Goal: Task Accomplishment & Management: Manage account settings

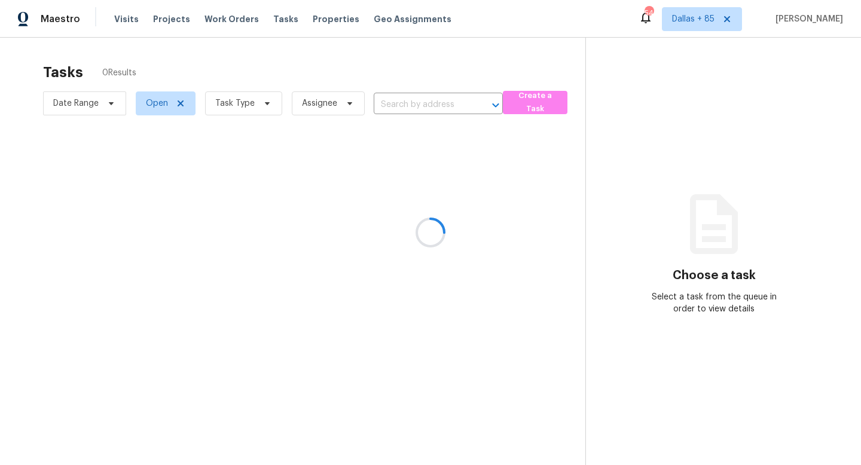
click at [261, 104] on div at bounding box center [430, 232] width 861 height 465
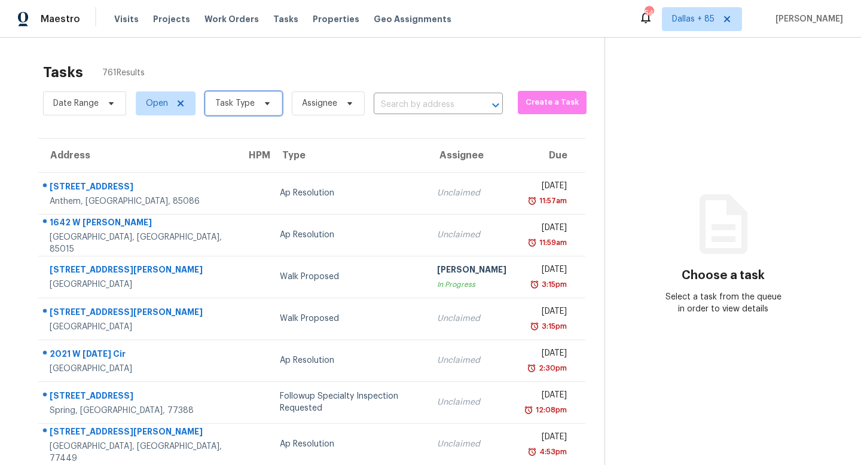
click at [264, 104] on icon at bounding box center [268, 104] width 10 height 10
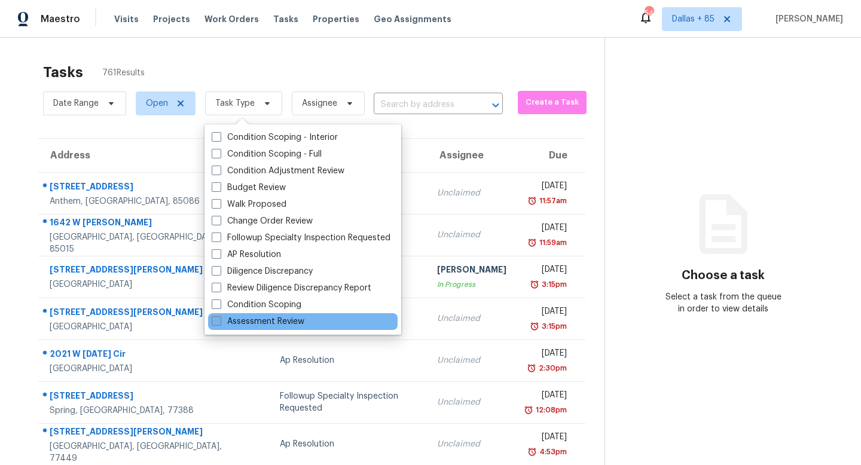
click at [237, 320] on label "Assessment Review" at bounding box center [258, 322] width 93 height 12
click at [220, 320] on input "Assessment Review" at bounding box center [216, 320] width 8 height 8
checkbox input "true"
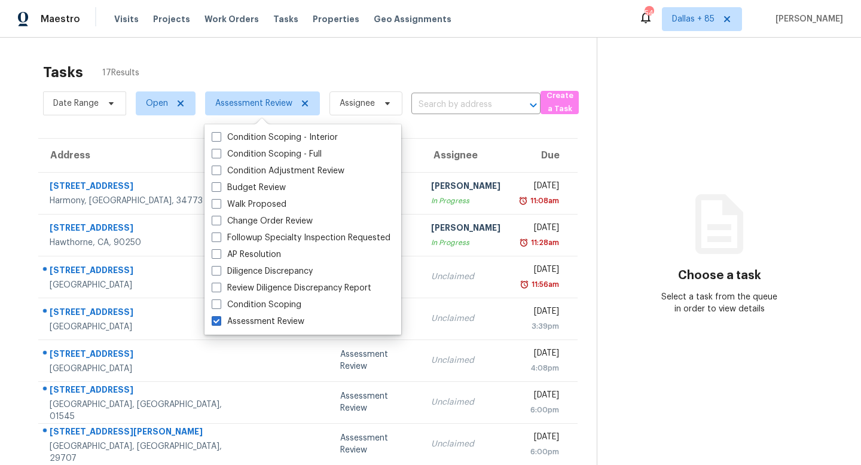
click at [181, 65] on div "Tasks 17 Results" at bounding box center [320, 72] width 554 height 31
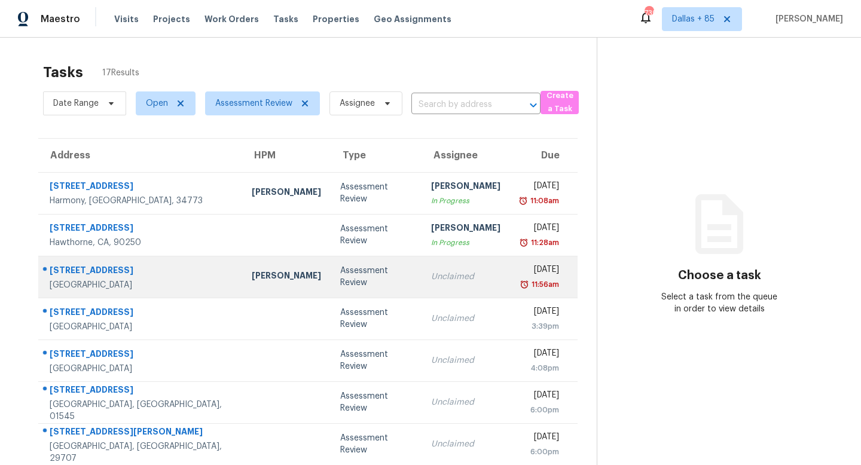
click at [431, 282] on div "Unclaimed" at bounding box center [465, 277] width 69 height 12
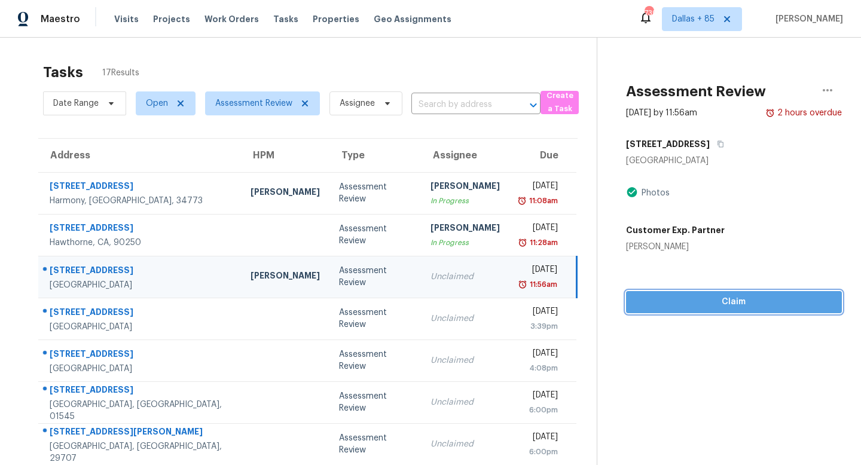
click at [740, 304] on span "Claim" at bounding box center [734, 302] width 197 height 15
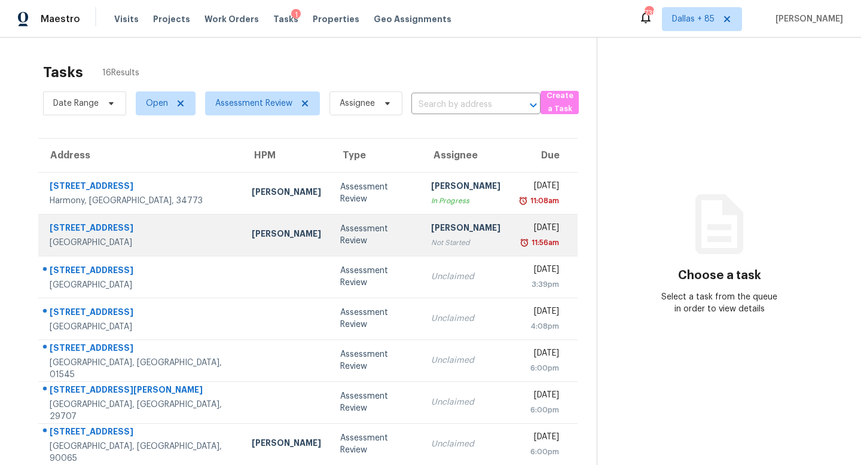
click at [331, 238] on td "Assessment Review" at bounding box center [377, 235] width 92 height 42
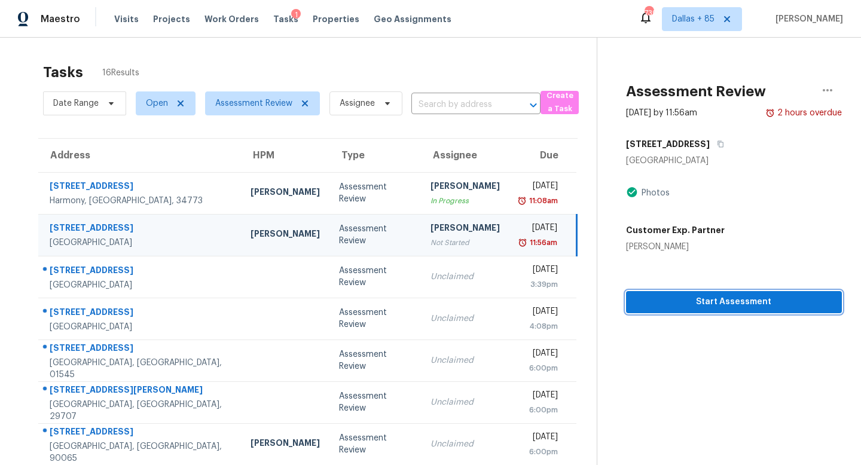
click at [712, 297] on span "Start Assessment" at bounding box center [734, 302] width 197 height 15
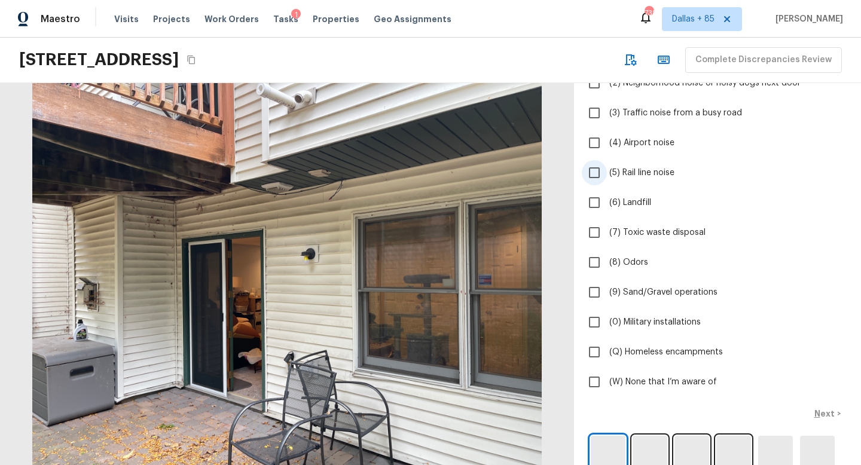
scroll to position [203, 0]
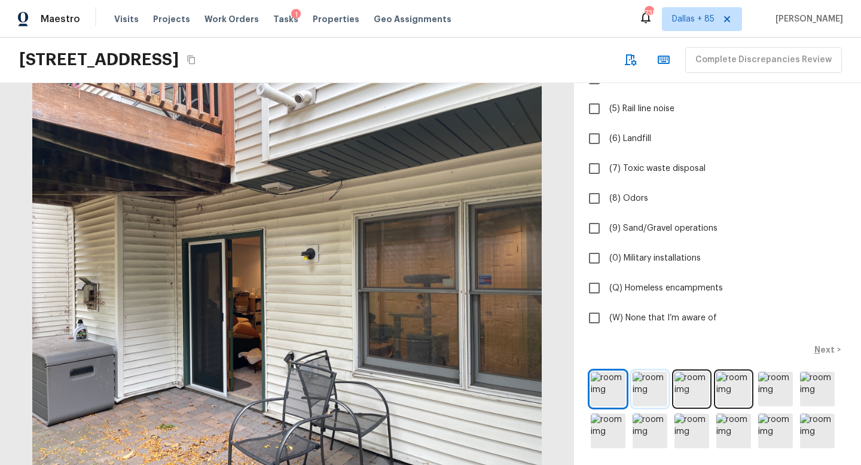
click at [654, 391] on img at bounding box center [650, 389] width 35 height 35
click at [602, 313] on input "(W) None that I’m aware of" at bounding box center [594, 318] width 25 height 25
checkbox input "true"
click at [825, 345] on p "Next" at bounding box center [826, 350] width 23 height 12
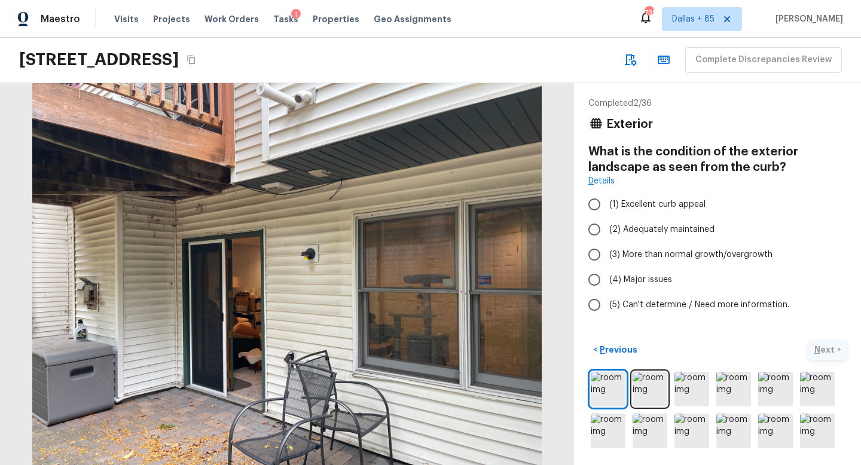
scroll to position [0, 0]
click at [701, 389] on img at bounding box center [692, 389] width 35 height 35
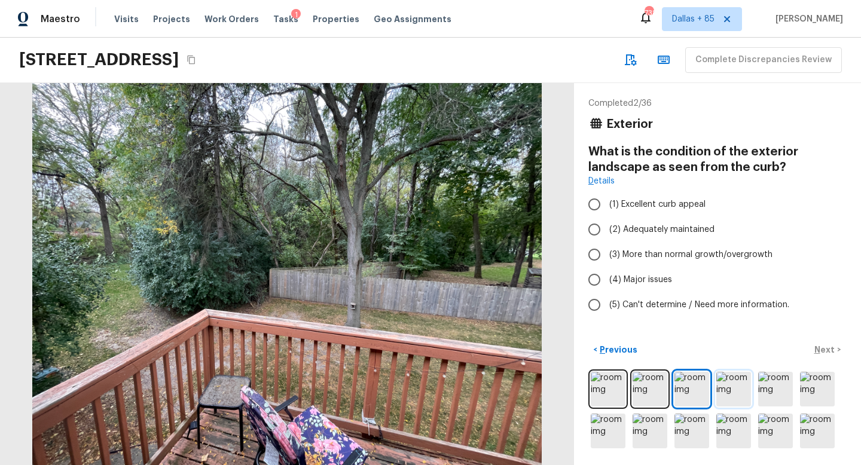
click at [727, 391] on img at bounding box center [734, 389] width 35 height 35
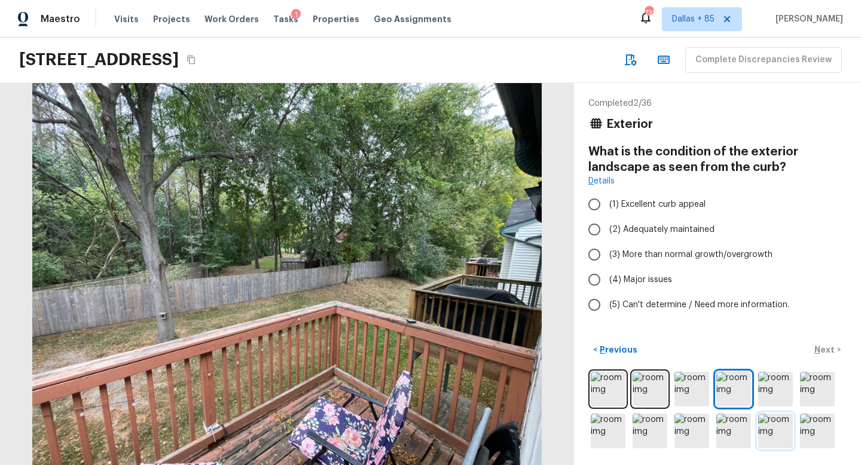
click at [778, 419] on img at bounding box center [775, 431] width 35 height 35
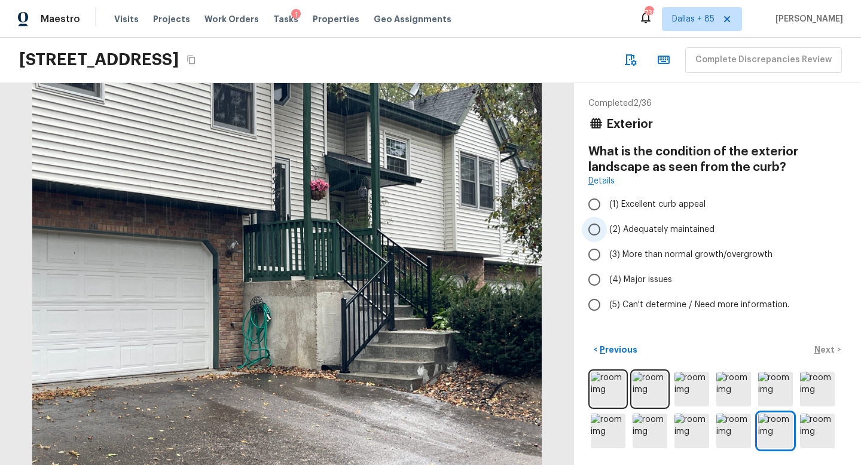
click at [587, 230] on input "(2) Adequately maintained" at bounding box center [594, 229] width 25 height 25
radio input "true"
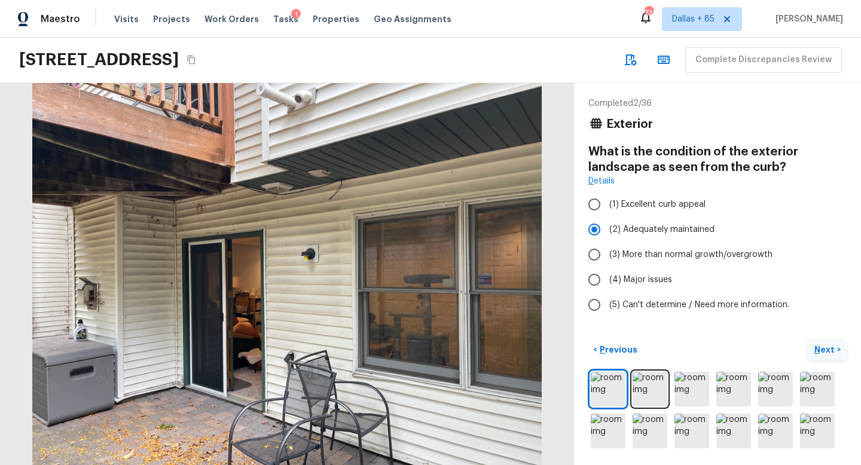
click at [821, 349] on p "Next" at bounding box center [826, 350] width 23 height 12
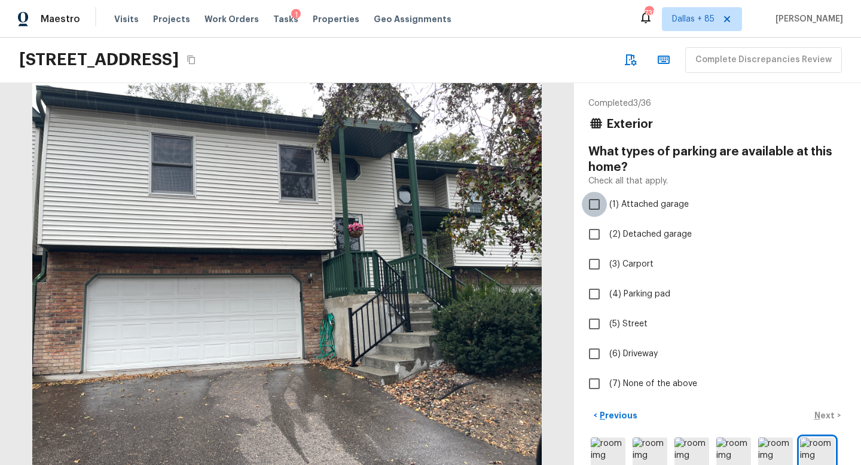
click at [596, 211] on input "(1) Attached garage" at bounding box center [594, 204] width 25 height 25
checkbox input "true"
click at [595, 359] on input "(6) Driveway" at bounding box center [594, 354] width 25 height 25
checkbox input "true"
click at [828, 412] on p "Next" at bounding box center [826, 416] width 23 height 12
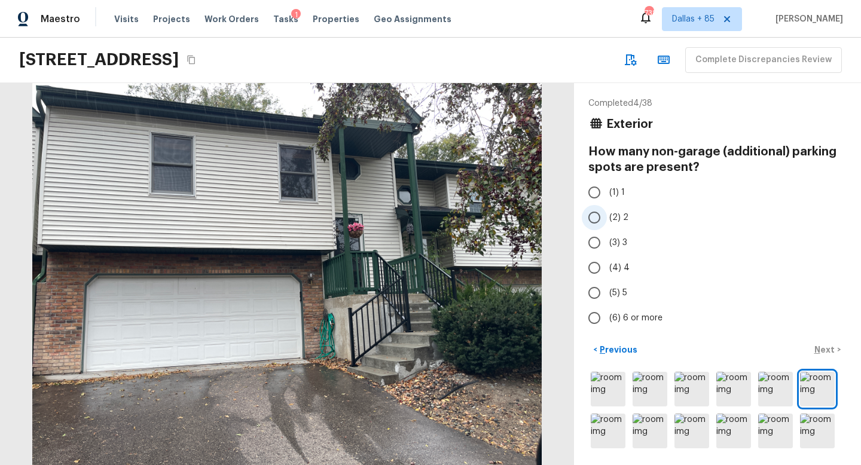
click at [605, 222] on input "(2) 2" at bounding box center [594, 217] width 25 height 25
radio input "true"
click at [820, 345] on p "Next" at bounding box center [826, 350] width 23 height 12
click at [589, 212] on input "(2) 2" at bounding box center [594, 217] width 25 height 25
radio input "true"
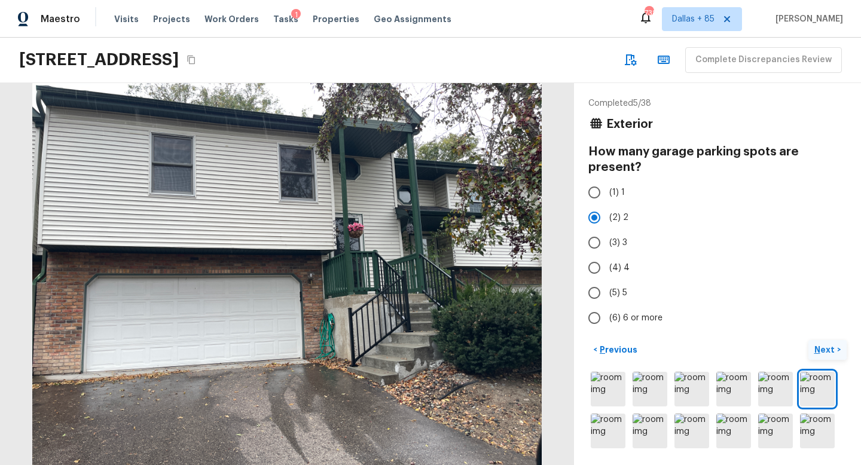
click at [822, 348] on p "Next" at bounding box center [826, 350] width 23 height 12
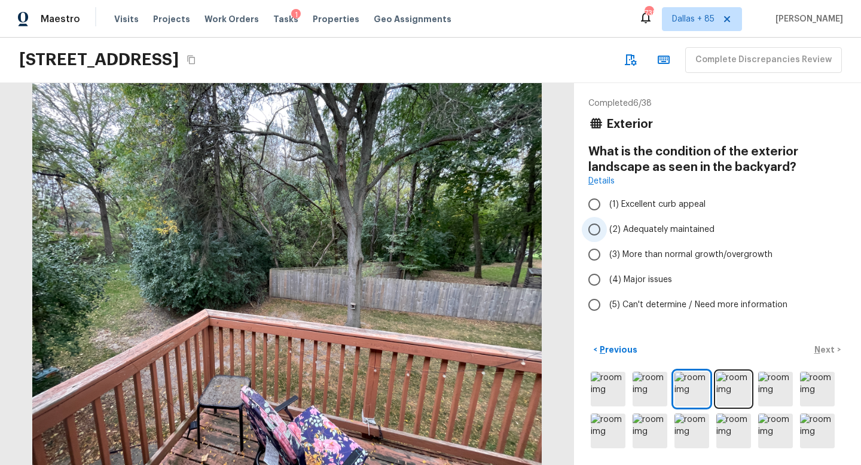
click at [595, 233] on input "(2) Adequately maintained" at bounding box center [594, 229] width 25 height 25
radio input "true"
click at [820, 350] on p "Next" at bounding box center [826, 350] width 23 height 12
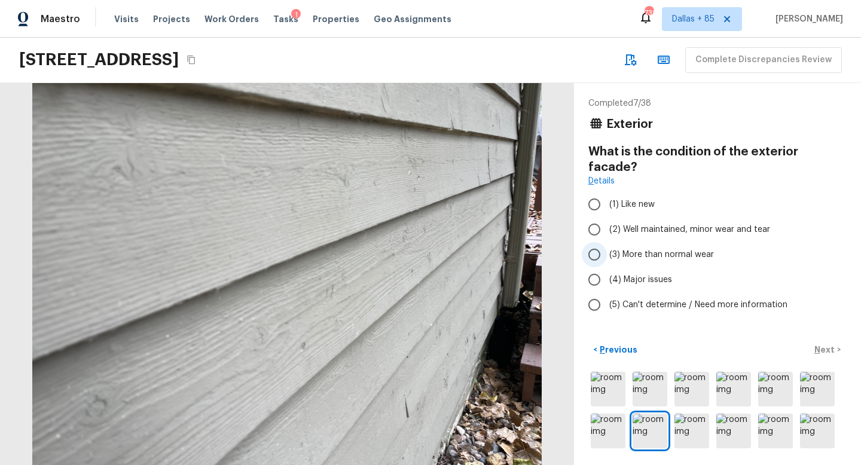
click at [600, 242] on input "(3) More than normal wear" at bounding box center [594, 254] width 25 height 25
radio input "true"
click at [821, 345] on p "Next" at bounding box center [826, 350] width 23 height 12
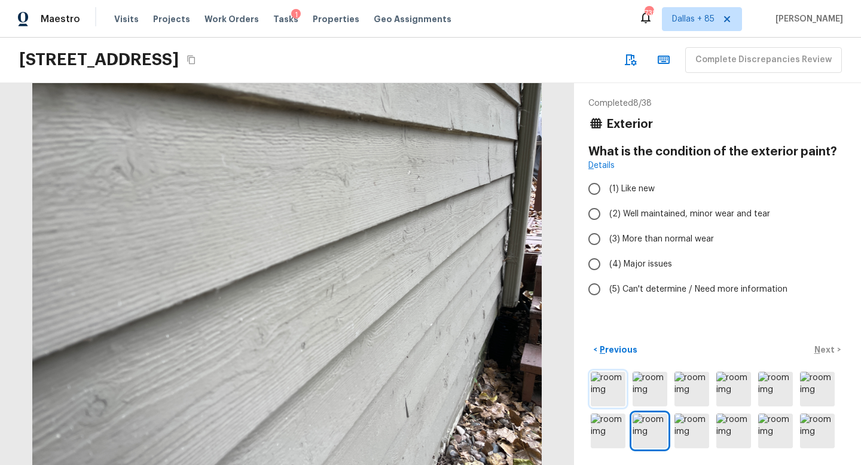
click at [603, 392] on img at bounding box center [608, 389] width 35 height 35
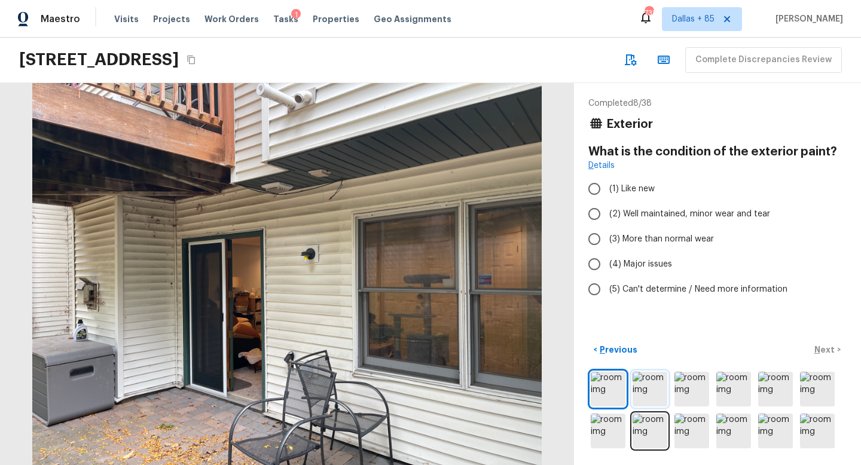
click at [655, 398] on img at bounding box center [650, 389] width 35 height 35
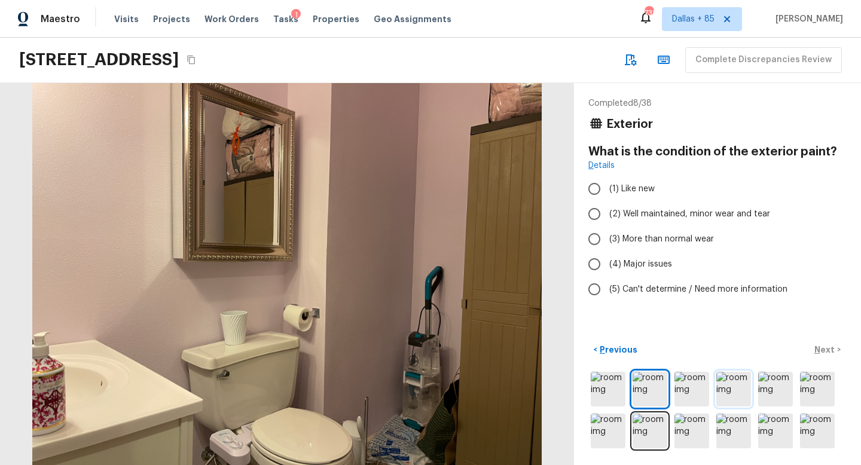
click at [745, 394] on img at bounding box center [734, 389] width 35 height 35
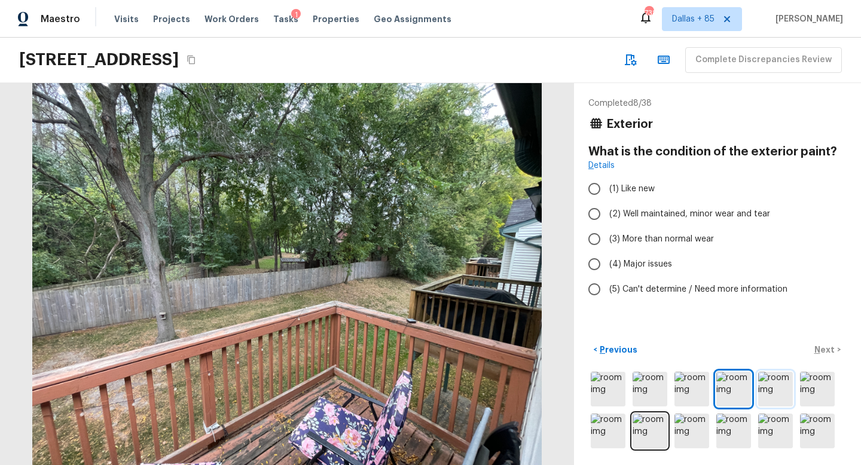
click at [779, 399] on img at bounding box center [775, 389] width 35 height 35
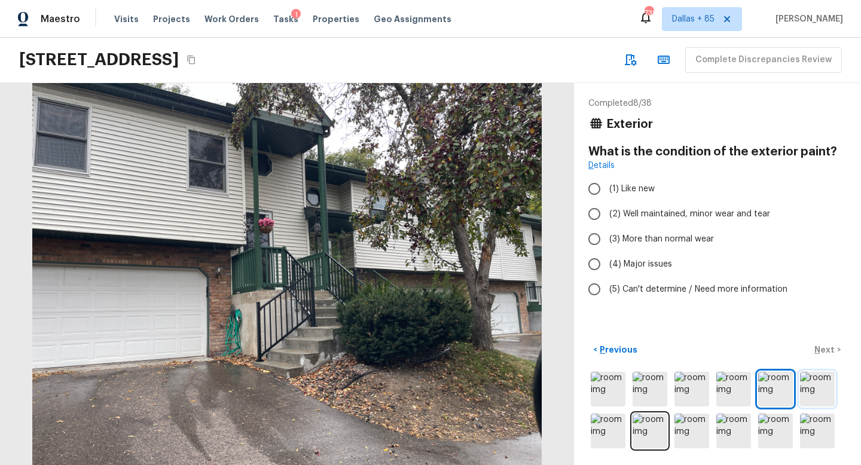
click at [825, 400] on img at bounding box center [817, 389] width 35 height 35
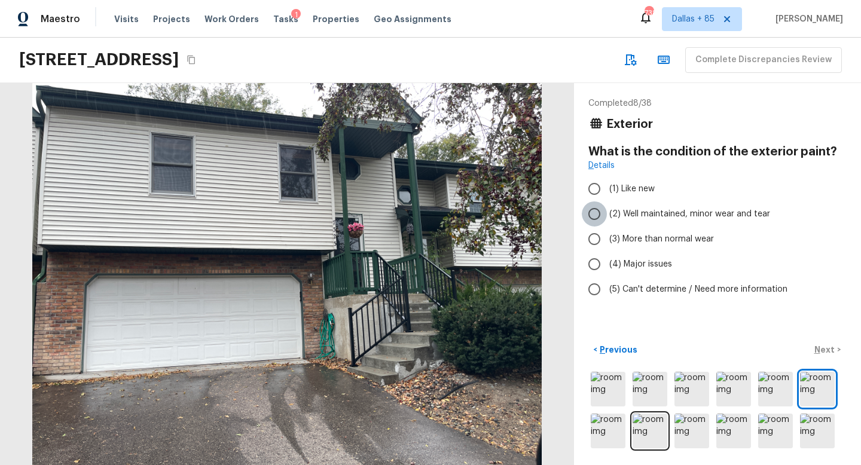
click at [598, 209] on input "(2) Well maintained, minor wear and tear" at bounding box center [594, 214] width 25 height 25
radio input "true"
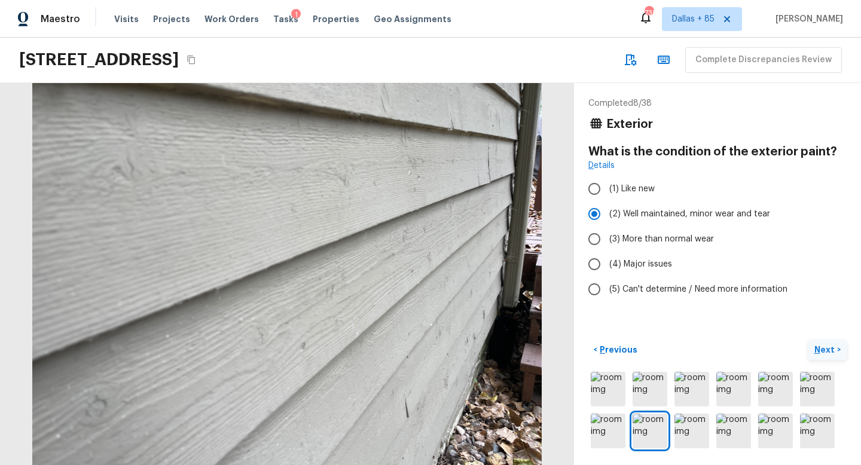
click at [825, 351] on p "Next" at bounding box center [826, 350] width 23 height 12
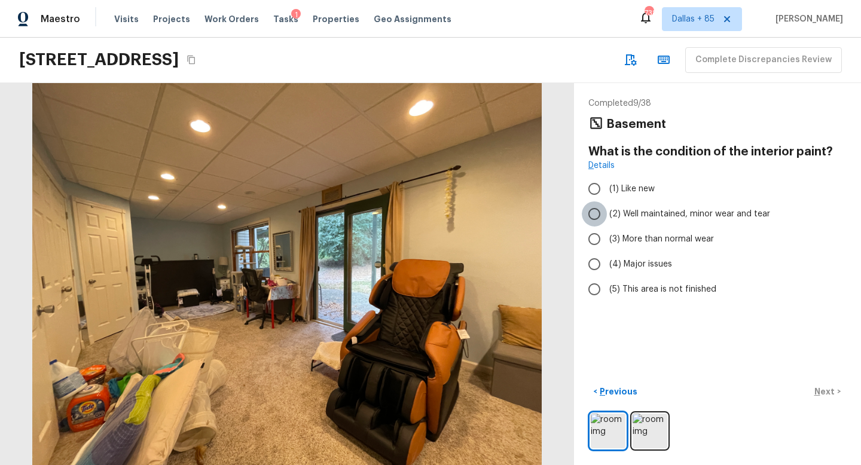
click at [600, 208] on input "(2) Well maintained, minor wear and tear" at bounding box center [594, 214] width 25 height 25
radio input "true"
click at [653, 429] on img at bounding box center [650, 431] width 35 height 35
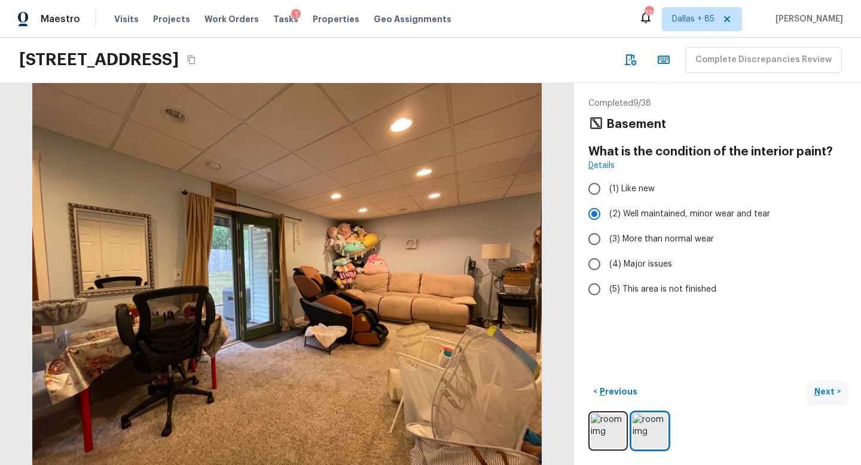
click at [823, 390] on p "Next" at bounding box center [826, 392] width 23 height 12
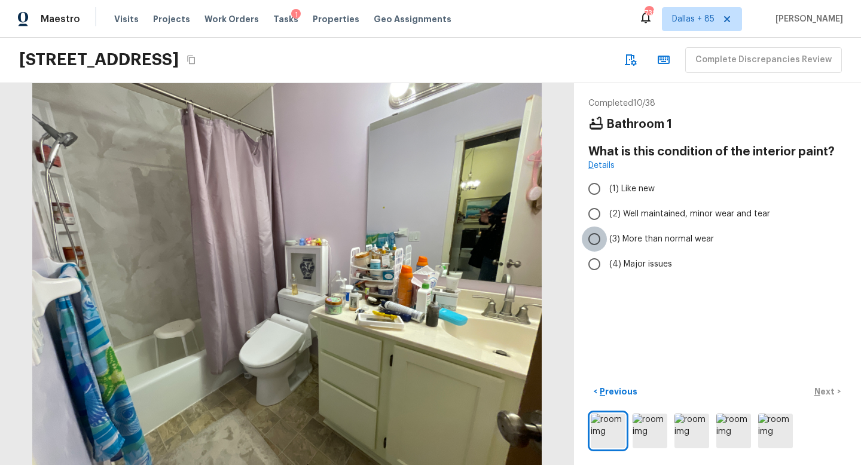
click at [599, 229] on input "(3) More than normal wear" at bounding box center [594, 239] width 25 height 25
radio input "true"
click at [659, 419] on img at bounding box center [650, 431] width 35 height 35
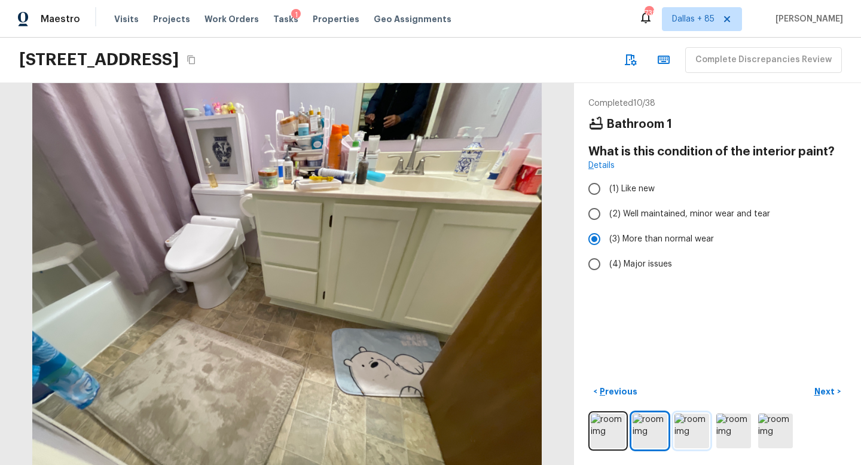
click at [680, 423] on img at bounding box center [692, 431] width 35 height 35
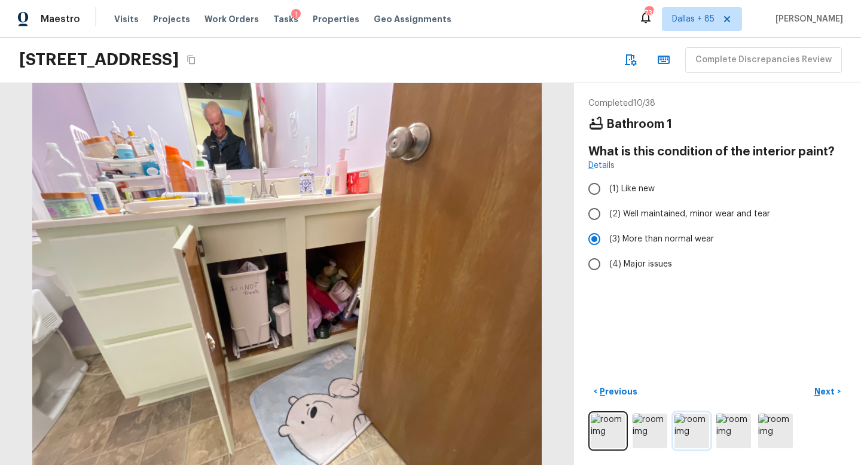
click at [700, 430] on img at bounding box center [692, 431] width 35 height 35
click at [738, 441] on img at bounding box center [734, 431] width 35 height 35
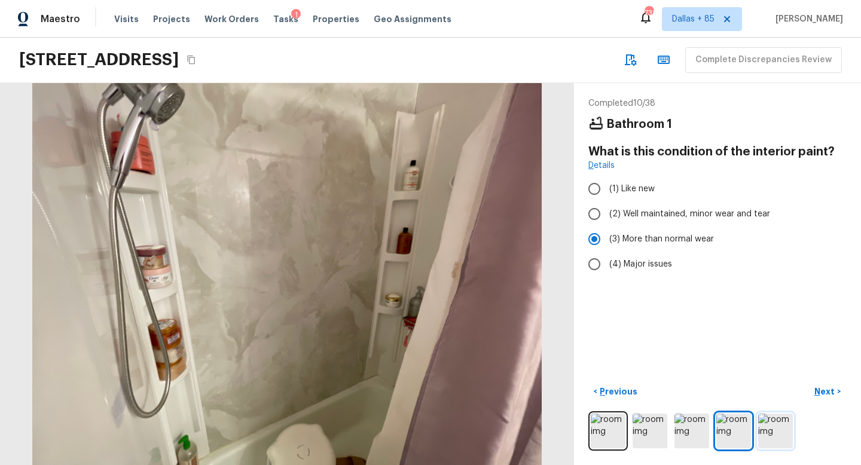
click at [779, 441] on img at bounding box center [775, 431] width 35 height 35
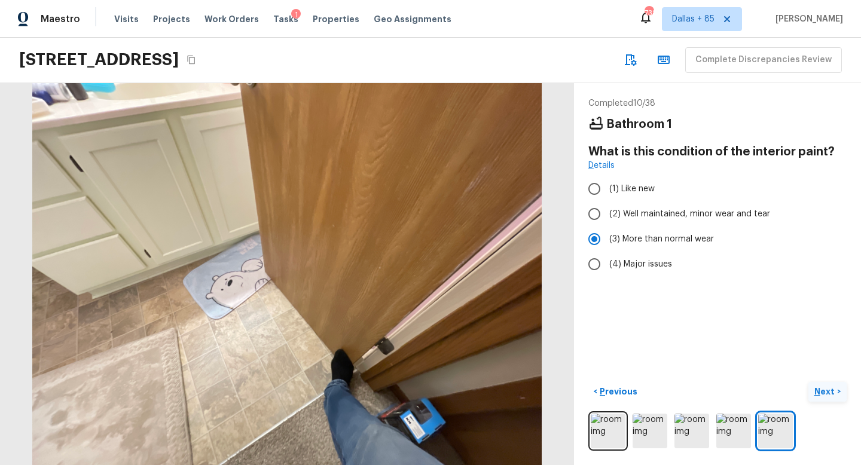
click at [824, 391] on p "Next" at bounding box center [826, 392] width 23 height 12
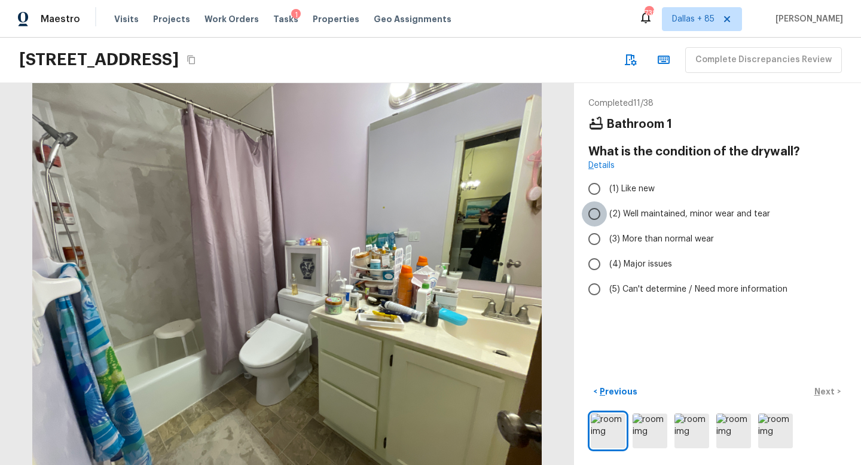
click at [596, 215] on input "(2) Well maintained, minor wear and tear" at bounding box center [594, 214] width 25 height 25
radio input "true"
click at [821, 388] on p "Next" at bounding box center [826, 392] width 23 height 12
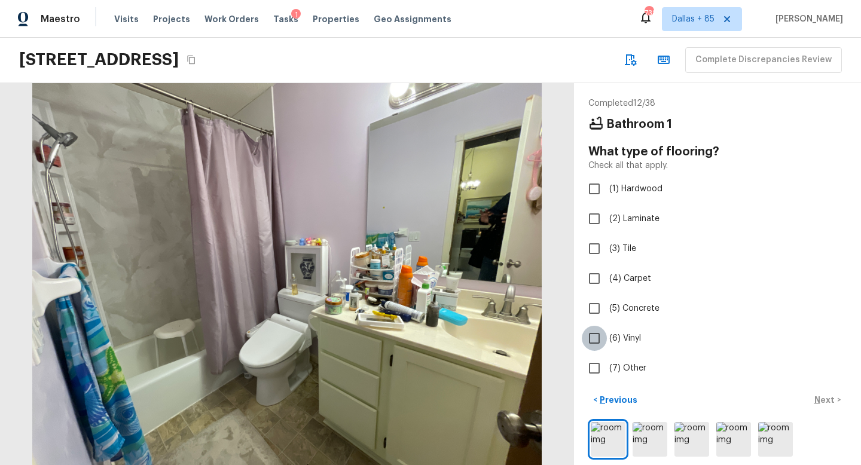
click at [597, 339] on input "(6) Vinyl" at bounding box center [594, 338] width 25 height 25
checkbox input "true"
click at [827, 398] on p "Next" at bounding box center [826, 400] width 23 height 12
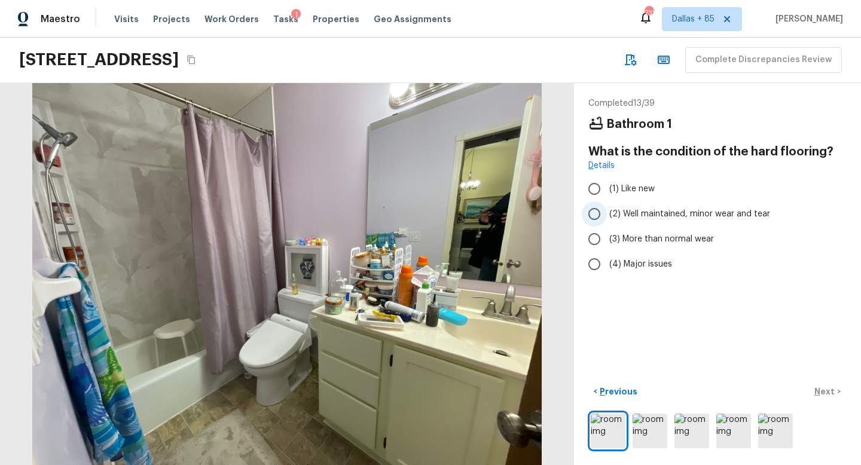
click at [596, 212] on input "(2) Well maintained, minor wear and tear" at bounding box center [594, 214] width 25 height 25
radio input "true"
click at [816, 389] on p "Next" at bounding box center [826, 392] width 23 height 12
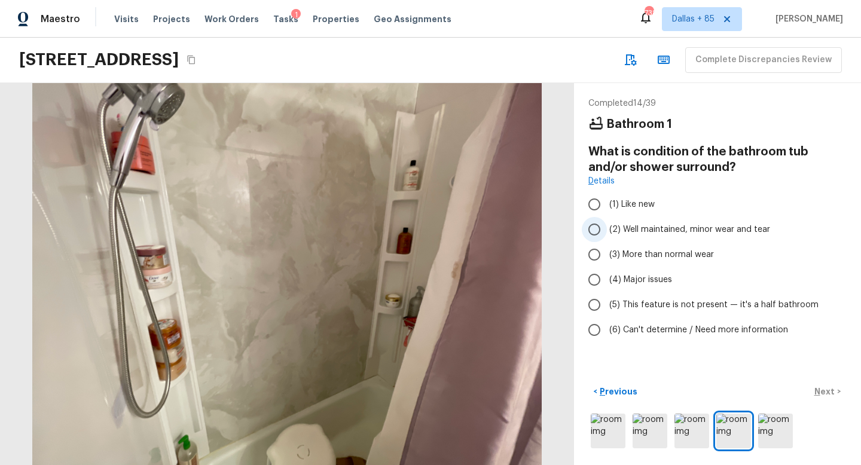
click at [625, 230] on span "(2) Well maintained, minor wear and tear" at bounding box center [690, 230] width 161 height 12
click at [607, 230] on input "(2) Well maintained, minor wear and tear" at bounding box center [594, 229] width 25 height 25
radio input "true"
click at [819, 392] on p "Next" at bounding box center [826, 392] width 23 height 12
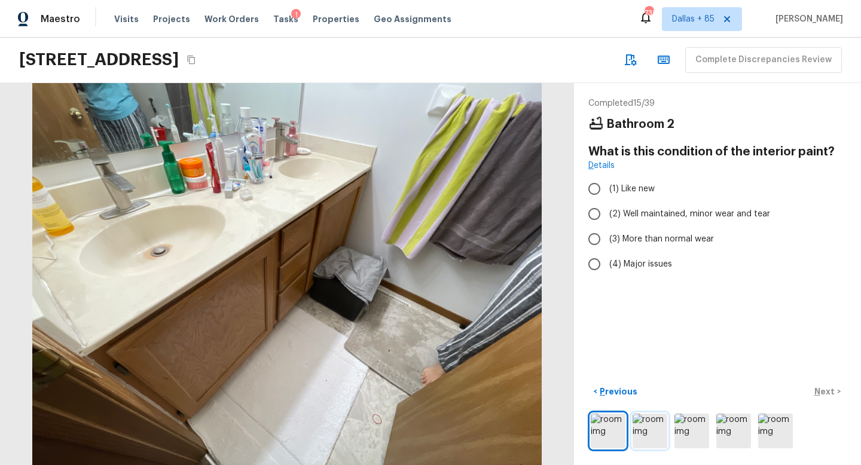
click at [662, 429] on img at bounding box center [650, 431] width 35 height 35
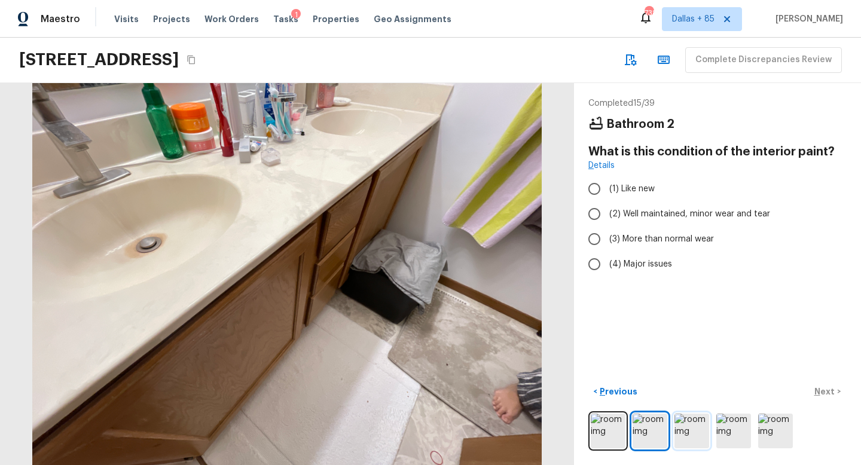
click at [690, 431] on img at bounding box center [692, 431] width 35 height 35
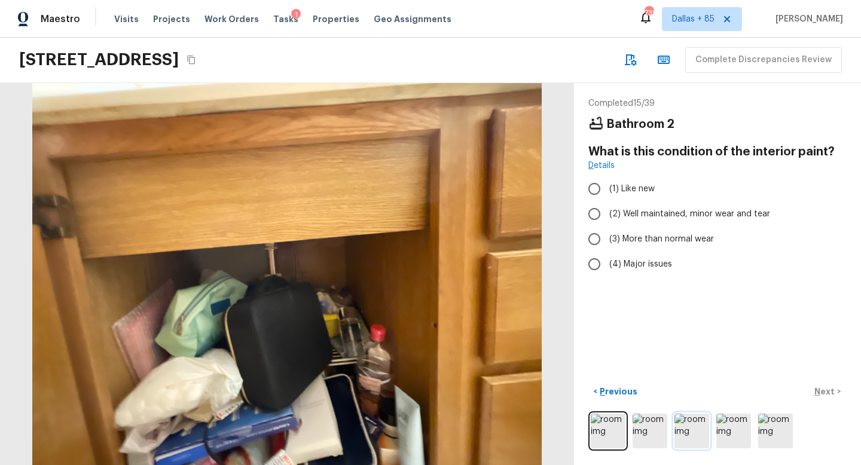
click at [705, 434] on img at bounding box center [692, 431] width 35 height 35
click at [732, 435] on img at bounding box center [734, 431] width 35 height 35
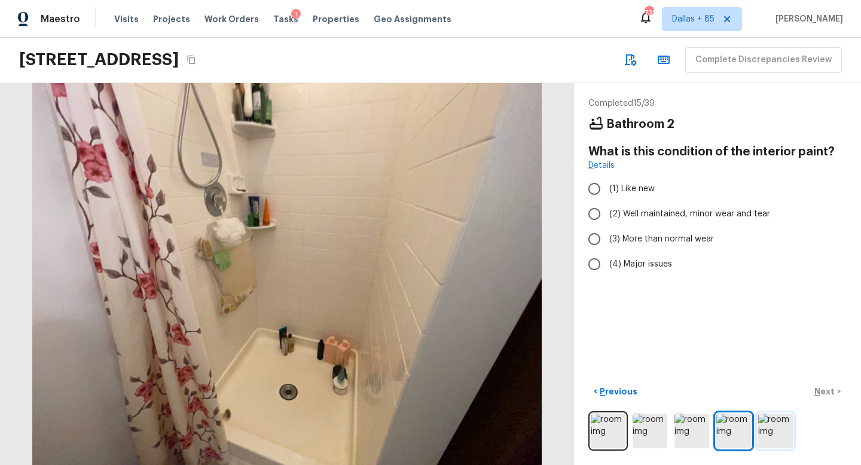
click at [758, 435] on img at bounding box center [775, 431] width 35 height 35
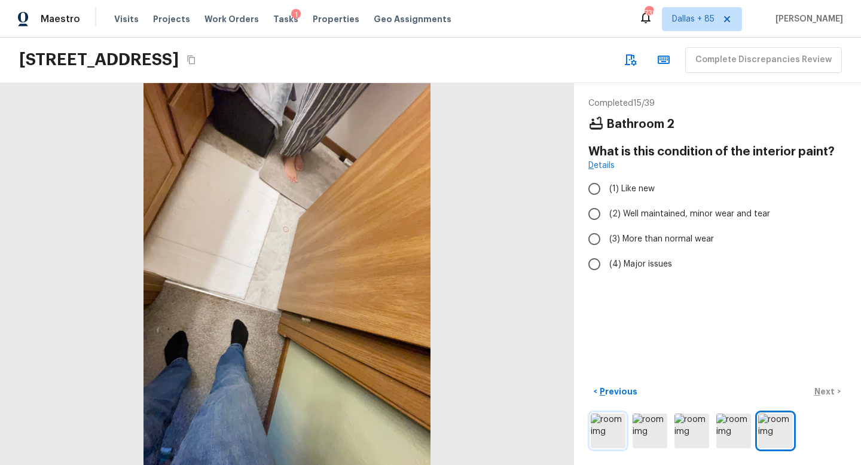
click at [596, 422] on img at bounding box center [608, 431] width 35 height 35
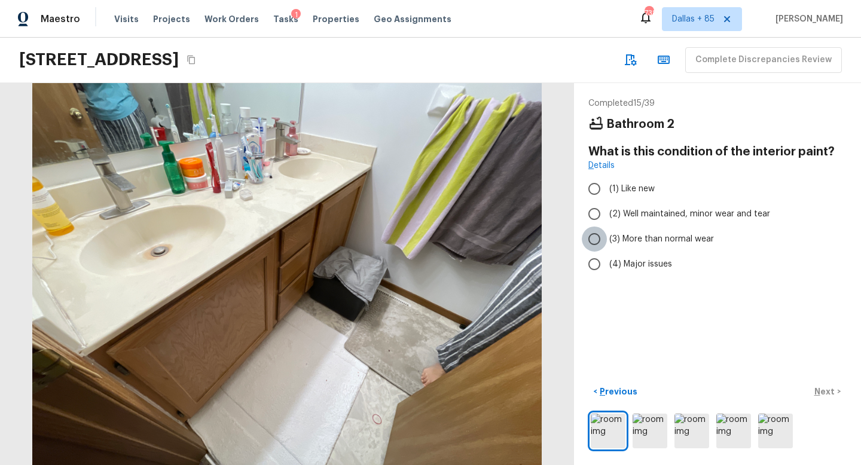
click at [601, 240] on input "(3) More than normal wear" at bounding box center [594, 239] width 25 height 25
radio input "true"
click at [818, 392] on p "Next" at bounding box center [826, 392] width 23 height 12
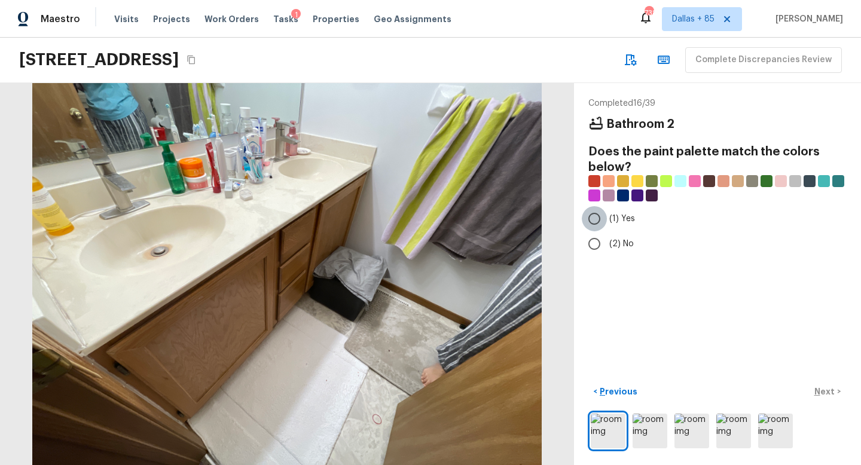
click at [598, 219] on input "(1) Yes" at bounding box center [594, 218] width 25 height 25
radio input "true"
click at [825, 389] on p "Next" at bounding box center [826, 392] width 23 height 12
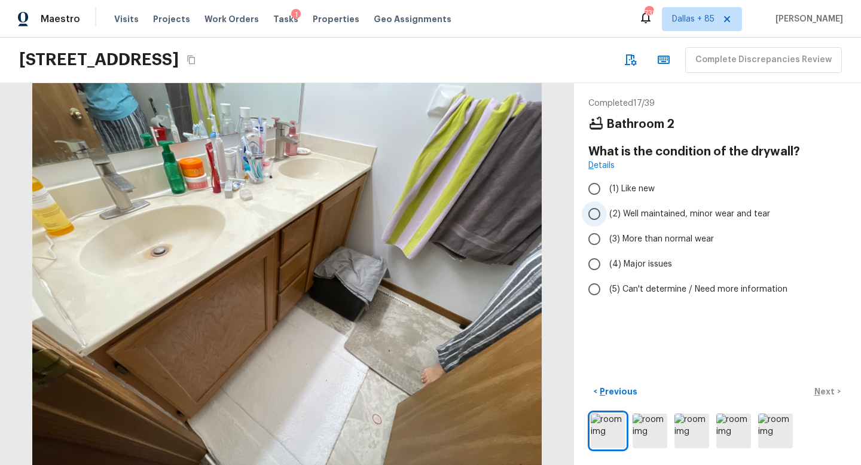
click at [602, 216] on input "(2) Well maintained, minor wear and tear" at bounding box center [594, 214] width 25 height 25
radio input "true"
click at [833, 390] on p "Next" at bounding box center [826, 392] width 23 height 12
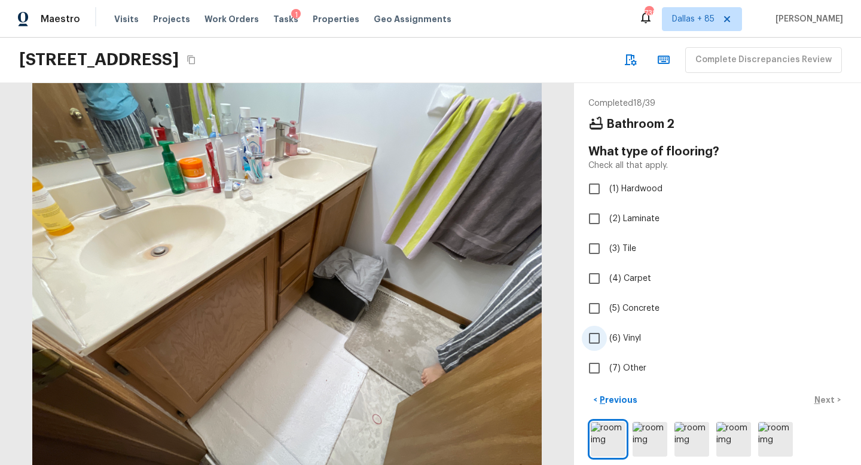
click at [590, 340] on input "(6) Vinyl" at bounding box center [594, 338] width 25 height 25
checkbox input "true"
click at [827, 400] on p "Next" at bounding box center [826, 400] width 23 height 12
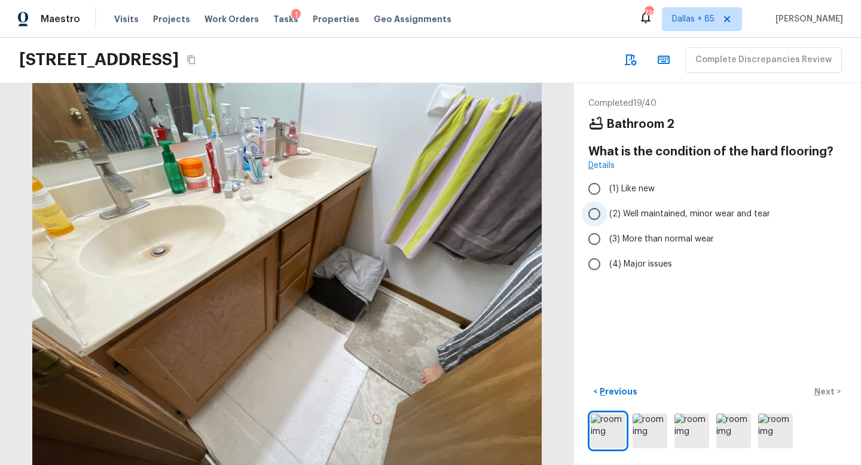
click at [608, 217] on label "(2) Well maintained, minor wear and tear" at bounding box center [709, 214] width 255 height 25
click at [607, 217] on input "(2) Well maintained, minor wear and tear" at bounding box center [594, 214] width 25 height 25
radio input "true"
click at [824, 390] on p "Next" at bounding box center [826, 392] width 23 height 12
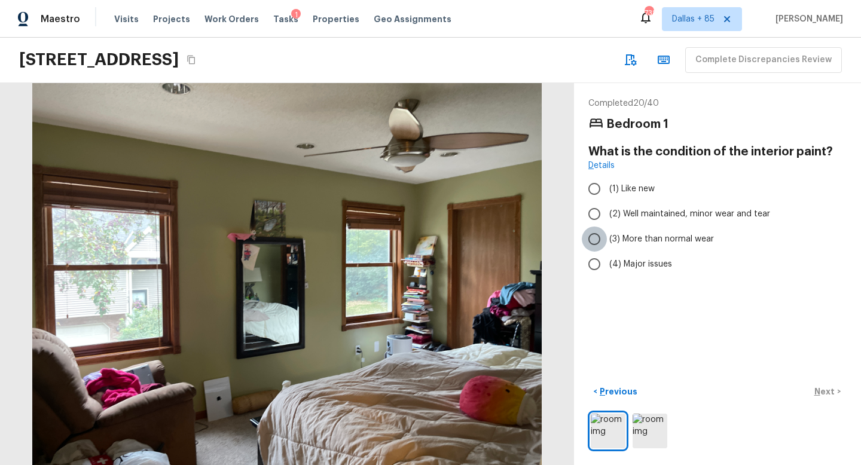
click at [598, 231] on input "(3) More than normal wear" at bounding box center [594, 239] width 25 height 25
radio input "true"
click at [827, 391] on p "Next" at bounding box center [826, 392] width 23 height 12
click at [618, 215] on span "(2) Well maintained, minor wear and tear" at bounding box center [690, 214] width 161 height 12
click at [607, 215] on input "(2) Well maintained, minor wear and tear" at bounding box center [594, 214] width 25 height 25
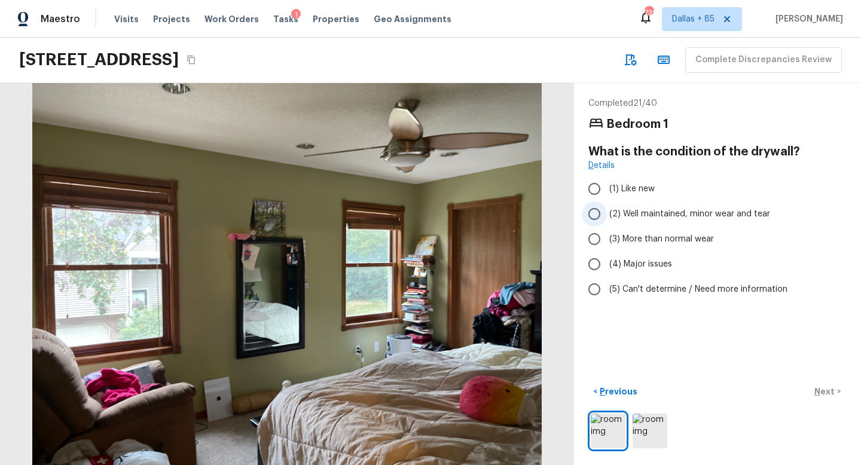
radio input "true"
click at [821, 394] on p "Next" at bounding box center [826, 392] width 23 height 12
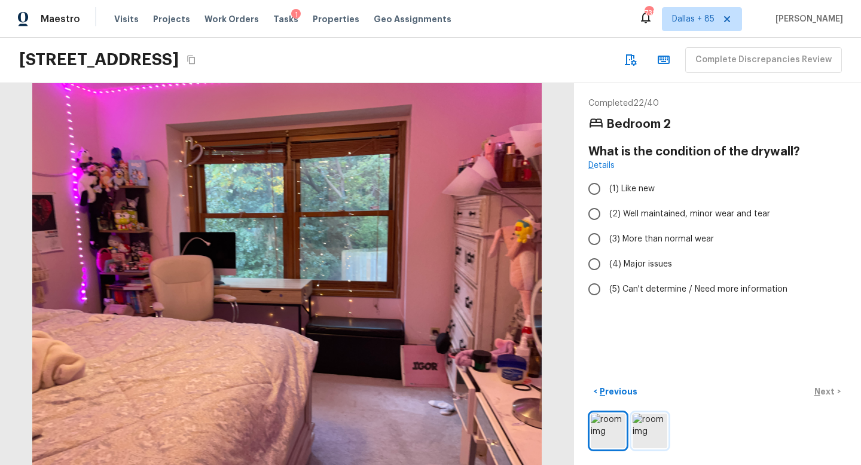
click at [638, 424] on img at bounding box center [650, 431] width 35 height 35
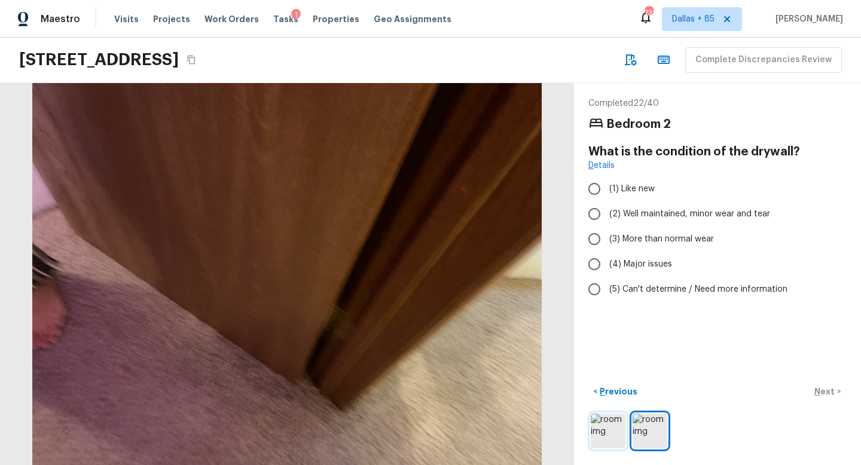
click at [596, 421] on img at bounding box center [608, 431] width 35 height 35
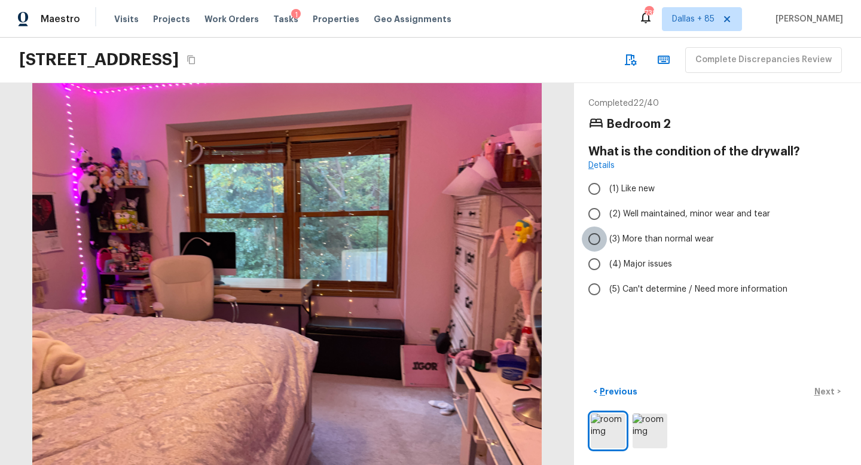
click at [596, 235] on input "(3) More than normal wear" at bounding box center [594, 239] width 25 height 25
radio input "true"
click at [827, 388] on p "Next" at bounding box center [826, 392] width 23 height 12
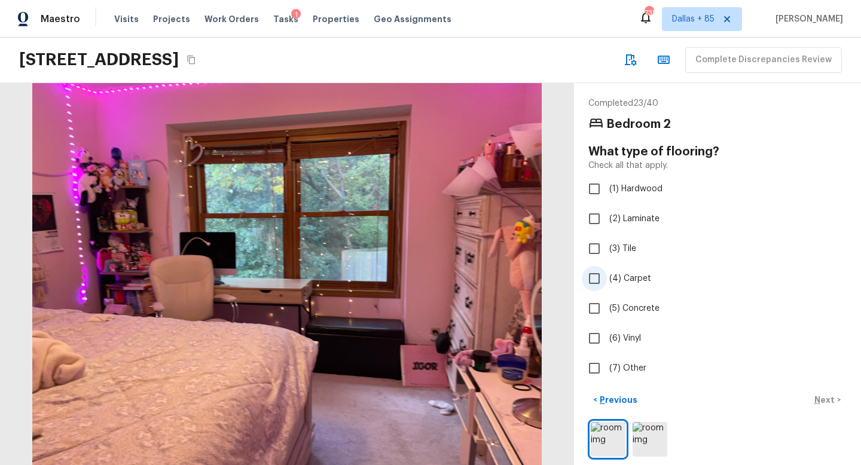
click at [590, 268] on input "(4) Carpet" at bounding box center [594, 278] width 25 height 25
checkbox input "true"
click at [812, 399] on button "Next >" at bounding box center [828, 401] width 38 height 20
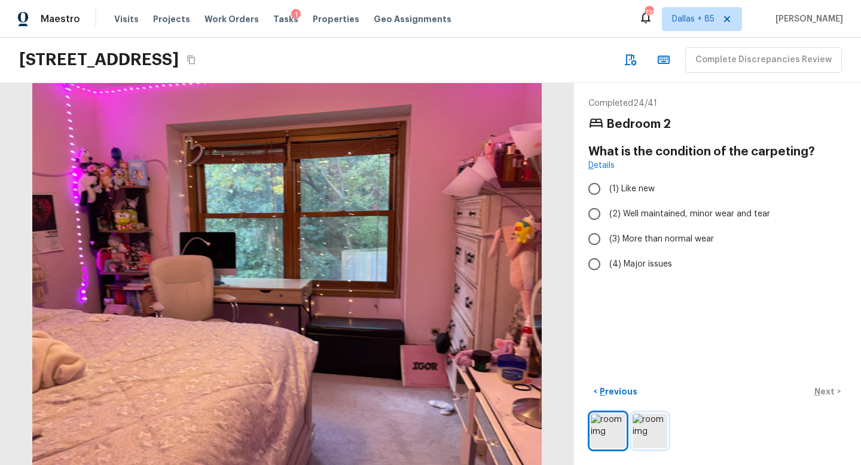
click at [653, 434] on img at bounding box center [650, 431] width 35 height 35
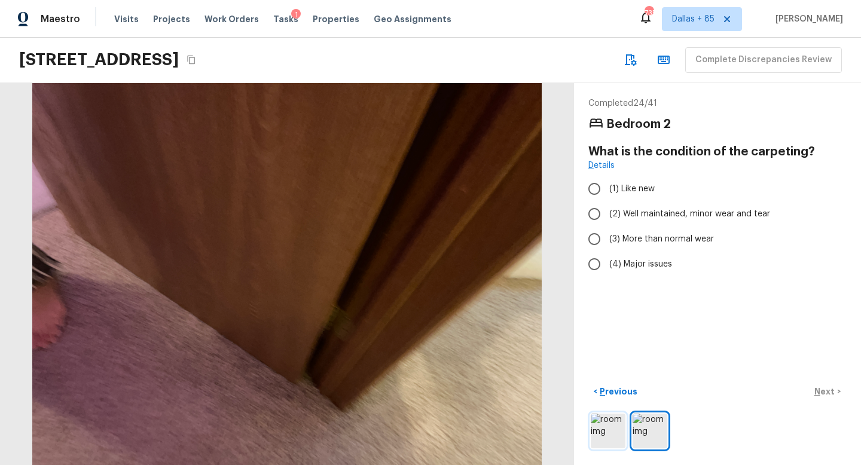
click at [591, 431] on img at bounding box center [608, 431] width 35 height 35
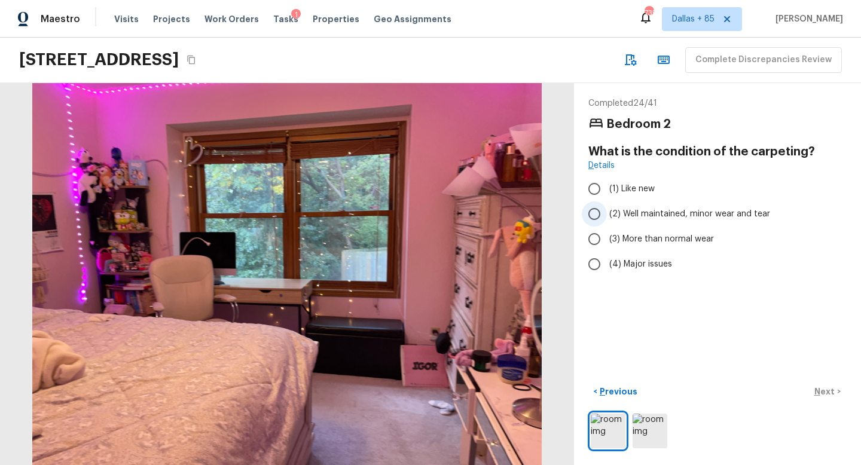
click at [637, 214] on span "(2) Well maintained, minor wear and tear" at bounding box center [690, 214] width 161 height 12
click at [607, 214] on input "(2) Well maintained, minor wear and tear" at bounding box center [594, 214] width 25 height 25
radio input "true"
click at [824, 393] on p "Next" at bounding box center [826, 392] width 23 height 12
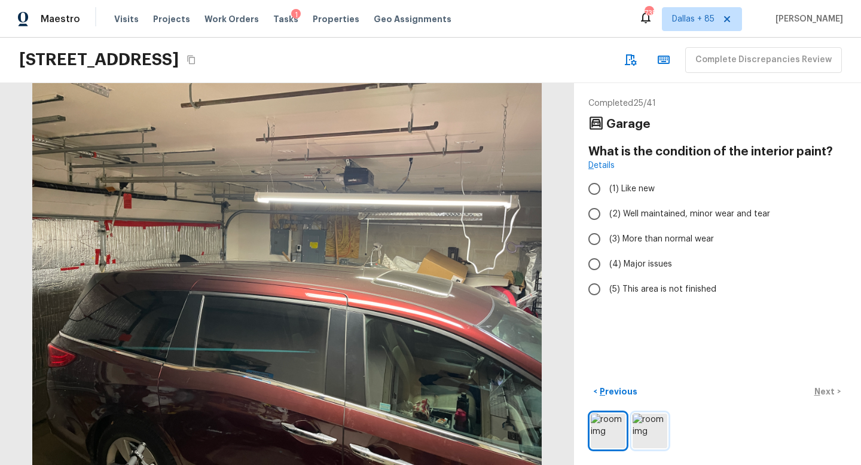
click at [636, 419] on img at bounding box center [650, 431] width 35 height 35
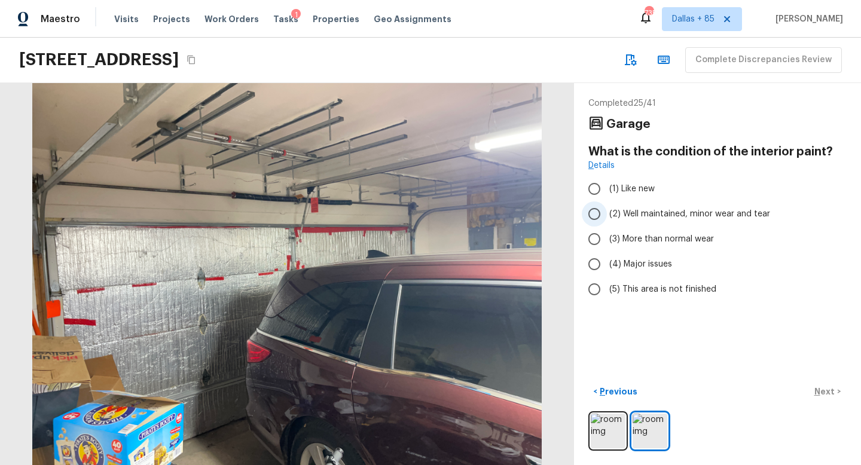
click at [614, 209] on span "(2) Well maintained, minor wear and tear" at bounding box center [690, 214] width 161 height 12
click at [607, 209] on input "(2) Well maintained, minor wear and tear" at bounding box center [594, 214] width 25 height 25
radio input "true"
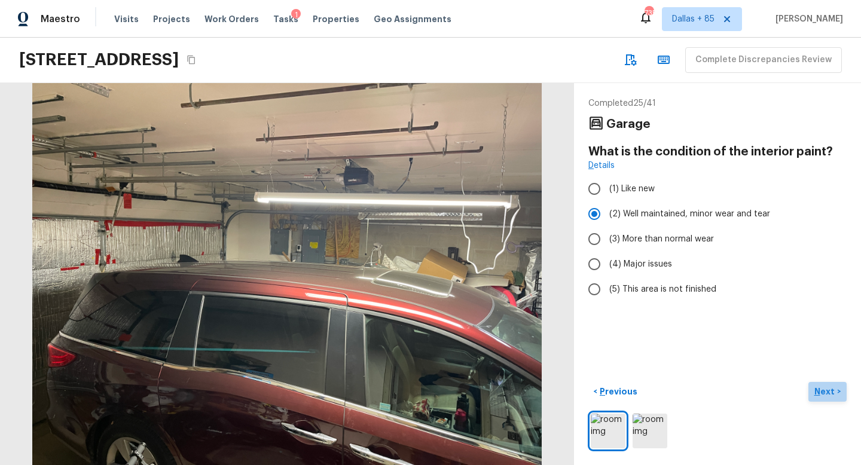
click at [825, 386] on p "Next" at bounding box center [826, 392] width 23 height 12
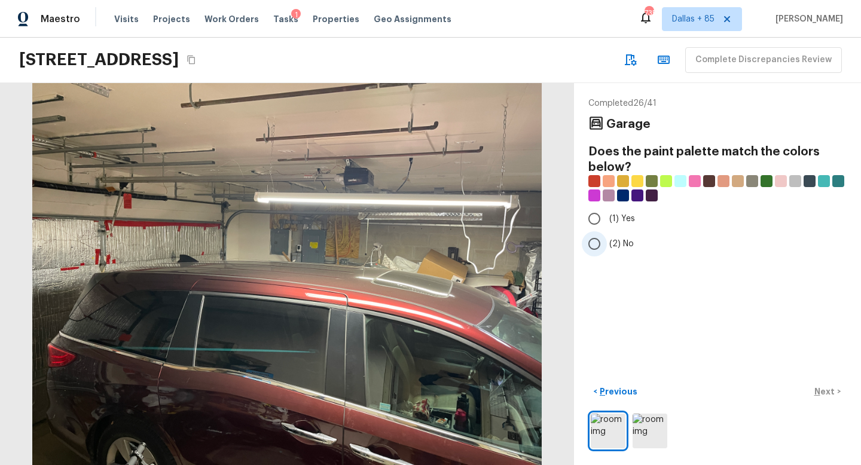
click at [603, 238] on input "(2) No" at bounding box center [594, 243] width 25 height 25
radio input "true"
click at [827, 389] on p "Next" at bounding box center [826, 392] width 23 height 12
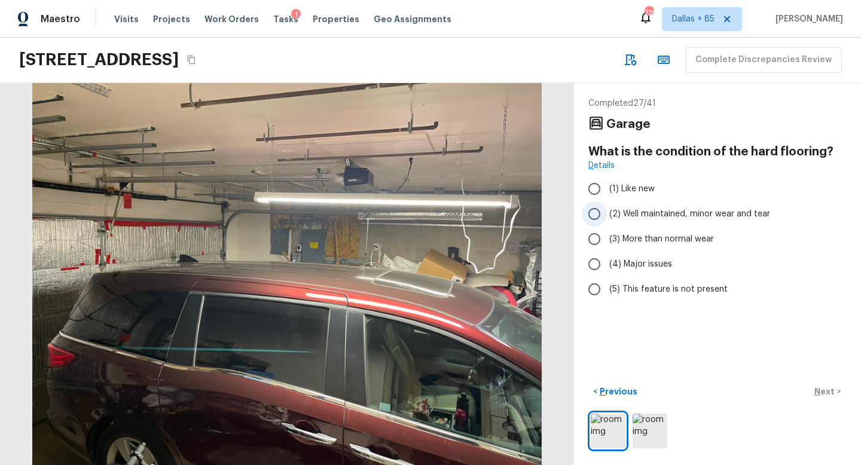
click at [598, 212] on input "(2) Well maintained, minor wear and tear" at bounding box center [594, 214] width 25 height 25
radio input "true"
click at [825, 394] on p "Next" at bounding box center [826, 392] width 23 height 12
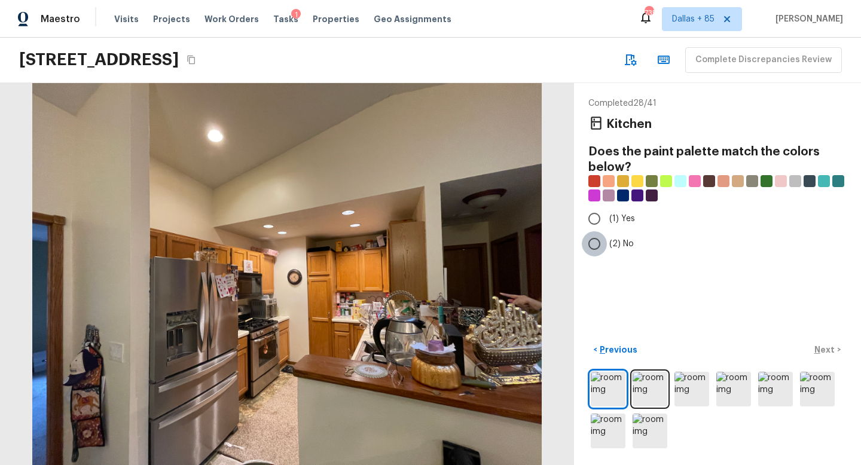
click at [595, 242] on input "(2) No" at bounding box center [594, 243] width 25 height 25
radio input "true"
click at [682, 387] on img at bounding box center [692, 389] width 35 height 35
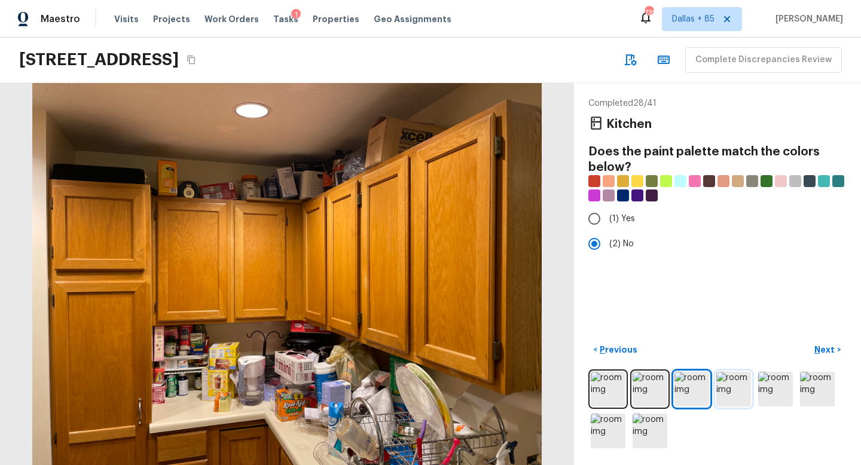
click at [723, 392] on img at bounding box center [734, 389] width 35 height 35
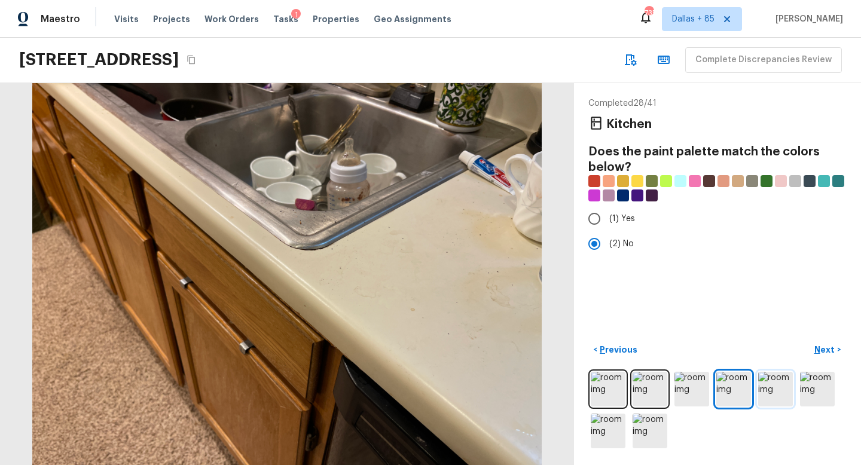
click at [777, 400] on img at bounding box center [775, 389] width 35 height 35
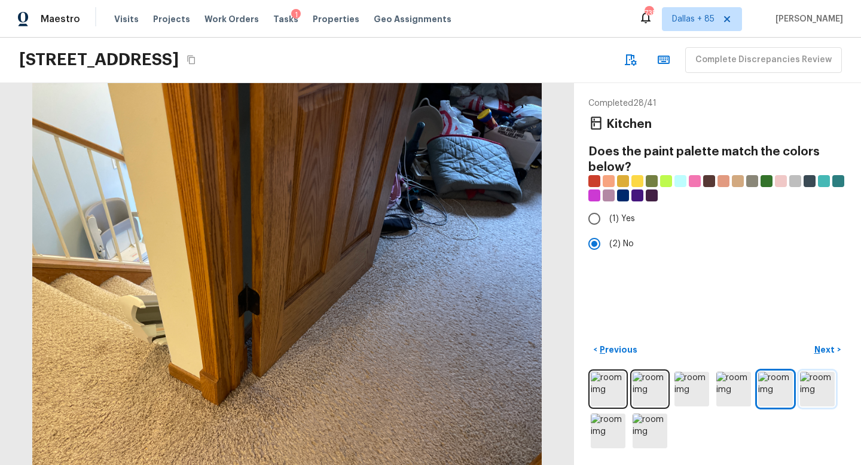
click at [825, 393] on img at bounding box center [817, 389] width 35 height 35
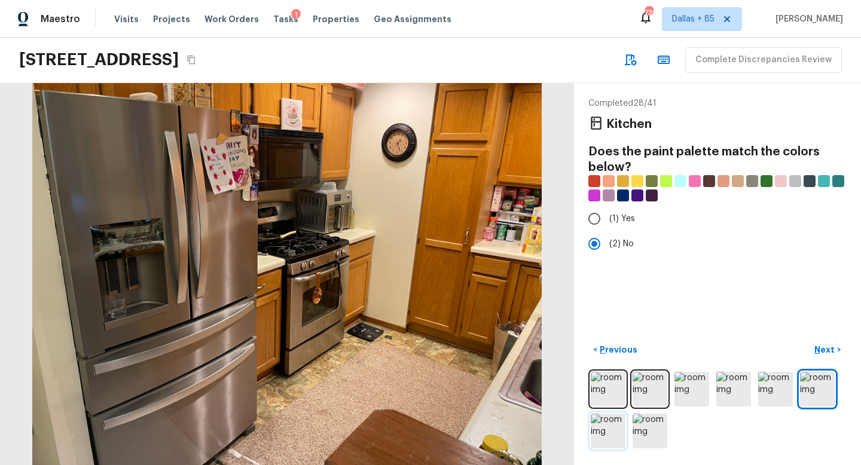
click at [613, 427] on img at bounding box center [608, 431] width 35 height 35
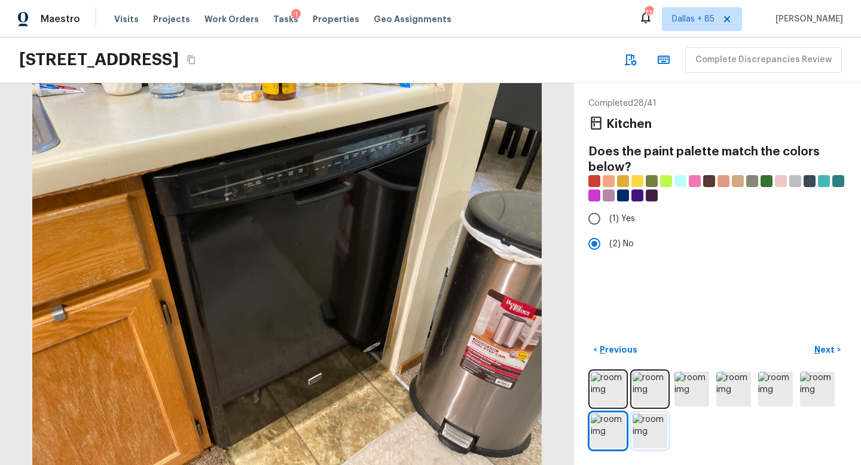
click at [656, 433] on img at bounding box center [650, 431] width 35 height 35
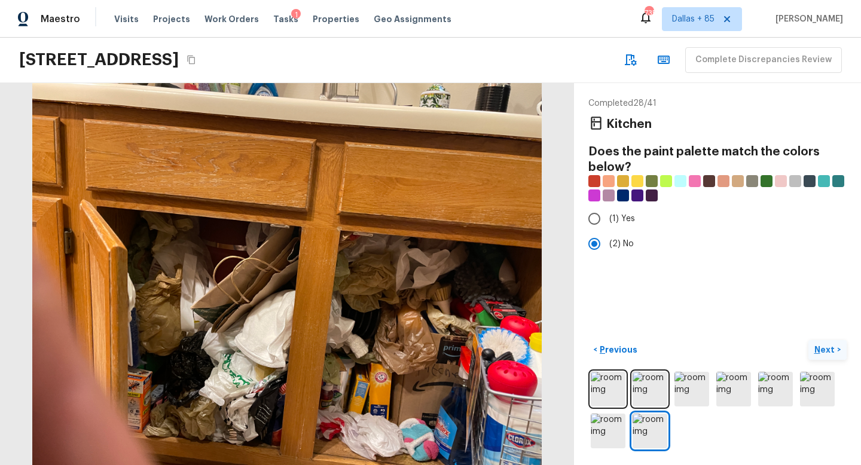
click at [829, 347] on p "Next" at bounding box center [826, 350] width 23 height 12
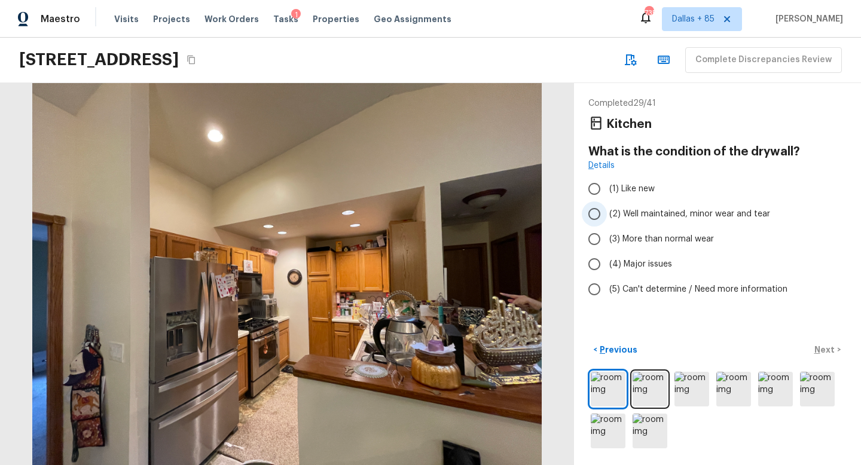
click at [610, 217] on span "(2) Well maintained, minor wear and tear" at bounding box center [690, 214] width 161 height 12
click at [607, 217] on input "(2) Well maintained, minor wear and tear" at bounding box center [594, 214] width 25 height 25
radio input "true"
click at [822, 349] on p "Next" at bounding box center [826, 350] width 23 height 12
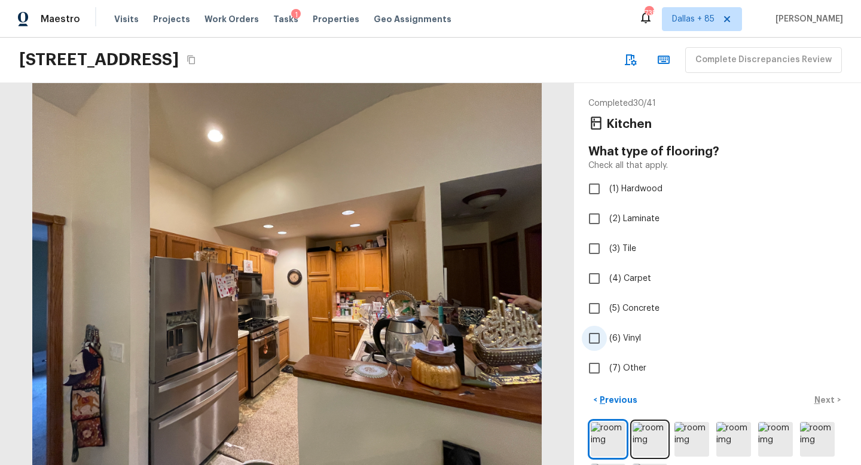
click at [598, 331] on input "(6) Vinyl" at bounding box center [594, 338] width 25 height 25
checkbox input "true"
click at [830, 397] on div "< Previous Next >" at bounding box center [718, 401] width 258 height 20
click at [827, 398] on p "Next" at bounding box center [826, 400] width 23 height 12
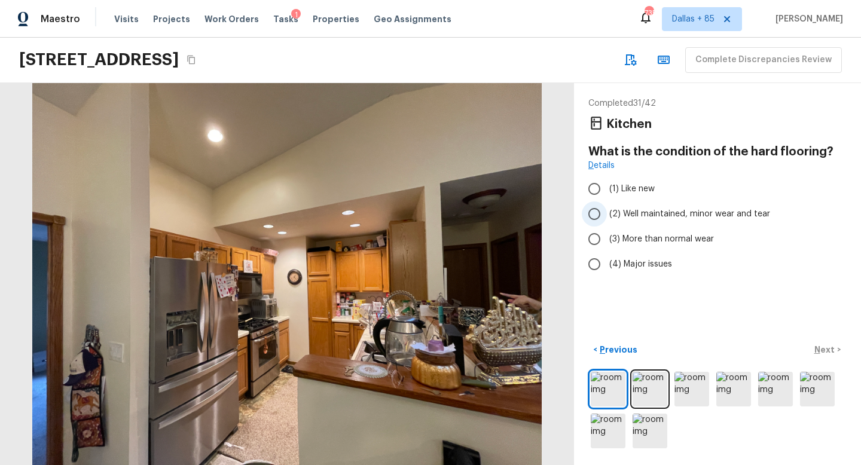
click at [617, 213] on span "(2) Well maintained, minor wear and tear" at bounding box center [690, 214] width 161 height 12
click at [607, 213] on input "(2) Well maintained, minor wear and tear" at bounding box center [594, 214] width 25 height 25
radio input "true"
click at [817, 344] on p "Next" at bounding box center [826, 350] width 23 height 12
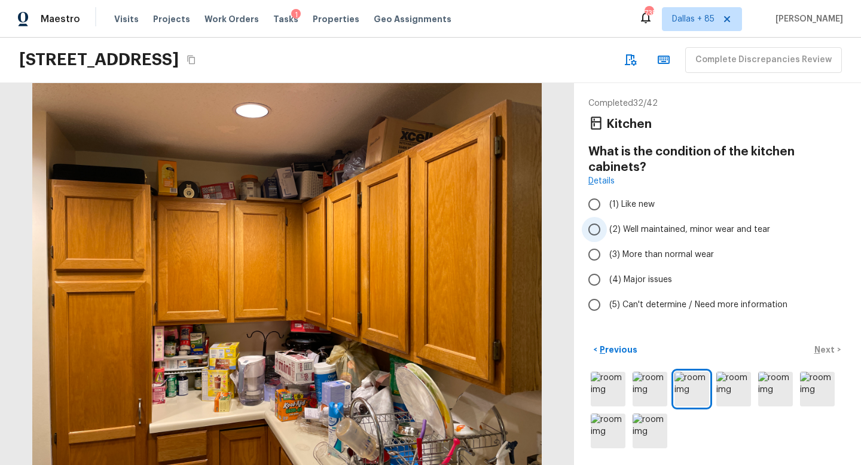
click at [637, 230] on span "(2) Well maintained, minor wear and tear" at bounding box center [690, 230] width 161 height 12
click at [607, 230] on input "(2) Well maintained, minor wear and tear" at bounding box center [594, 229] width 25 height 25
radio input "true"
click at [714, 389] on div at bounding box center [718, 410] width 258 height 81
click at [738, 391] on img at bounding box center [734, 389] width 35 height 35
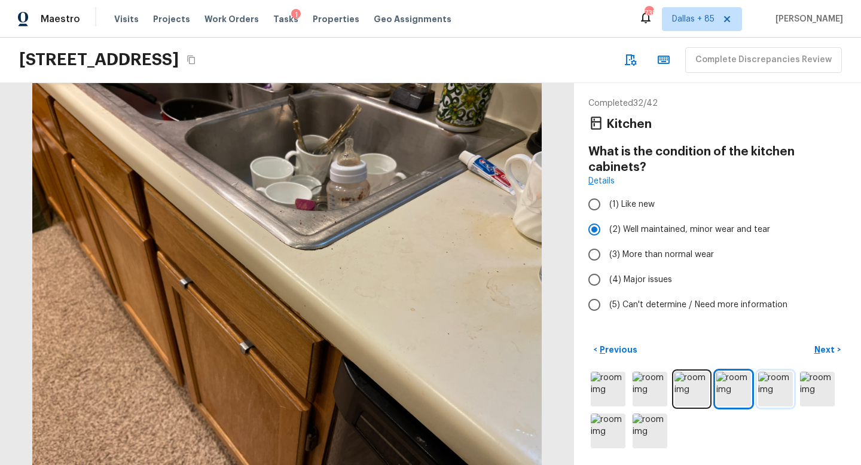
click at [774, 391] on img at bounding box center [775, 389] width 35 height 35
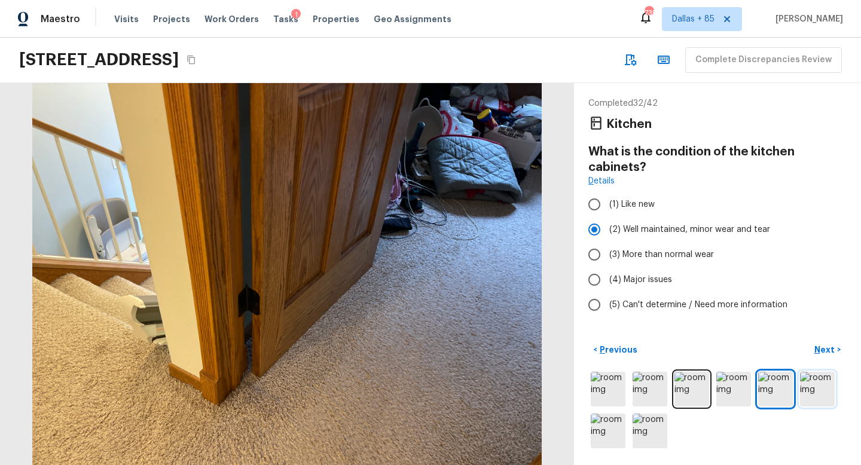
click at [818, 392] on img at bounding box center [817, 389] width 35 height 35
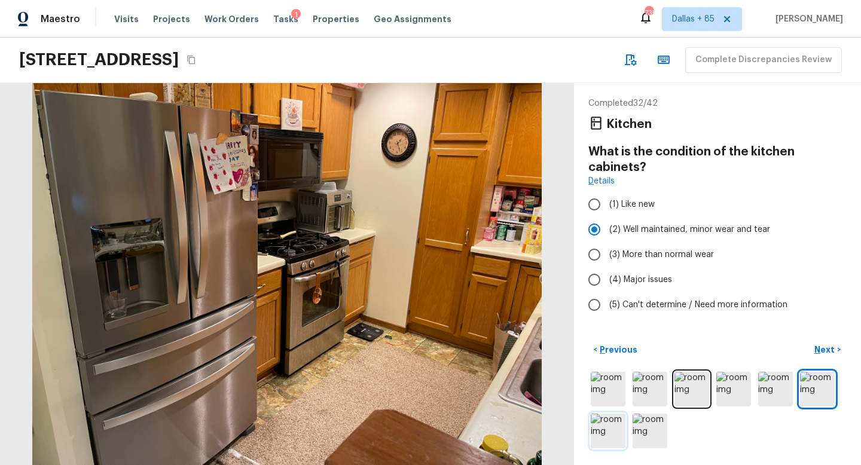
click at [608, 419] on img at bounding box center [608, 431] width 35 height 35
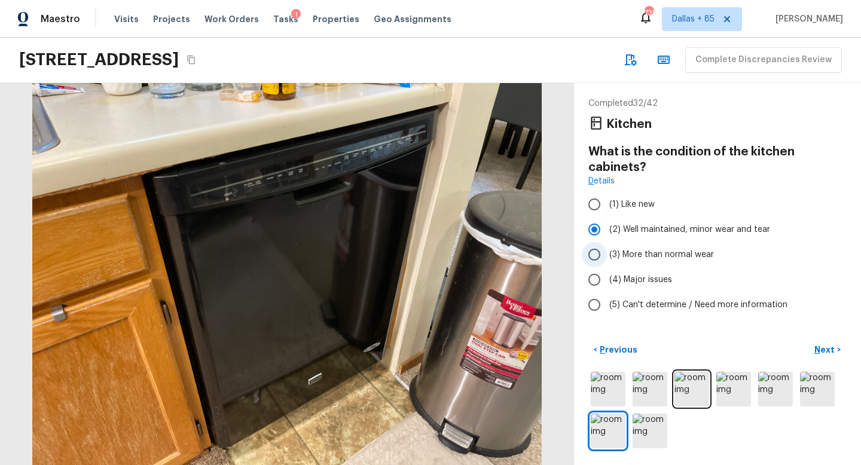
click at [601, 258] on input "(3) More than normal wear" at bounding box center [594, 254] width 25 height 25
radio input "true"
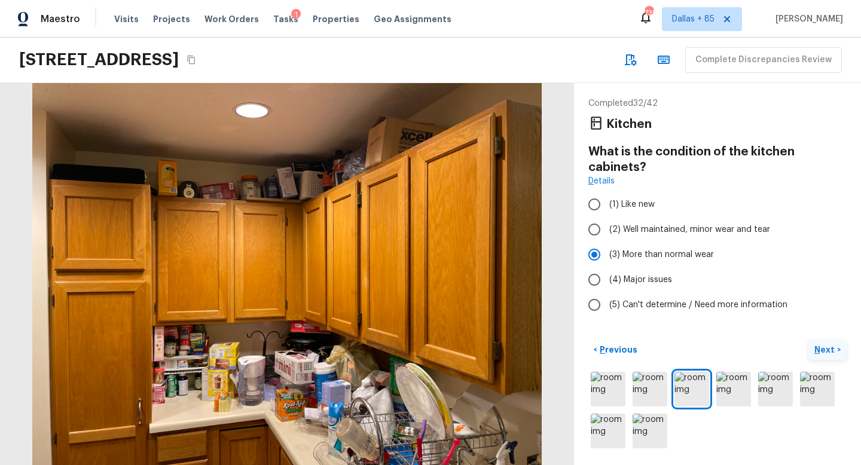
click at [836, 347] on p "Next" at bounding box center [826, 350] width 23 height 12
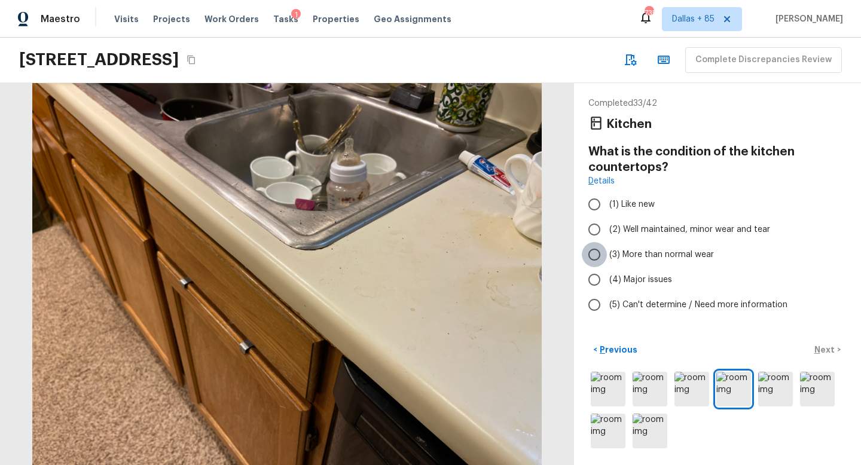
click at [594, 254] on input "(3) More than normal wear" at bounding box center [594, 254] width 25 height 25
radio input "true"
click at [828, 348] on p "Next" at bounding box center [826, 350] width 23 height 12
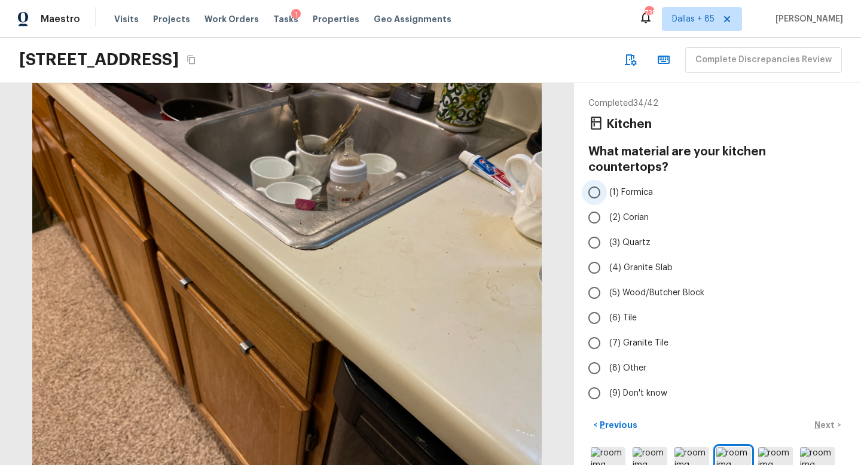
click at [613, 187] on span "(1) Formica" at bounding box center [632, 193] width 44 height 12
click at [607, 180] on input "(1) Formica" at bounding box center [594, 192] width 25 height 25
radio input "true"
click at [820, 419] on p "Next" at bounding box center [826, 425] width 23 height 12
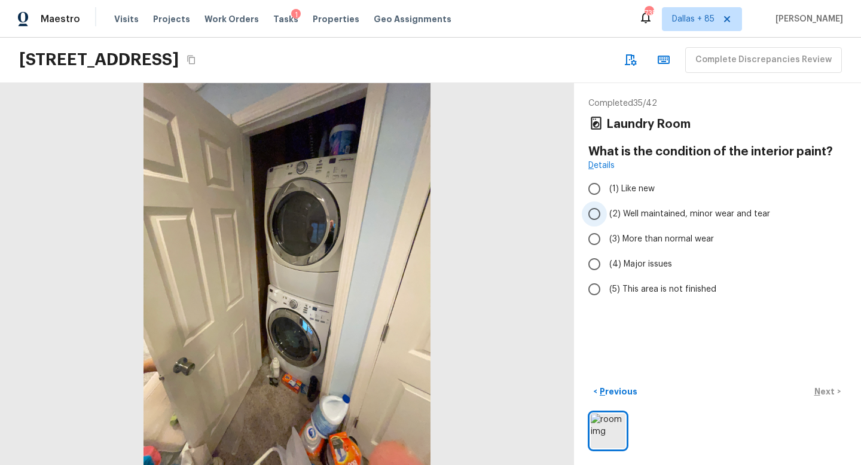
click at [595, 213] on input "(2) Well maintained, minor wear and tear" at bounding box center [594, 214] width 25 height 25
radio input "true"
click at [830, 395] on p "Next" at bounding box center [826, 392] width 23 height 12
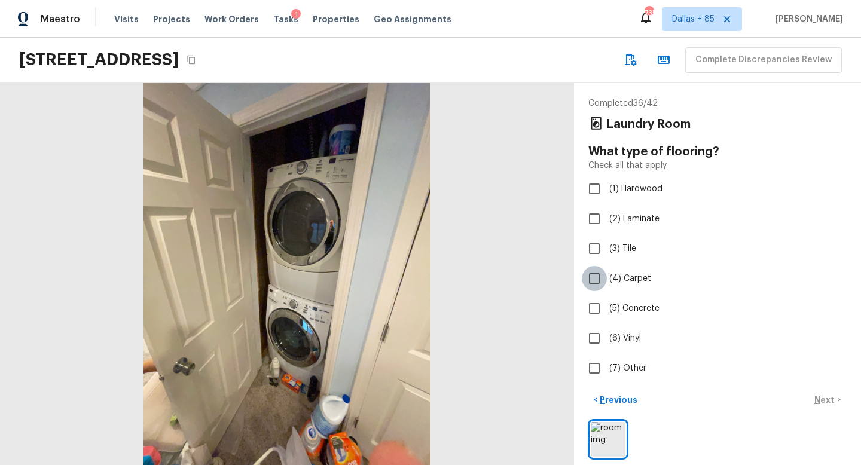
click at [589, 284] on input "(4) Carpet" at bounding box center [594, 278] width 25 height 25
checkbox input "true"
click at [823, 400] on p "Next" at bounding box center [826, 400] width 23 height 12
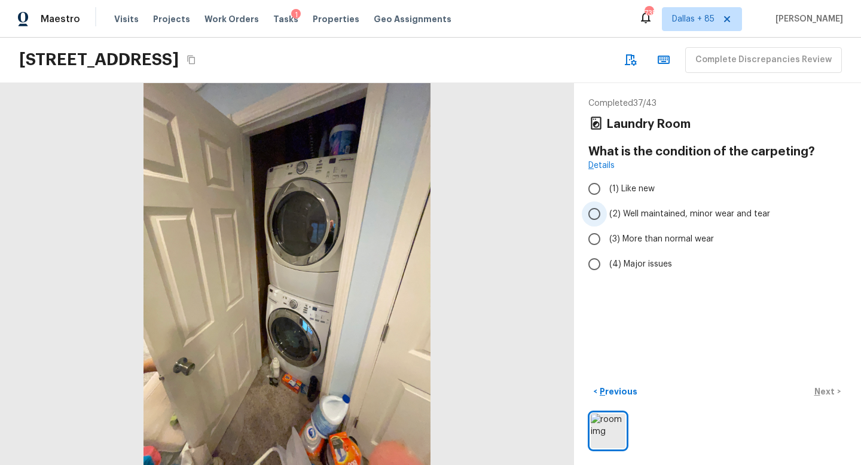
click at [604, 214] on input "(2) Well maintained, minor wear and tear" at bounding box center [594, 214] width 25 height 25
radio input "true"
click at [632, 242] on span "(3) More than normal wear" at bounding box center [662, 239] width 105 height 12
click at [607, 242] on input "(3) More than normal wear" at bounding box center [594, 239] width 25 height 25
radio input "true"
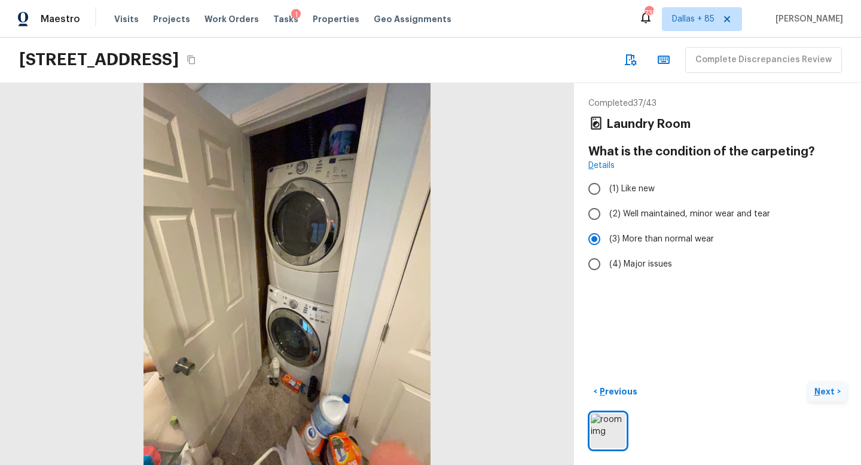
click at [824, 395] on p "Next" at bounding box center [826, 392] width 23 height 12
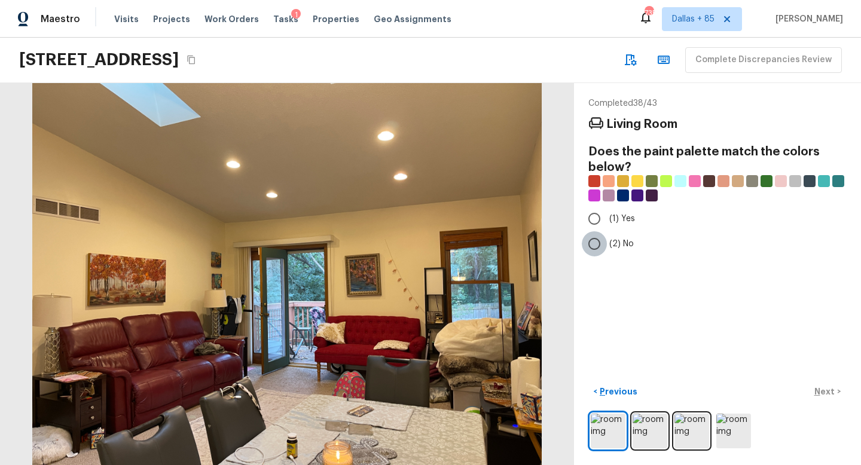
click at [595, 240] on input "(2) No" at bounding box center [594, 243] width 25 height 25
radio input "true"
click at [650, 422] on img at bounding box center [650, 431] width 35 height 35
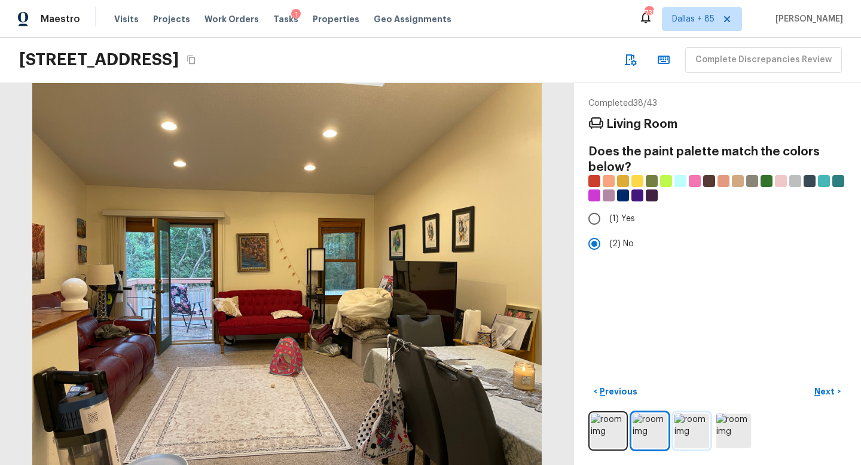
click at [682, 428] on img at bounding box center [692, 431] width 35 height 35
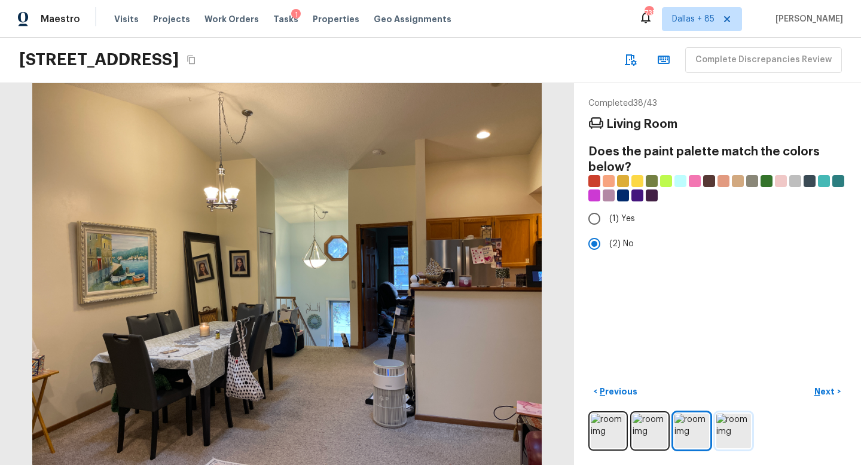
click at [724, 432] on img at bounding box center [734, 431] width 35 height 35
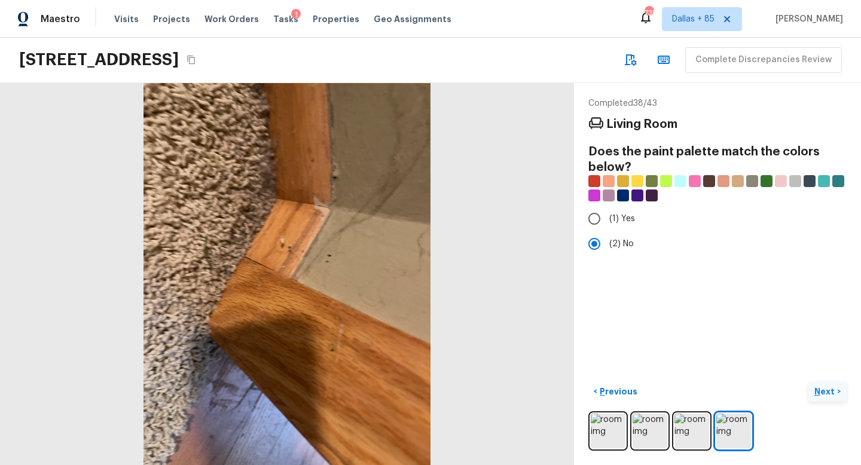
click at [827, 392] on p "Next" at bounding box center [826, 392] width 23 height 12
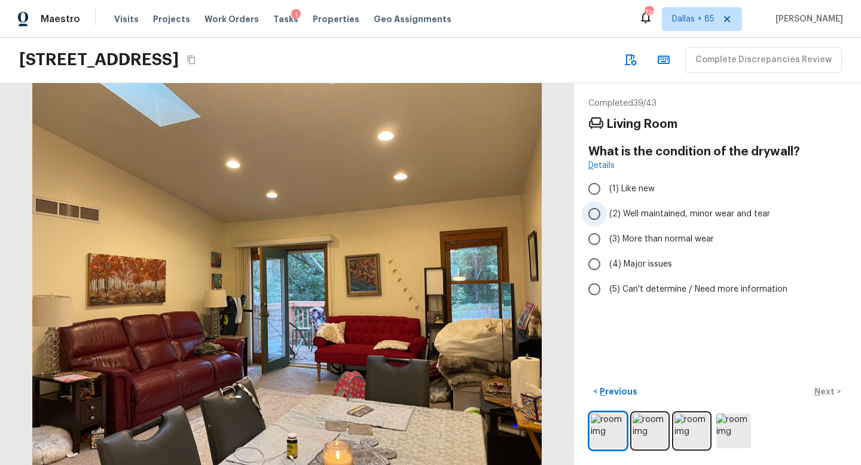
click at [599, 217] on input "(2) Well maintained, minor wear and tear" at bounding box center [594, 214] width 25 height 25
radio input "true"
click at [827, 394] on p "Next" at bounding box center [826, 392] width 23 height 12
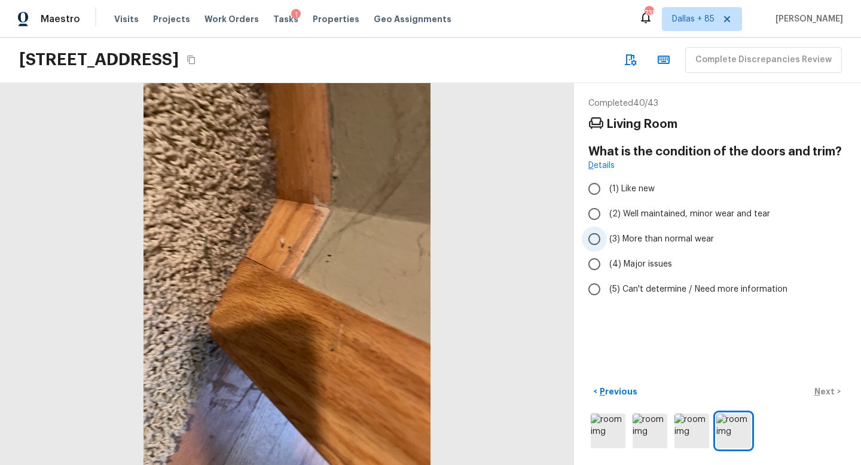
click at [620, 239] on span "(3) More than normal wear" at bounding box center [662, 239] width 105 height 12
click at [607, 239] on input "(3) More than normal wear" at bounding box center [594, 239] width 25 height 25
radio input "true"
click at [825, 392] on p "Next" at bounding box center [826, 392] width 23 height 12
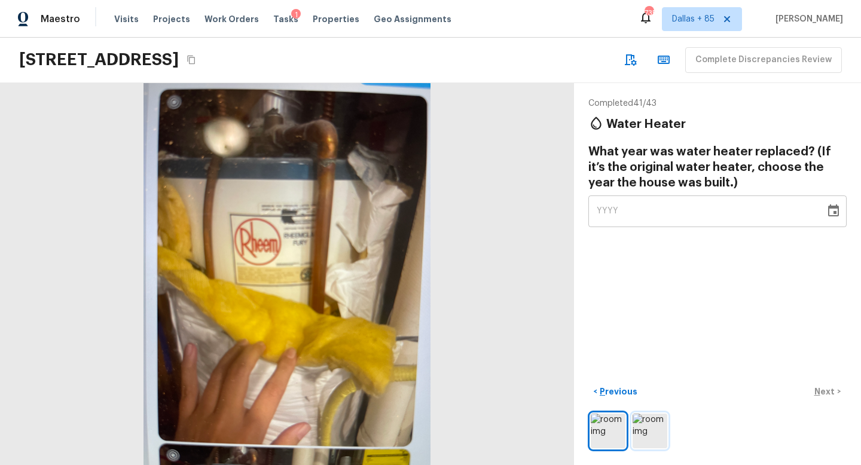
click at [653, 428] on img at bounding box center [650, 431] width 35 height 35
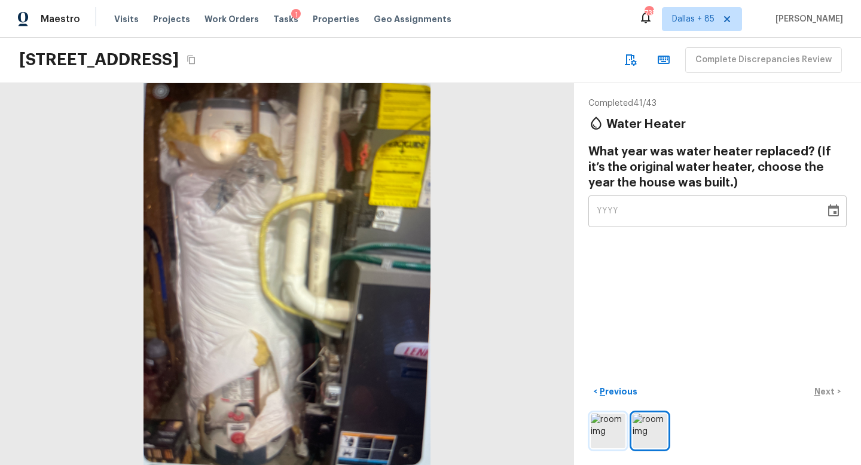
click at [607, 425] on img at bounding box center [608, 431] width 35 height 35
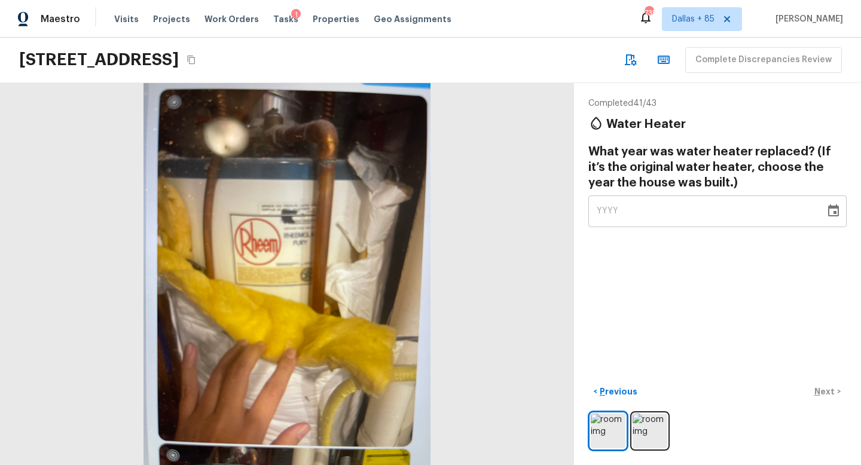
click at [199, 65] on button "Copy Address" at bounding box center [192, 60] width 16 height 16
click at [660, 211] on div "YYYY" at bounding box center [707, 212] width 220 height 32
click at [648, 426] on img at bounding box center [650, 431] width 35 height 35
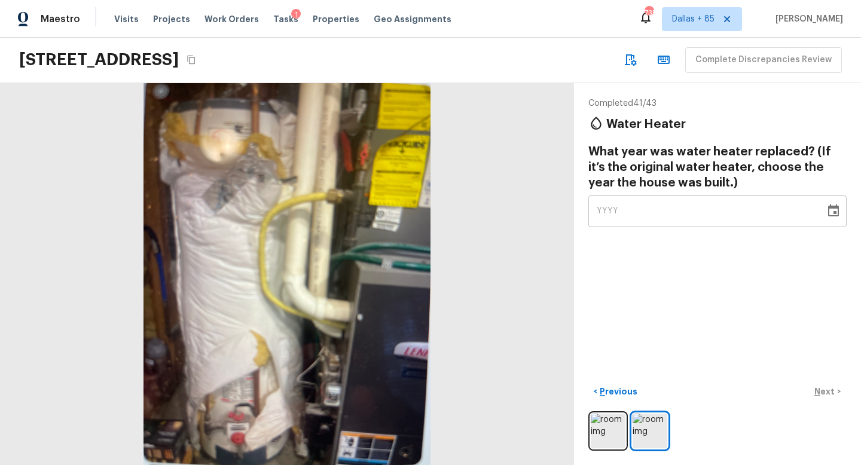
click at [839, 215] on icon "Choose date" at bounding box center [833, 211] width 11 height 12
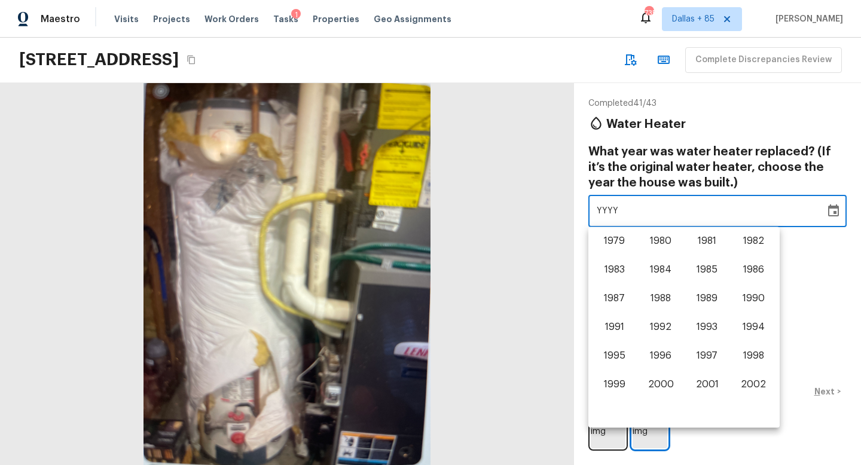
scroll to position [568, 0]
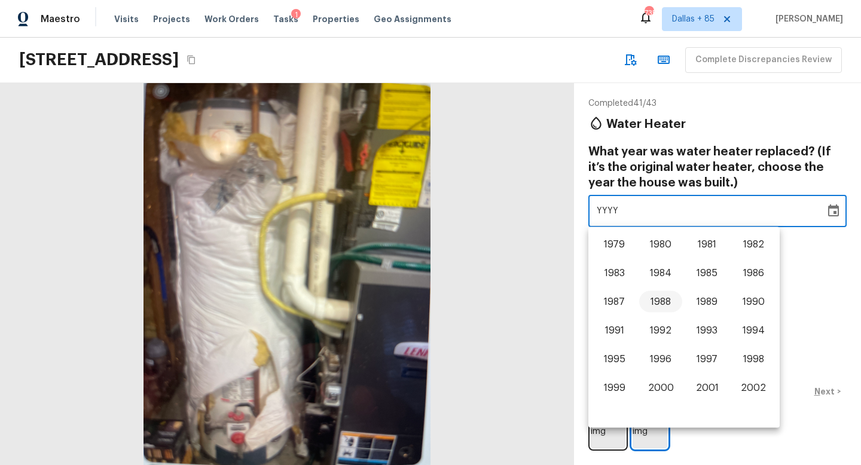
click at [664, 298] on button "1988" at bounding box center [660, 302] width 43 height 22
type input "1988"
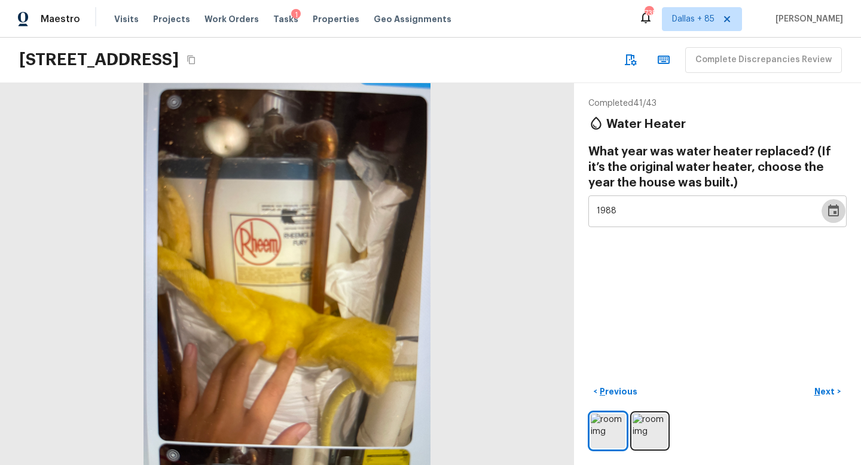
click at [826, 208] on button "Choose date, selected date is Dec 31, 1988" at bounding box center [834, 211] width 24 height 24
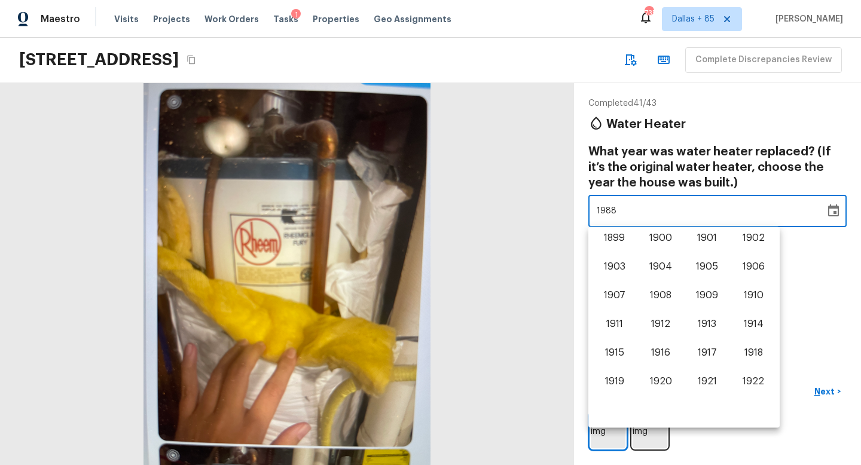
scroll to position [559, 0]
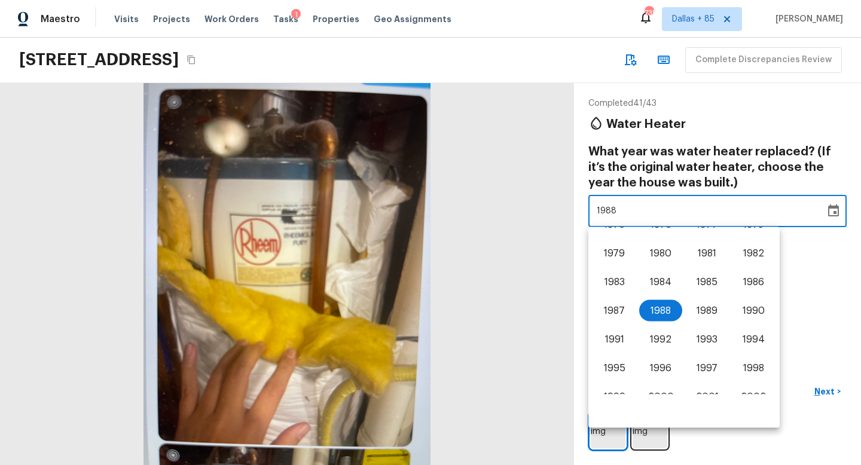
click at [806, 310] on div "Completed 41 / 43 Water Heater What year was water heater replaced? (If it’s th…" at bounding box center [717, 274] width 287 height 382
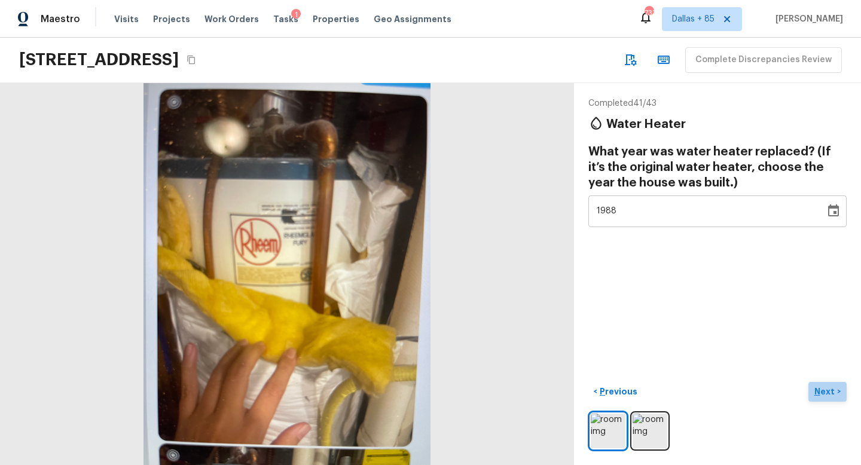
click at [819, 391] on p "Next" at bounding box center [826, 392] width 23 height 12
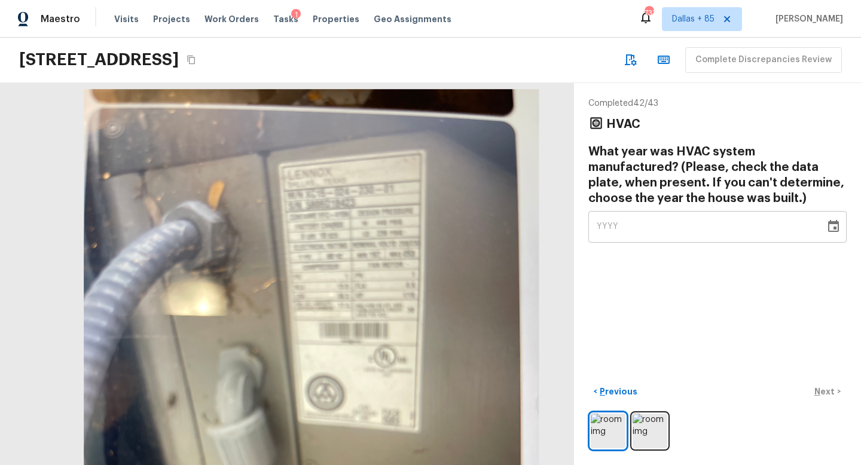
drag, startPoint x: 258, startPoint y: 109, endPoint x: 306, endPoint y: 203, distance: 105.1
click at [306, 203] on div at bounding box center [311, 392] width 911 height 606
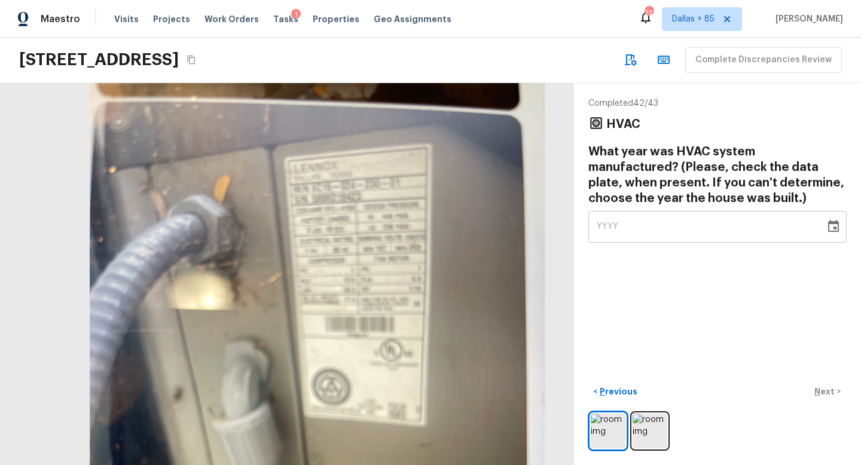
click at [827, 231] on icon "Choose date" at bounding box center [834, 227] width 14 height 14
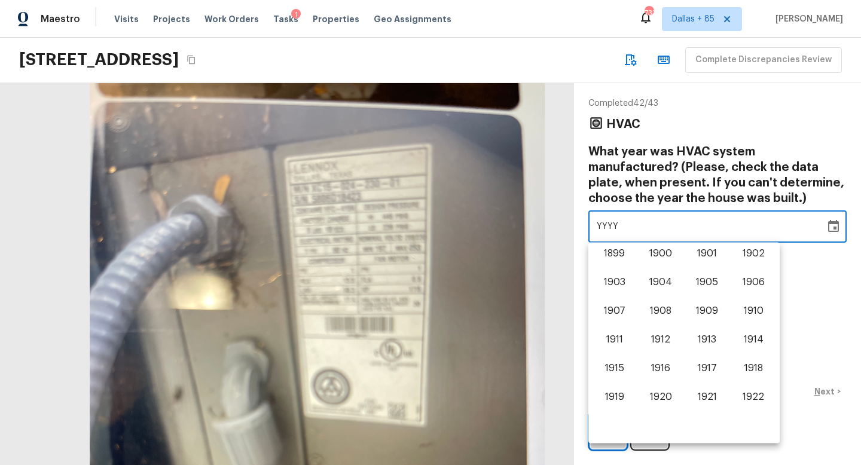
scroll to position [744, 0]
click at [750, 255] on button "2006" at bounding box center [753, 256] width 43 height 22
type input "2006"
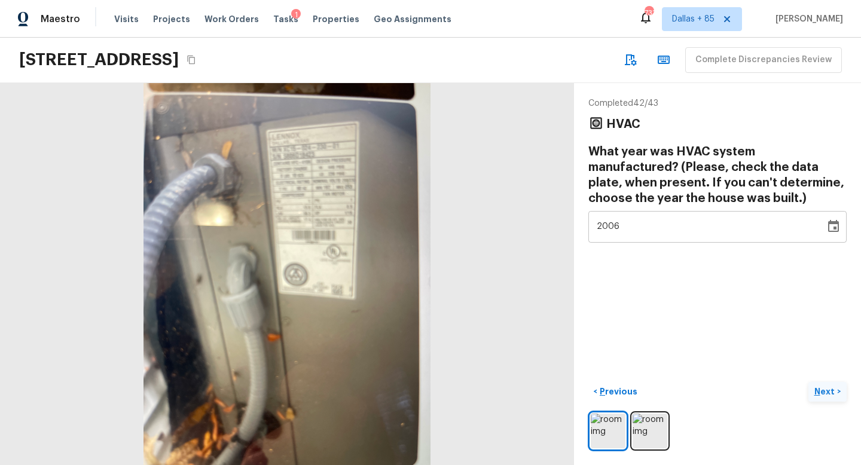
click at [828, 390] on p "Next" at bounding box center [826, 392] width 23 height 12
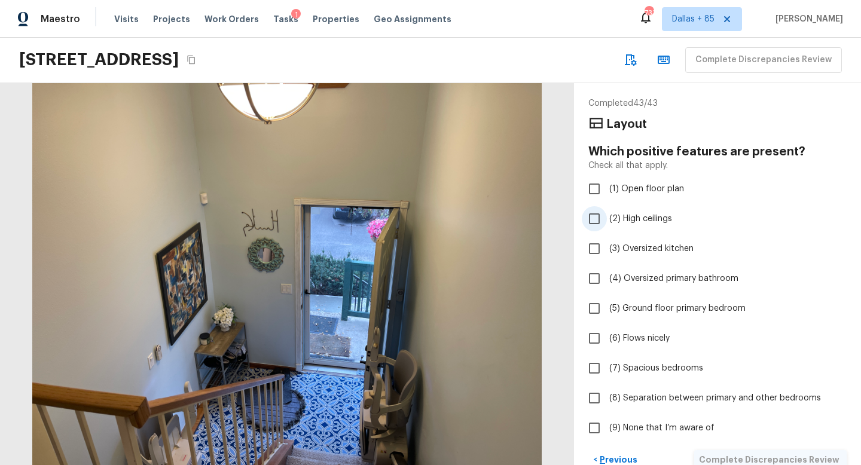
click at [626, 222] on span "(2) High ceilings" at bounding box center [641, 219] width 63 height 12
click at [607, 222] on input "(2) High ceilings" at bounding box center [594, 218] width 25 height 25
checkbox input "true"
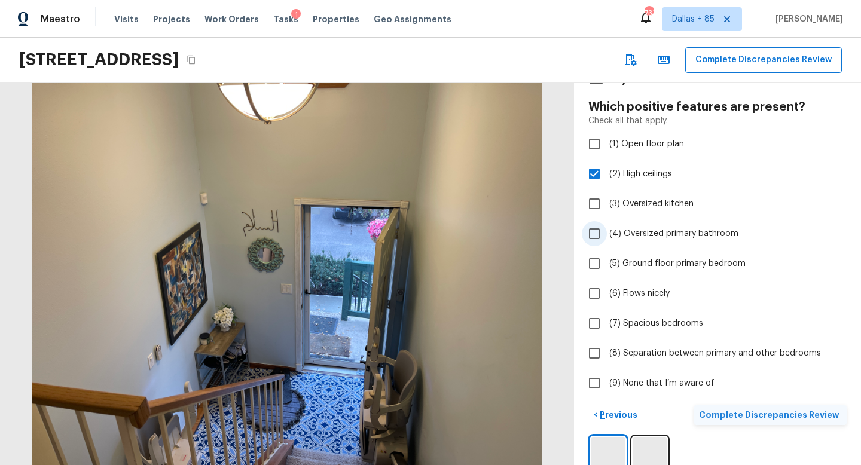
scroll to position [68, 0]
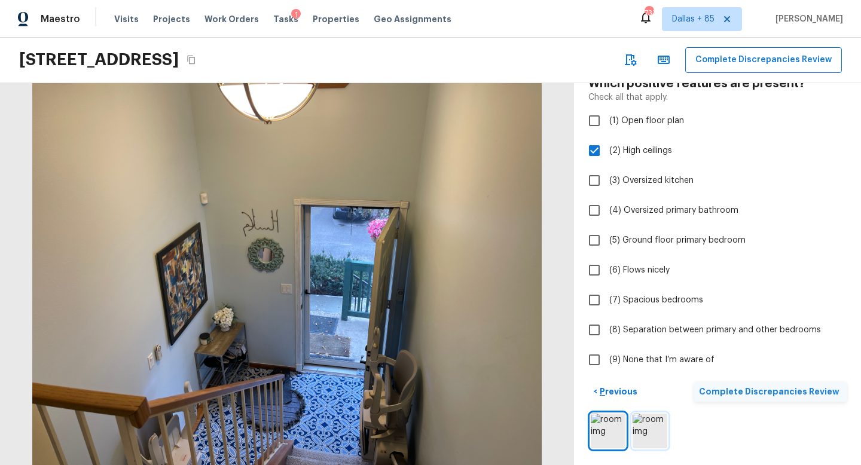
click at [656, 445] on img at bounding box center [650, 431] width 35 height 35
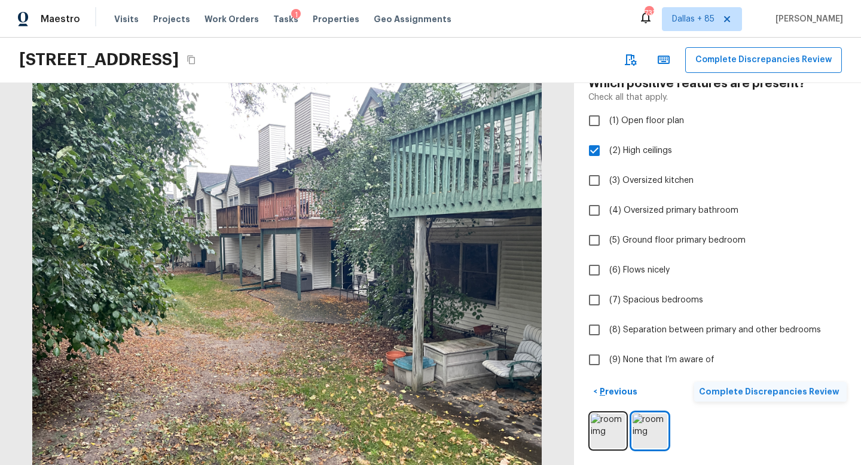
click at [782, 395] on p "Complete Discrepancies Review" at bounding box center [770, 392] width 143 height 12
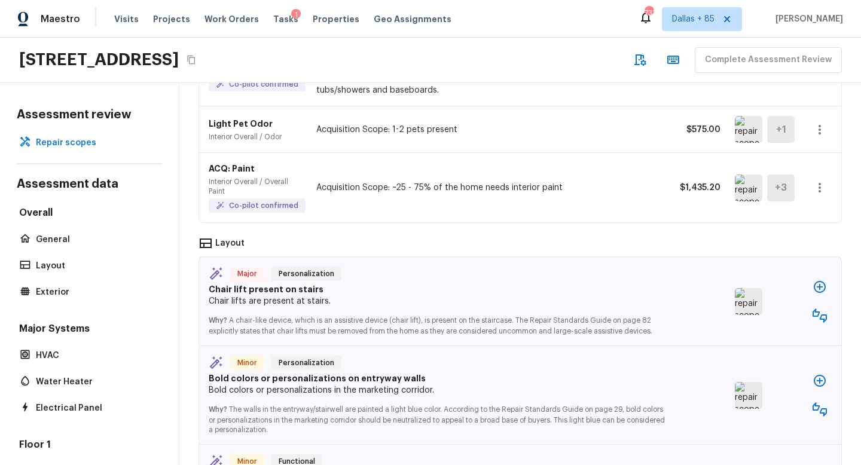
scroll to position [223, 0]
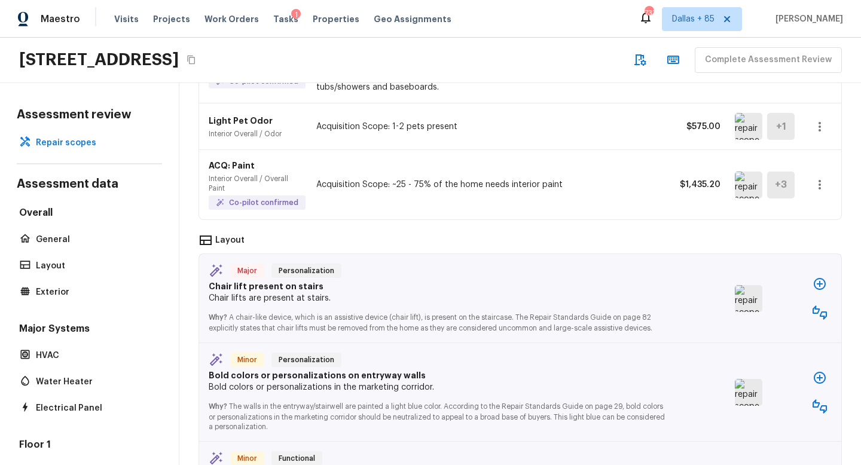
click at [746, 298] on img at bounding box center [749, 298] width 28 height 27
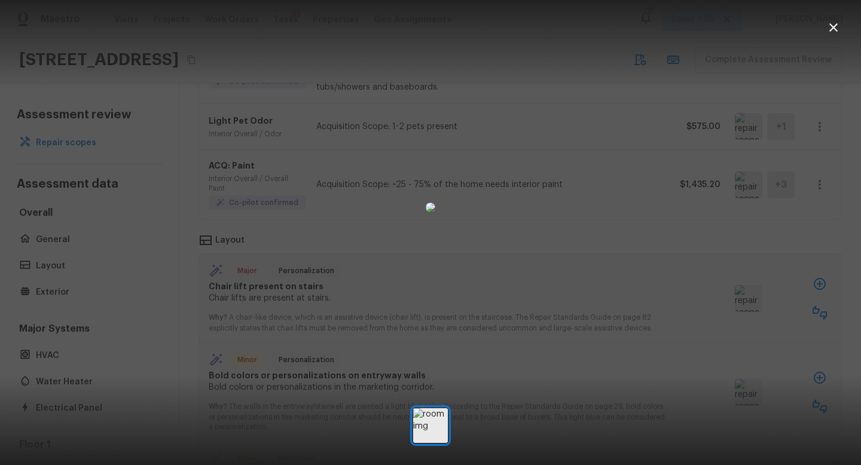
click at [836, 28] on icon "button" at bounding box center [834, 27] width 14 height 14
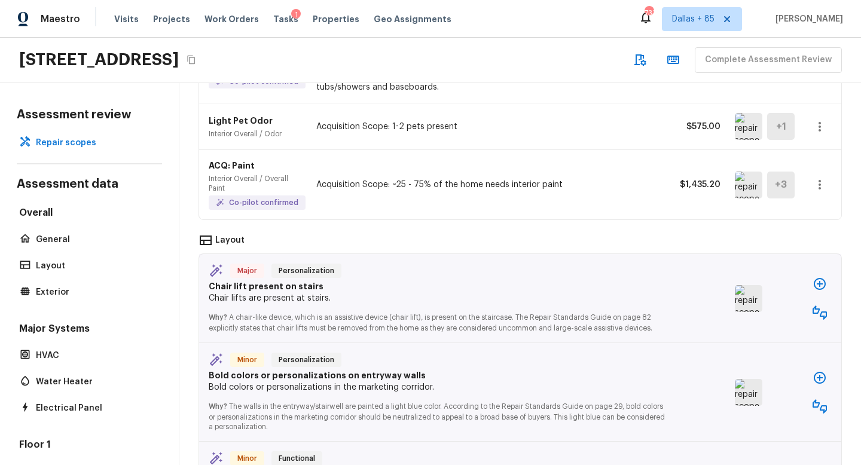
click at [818, 280] on icon "button" at bounding box center [820, 284] width 14 height 14
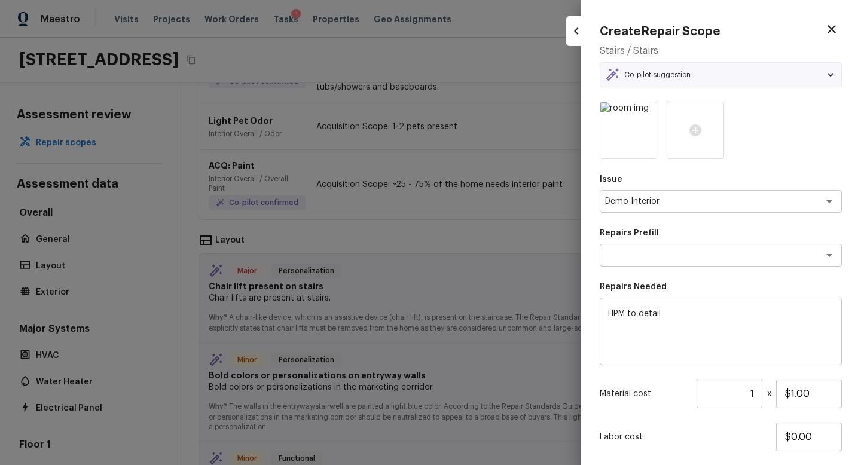
type textarea "Add a Task"
click at [682, 260] on textarea "Add a Task" at bounding box center [704, 255] width 198 height 12
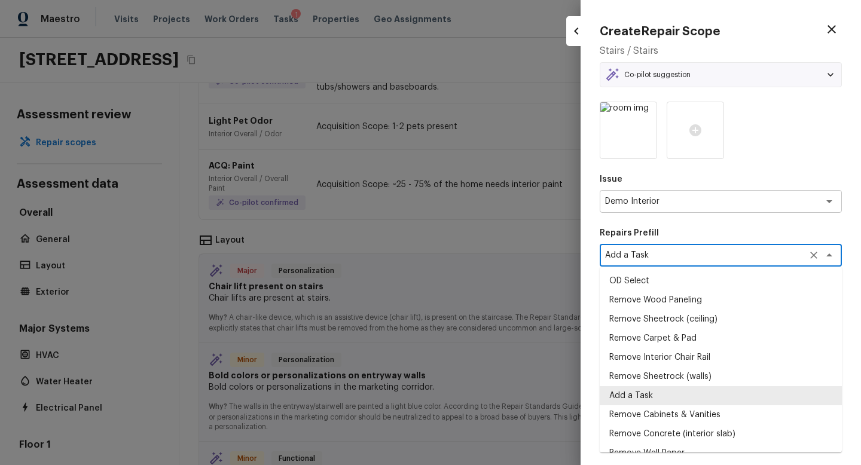
click at [651, 397] on li "Add a Task" at bounding box center [721, 395] width 242 height 19
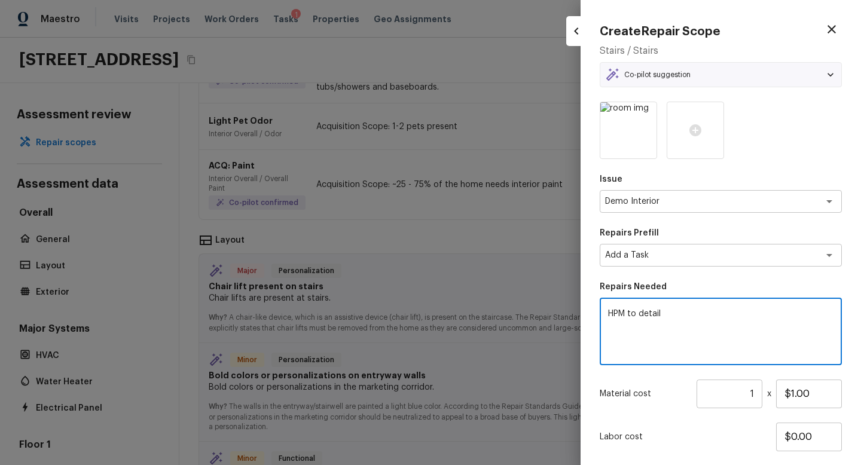
drag, startPoint x: 675, startPoint y: 321, endPoint x: 535, endPoint y: 290, distance: 143.3
click at [535, 290] on div "Create Repair Scope Stairs / Stairs Co-pilot suggestion Major Personalization C…" at bounding box center [430, 232] width 861 height 465
type textarea "Demo interior chair lift and repair drywall and paint to match."
click at [808, 392] on input "$1.00" at bounding box center [809, 394] width 66 height 29
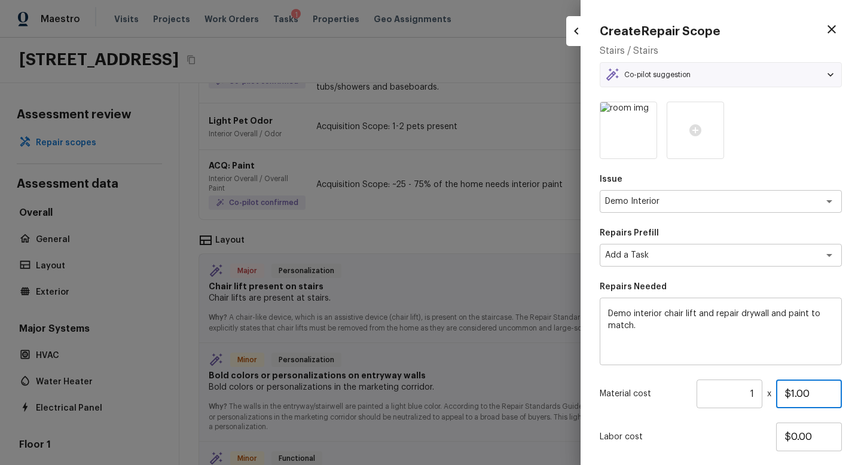
click at [794, 394] on input "$1.00" at bounding box center [809, 394] width 66 height 29
type input "$1,000.00"
click at [684, 407] on div "Material cost 1 ​ x $1,000.00" at bounding box center [721, 394] width 242 height 29
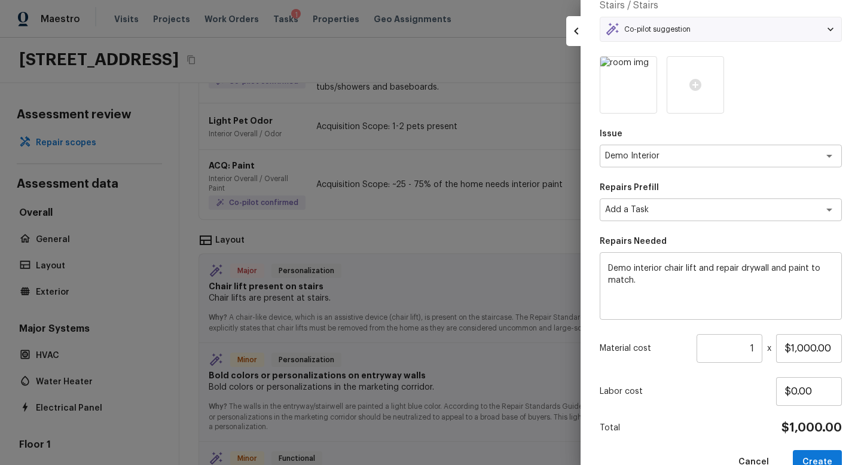
scroll to position [74, 0]
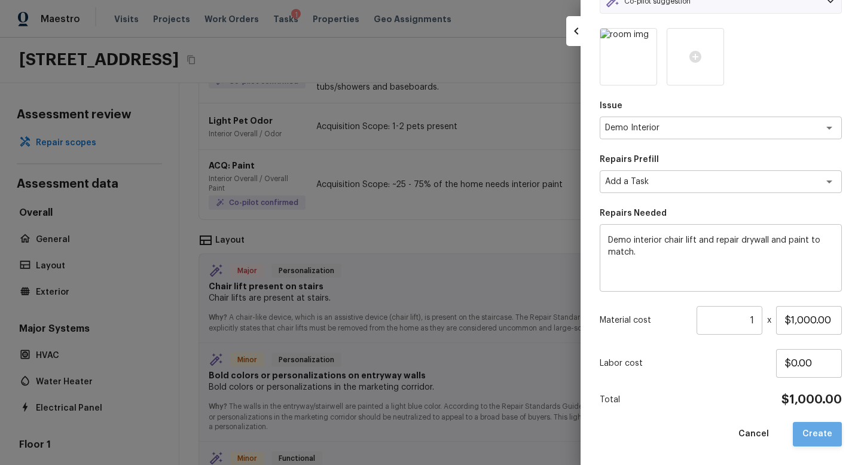
click at [831, 432] on button "Create" at bounding box center [817, 434] width 49 height 25
type textarea "HPM to detail"
type input "$1.00"
type input "$0.00"
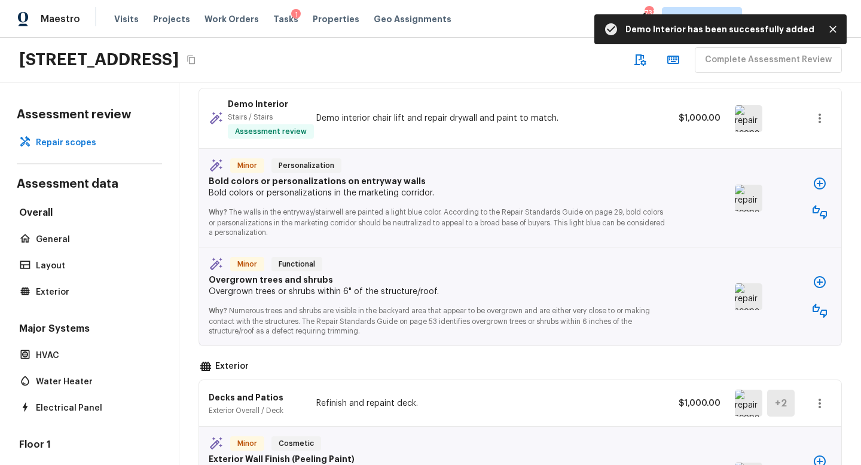
scroll to position [394, 0]
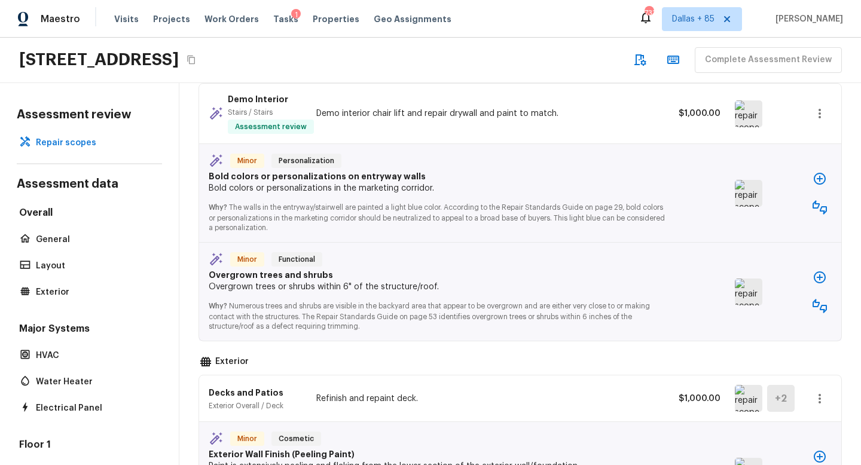
click at [753, 188] on img at bounding box center [749, 193] width 28 height 27
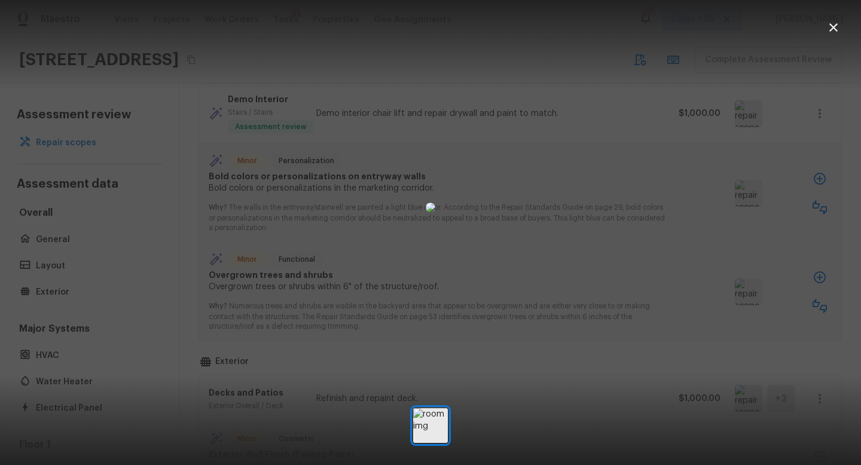
click at [833, 23] on icon "button" at bounding box center [834, 27] width 14 height 14
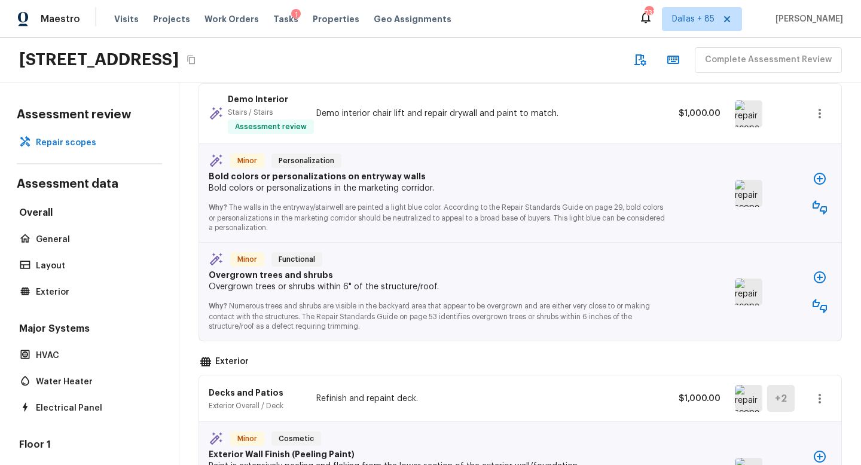
click at [818, 211] on icon "button" at bounding box center [820, 207] width 14 height 14
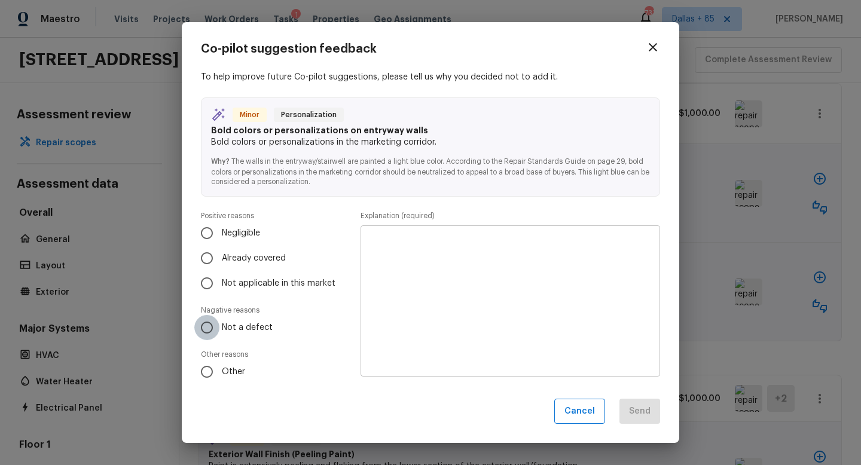
click at [208, 333] on input "Not a defect" at bounding box center [206, 327] width 25 height 25
radio input "true"
click at [436, 284] on textarea at bounding box center [510, 301] width 283 height 132
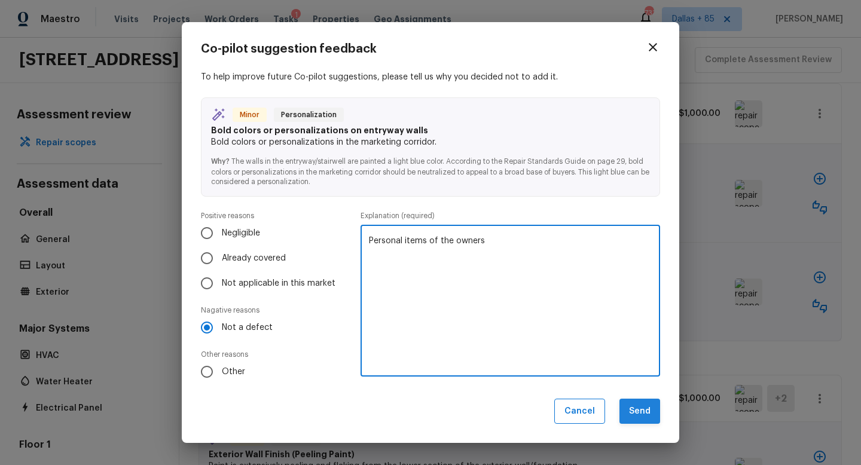
type textarea "Personal items of the owners"
click at [635, 409] on button "Send" at bounding box center [640, 412] width 41 height 26
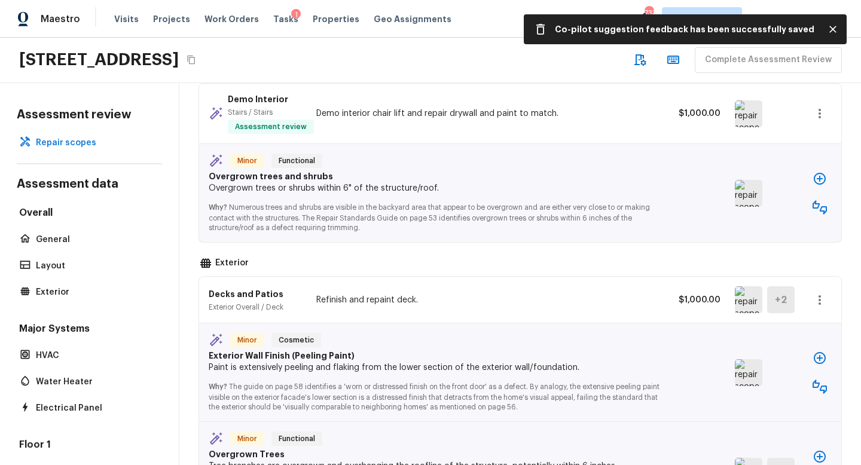
click at [744, 188] on img at bounding box center [749, 193] width 28 height 27
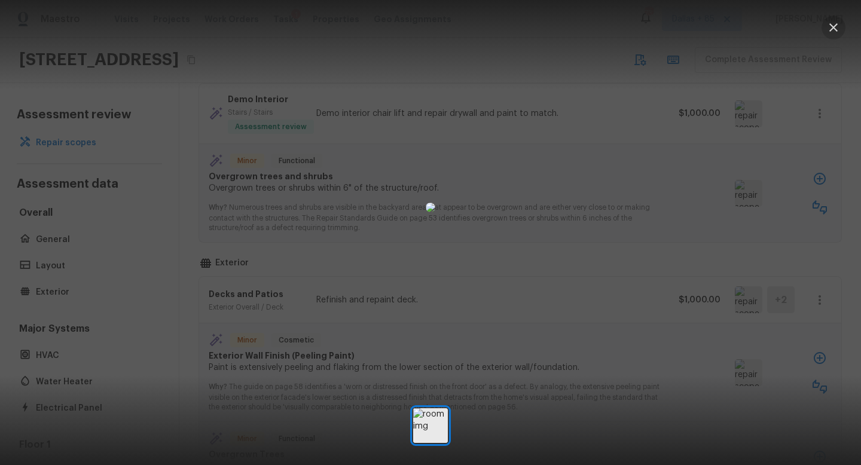
click at [831, 25] on icon "button" at bounding box center [834, 27] width 8 height 8
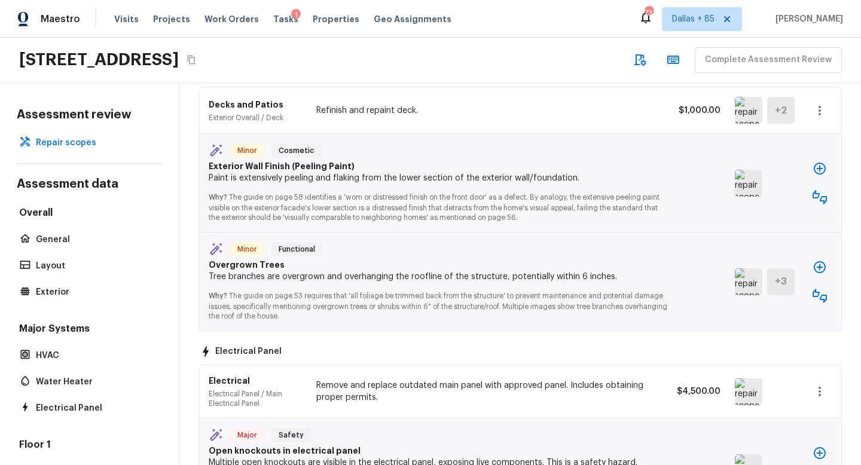
scroll to position [581, 0]
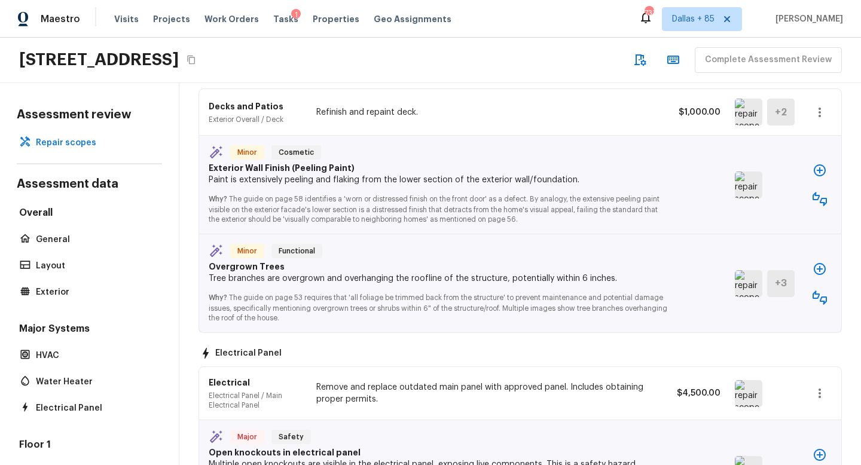
click at [743, 284] on img at bounding box center [749, 283] width 28 height 27
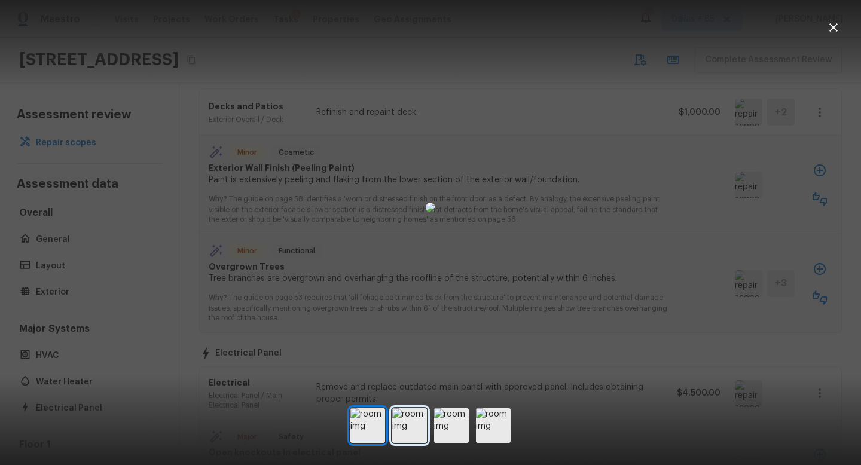
click at [406, 427] on img at bounding box center [409, 426] width 35 height 35
click at [441, 427] on img at bounding box center [451, 426] width 35 height 35
click at [459, 429] on img at bounding box center [451, 426] width 35 height 35
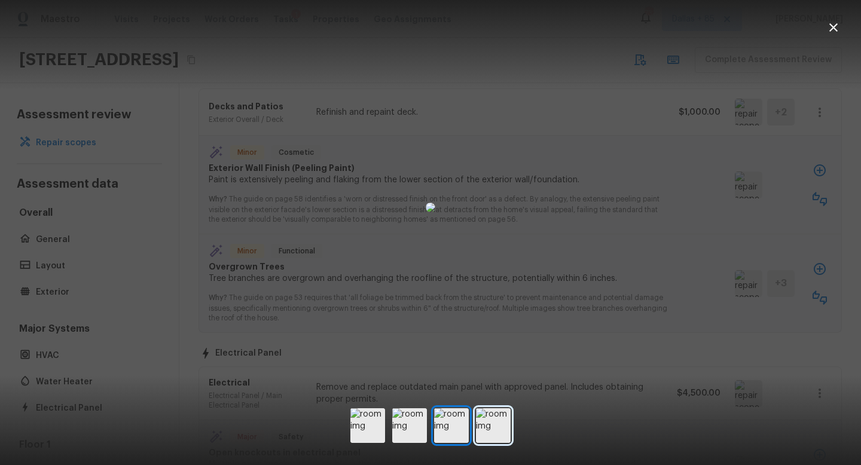
click at [493, 430] on img at bounding box center [493, 426] width 35 height 35
click at [837, 29] on icon "button" at bounding box center [834, 27] width 14 height 14
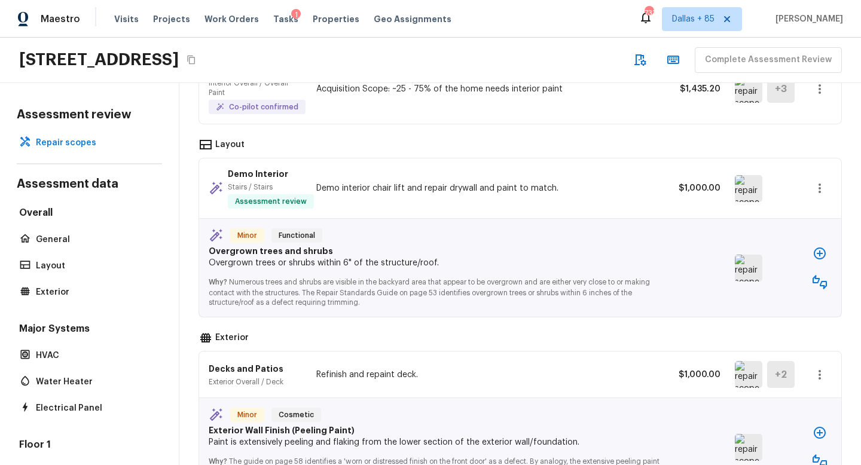
scroll to position [321, 0]
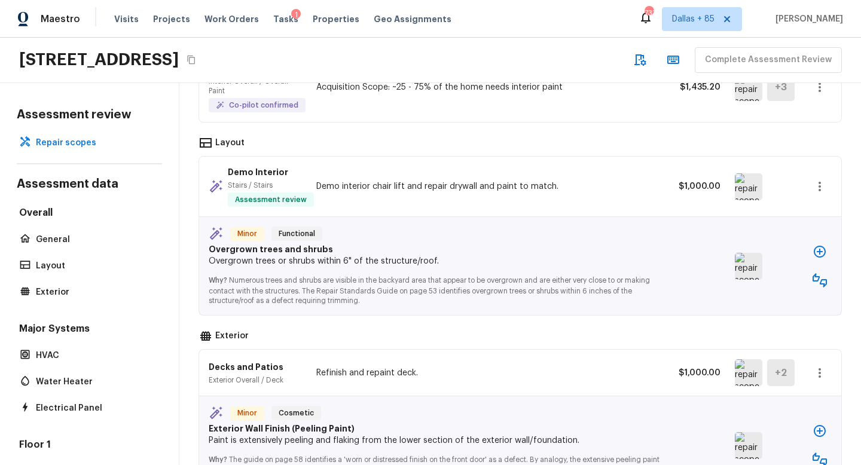
click at [818, 251] on icon "button" at bounding box center [820, 252] width 14 height 14
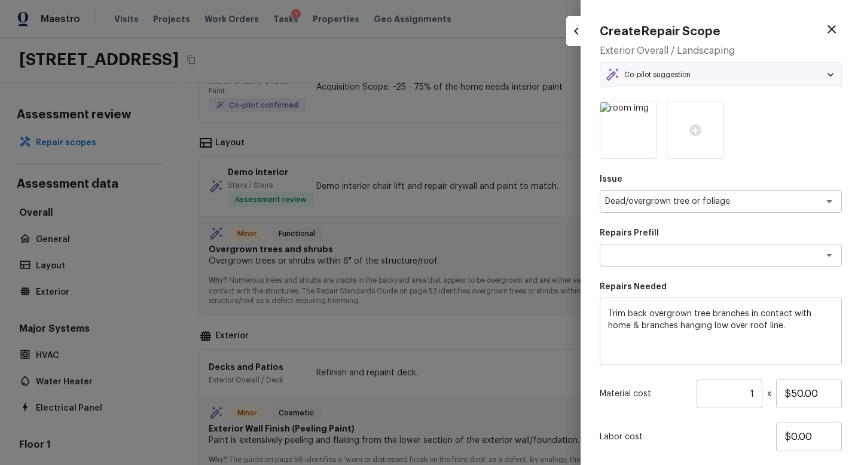
type textarea "Trim tree branches"
click at [754, 391] on input "1" at bounding box center [730, 394] width 66 height 29
click at [674, 405] on div "Material cost 4 ​ x $50.00" at bounding box center [721, 394] width 242 height 29
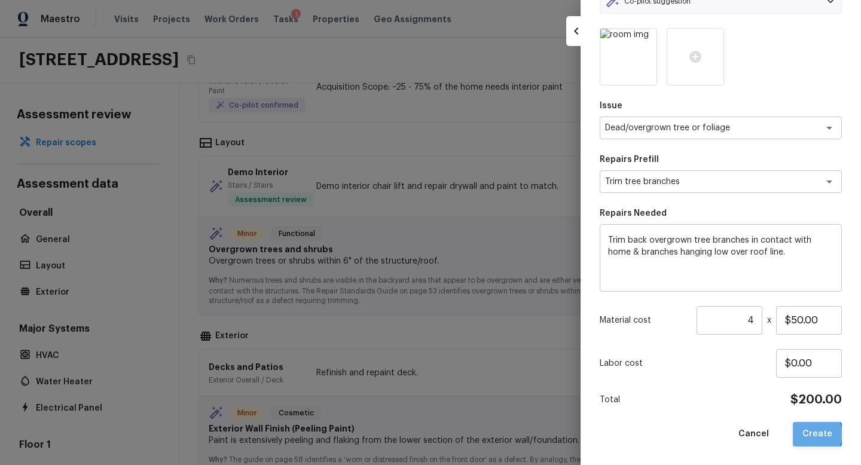
click at [817, 434] on button "Create" at bounding box center [817, 434] width 49 height 25
type input "1"
type input "$0.00"
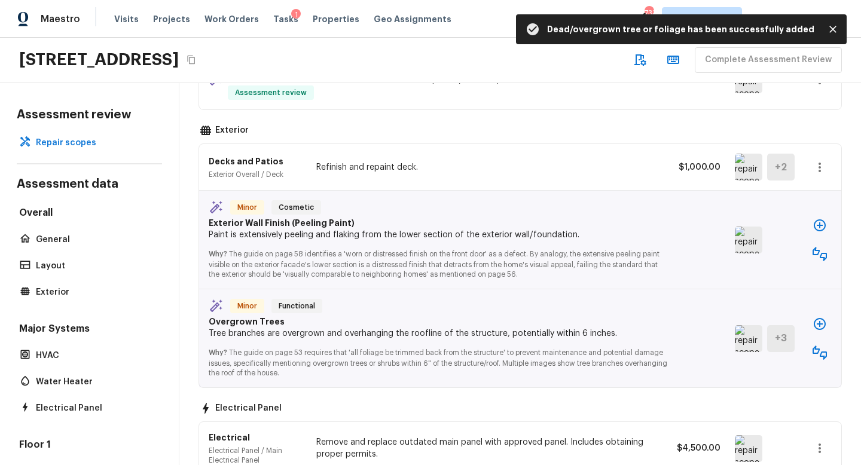
scroll to position [512, 0]
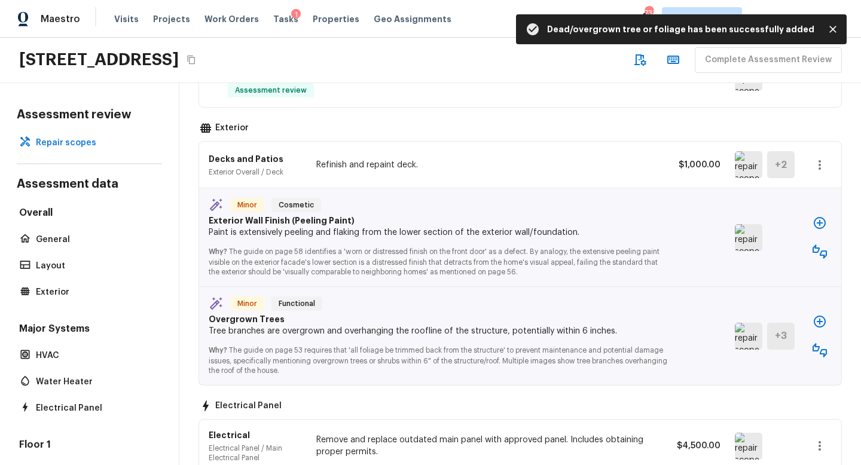
click at [753, 236] on img at bounding box center [749, 237] width 28 height 27
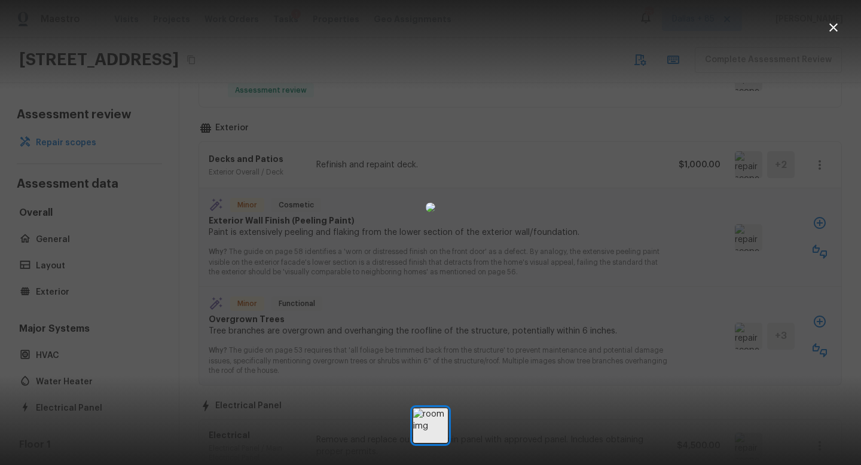
click at [834, 20] on icon "button" at bounding box center [834, 27] width 14 height 14
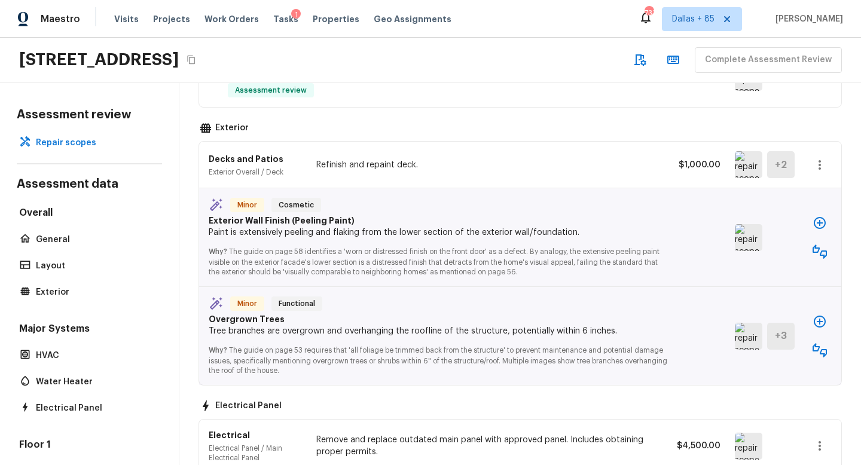
click at [747, 237] on img at bounding box center [749, 237] width 28 height 27
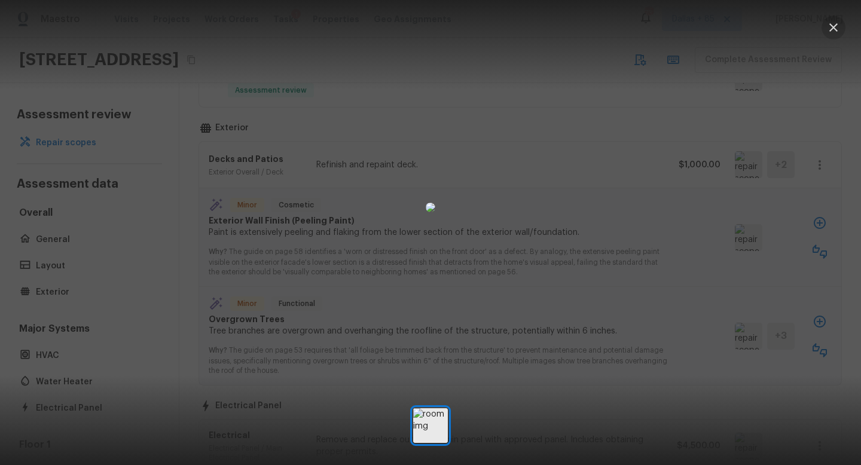
click at [837, 28] on icon "button" at bounding box center [834, 27] width 14 height 14
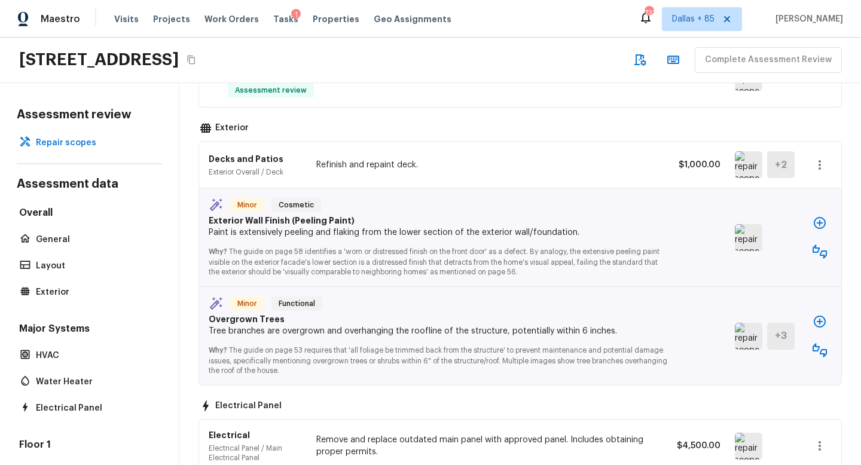
click at [815, 251] on icon "button" at bounding box center [820, 252] width 14 height 14
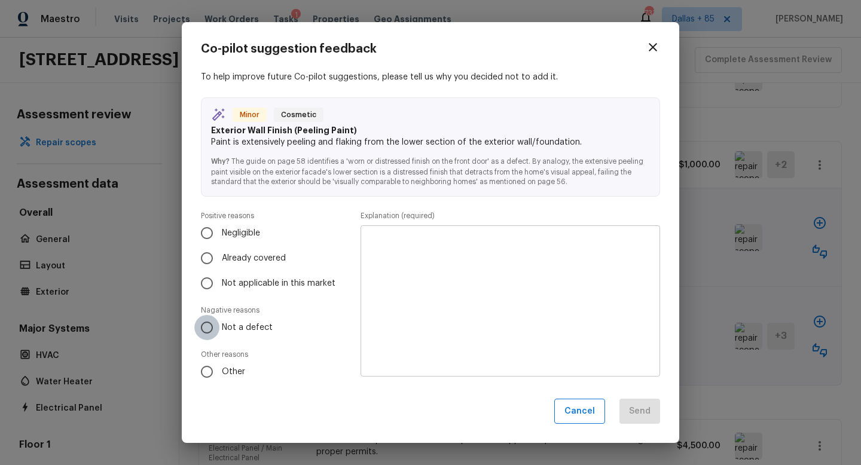
click at [208, 328] on input "Not a defect" at bounding box center [206, 327] width 25 height 25
radio input "true"
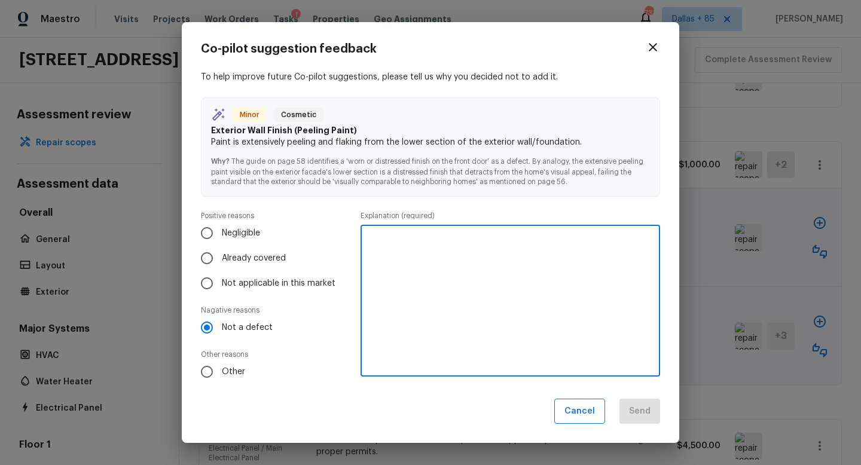
click at [388, 279] on textarea at bounding box center [510, 301] width 283 height 132
type textarea "Slab not home facasd"
click at [628, 409] on button "Send" at bounding box center [640, 412] width 41 height 26
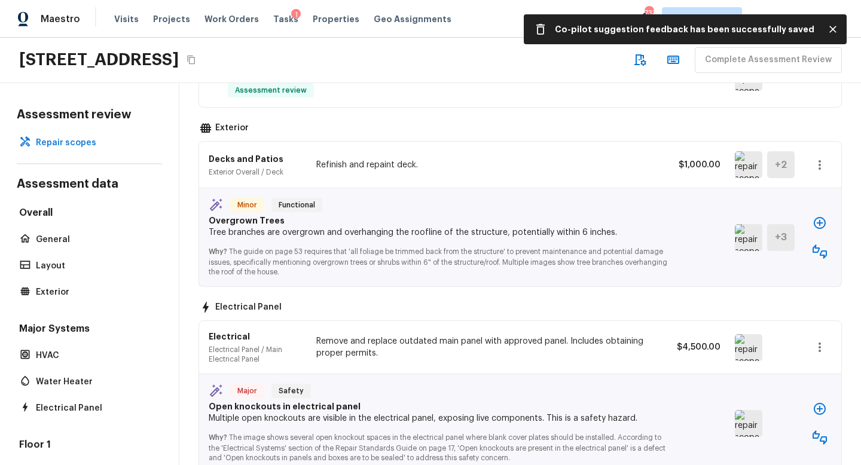
click at [820, 249] on icon "button" at bounding box center [820, 252] width 14 height 14
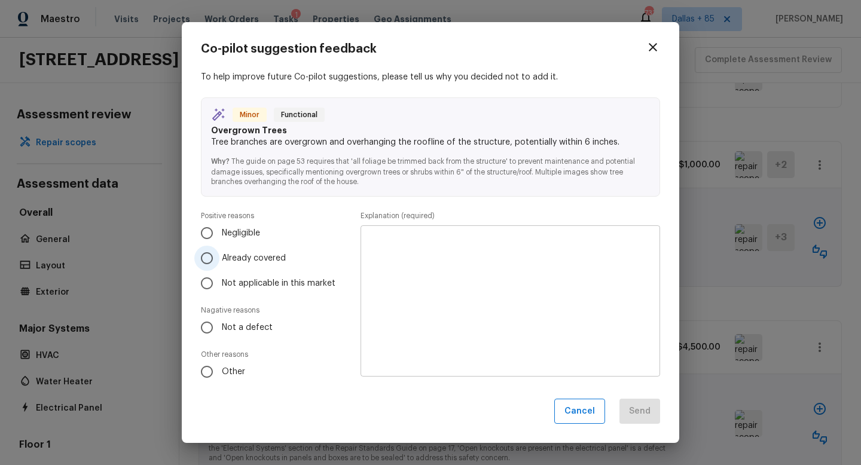
click at [231, 258] on span "Already covered" at bounding box center [254, 258] width 64 height 12
click at [220, 258] on input "Already covered" at bounding box center [206, 258] width 25 height 25
radio input "true"
click at [493, 279] on textarea at bounding box center [510, 301] width 283 height 132
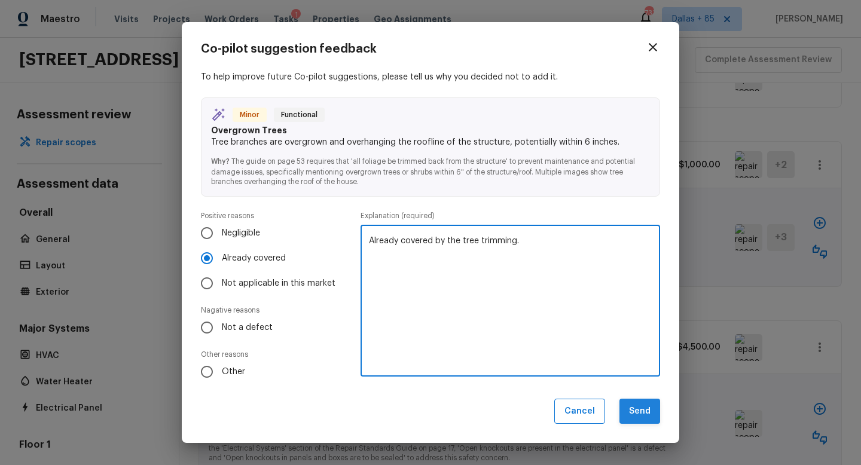
type textarea "Already covered by the tree trimming."
click at [650, 413] on button "Send" at bounding box center [640, 412] width 41 height 26
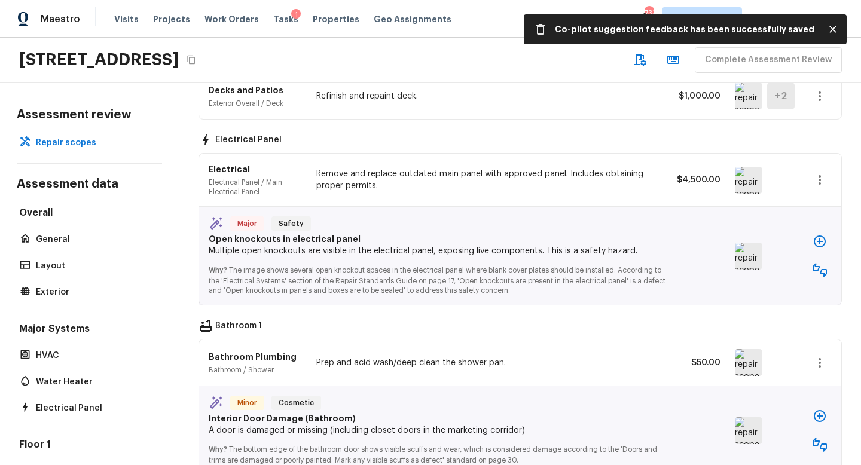
scroll to position [586, 0]
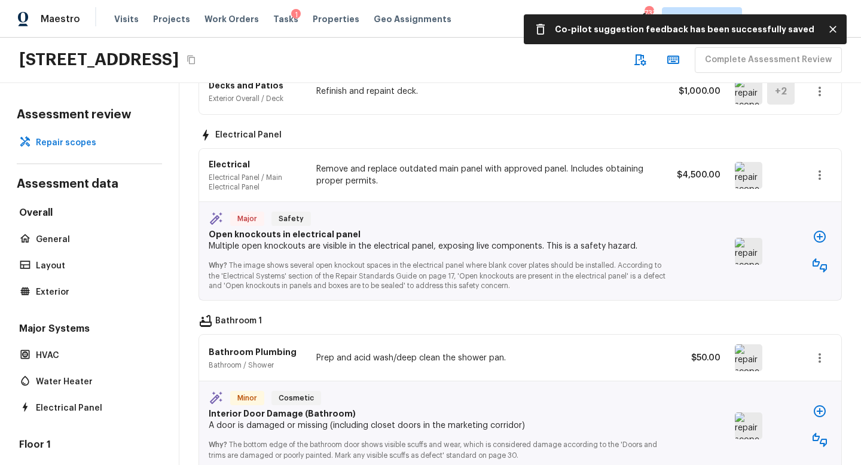
click at [751, 251] on img at bounding box center [749, 251] width 28 height 27
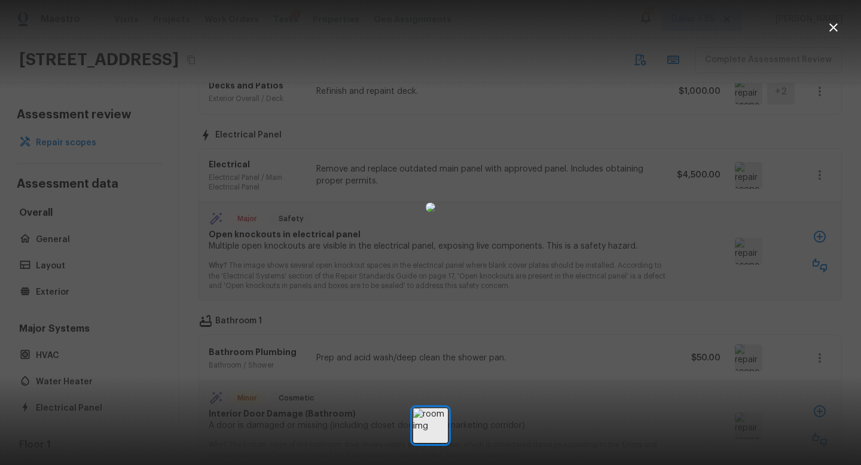
click at [833, 32] on icon "button" at bounding box center [834, 27] width 14 height 14
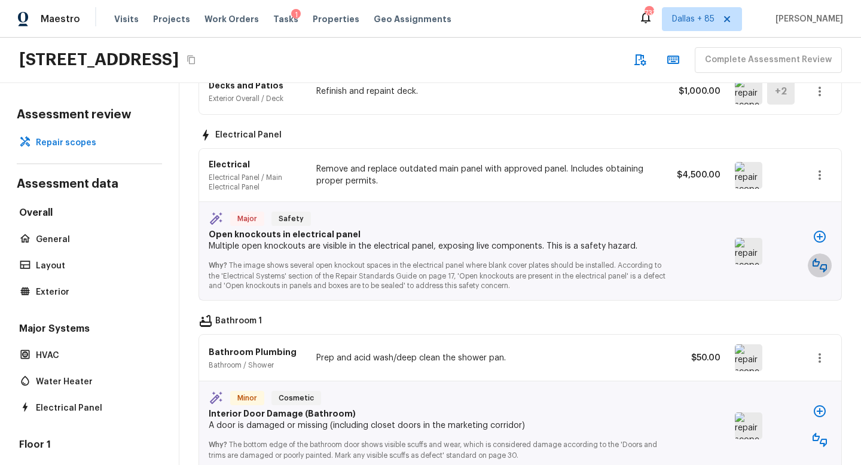
click at [815, 262] on icon "button" at bounding box center [820, 265] width 14 height 14
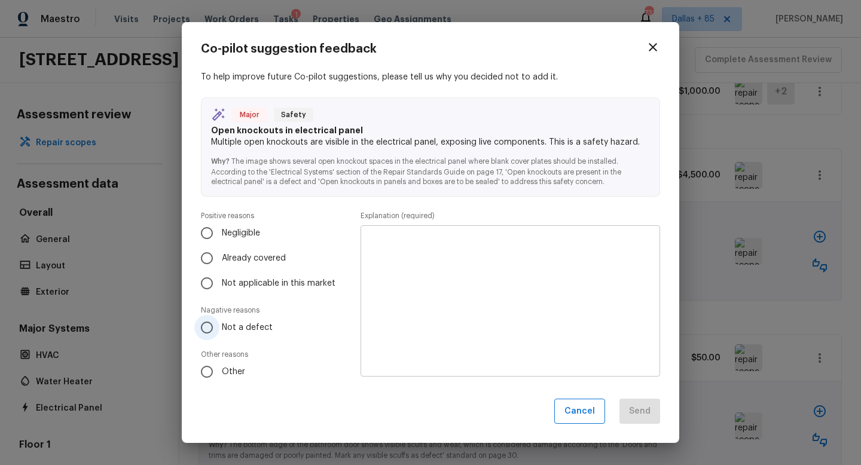
click at [211, 333] on input "Not a defect" at bounding box center [206, 327] width 25 height 25
radio input "true"
click at [397, 283] on textarea at bounding box center [510, 301] width 283 height 132
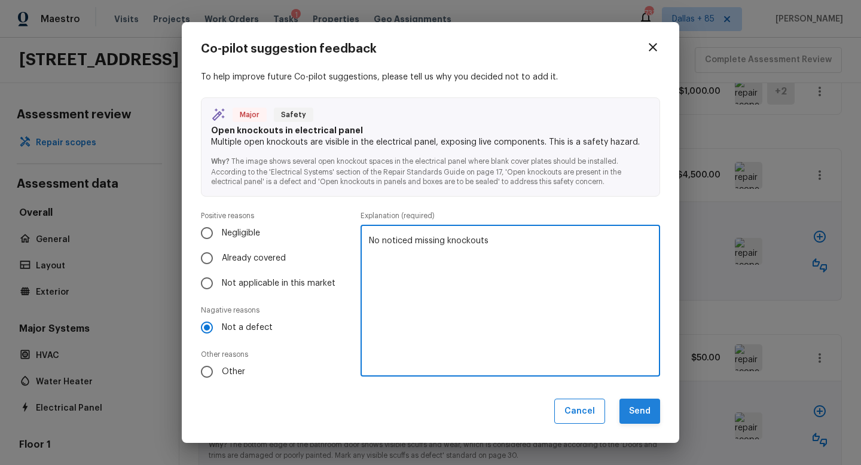
type textarea "No noticed missing knockouts"
click at [640, 412] on button "Send" at bounding box center [640, 412] width 41 height 26
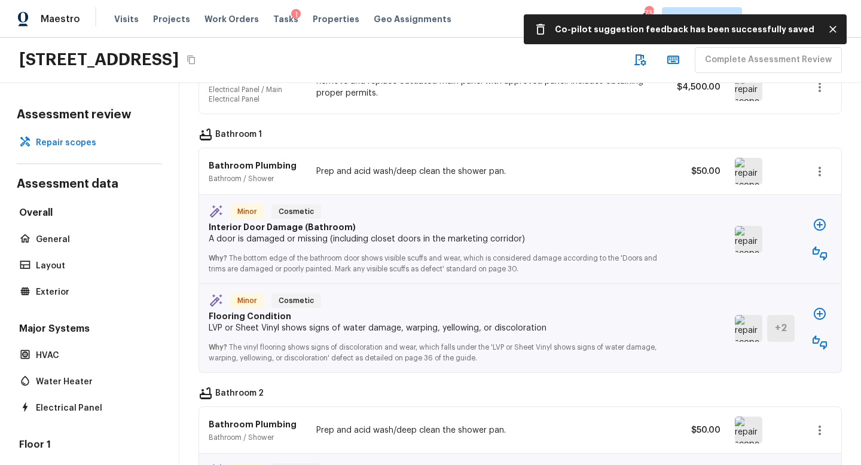
scroll to position [674, 0]
click at [750, 239] on img at bounding box center [749, 239] width 28 height 27
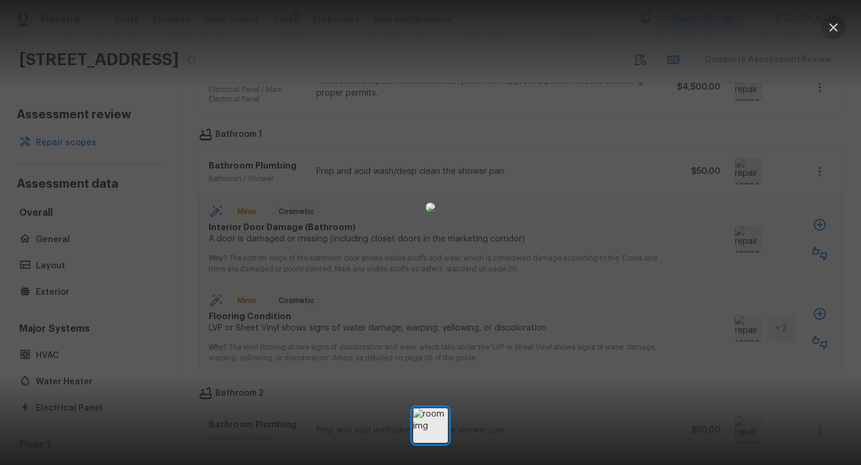
click at [833, 26] on icon "button" at bounding box center [834, 27] width 8 height 8
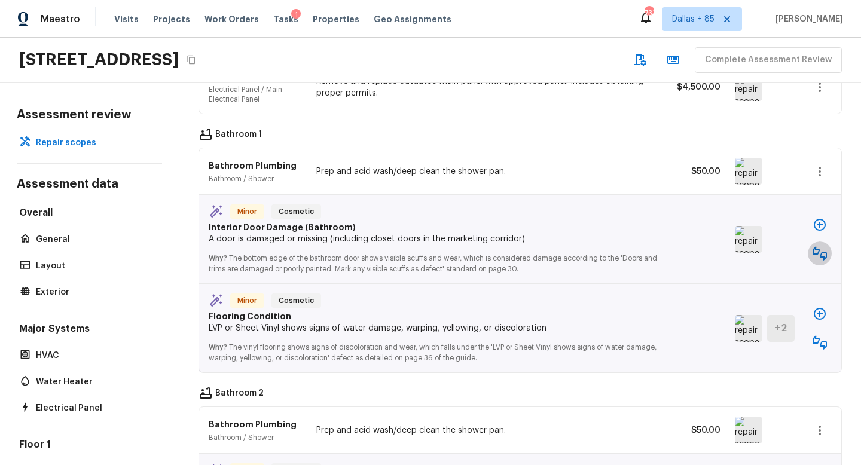
click at [817, 249] on icon "button" at bounding box center [820, 253] width 14 height 14
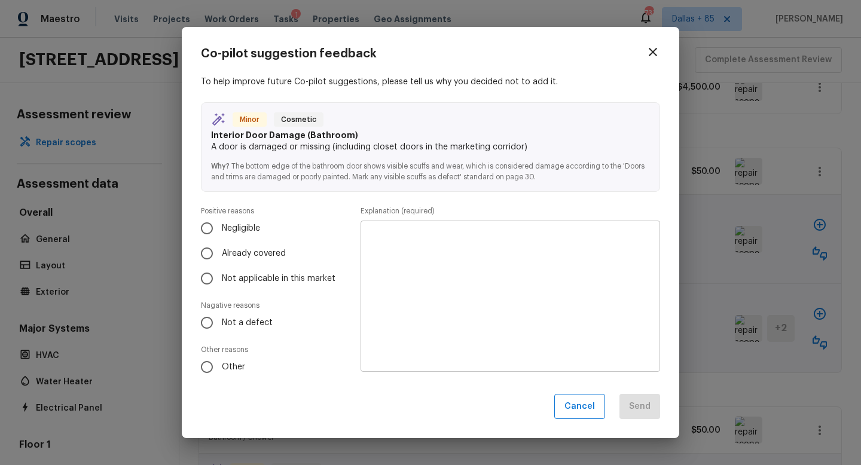
click at [480, 266] on textarea at bounding box center [510, 296] width 283 height 132
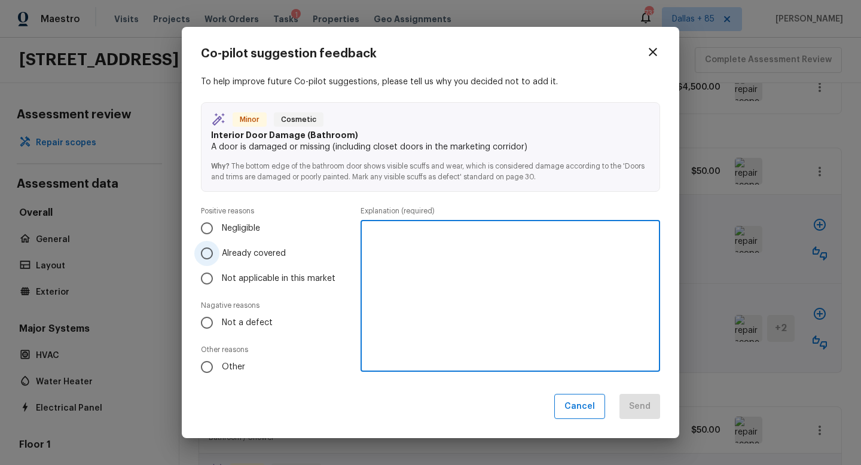
click at [205, 252] on input "Already covered" at bounding box center [206, 253] width 25 height 25
radio input "true"
click at [522, 267] on textarea at bounding box center [510, 296] width 283 height 132
type textarea "Will be covered by the paint line item."
click at [642, 409] on button "Send" at bounding box center [640, 407] width 41 height 26
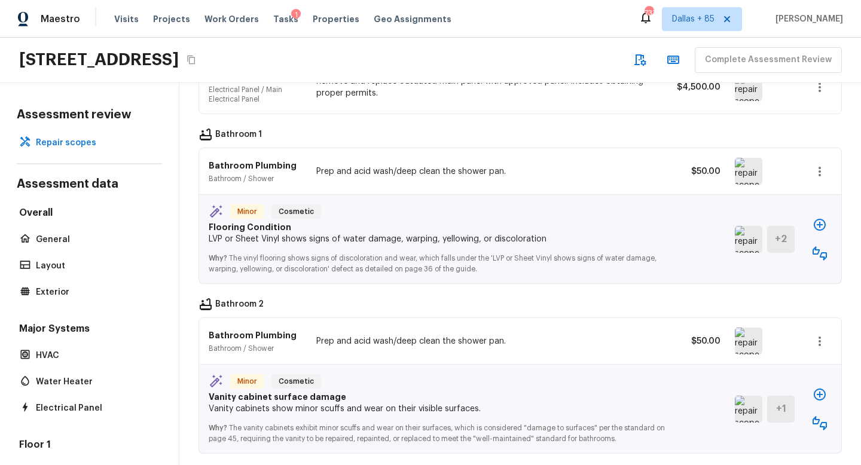
click at [747, 239] on img at bounding box center [749, 239] width 28 height 27
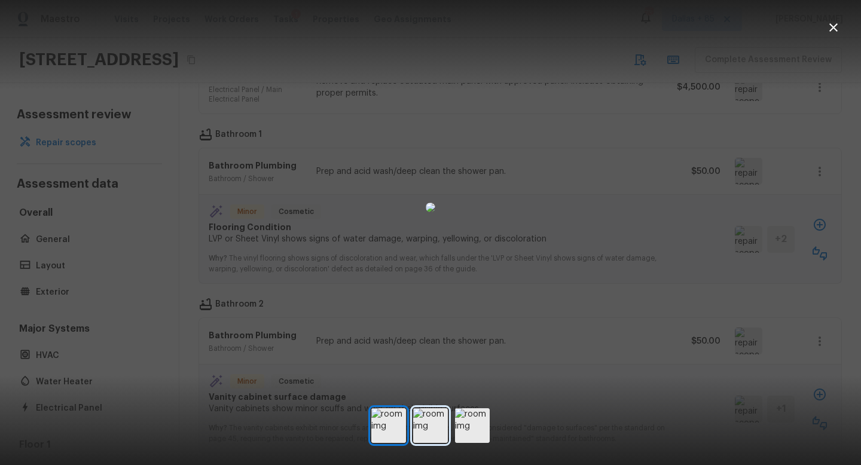
click at [429, 419] on img at bounding box center [430, 426] width 35 height 35
click at [467, 431] on img at bounding box center [472, 426] width 35 height 35
click at [421, 431] on img at bounding box center [430, 426] width 35 height 35
click at [839, 32] on icon "button" at bounding box center [834, 27] width 14 height 14
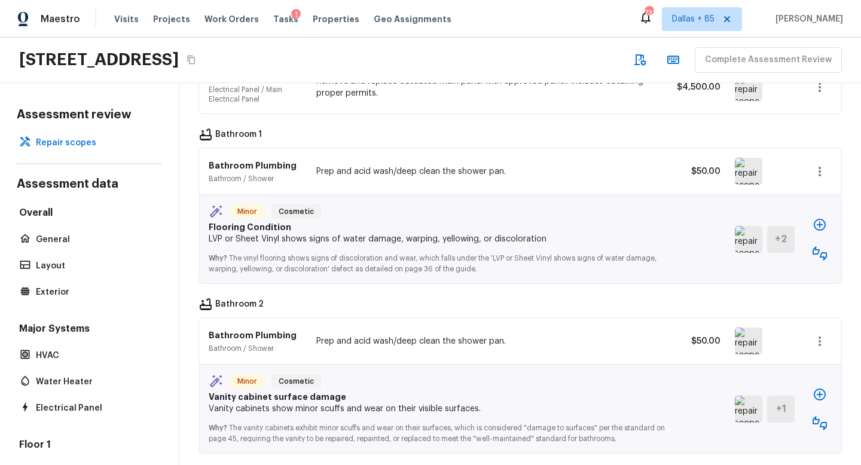
click at [825, 250] on icon "button" at bounding box center [820, 253] width 14 height 14
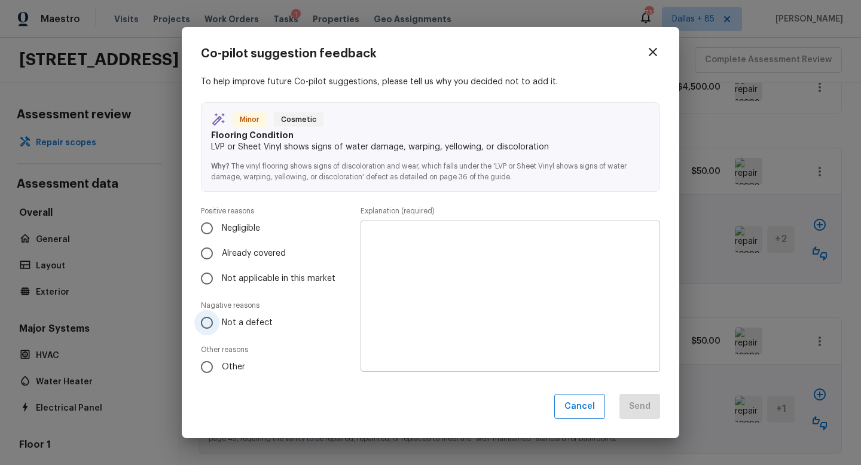
click at [210, 321] on input "Not a defect" at bounding box center [206, 322] width 25 height 25
radio input "true"
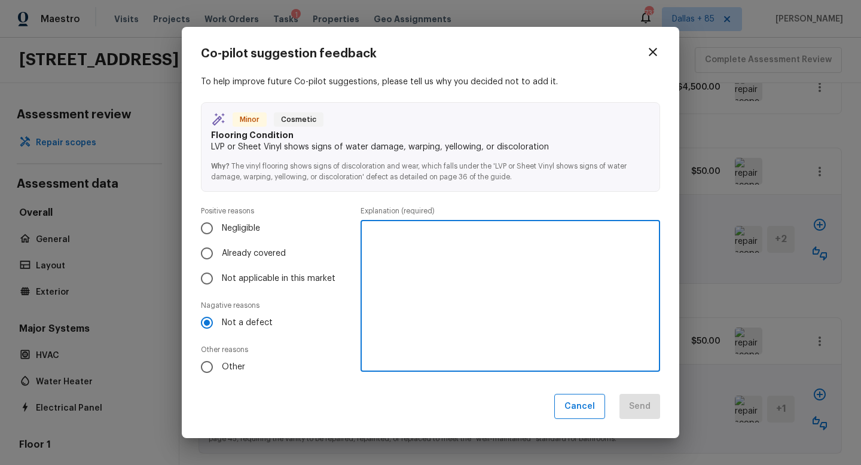
click at [415, 284] on textarea at bounding box center [510, 296] width 283 height 132
type textarea "N"
type textarea "This is the stone look vinyl."
click at [648, 404] on button "Send" at bounding box center [640, 407] width 41 height 26
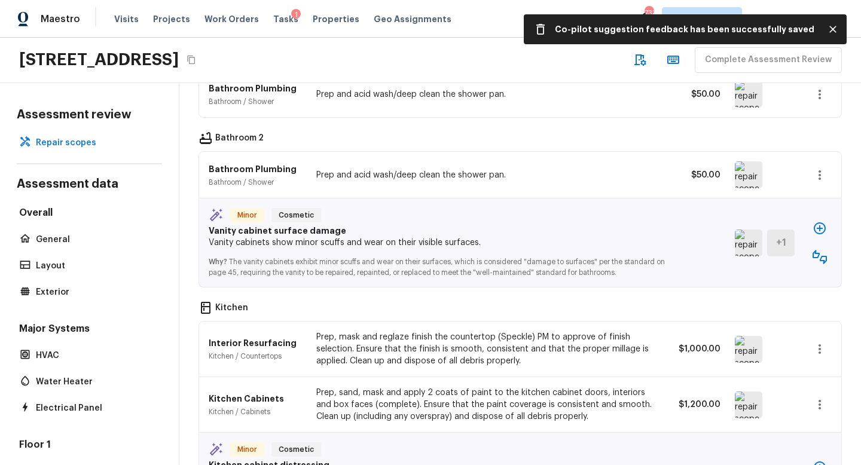
scroll to position [754, 0]
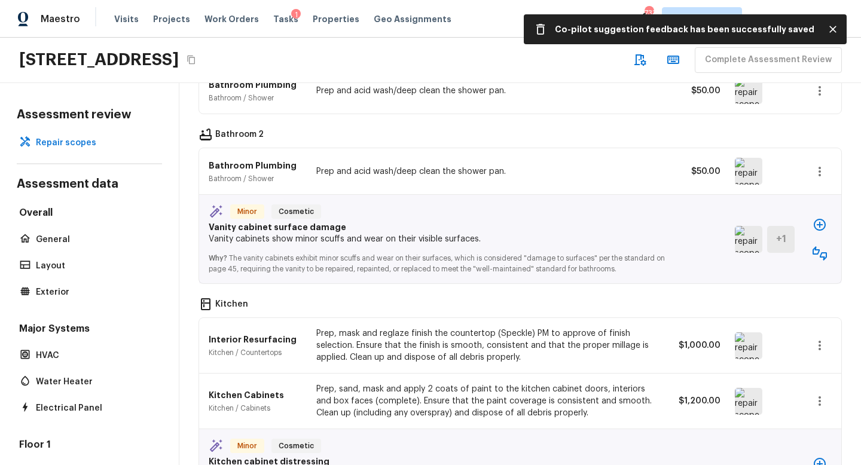
click at [751, 235] on img at bounding box center [749, 239] width 28 height 27
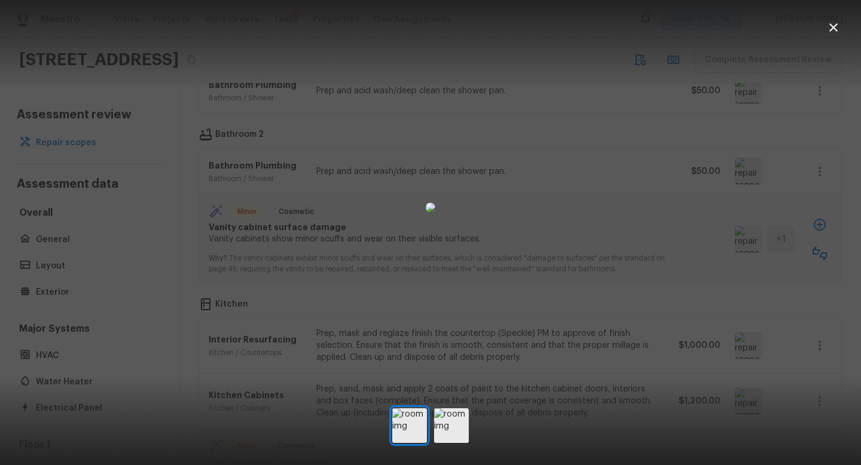
click at [833, 29] on icon "button" at bounding box center [834, 27] width 8 height 8
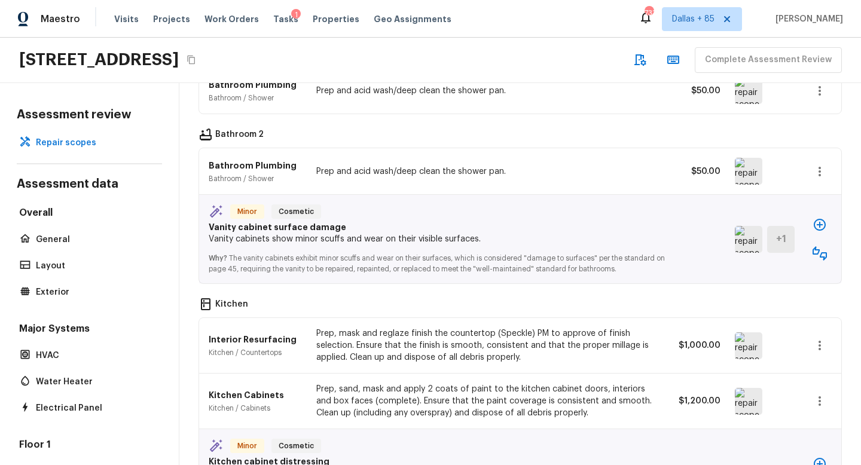
click at [820, 229] on icon "button" at bounding box center [820, 225] width 14 height 14
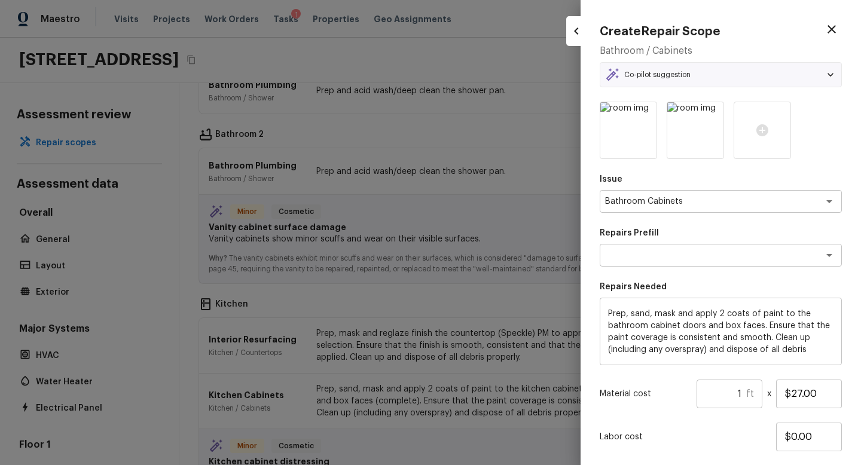
type textarea "Paint Bath Cabinets Doors and Faces - LABOR ONLY"
click at [569, 27] on button "button" at bounding box center [576, 31] width 20 height 20
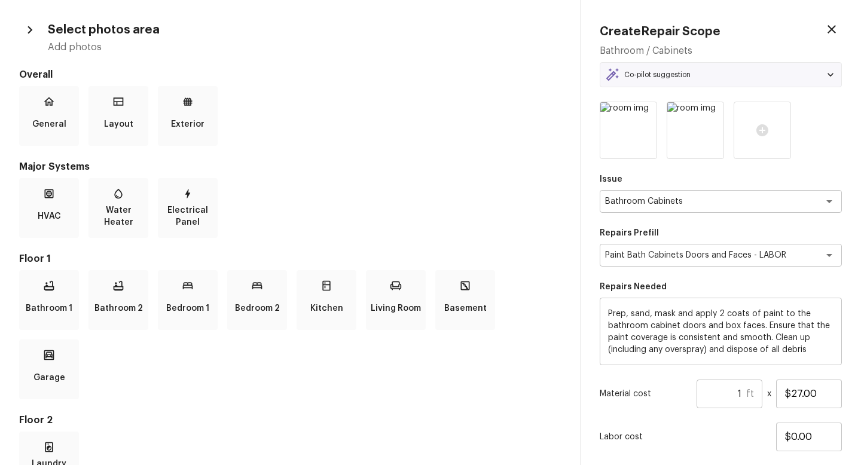
click at [837, 31] on icon "button" at bounding box center [832, 29] width 14 height 14
type input "$0.00"
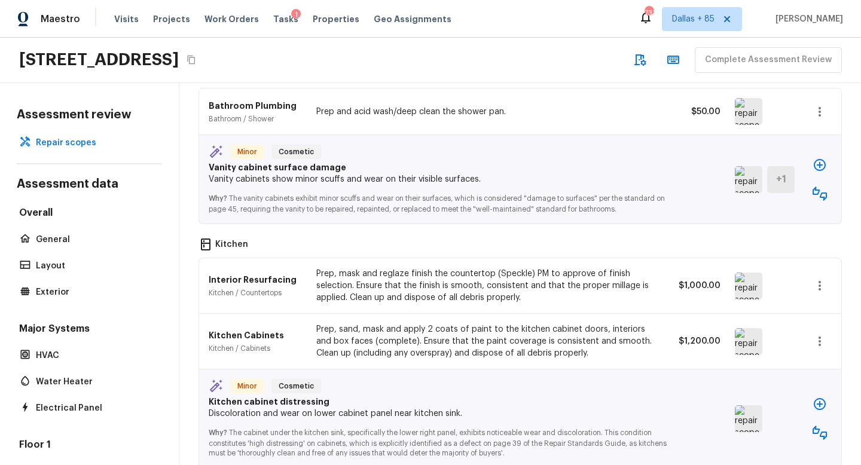
scroll to position [813, 0]
click at [744, 180] on img at bounding box center [749, 180] width 28 height 27
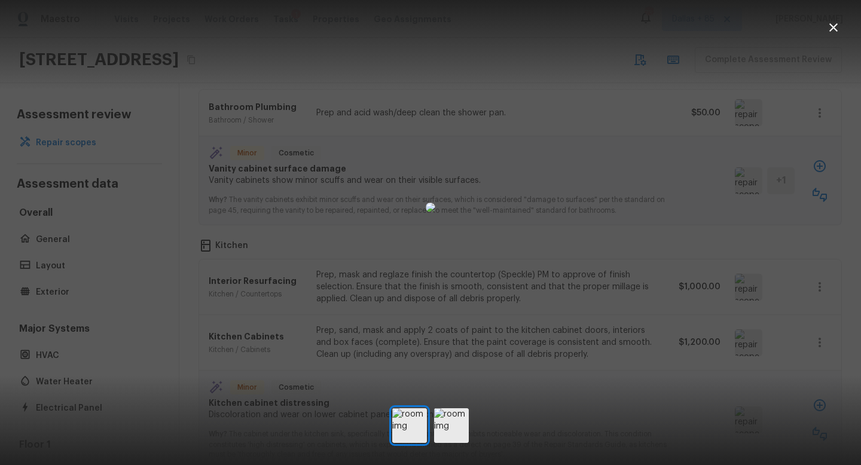
click at [828, 25] on icon "button" at bounding box center [834, 27] width 14 height 14
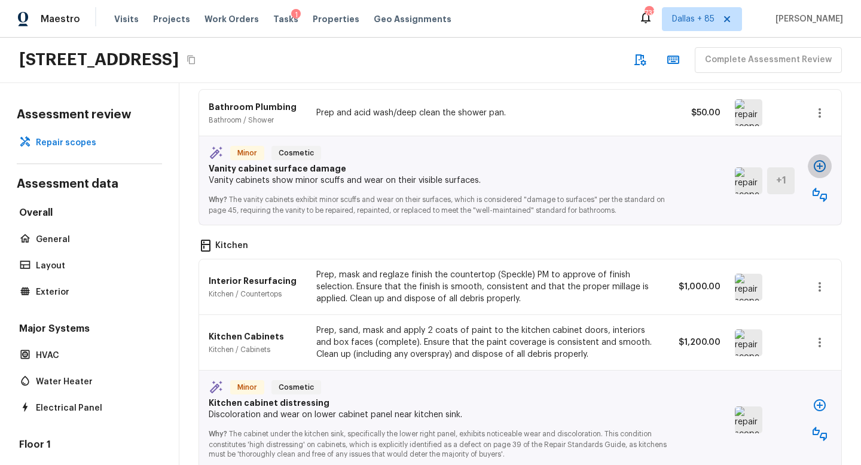
click at [817, 165] on icon "button" at bounding box center [820, 166] width 14 height 14
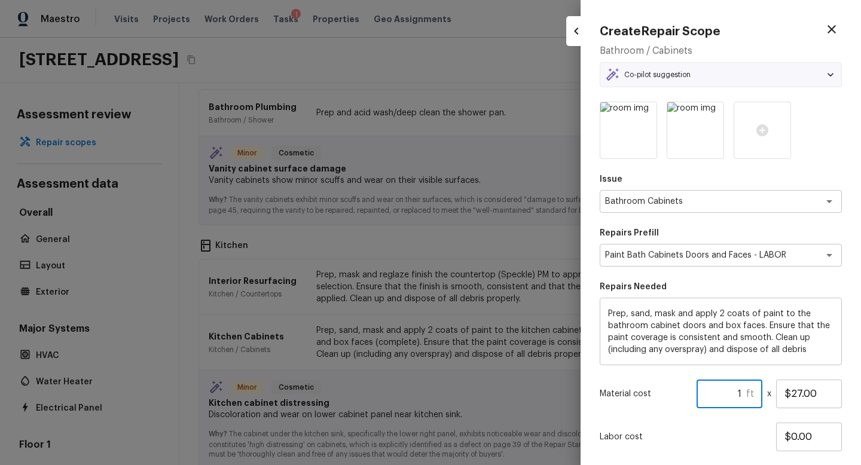
click at [741, 393] on input "1" at bounding box center [722, 394] width 50 height 29
click at [801, 392] on input "$27.00" at bounding box center [809, 394] width 66 height 29
click at [675, 413] on div "Issue Bathroom Cabinets x ​ Repairs Prefill Paint Bath Cabinets Doors and Faces…" at bounding box center [721, 311] width 242 height 419
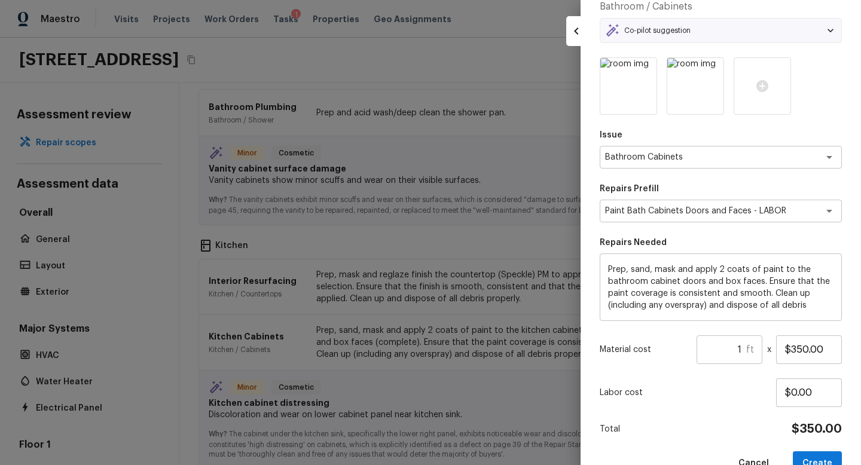
scroll to position [74, 0]
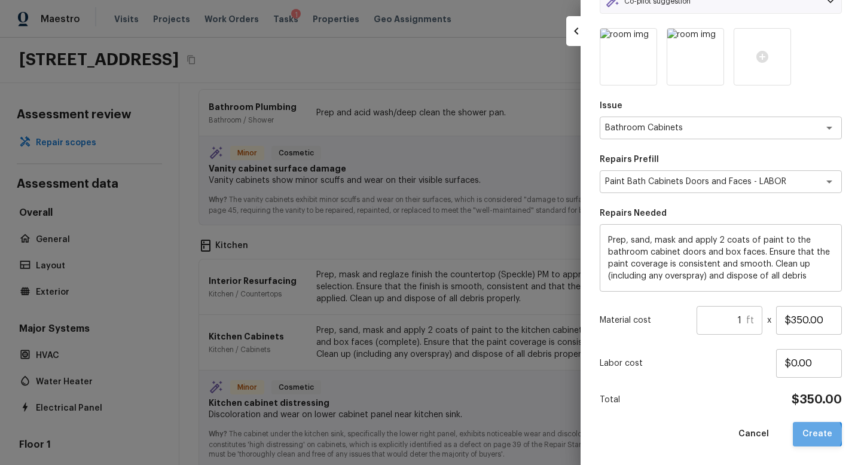
click at [817, 434] on button "Create" at bounding box center [817, 434] width 49 height 25
type input "$27.00"
type input "$0.00"
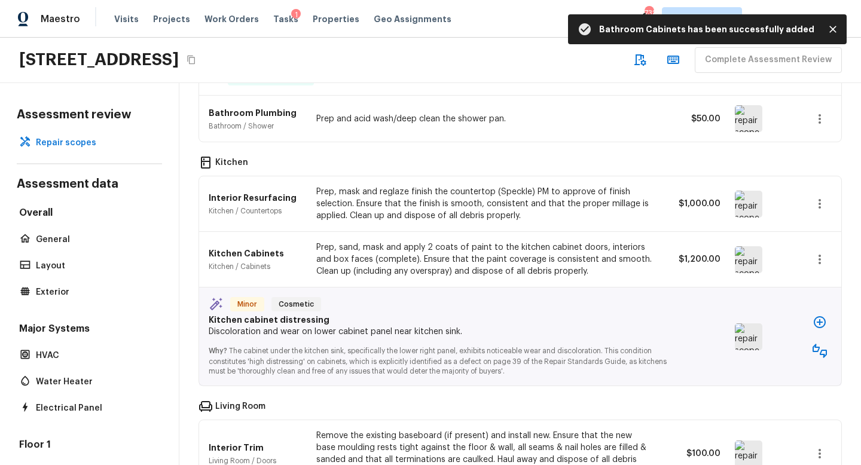
scroll to position [881, 0]
click at [818, 254] on icon "button" at bounding box center [820, 258] width 14 height 14
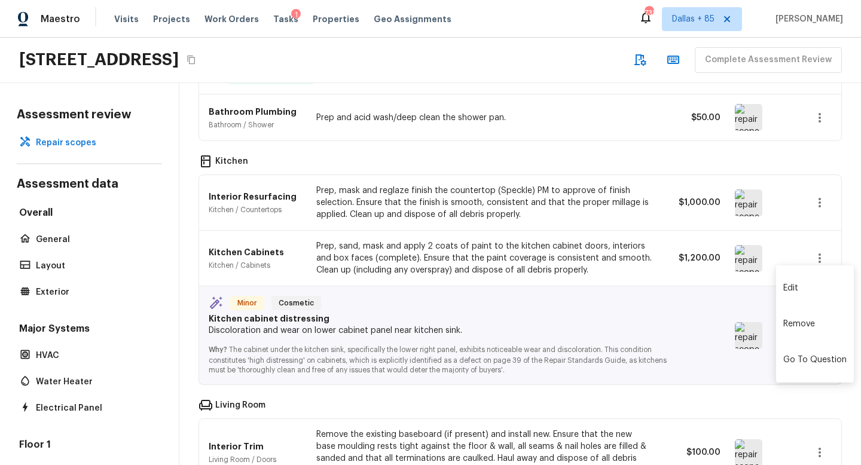
click at [802, 294] on li "Edit" at bounding box center [815, 288] width 78 height 36
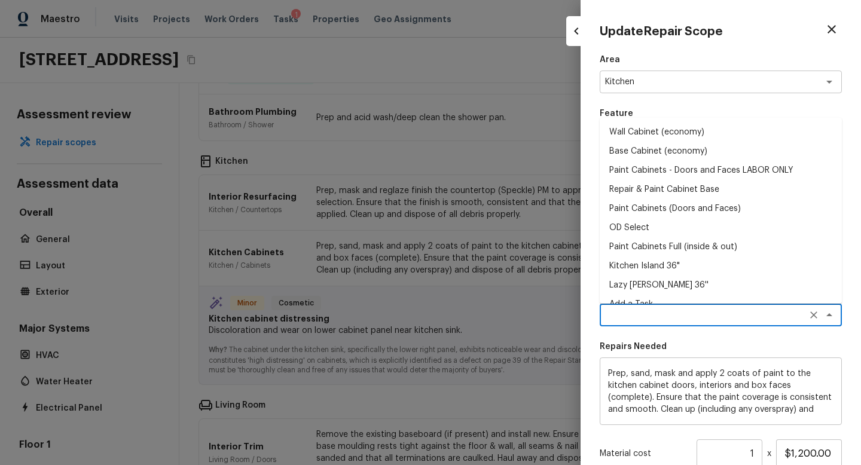
click at [686, 316] on textarea at bounding box center [704, 315] width 198 height 12
click at [677, 249] on li "Paint Cabinets Full (inside & out)" at bounding box center [721, 246] width 242 height 19
type textarea "Paint Cabinets Full (inside & out)"
type input "$40.00"
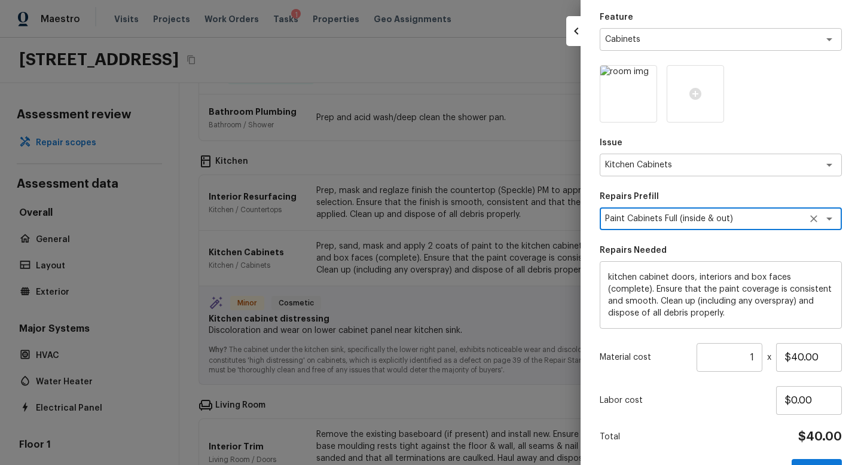
scroll to position [101, 0]
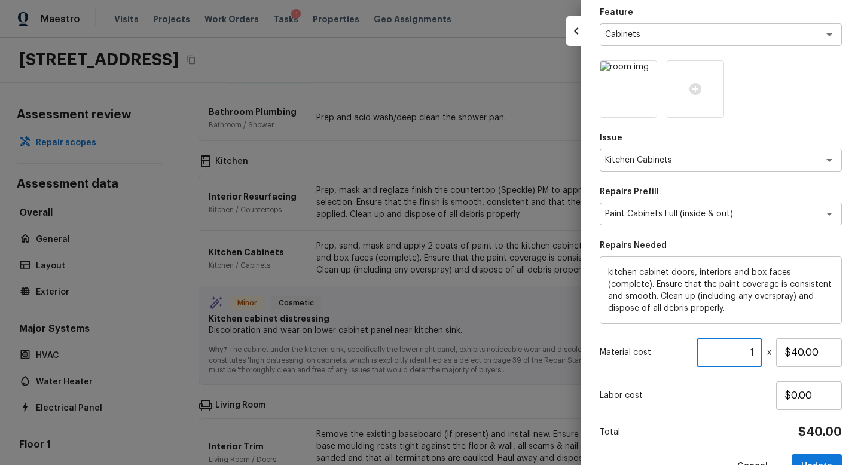
drag, startPoint x: 756, startPoint y: 353, endPoint x: 708, endPoint y: 353, distance: 47.3
click at [708, 353] on input "1" at bounding box center [730, 353] width 66 height 29
click at [708, 431] on div "Total $2,000.00" at bounding box center [721, 433] width 242 height 16
click at [835, 462] on button "Update" at bounding box center [817, 467] width 50 height 25
type input "1"
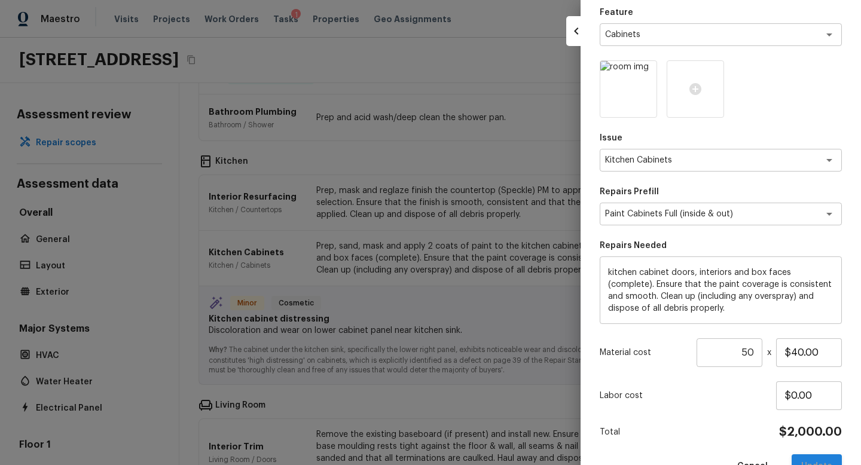
type input "$1,200.00"
type input "$0.00"
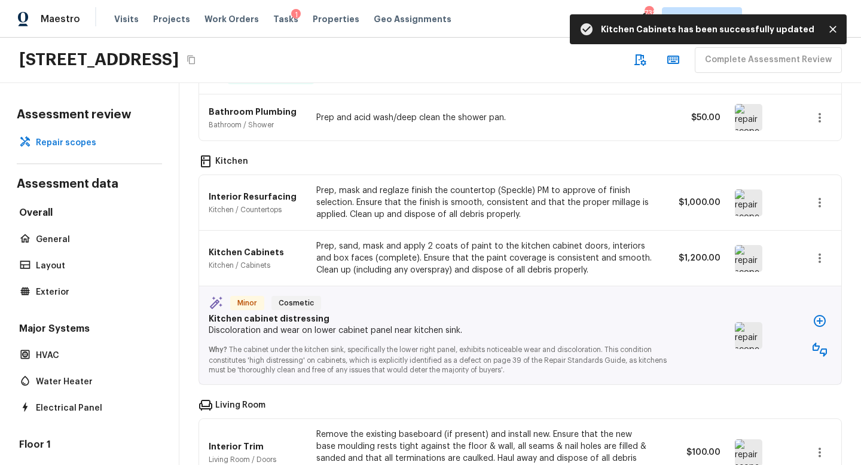
scroll to position [936, 0]
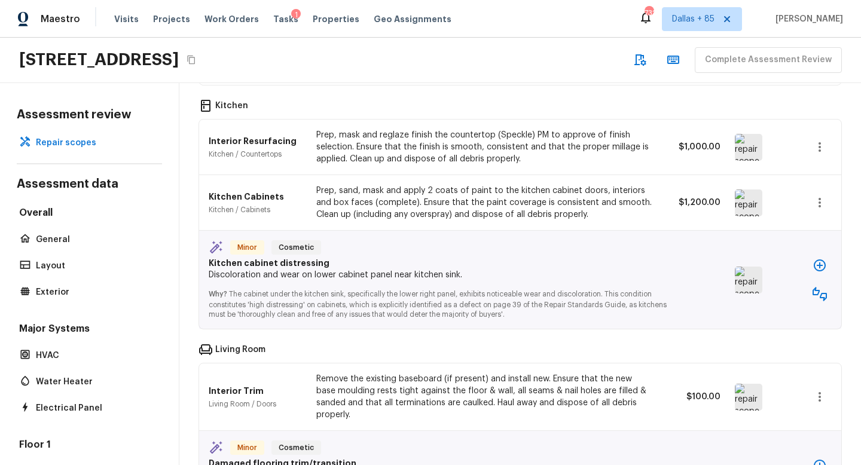
click at [744, 276] on img at bounding box center [749, 280] width 28 height 27
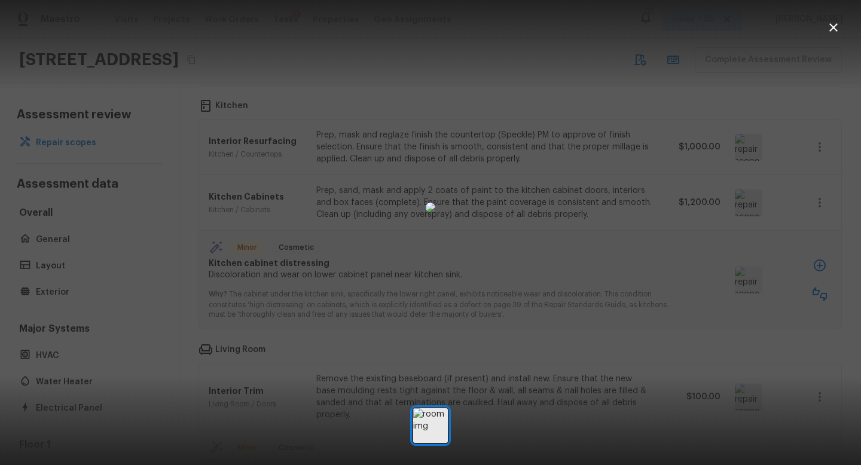
click at [831, 26] on icon "button" at bounding box center [834, 27] width 14 height 14
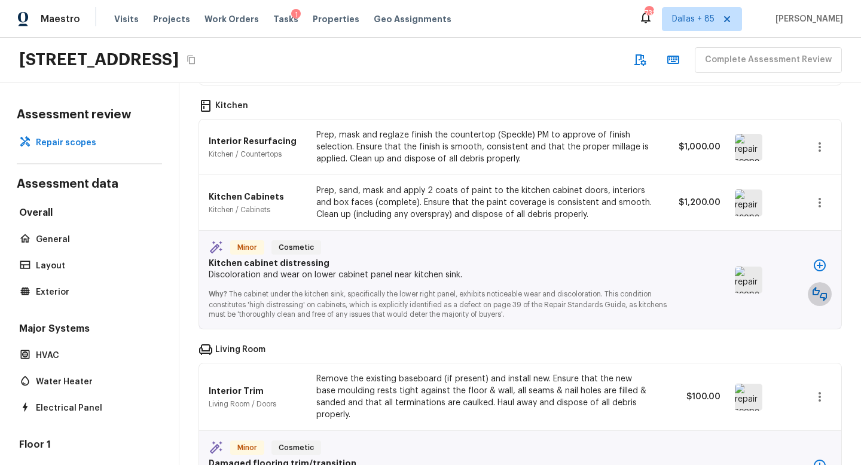
click at [814, 287] on icon "button" at bounding box center [820, 294] width 14 height 14
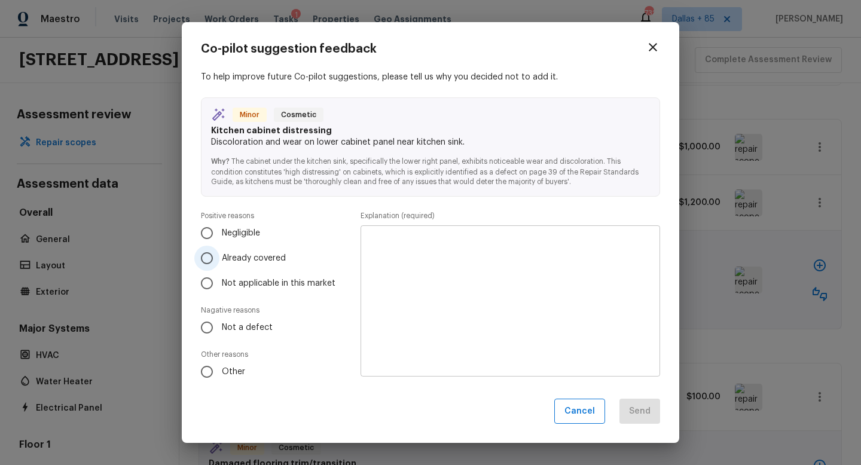
click at [218, 256] on input "Already covered" at bounding box center [206, 258] width 25 height 25
radio input "true"
click at [458, 261] on textarea at bounding box center [510, 301] width 283 height 132
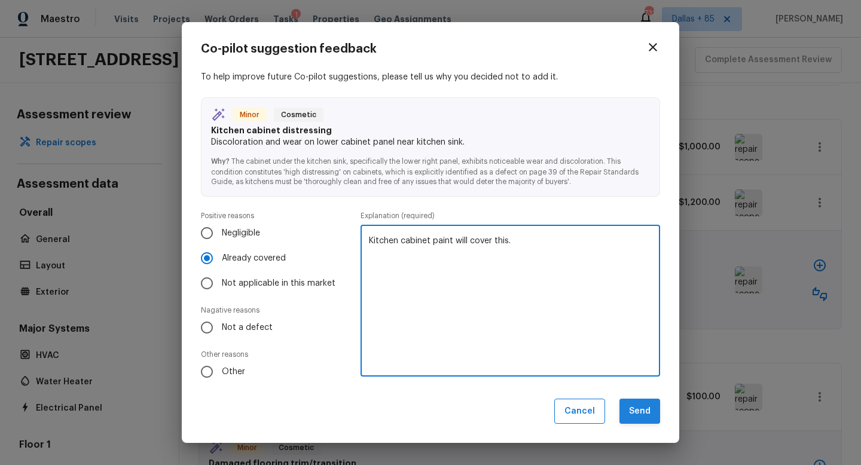
type textarea "Kitchen cabinet paint will cover this."
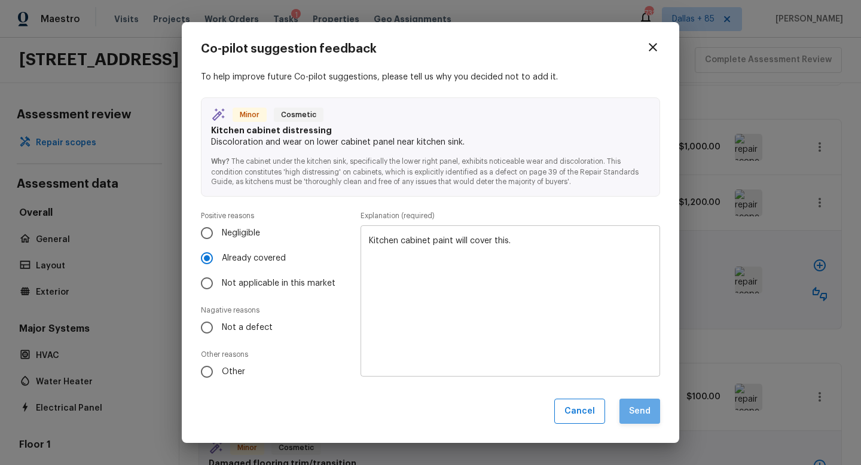
click at [648, 410] on button "Send" at bounding box center [640, 412] width 41 height 26
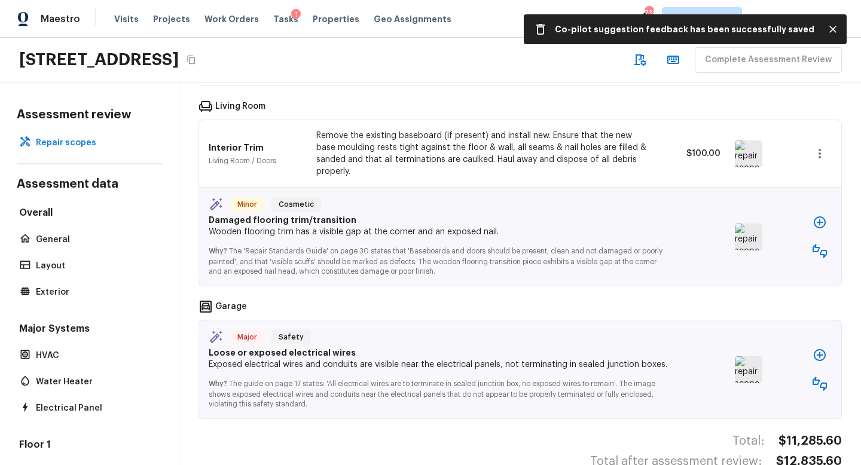
scroll to position [1080, 0]
click at [757, 231] on img at bounding box center [749, 237] width 28 height 27
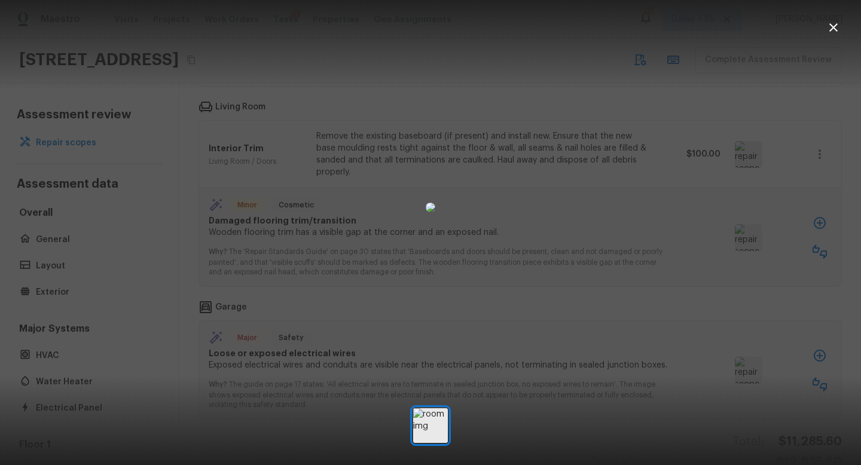
click at [833, 28] on icon "button" at bounding box center [834, 27] width 8 height 8
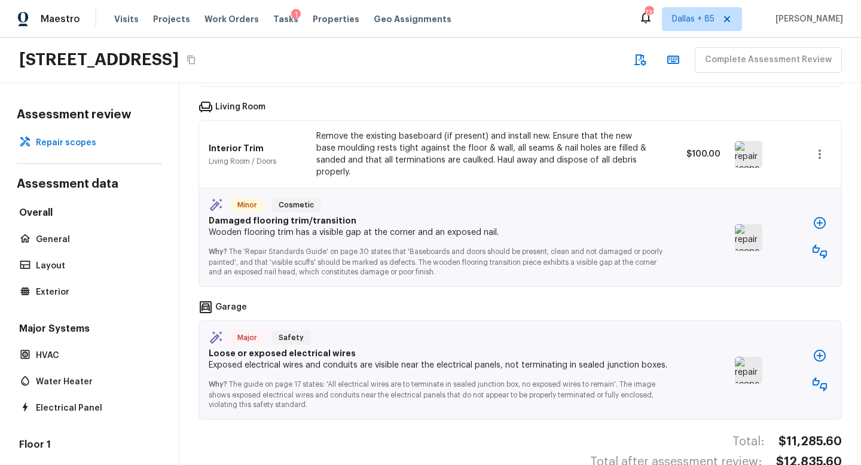
click at [820, 245] on icon "button" at bounding box center [820, 252] width 14 height 14
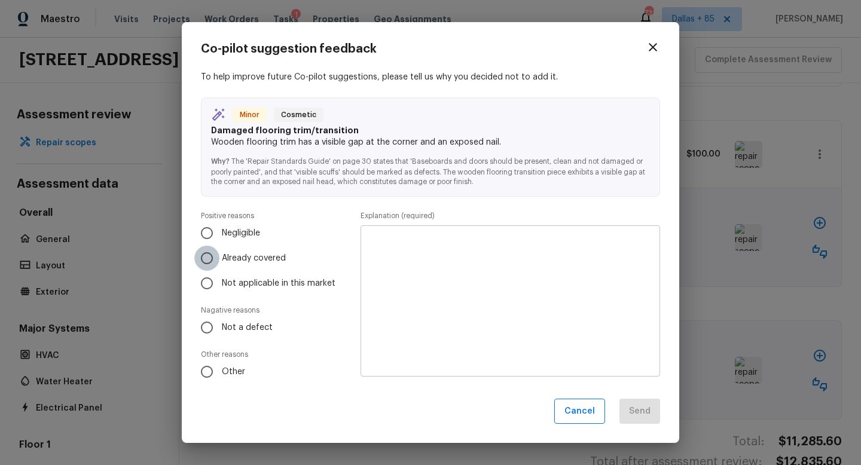
click at [206, 259] on input "Already covered" at bounding box center [206, 258] width 25 height 25
radio input "true"
click at [399, 270] on textarea at bounding box center [510, 301] width 283 height 132
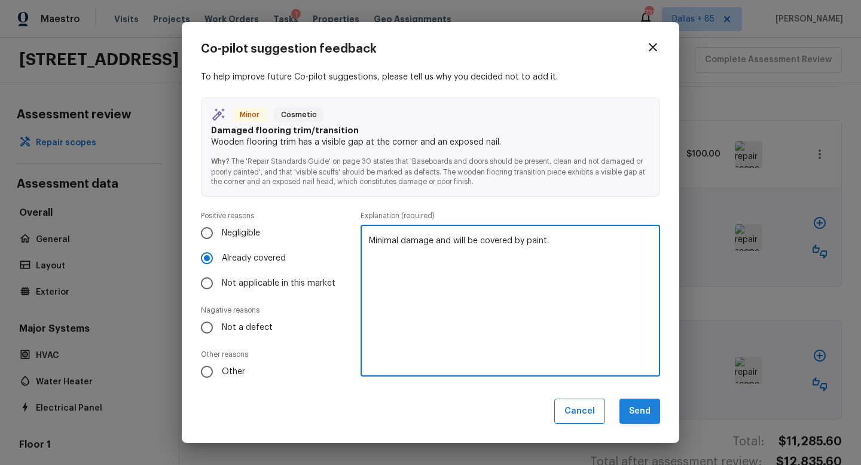
type textarea "Minimal damage and will be covered by paint."
click at [643, 412] on button "Send" at bounding box center [640, 412] width 41 height 26
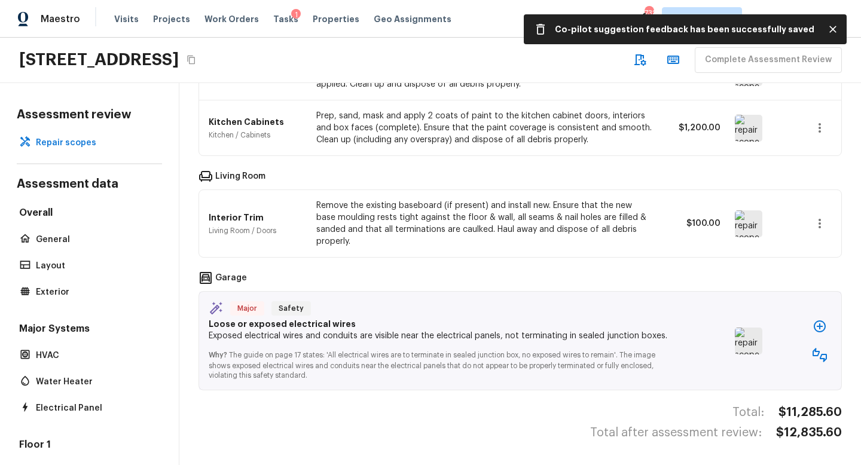
scroll to position [994, 0]
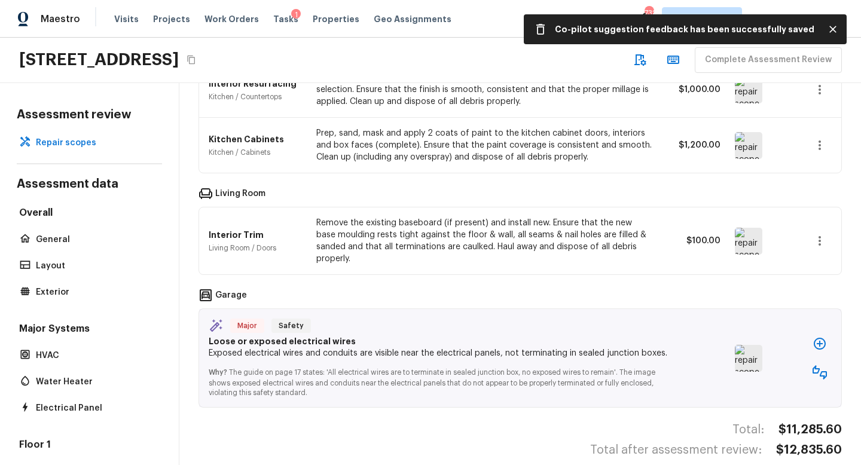
click at [761, 345] on img at bounding box center [749, 358] width 28 height 27
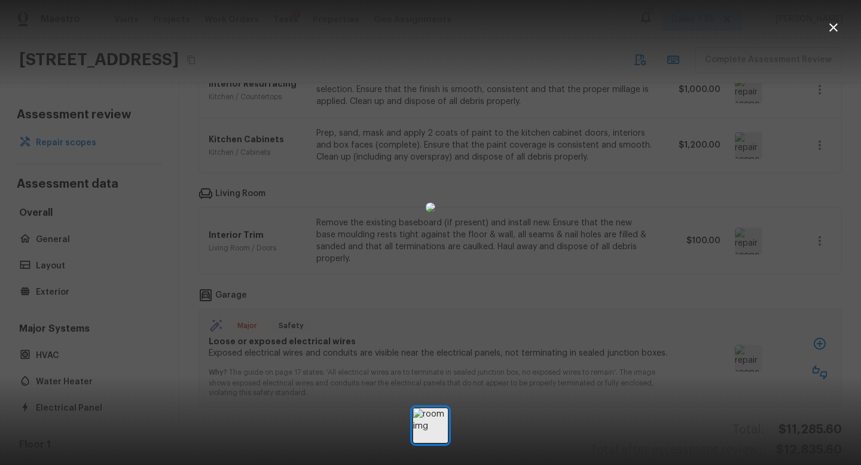
click at [834, 28] on icon "button" at bounding box center [834, 27] width 8 height 8
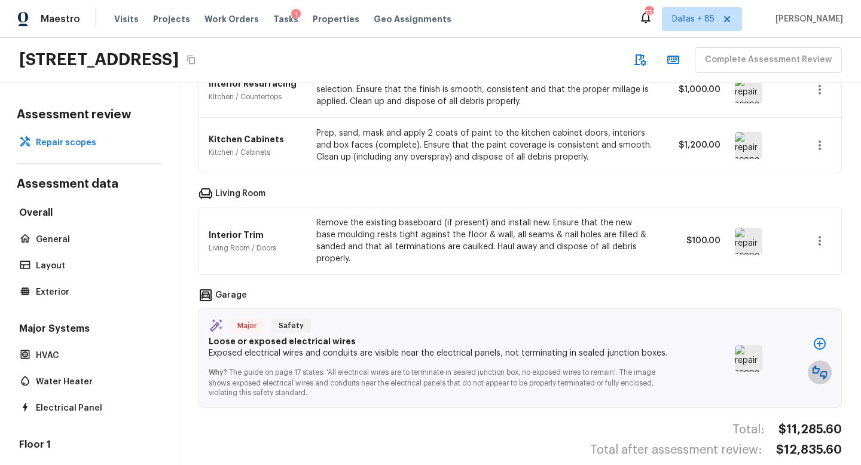
click at [812, 361] on button "button" at bounding box center [820, 373] width 24 height 24
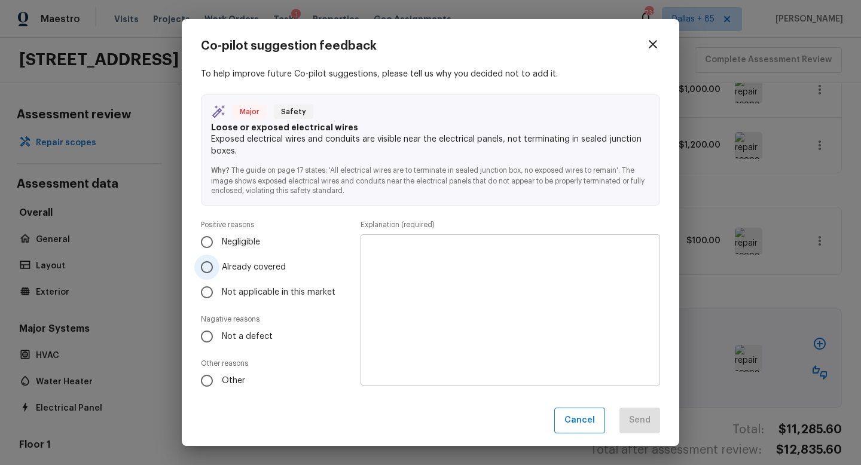
click at [223, 271] on span "Already covered" at bounding box center [254, 267] width 64 height 12
click at [220, 271] on input "Already covered" at bounding box center [206, 267] width 25 height 25
radio input "true"
click at [212, 336] on input "Not a defect" at bounding box center [206, 336] width 25 height 25
radio input "true"
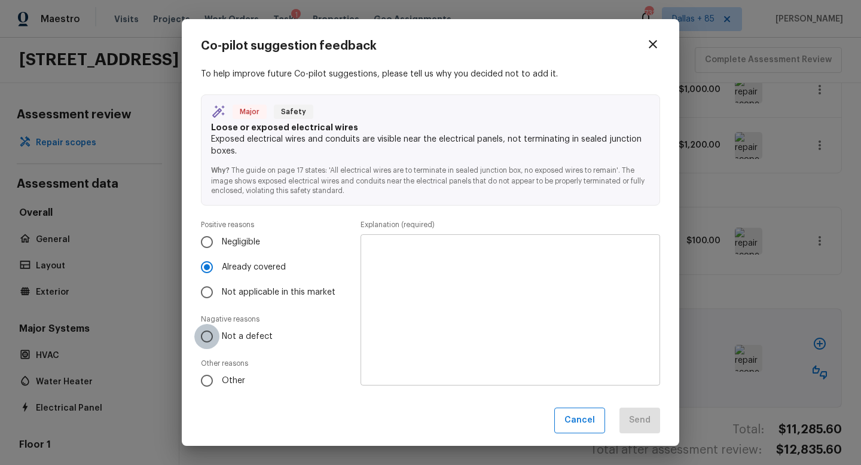
radio input "false"
click at [446, 279] on textarea at bounding box center [510, 311] width 283 height 132
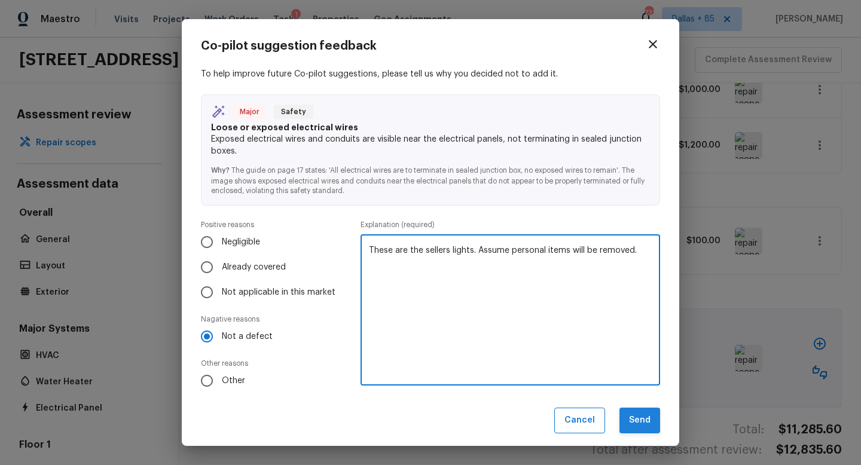
type textarea "These are the sellers lights. Assume personal items will be removed."
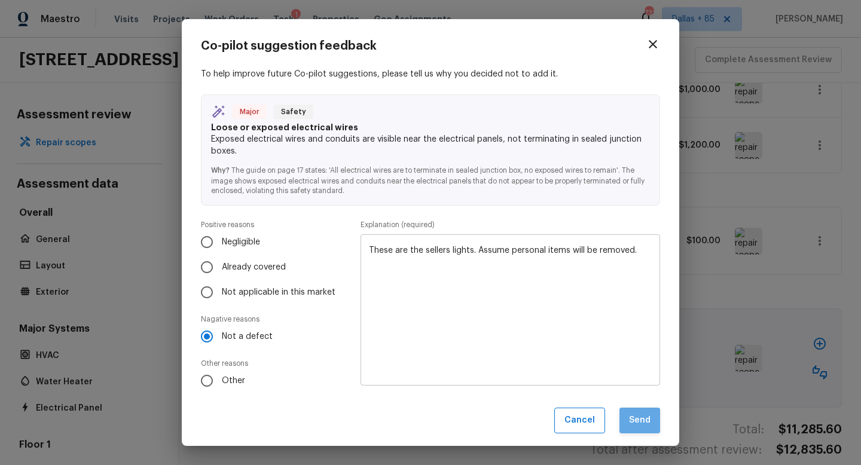
click at [650, 432] on button "Send" at bounding box center [640, 421] width 41 height 26
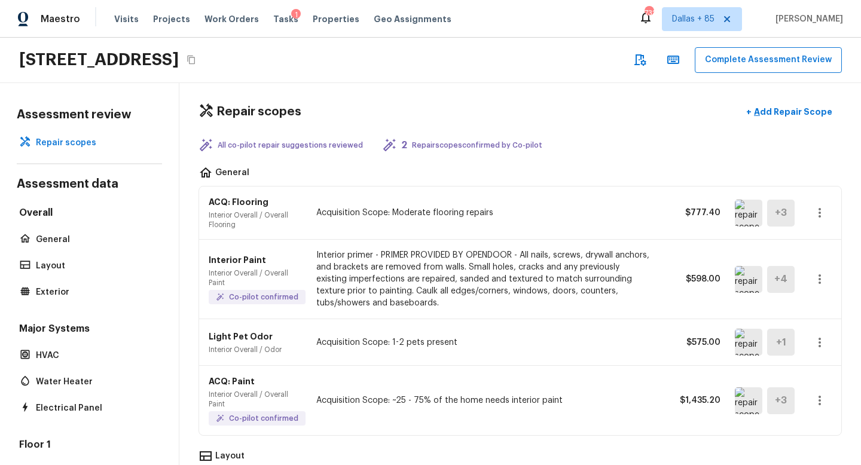
scroll to position [0, 0]
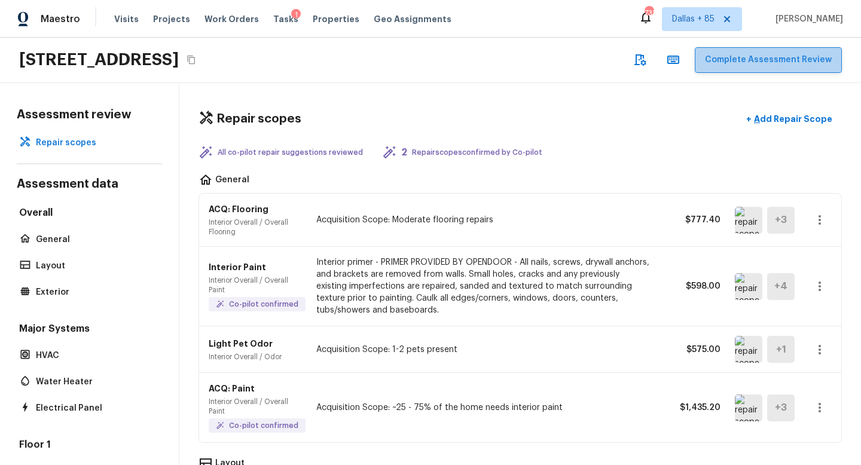
click at [785, 65] on button "Complete Assessment Review" at bounding box center [768, 60] width 147 height 26
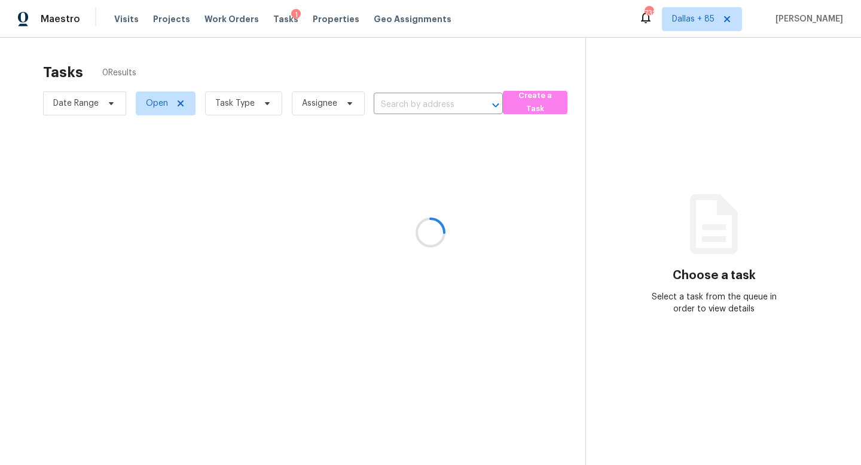
click at [264, 105] on div at bounding box center [430, 232] width 861 height 465
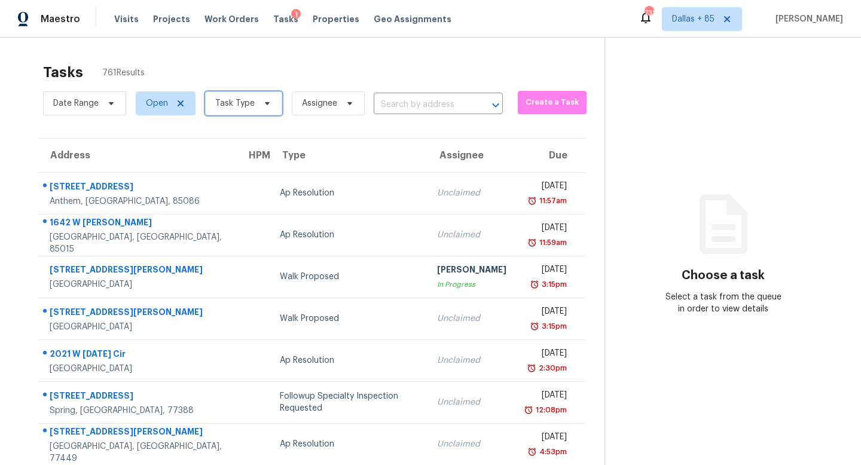
click at [264, 105] on icon at bounding box center [268, 104] width 10 height 10
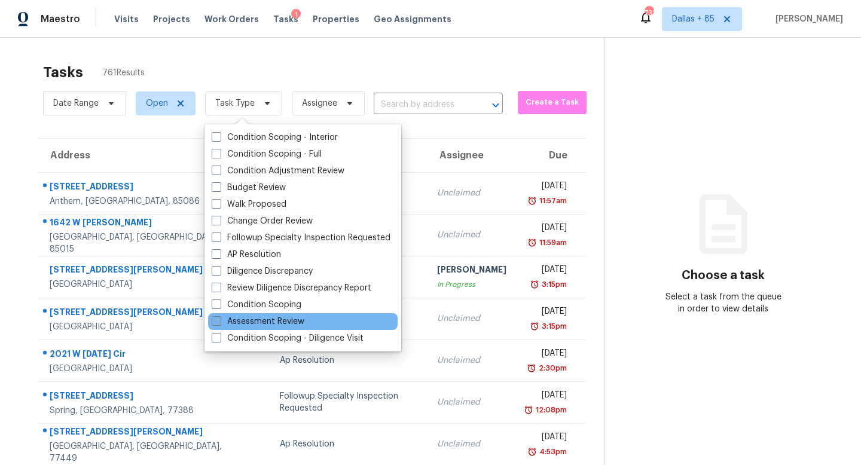
click at [249, 326] on label "Assessment Review" at bounding box center [258, 322] width 93 height 12
click at [220, 324] on input "Assessment Review" at bounding box center [216, 320] width 8 height 8
checkbox input "true"
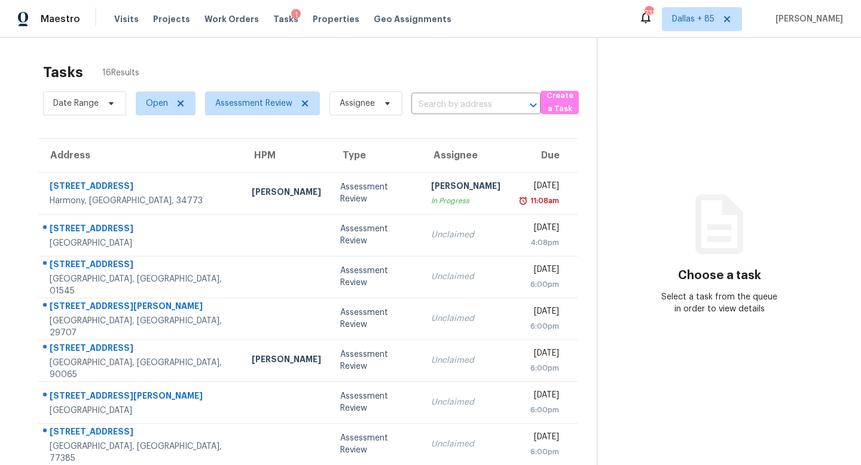
click at [149, 135] on section "Tasks 16 Results Date Range Open Assessment Review Assignee ​ Create a Task Add…" at bounding box center [308, 340] width 578 height 566
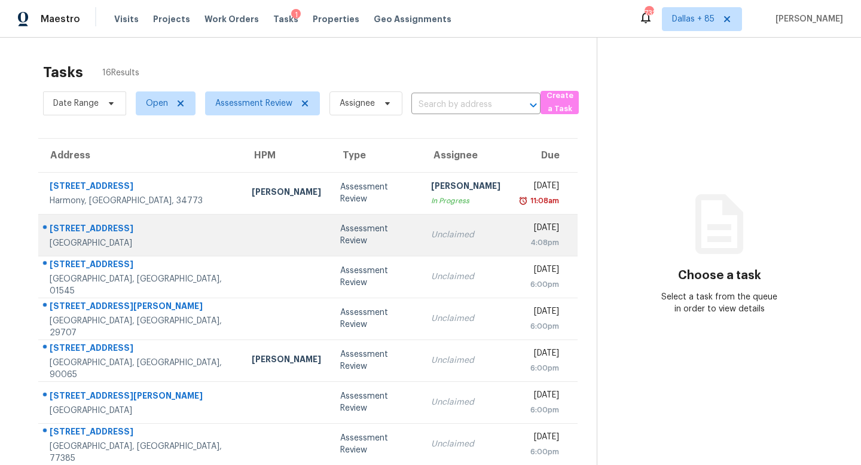
click at [383, 230] on div "Assessment Review" at bounding box center [376, 235] width 72 height 24
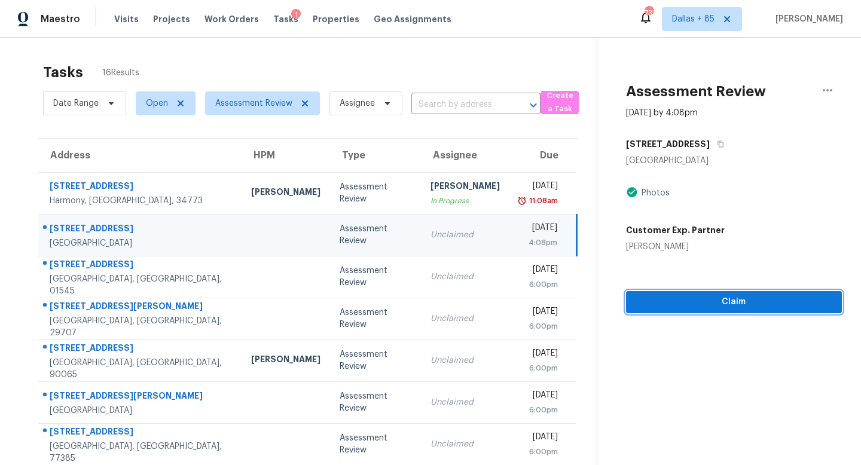
click at [717, 299] on span "Claim" at bounding box center [734, 302] width 197 height 15
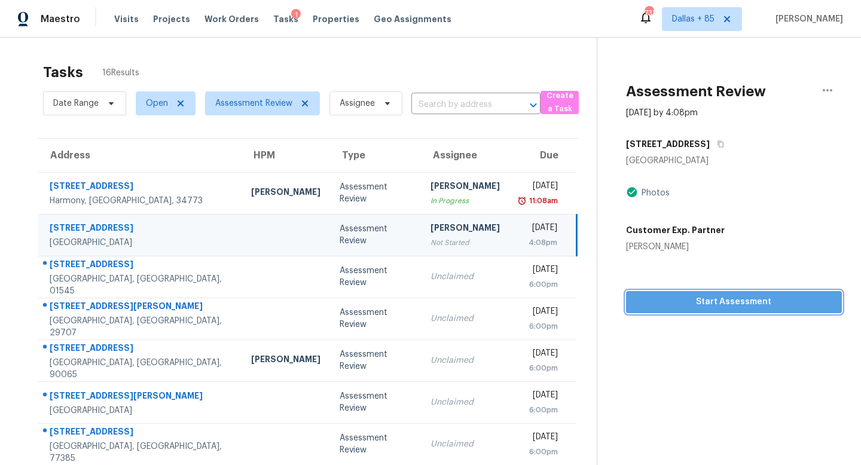
click at [717, 301] on span "Start Assessment" at bounding box center [734, 302] width 197 height 15
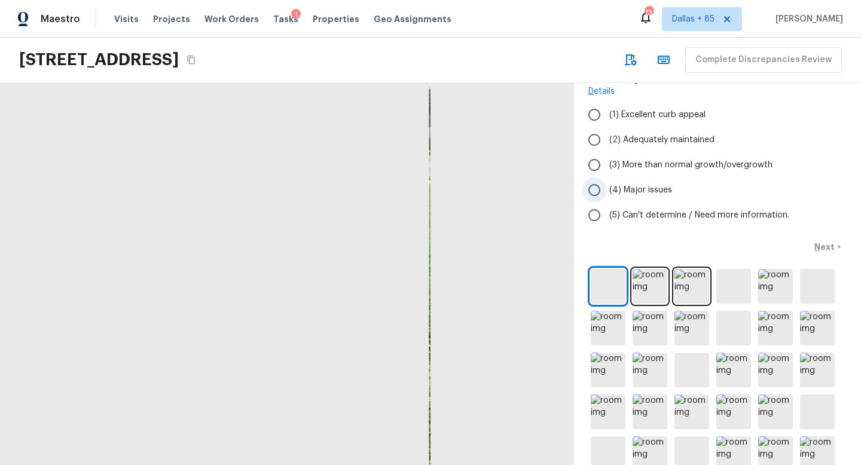
scroll to position [94, 0]
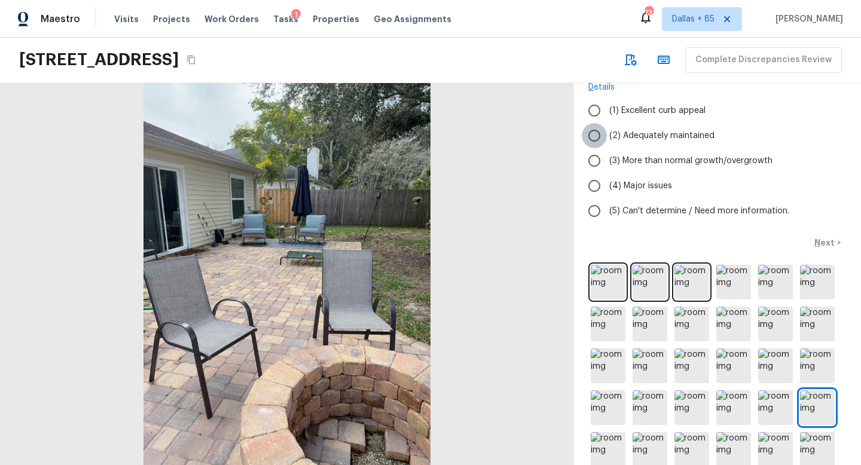
click at [601, 130] on input "(2) Adequately maintained" at bounding box center [594, 135] width 25 height 25
radio input "true"
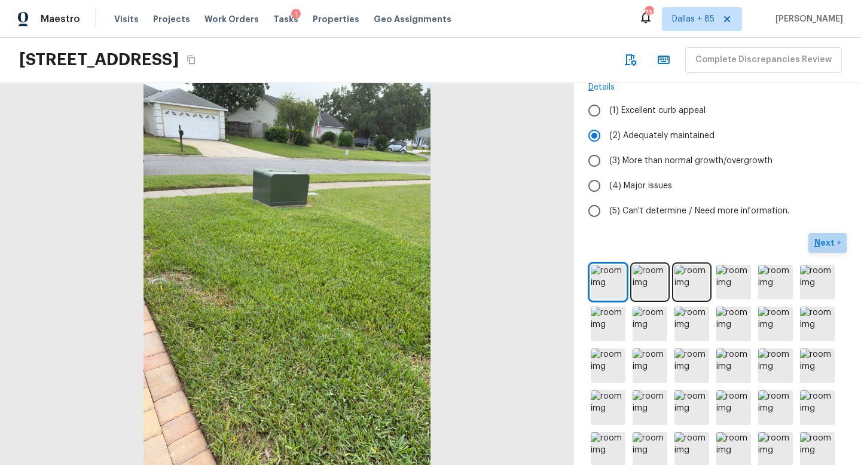
click at [824, 239] on p "Next" at bounding box center [826, 243] width 23 height 12
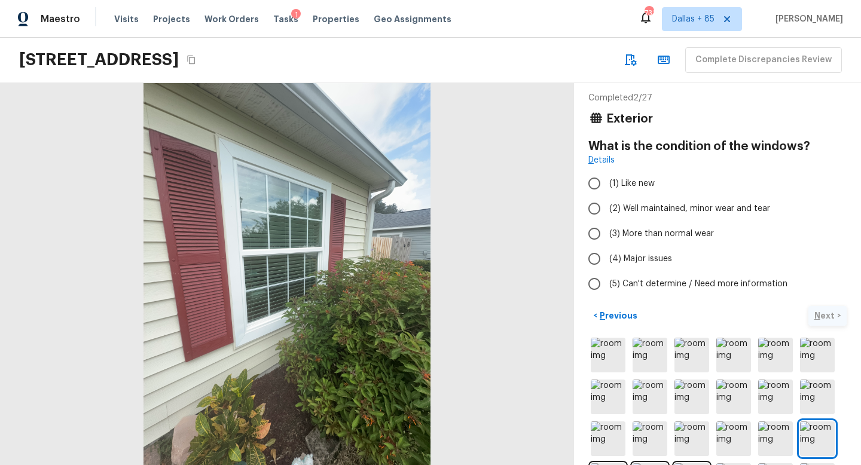
scroll to position [0, 0]
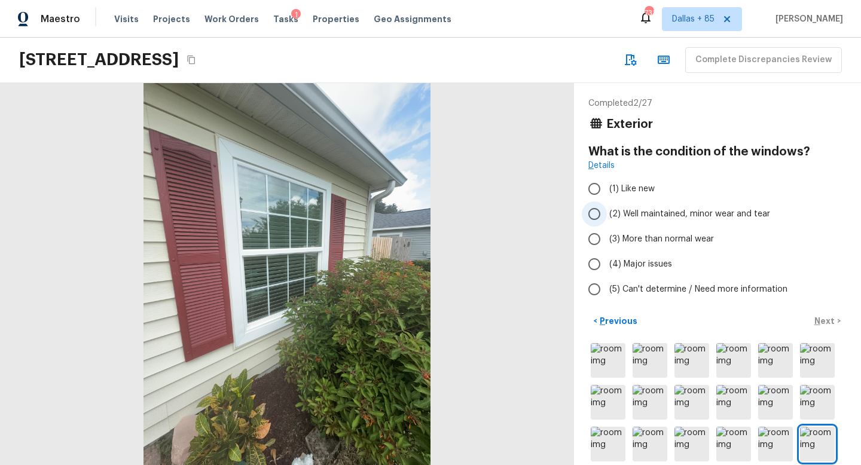
click at [627, 213] on span "(2) Well maintained, minor wear and tear" at bounding box center [690, 214] width 161 height 12
click at [607, 213] on input "(2) Well maintained, minor wear and tear" at bounding box center [594, 214] width 25 height 25
radio input "true"
click at [824, 326] on p "Next" at bounding box center [826, 321] width 23 height 12
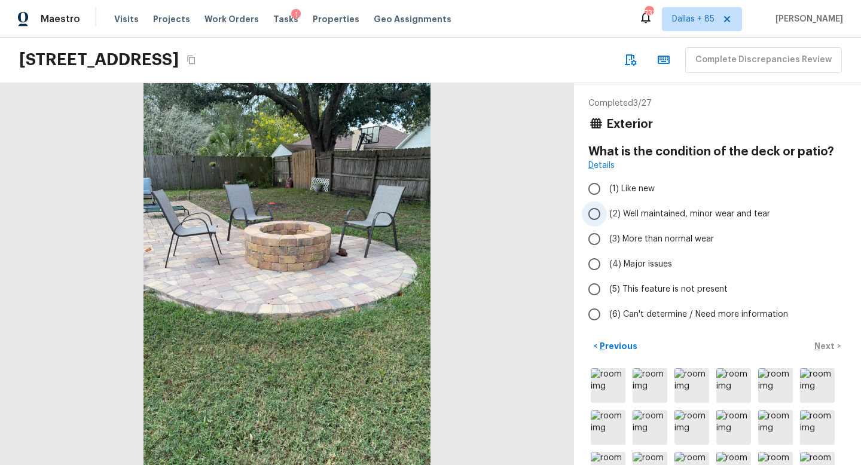
click at [653, 210] on span "(2) Well maintained, minor wear and tear" at bounding box center [690, 214] width 161 height 12
click at [607, 210] on input "(2) Well maintained, minor wear and tear" at bounding box center [594, 214] width 25 height 25
radio input "true"
click at [828, 347] on p "Next" at bounding box center [826, 346] width 23 height 12
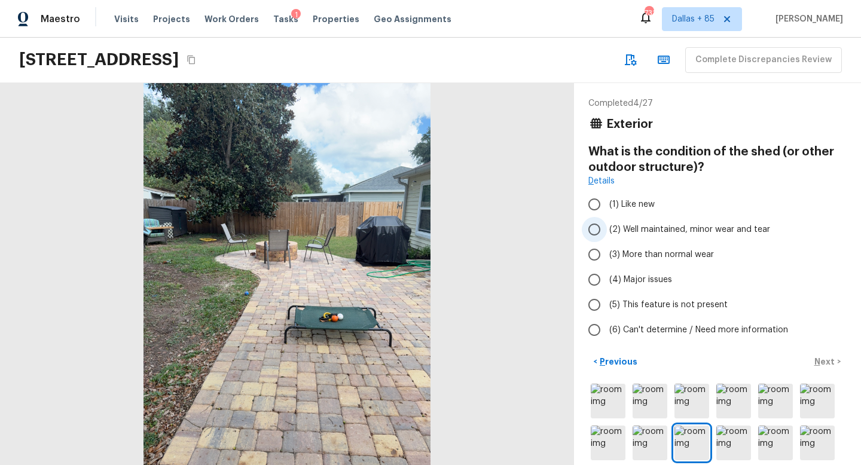
click at [589, 225] on input "(2) Well maintained, minor wear and tear" at bounding box center [594, 229] width 25 height 25
radio input "true"
click at [822, 358] on p "Next" at bounding box center [826, 362] width 23 height 12
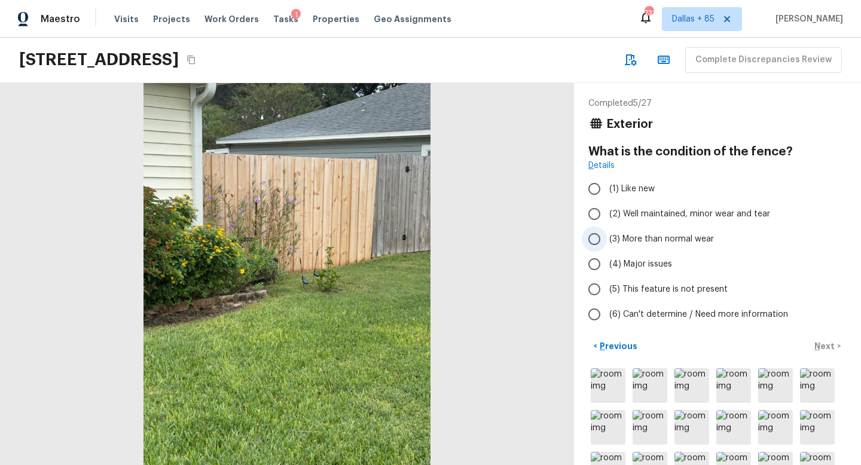
click at [619, 246] on label "(3) More than normal wear" at bounding box center [709, 239] width 255 height 25
click at [607, 246] on input "(3) More than normal wear" at bounding box center [594, 239] width 25 height 25
radio input "true"
click at [822, 345] on p "Next" at bounding box center [826, 346] width 23 height 12
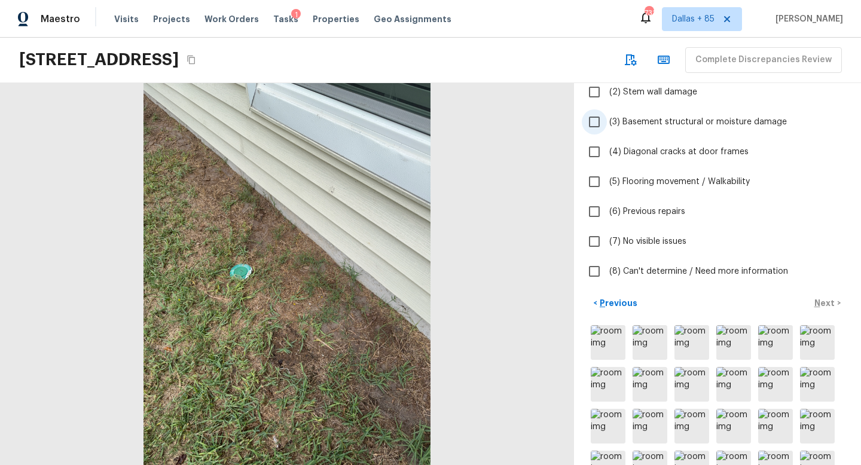
scroll to position [182, 0]
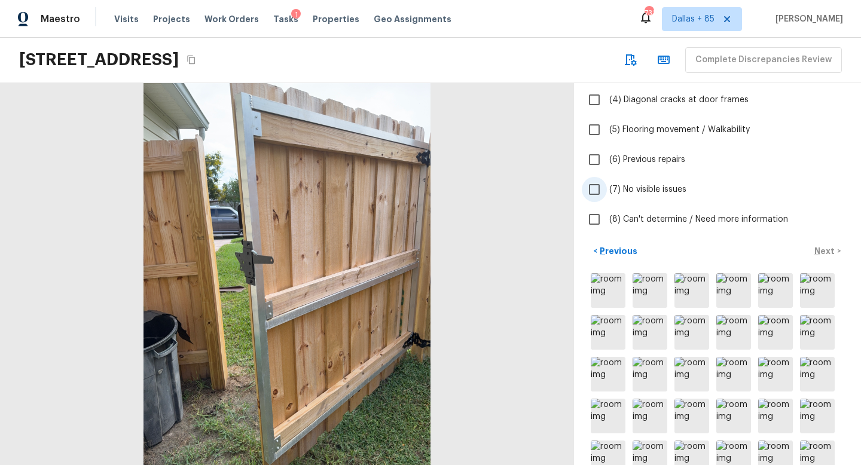
click at [597, 190] on input "(7) No visible issues" at bounding box center [594, 189] width 25 height 25
checkbox input "true"
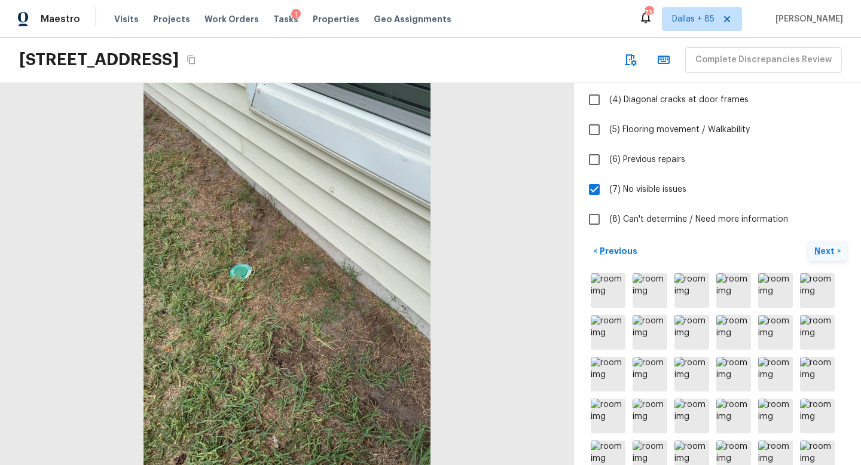
click at [821, 251] on p "Next" at bounding box center [826, 251] width 23 height 12
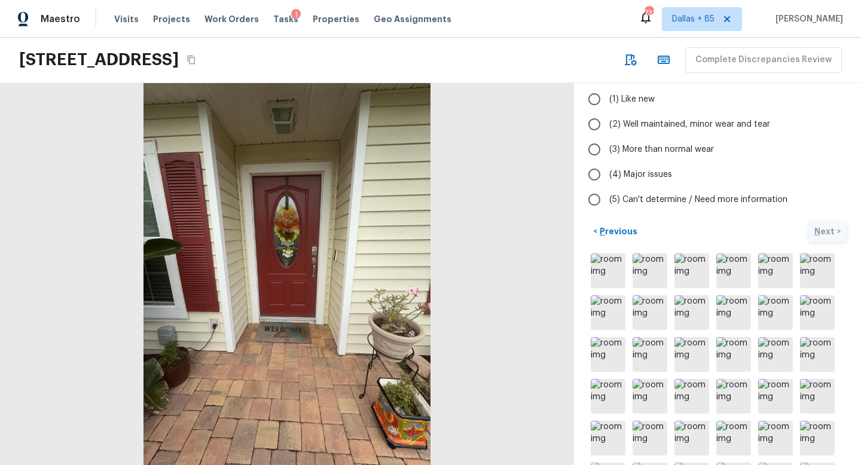
scroll to position [0, 0]
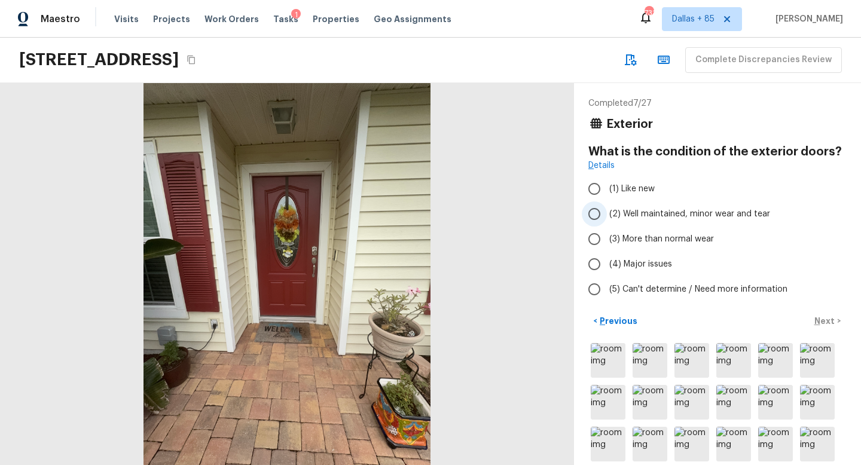
click at [610, 211] on span "(2) Well maintained, minor wear and tear" at bounding box center [690, 214] width 161 height 12
click at [607, 211] on input "(2) Well maintained, minor wear and tear" at bounding box center [594, 214] width 25 height 25
radio input "true"
click at [828, 323] on p "Next" at bounding box center [826, 321] width 23 height 12
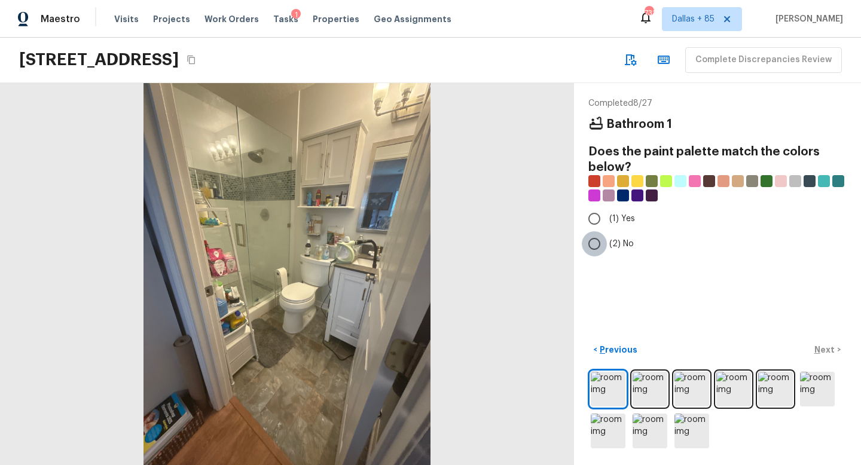
click at [599, 237] on input "(2) No" at bounding box center [594, 243] width 25 height 25
radio input "true"
click at [644, 381] on img at bounding box center [650, 389] width 35 height 35
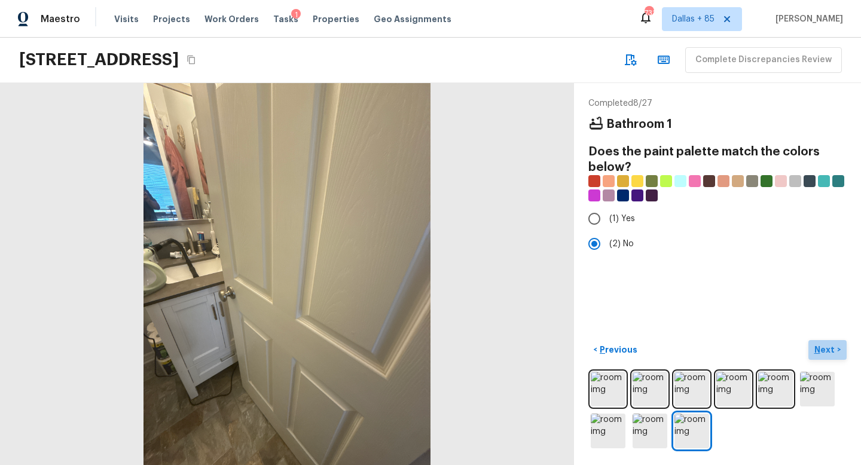
click at [830, 346] on p "Next" at bounding box center [826, 350] width 23 height 12
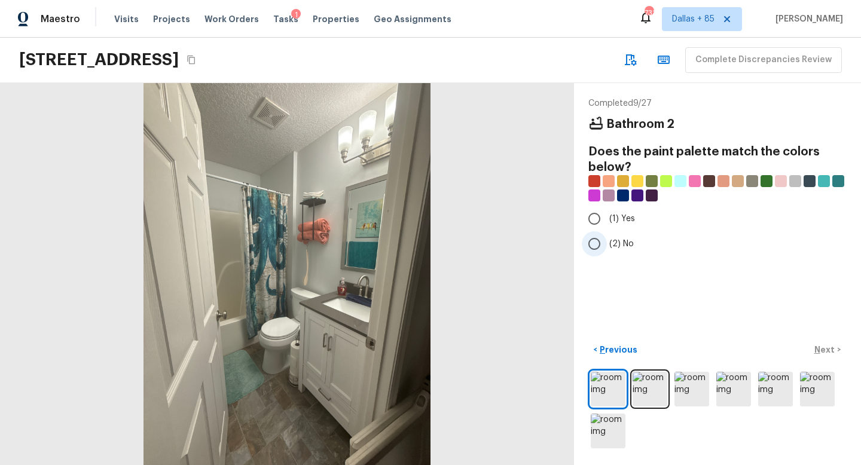
click at [590, 247] on input "(2) No" at bounding box center [594, 243] width 25 height 25
radio input "true"
click at [831, 349] on p "Next" at bounding box center [826, 350] width 23 height 12
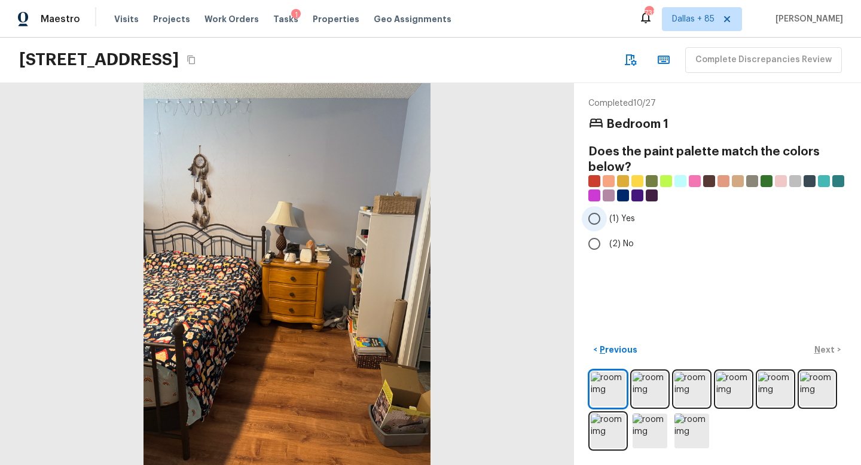
click at [601, 223] on input "(1) Yes" at bounding box center [594, 218] width 25 height 25
radio input "true"
click at [819, 349] on p "Next" at bounding box center [826, 350] width 23 height 12
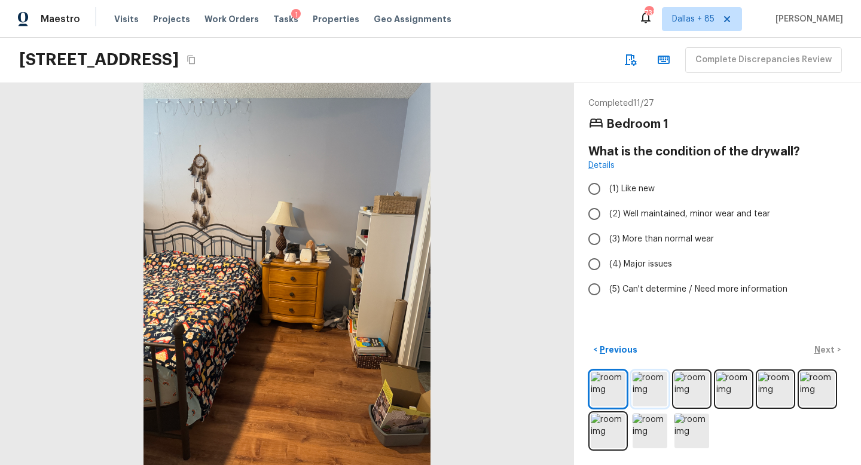
click at [650, 383] on img at bounding box center [650, 389] width 35 height 35
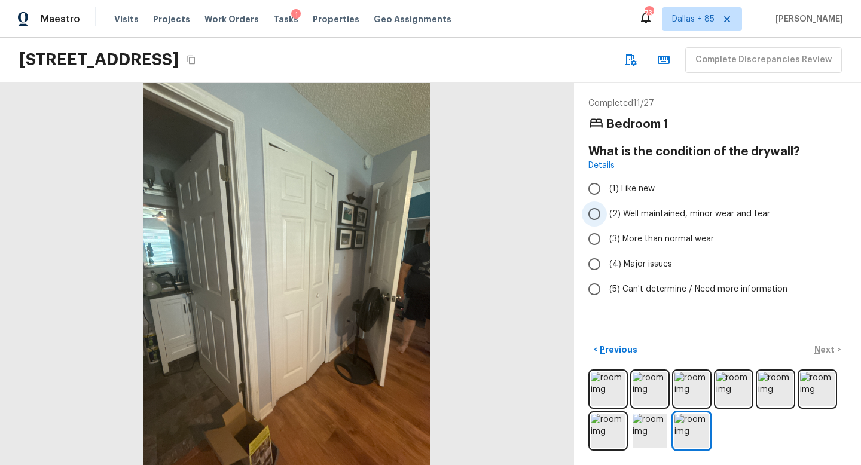
click at [655, 214] on span "(2) Well maintained, minor wear and tear" at bounding box center [690, 214] width 161 height 12
click at [607, 214] on input "(2) Well maintained, minor wear and tear" at bounding box center [594, 214] width 25 height 25
radio input "true"
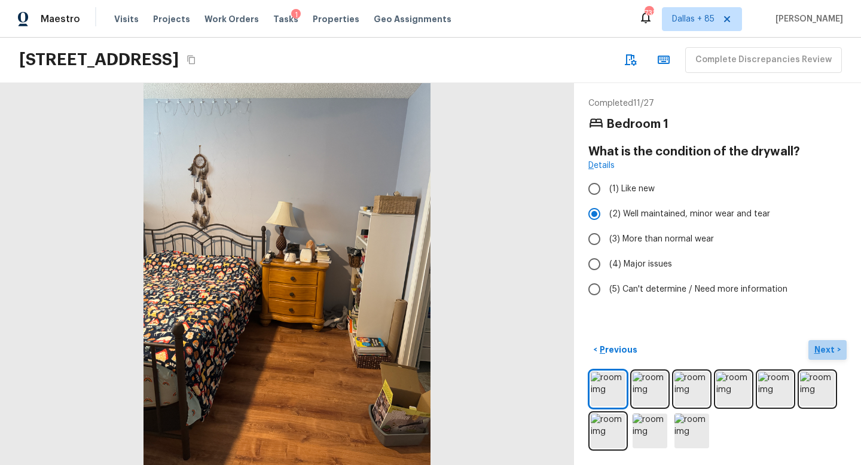
click at [821, 345] on p "Next" at bounding box center [826, 350] width 23 height 12
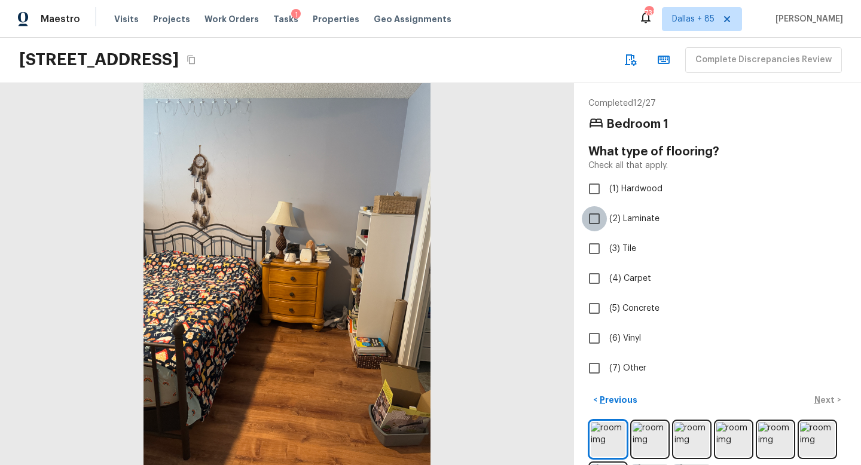
click at [598, 220] on input "(2) Laminate" at bounding box center [594, 218] width 25 height 25
checkbox input "true"
click at [825, 401] on p "Next" at bounding box center [826, 400] width 23 height 12
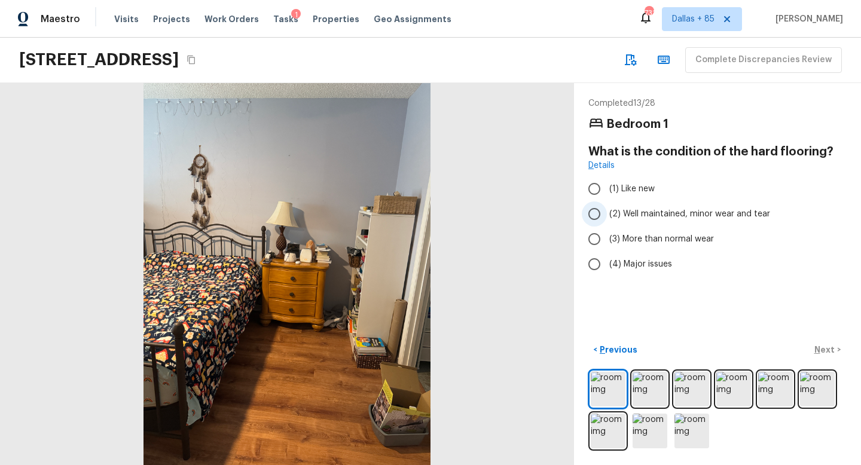
click at [603, 219] on input "(2) Well maintained, minor wear and tear" at bounding box center [594, 214] width 25 height 25
radio input "true"
click at [822, 351] on p "Next" at bounding box center [826, 350] width 23 height 12
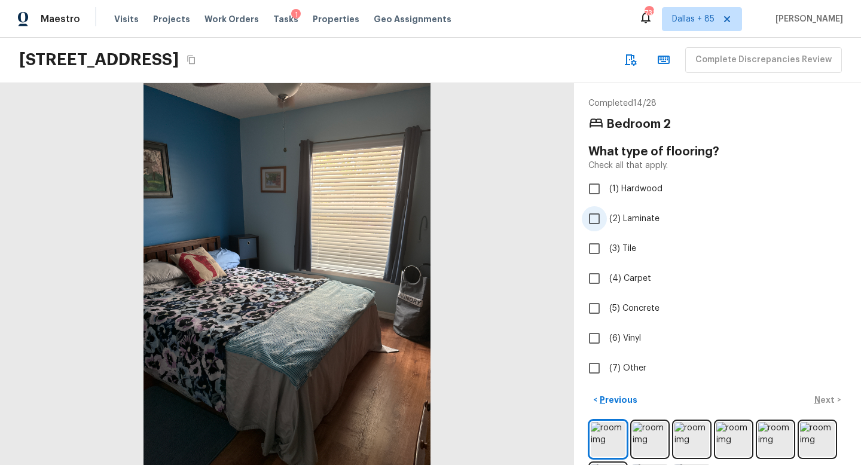
click at [593, 217] on input "(2) Laminate" at bounding box center [594, 218] width 25 height 25
checkbox input "true"
click at [820, 395] on p "Next" at bounding box center [826, 400] width 23 height 12
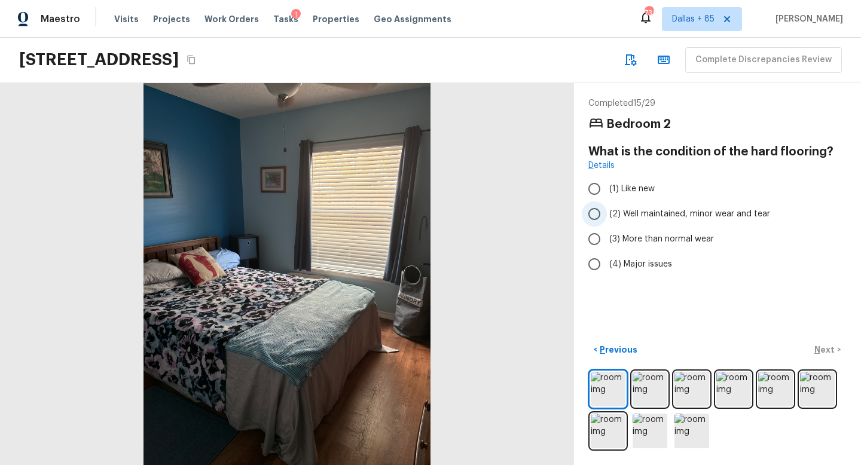
click at [609, 209] on label "(2) Well maintained, minor wear and tear" at bounding box center [709, 214] width 255 height 25
click at [607, 209] on input "(2) Well maintained, minor wear and tear" at bounding box center [594, 214] width 25 height 25
radio input "true"
click at [651, 382] on img at bounding box center [650, 389] width 35 height 35
click at [819, 348] on p "Next" at bounding box center [826, 350] width 23 height 12
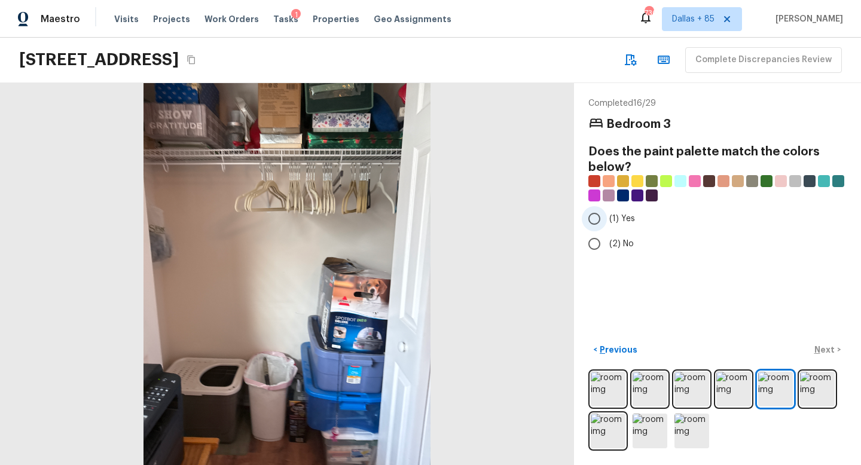
click at [593, 219] on input "(1) Yes" at bounding box center [594, 218] width 25 height 25
radio input "true"
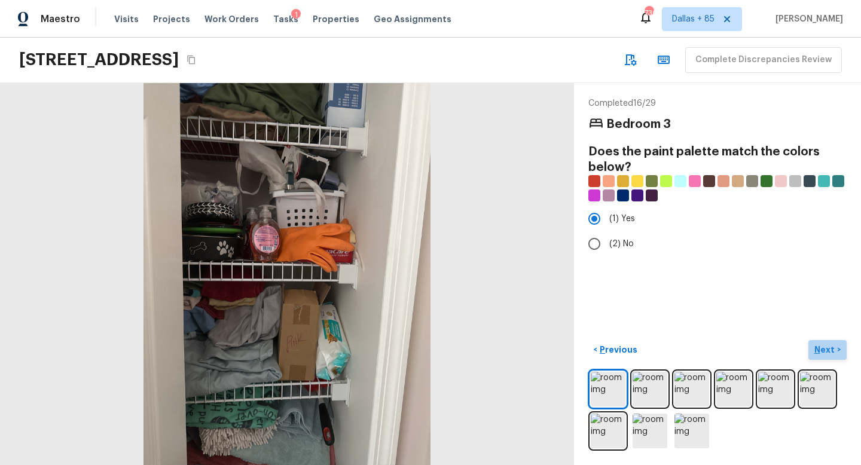
click at [828, 350] on p "Next" at bounding box center [826, 350] width 23 height 12
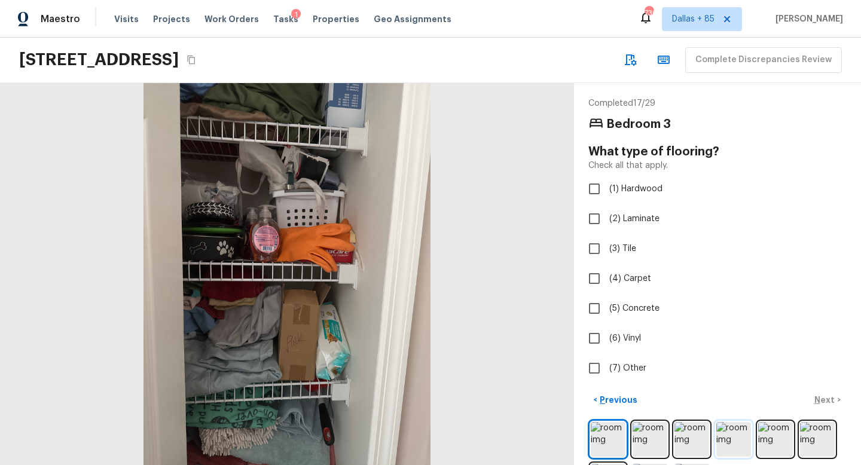
click at [733, 433] on img at bounding box center [734, 439] width 35 height 35
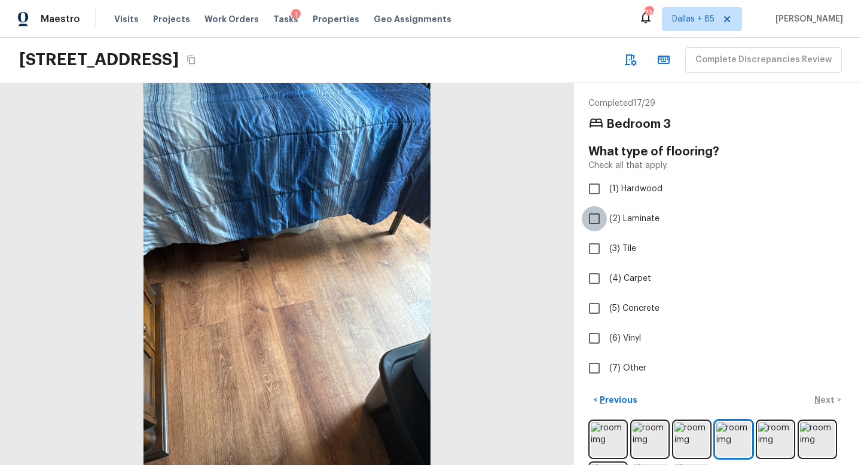
click at [589, 218] on input "(2) Laminate" at bounding box center [594, 218] width 25 height 25
checkbox input "true"
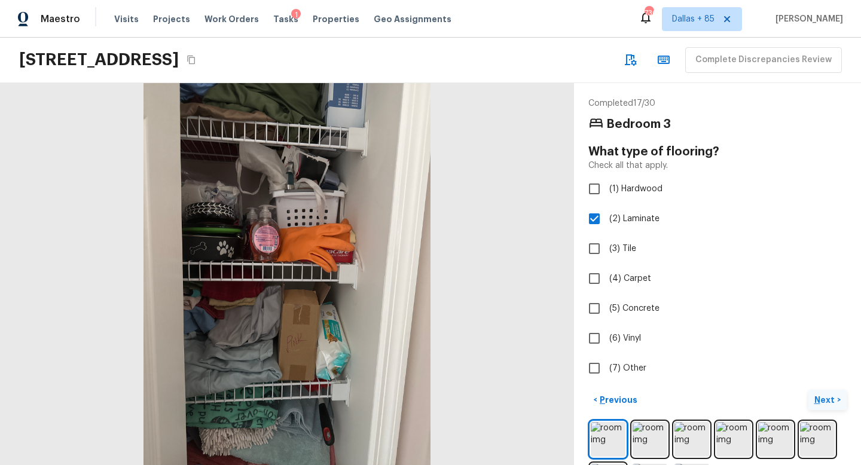
click at [826, 400] on p "Next" at bounding box center [826, 400] width 23 height 12
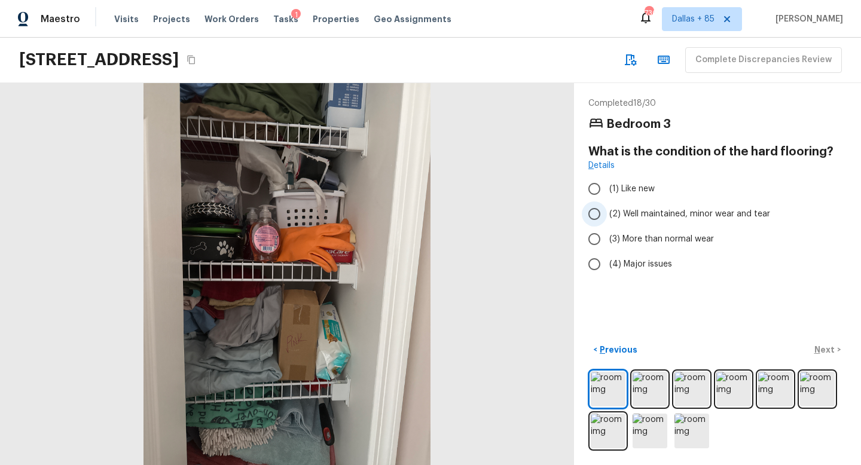
click at [596, 212] on input "(2) Well maintained, minor wear and tear" at bounding box center [594, 214] width 25 height 25
radio input "true"
click at [824, 350] on p "Next" at bounding box center [826, 350] width 23 height 12
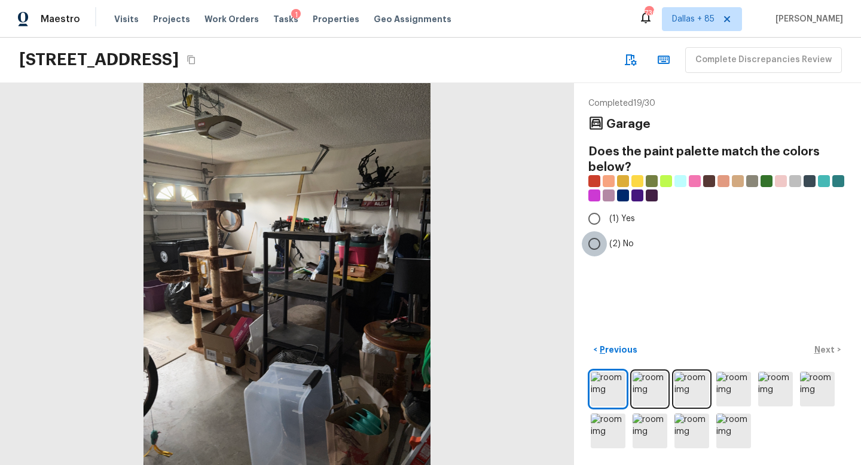
click at [595, 238] on input "(2) No" at bounding box center [594, 243] width 25 height 25
radio input "true"
click at [823, 349] on p "Next" at bounding box center [826, 350] width 23 height 12
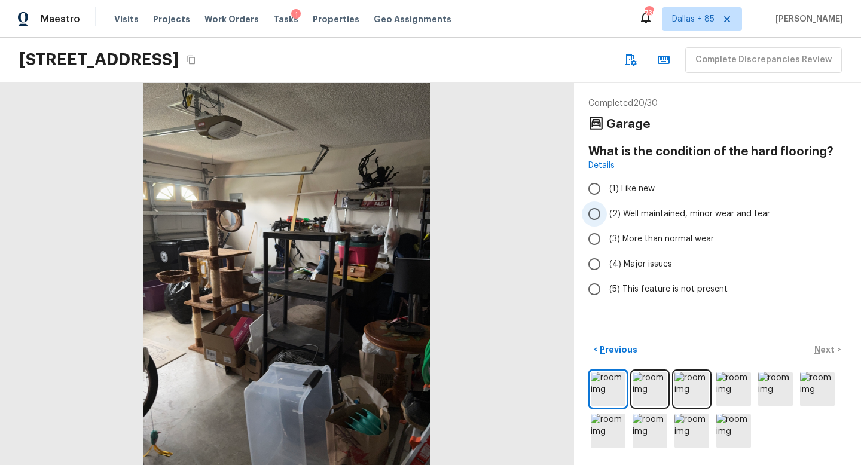
click at [655, 218] on span "(2) Well maintained, minor wear and tear" at bounding box center [690, 214] width 161 height 12
click at [607, 218] on input "(2) Well maintained, minor wear and tear" at bounding box center [594, 214] width 25 height 25
radio input "true"
click at [821, 346] on p "Next" at bounding box center [826, 350] width 23 height 12
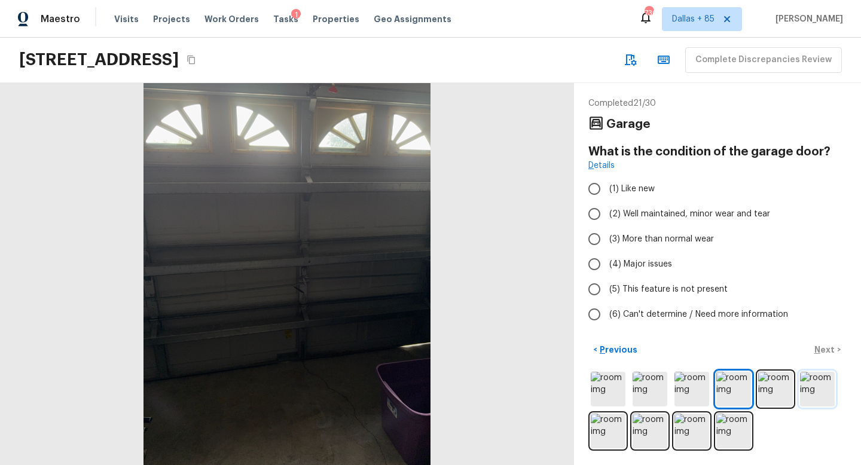
click at [805, 391] on img at bounding box center [817, 389] width 35 height 35
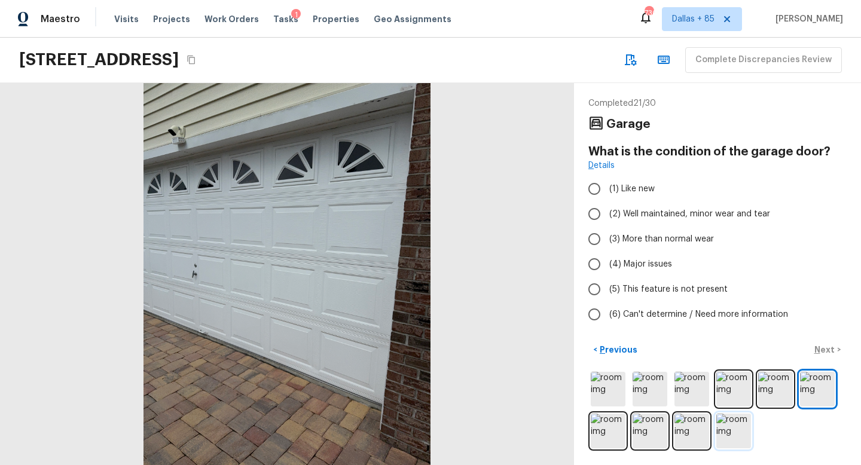
click at [732, 428] on img at bounding box center [734, 431] width 35 height 35
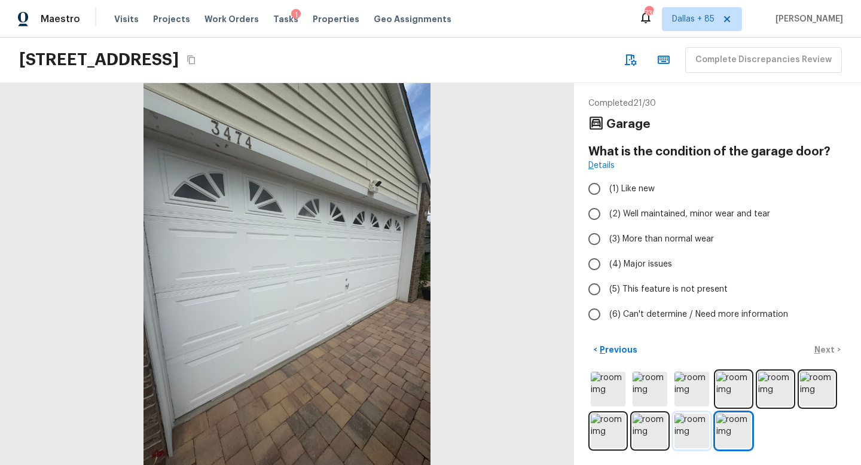
click at [686, 431] on img at bounding box center [692, 431] width 35 height 35
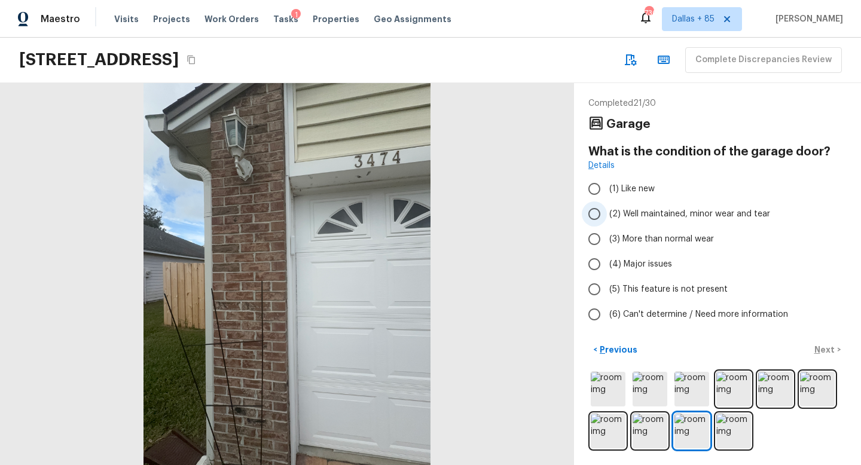
click at [645, 218] on span "(2) Well maintained, minor wear and tear" at bounding box center [690, 214] width 161 height 12
click at [607, 218] on input "(2) Well maintained, minor wear and tear" at bounding box center [594, 214] width 25 height 25
radio input "true"
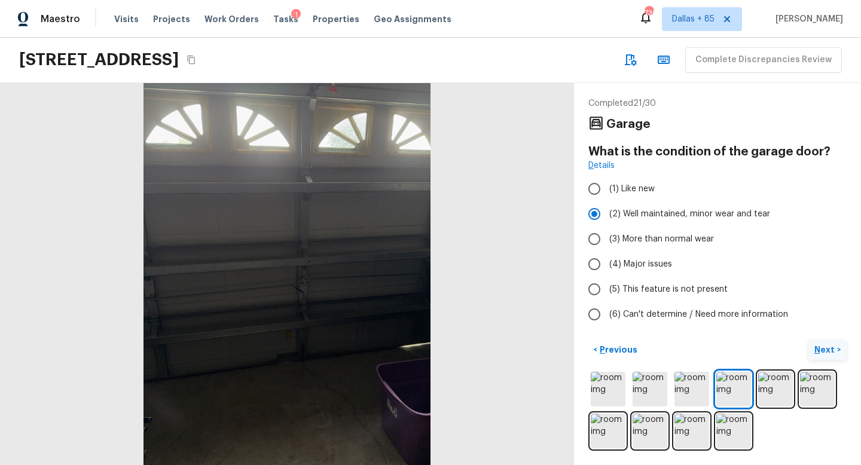
click at [821, 347] on p "Next" at bounding box center [826, 350] width 23 height 12
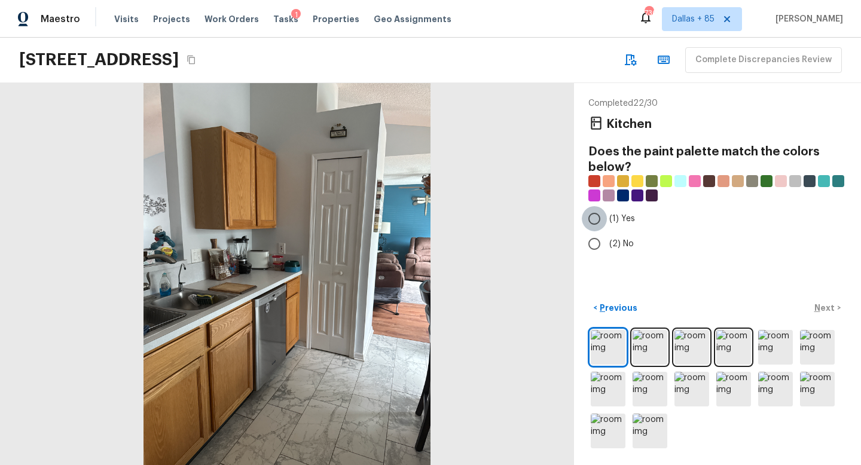
click at [594, 221] on input "(1) Yes" at bounding box center [594, 218] width 25 height 25
radio input "true"
click at [830, 309] on p "Next" at bounding box center [826, 308] width 23 height 12
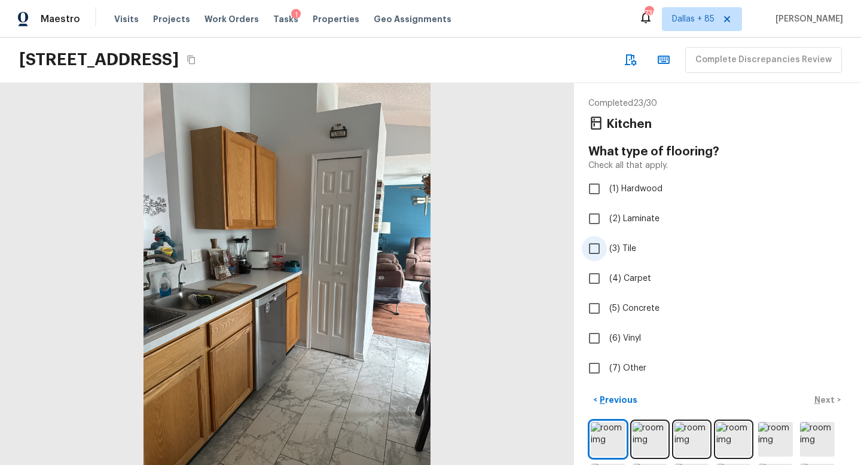
click at [615, 246] on span "(3) Tile" at bounding box center [623, 249] width 27 height 12
click at [607, 246] on input "(3) Tile" at bounding box center [594, 248] width 25 height 25
checkbox input "true"
click at [824, 396] on p "Next" at bounding box center [826, 400] width 23 height 12
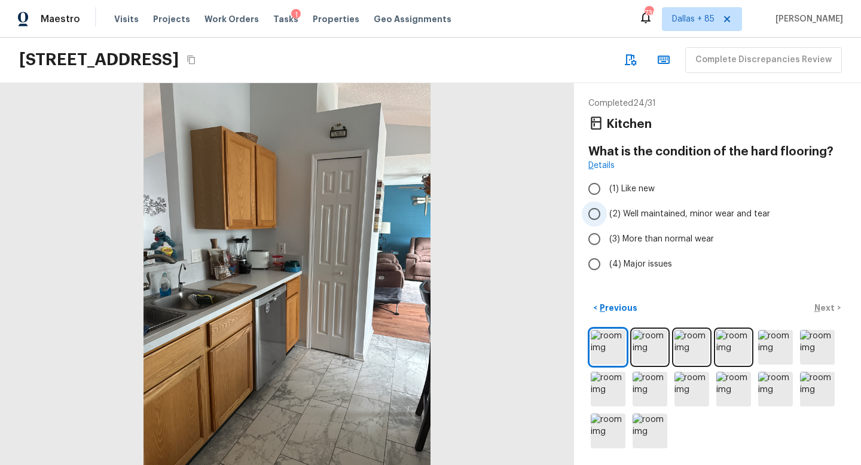
click at [640, 214] on span "(2) Well maintained, minor wear and tear" at bounding box center [690, 214] width 161 height 12
click at [607, 214] on input "(2) Well maintained, minor wear and tear" at bounding box center [594, 214] width 25 height 25
radio input "true"
click at [817, 304] on p "Next" at bounding box center [826, 308] width 23 height 12
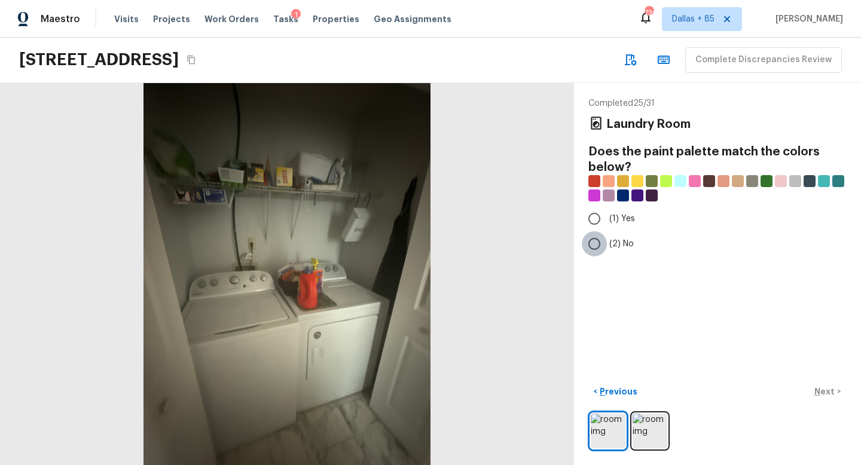
click at [597, 241] on input "(2) No" at bounding box center [594, 243] width 25 height 25
radio input "true"
click at [825, 389] on p "Next" at bounding box center [826, 392] width 23 height 12
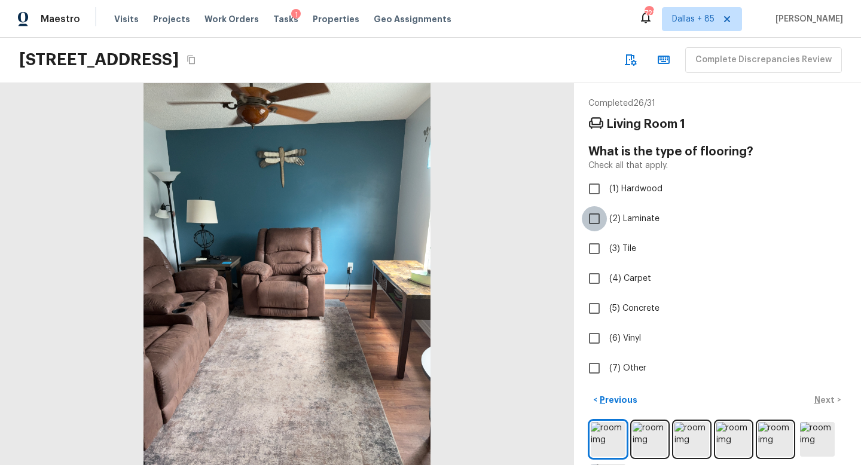
click at [606, 221] on input "(2) Laminate" at bounding box center [594, 218] width 25 height 25
checkbox input "true"
click at [822, 395] on p "Next" at bounding box center [826, 400] width 23 height 12
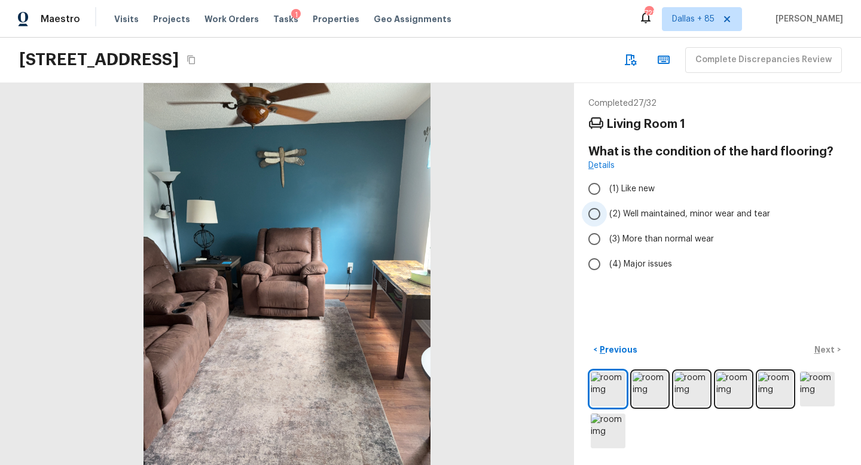
click at [657, 211] on span "(2) Well maintained, minor wear and tear" at bounding box center [690, 214] width 161 height 12
click at [607, 211] on input "(2) Well maintained, minor wear and tear" at bounding box center [594, 214] width 25 height 25
radio input "true"
click at [828, 354] on p "Next" at bounding box center [826, 350] width 23 height 12
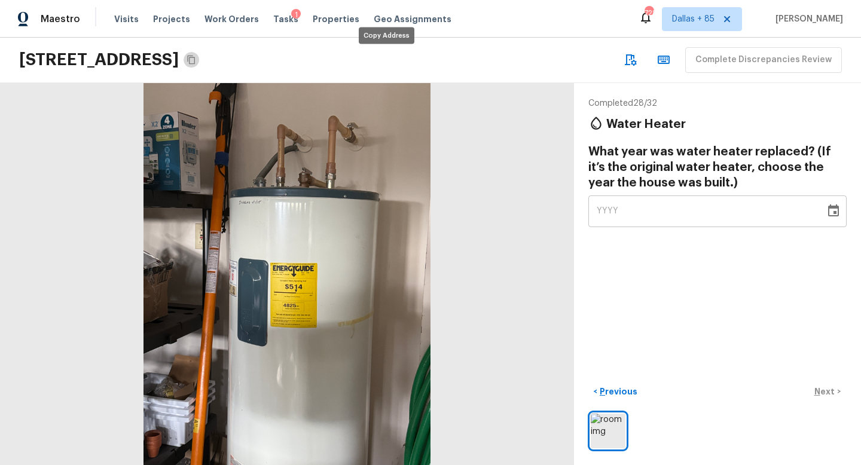
click at [196, 61] on icon "Copy Address" at bounding box center [192, 60] width 10 height 10
click at [834, 214] on icon "Choose date" at bounding box center [833, 211] width 11 height 12
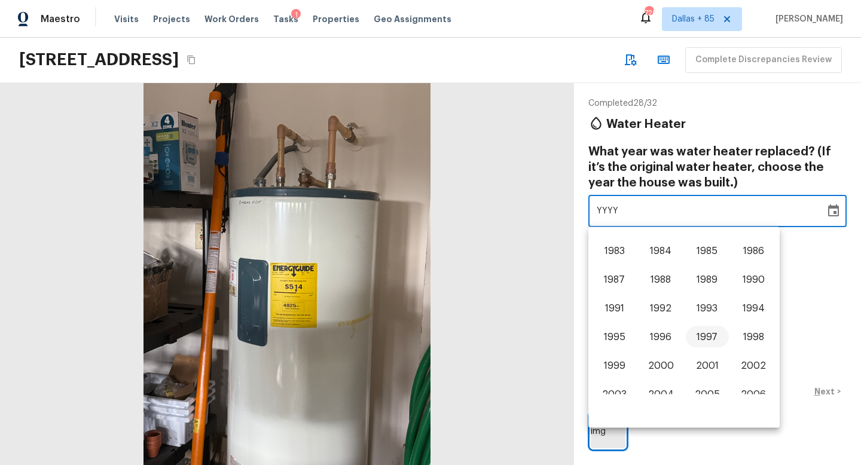
scroll to position [590, 0]
click at [713, 332] on button "1997" at bounding box center [707, 337] width 43 height 22
type input "1997"
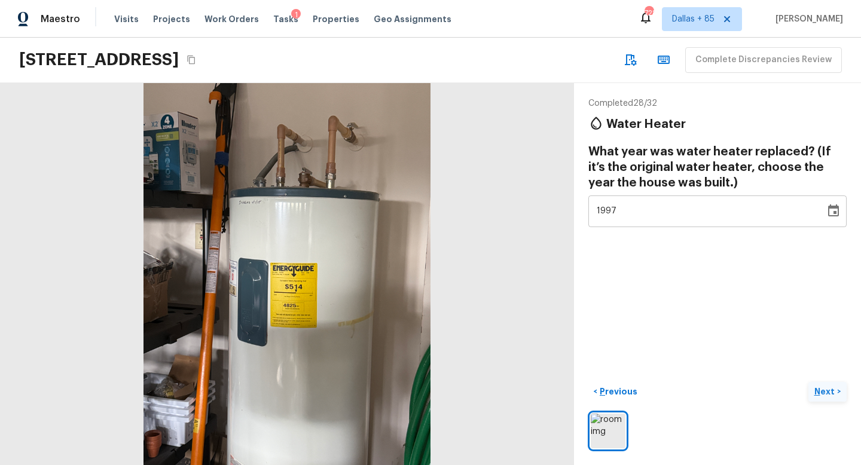
click at [825, 389] on p "Next" at bounding box center [826, 392] width 23 height 12
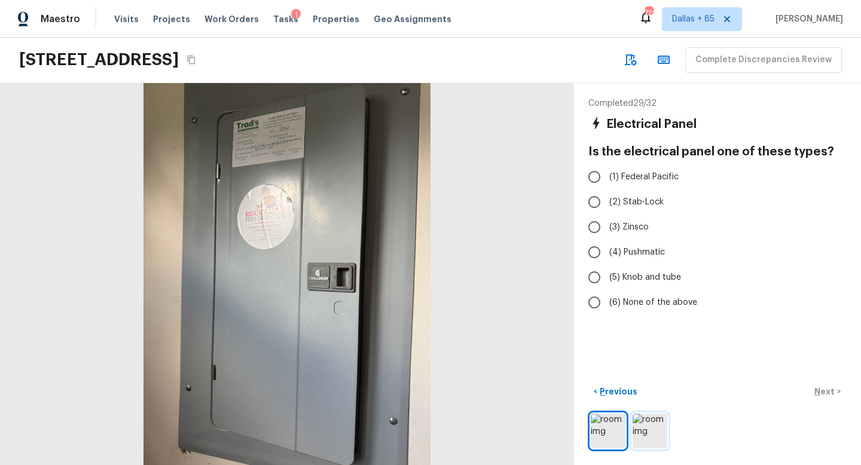
click at [648, 431] on img at bounding box center [650, 431] width 35 height 35
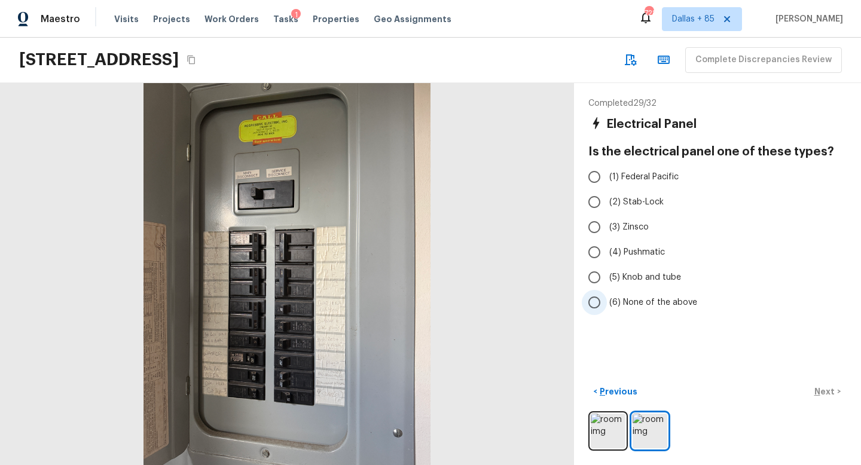
click at [591, 303] on input "(6) None of the above" at bounding box center [594, 302] width 25 height 25
radio input "true"
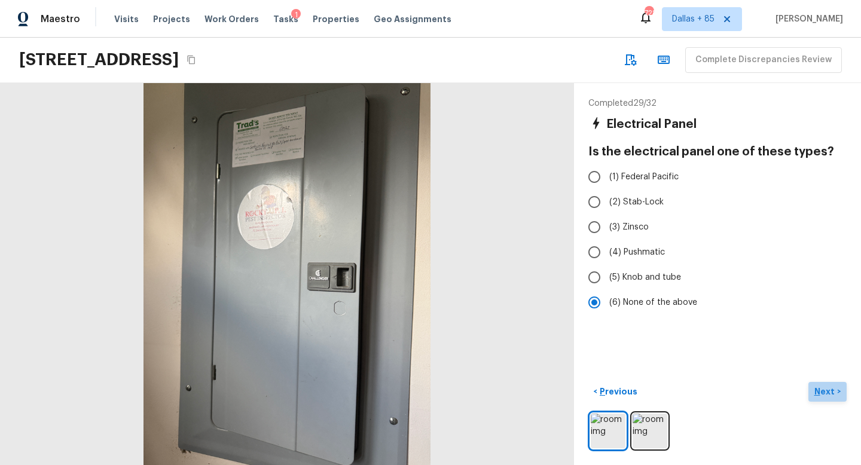
click at [825, 394] on p "Next" at bounding box center [826, 392] width 23 height 12
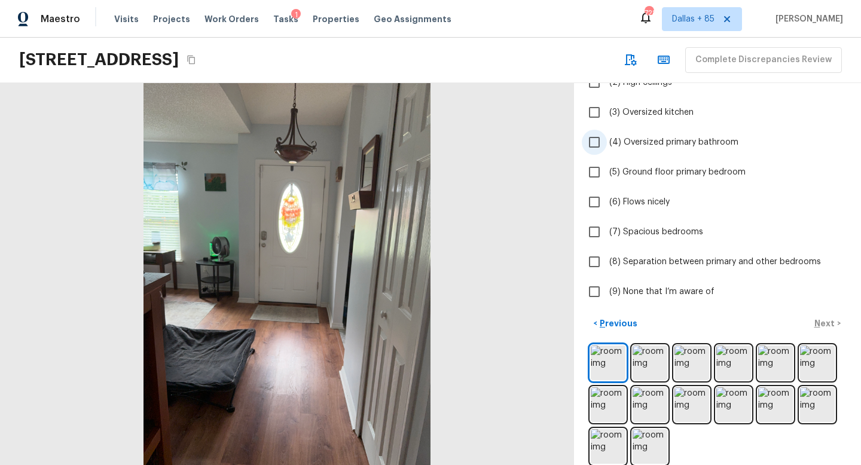
scroll to position [135, 0]
click at [642, 371] on img at bounding box center [650, 364] width 35 height 35
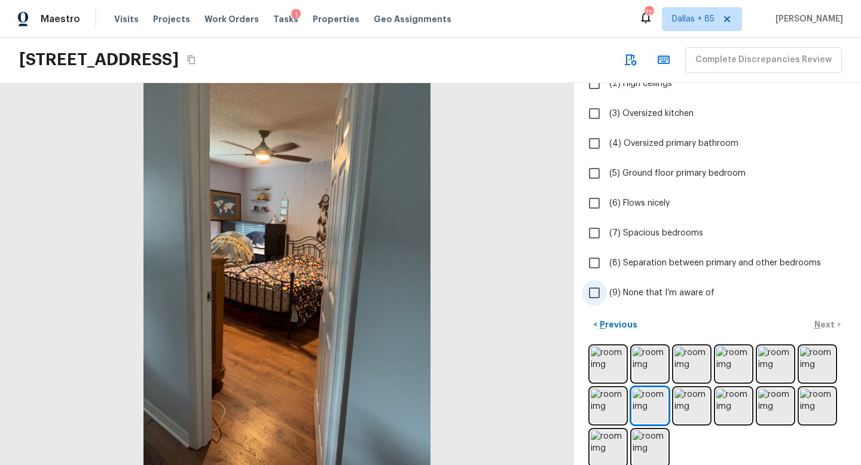
click at [596, 295] on input "(9) None that I’m aware of" at bounding box center [594, 293] width 25 height 25
checkbox input "true"
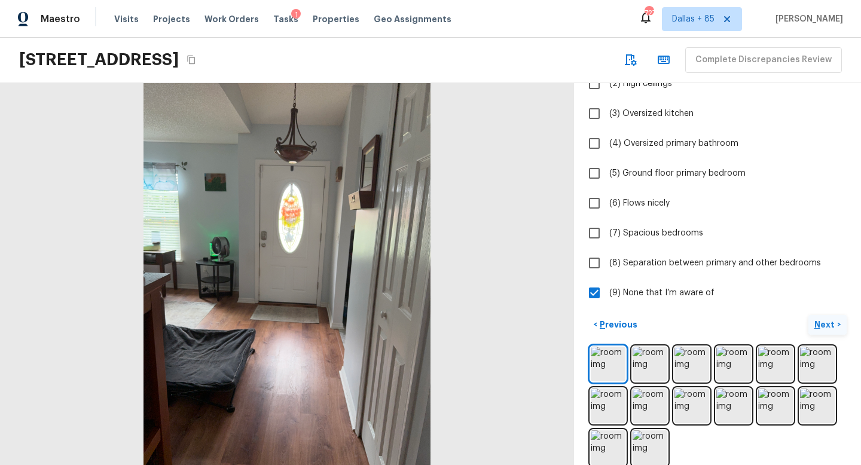
click at [818, 322] on p "Next" at bounding box center [826, 325] width 23 height 12
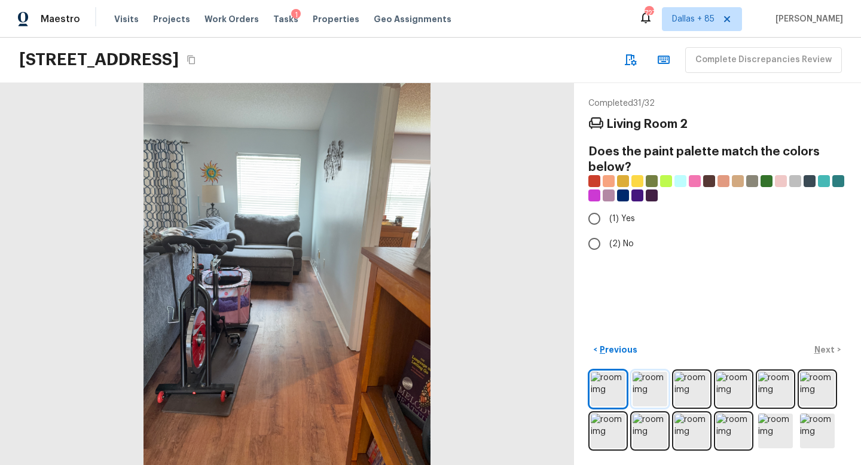
click at [644, 397] on img at bounding box center [650, 389] width 35 height 35
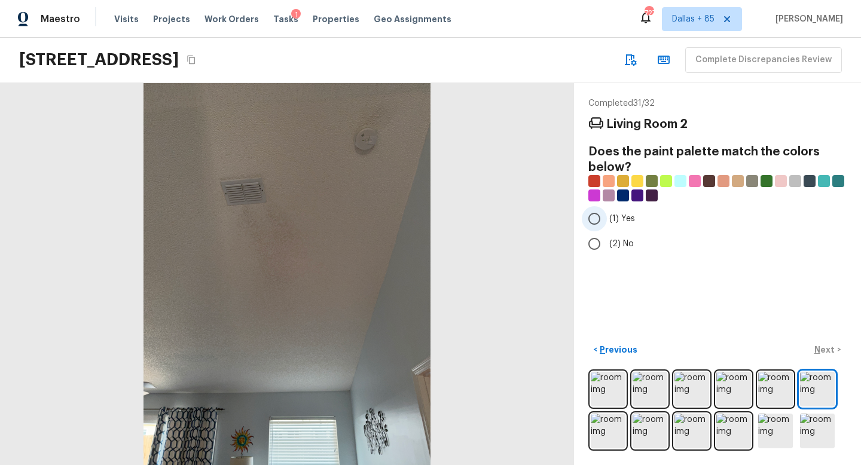
click at [592, 212] on input "(1) Yes" at bounding box center [594, 218] width 25 height 25
radio input "true"
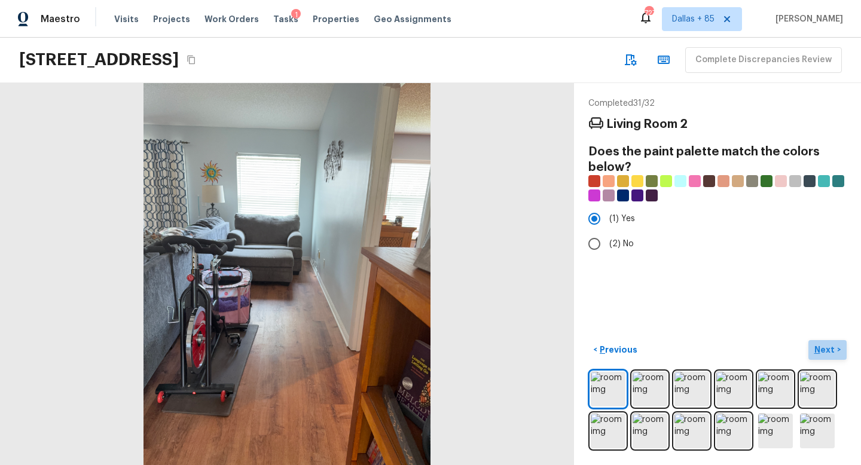
click at [811, 350] on button "Next >" at bounding box center [828, 350] width 38 height 20
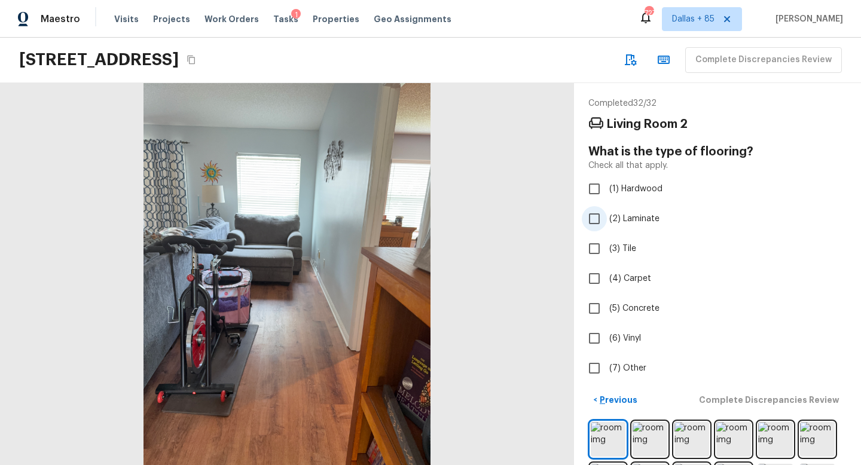
click at [620, 220] on span "(2) Laminate" at bounding box center [635, 219] width 50 height 12
click at [607, 220] on input "(2) Laminate" at bounding box center [594, 218] width 25 height 25
checkbox input "true"
click at [829, 395] on p "Next" at bounding box center [826, 400] width 23 height 12
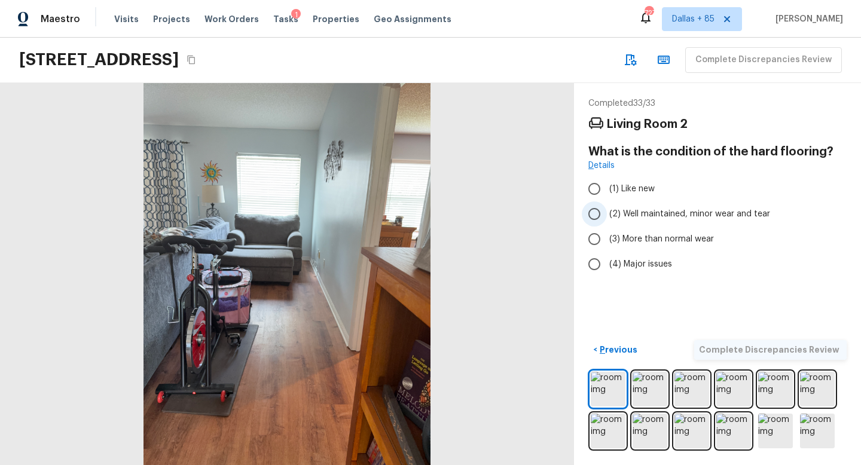
click at [665, 202] on label "(2) Well maintained, minor wear and tear" at bounding box center [709, 214] width 255 height 25
click at [607, 202] on input "(2) Well maintained, minor wear and tear" at bounding box center [594, 214] width 25 height 25
radio input "true"
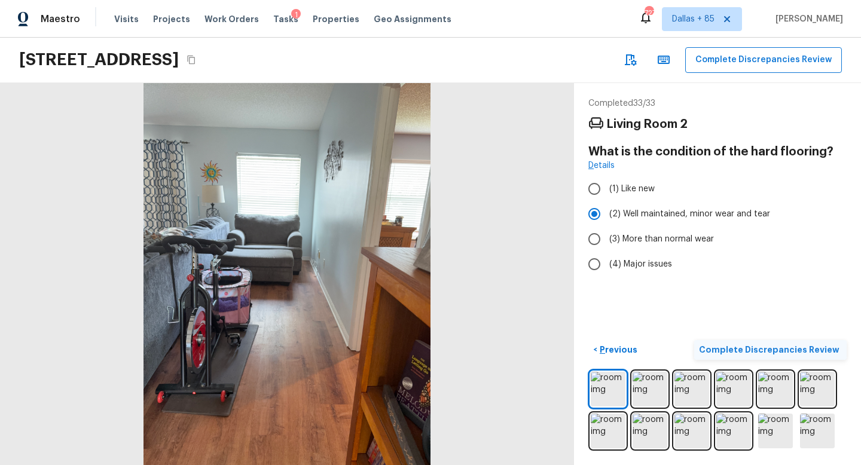
click at [787, 351] on p "Complete Discrepancies Review" at bounding box center [770, 350] width 143 height 12
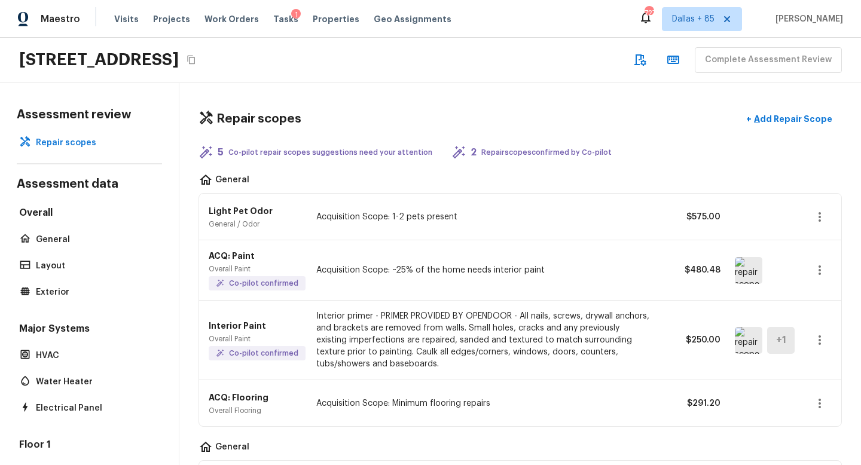
click at [754, 266] on img at bounding box center [749, 270] width 28 height 27
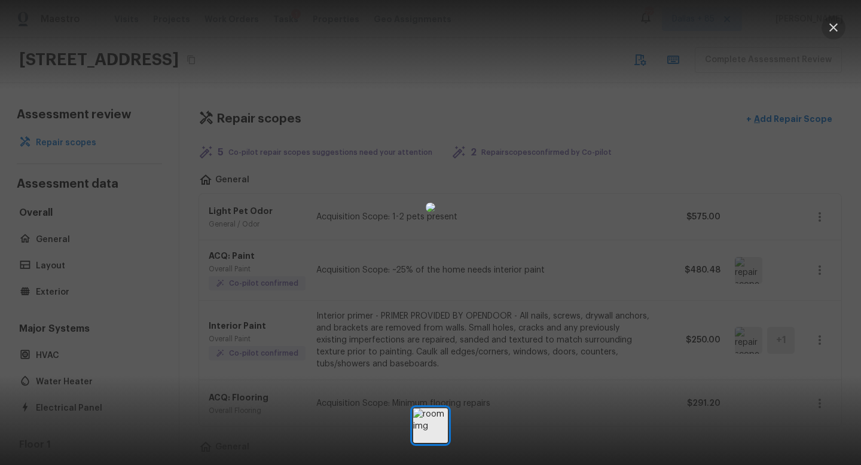
click at [833, 33] on icon "button" at bounding box center [834, 27] width 14 height 14
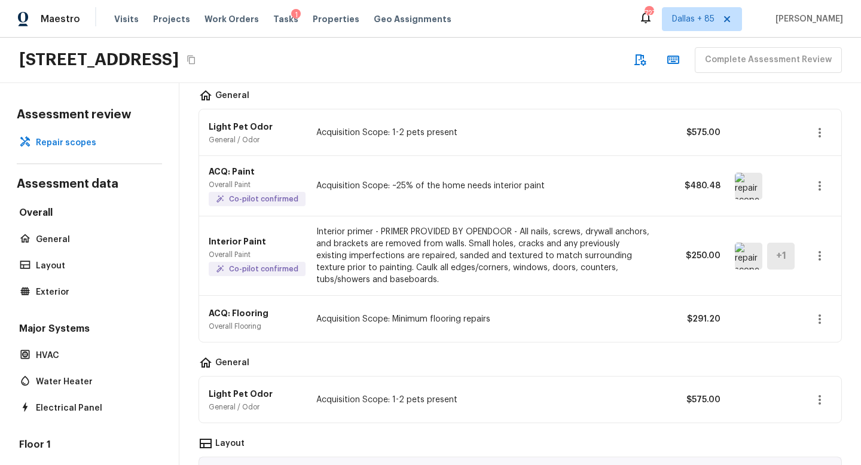
scroll to position [76, 0]
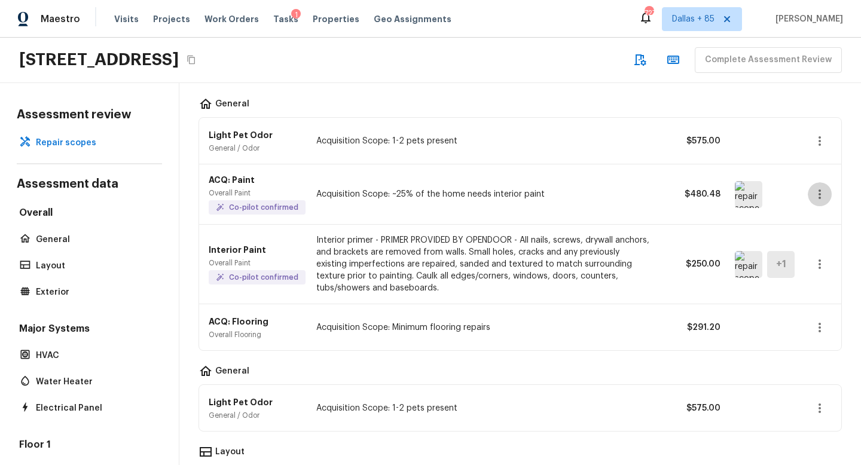
click at [821, 194] on icon "button" at bounding box center [820, 195] width 2 height 10
click at [817, 227] on li "Edit" at bounding box center [824, 229] width 56 height 36
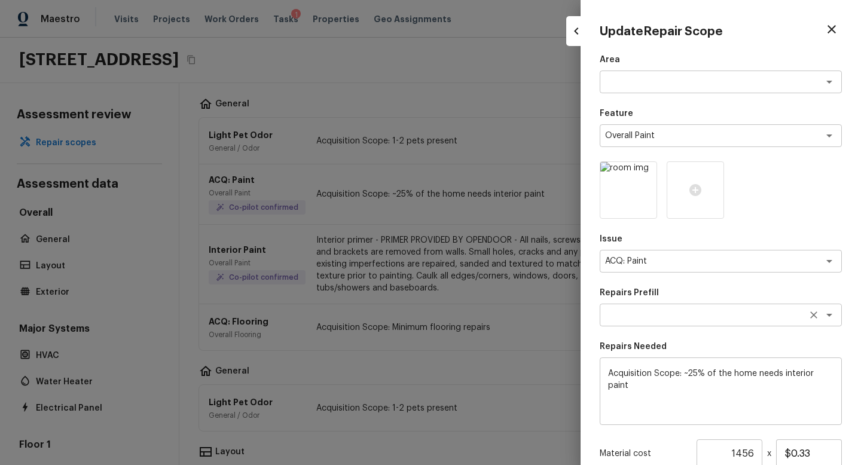
click at [647, 317] on textarea at bounding box center [704, 315] width 198 height 12
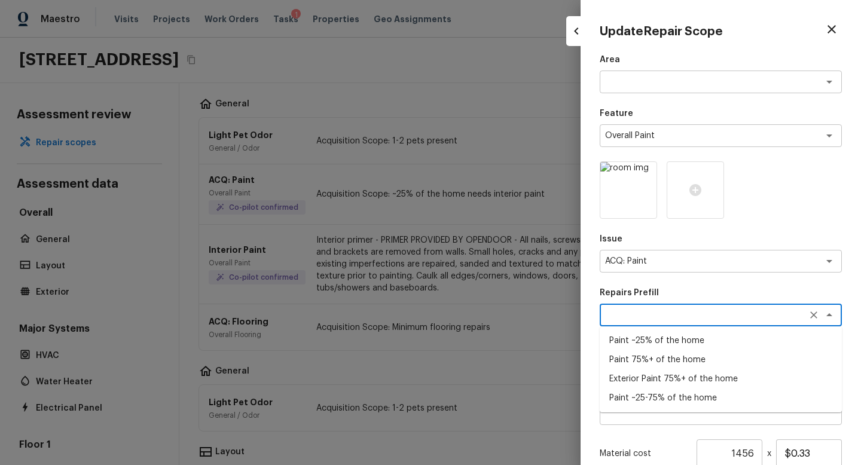
click at [634, 399] on li "Paint ~25-75% of the home" at bounding box center [721, 398] width 242 height 19
type textarea "Paint ~25-75% of the home"
type textarea "Acquisition Scope: ~25 - 75% of the home needs interior paint"
type input "$0.66"
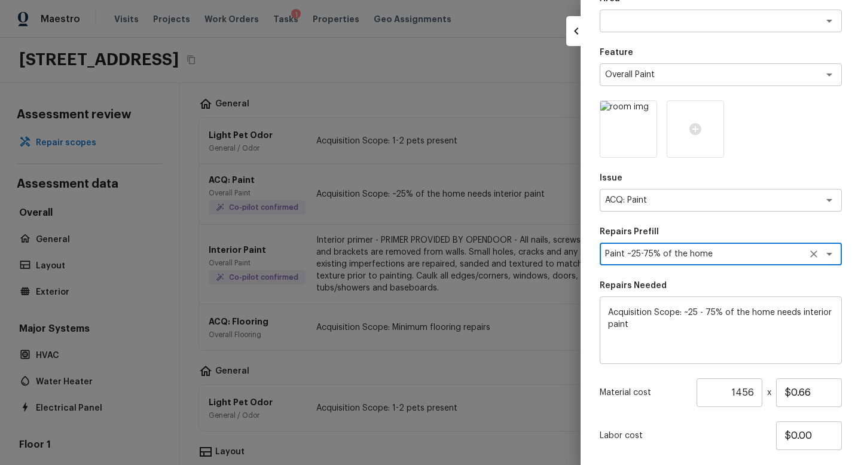
scroll to position [133, 0]
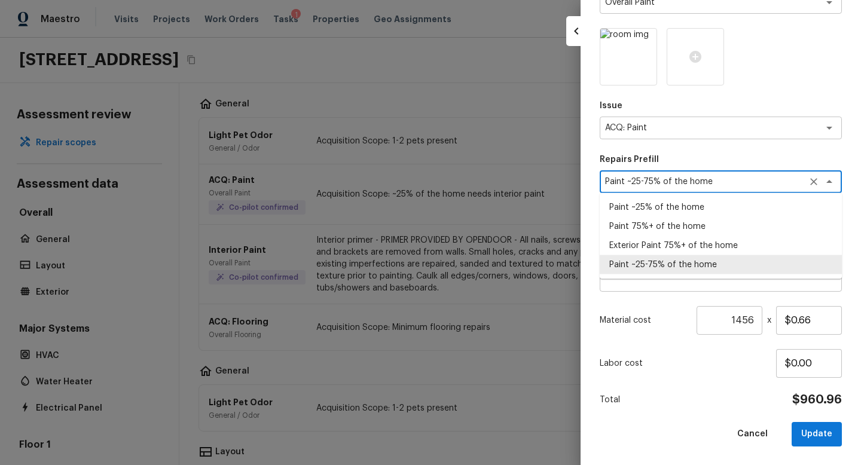
click at [760, 189] on div "Paint ~25-75% of the home x ​" at bounding box center [721, 181] width 242 height 23
click at [718, 244] on li "Exterior Paint 75%+ of the home" at bounding box center [721, 245] width 242 height 19
type textarea "Exterior Paint 75%+ of the home"
type textarea "Acquisition Scope: 75%+ of the home exterior will likely require paint"
type input "$1.28"
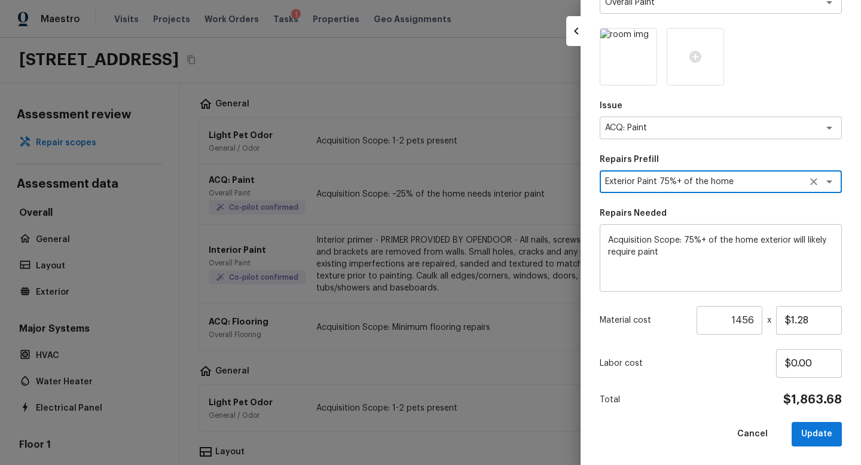
click at [715, 361] on p "Labor cost" at bounding box center [688, 364] width 176 height 12
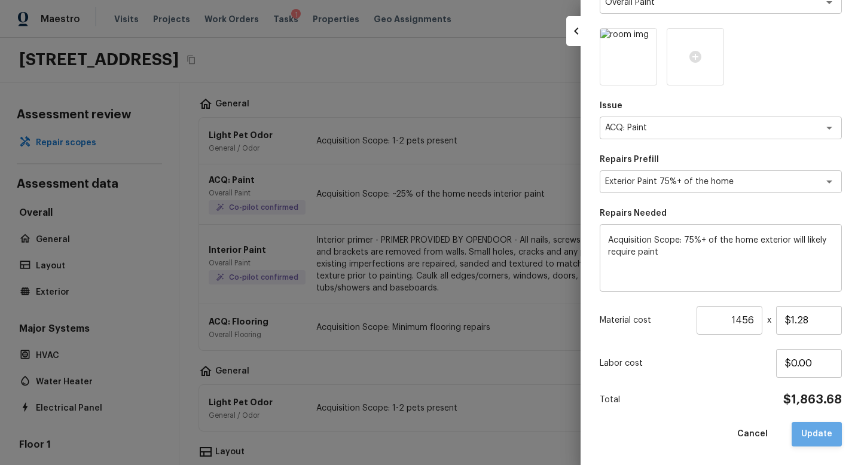
click at [831, 438] on button "Update" at bounding box center [817, 434] width 50 height 25
type textarea "Acquisition Scope: ~25% of the home needs interior paint"
type input "$0.33"
type input "1"
type input "$0.00"
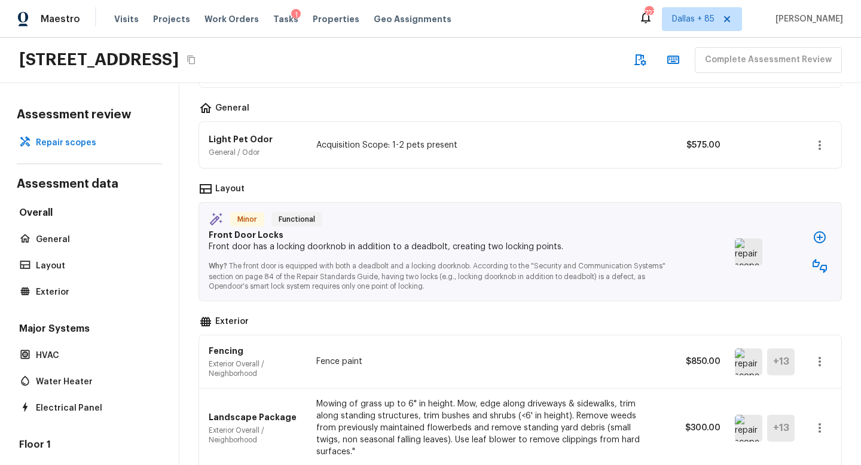
scroll to position [341, 0]
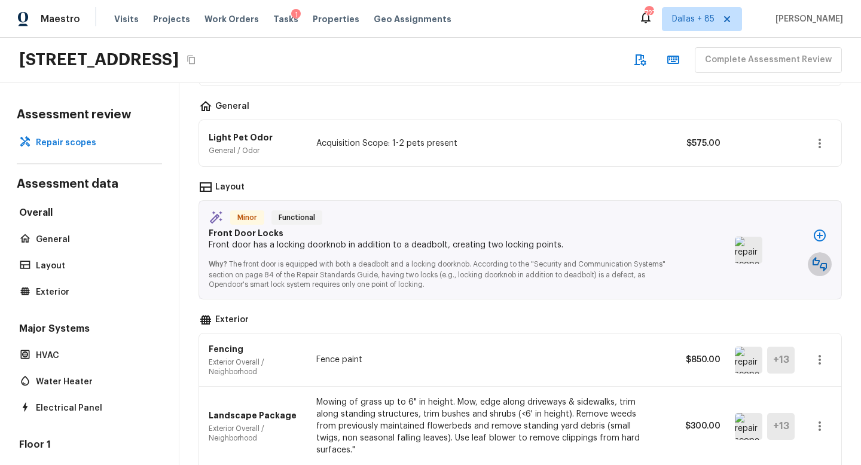
click at [820, 267] on icon "button" at bounding box center [820, 264] width 14 height 14
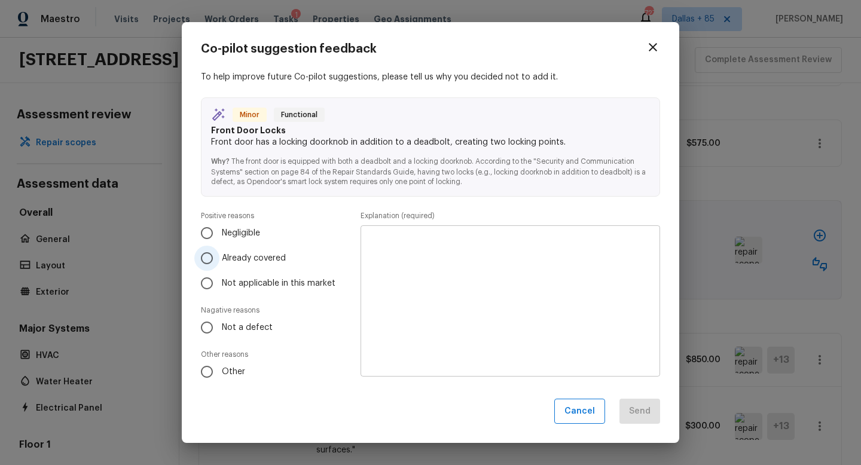
click at [205, 257] on input "Already covered" at bounding box center [206, 258] width 25 height 25
radio input "true"
click at [412, 270] on textarea at bounding box center [510, 301] width 283 height 132
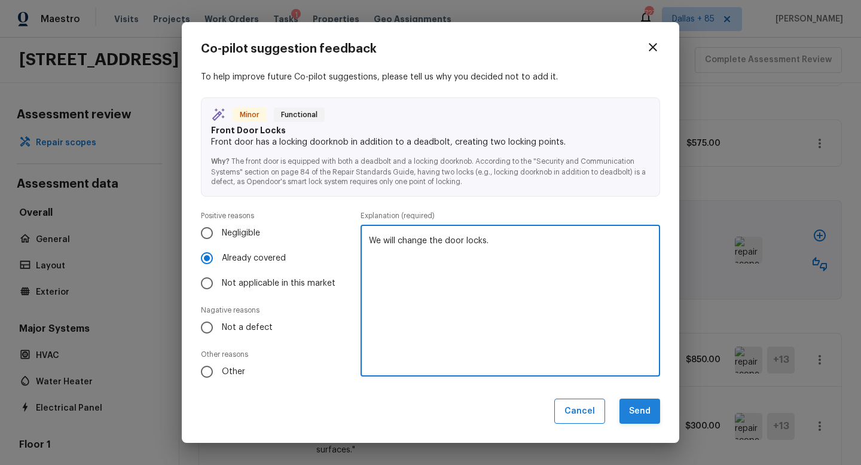
type textarea "We will change the door locks."
click at [645, 410] on button "Send" at bounding box center [640, 412] width 41 height 26
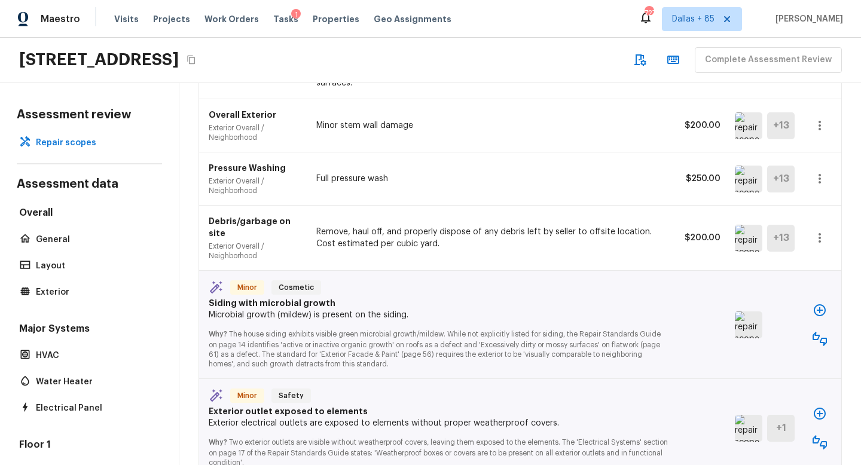
scroll to position [577, 0]
click at [817, 170] on icon "button" at bounding box center [820, 177] width 14 height 14
click at [791, 206] on li "Edit" at bounding box center [815, 200] width 78 height 36
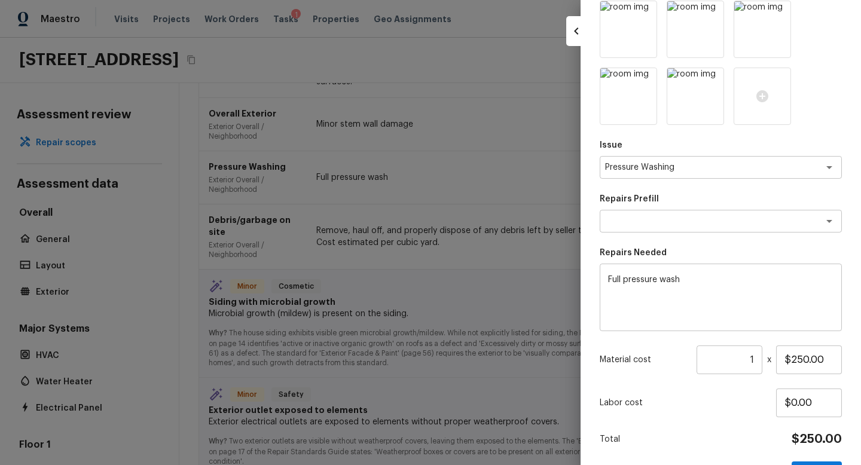
scroll to position [391, 0]
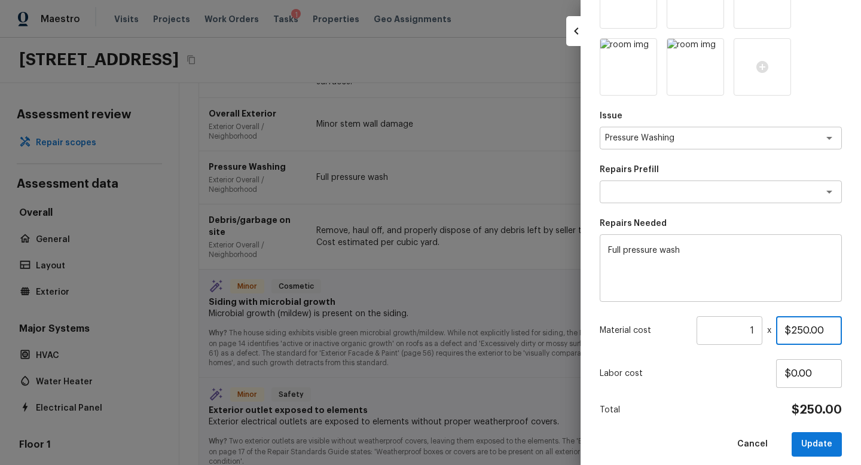
drag, startPoint x: 806, startPoint y: 330, endPoint x: 790, endPoint y: 330, distance: 15.6
click at [790, 330] on input "$250.00" at bounding box center [809, 330] width 66 height 29
click at [820, 440] on button "Update" at bounding box center [817, 444] width 50 height 25
type input "$250.00"
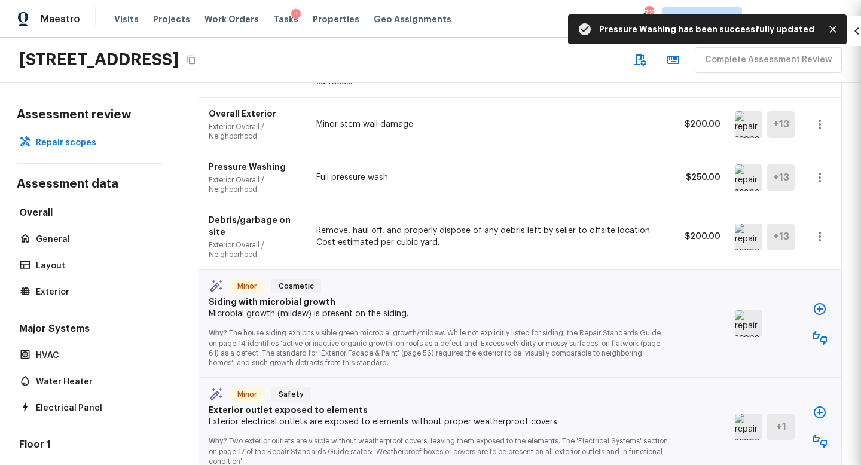
type input "$0.00"
click at [818, 331] on icon "button" at bounding box center [820, 338] width 14 height 14
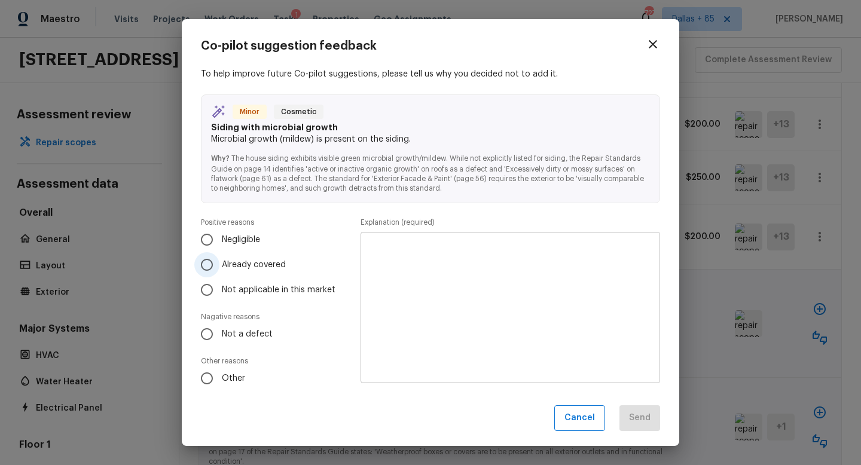
click at [221, 265] on label "Already covered" at bounding box center [267, 264] width 147 height 25
click at [220, 265] on input "Already covered" at bounding box center [206, 264] width 25 height 25
radio input "true"
click at [404, 262] on textarea at bounding box center [510, 308] width 283 height 132
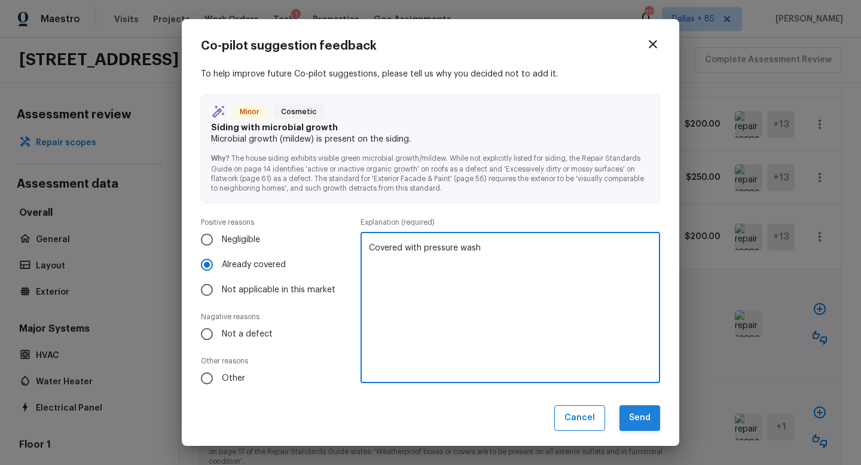
type textarea "Covered with pressure wash"
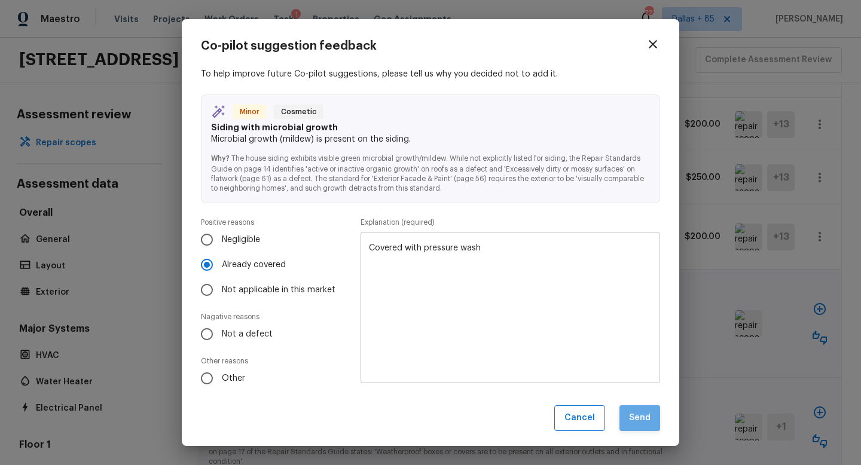
click at [632, 422] on button "Send" at bounding box center [640, 419] width 41 height 26
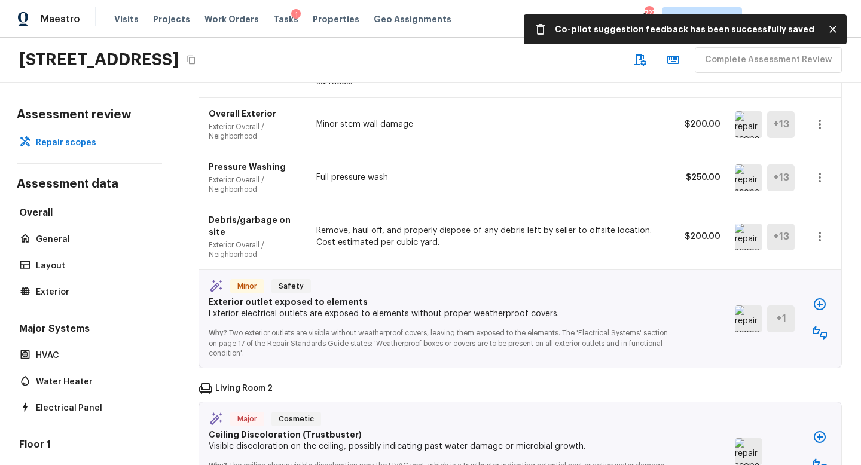
click at [748, 306] on img at bounding box center [749, 319] width 28 height 27
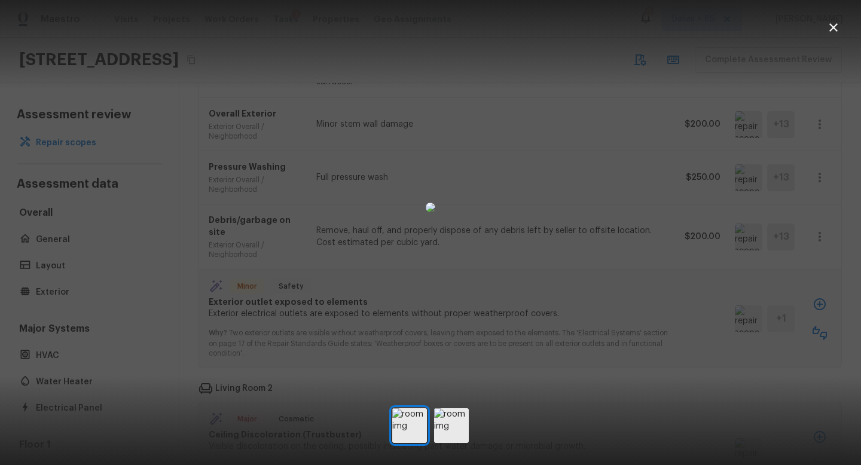
click at [435, 212] on img at bounding box center [431, 208] width 10 height 10
click at [833, 29] on icon "button" at bounding box center [834, 27] width 14 height 14
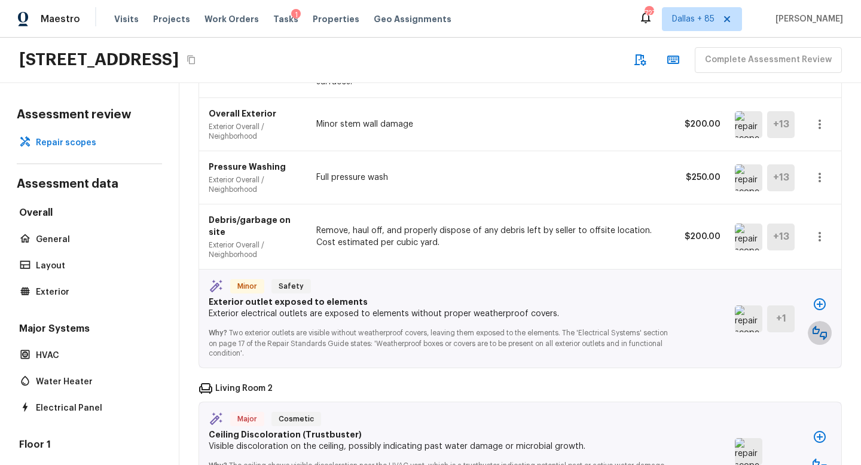
click at [822, 326] on icon "button" at bounding box center [820, 333] width 14 height 14
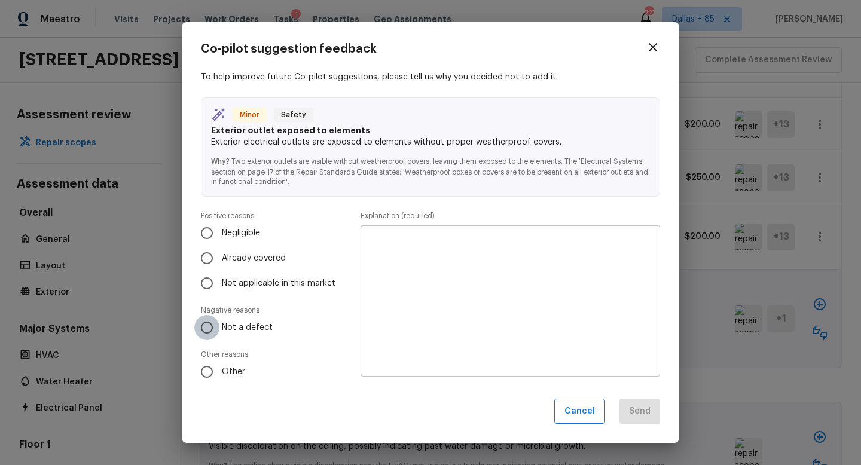
click at [214, 320] on input "Not a defect" at bounding box center [206, 327] width 25 height 25
radio input "true"
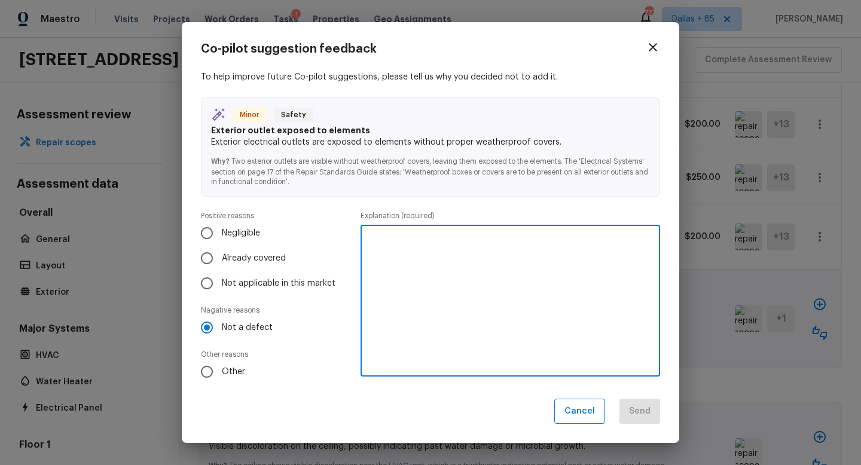
click at [462, 281] on textarea at bounding box center [510, 301] width 283 height 132
type textarea "Water flaps are present"
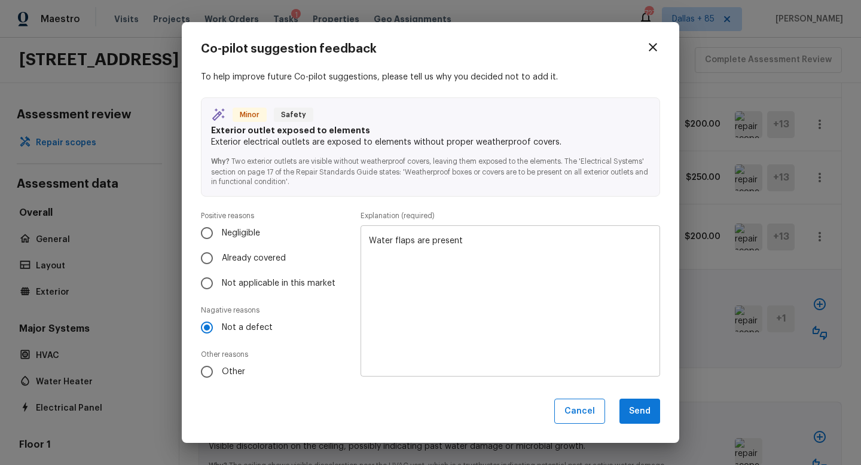
click at [648, 427] on div "Co-pilot suggestion feedback To help improve future Co-pilot suggestions, pleas…" at bounding box center [431, 233] width 498 height 422
click at [649, 419] on button "Send" at bounding box center [640, 412] width 41 height 26
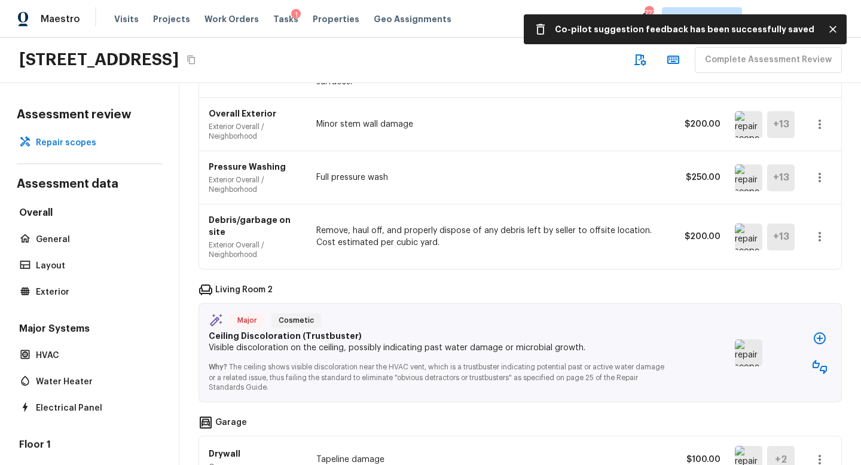
click at [744, 340] on img at bounding box center [749, 353] width 28 height 27
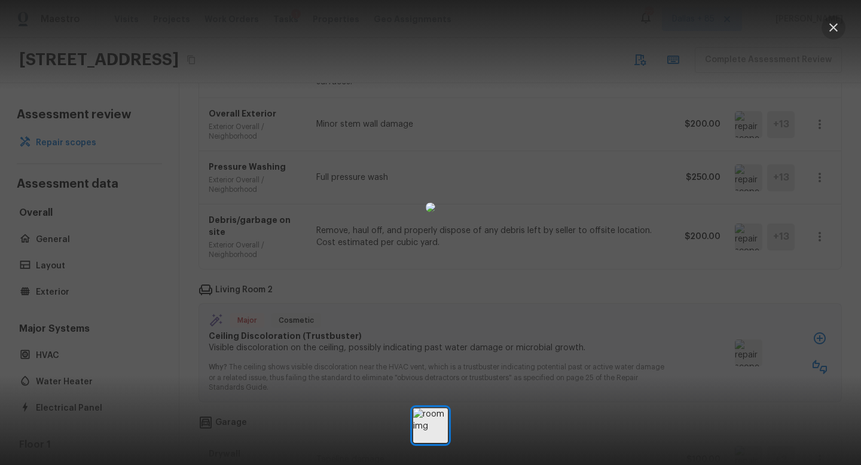
click at [831, 27] on icon "button" at bounding box center [834, 27] width 14 height 14
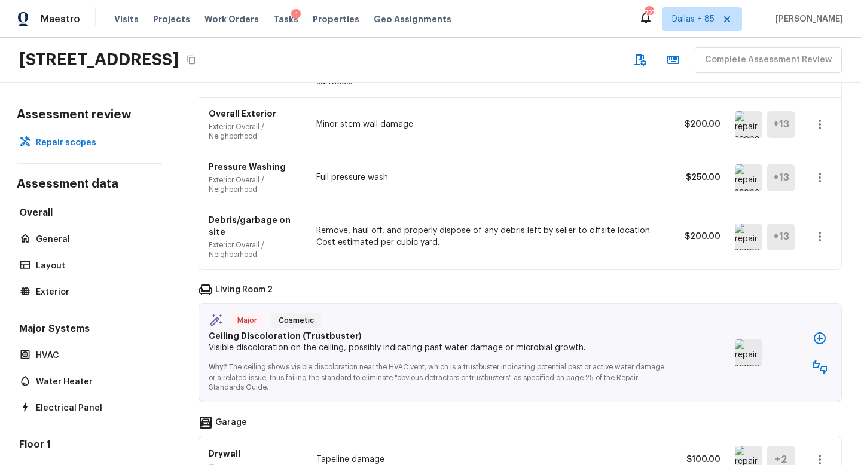
click at [817, 360] on icon "button" at bounding box center [820, 367] width 14 height 14
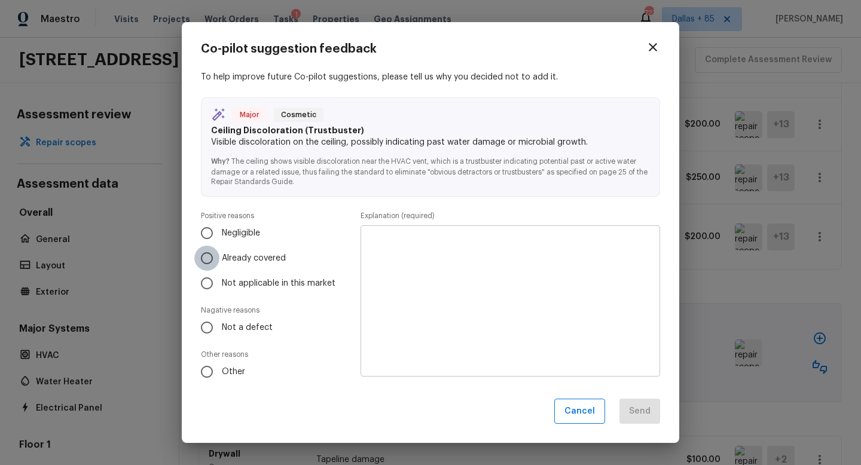
click at [206, 260] on input "Already covered" at bounding box center [206, 258] width 25 height 25
radio input "true"
click at [517, 297] on textarea at bounding box center [510, 301] width 283 height 132
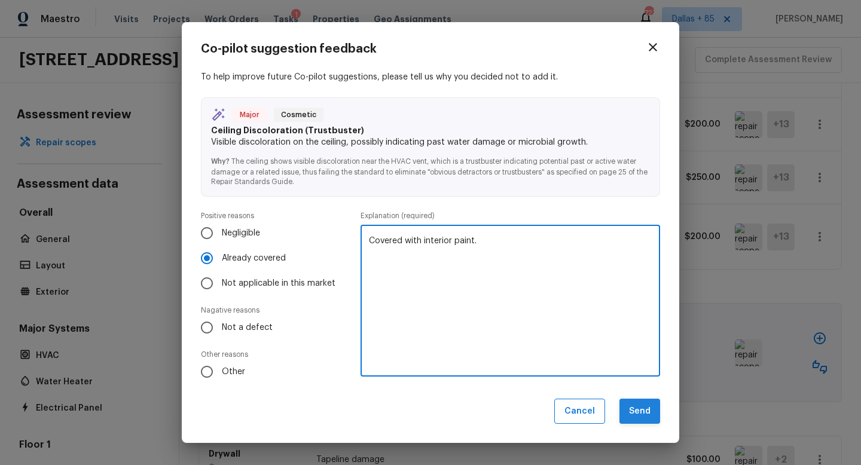
type textarea "Covered with interior paint."
click at [645, 416] on button "Send" at bounding box center [640, 412] width 41 height 26
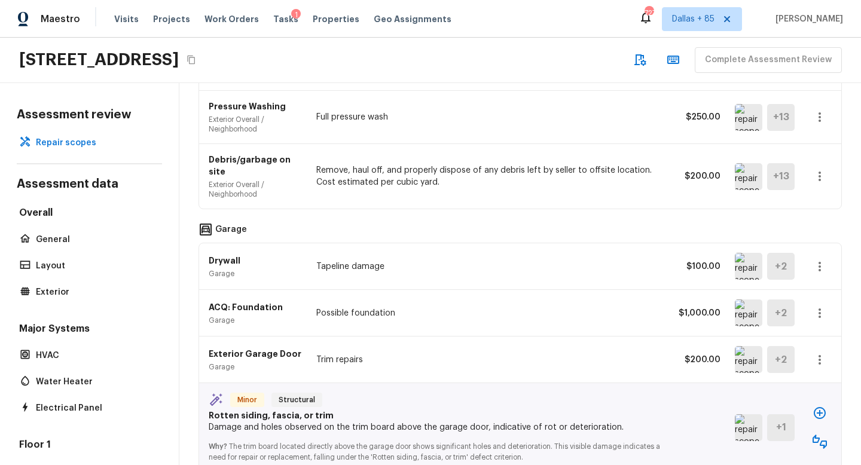
scroll to position [641, 0]
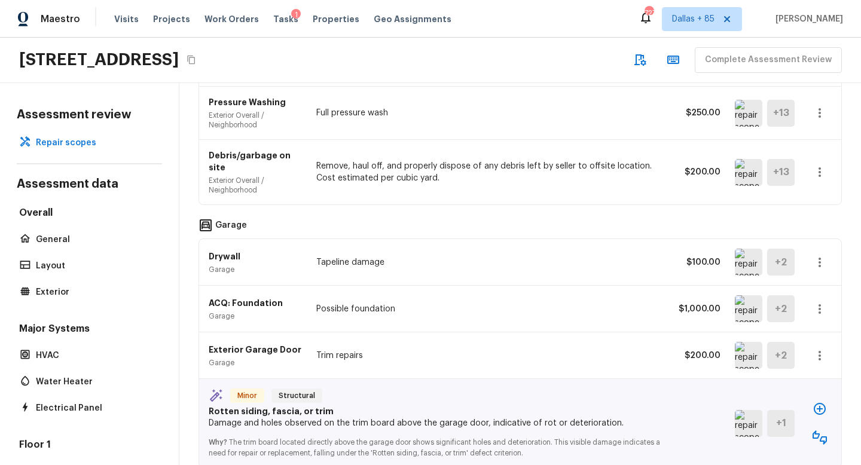
click at [749, 296] on img at bounding box center [749, 309] width 28 height 27
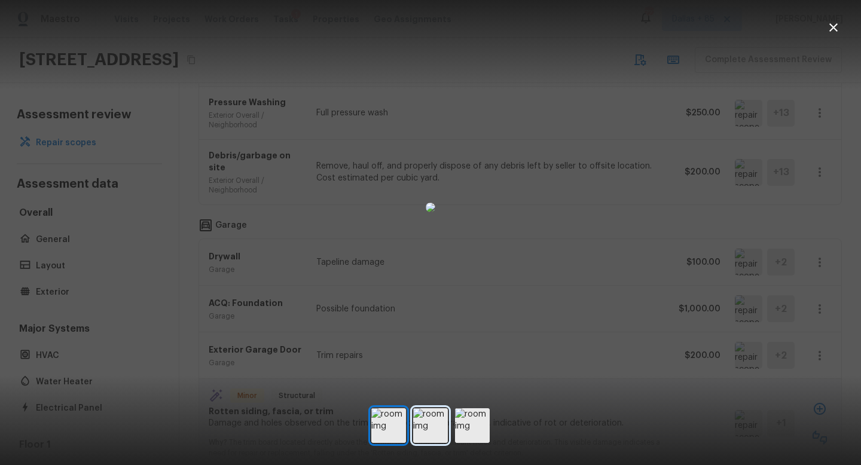
click at [429, 421] on img at bounding box center [430, 426] width 35 height 35
click at [475, 422] on img at bounding box center [472, 426] width 35 height 35
click at [835, 32] on icon "button" at bounding box center [834, 27] width 14 height 14
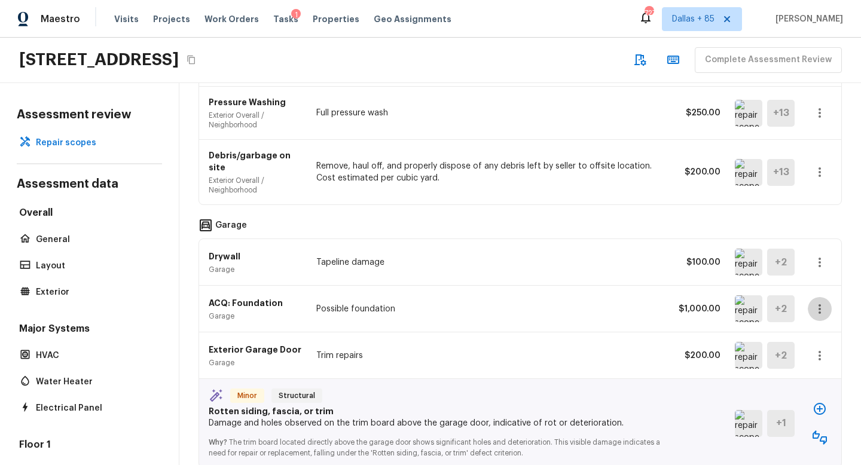
click at [822, 302] on icon "button" at bounding box center [820, 309] width 14 height 14
click at [806, 362] on li "Remove" at bounding box center [815, 356] width 78 height 36
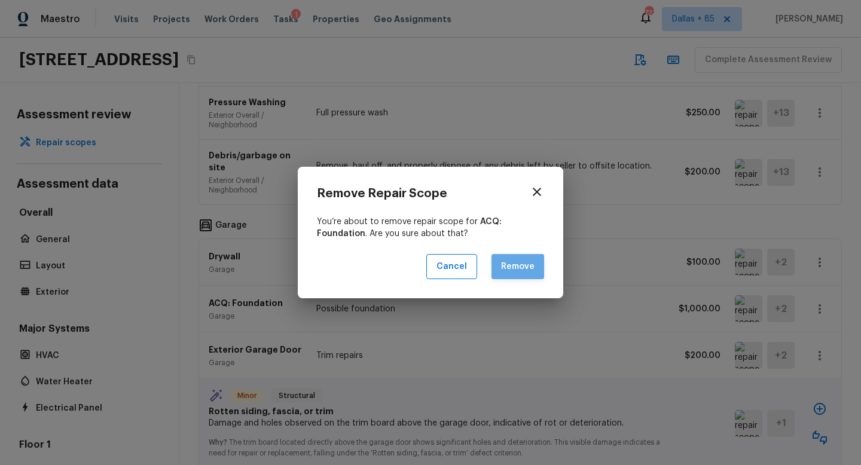
click at [520, 276] on button "Remove" at bounding box center [518, 267] width 53 height 26
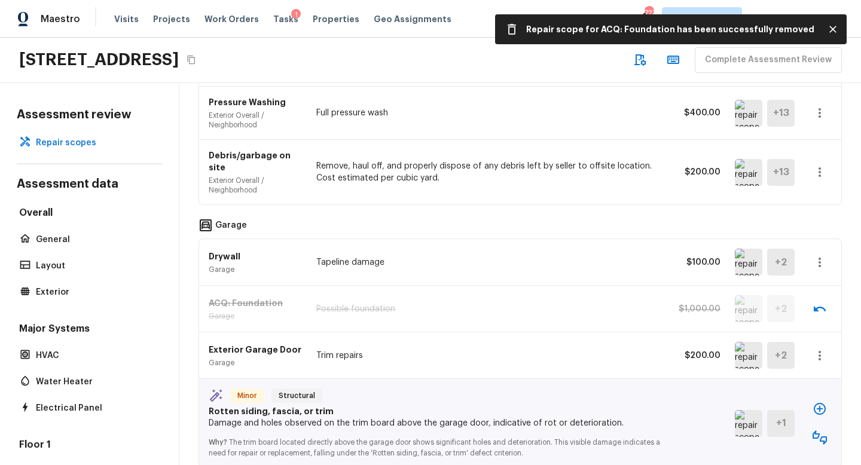
scroll to position [694, 0]
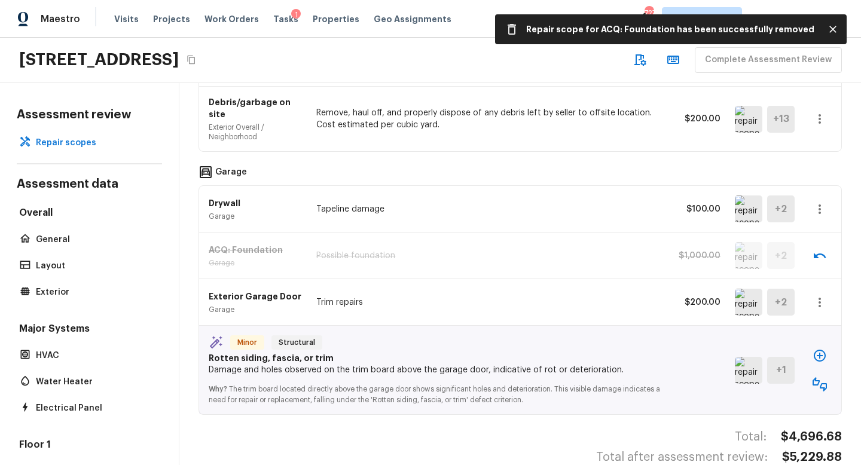
click at [748, 357] on img at bounding box center [749, 370] width 28 height 27
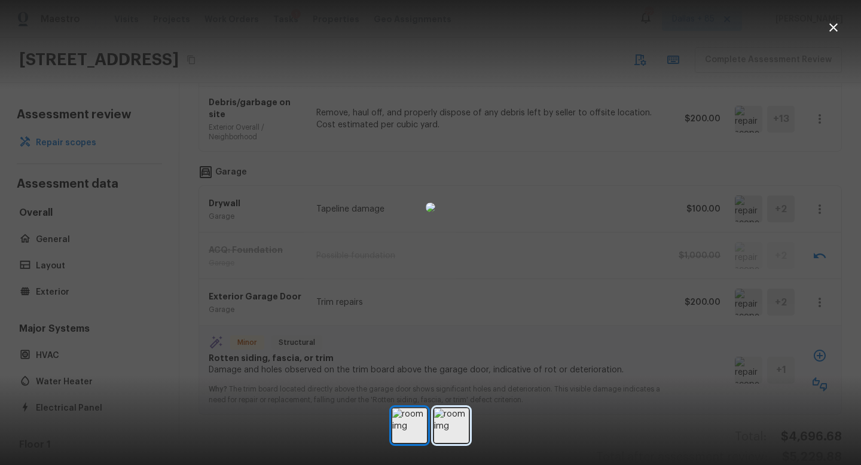
click at [451, 419] on img at bounding box center [451, 426] width 35 height 35
click at [422, 427] on img at bounding box center [409, 426] width 35 height 35
click at [832, 24] on icon "button" at bounding box center [834, 27] width 14 height 14
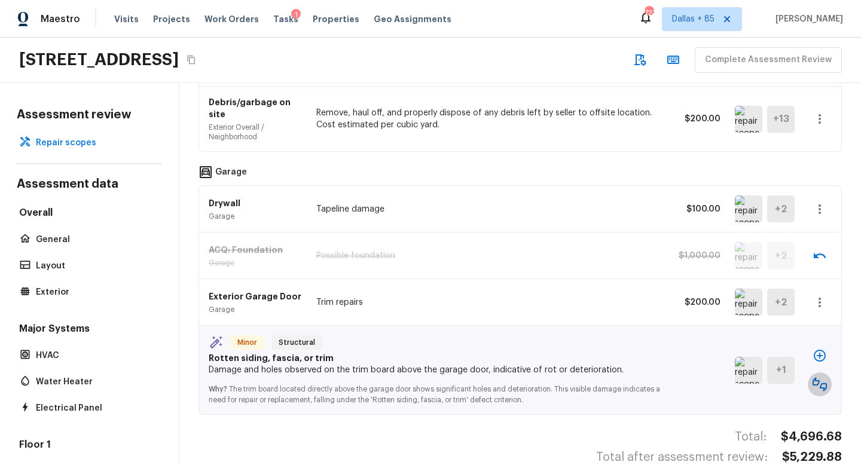
click at [814, 377] on icon "button" at bounding box center [820, 384] width 14 height 14
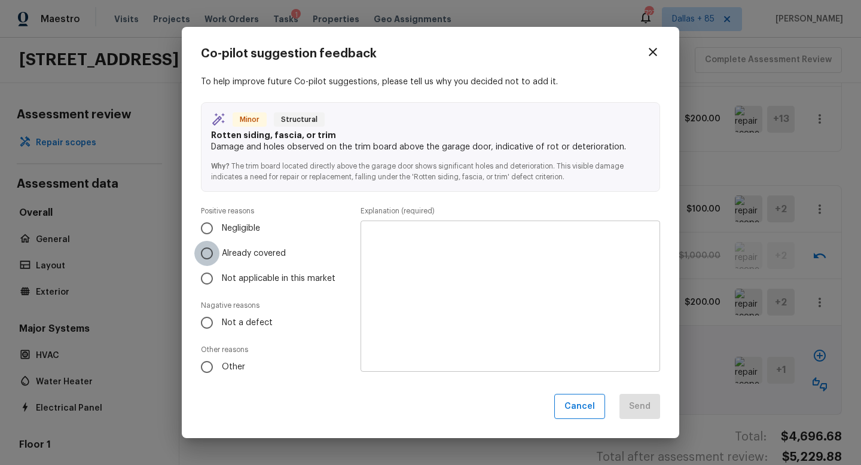
click at [208, 251] on input "Already covered" at bounding box center [206, 253] width 25 height 25
radio input "true"
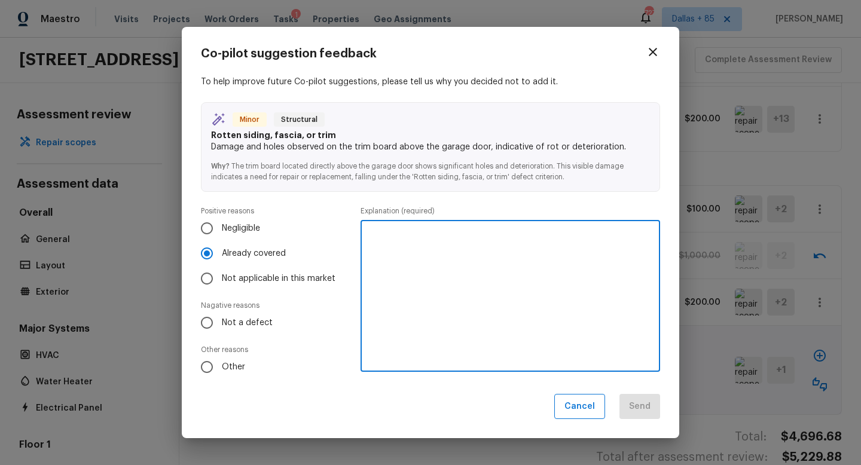
click at [374, 264] on textarea at bounding box center [510, 296] width 283 height 132
type textarea "Appears to be paint and will be covered in the pressure wash."
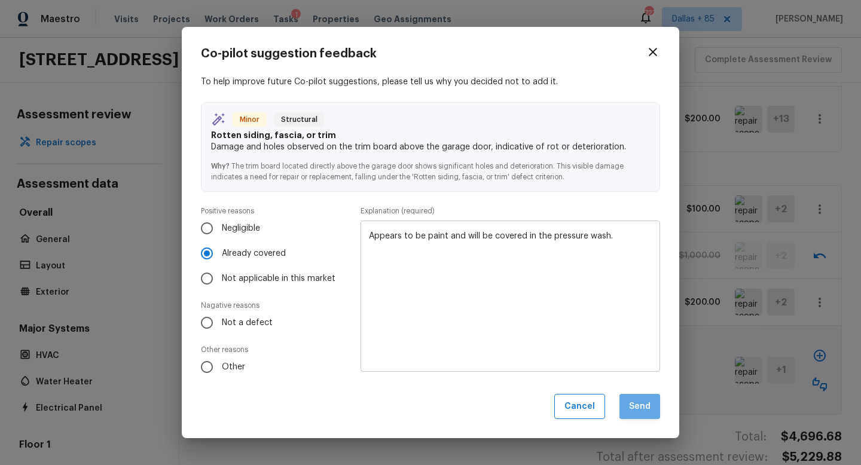
click at [633, 400] on button "Send" at bounding box center [640, 407] width 41 height 26
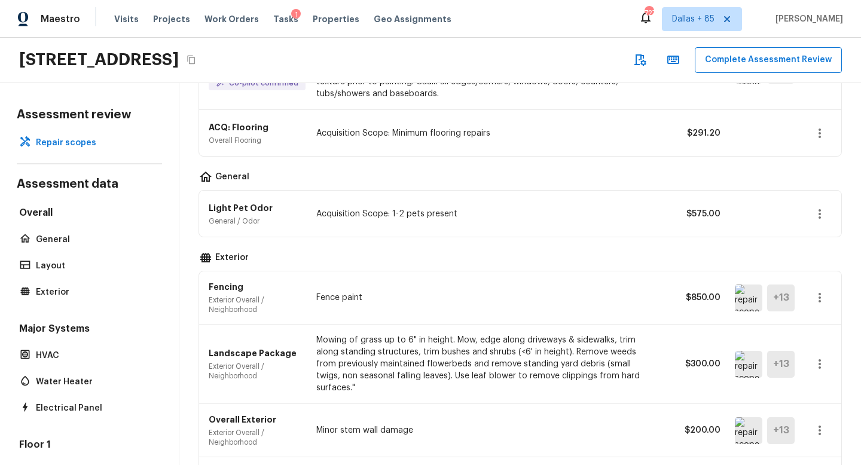
scroll to position [0, 0]
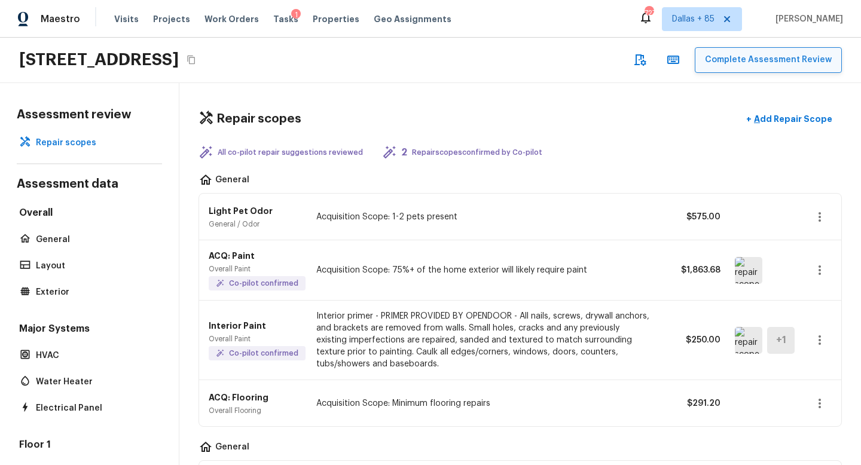
click at [769, 52] on button "Complete Assessment Review" at bounding box center [768, 60] width 147 height 26
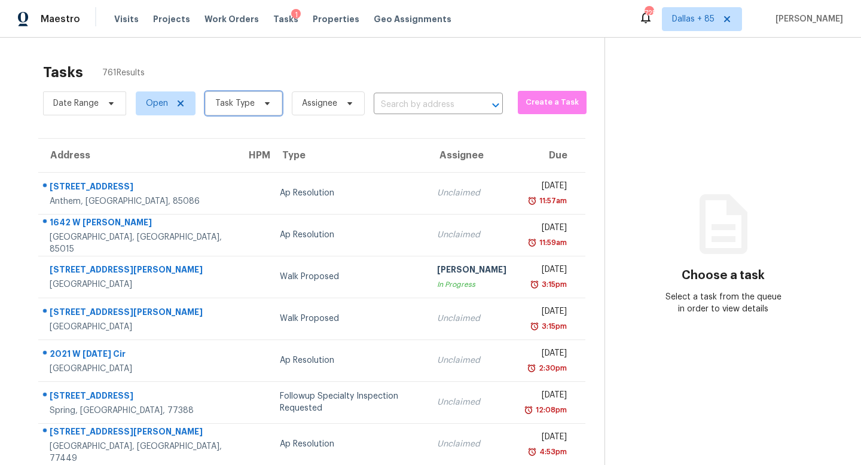
click at [248, 102] on span "Task Type" at bounding box center [234, 104] width 39 height 12
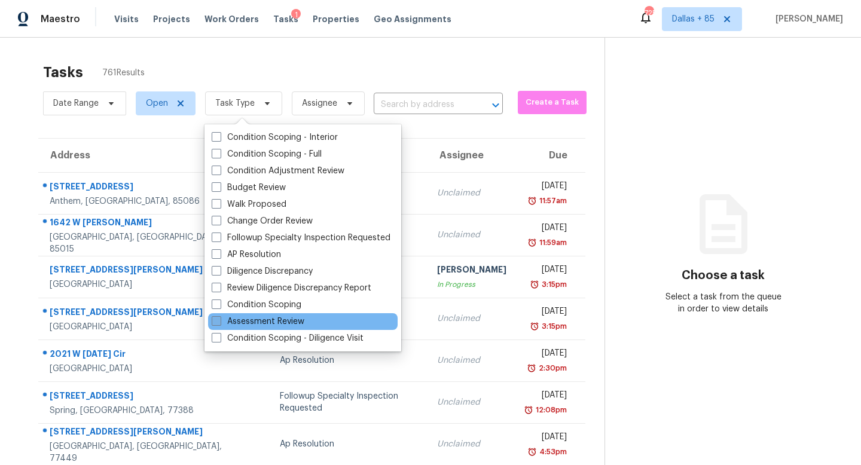
click at [251, 319] on label "Assessment Review" at bounding box center [258, 322] width 93 height 12
click at [220, 319] on input "Assessment Review" at bounding box center [216, 320] width 8 height 8
checkbox input "true"
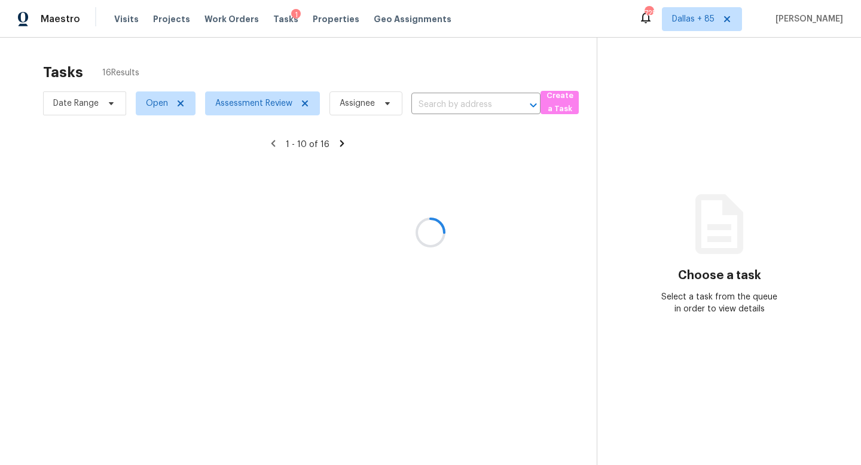
click at [264, 71] on div at bounding box center [430, 232] width 861 height 465
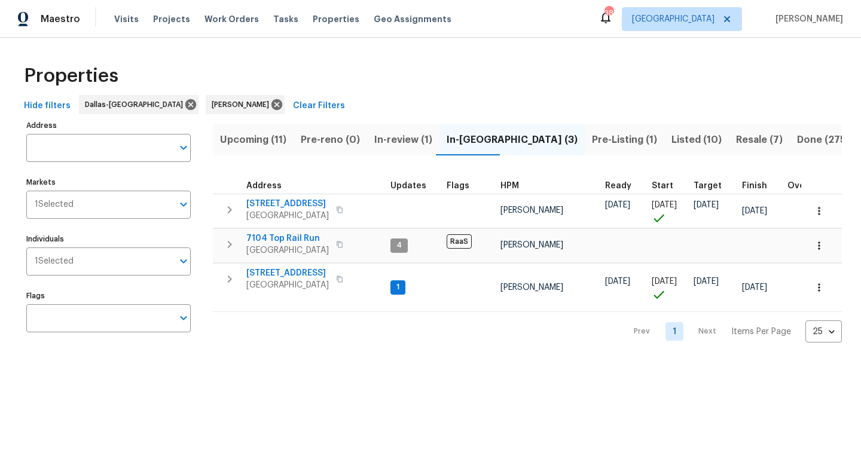
click at [815, 212] on icon "button" at bounding box center [820, 211] width 12 height 12
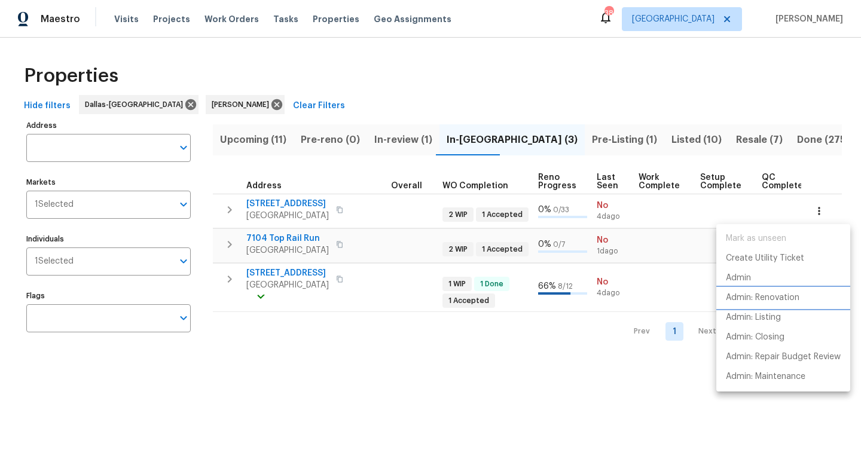
click at [796, 294] on p "Admin: Renovation" at bounding box center [763, 298] width 74 height 13
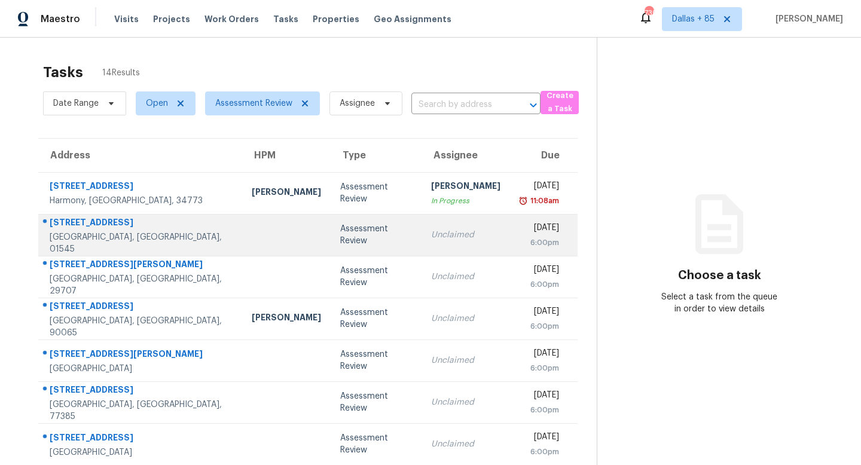
click at [535, 239] on div "6:00pm" at bounding box center [539, 243] width 39 height 12
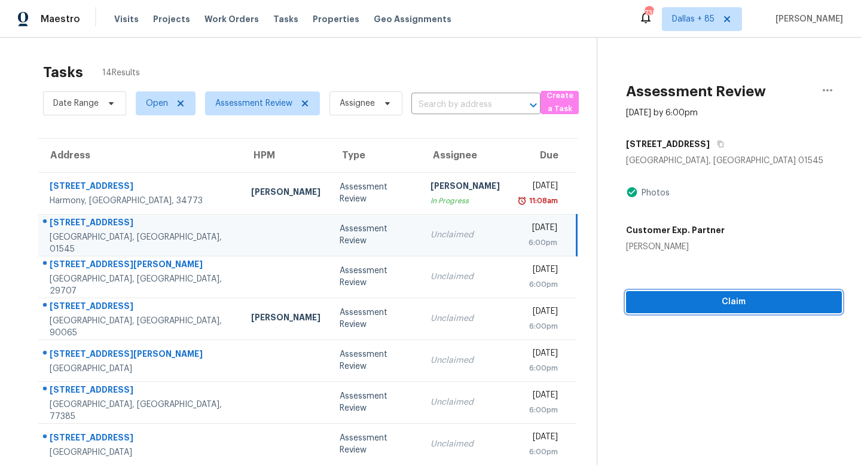
click at [717, 304] on span "Claim" at bounding box center [734, 302] width 197 height 15
click at [717, 300] on span "Start Assessment" at bounding box center [734, 302] width 197 height 15
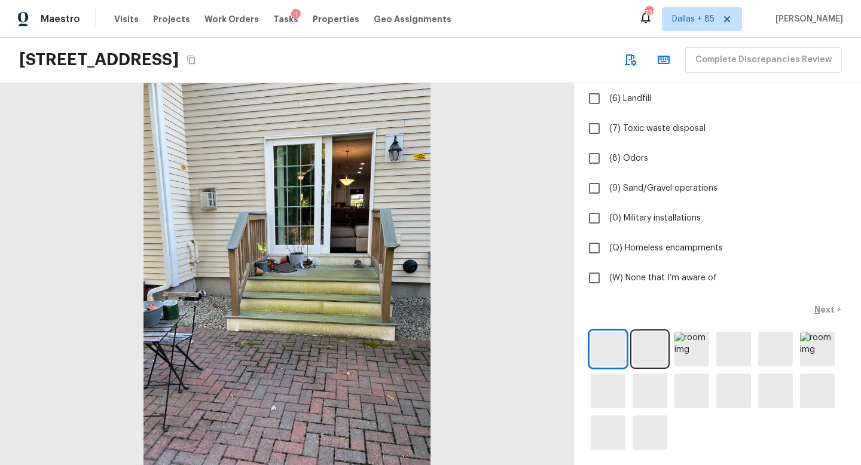
scroll to position [245, 0]
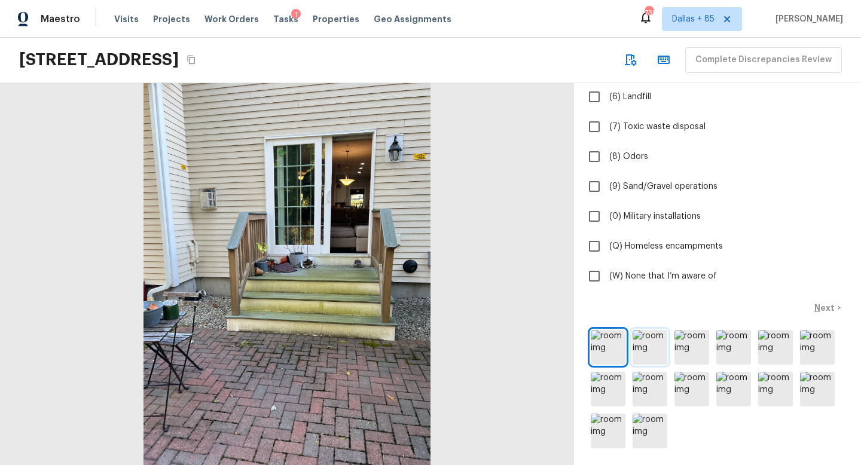
click at [647, 338] on img at bounding box center [650, 347] width 35 height 35
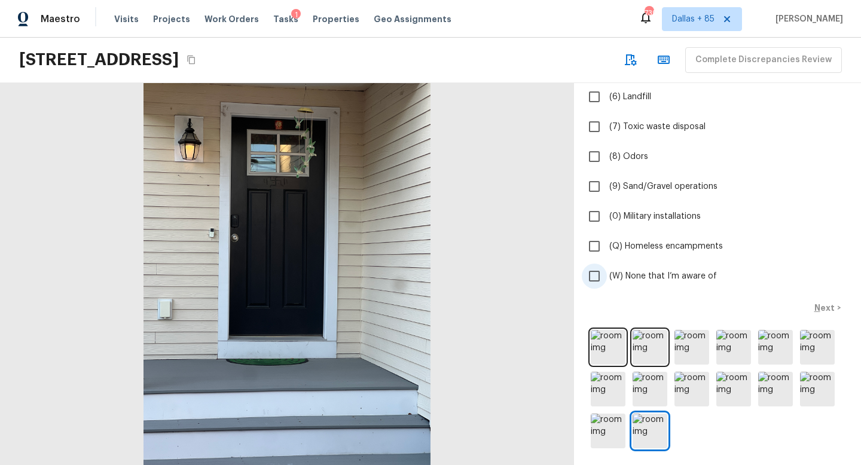
click at [614, 270] on span "(W) None that I’m aware of" at bounding box center [664, 276] width 108 height 12
click at [607, 270] on input "(W) None that I’m aware of" at bounding box center [594, 276] width 25 height 25
checkbox input "true"
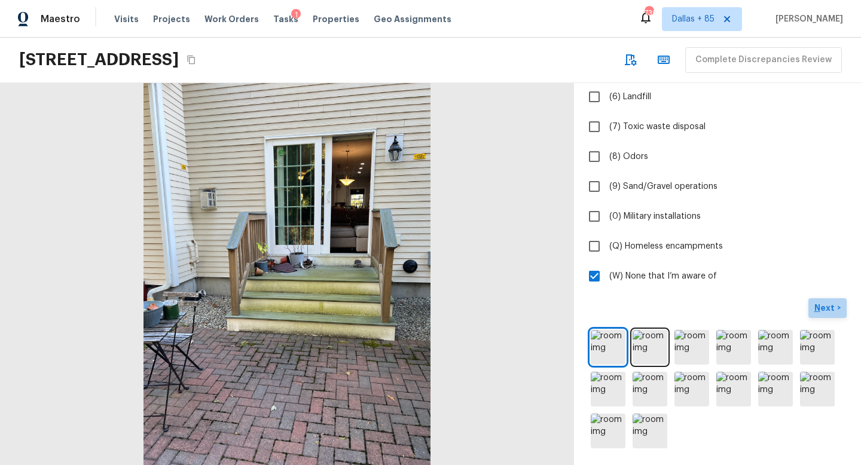
click at [825, 308] on p "Next" at bounding box center [826, 308] width 23 height 12
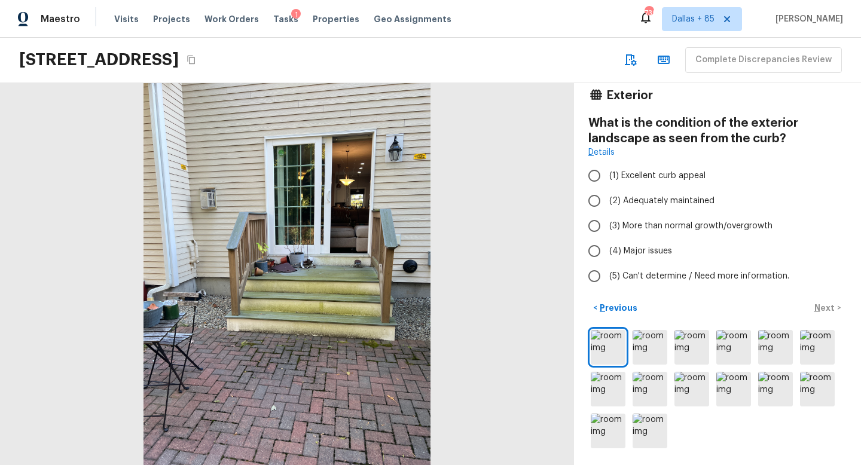
click at [196, 56] on icon "Copy Address" at bounding box center [192, 60] width 10 height 10
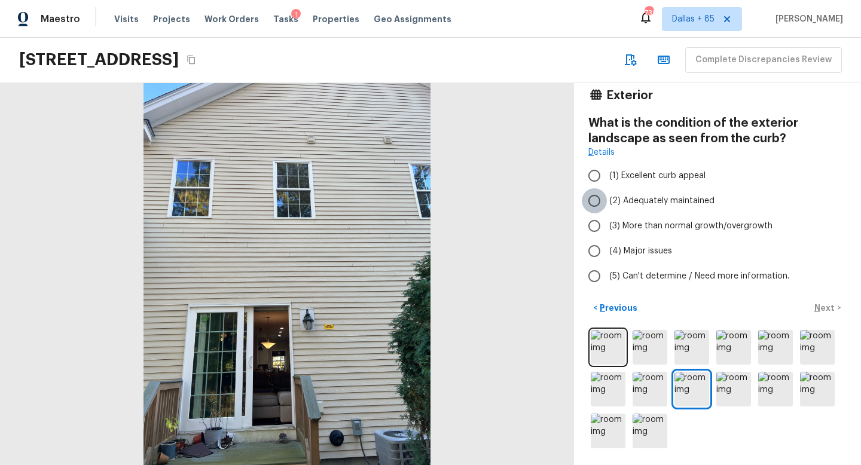
click at [590, 193] on input "(2) Adequately maintained" at bounding box center [594, 200] width 25 height 25
radio input "true"
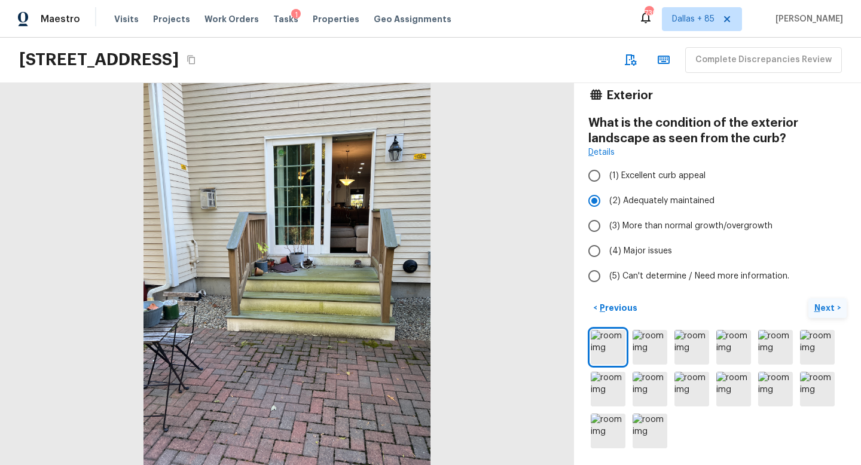
click at [822, 310] on p "Next" at bounding box center [826, 308] width 23 height 12
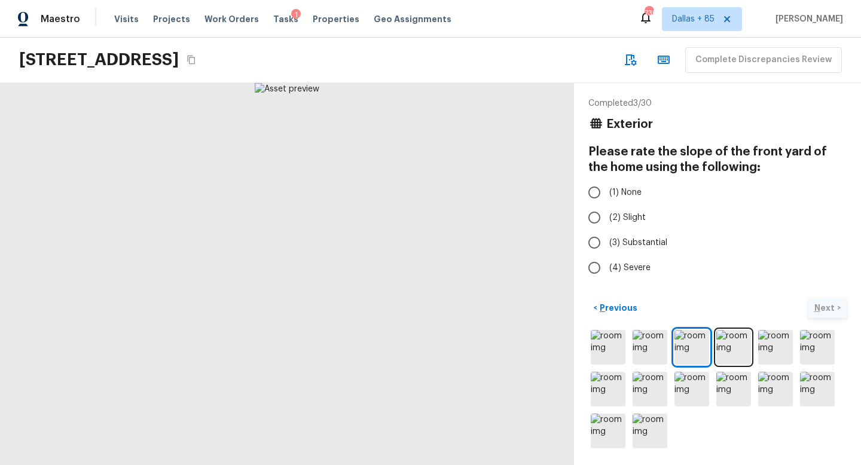
scroll to position [0, 0]
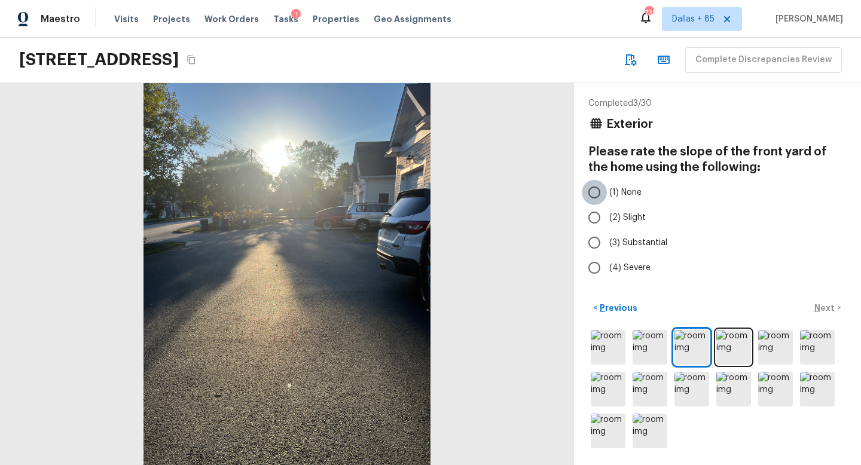
click at [595, 191] on input "(1) None" at bounding box center [594, 192] width 25 height 25
radio input "true"
click at [825, 307] on p "Next" at bounding box center [826, 308] width 23 height 12
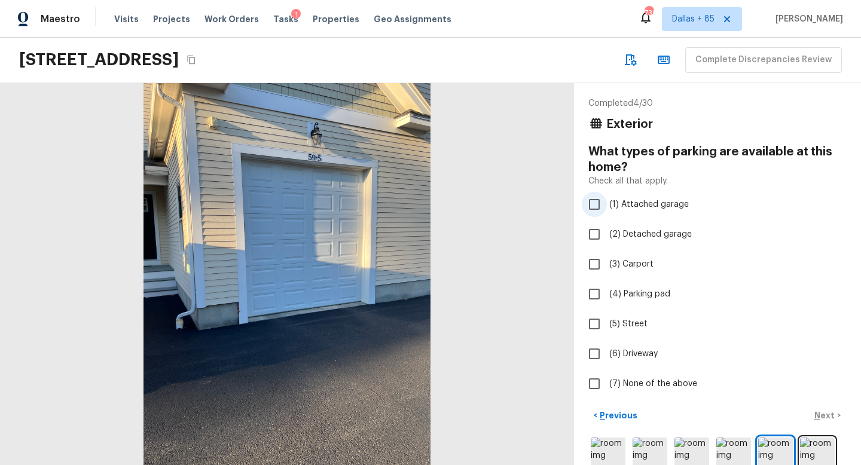
click at [589, 202] on input "(1) Attached garage" at bounding box center [594, 204] width 25 height 25
checkbox input "true"
click at [595, 349] on input "(6) Driveway" at bounding box center [594, 354] width 25 height 25
checkbox input "true"
click at [821, 417] on p "Next" at bounding box center [826, 416] width 23 height 12
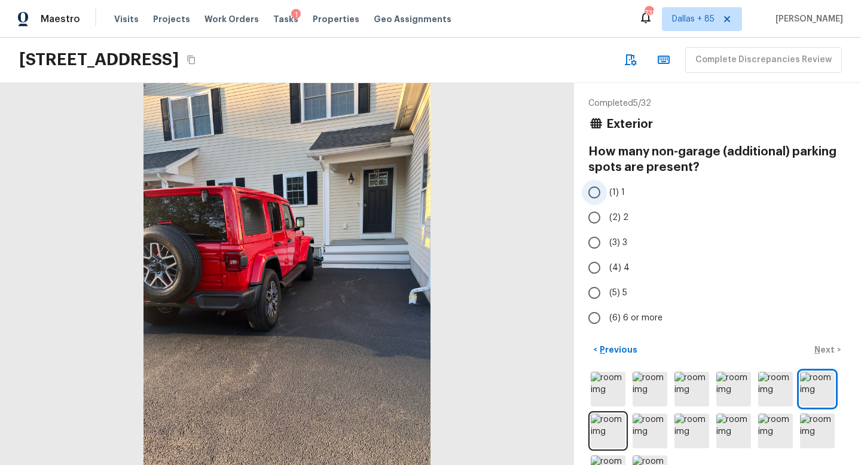
click at [598, 197] on input "(1) 1" at bounding box center [594, 192] width 25 height 25
radio input "true"
click at [831, 351] on p "Next" at bounding box center [826, 350] width 23 height 12
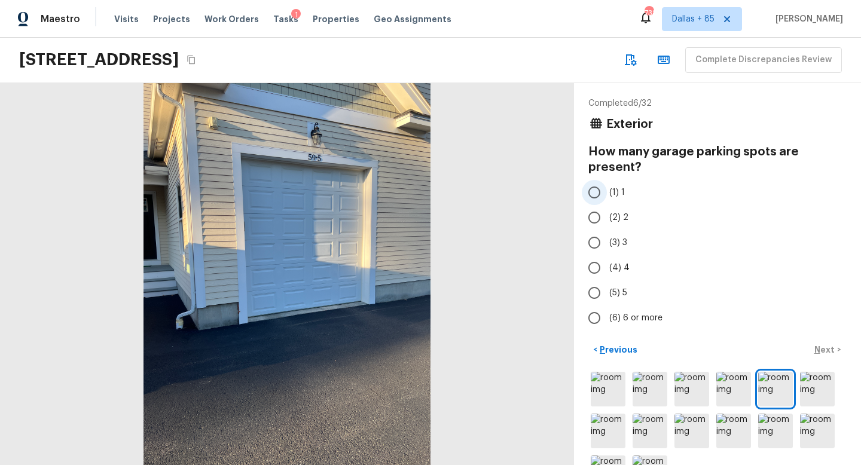
click at [596, 190] on input "(1) 1" at bounding box center [594, 192] width 25 height 25
radio input "true"
click at [820, 346] on p "Next" at bounding box center [826, 350] width 23 height 12
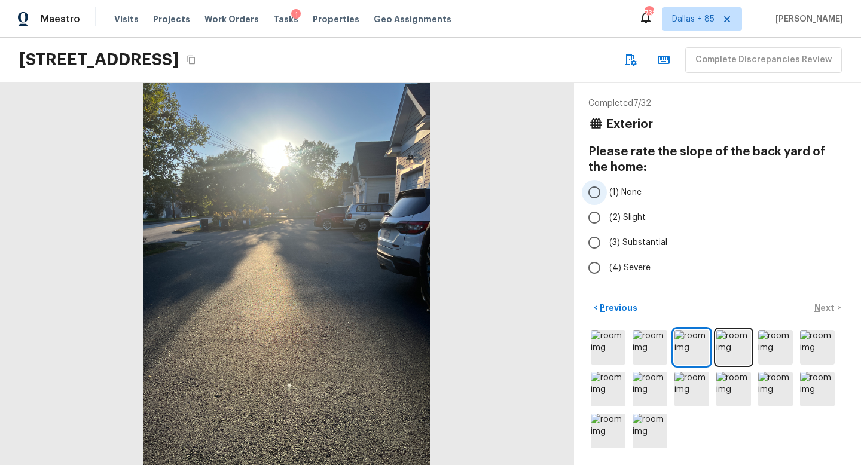
click at [592, 196] on input "(1) None" at bounding box center [594, 192] width 25 height 25
radio input "true"
click at [817, 310] on p "Next" at bounding box center [826, 308] width 23 height 12
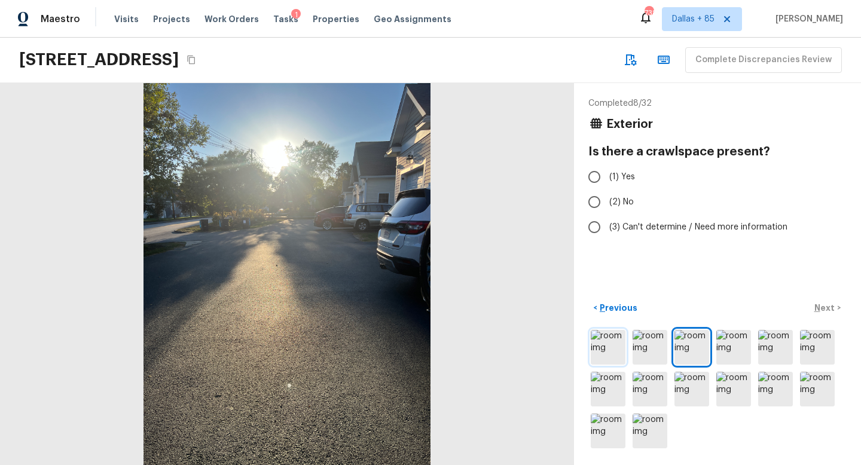
click at [616, 349] on img at bounding box center [608, 347] width 35 height 35
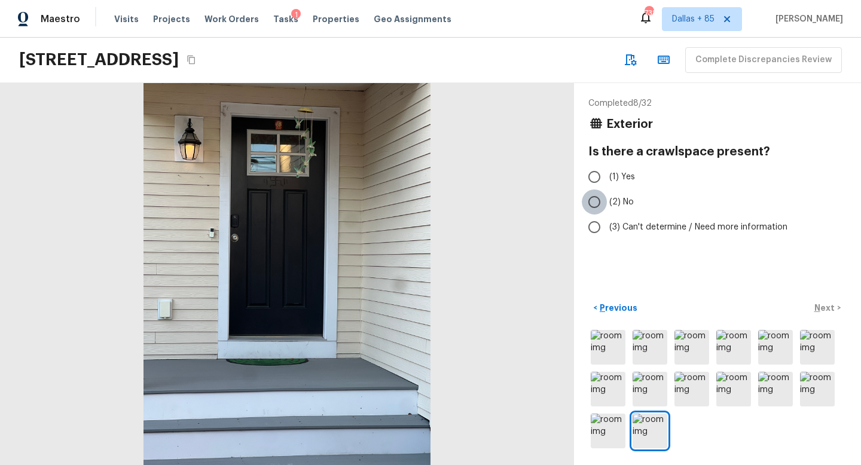
click at [591, 202] on input "(2) No" at bounding box center [594, 202] width 25 height 25
radio input "true"
click at [828, 307] on p "Next" at bounding box center [826, 308] width 23 height 12
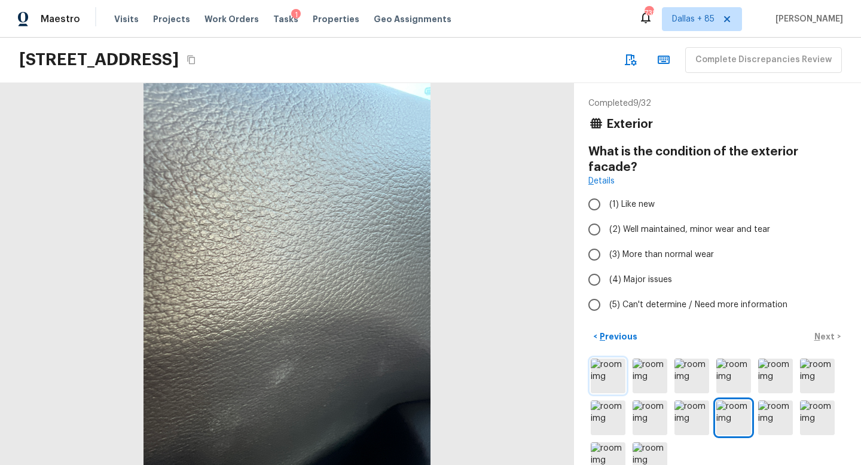
click at [623, 360] on img at bounding box center [608, 376] width 35 height 35
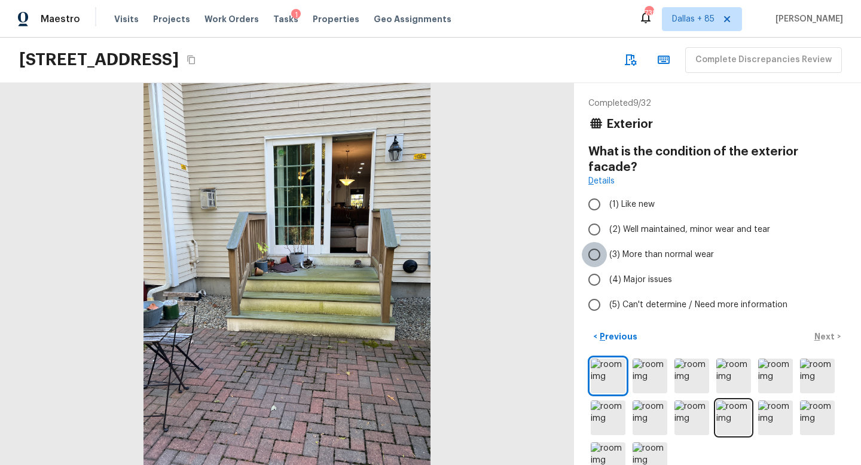
click at [597, 242] on input "(3) More than normal wear" at bounding box center [594, 254] width 25 height 25
radio input "true"
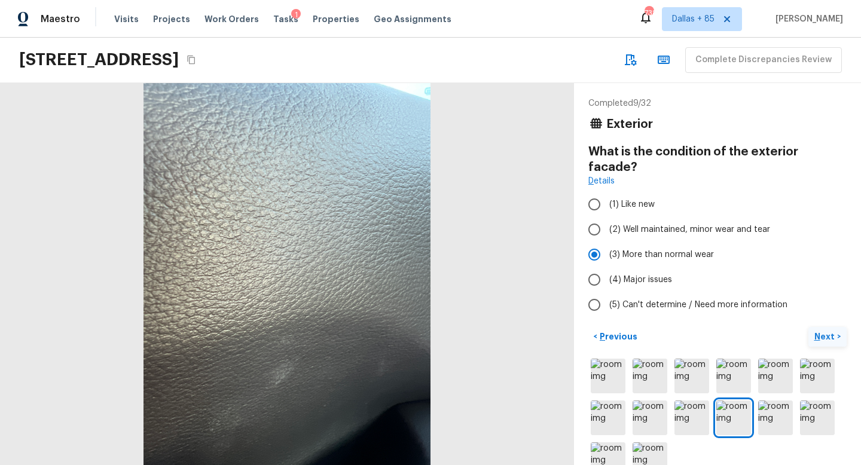
click at [825, 331] on p "Next" at bounding box center [826, 337] width 23 height 12
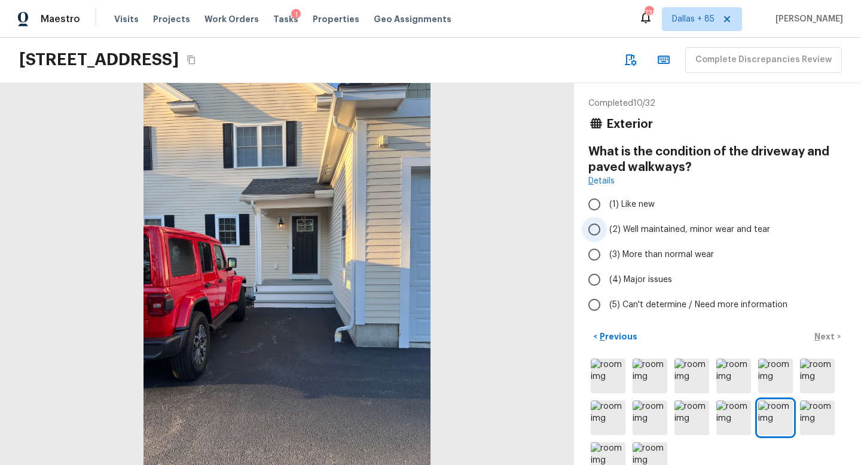
click at [608, 232] on label "(2) Well maintained, minor wear and tear" at bounding box center [709, 229] width 255 height 25
click at [607, 232] on input "(2) Well maintained, minor wear and tear" at bounding box center [594, 229] width 25 height 25
radio input "true"
click at [827, 339] on p "Next" at bounding box center [826, 337] width 23 height 12
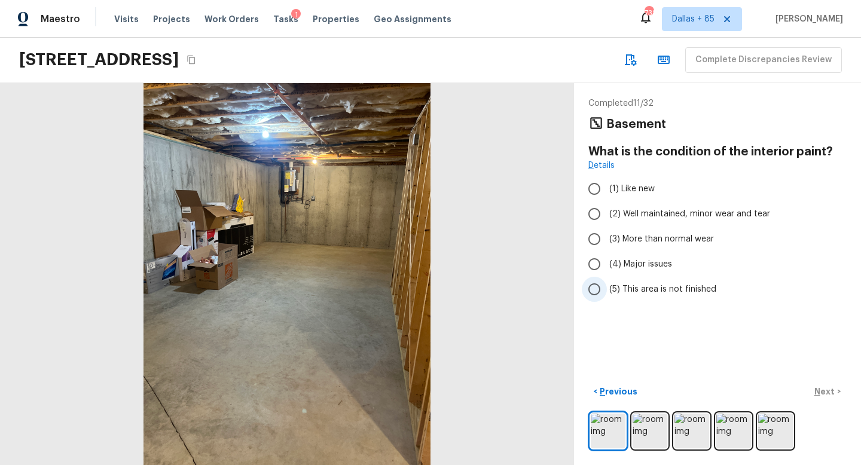
click at [599, 290] on input "(5) This area is not finished" at bounding box center [594, 289] width 25 height 25
radio input "true"
click at [639, 422] on img at bounding box center [650, 431] width 35 height 35
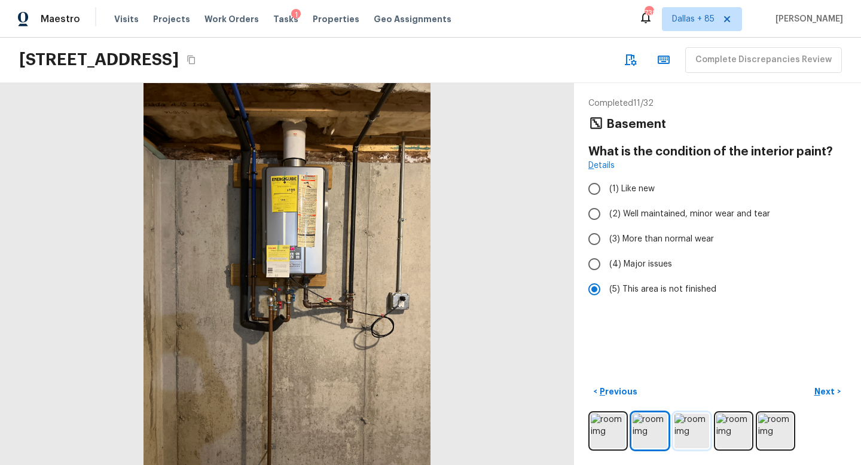
click at [692, 434] on img at bounding box center [692, 431] width 35 height 35
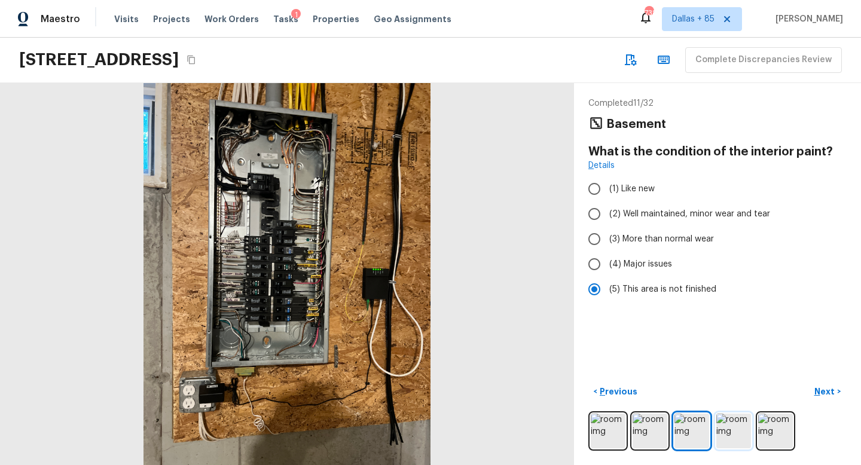
click at [736, 436] on img at bounding box center [734, 431] width 35 height 35
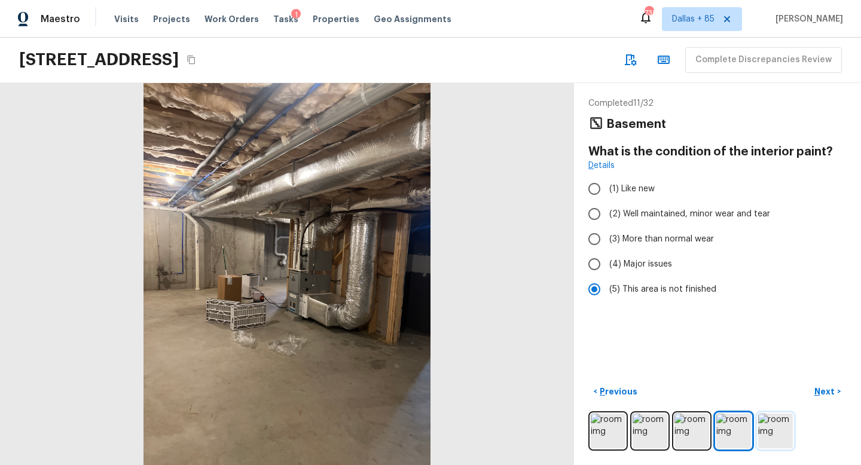
click at [770, 438] on img at bounding box center [775, 431] width 35 height 35
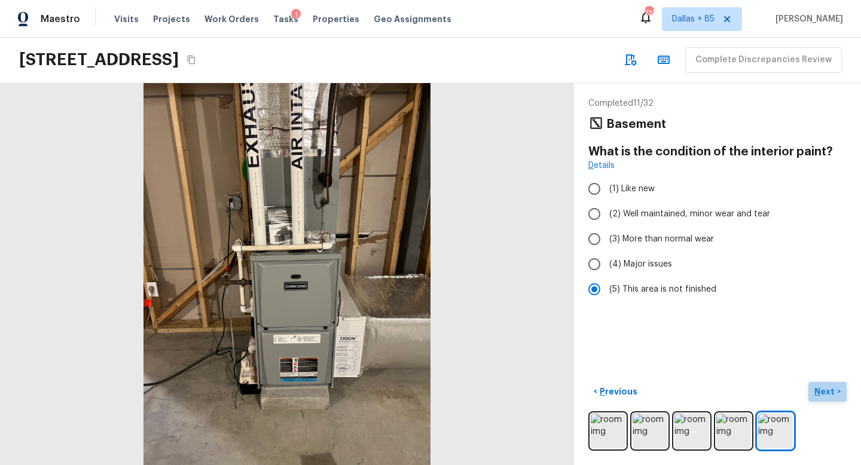
click at [831, 386] on p "Next" at bounding box center [826, 392] width 23 height 12
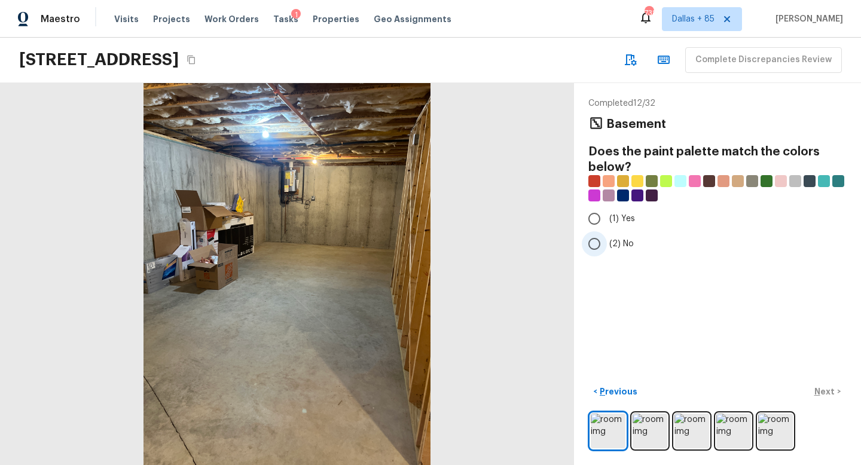
click at [592, 239] on input "(2) No" at bounding box center [594, 243] width 25 height 25
radio input "true"
click at [830, 389] on p "Next" at bounding box center [826, 392] width 23 height 12
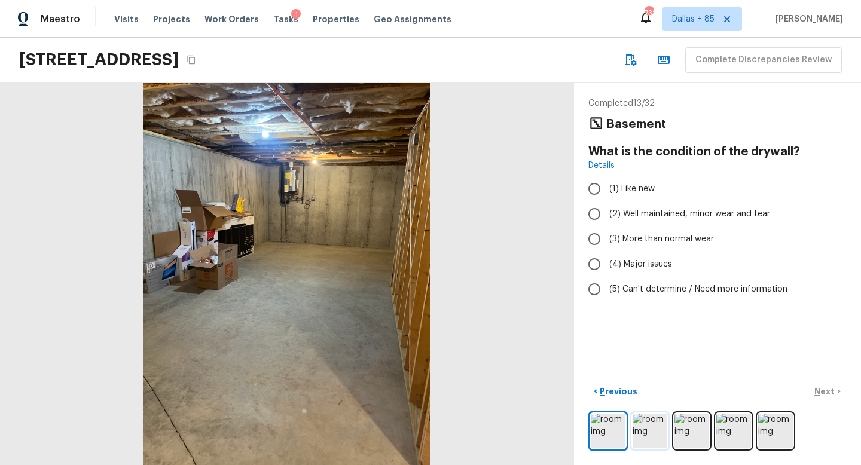
click at [651, 433] on img at bounding box center [650, 431] width 35 height 35
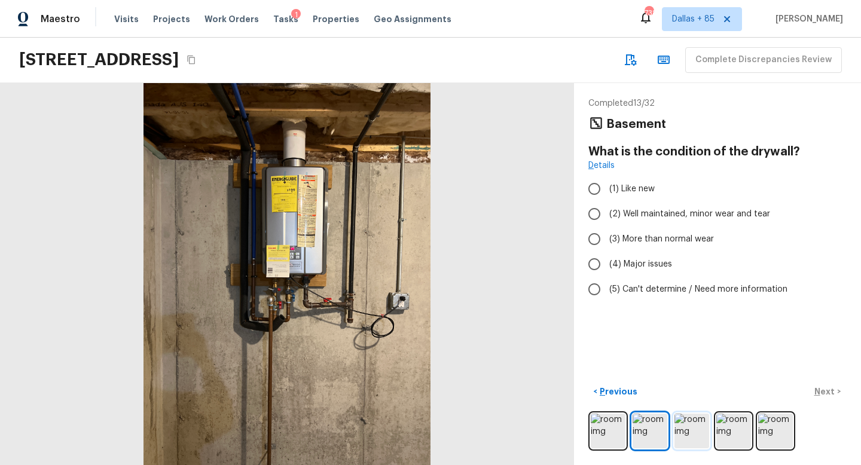
click at [689, 429] on img at bounding box center [692, 431] width 35 height 35
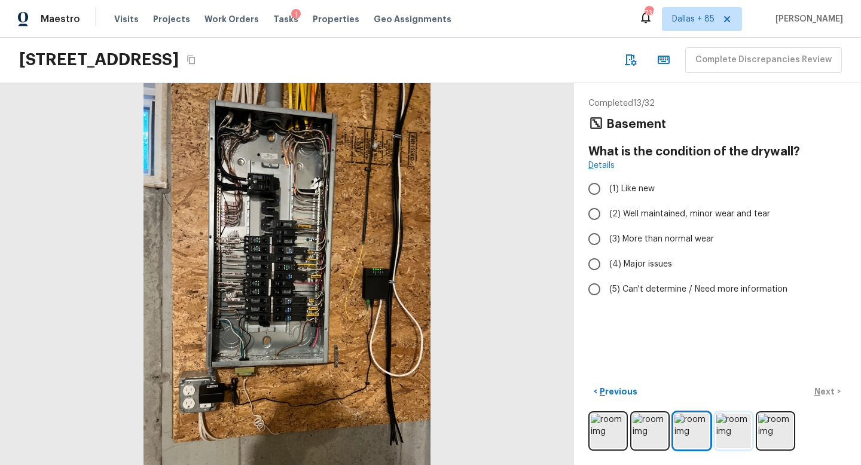
click at [725, 429] on img at bounding box center [734, 431] width 35 height 35
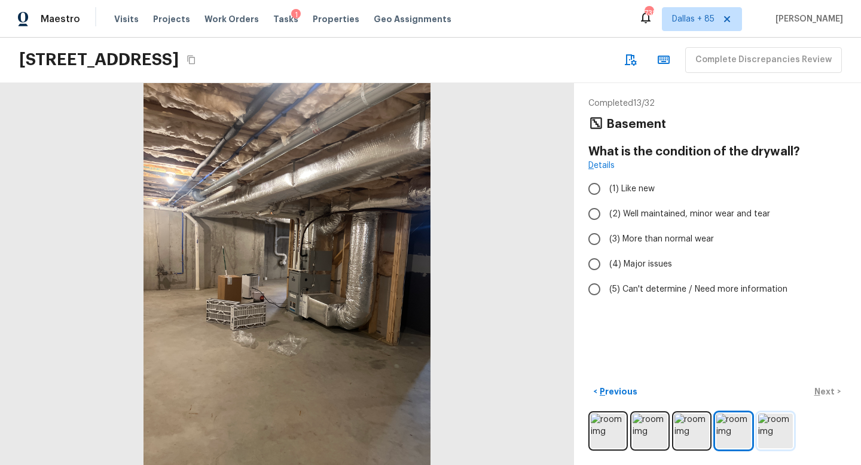
click at [790, 427] on img at bounding box center [775, 431] width 35 height 35
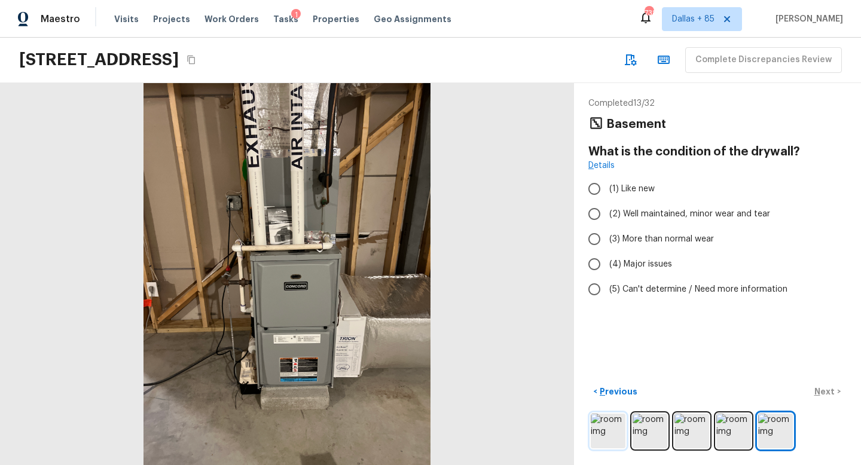
click at [599, 424] on img at bounding box center [608, 431] width 35 height 35
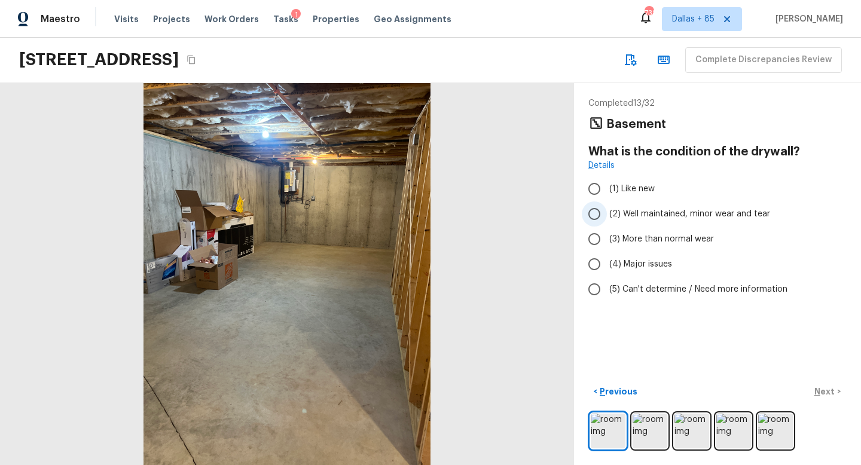
click at [607, 214] on label "(2) Well maintained, minor wear and tear" at bounding box center [709, 214] width 255 height 25
click at [607, 214] on input "(2) Well maintained, minor wear and tear" at bounding box center [594, 214] width 25 height 25
radio input "true"
click at [830, 391] on p "Next" at bounding box center [826, 392] width 23 height 12
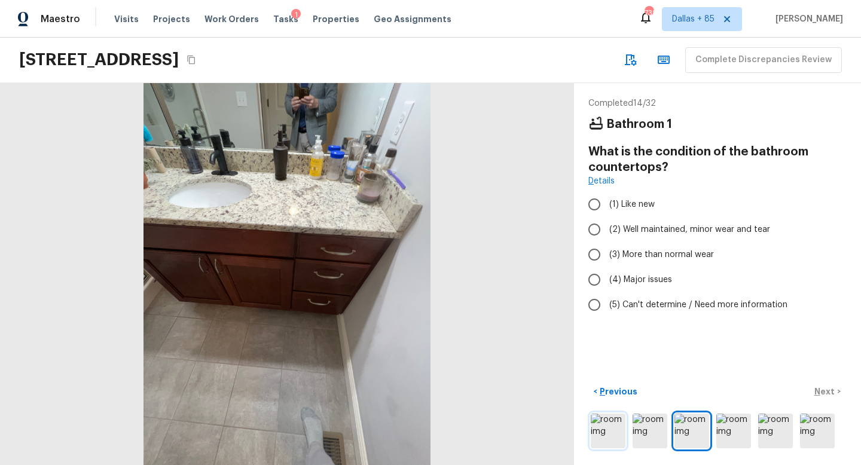
click at [614, 435] on img at bounding box center [608, 431] width 35 height 35
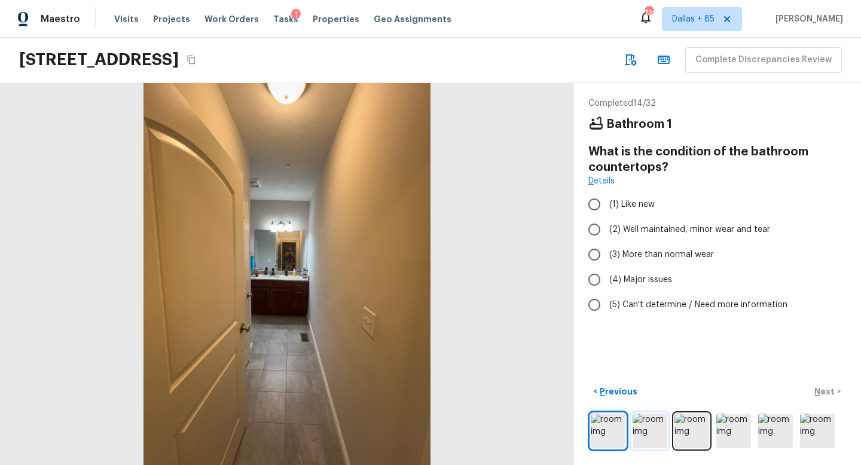
click at [633, 434] on img at bounding box center [650, 431] width 35 height 35
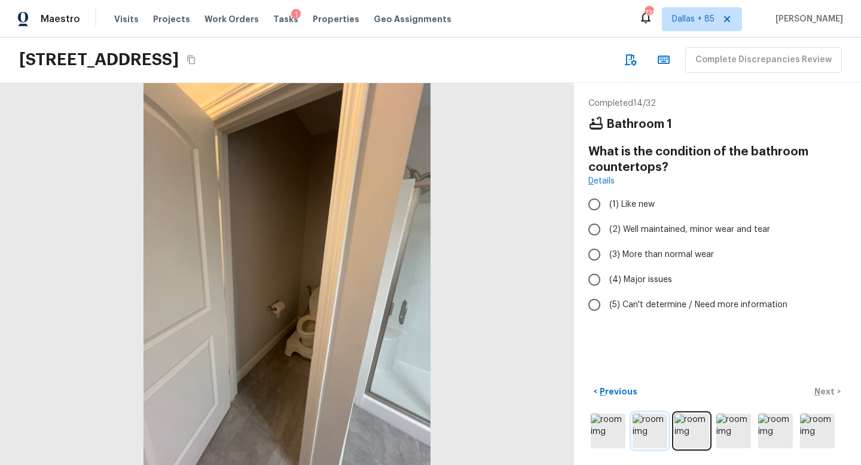
click at [659, 435] on img at bounding box center [650, 431] width 35 height 35
click at [693, 439] on img at bounding box center [692, 431] width 35 height 35
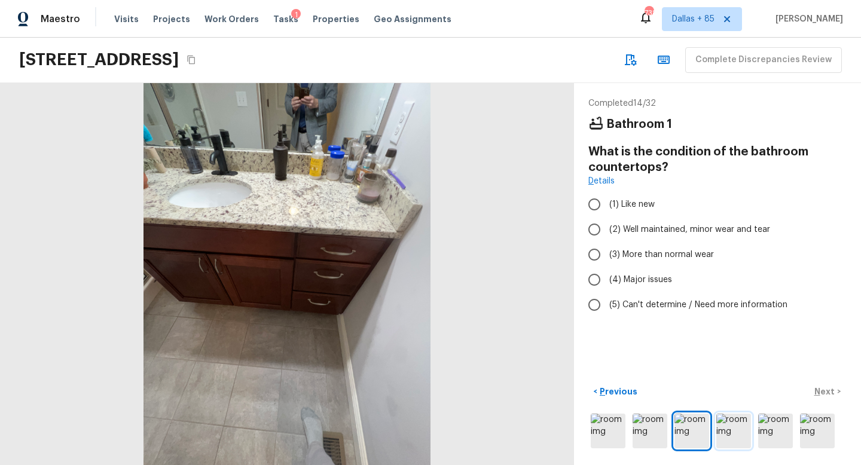
click at [722, 435] on img at bounding box center [734, 431] width 35 height 35
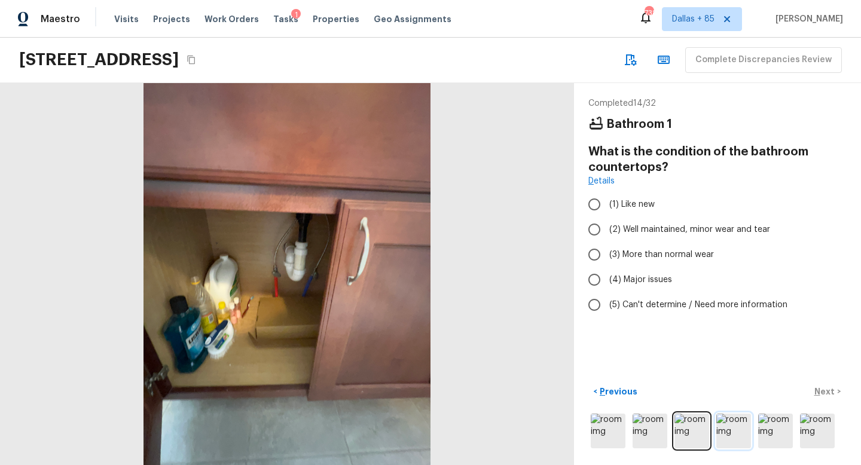
click at [746, 433] on img at bounding box center [734, 431] width 35 height 35
click at [770, 436] on img at bounding box center [775, 431] width 35 height 35
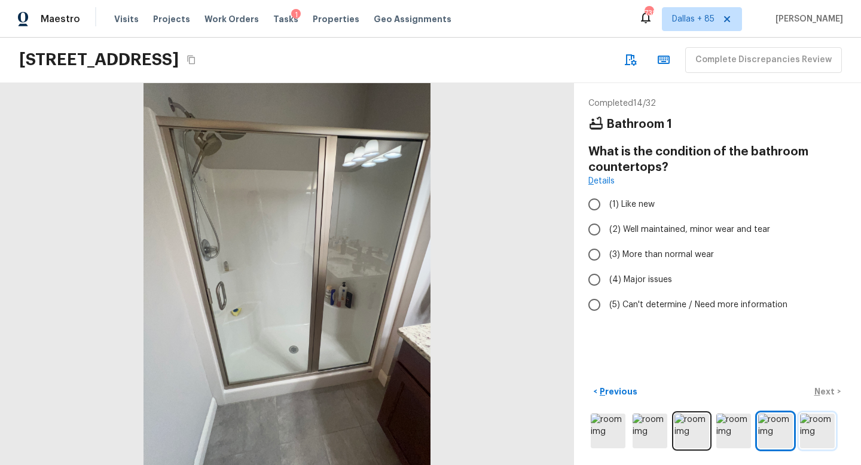
click at [819, 431] on img at bounding box center [817, 431] width 35 height 35
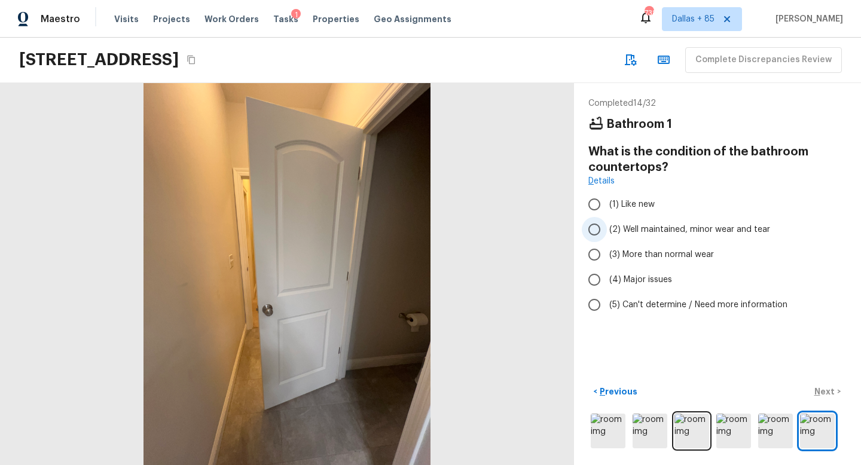
click at [590, 224] on input "(2) Well maintained, minor wear and tear" at bounding box center [594, 229] width 25 height 25
radio input "true"
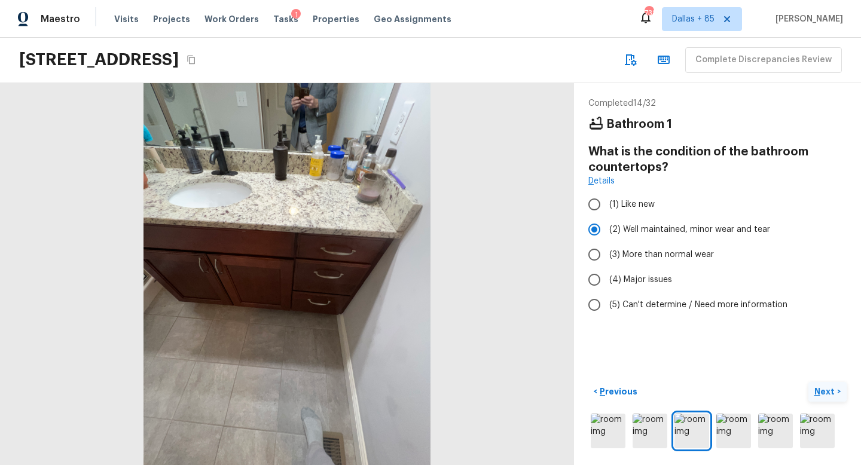
click at [824, 393] on p "Next" at bounding box center [826, 392] width 23 height 12
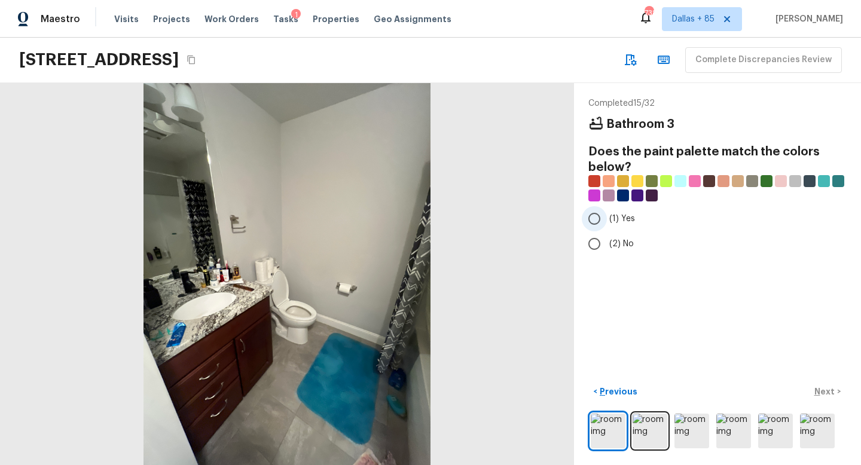
click at [605, 219] on input "(1) Yes" at bounding box center [594, 218] width 25 height 25
radio input "true"
click at [824, 387] on p "Next" at bounding box center [826, 392] width 23 height 12
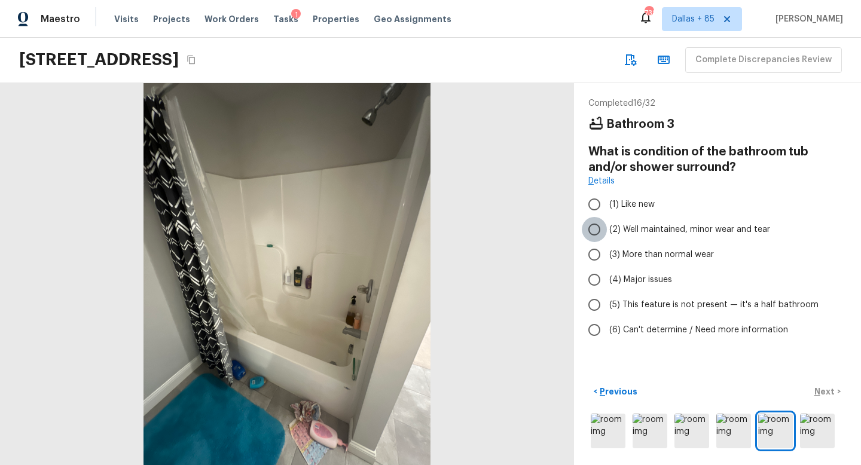
click at [598, 234] on input "(2) Well maintained, minor wear and tear" at bounding box center [594, 229] width 25 height 25
radio input "true"
click at [832, 387] on p "Next" at bounding box center [826, 392] width 23 height 12
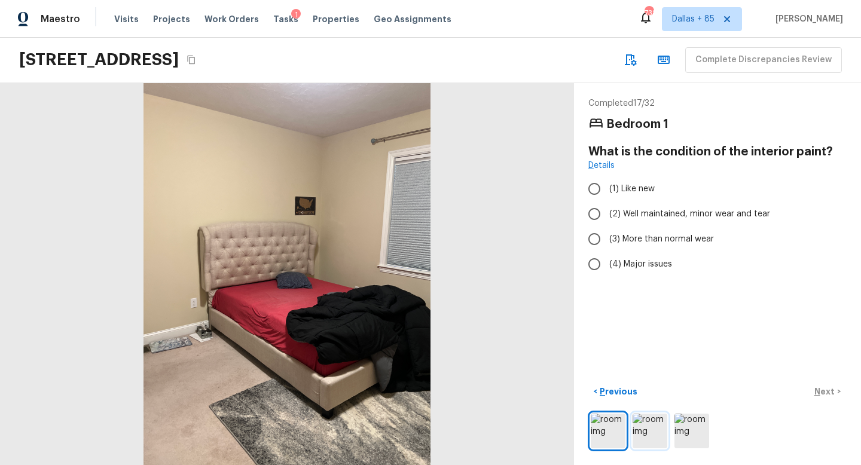
click at [662, 441] on img at bounding box center [650, 431] width 35 height 35
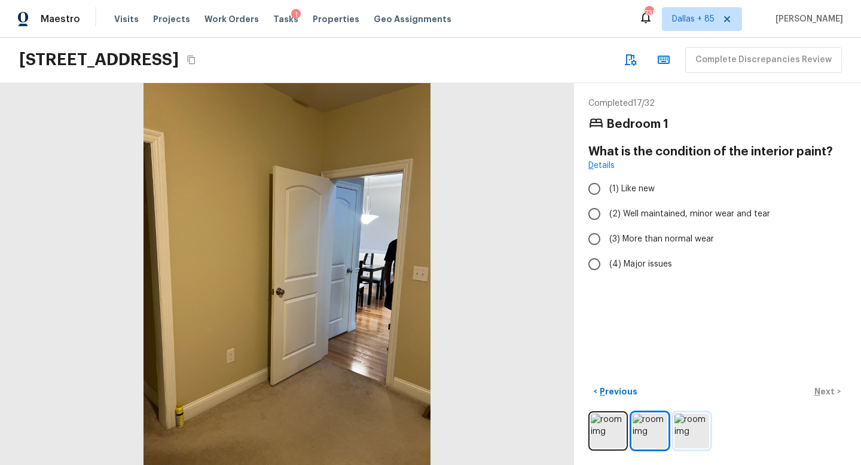
click at [686, 431] on img at bounding box center [692, 431] width 35 height 35
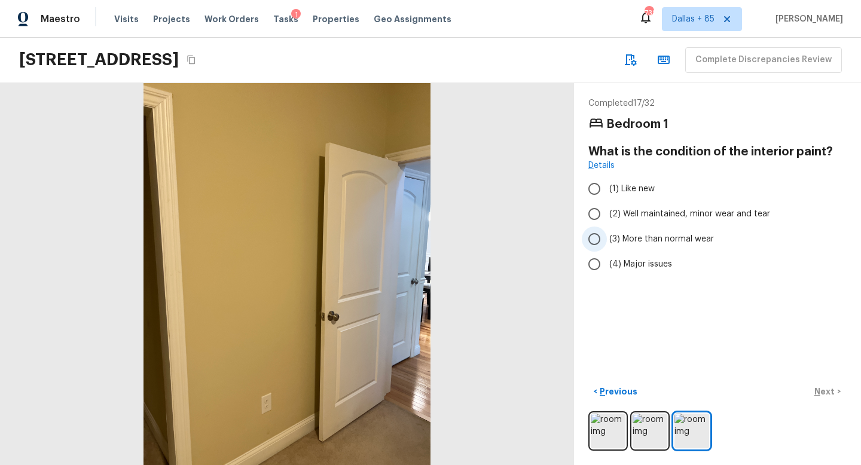
click at [610, 244] on span "(3) More than normal wear" at bounding box center [662, 239] width 105 height 12
click at [607, 244] on input "(3) More than normal wear" at bounding box center [594, 239] width 25 height 25
radio input "true"
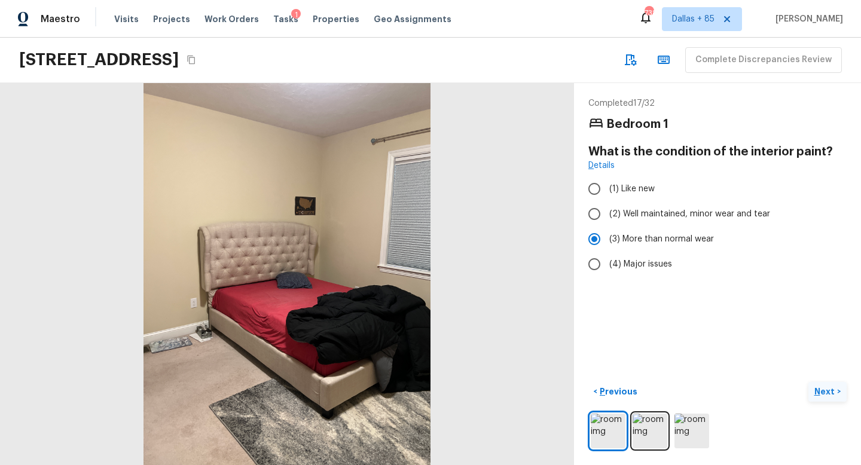
click at [833, 389] on p "Next" at bounding box center [826, 392] width 23 height 12
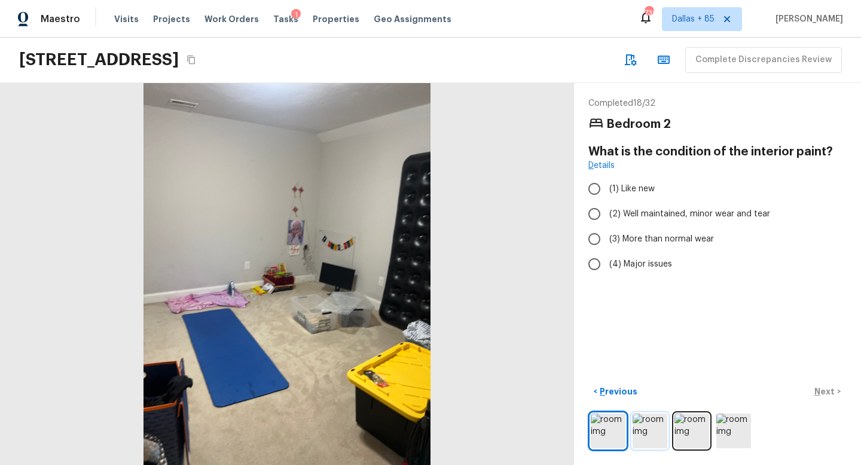
click at [654, 443] on img at bounding box center [650, 431] width 35 height 35
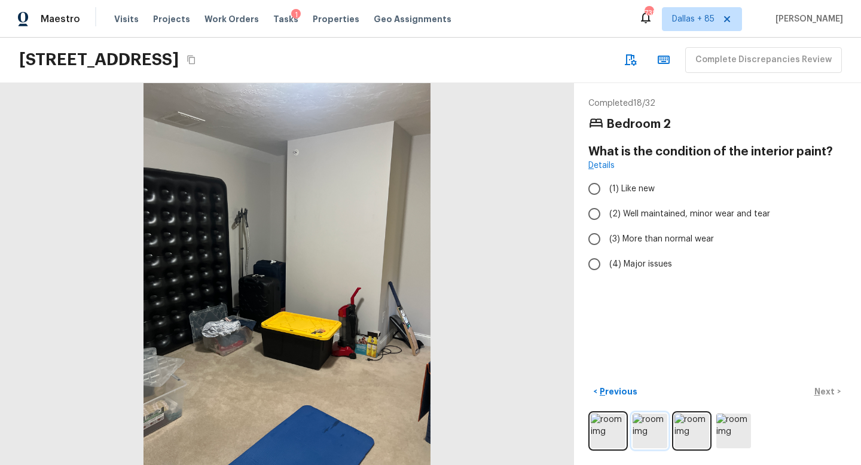
click at [651, 443] on img at bounding box center [650, 431] width 35 height 35
click at [726, 439] on img at bounding box center [734, 431] width 35 height 35
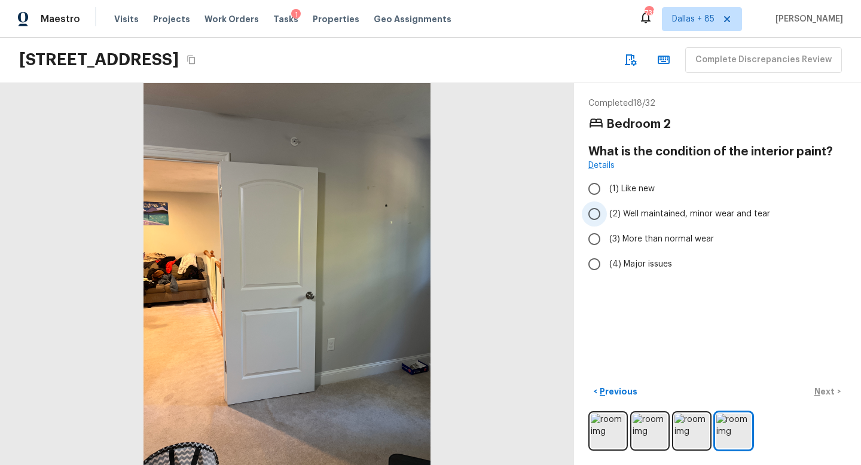
click at [610, 204] on label "(2) Well maintained, minor wear and tear" at bounding box center [709, 214] width 255 height 25
click at [607, 204] on input "(2) Well maintained, minor wear and tear" at bounding box center [594, 214] width 25 height 25
radio input "true"
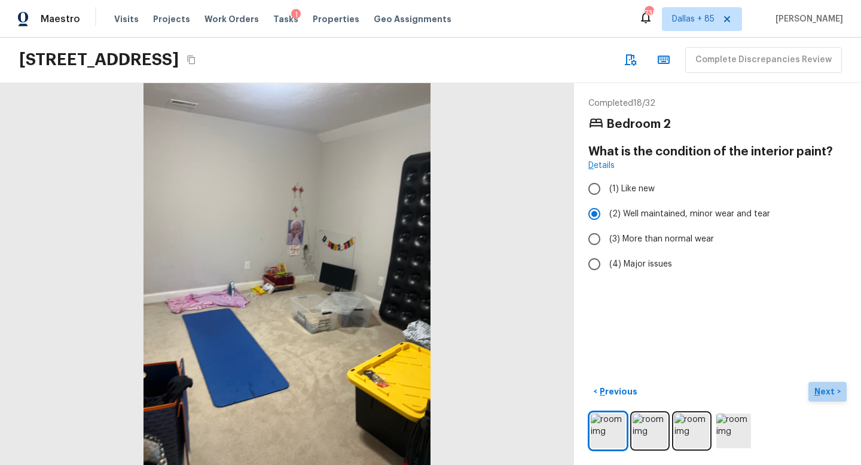
click at [833, 389] on p "Next" at bounding box center [826, 392] width 23 height 12
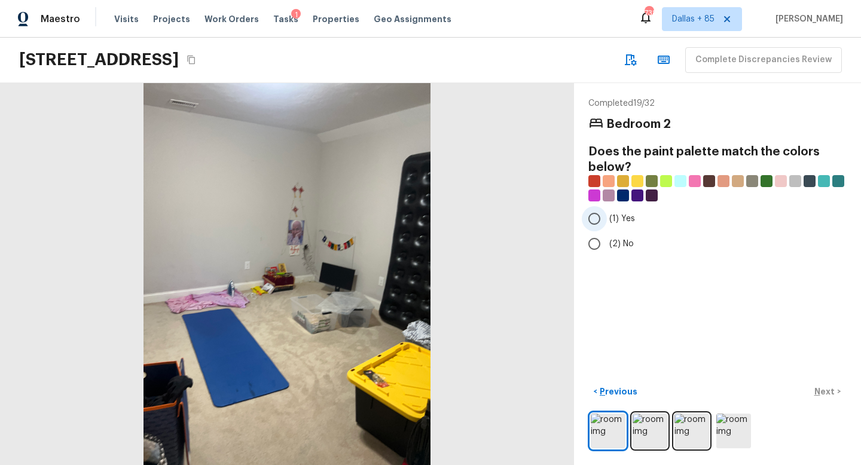
click at [626, 227] on label "(1) Yes" at bounding box center [709, 218] width 255 height 25
click at [607, 227] on input "(1) Yes" at bounding box center [594, 218] width 25 height 25
radio input "true"
click at [827, 392] on p "Next" at bounding box center [826, 392] width 23 height 12
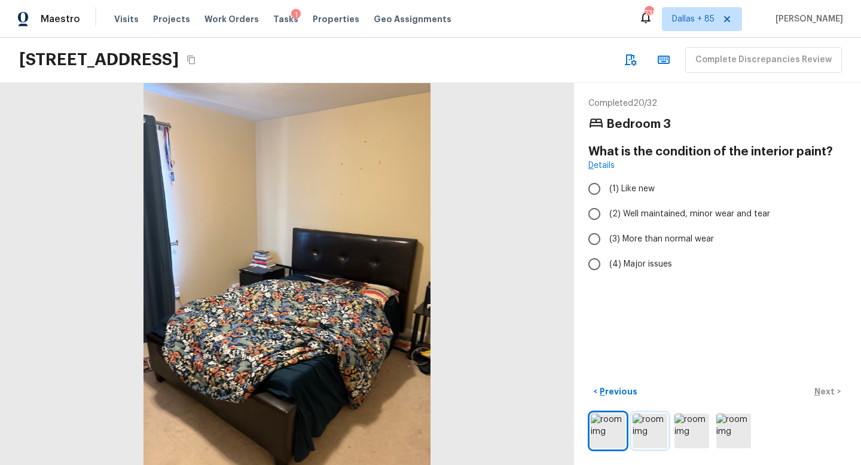
click at [655, 447] on img at bounding box center [650, 431] width 35 height 35
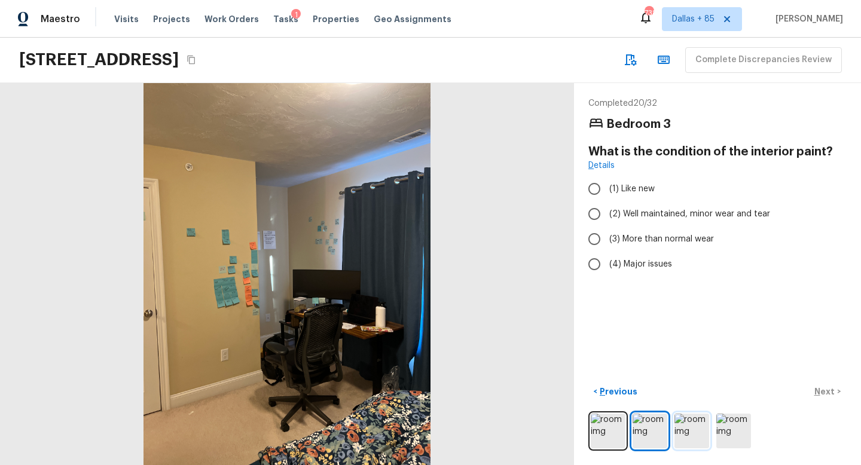
click at [691, 435] on img at bounding box center [692, 431] width 35 height 35
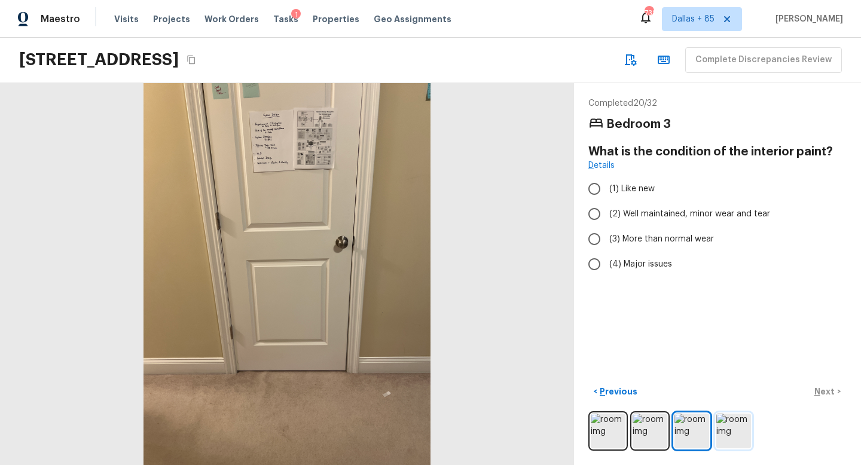
click at [724, 432] on img at bounding box center [734, 431] width 35 height 35
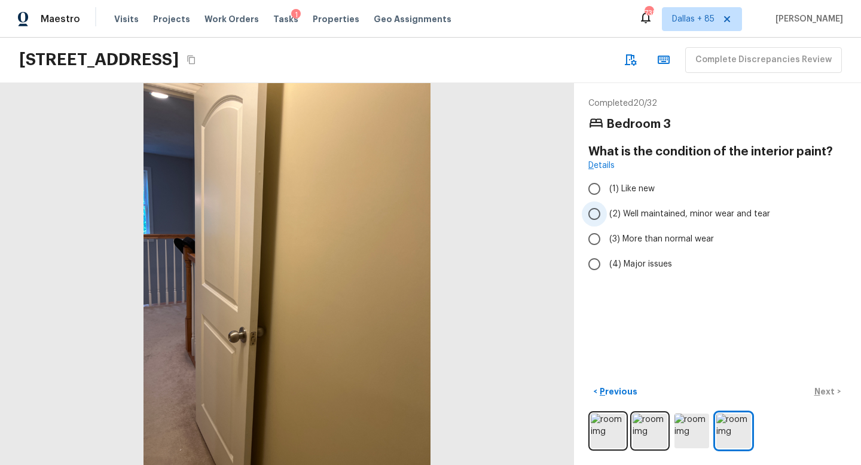
click at [625, 209] on span "(2) Well maintained, minor wear and tear" at bounding box center [690, 214] width 161 height 12
click at [607, 209] on input "(2) Well maintained, minor wear and tear" at bounding box center [594, 214] width 25 height 25
radio input "true"
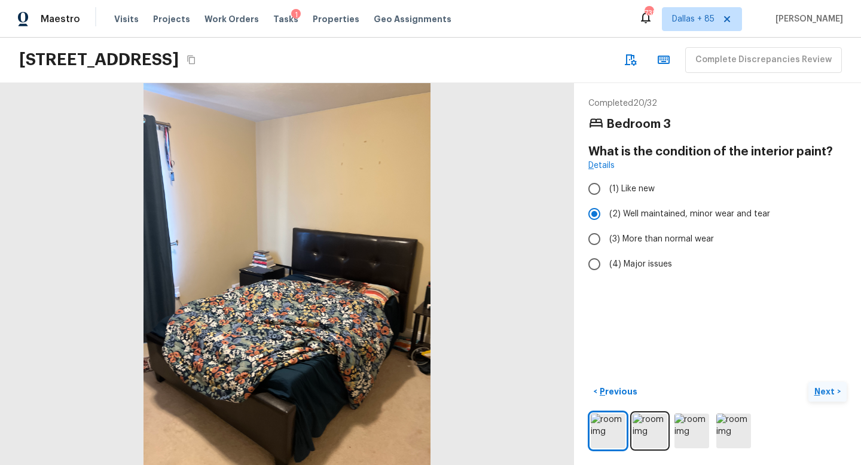
click at [818, 391] on p "Next" at bounding box center [826, 392] width 23 height 12
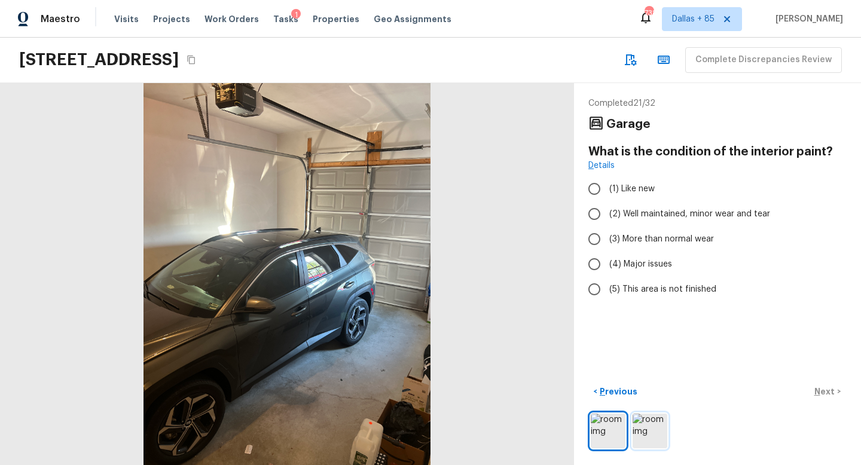
click at [646, 421] on img at bounding box center [650, 431] width 35 height 35
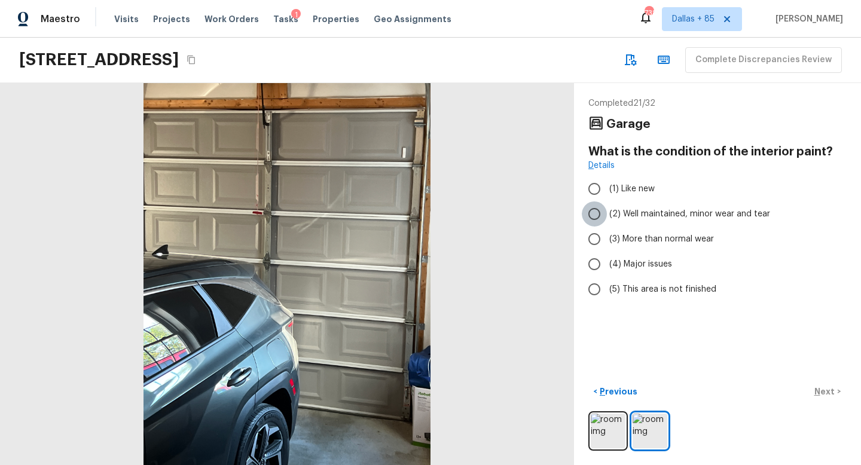
click at [599, 220] on input "(2) Well maintained, minor wear and tear" at bounding box center [594, 214] width 25 height 25
radio input "true"
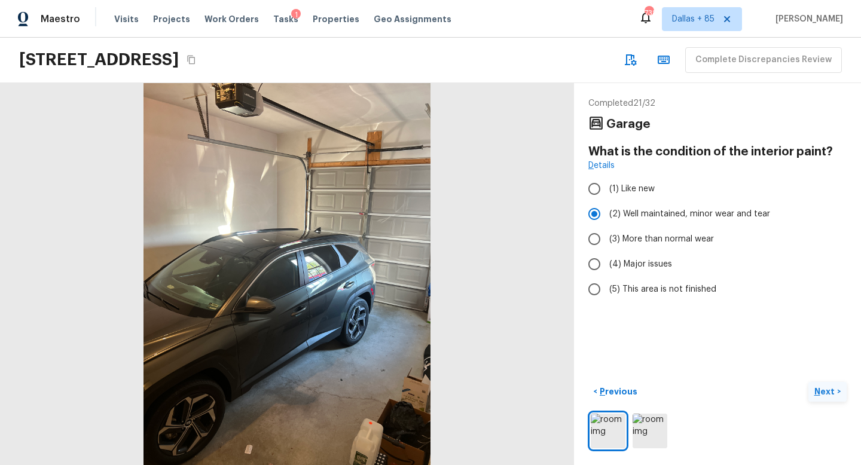
click at [822, 391] on p "Next" at bounding box center [826, 392] width 23 height 12
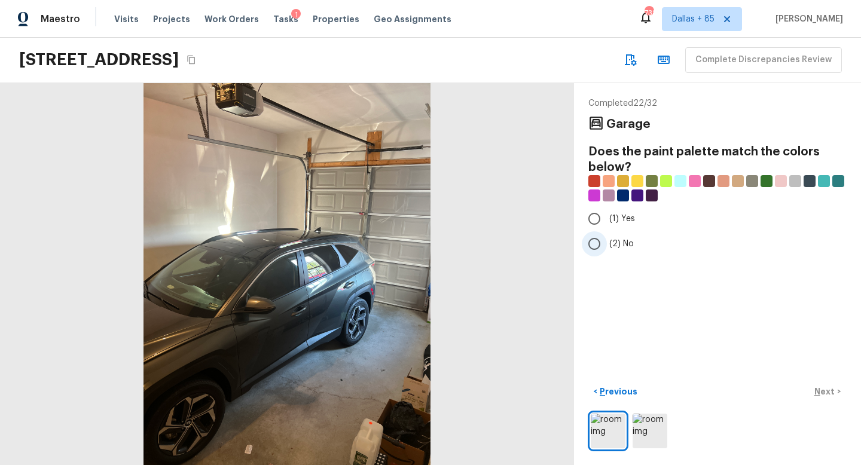
click at [598, 243] on input "(2) No" at bounding box center [594, 243] width 25 height 25
radio input "true"
click at [821, 388] on p "Next" at bounding box center [826, 392] width 23 height 12
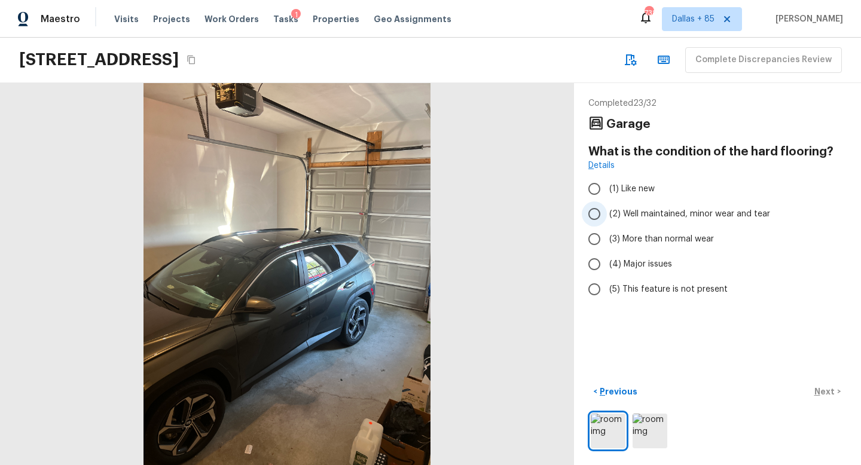
click at [589, 221] on input "(2) Well maintained, minor wear and tear" at bounding box center [594, 214] width 25 height 25
radio input "true"
click at [815, 391] on p "Next" at bounding box center [826, 392] width 23 height 12
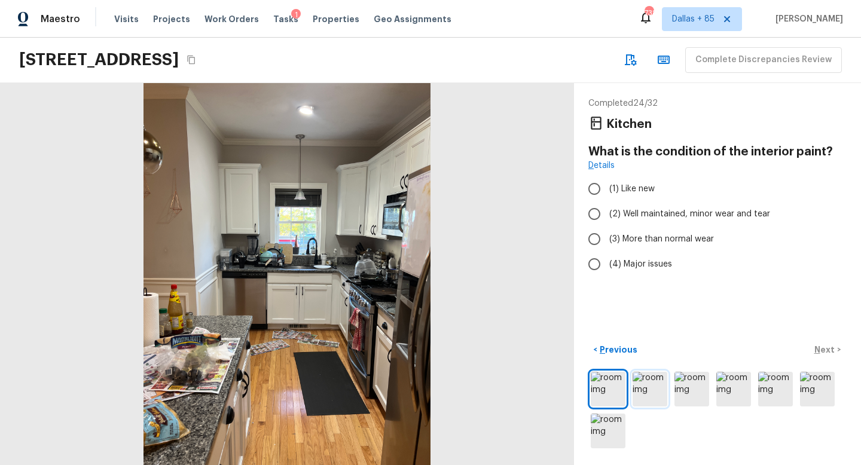
click at [657, 386] on img at bounding box center [650, 389] width 35 height 35
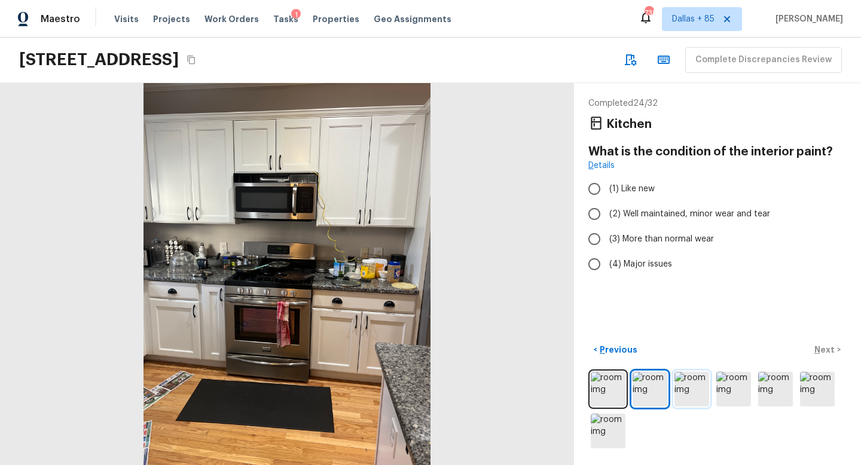
click at [678, 391] on img at bounding box center [692, 389] width 35 height 35
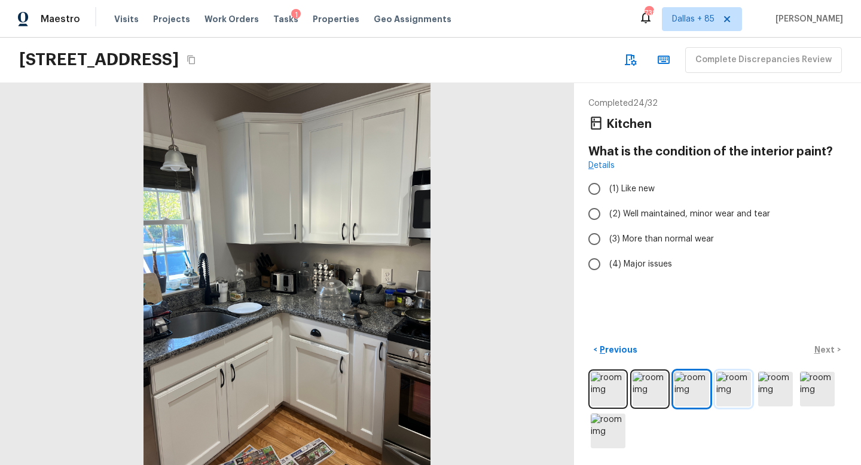
click at [727, 391] on img at bounding box center [734, 389] width 35 height 35
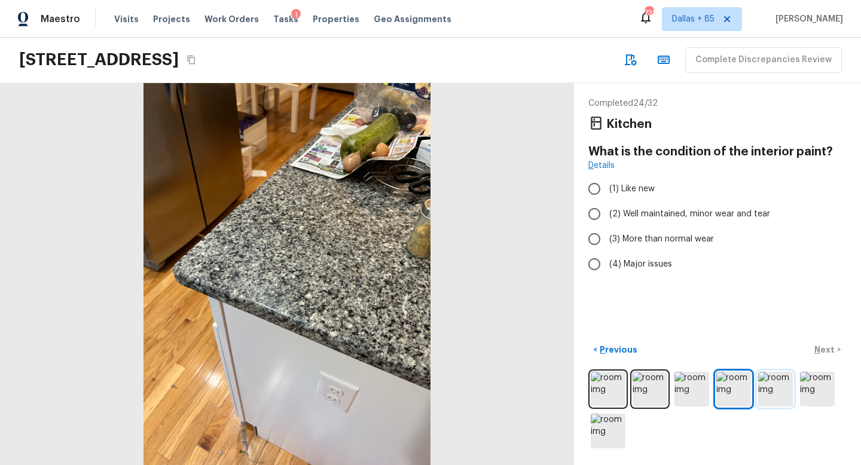
click at [761, 384] on img at bounding box center [775, 389] width 35 height 35
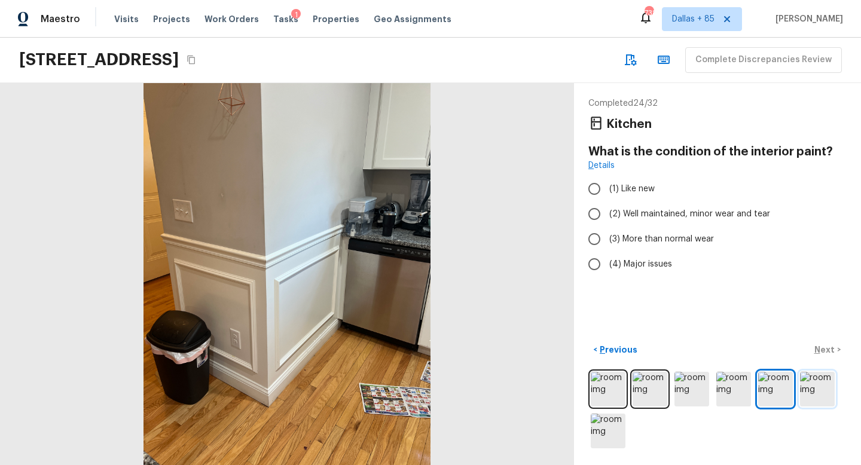
click at [808, 385] on img at bounding box center [817, 389] width 35 height 35
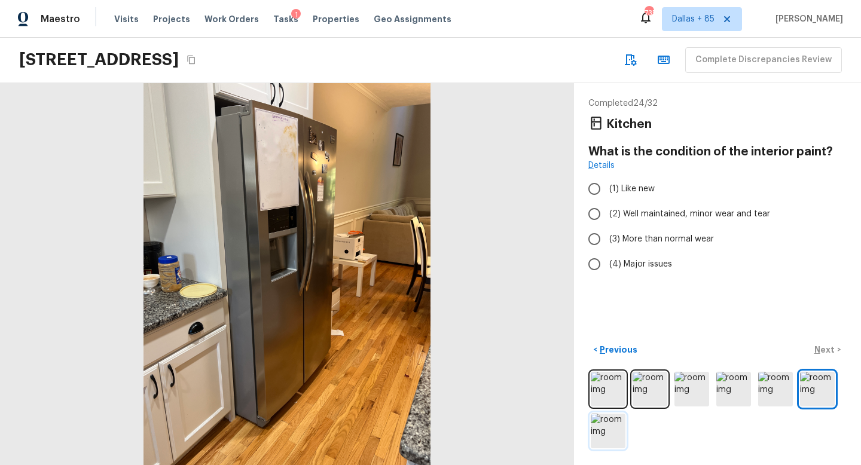
click at [615, 428] on img at bounding box center [608, 431] width 35 height 35
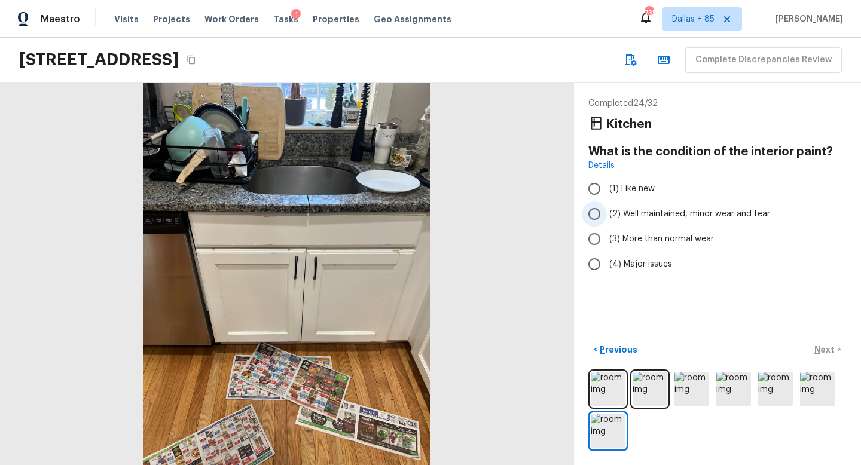
click at [630, 208] on span "(2) Well maintained, minor wear and tear" at bounding box center [690, 214] width 161 height 12
click at [607, 208] on input "(2) Well maintained, minor wear and tear" at bounding box center [594, 214] width 25 height 25
radio input "true"
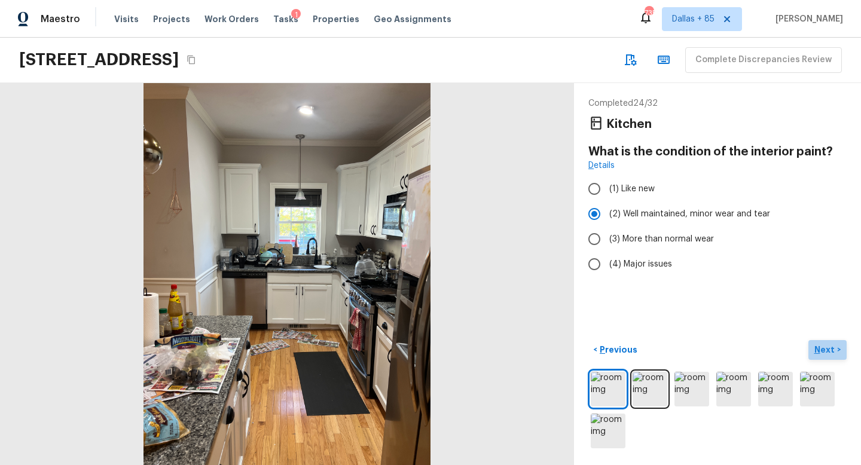
click at [830, 347] on p "Next" at bounding box center [826, 350] width 23 height 12
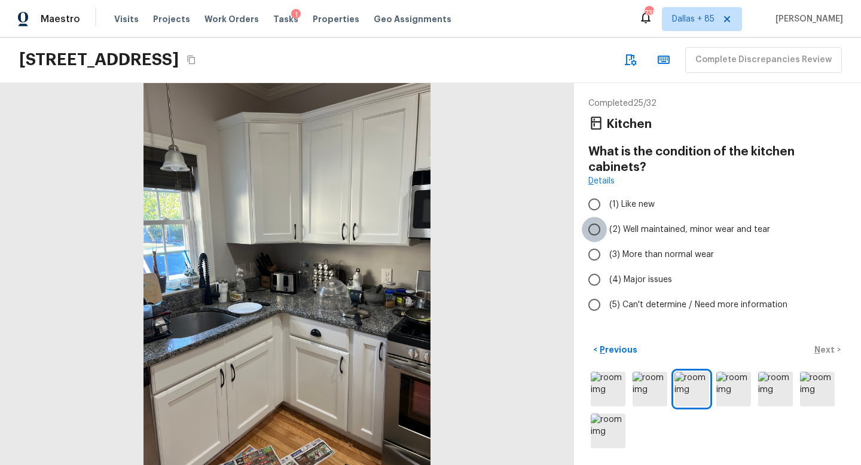
click at [590, 231] on input "(2) Well maintained, minor wear and tear" at bounding box center [594, 229] width 25 height 25
radio input "true"
click at [820, 346] on p "Next" at bounding box center [826, 350] width 23 height 12
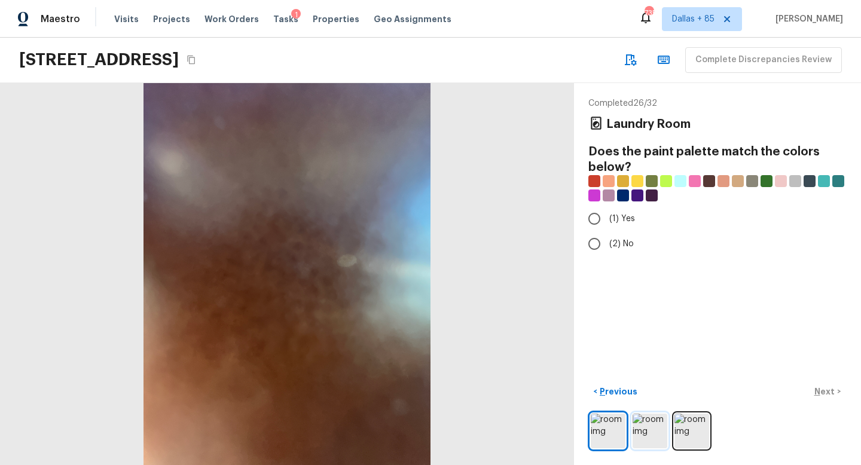
click at [653, 445] on img at bounding box center [650, 431] width 35 height 35
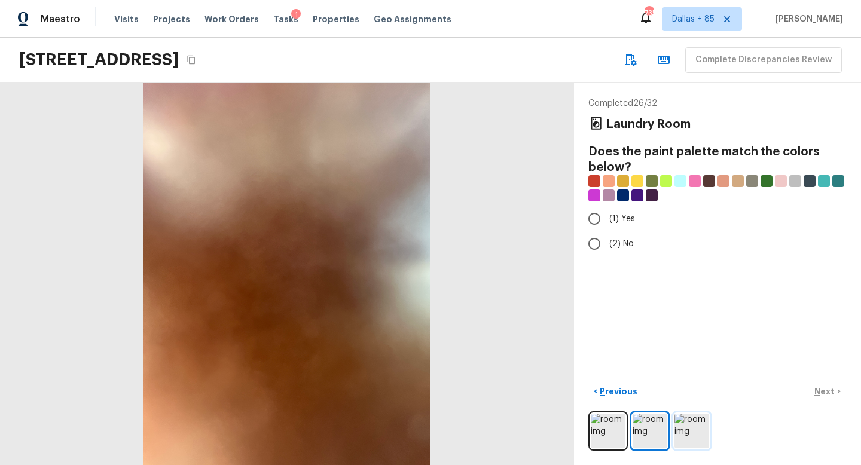
click at [684, 433] on img at bounding box center [692, 431] width 35 height 35
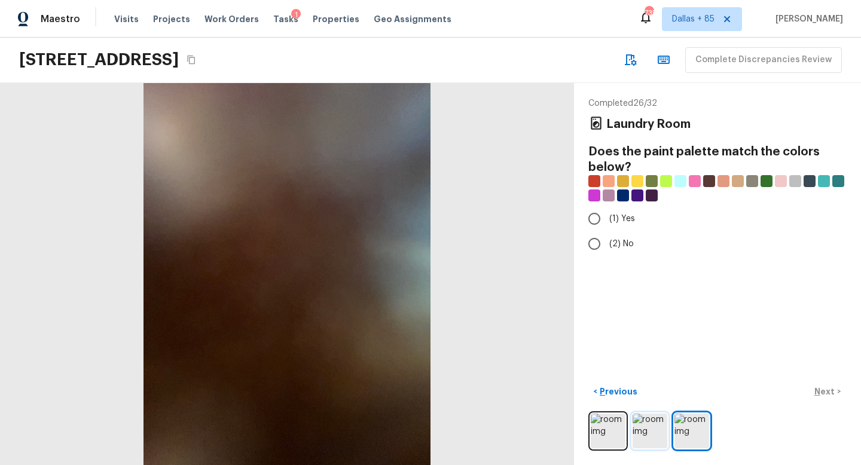
click at [650, 434] on img at bounding box center [650, 431] width 35 height 35
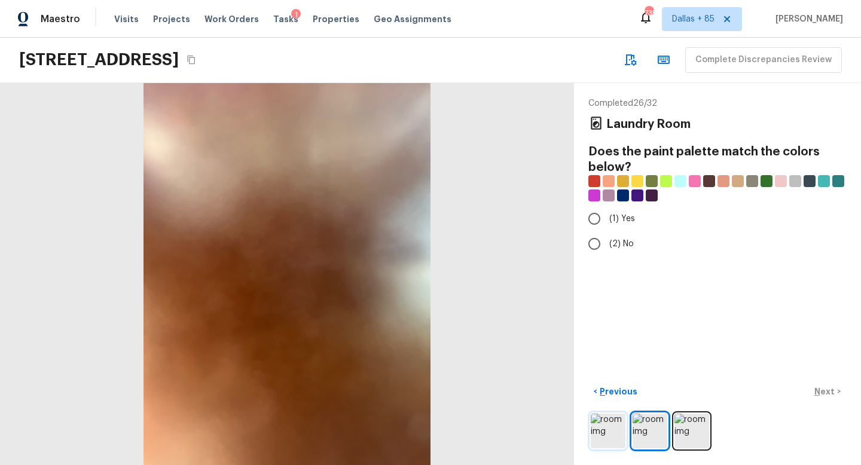
click at [601, 429] on img at bounding box center [608, 431] width 35 height 35
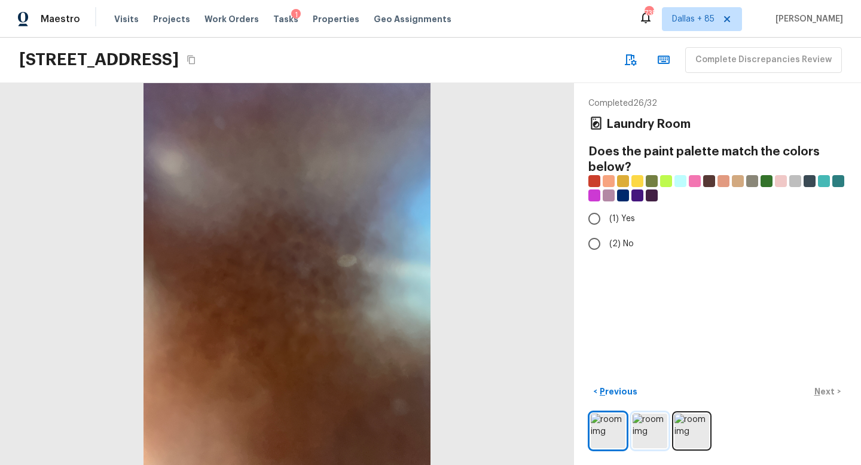
click at [660, 430] on img at bounding box center [650, 431] width 35 height 35
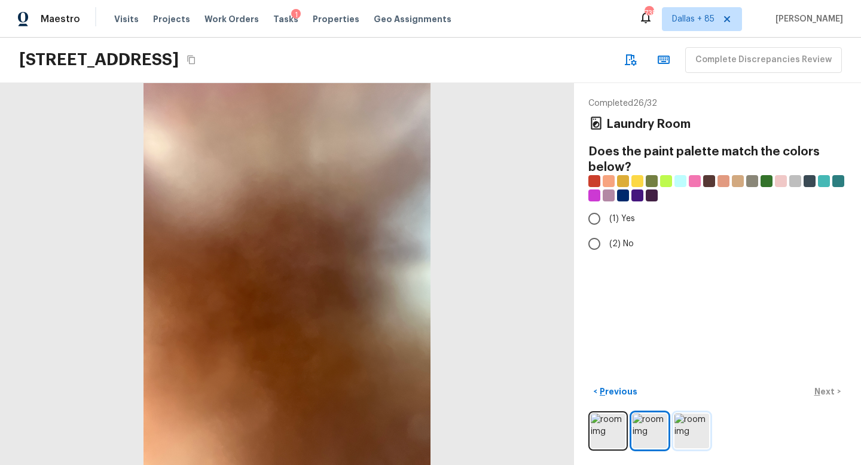
click at [684, 432] on img at bounding box center [692, 431] width 35 height 35
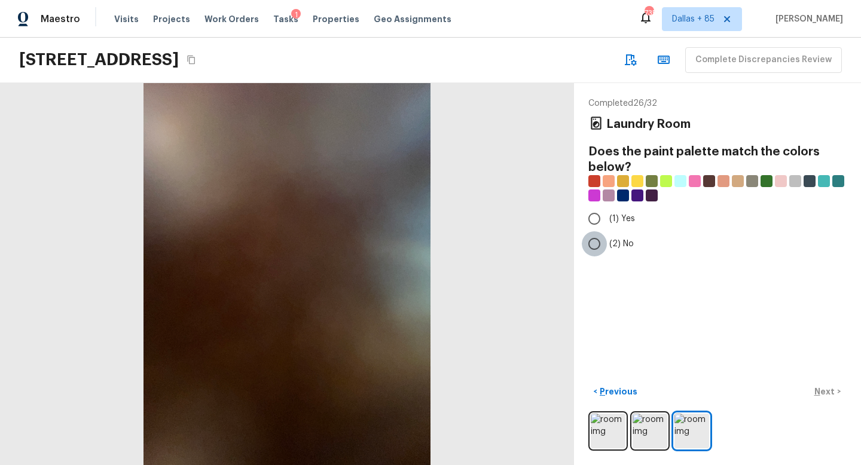
click at [590, 236] on input "(2) No" at bounding box center [594, 243] width 25 height 25
radio input "true"
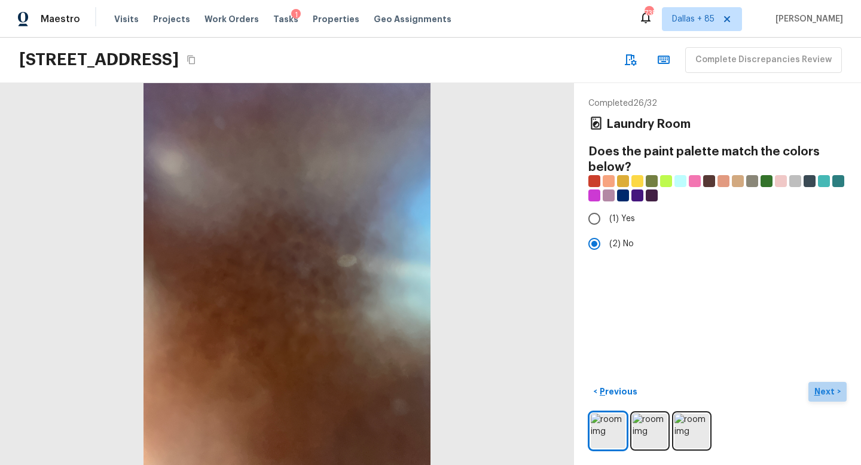
click at [816, 391] on p "Next" at bounding box center [826, 392] width 23 height 12
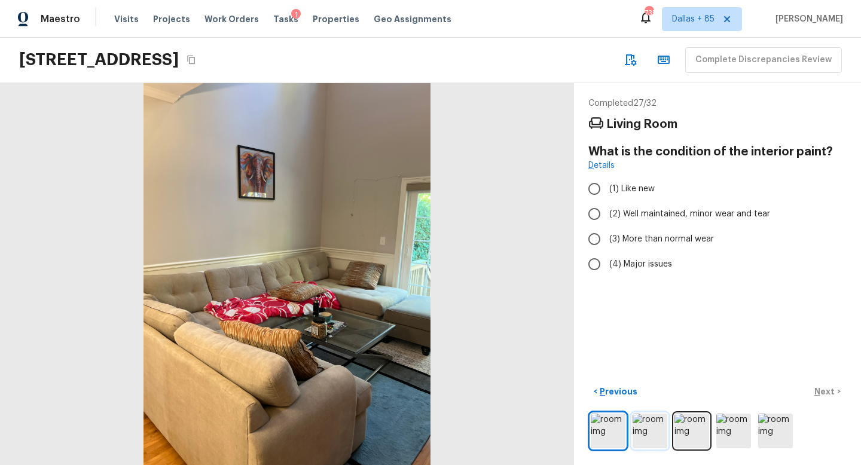
click at [656, 431] on img at bounding box center [650, 431] width 35 height 35
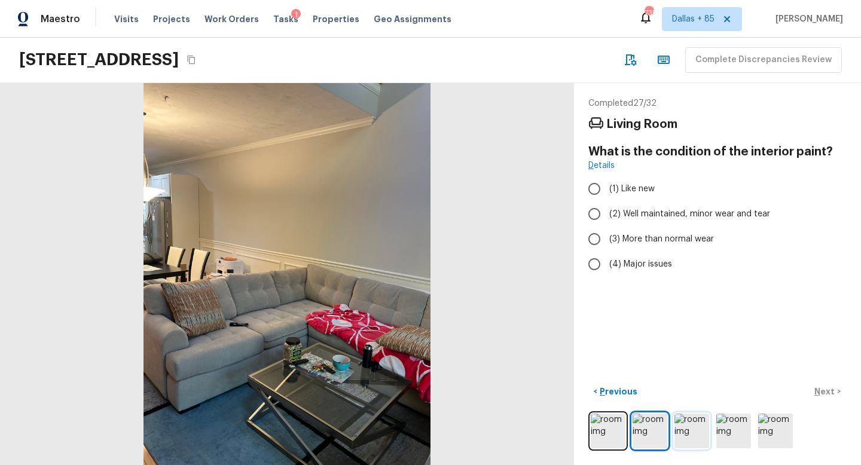
click at [677, 431] on img at bounding box center [692, 431] width 35 height 35
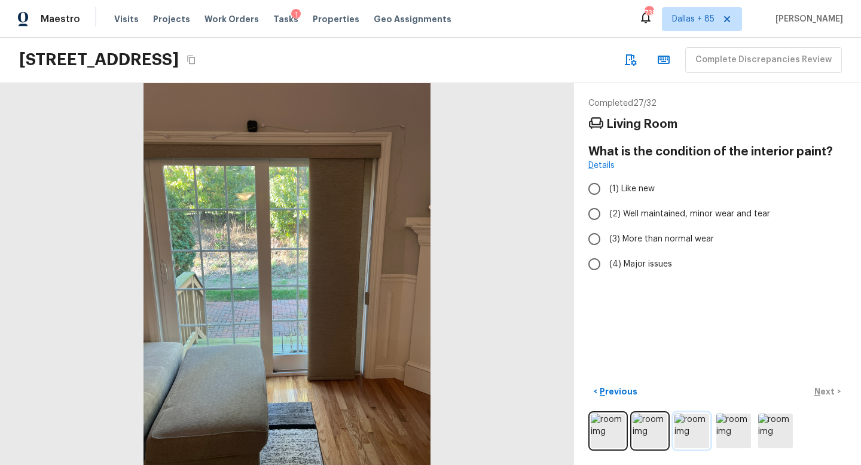
click at [706, 432] on img at bounding box center [692, 431] width 35 height 35
click at [736, 429] on img at bounding box center [734, 431] width 35 height 35
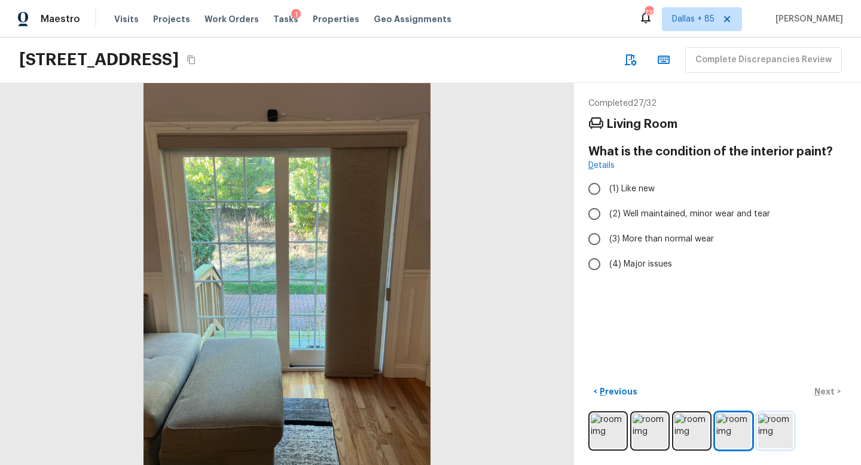
click at [772, 431] on img at bounding box center [775, 431] width 35 height 35
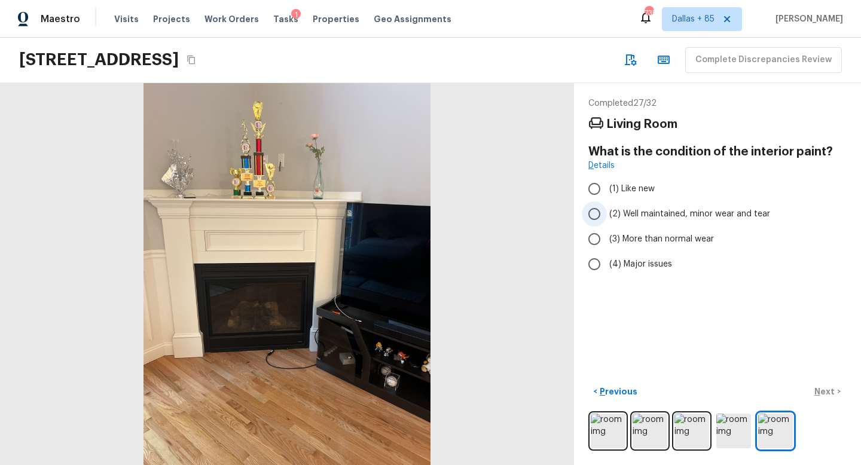
click at [642, 220] on span "(2) Well maintained, minor wear and tear" at bounding box center [690, 214] width 161 height 12
click at [607, 220] on input "(2) Well maintained, minor wear and tear" at bounding box center [594, 214] width 25 height 25
radio input "true"
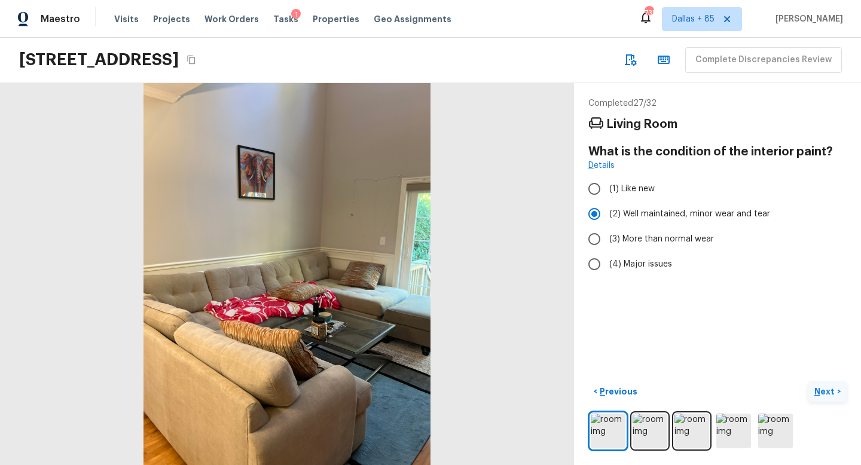
click at [824, 388] on p "Next" at bounding box center [826, 392] width 23 height 12
click at [665, 215] on span "(2) Well maintained, minor wear and tear" at bounding box center [690, 214] width 161 height 12
click at [607, 215] on input "(2) Well maintained, minor wear and tear" at bounding box center [594, 214] width 25 height 25
radio input "true"
click at [824, 388] on p "Next" at bounding box center [826, 392] width 23 height 12
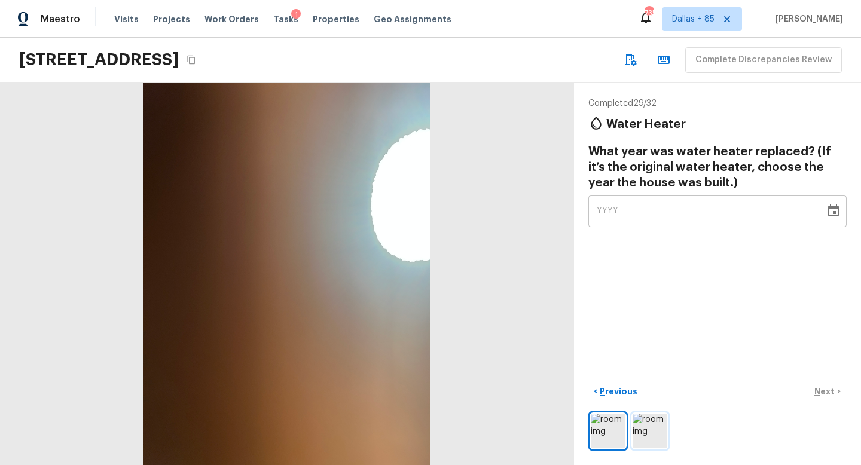
click at [643, 421] on img at bounding box center [650, 431] width 35 height 35
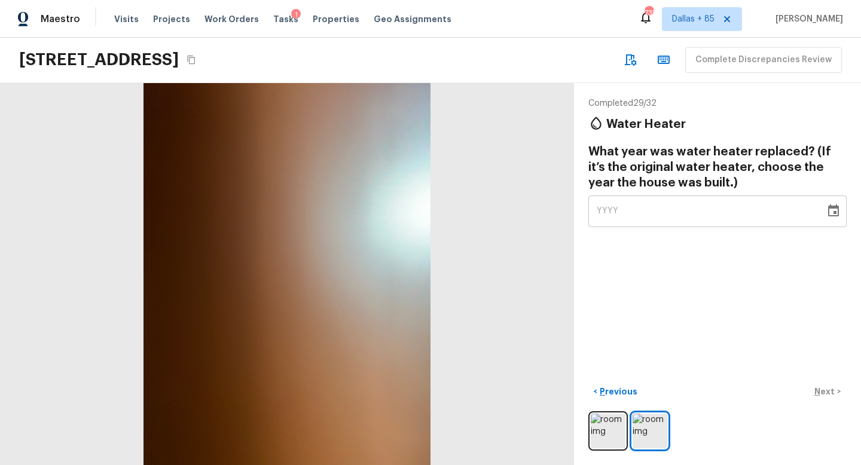
click at [831, 211] on icon "Choose date" at bounding box center [834, 211] width 14 height 14
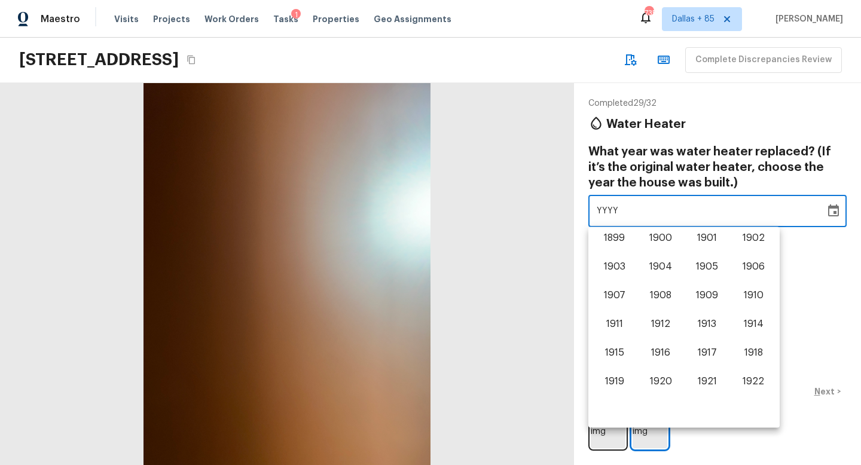
scroll to position [744, 0]
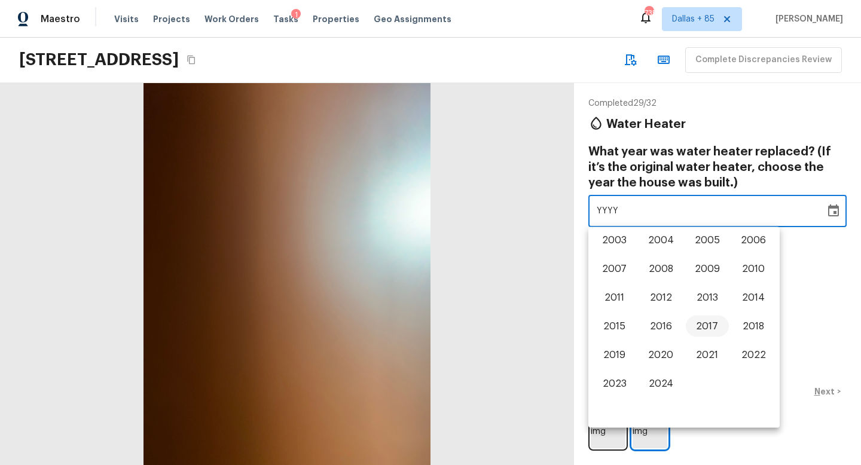
click at [706, 324] on button "2017" at bounding box center [707, 327] width 43 height 22
type input "2017"
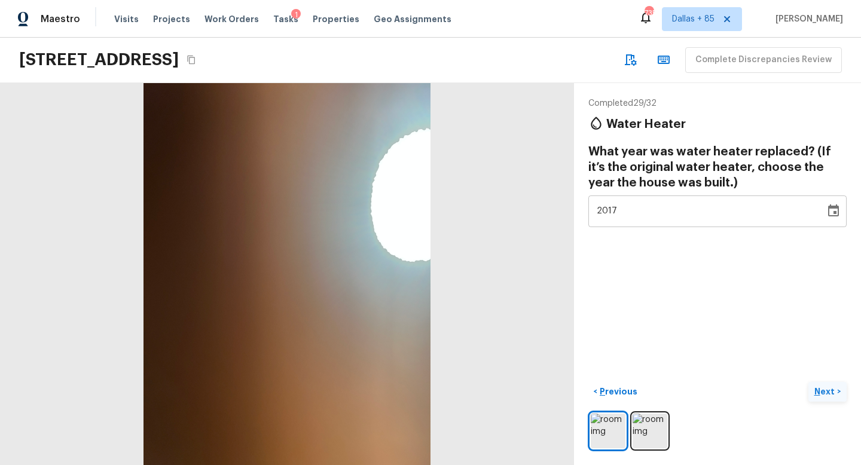
click at [826, 389] on p "Next" at bounding box center [826, 392] width 23 height 12
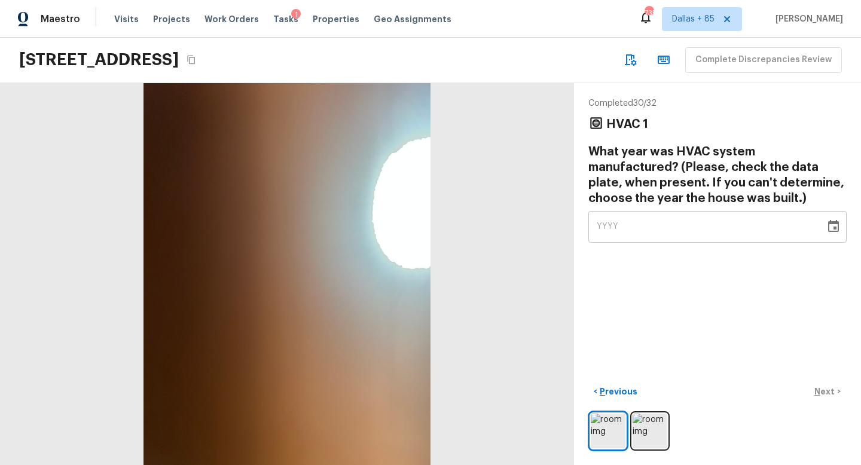
click at [833, 230] on icon "Choose date" at bounding box center [834, 227] width 14 height 14
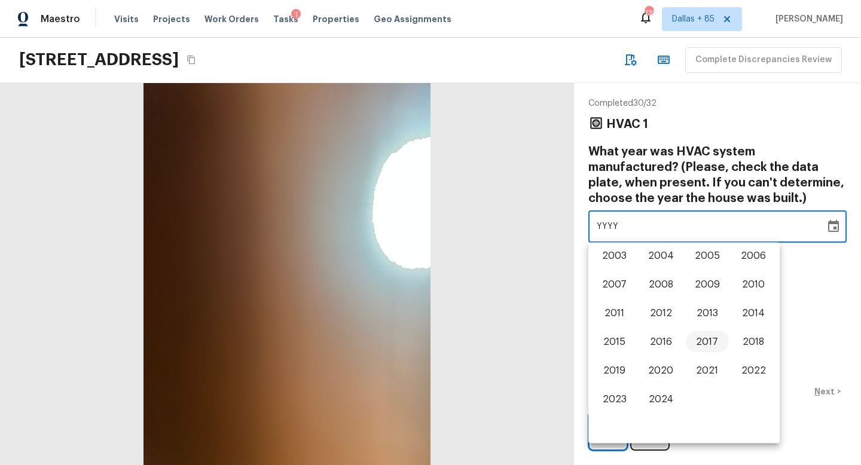
click at [689, 343] on button "2017" at bounding box center [707, 342] width 43 height 22
type input "2017"
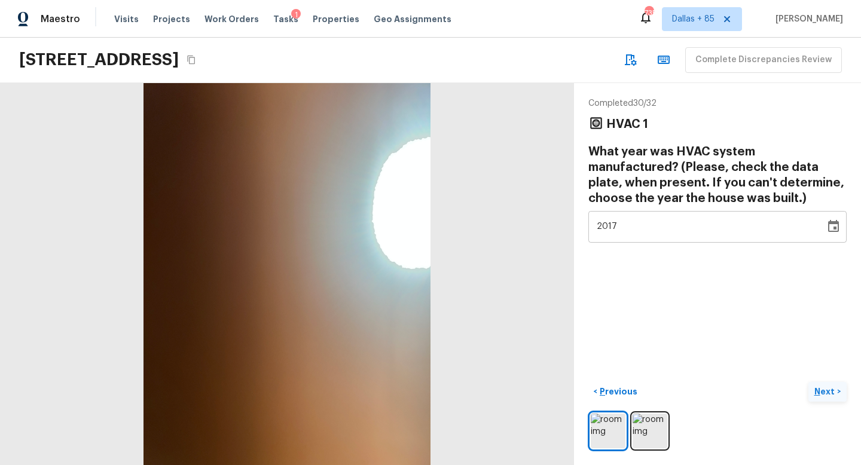
click at [832, 391] on p "Next" at bounding box center [826, 392] width 23 height 12
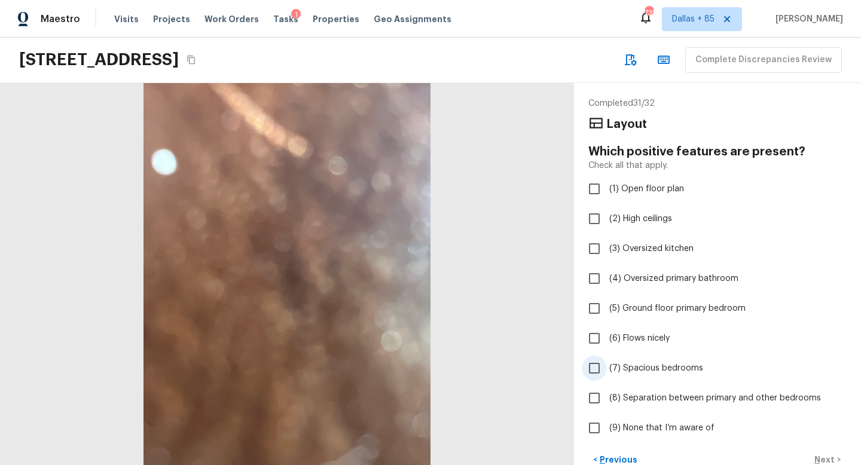
scroll to position [68, 0]
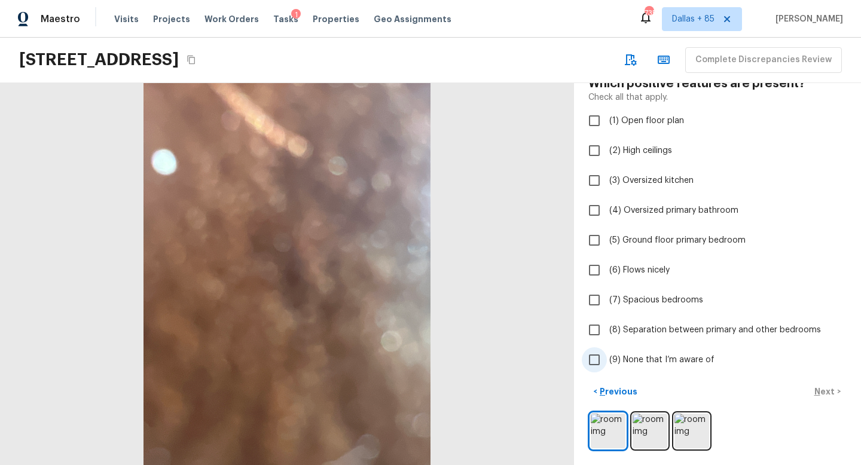
click at [647, 363] on span "(9) None that I’m aware of" at bounding box center [662, 360] width 105 height 12
click at [607, 363] on input "(9) None that I’m aware of" at bounding box center [594, 360] width 25 height 25
checkbox input "true"
click at [825, 395] on p "Next" at bounding box center [826, 392] width 23 height 12
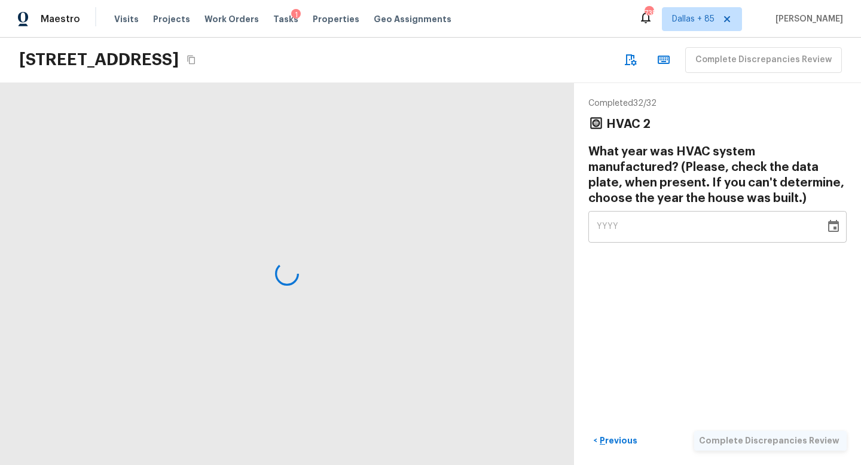
scroll to position [0, 0]
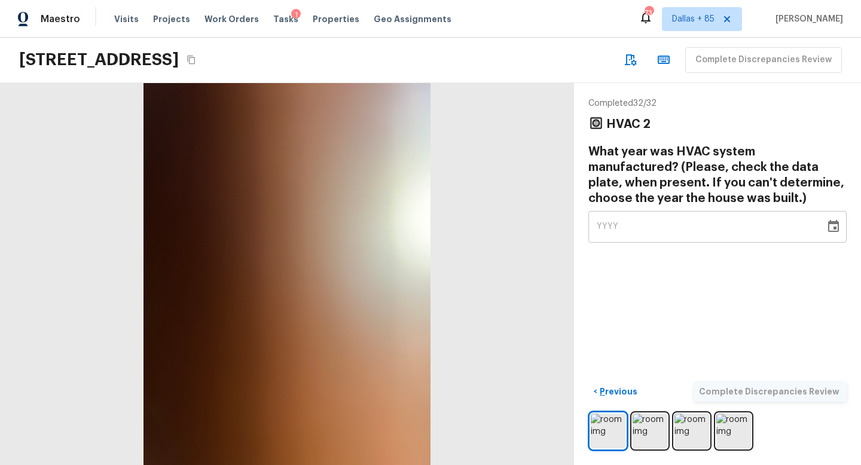
click at [831, 226] on icon "Choose date" at bounding box center [834, 227] width 14 height 14
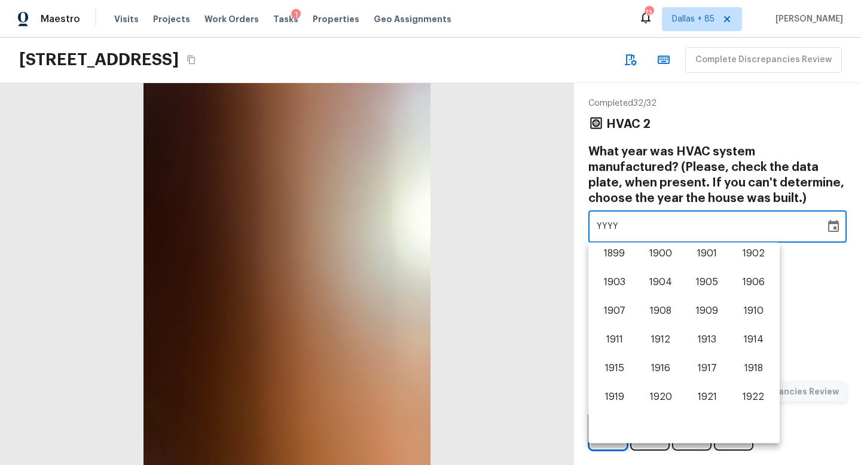
scroll to position [744, 0]
click at [702, 339] on button "2017" at bounding box center [707, 342] width 43 height 22
type input "2017"
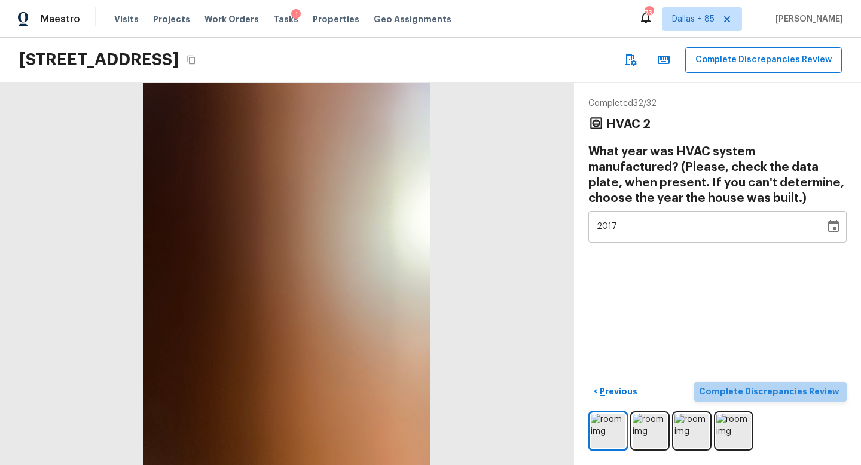
click at [791, 387] on p "Complete Discrepancies Review" at bounding box center [770, 392] width 143 height 12
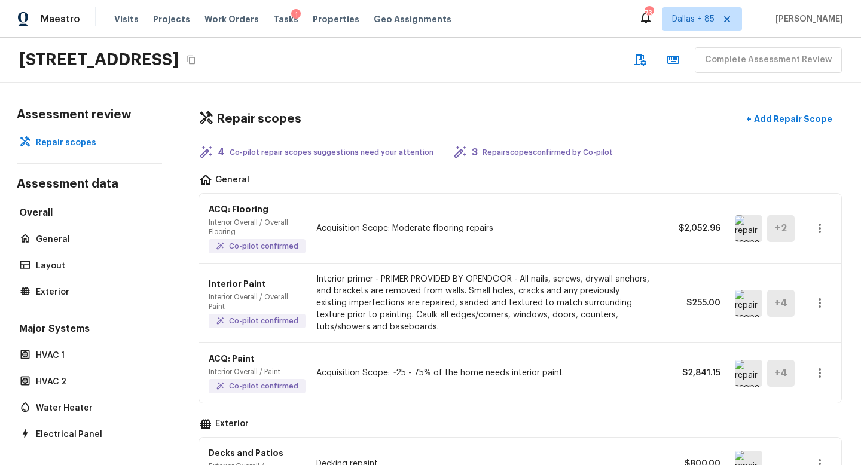
click at [749, 235] on img at bounding box center [749, 228] width 28 height 27
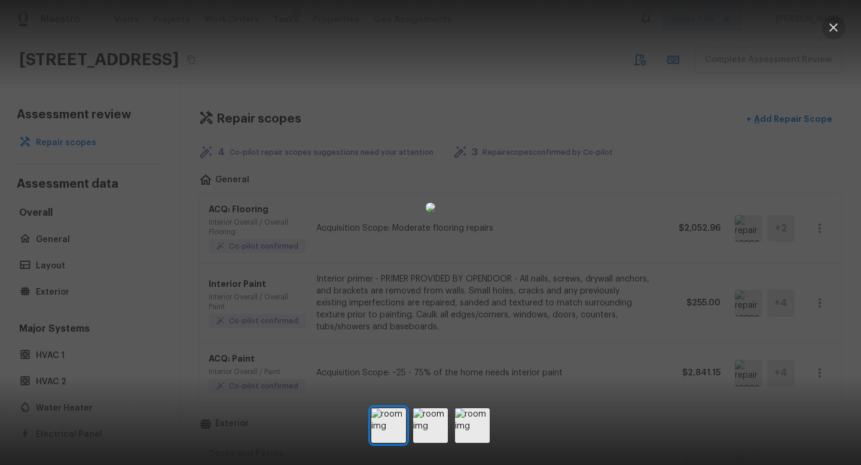
click at [830, 28] on icon "button" at bounding box center [834, 27] width 14 height 14
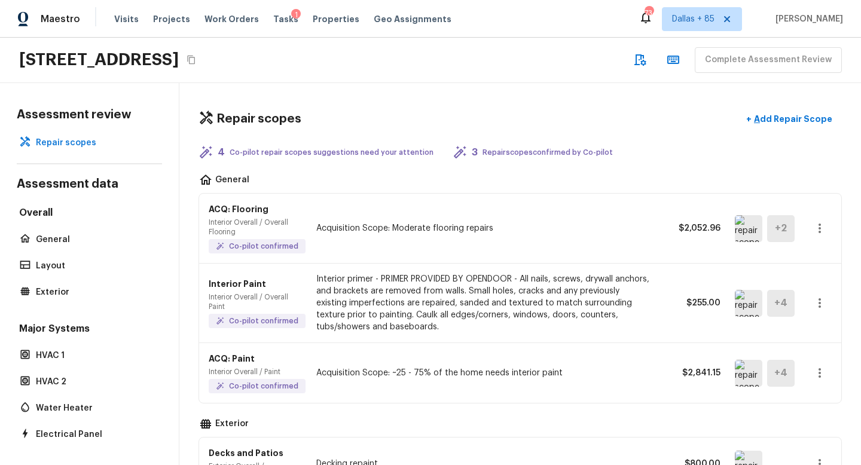
click at [747, 373] on img at bounding box center [749, 373] width 28 height 27
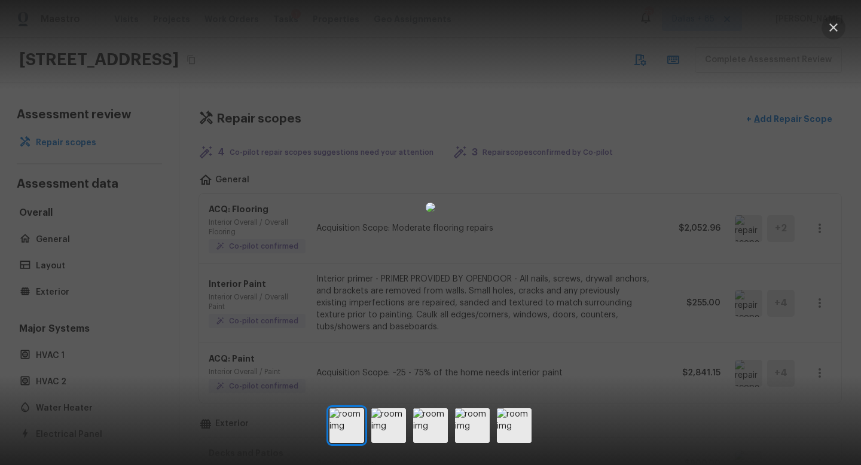
click at [830, 22] on icon "button" at bounding box center [834, 27] width 14 height 14
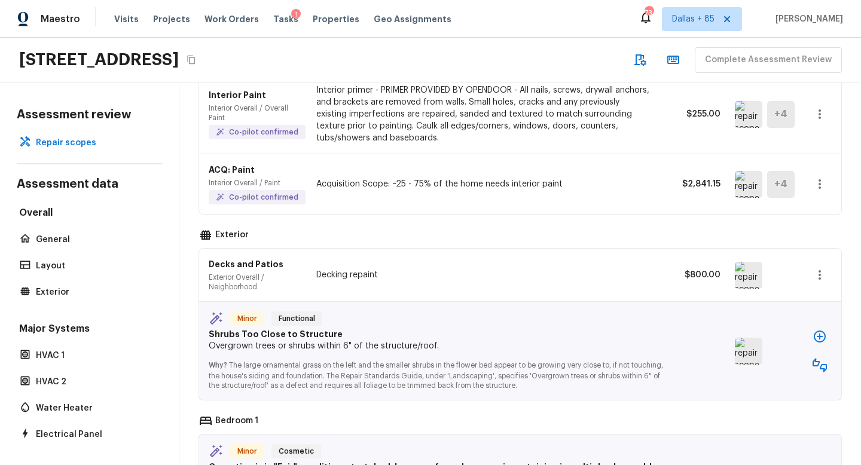
scroll to position [193, 0]
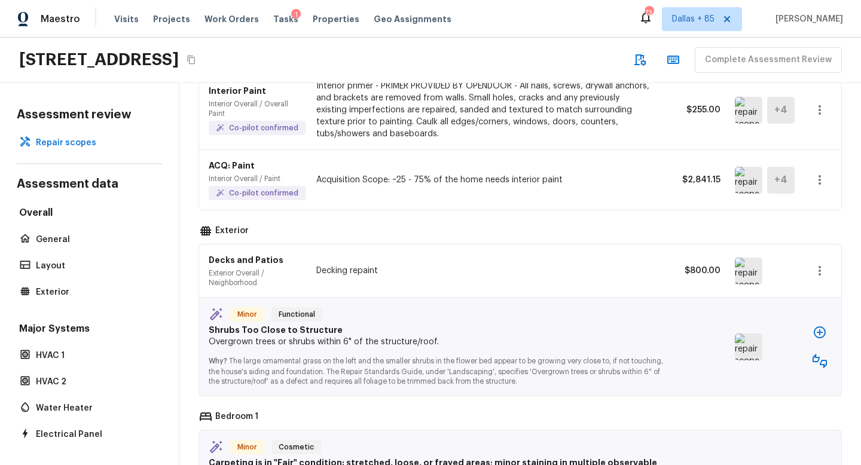
click at [757, 267] on img at bounding box center [749, 271] width 28 height 27
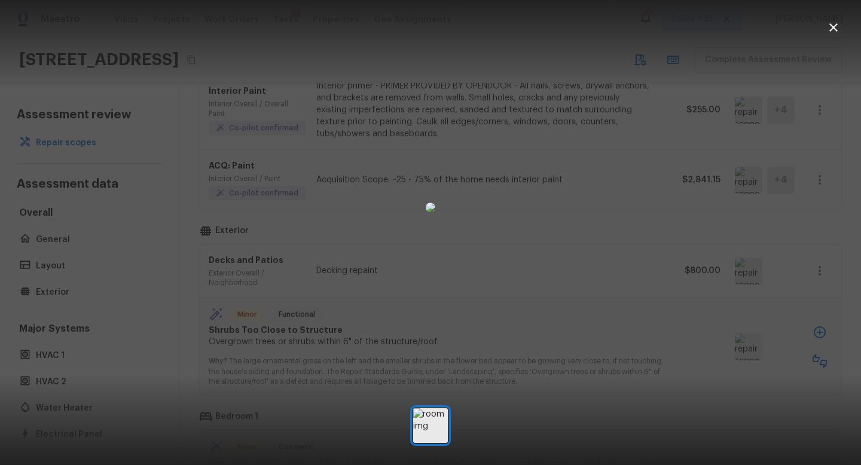
click at [834, 28] on icon "button" at bounding box center [834, 27] width 8 height 8
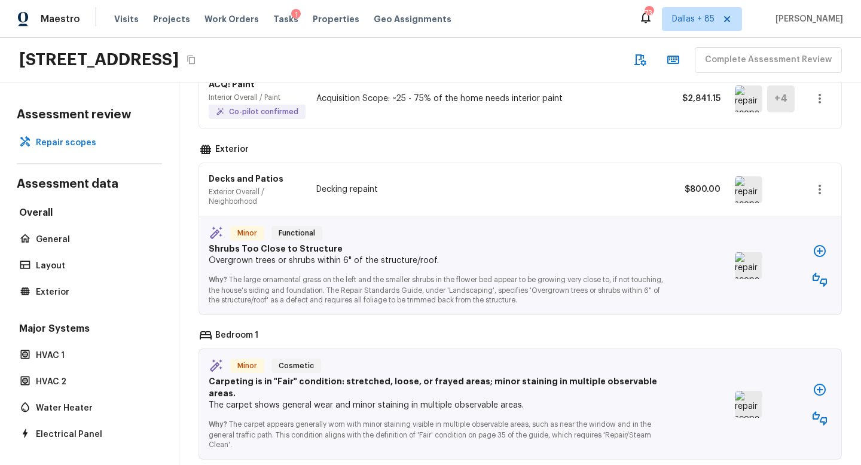
scroll to position [278, 0]
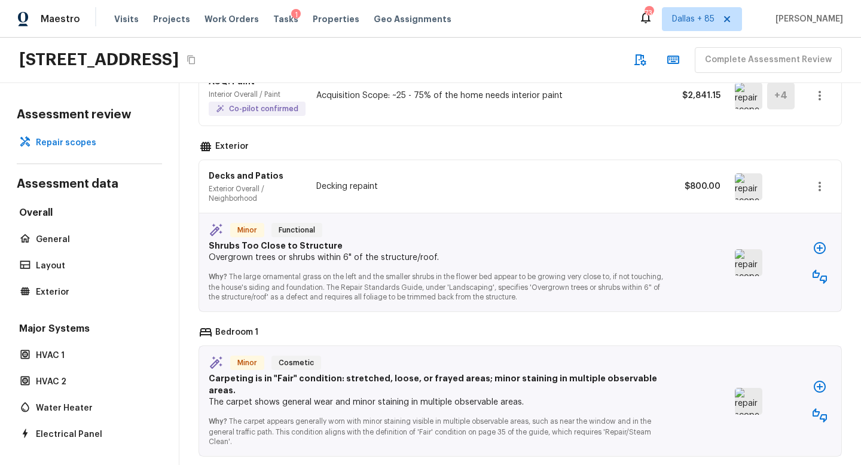
click at [742, 263] on img at bounding box center [749, 262] width 28 height 27
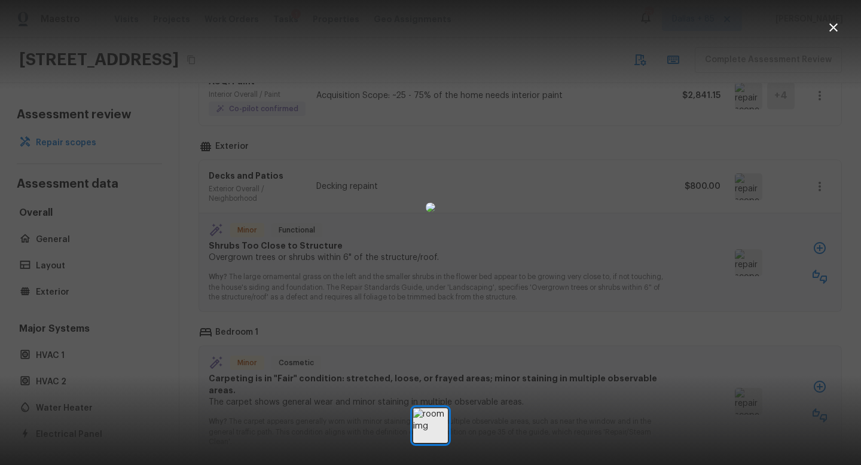
click at [833, 23] on icon "button" at bounding box center [834, 27] width 14 height 14
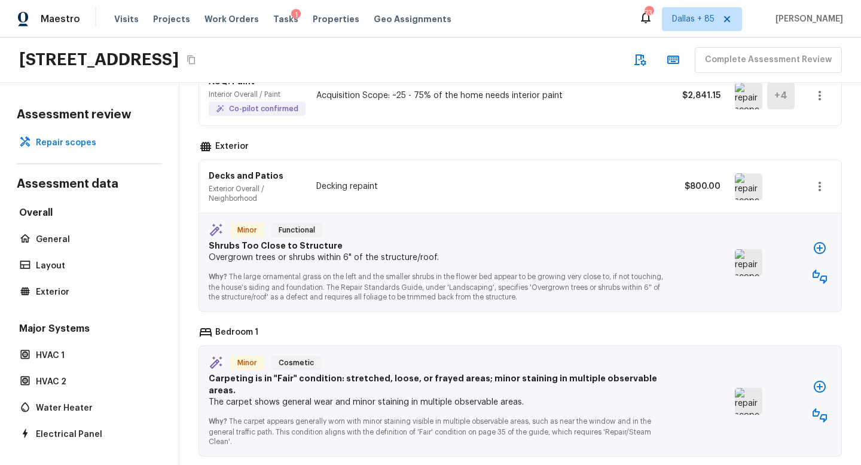
click at [820, 278] on icon "button" at bounding box center [820, 277] width 14 height 14
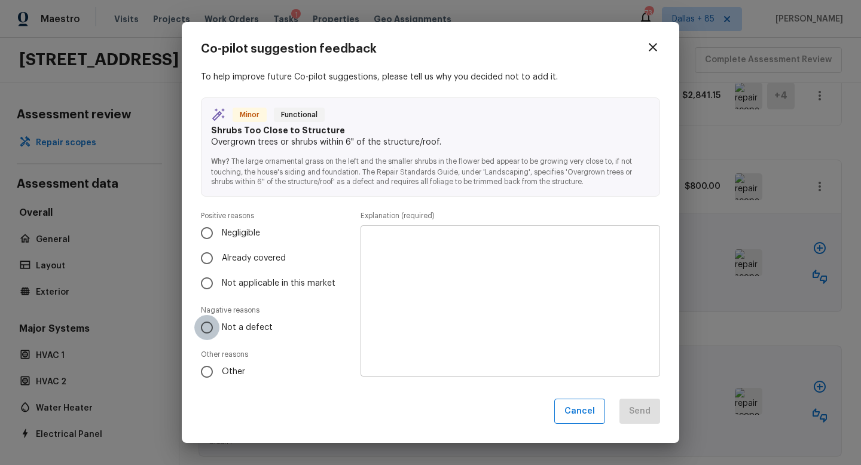
click at [209, 329] on input "Not a defect" at bounding box center [206, 327] width 25 height 25
radio input "true"
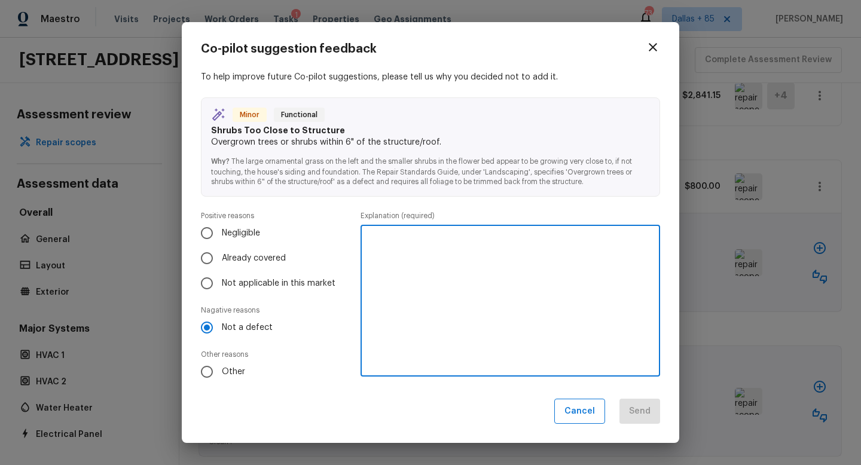
click at [439, 277] on textarea at bounding box center [510, 301] width 283 height 132
type textarea "Looks to be outside of 1 foot"
click at [637, 395] on div "Co-pilot suggestion feedback To help improve future Co-pilot suggestions, pleas…" at bounding box center [430, 232] width 459 height 383
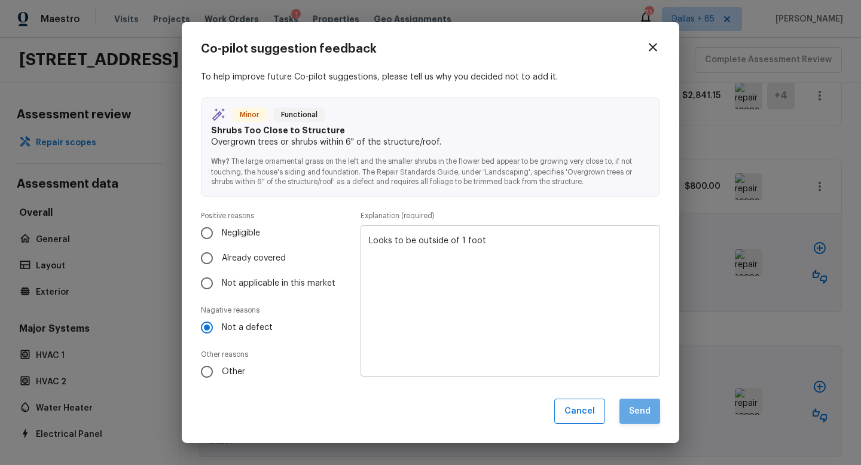
click at [635, 409] on button "Send" at bounding box center [640, 412] width 41 height 26
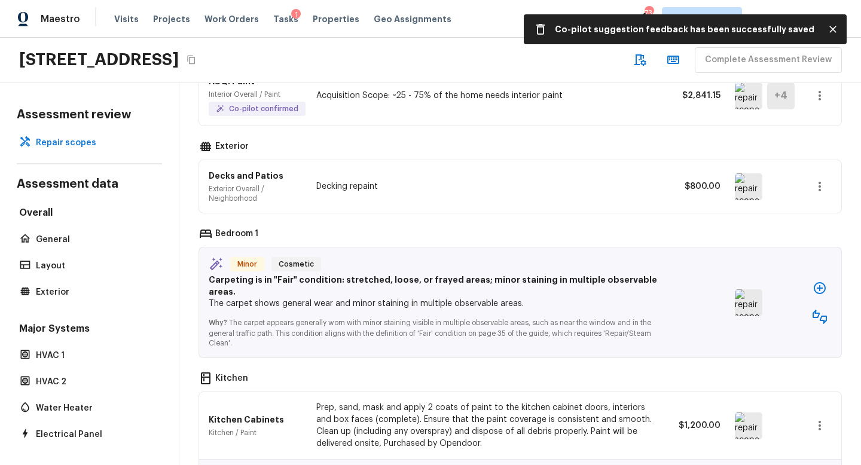
click at [818, 312] on icon "button" at bounding box center [820, 317] width 14 height 14
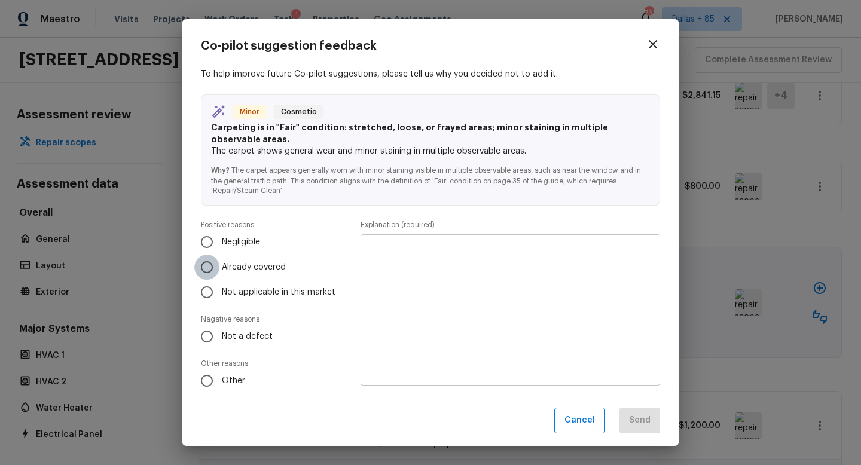
click at [204, 258] on input "Already covered" at bounding box center [206, 267] width 25 height 25
radio input "true"
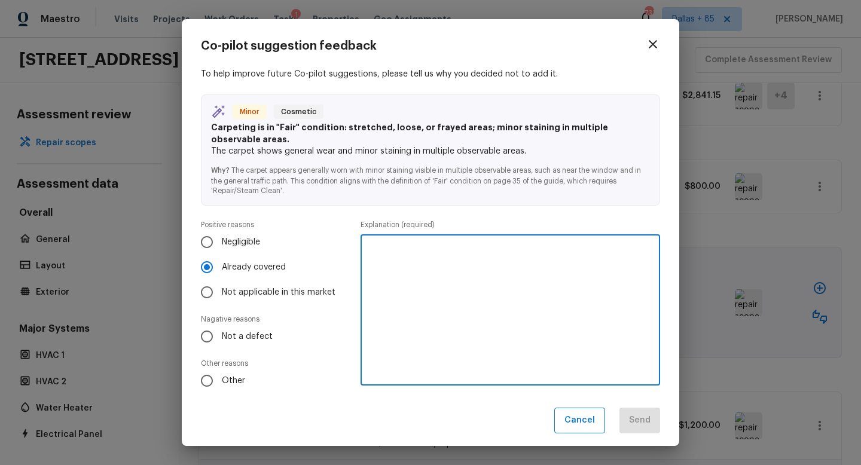
click at [384, 252] on textarea at bounding box center [510, 311] width 283 height 132
type textarea "Covered by flooring"
click at [642, 414] on button "Send" at bounding box center [640, 421] width 41 height 26
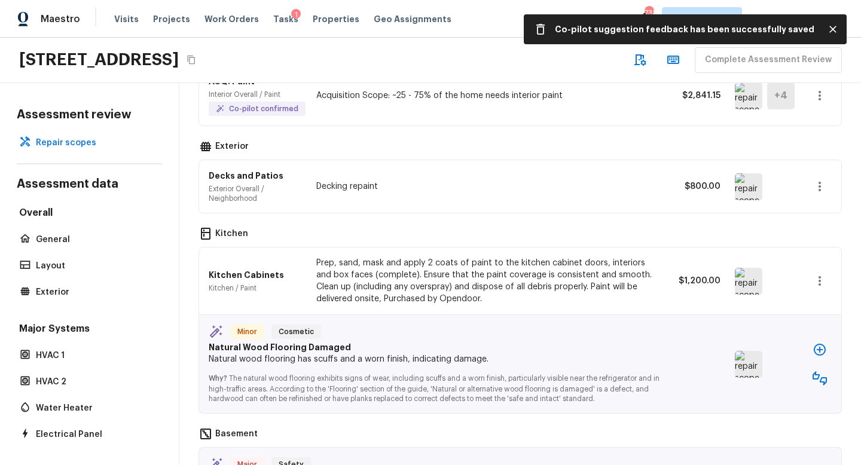
click at [746, 362] on img at bounding box center [749, 364] width 28 height 27
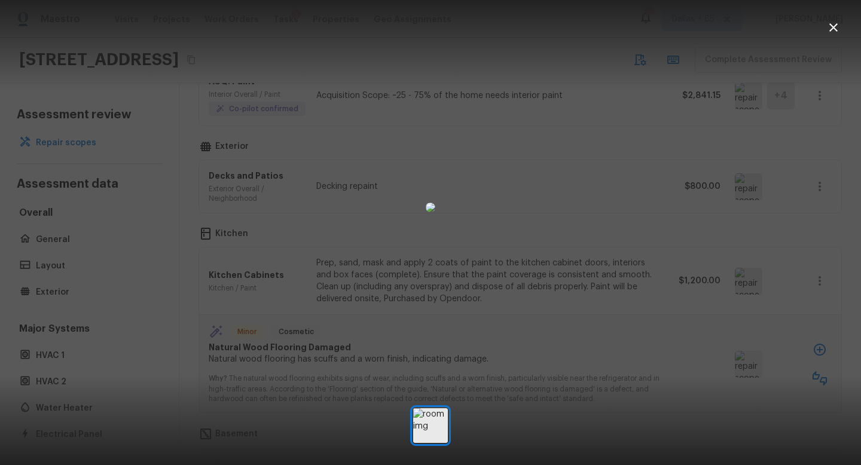
click at [435, 212] on img at bounding box center [431, 208] width 10 height 10
click at [834, 28] on icon "button" at bounding box center [834, 27] width 8 height 8
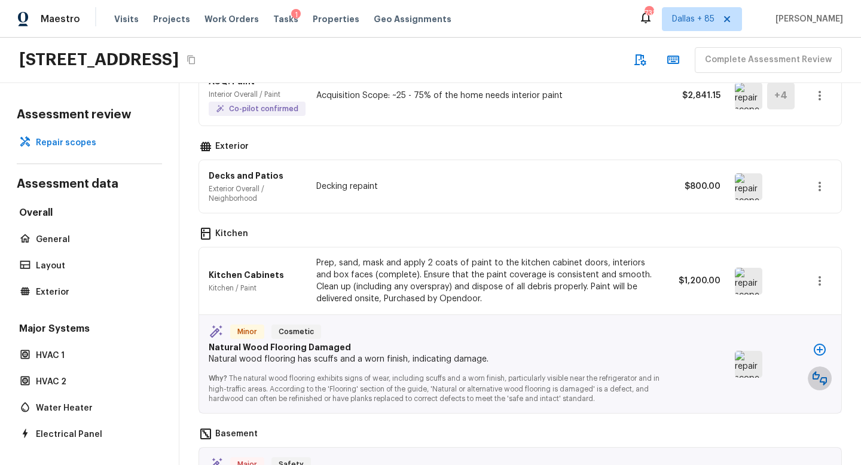
click at [817, 376] on icon "button" at bounding box center [820, 378] width 14 height 14
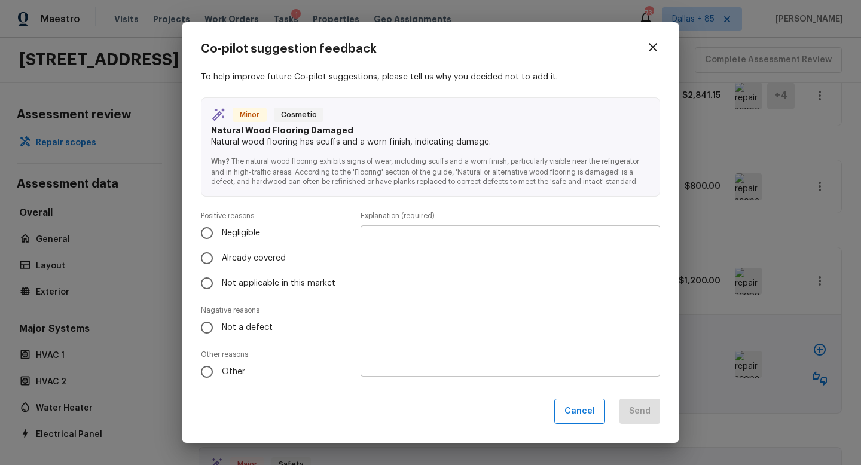
click at [458, 310] on textarea at bounding box center [510, 301] width 283 height 132
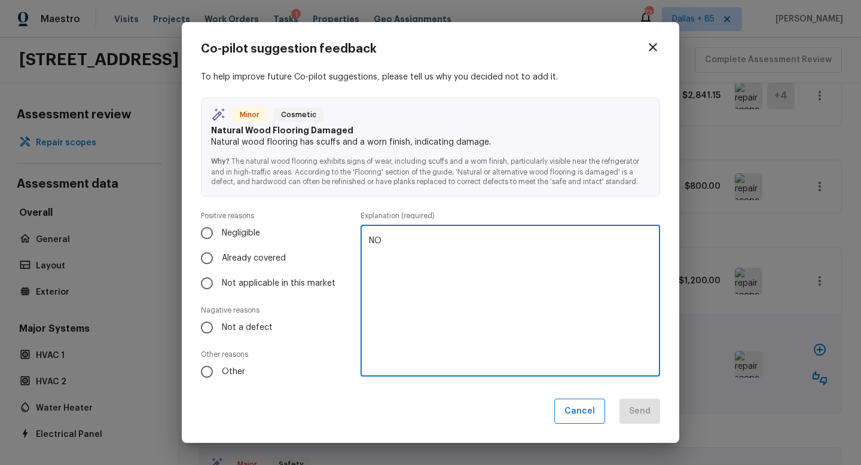
type textarea "N"
type textarea "No noticable damages"
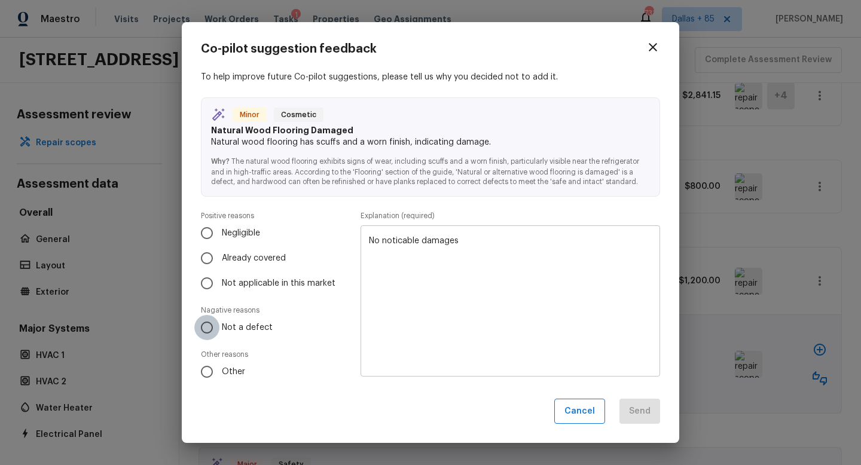
click at [209, 331] on input "Not a defect" at bounding box center [206, 327] width 25 height 25
radio input "true"
click at [630, 410] on button "Send" at bounding box center [640, 412] width 41 height 26
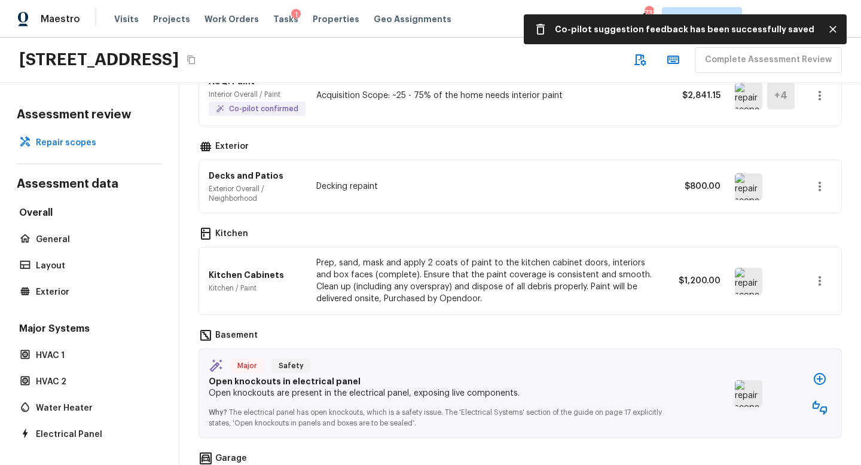
click at [751, 278] on img at bounding box center [749, 281] width 28 height 27
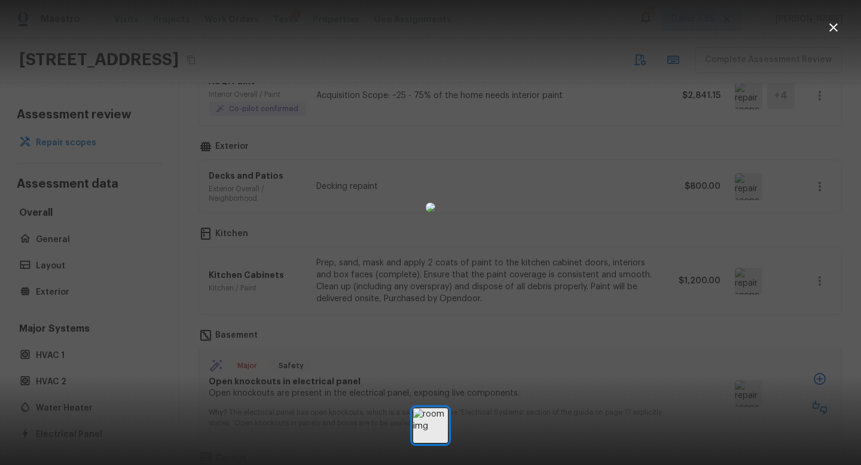
click at [839, 29] on icon "button" at bounding box center [834, 27] width 14 height 14
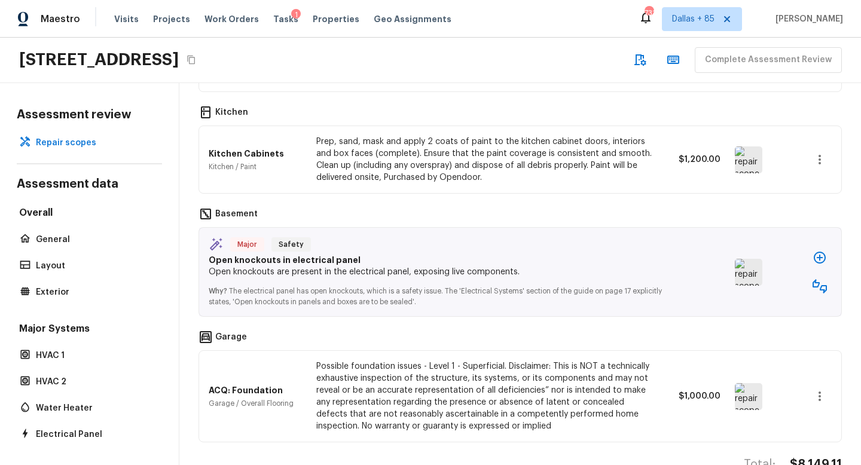
scroll to position [428, 0]
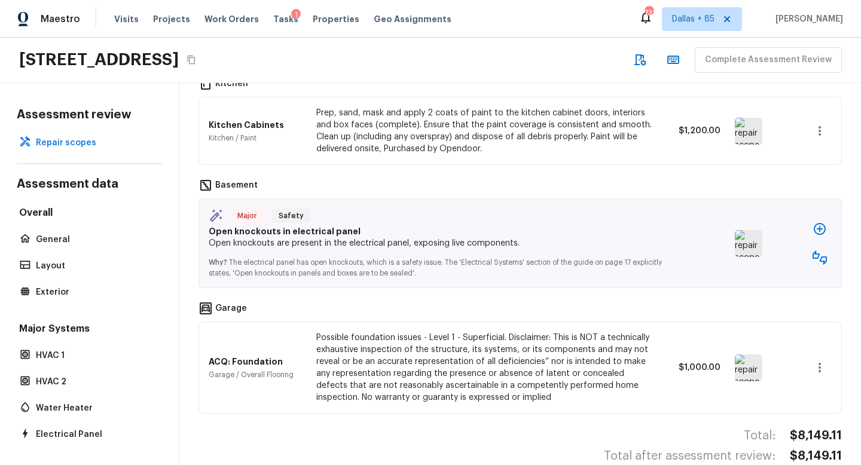
click at [754, 242] on img at bounding box center [749, 243] width 28 height 27
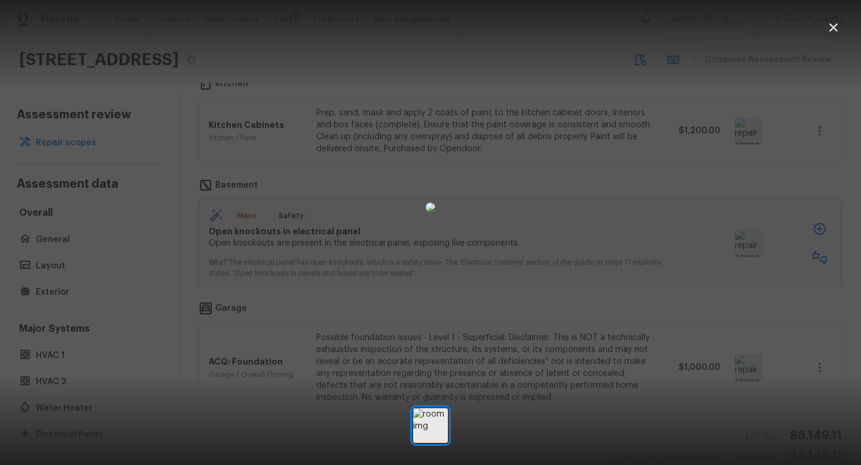
click at [837, 33] on icon "button" at bounding box center [834, 27] width 14 height 14
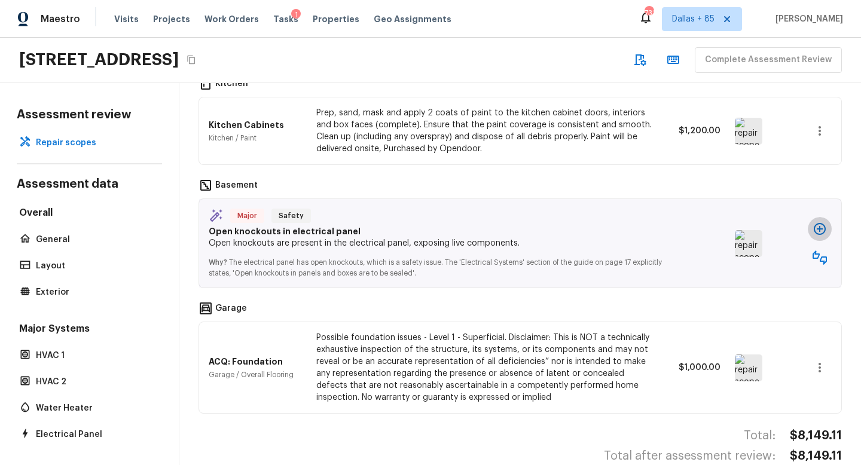
click at [816, 227] on icon "button" at bounding box center [820, 229] width 14 height 14
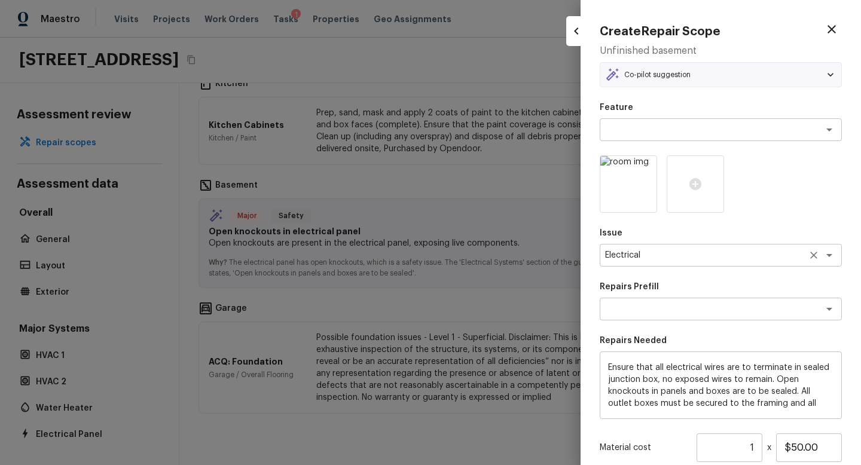
type textarea "Terminate/Conceal Wiring"
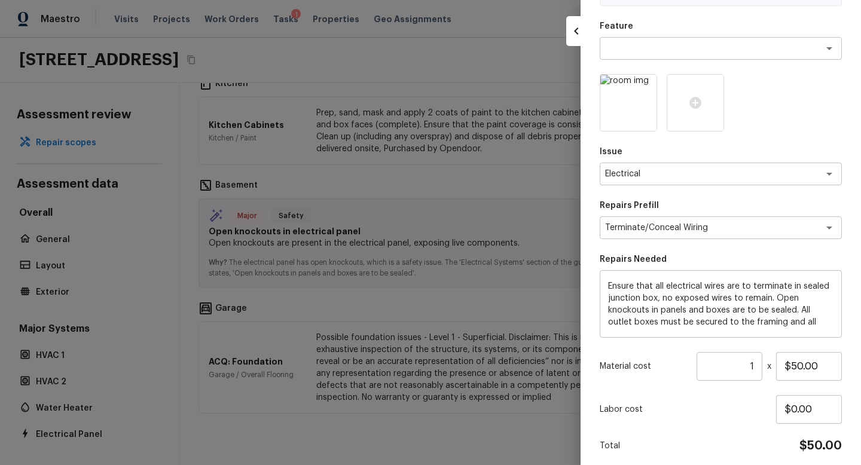
scroll to position [127, 0]
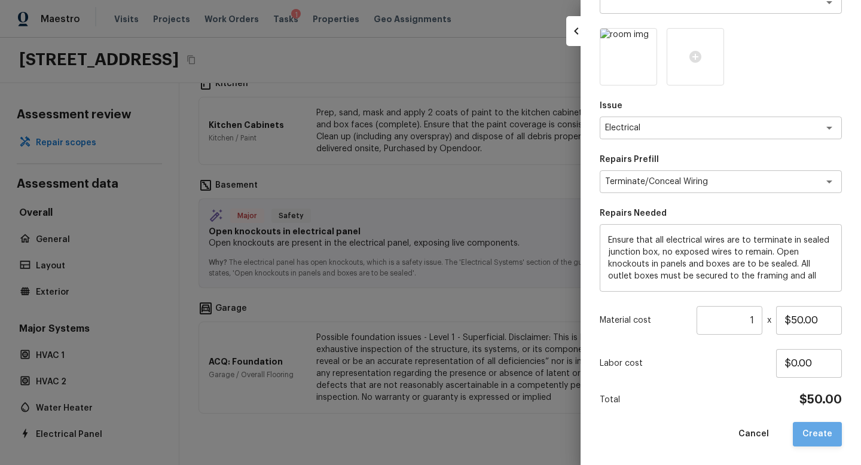
click at [826, 432] on button "Create" at bounding box center [817, 434] width 49 height 25
type input "$0.00"
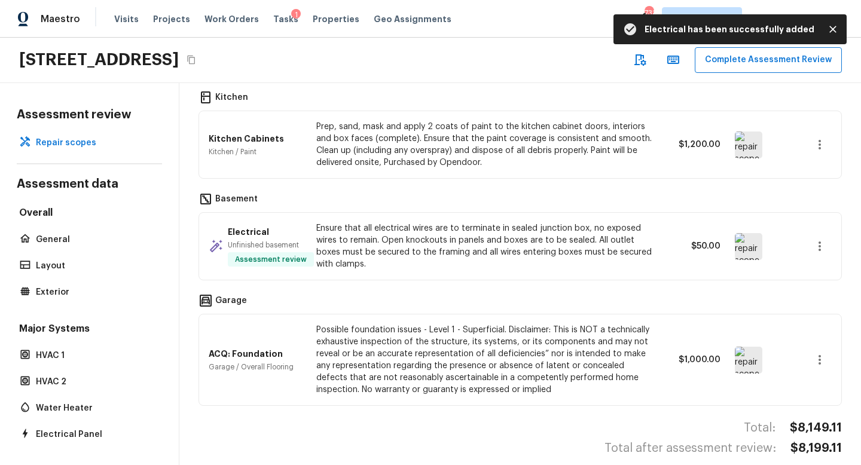
scroll to position [413, 0]
click at [744, 363] on img at bounding box center [749, 361] width 28 height 27
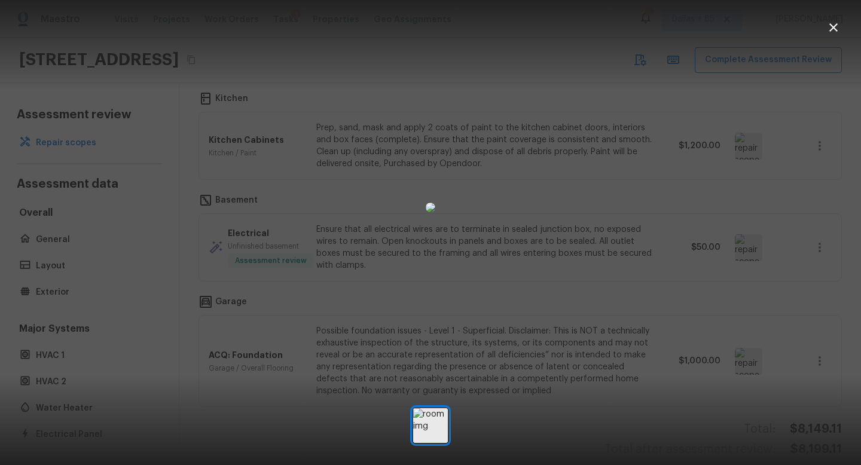
click at [832, 24] on icon "button" at bounding box center [834, 27] width 14 height 14
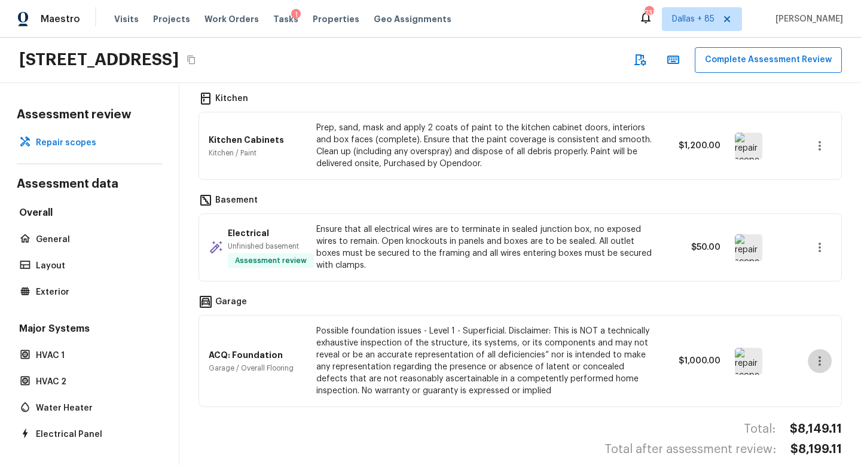
click at [825, 365] on icon "button" at bounding box center [820, 361] width 14 height 14
click at [815, 393] on li "Remove" at bounding box center [815, 397] width 78 height 36
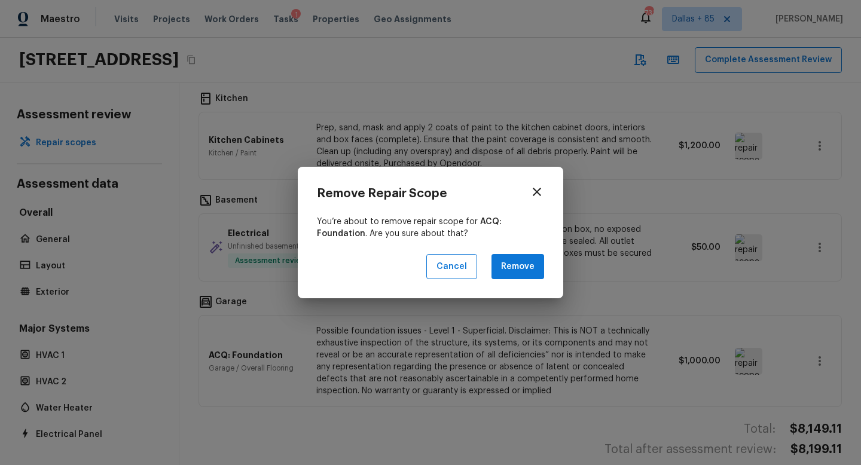
click at [517, 266] on button "Remove" at bounding box center [518, 267] width 53 height 26
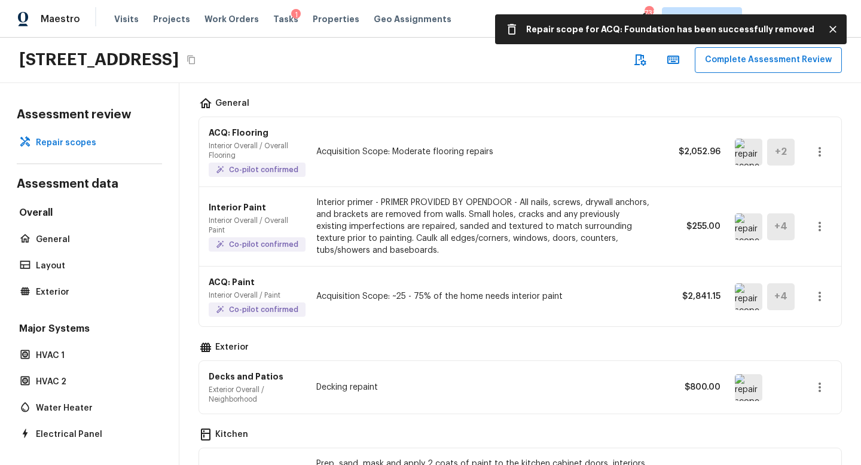
scroll to position [0, 0]
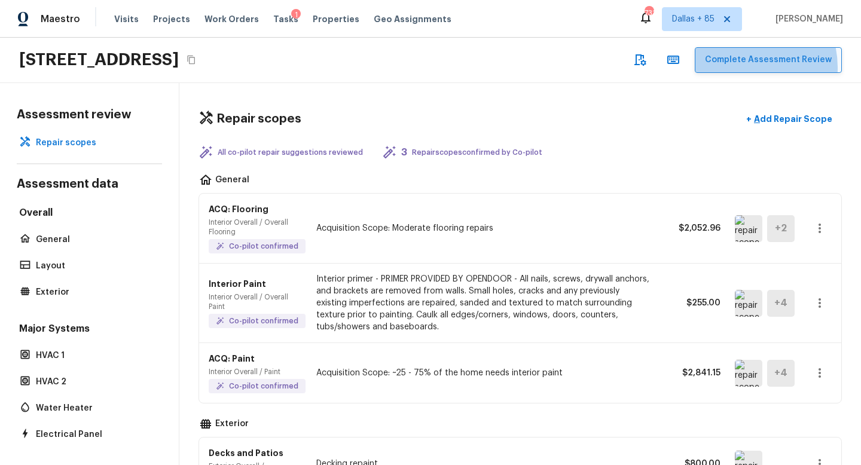
click at [745, 68] on button "Complete Assessment Review" at bounding box center [768, 60] width 147 height 26
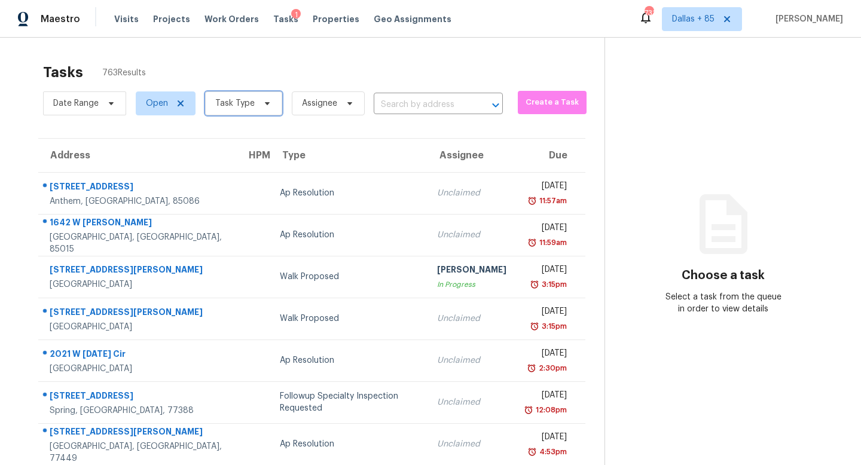
click at [251, 95] on span "Task Type" at bounding box center [243, 104] width 77 height 24
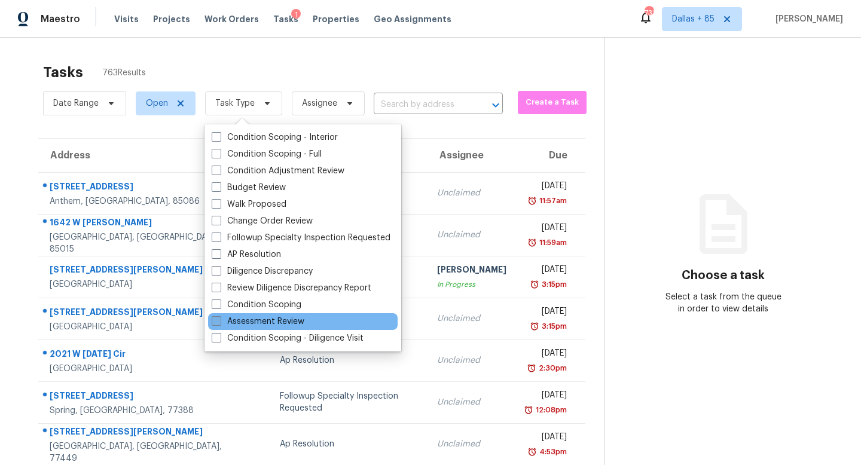
click at [242, 325] on label "Assessment Review" at bounding box center [258, 322] width 93 height 12
click at [220, 324] on input "Assessment Review" at bounding box center [216, 320] width 8 height 8
checkbox input "true"
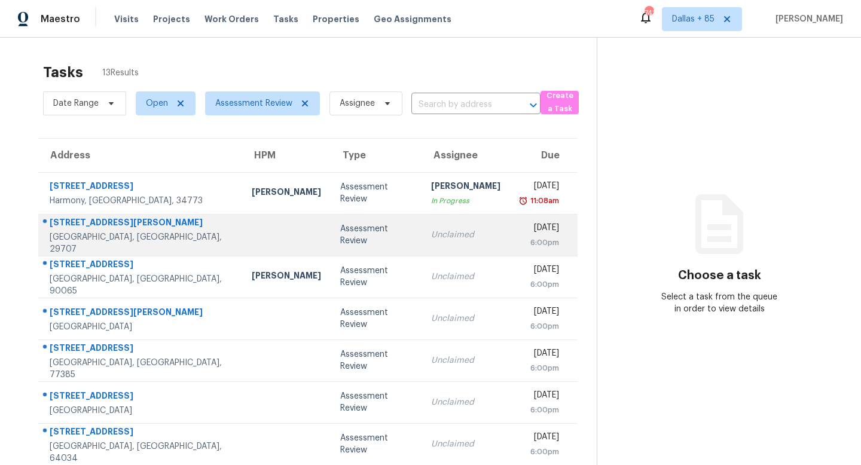
click at [456, 235] on div "Unclaimed" at bounding box center [465, 235] width 69 height 12
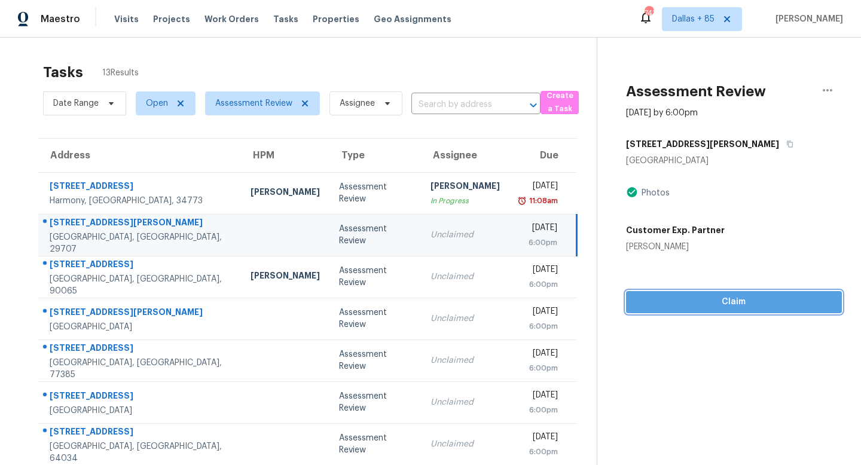
click at [686, 304] on span "Claim" at bounding box center [734, 302] width 197 height 15
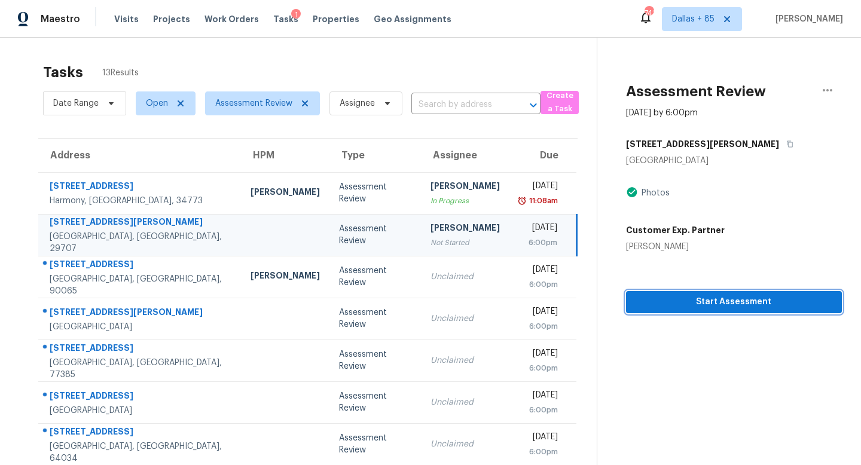
click at [686, 304] on span "Start Assessment" at bounding box center [734, 302] width 197 height 15
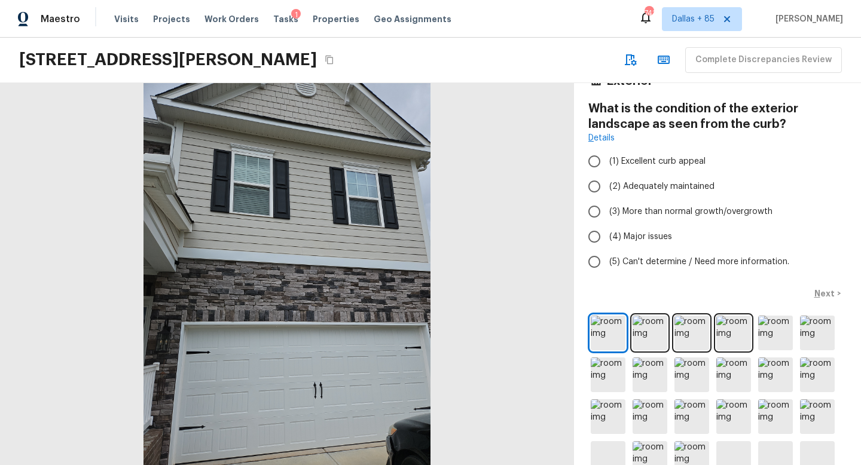
scroll to position [48, 0]
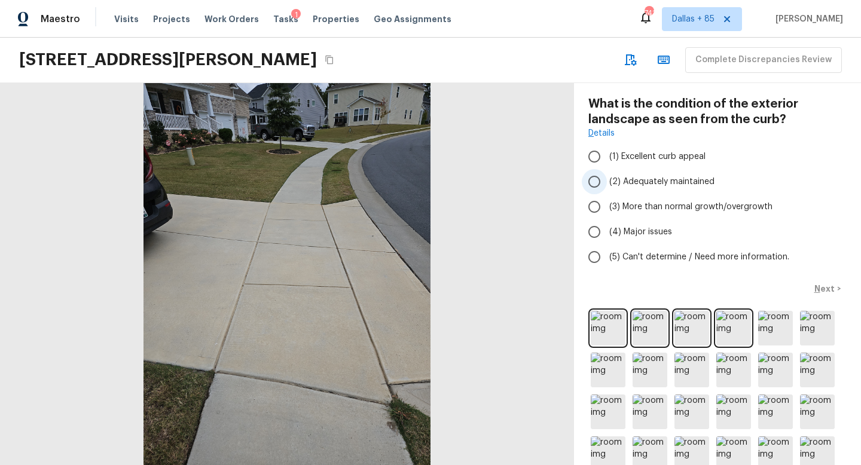
click at [637, 181] on span "(2) Adequately maintained" at bounding box center [662, 182] width 105 height 12
click at [607, 181] on input "(2) Adequately maintained" at bounding box center [594, 181] width 25 height 25
radio input "true"
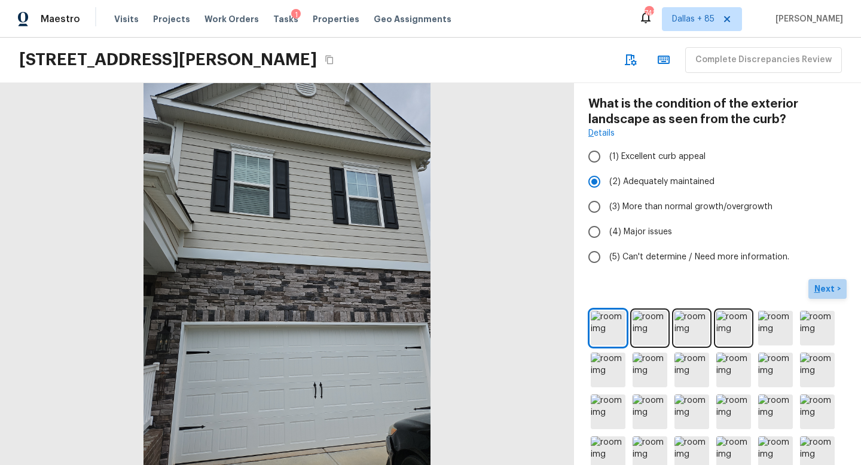
click at [831, 289] on p "Next" at bounding box center [826, 289] width 23 height 12
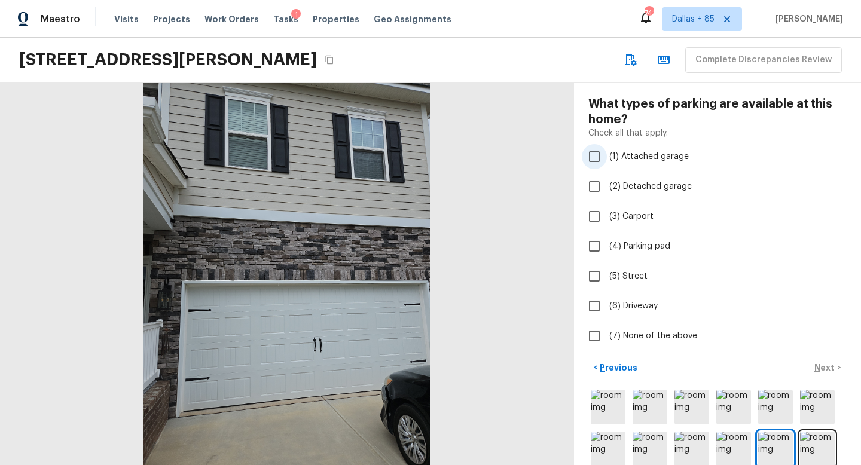
click at [596, 151] on input "(1) Attached garage" at bounding box center [594, 156] width 25 height 25
checkbox input "true"
click at [586, 279] on input "(5) Street" at bounding box center [594, 276] width 25 height 25
checkbox input "true"
click at [585, 322] on div "Completed 2 / 68 Exterior What types of parking are available at this home? Che…" at bounding box center [717, 274] width 287 height 382
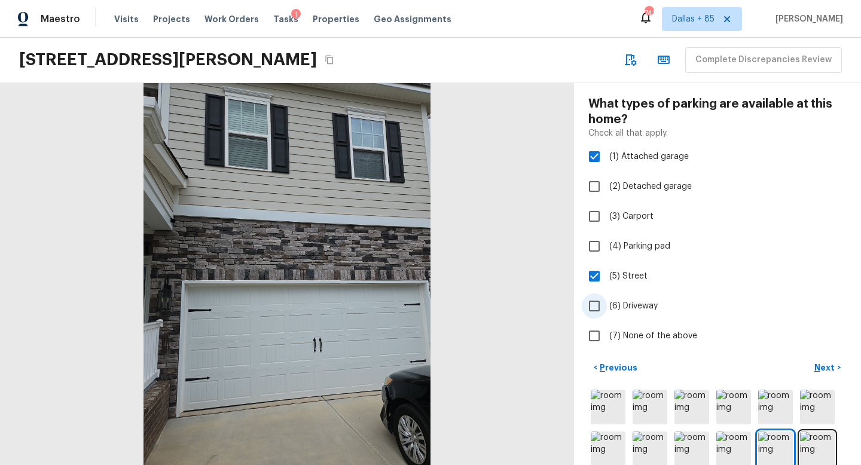
click at [592, 304] on input "(6) Driveway" at bounding box center [594, 306] width 25 height 25
checkbox input "true"
click at [828, 366] on p "Next" at bounding box center [826, 368] width 23 height 12
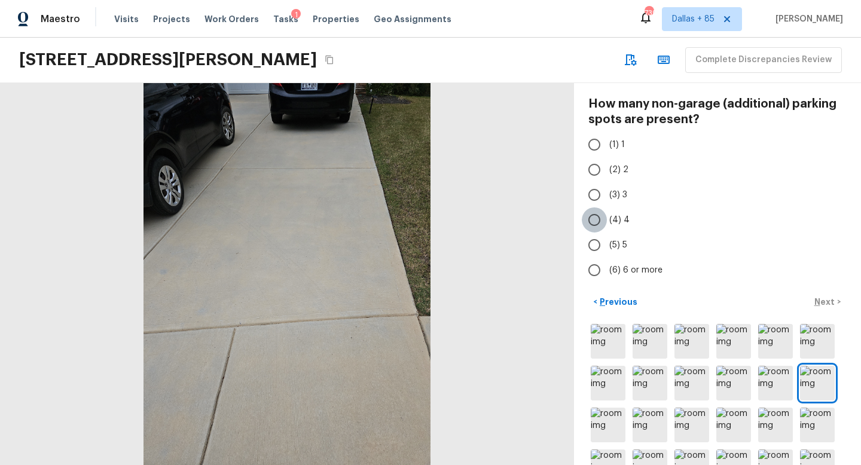
click at [590, 223] on input "(4) 4" at bounding box center [594, 220] width 25 height 25
radio input "true"
click at [831, 304] on p "Next" at bounding box center [826, 302] width 23 height 12
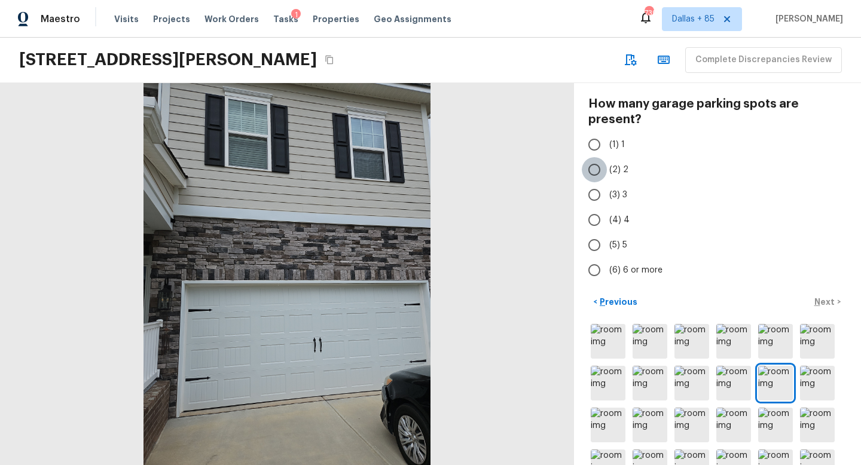
click at [602, 171] on input "(2) 2" at bounding box center [594, 169] width 25 height 25
radio input "true"
click at [818, 301] on p "Next" at bounding box center [826, 302] width 23 height 12
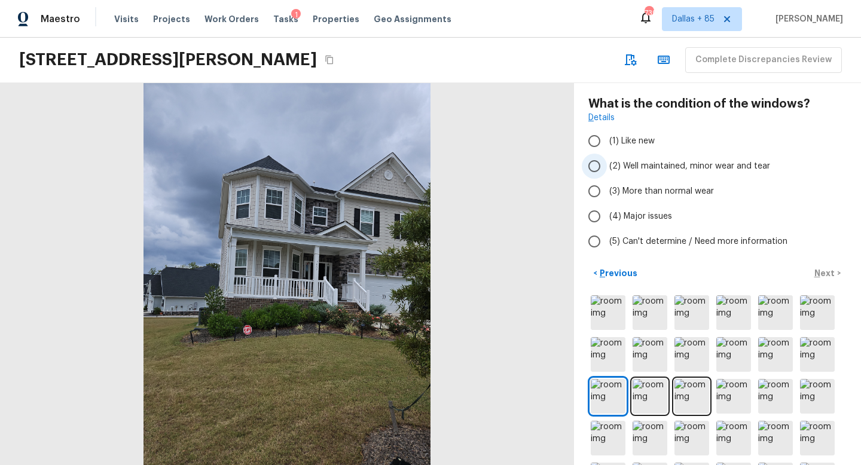
click at [644, 159] on label "(2) Well maintained, minor wear and tear" at bounding box center [709, 166] width 255 height 25
click at [607, 159] on input "(2) Well maintained, minor wear and tear" at bounding box center [594, 166] width 25 height 25
radio input "true"
click at [817, 270] on p "Next" at bounding box center [826, 273] width 23 height 12
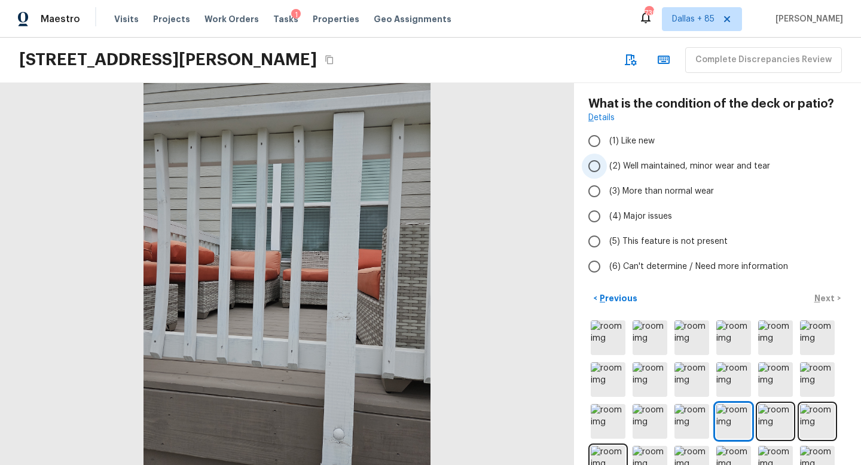
click at [659, 166] on span "(2) Well maintained, minor wear and tear" at bounding box center [690, 166] width 161 height 12
click at [607, 166] on input "(2) Well maintained, minor wear and tear" at bounding box center [594, 166] width 25 height 25
radio input "true"
click at [826, 302] on p "Next" at bounding box center [826, 299] width 23 height 12
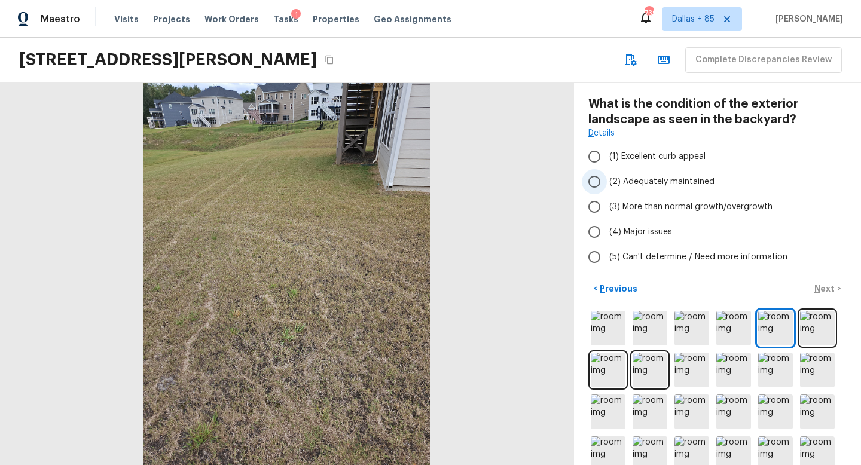
click at [638, 181] on span "(2) Adequately maintained" at bounding box center [662, 182] width 105 height 12
click at [607, 181] on input "(2) Adequately maintained" at bounding box center [594, 181] width 25 height 25
radio input "true"
click at [818, 287] on p "Next" at bounding box center [826, 289] width 23 height 12
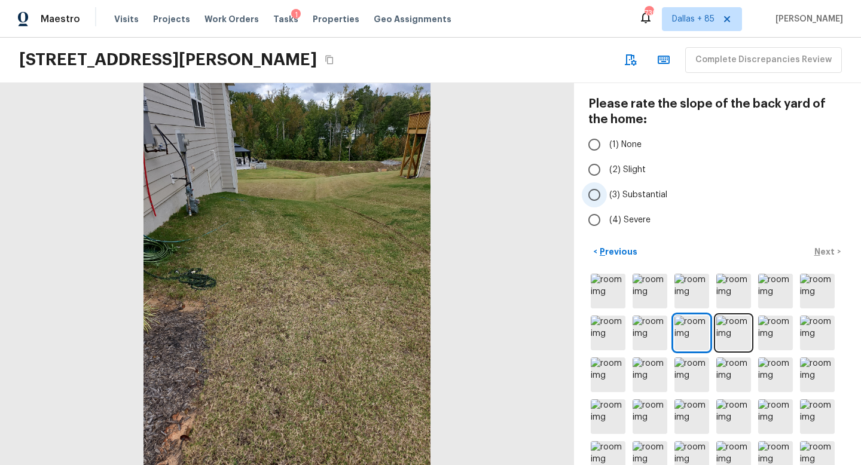
click at [619, 189] on span "(3) Substantial" at bounding box center [639, 195] width 58 height 12
click at [607, 188] on input "(3) Substantial" at bounding box center [594, 194] width 25 height 25
radio input "true"
click at [821, 255] on p "Next" at bounding box center [826, 252] width 23 height 12
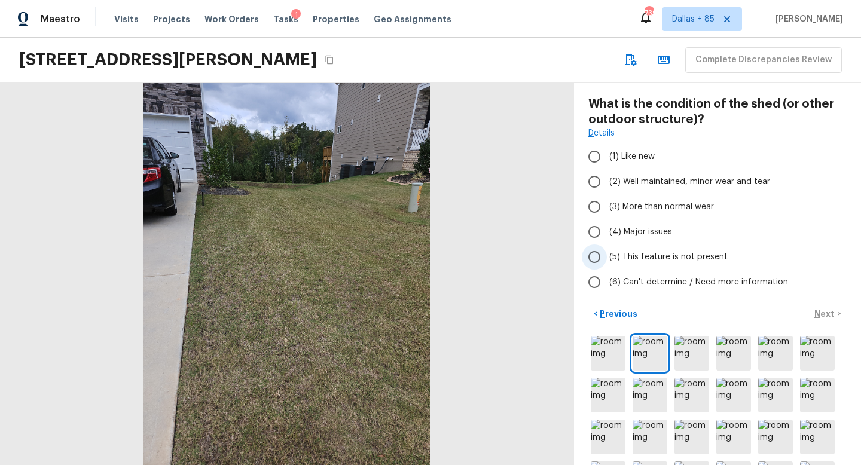
click at [671, 261] on span "(5) This feature is not present" at bounding box center [669, 257] width 118 height 12
click at [607, 261] on input "(5) This feature is not present" at bounding box center [594, 257] width 25 height 25
radio input "true"
click at [825, 311] on p "Next" at bounding box center [826, 314] width 23 height 12
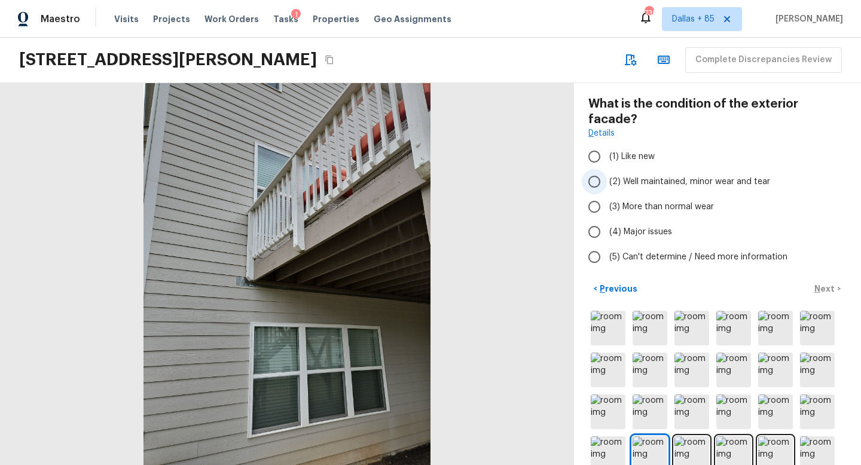
click at [601, 169] on input "(2) Well maintained, minor wear and tear" at bounding box center [594, 181] width 25 height 25
radio input "true"
click at [830, 283] on p "Next" at bounding box center [826, 289] width 23 height 12
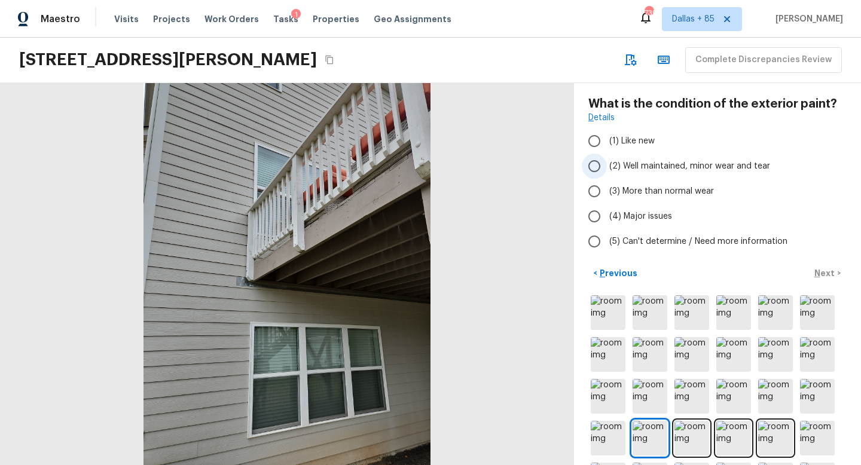
click at [627, 170] on span "(2) Well maintained, minor wear and tear" at bounding box center [690, 166] width 161 height 12
click at [607, 170] on input "(2) Well maintained, minor wear and tear" at bounding box center [594, 166] width 25 height 25
radio input "true"
click at [833, 272] on p "Next" at bounding box center [826, 273] width 23 height 12
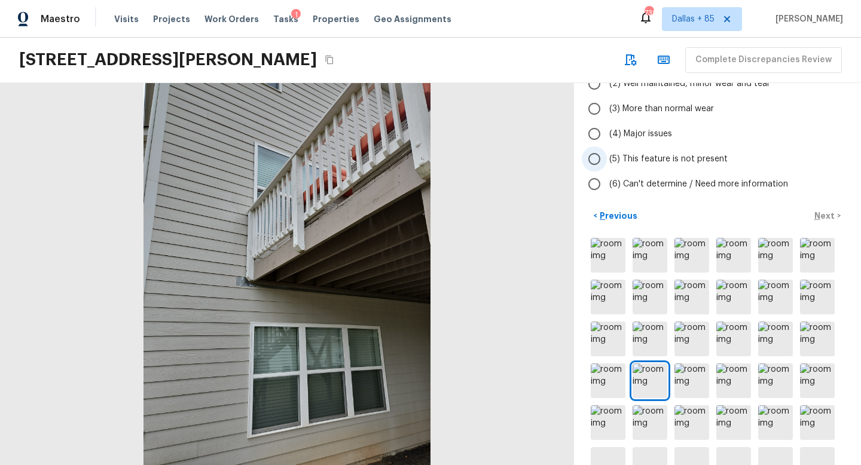
scroll to position [134, 0]
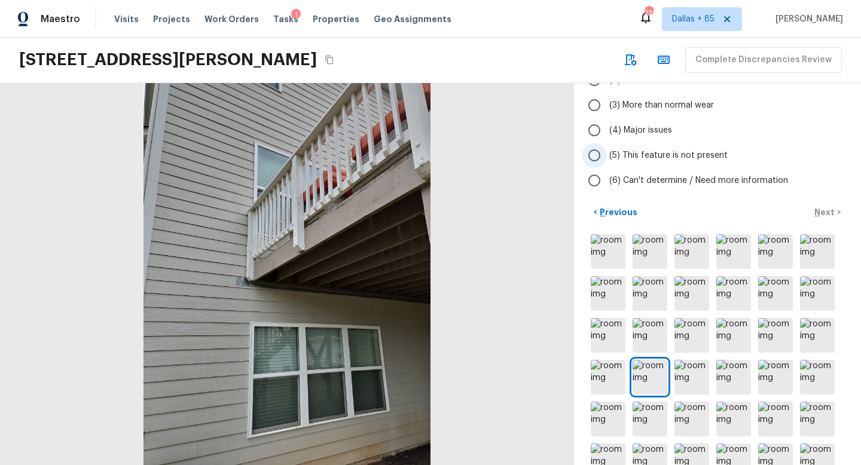
click at [653, 157] on span "(5) This feature is not present" at bounding box center [669, 156] width 118 height 12
click at [607, 157] on input "(5) This feature is not present" at bounding box center [594, 155] width 25 height 25
radio input "true"
click at [825, 214] on p "Next" at bounding box center [826, 212] width 23 height 12
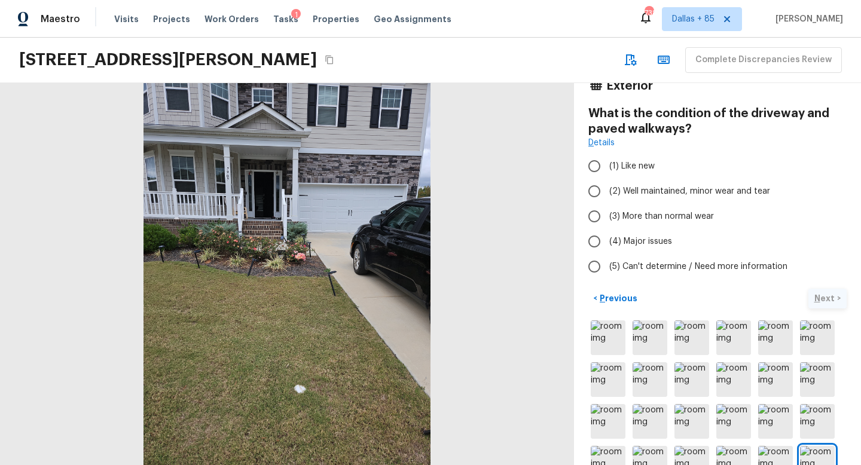
scroll to position [40, 0]
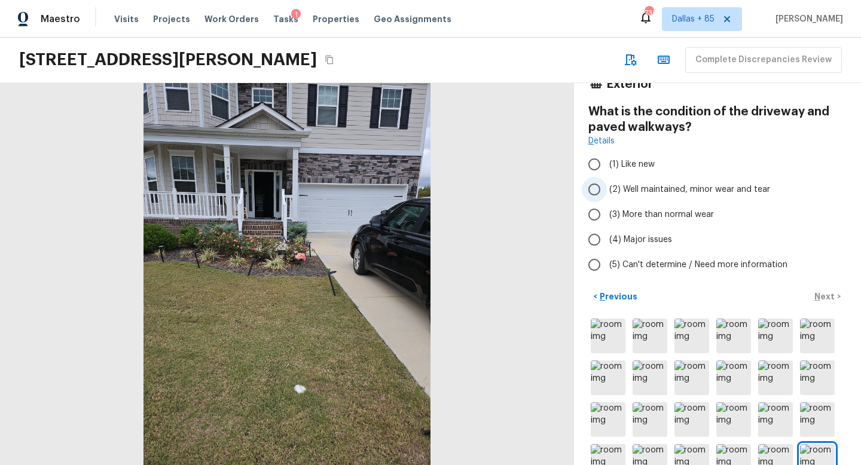
click at [648, 190] on span "(2) Well maintained, minor wear and tear" at bounding box center [690, 190] width 161 height 12
click at [607, 190] on input "(2) Well maintained, minor wear and tear" at bounding box center [594, 189] width 25 height 25
radio input "true"
click at [821, 293] on p "Next" at bounding box center [826, 297] width 23 height 12
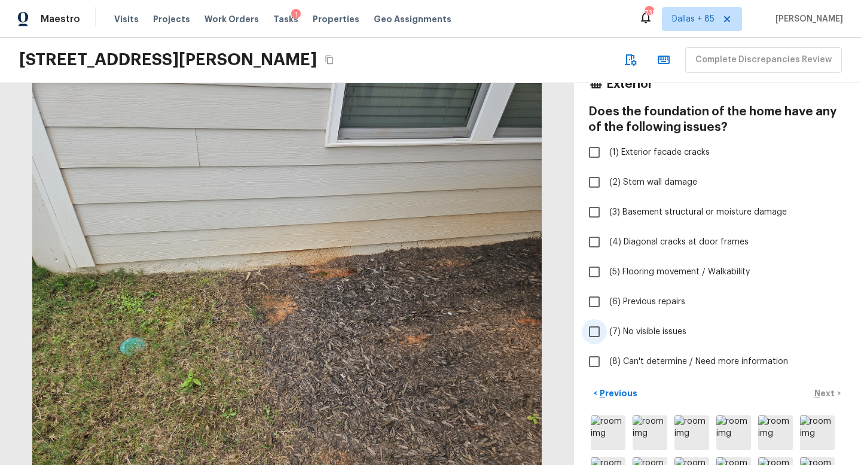
click at [599, 325] on input "(7) No visible issues" at bounding box center [594, 331] width 25 height 25
checkbox input "true"
click at [820, 389] on p "Next" at bounding box center [826, 394] width 23 height 12
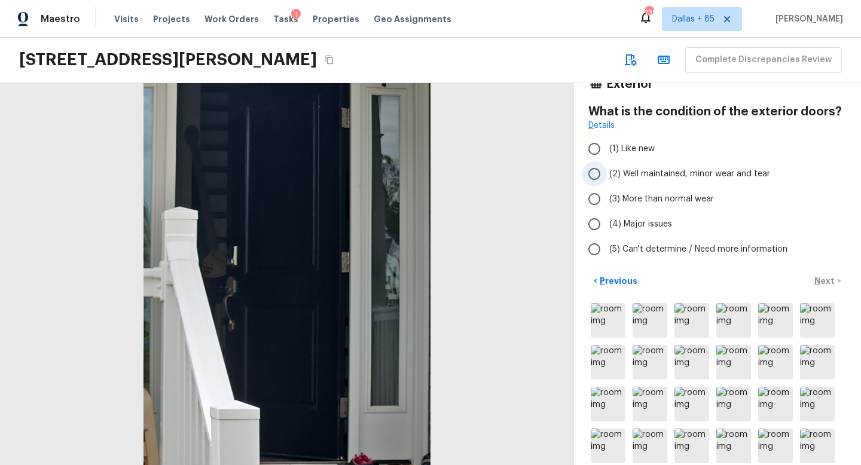
click at [616, 169] on span "(2) Well maintained, minor wear and tear" at bounding box center [690, 174] width 161 height 12
click at [607, 169] on input "(2) Well maintained, minor wear and tear" at bounding box center [594, 174] width 25 height 25
radio input "true"
click at [821, 280] on p "Next" at bounding box center [826, 281] width 23 height 12
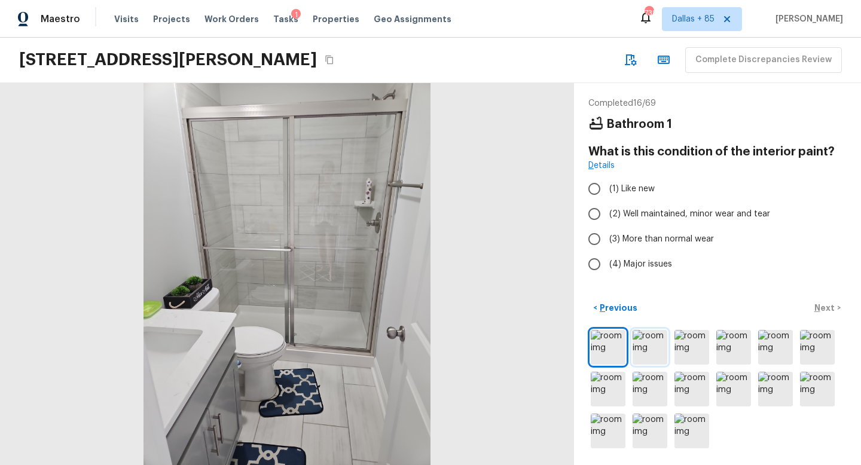
click at [648, 337] on img at bounding box center [650, 347] width 35 height 35
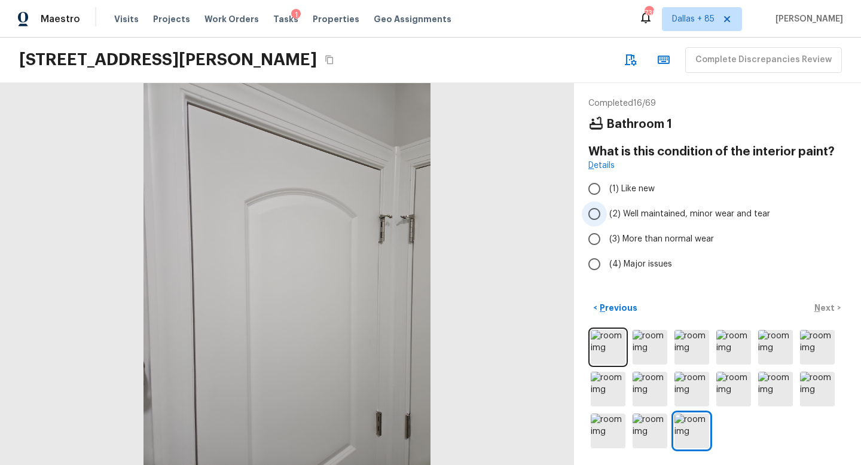
click at [659, 210] on span "(2) Well maintained, minor wear and tear" at bounding box center [690, 214] width 161 height 12
click at [607, 210] on input "(2) Well maintained, minor wear and tear" at bounding box center [594, 214] width 25 height 25
radio input "true"
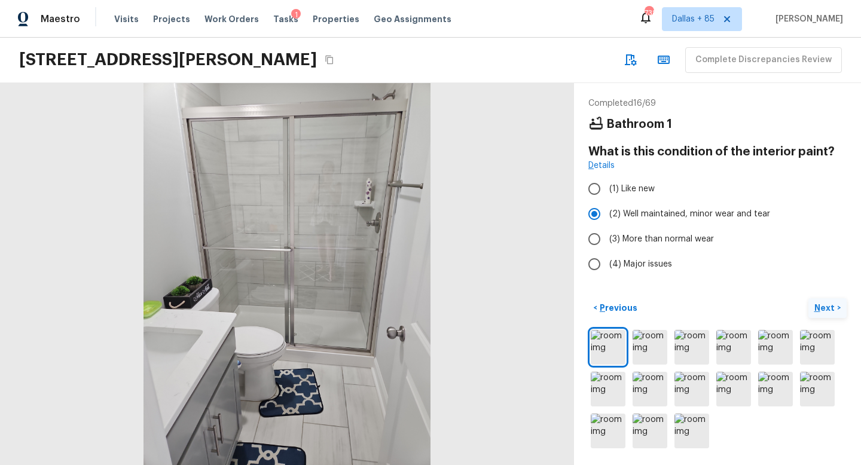
click at [819, 304] on p "Next" at bounding box center [826, 308] width 23 height 12
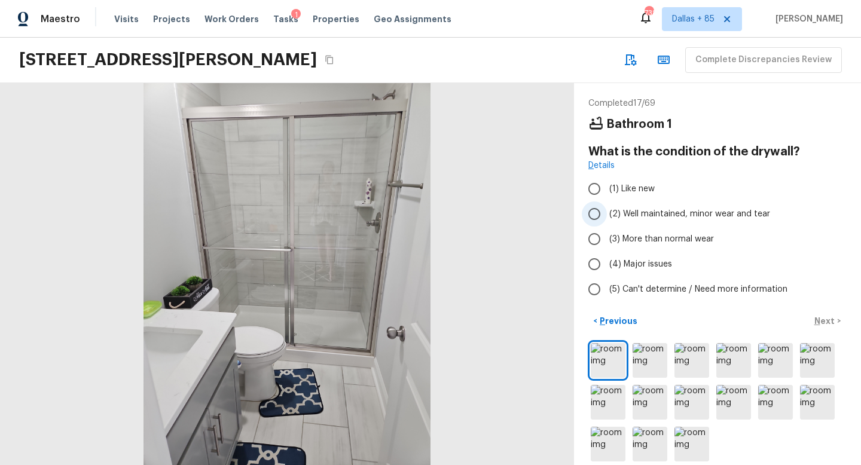
click at [653, 209] on span "(2) Well maintained, minor wear and tear" at bounding box center [690, 214] width 161 height 12
click at [607, 209] on input "(2) Well maintained, minor wear and tear" at bounding box center [594, 214] width 25 height 25
radio input "true"
click at [822, 318] on p "Next" at bounding box center [826, 321] width 23 height 12
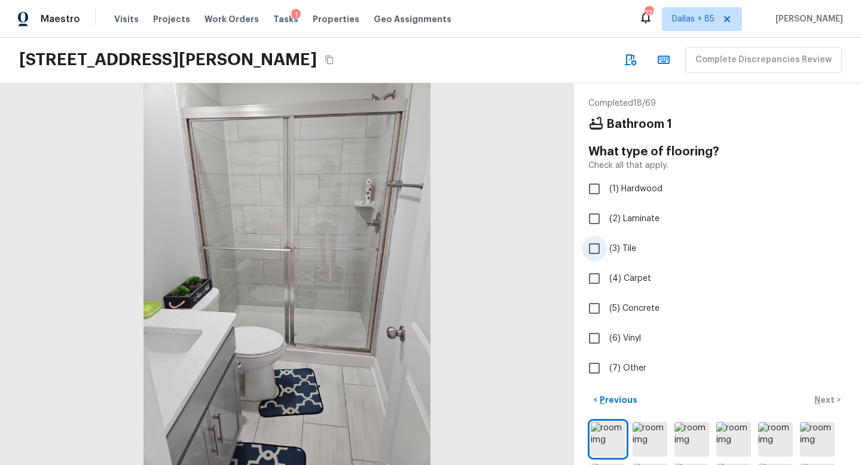
click at [604, 243] on input "(3) Tile" at bounding box center [594, 248] width 25 height 25
checkbox input "true"
click at [821, 400] on p "Next" at bounding box center [826, 400] width 23 height 12
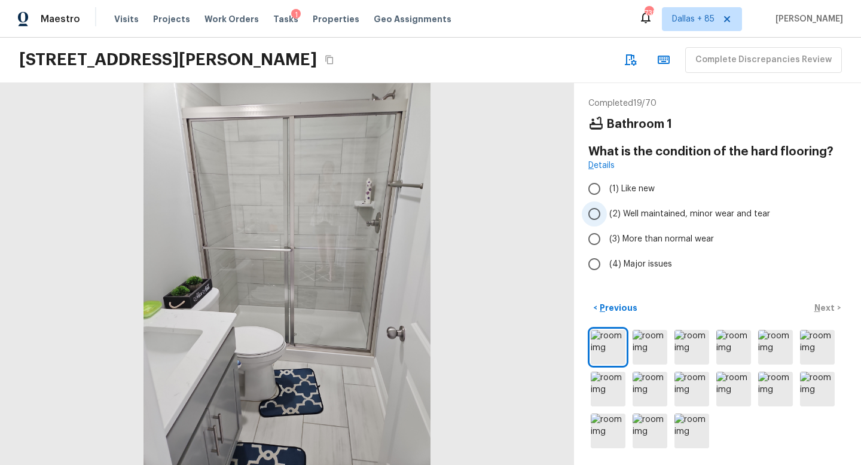
click at [637, 214] on span "(2) Well maintained, minor wear and tear" at bounding box center [690, 214] width 161 height 12
click at [607, 214] on input "(2) Well maintained, minor wear and tear" at bounding box center [594, 214] width 25 height 25
radio input "true"
click at [818, 309] on p "Next" at bounding box center [826, 308] width 23 height 12
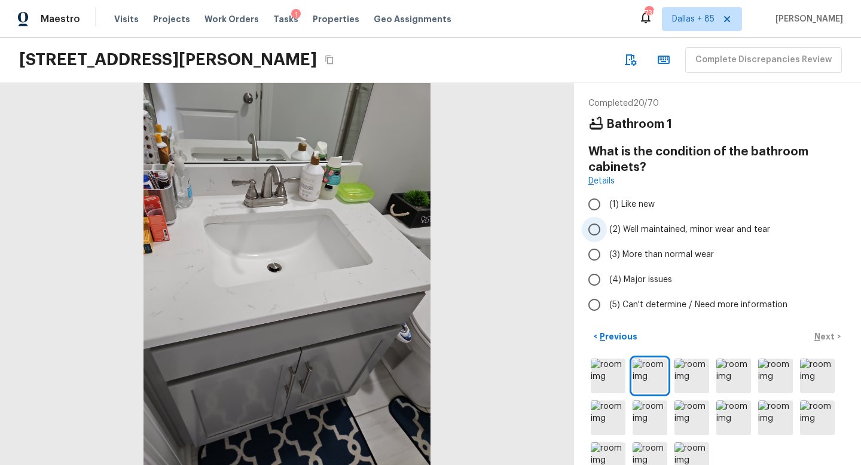
click at [612, 226] on span "(2) Well maintained, minor wear and tear" at bounding box center [690, 230] width 161 height 12
click at [607, 226] on input "(2) Well maintained, minor wear and tear" at bounding box center [594, 229] width 25 height 25
radio input "true"
click at [827, 331] on p "Next" at bounding box center [826, 337] width 23 height 12
click at [631, 230] on span "(2) Well maintained, minor wear and tear" at bounding box center [690, 230] width 161 height 12
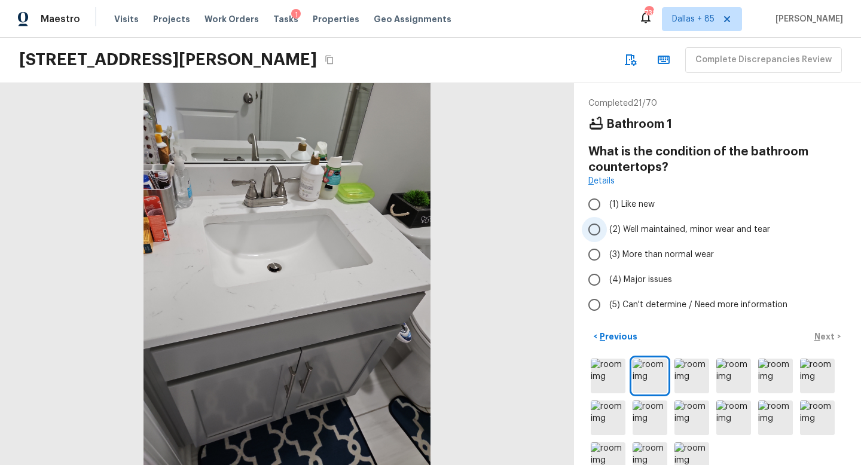
click at [607, 230] on input "(2) Well maintained, minor wear and tear" at bounding box center [594, 229] width 25 height 25
radio input "true"
click at [828, 334] on p "Next" at bounding box center [826, 337] width 23 height 12
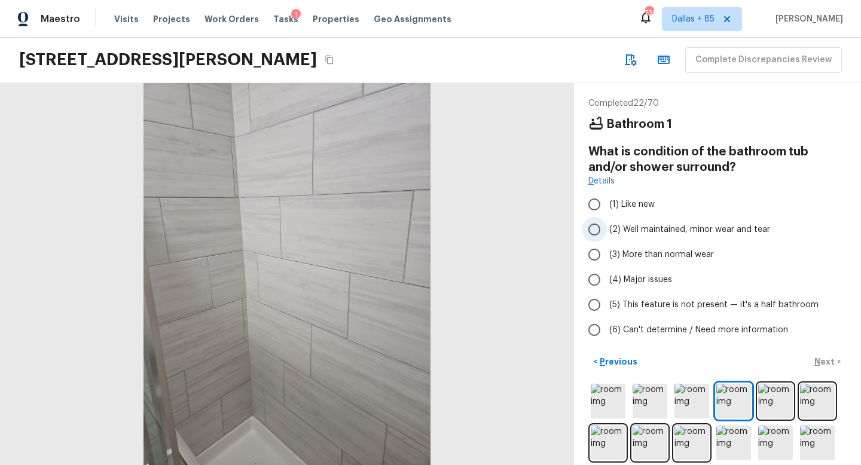
click at [638, 229] on span "(2) Well maintained, minor wear and tear" at bounding box center [690, 230] width 161 height 12
click at [607, 229] on input "(2) Well maintained, minor wear and tear" at bounding box center [594, 229] width 25 height 25
radio input "true"
click at [828, 360] on p "Next" at bounding box center [826, 362] width 23 height 12
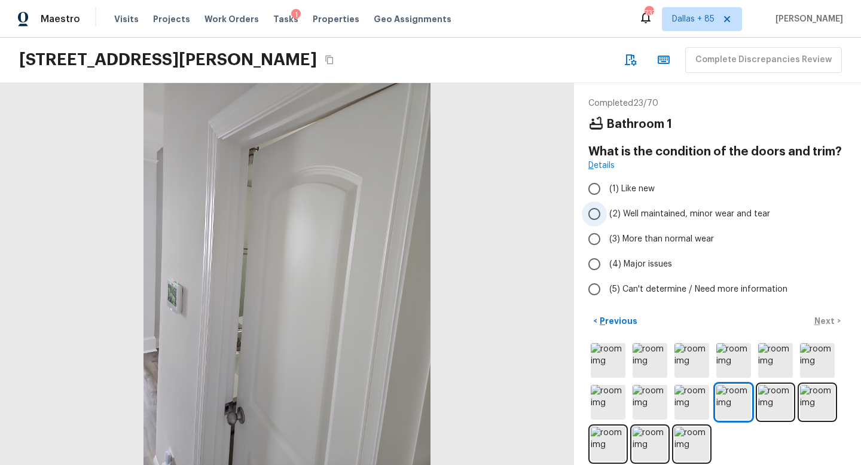
click at [623, 220] on label "(2) Well maintained, minor wear and tear" at bounding box center [709, 214] width 255 height 25
click at [607, 220] on input "(2) Well maintained, minor wear and tear" at bounding box center [594, 214] width 25 height 25
radio input "true"
click at [817, 316] on p "Next" at bounding box center [826, 321] width 23 height 12
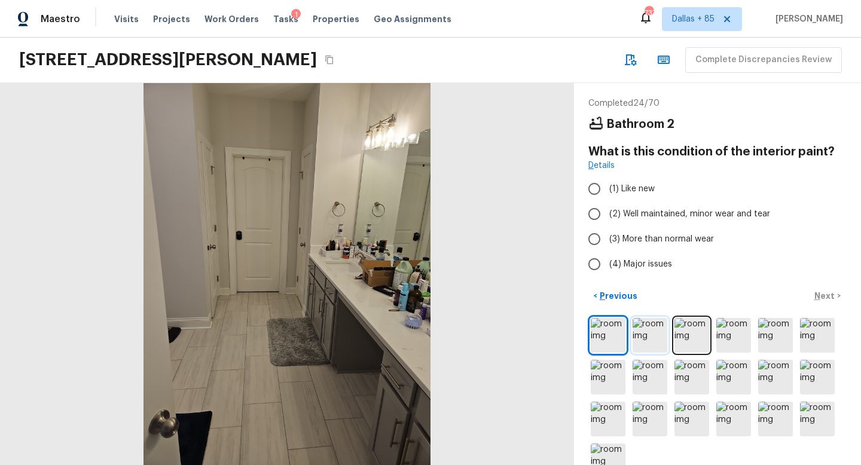
click at [648, 332] on img at bounding box center [650, 335] width 35 height 35
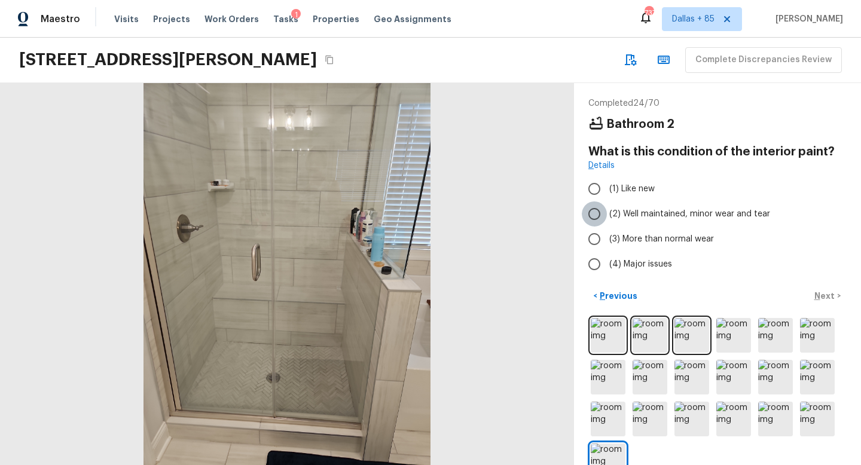
click at [598, 214] on input "(2) Well maintained, minor wear and tear" at bounding box center [594, 214] width 25 height 25
radio input "true"
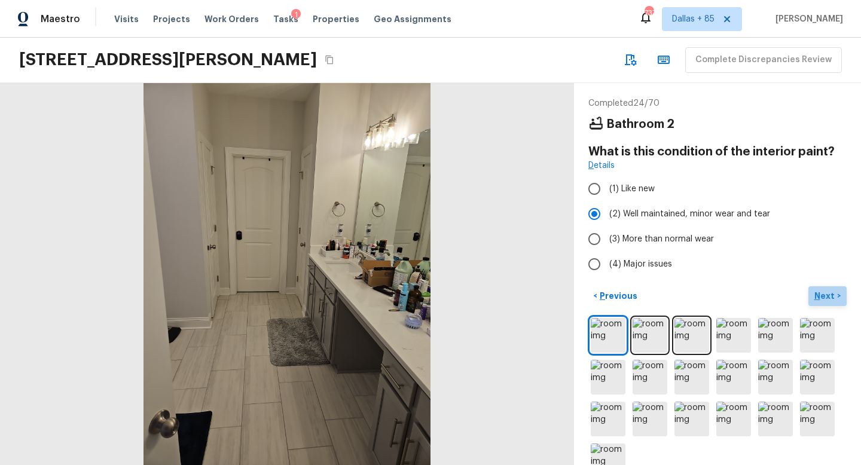
click at [824, 298] on p "Next" at bounding box center [826, 296] width 23 height 12
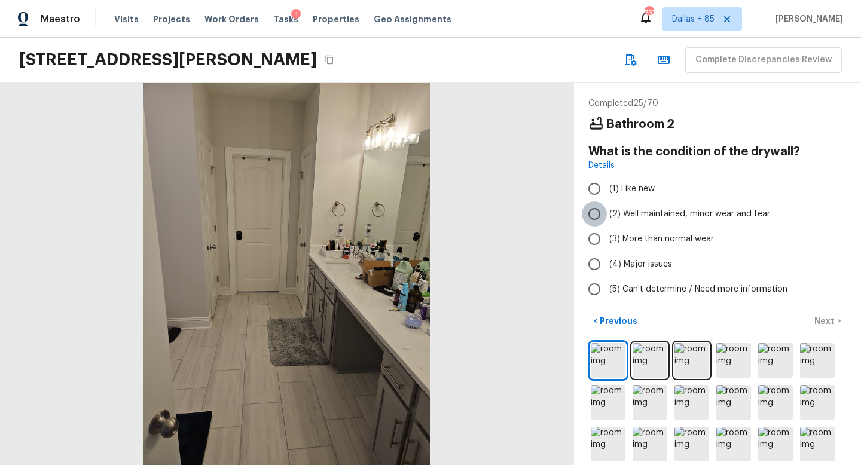
click at [601, 214] on input "(2) Well maintained, minor wear and tear" at bounding box center [594, 214] width 25 height 25
radio input "true"
click at [823, 318] on p "Next" at bounding box center [826, 321] width 23 height 12
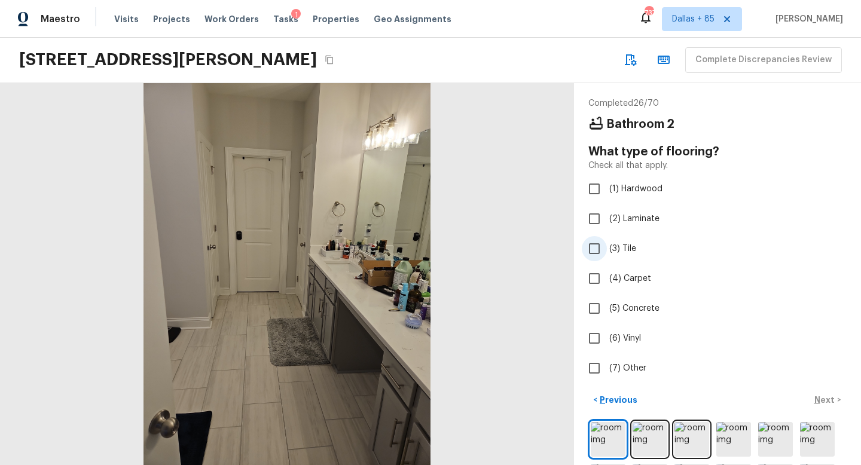
click at [595, 252] on input "(3) Tile" at bounding box center [594, 248] width 25 height 25
checkbox input "true"
click at [824, 395] on p "Next" at bounding box center [826, 400] width 23 height 12
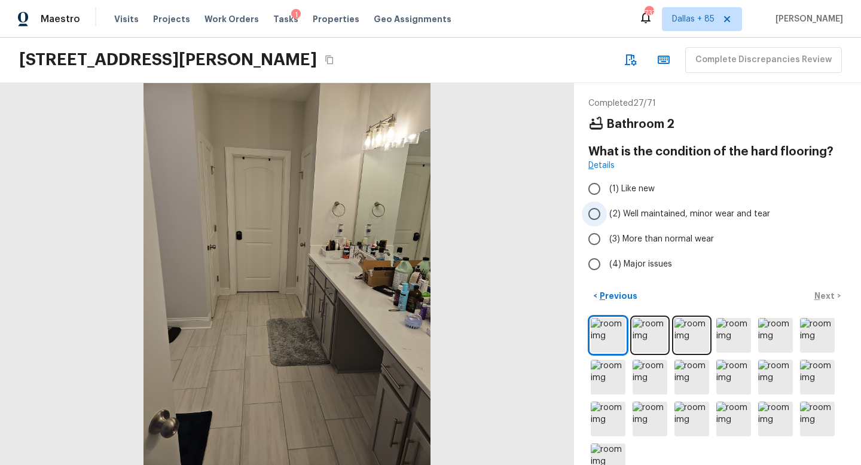
click at [686, 217] on span "(2) Well maintained, minor wear and tear" at bounding box center [690, 214] width 161 height 12
click at [607, 217] on input "(2) Well maintained, minor wear and tear" at bounding box center [594, 214] width 25 height 25
radio input "true"
click at [818, 303] on button "Next >" at bounding box center [828, 297] width 38 height 20
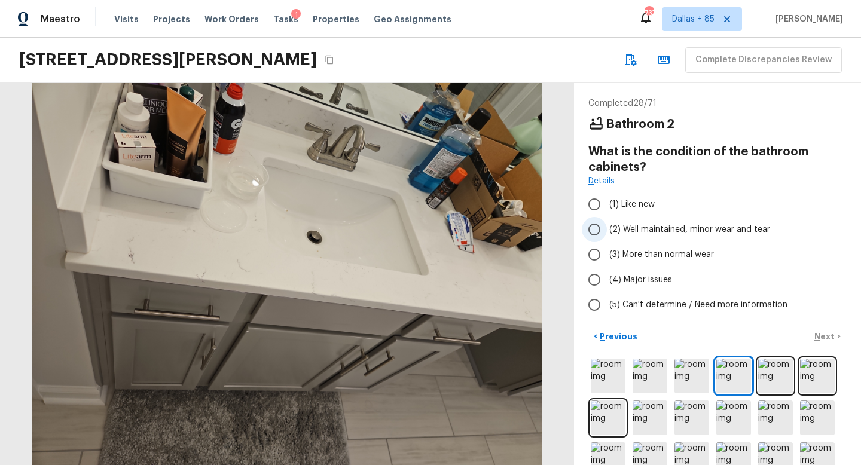
click at [632, 226] on span "(2) Well maintained, minor wear and tear" at bounding box center [690, 230] width 161 height 12
click at [607, 226] on input "(2) Well maintained, minor wear and tear" at bounding box center [594, 229] width 25 height 25
radio input "true"
click at [827, 336] on p "Next" at bounding box center [826, 337] width 23 height 12
click at [652, 235] on label "(2) Well maintained, minor wear and tear" at bounding box center [709, 229] width 255 height 25
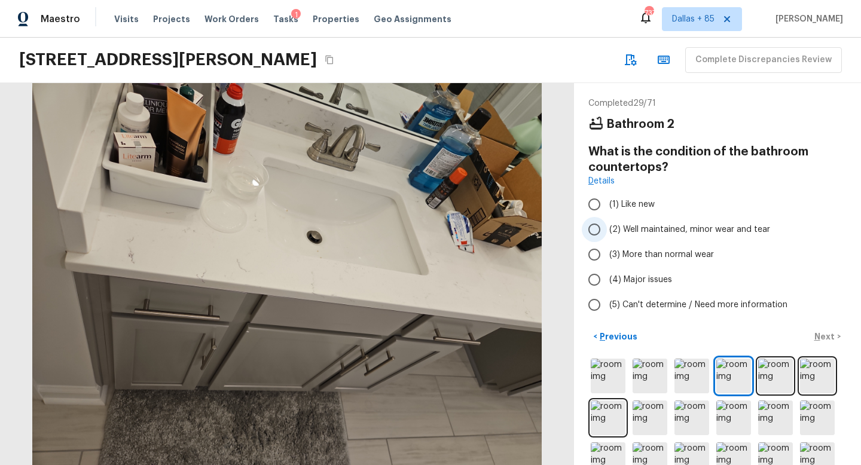
click at [607, 235] on input "(2) Well maintained, minor wear and tear" at bounding box center [594, 229] width 25 height 25
radio input "true"
click at [820, 339] on p "Next" at bounding box center [826, 337] width 23 height 12
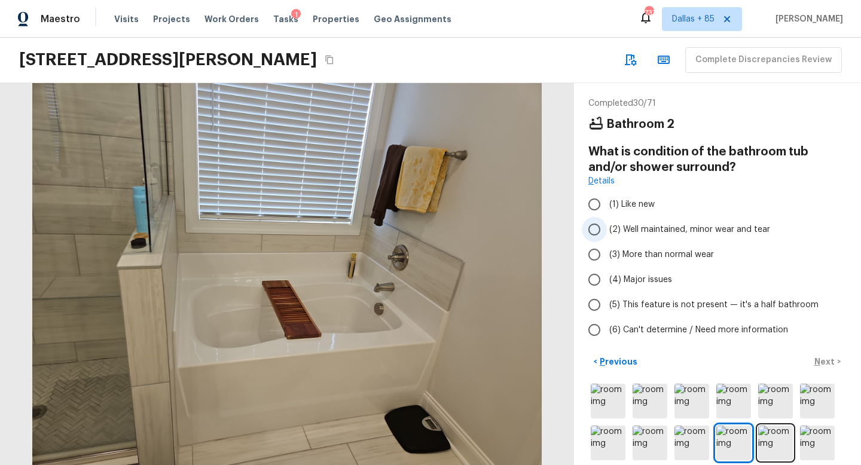
click at [626, 233] on span "(2) Well maintained, minor wear and tear" at bounding box center [690, 230] width 161 height 12
click at [607, 233] on input "(2) Well maintained, minor wear and tear" at bounding box center [594, 229] width 25 height 25
radio input "true"
click at [815, 360] on p "Next" at bounding box center [826, 362] width 23 height 12
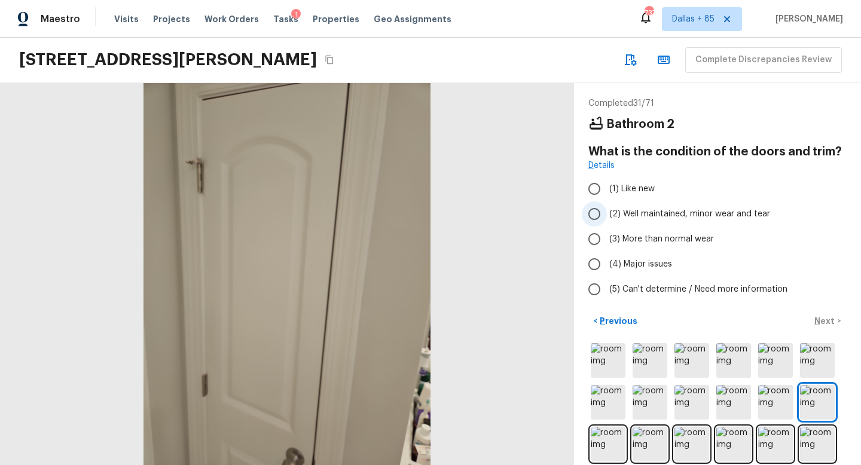
click at [653, 208] on span "(2) Well maintained, minor wear and tear" at bounding box center [690, 214] width 161 height 12
click at [607, 208] on input "(2) Well maintained, minor wear and tear" at bounding box center [594, 214] width 25 height 25
radio input "true"
click at [811, 316] on button "Next >" at bounding box center [828, 322] width 38 height 20
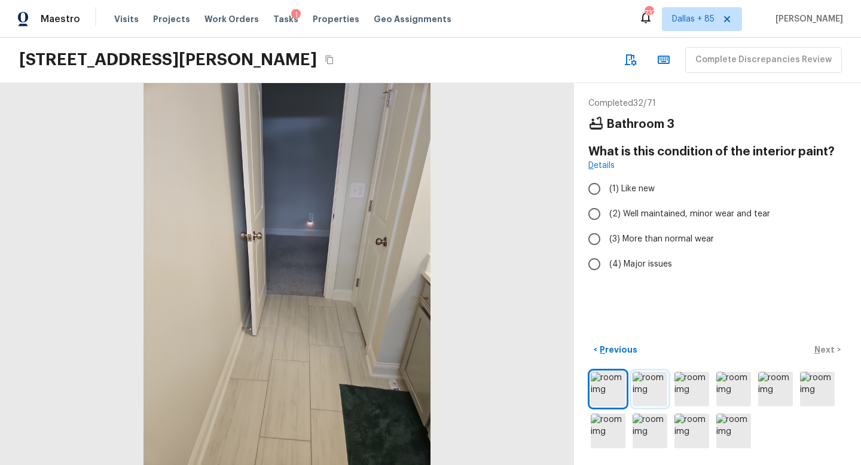
click at [651, 388] on img at bounding box center [650, 389] width 35 height 35
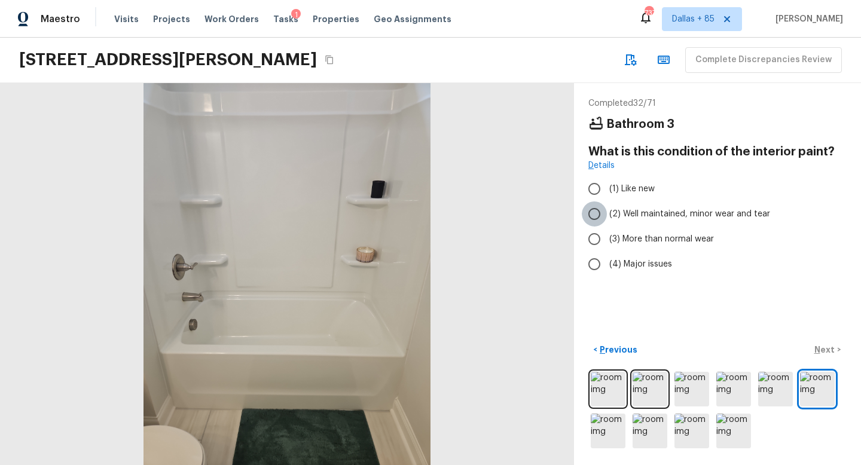
click at [596, 215] on input "(2) Well maintained, minor wear and tear" at bounding box center [594, 214] width 25 height 25
radio input "true"
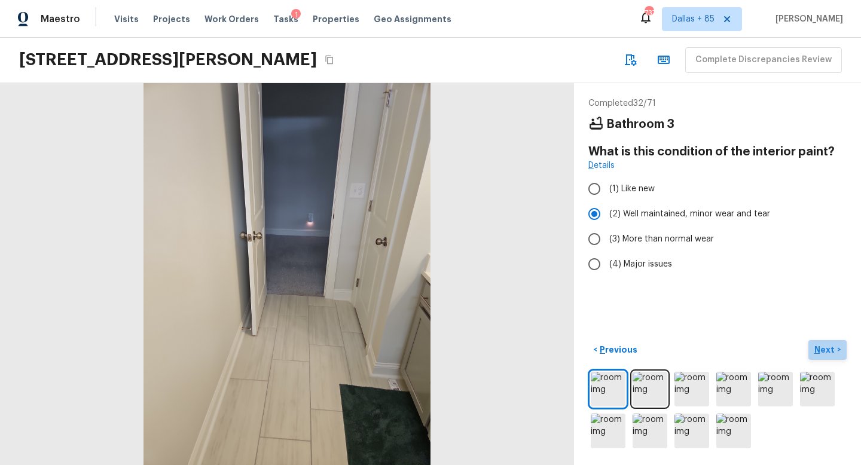
click at [830, 349] on p "Next" at bounding box center [826, 350] width 23 height 12
click at [608, 214] on label "(2) Well maintained, minor wear and tear" at bounding box center [709, 214] width 255 height 25
click at [607, 214] on input "(2) Well maintained, minor wear and tear" at bounding box center [594, 214] width 25 height 25
radio input "true"
click at [819, 352] on p "Next" at bounding box center [826, 350] width 23 height 12
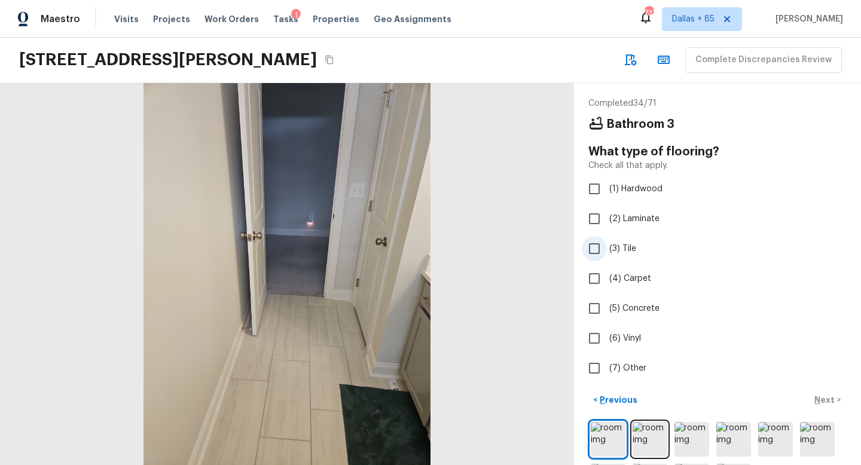
click at [600, 251] on input "(3) Tile" at bounding box center [594, 248] width 25 height 25
checkbox input "true"
click at [822, 397] on p "Next" at bounding box center [826, 400] width 23 height 12
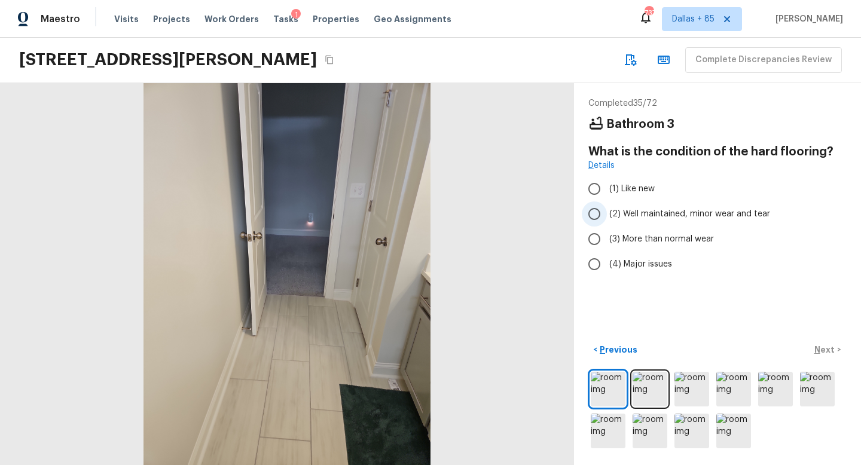
click at [650, 212] on span "(2) Well maintained, minor wear and tear" at bounding box center [690, 214] width 161 height 12
click at [607, 212] on input "(2) Well maintained, minor wear and tear" at bounding box center [594, 214] width 25 height 25
radio input "true"
click at [820, 346] on p "Next" at bounding box center [826, 350] width 23 height 12
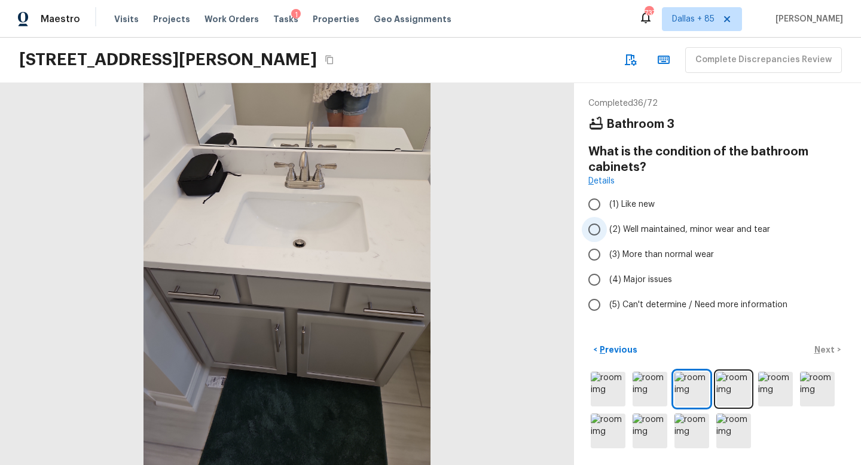
click at [630, 225] on span "(2) Well maintained, minor wear and tear" at bounding box center [690, 230] width 161 height 12
click at [607, 225] on input "(2) Well maintained, minor wear and tear" at bounding box center [594, 229] width 25 height 25
radio input "true"
click at [826, 348] on p "Next" at bounding box center [826, 350] width 23 height 12
click at [659, 220] on label "(2) Well maintained, minor wear and tear" at bounding box center [709, 229] width 255 height 25
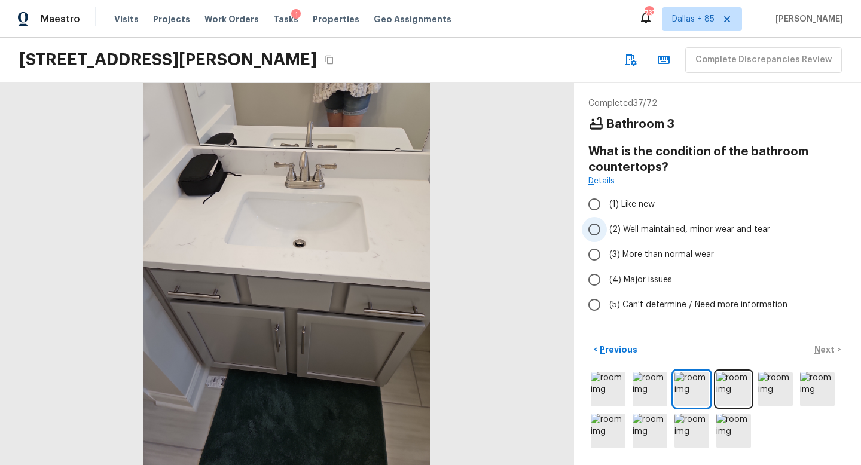
click at [607, 220] on input "(2) Well maintained, minor wear and tear" at bounding box center [594, 229] width 25 height 25
radio input "true"
click at [815, 348] on button "Next >" at bounding box center [828, 350] width 38 height 20
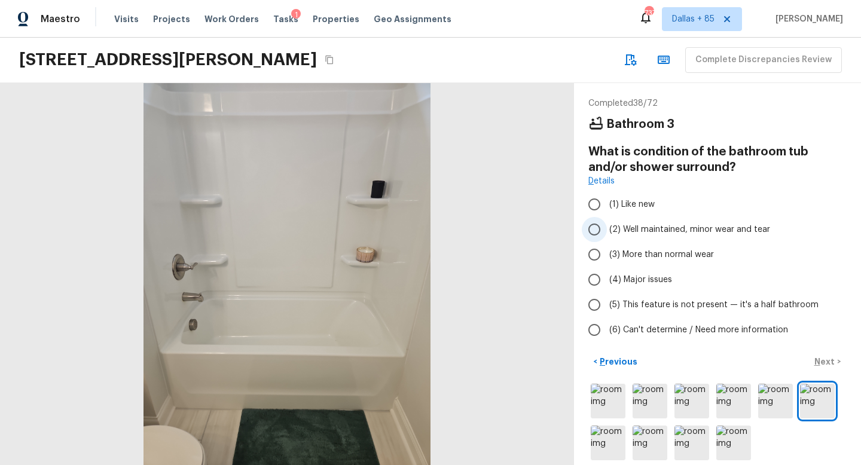
click at [649, 227] on span "(2) Well maintained, minor wear and tear" at bounding box center [690, 230] width 161 height 12
click at [607, 227] on input "(2) Well maintained, minor wear and tear" at bounding box center [594, 229] width 25 height 25
radio input "true"
click at [821, 361] on p "Next" at bounding box center [826, 362] width 23 height 12
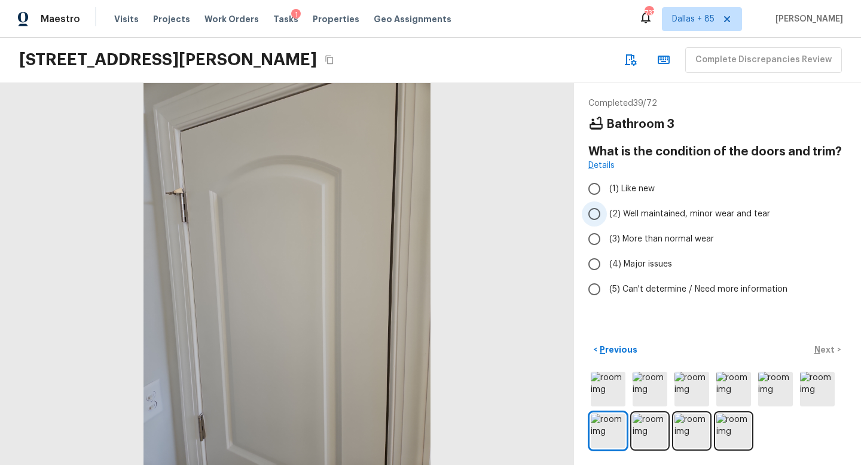
click at [661, 212] on span "(2) Well maintained, minor wear and tear" at bounding box center [690, 214] width 161 height 12
click at [607, 212] on input "(2) Well maintained, minor wear and tear" at bounding box center [594, 214] width 25 height 25
radio input "true"
click at [822, 352] on p "Next" at bounding box center [826, 350] width 23 height 12
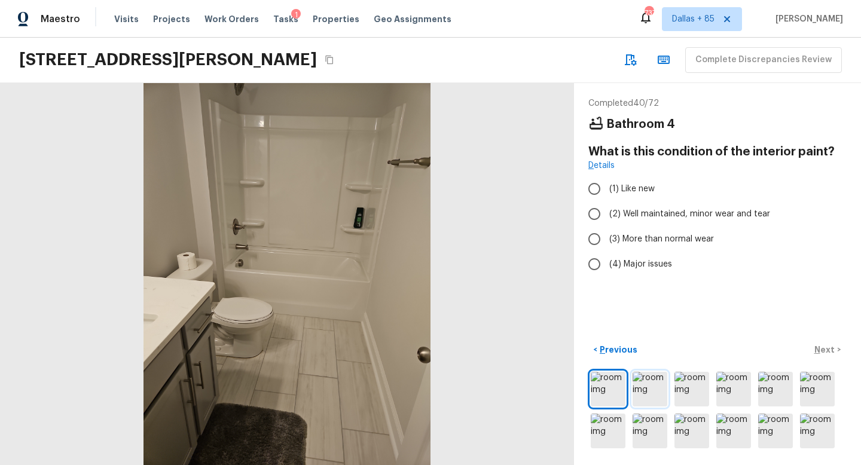
click at [653, 388] on img at bounding box center [650, 389] width 35 height 35
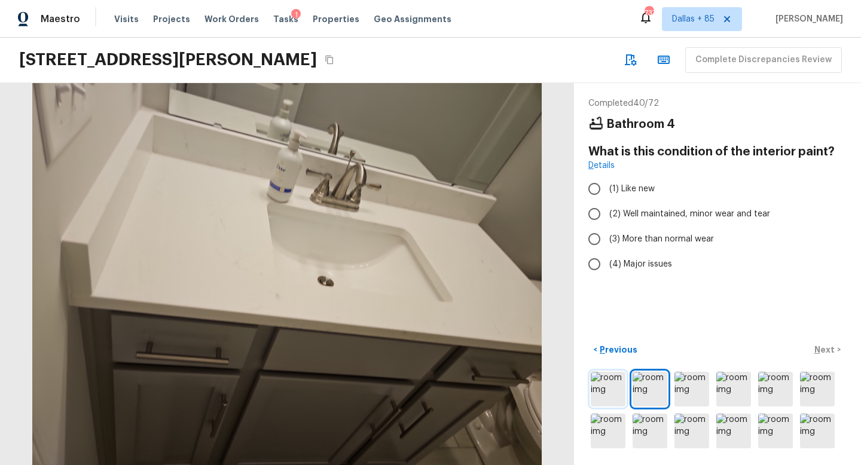
click at [622, 383] on img at bounding box center [608, 389] width 35 height 35
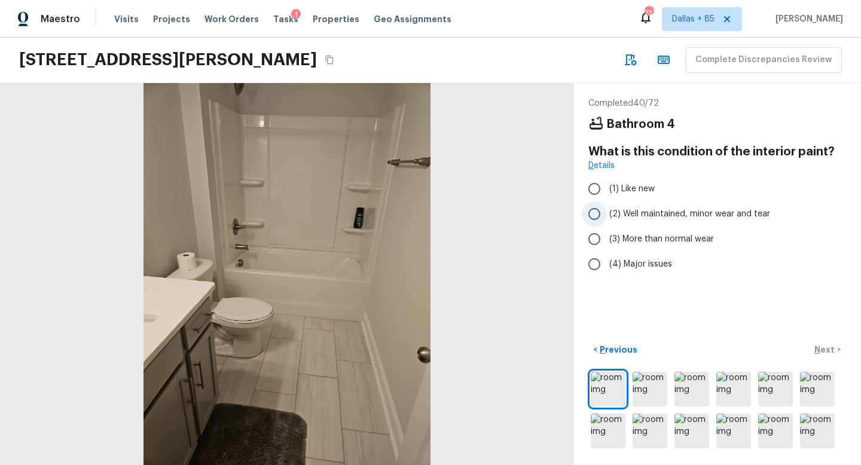
click at [703, 217] on span "(2) Well maintained, minor wear and tear" at bounding box center [690, 214] width 161 height 12
click at [607, 217] on input "(2) Well maintained, minor wear and tear" at bounding box center [594, 214] width 25 height 25
radio input "true"
click at [654, 392] on img at bounding box center [650, 389] width 35 height 35
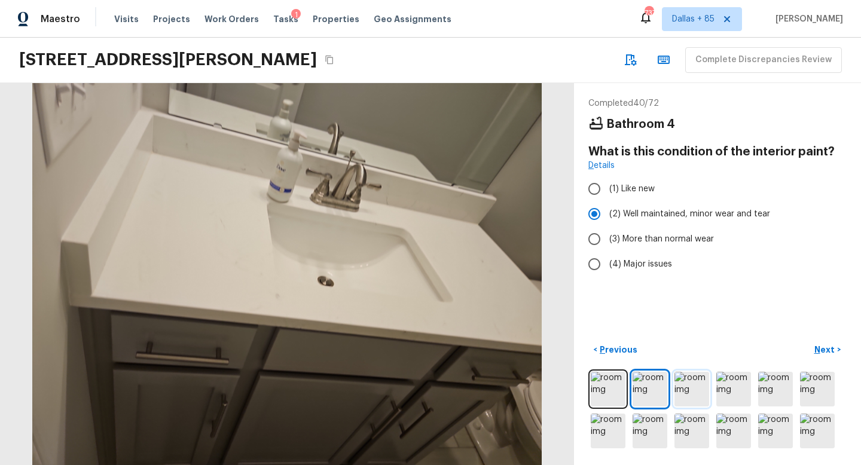
click at [704, 391] on img at bounding box center [692, 389] width 35 height 35
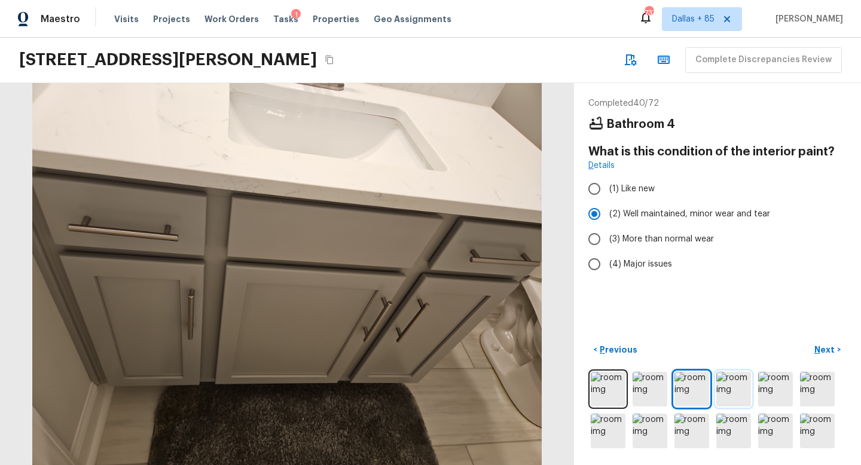
click at [735, 392] on img at bounding box center [734, 389] width 35 height 35
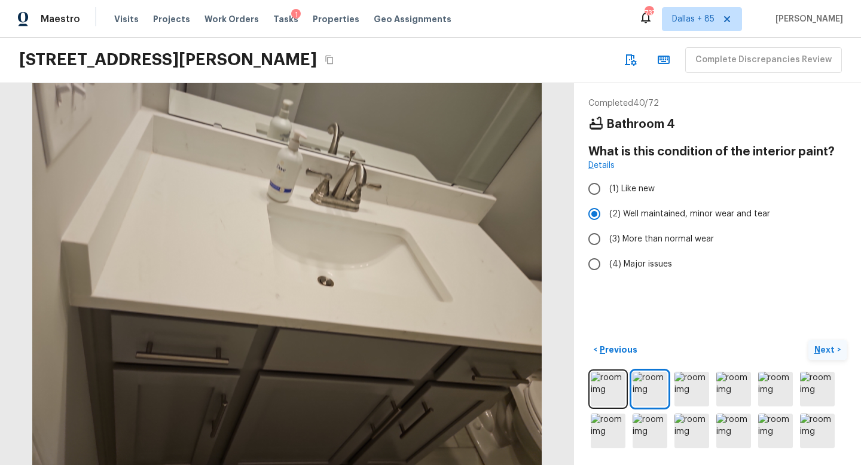
click at [821, 344] on p "Next" at bounding box center [826, 350] width 23 height 12
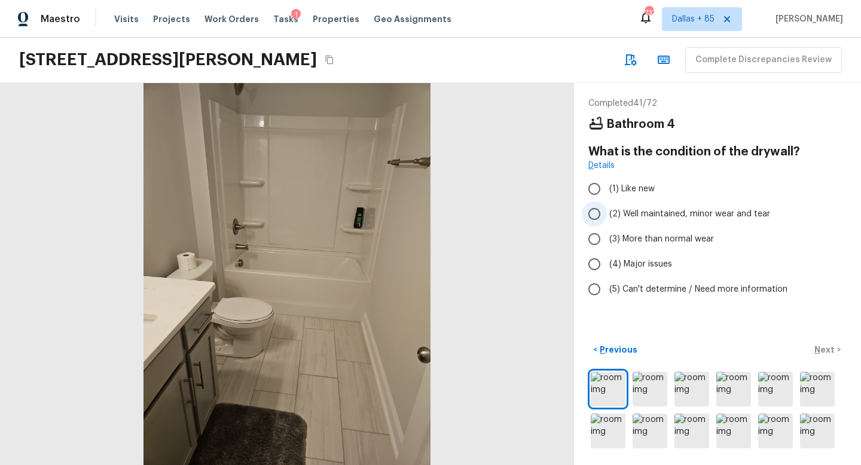
click at [664, 209] on span "(2) Well maintained, minor wear and tear" at bounding box center [690, 214] width 161 height 12
click at [607, 209] on input "(2) Well maintained, minor wear and tear" at bounding box center [594, 214] width 25 height 25
radio input "true"
click at [825, 345] on p "Next" at bounding box center [826, 350] width 23 height 12
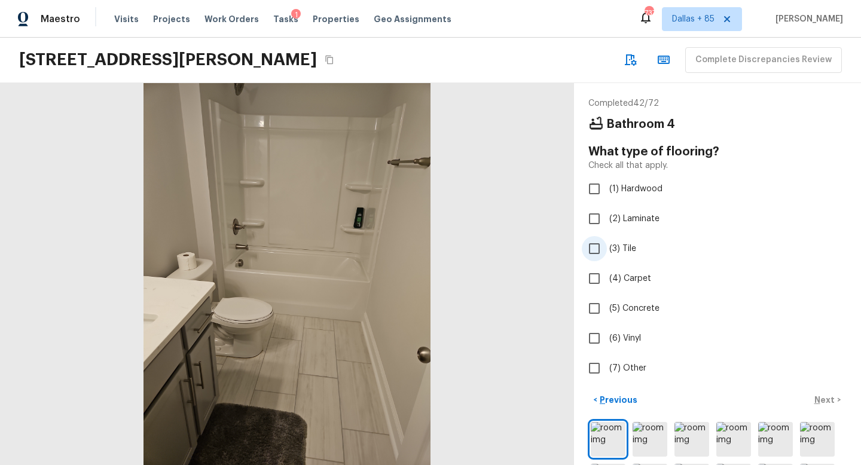
click at [617, 243] on span "(3) Tile" at bounding box center [623, 249] width 27 height 12
click at [607, 243] on input "(3) Tile" at bounding box center [594, 248] width 25 height 25
checkbox input "true"
click at [825, 398] on p "Next" at bounding box center [826, 400] width 23 height 12
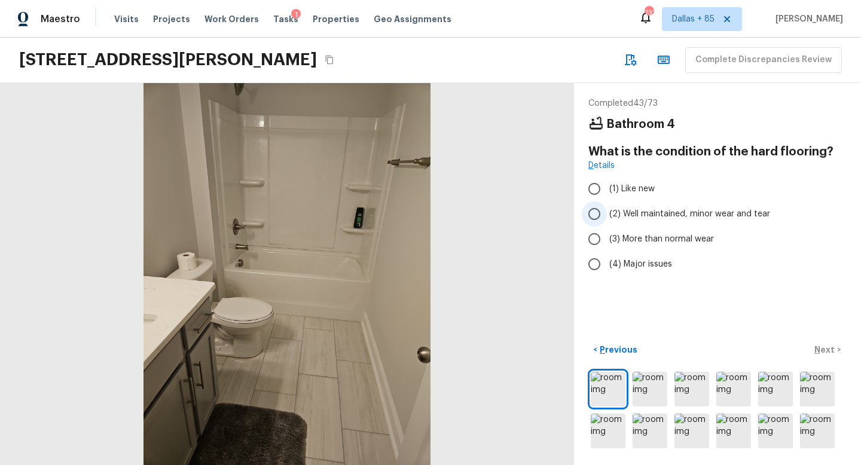
click at [642, 214] on span "(2) Well maintained, minor wear and tear" at bounding box center [690, 214] width 161 height 12
click at [607, 214] on input "(2) Well maintained, minor wear and tear" at bounding box center [594, 214] width 25 height 25
radio input "true"
click at [822, 349] on p "Next" at bounding box center [826, 350] width 23 height 12
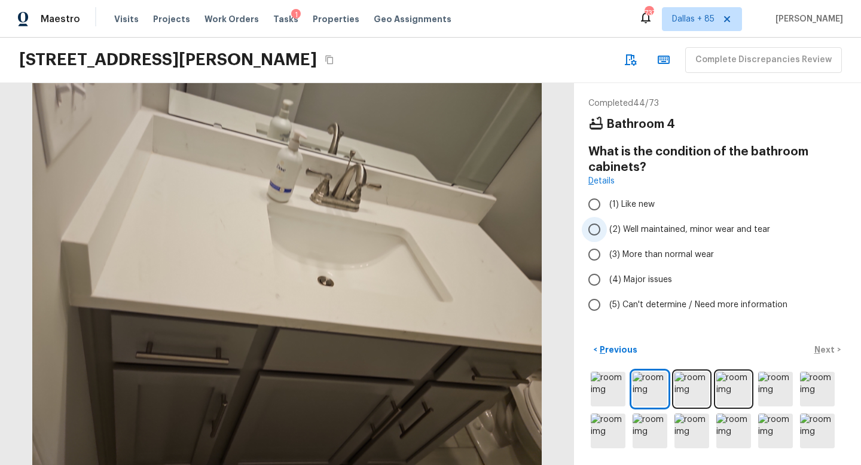
click at [646, 228] on span "(2) Well maintained, minor wear and tear" at bounding box center [690, 230] width 161 height 12
click at [607, 228] on input "(2) Well maintained, minor wear and tear" at bounding box center [594, 229] width 25 height 25
radio input "true"
click at [821, 351] on p "Next" at bounding box center [826, 350] width 23 height 12
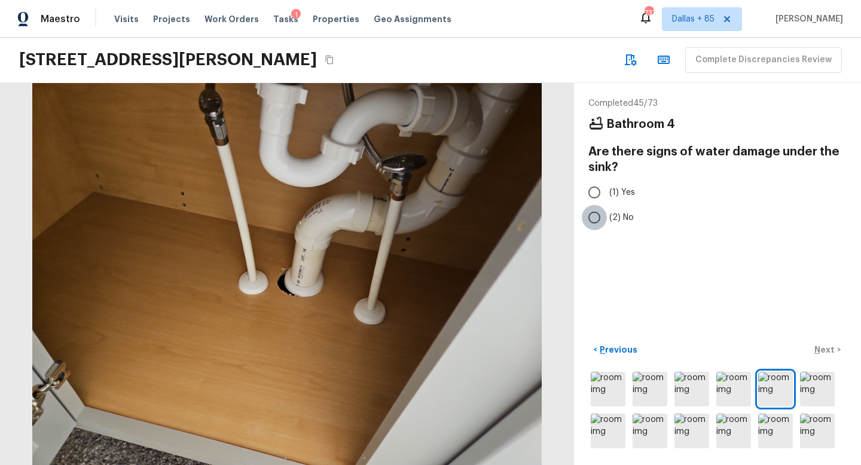
click at [600, 215] on input "(2) No" at bounding box center [594, 217] width 25 height 25
radio input "true"
click at [825, 352] on p "Next" at bounding box center [826, 350] width 23 height 12
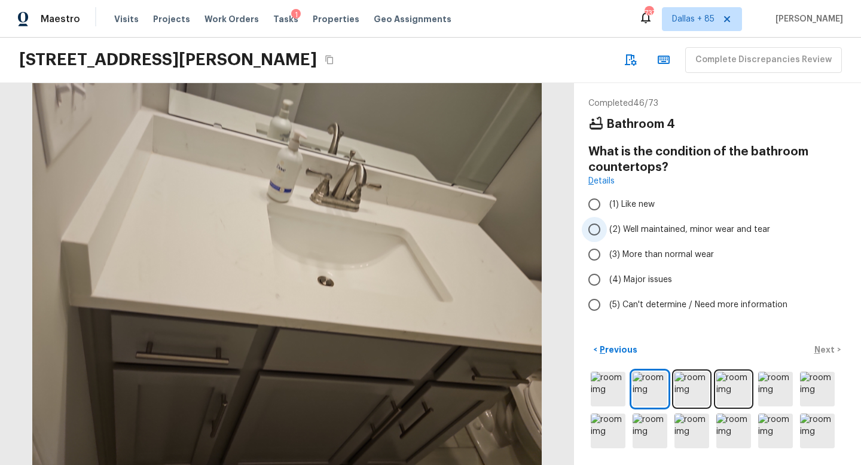
click at [608, 227] on label "(2) Well maintained, minor wear and tear" at bounding box center [709, 229] width 255 height 25
click at [607, 227] on input "(2) Well maintained, minor wear and tear" at bounding box center [594, 229] width 25 height 25
radio input "true"
click at [818, 344] on p "Next" at bounding box center [826, 350] width 23 height 12
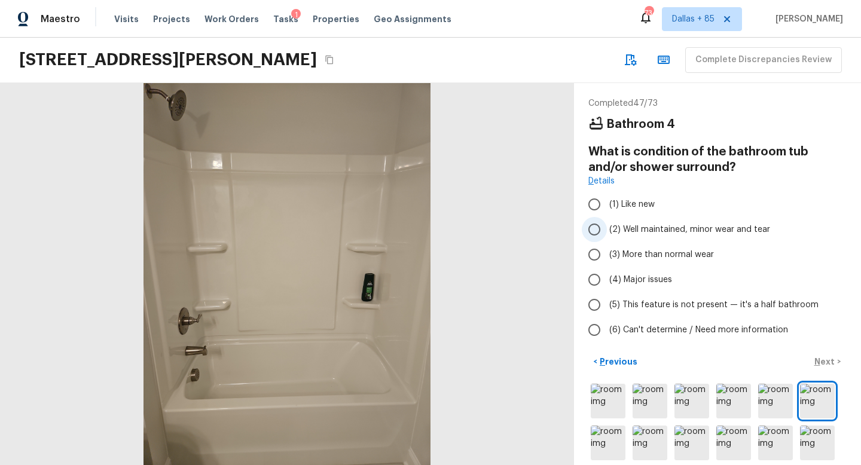
click at [655, 225] on span "(2) Well maintained, minor wear and tear" at bounding box center [690, 230] width 161 height 12
click at [607, 225] on input "(2) Well maintained, minor wear and tear" at bounding box center [594, 229] width 25 height 25
radio input "true"
click at [834, 358] on p "Next" at bounding box center [826, 362] width 23 height 12
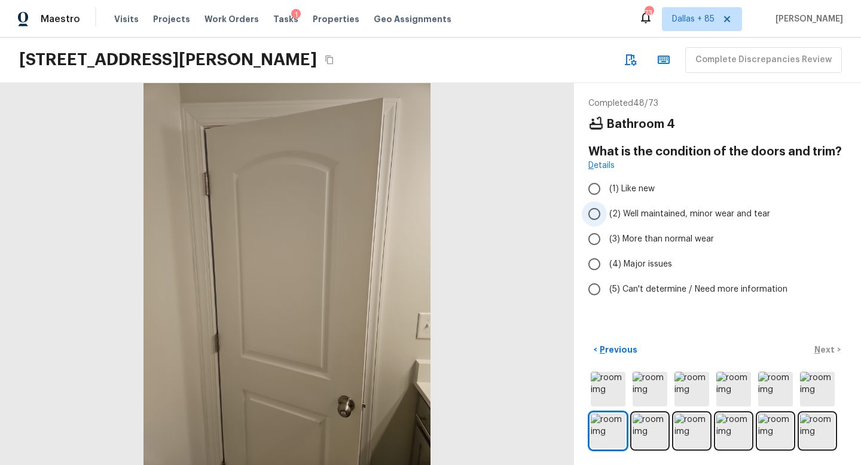
click at [628, 219] on span "(2) Well maintained, minor wear and tear" at bounding box center [690, 214] width 161 height 12
click at [607, 219] on input "(2) Well maintained, minor wear and tear" at bounding box center [594, 214] width 25 height 25
radio input "true"
click at [822, 348] on p "Next" at bounding box center [826, 350] width 23 height 12
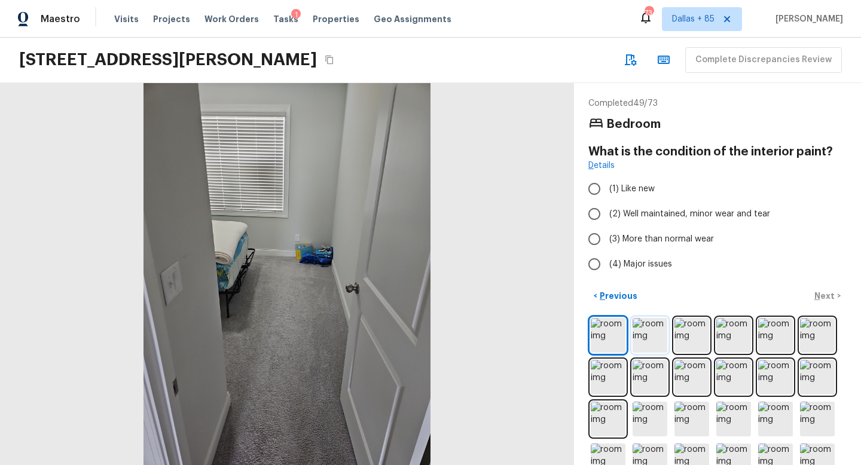
click at [645, 324] on img at bounding box center [650, 335] width 35 height 35
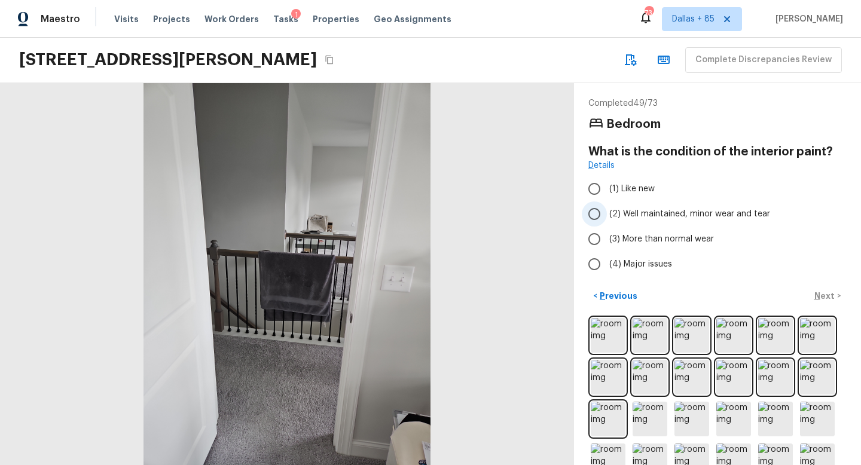
click at [651, 218] on span "(2) Well maintained, minor wear and tear" at bounding box center [690, 214] width 161 height 12
click at [607, 218] on input "(2) Well maintained, minor wear and tear" at bounding box center [594, 214] width 25 height 25
radio input "true"
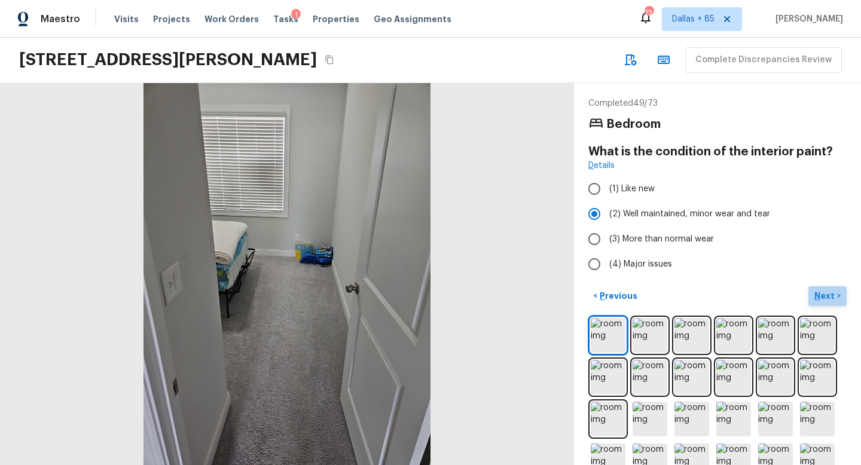
click at [821, 290] on p "Next" at bounding box center [826, 296] width 23 height 12
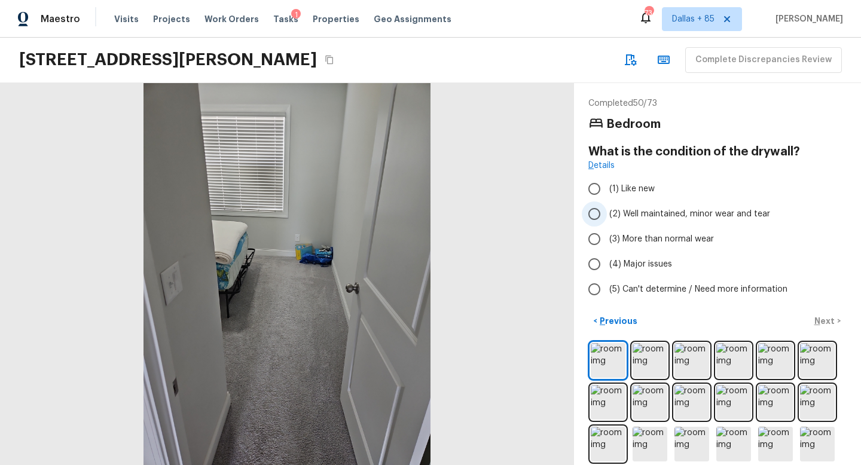
click at [647, 209] on span "(2) Well maintained, minor wear and tear" at bounding box center [690, 214] width 161 height 12
click at [607, 209] on input "(2) Well maintained, minor wear and tear" at bounding box center [594, 214] width 25 height 25
radio input "true"
click at [828, 321] on p "Next" at bounding box center [826, 321] width 23 height 12
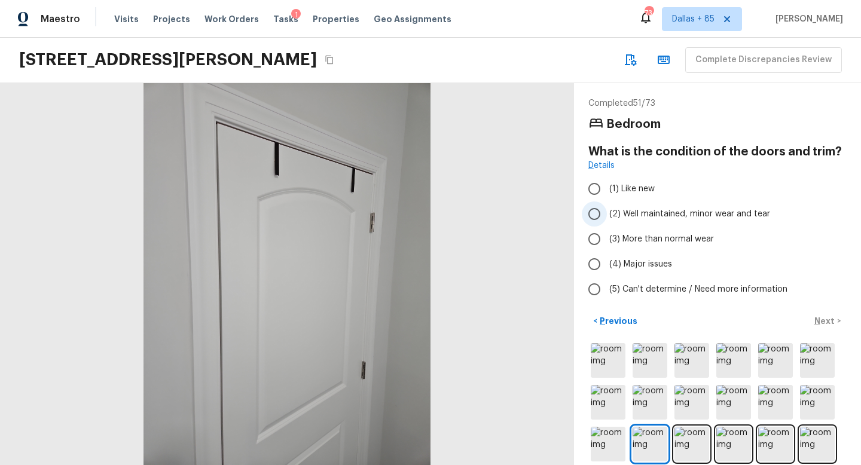
click at [655, 208] on label "(2) Well maintained, minor wear and tear" at bounding box center [709, 214] width 255 height 25
click at [607, 208] on input "(2) Well maintained, minor wear and tear" at bounding box center [594, 214] width 25 height 25
radio input "true"
click at [814, 325] on button "Next >" at bounding box center [828, 322] width 38 height 20
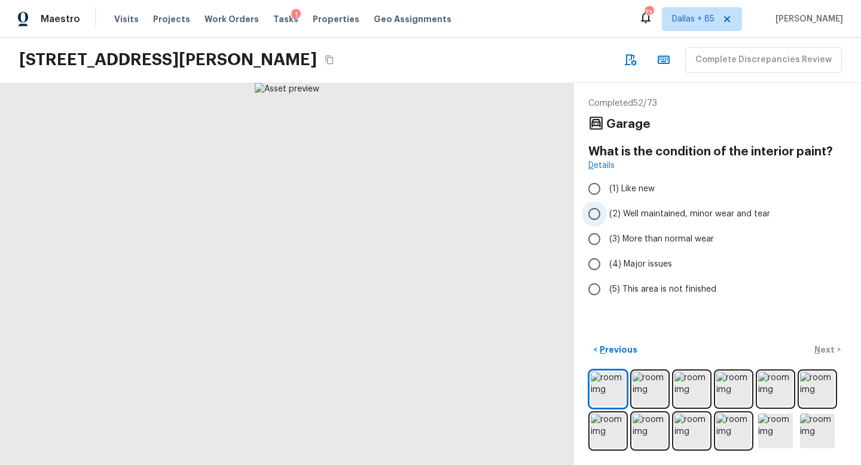
click at [647, 215] on span "(2) Well maintained, minor wear and tear" at bounding box center [690, 214] width 161 height 12
click at [607, 215] on input "(2) Well maintained, minor wear and tear" at bounding box center [594, 214] width 25 height 25
radio input "true"
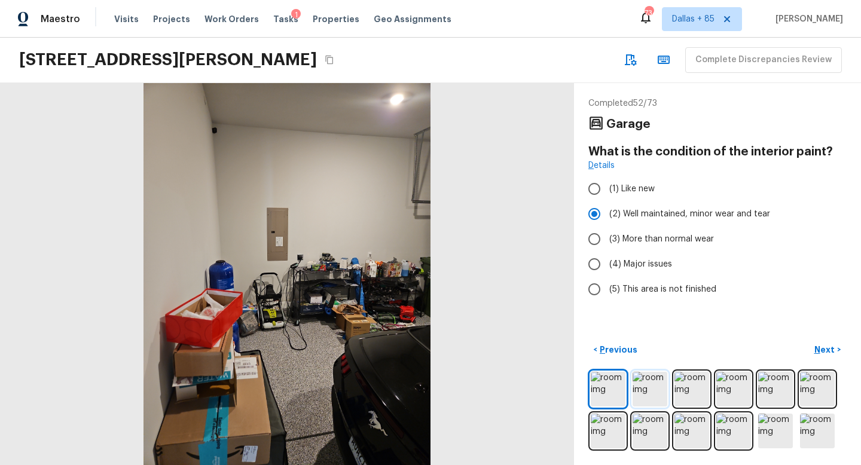
click at [647, 394] on img at bounding box center [650, 389] width 35 height 35
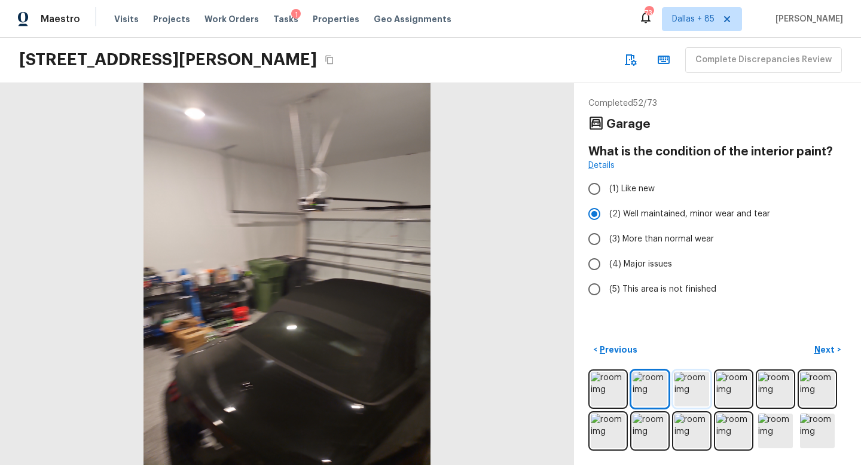
click at [689, 393] on img at bounding box center [692, 389] width 35 height 35
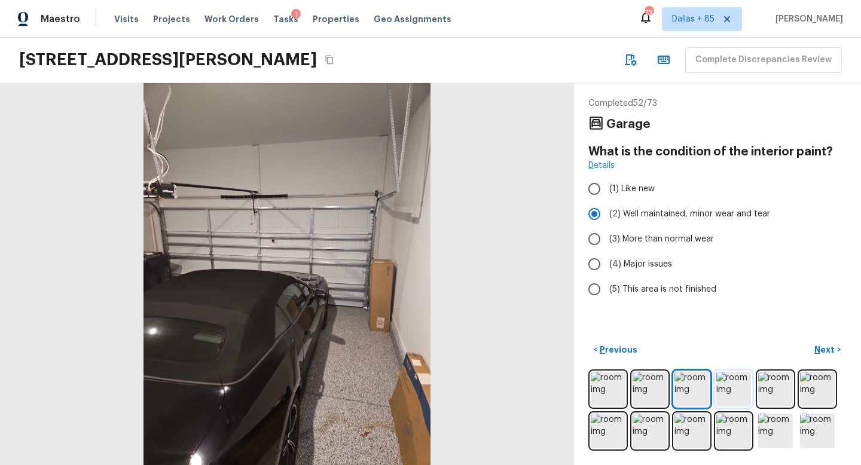
click at [722, 396] on img at bounding box center [734, 389] width 35 height 35
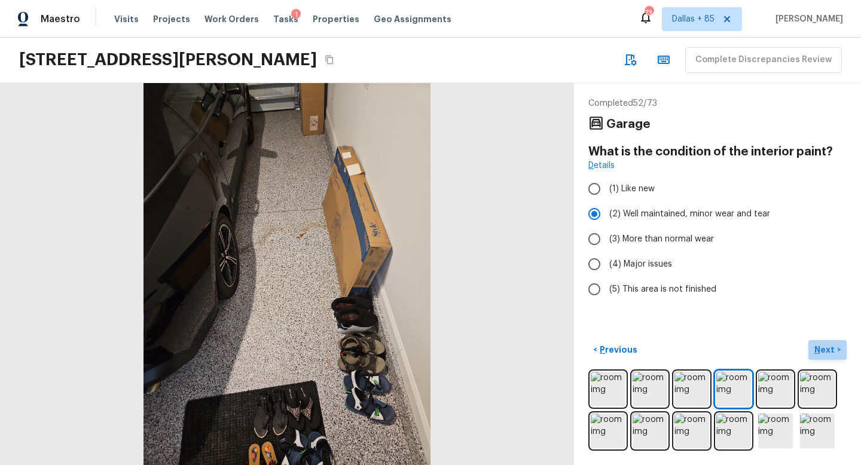
click at [822, 347] on p "Next" at bounding box center [826, 350] width 23 height 12
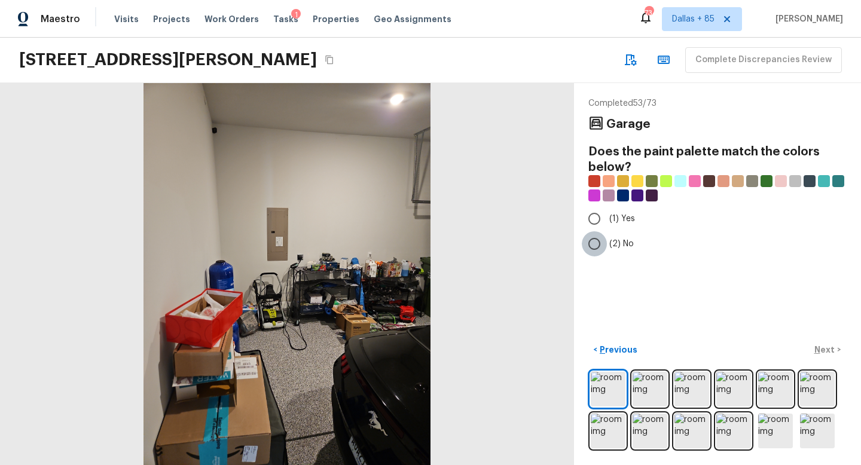
click at [600, 242] on input "(2) No" at bounding box center [594, 243] width 25 height 25
radio input "true"
click at [830, 352] on p "Next" at bounding box center [826, 350] width 23 height 12
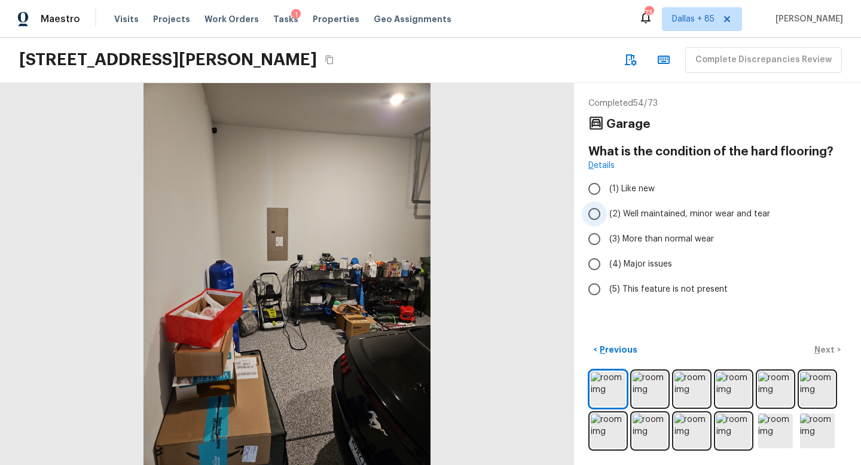
click at [623, 212] on span "(2) Well maintained, minor wear and tear" at bounding box center [690, 214] width 161 height 12
click at [607, 212] on input "(2) Well maintained, minor wear and tear" at bounding box center [594, 214] width 25 height 25
radio input "true"
click at [825, 351] on p "Next" at bounding box center [826, 350] width 23 height 12
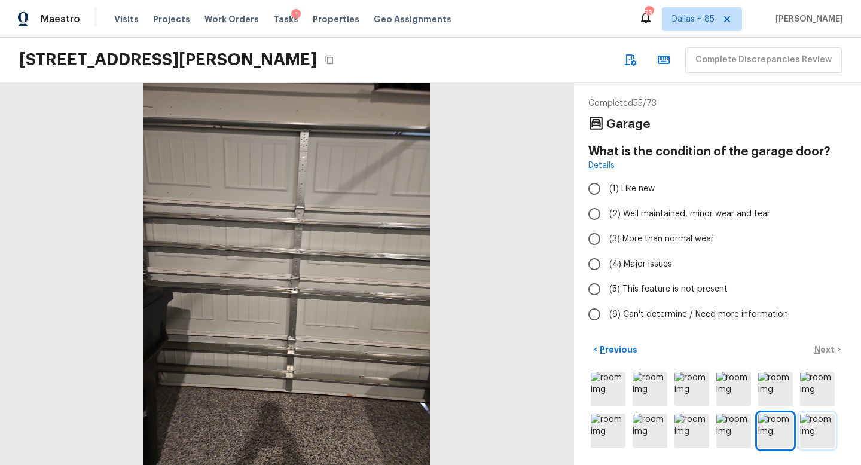
click at [805, 427] on img at bounding box center [817, 431] width 35 height 35
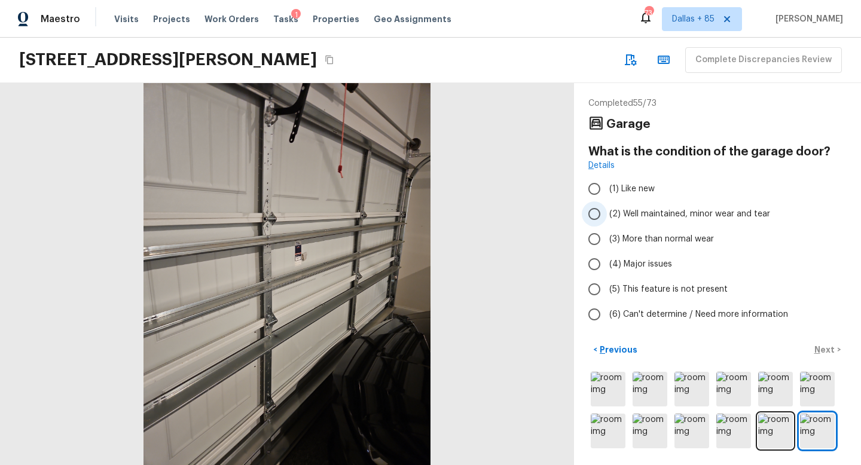
click at [632, 214] on span "(2) Well maintained, minor wear and tear" at bounding box center [690, 214] width 161 height 12
click at [607, 214] on input "(2) Well maintained, minor wear and tear" at bounding box center [594, 214] width 25 height 25
radio input "true"
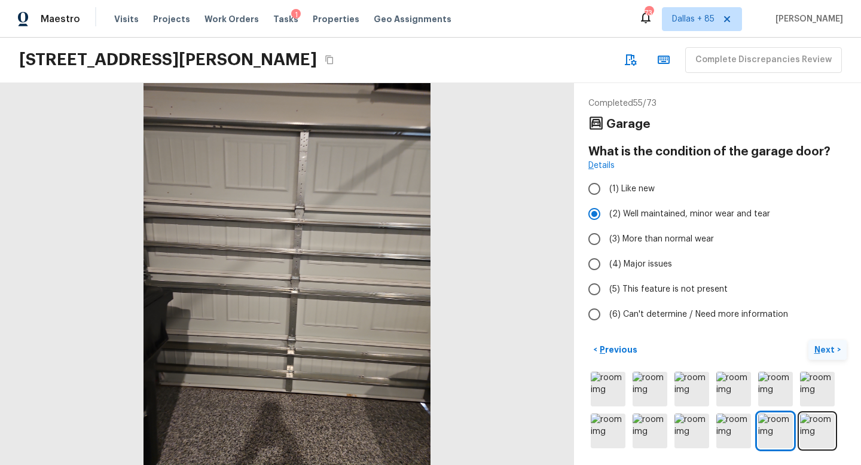
click at [819, 352] on p "Next" at bounding box center [826, 350] width 23 height 12
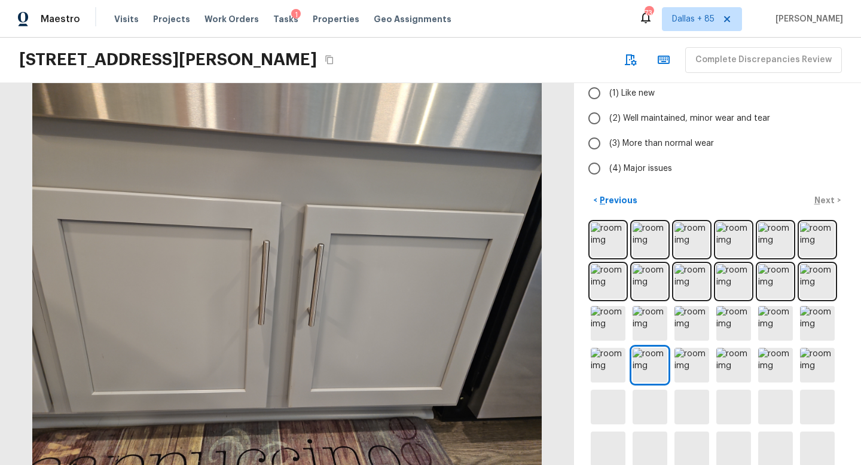
scroll to position [281, 0]
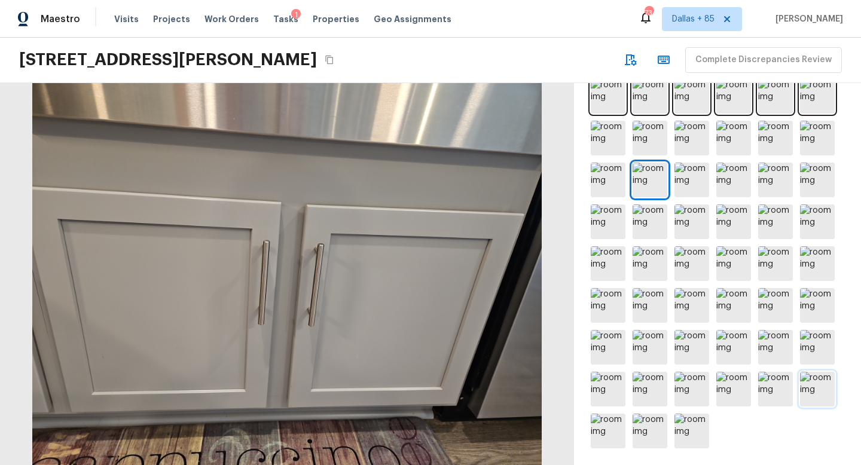
click at [821, 386] on img at bounding box center [817, 389] width 35 height 35
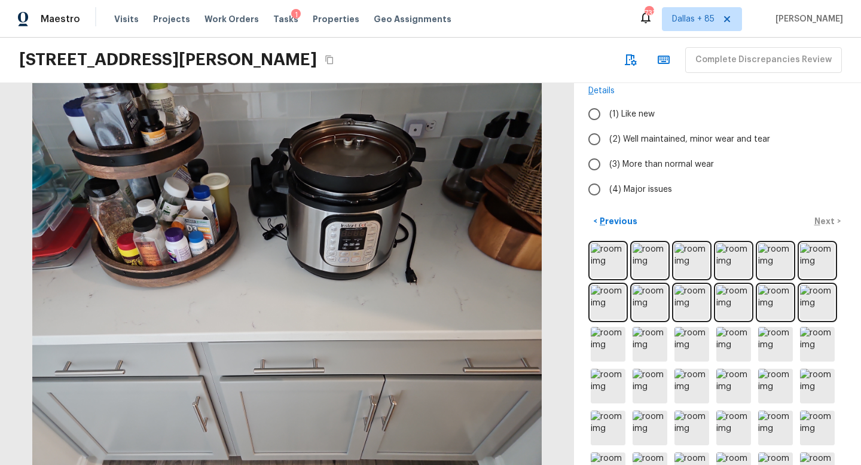
scroll to position [0, 0]
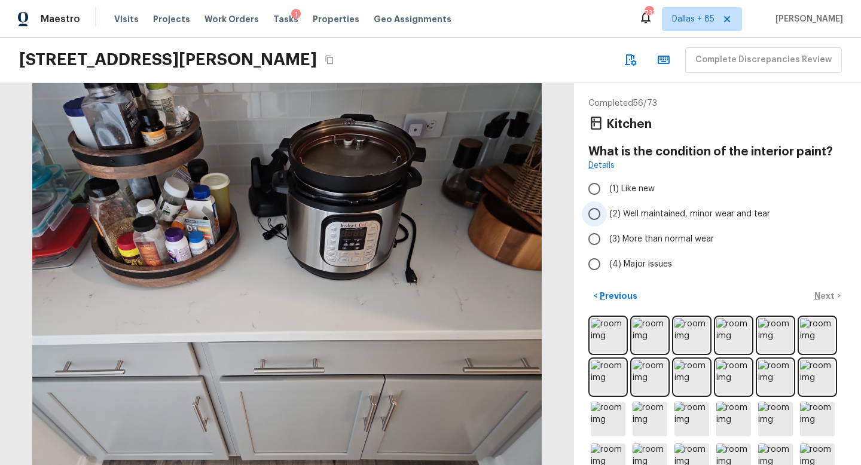
click at [672, 208] on span "(2) Well maintained, minor wear and tear" at bounding box center [690, 214] width 161 height 12
click at [607, 208] on input "(2) Well maintained, minor wear and tear" at bounding box center [594, 214] width 25 height 25
radio input "true"
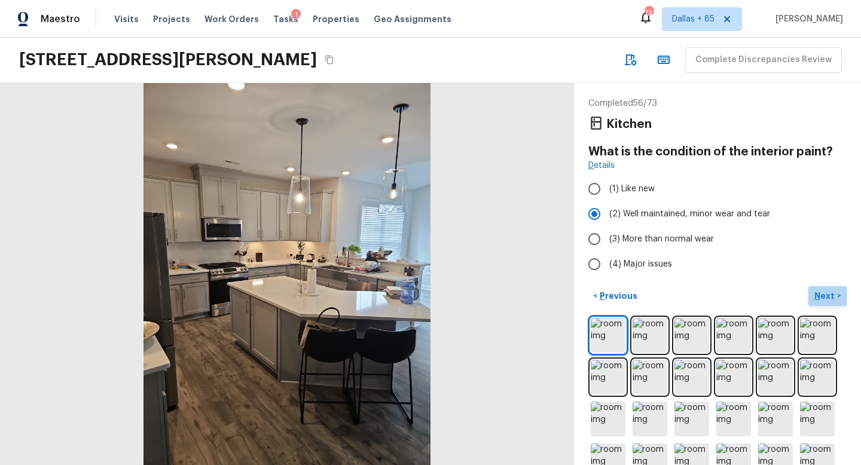
click at [824, 287] on button "Next >" at bounding box center [828, 297] width 38 height 20
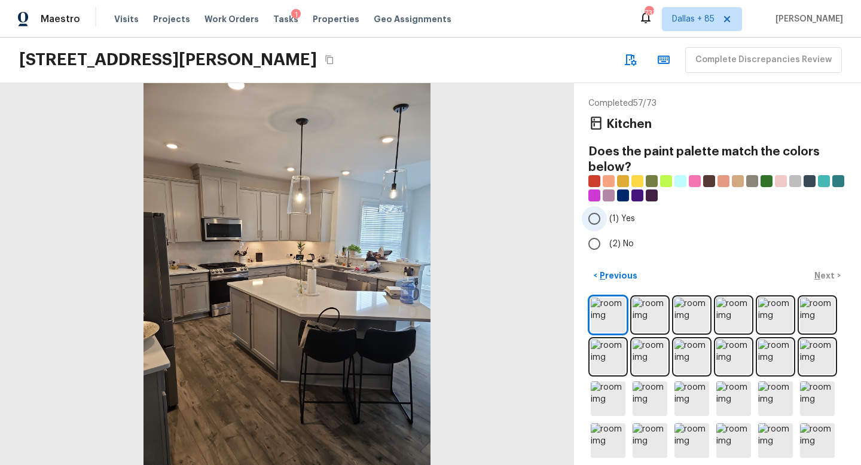
click at [594, 216] on input "(1) Yes" at bounding box center [594, 218] width 25 height 25
radio input "true"
click at [833, 273] on p "Next" at bounding box center [826, 276] width 23 height 12
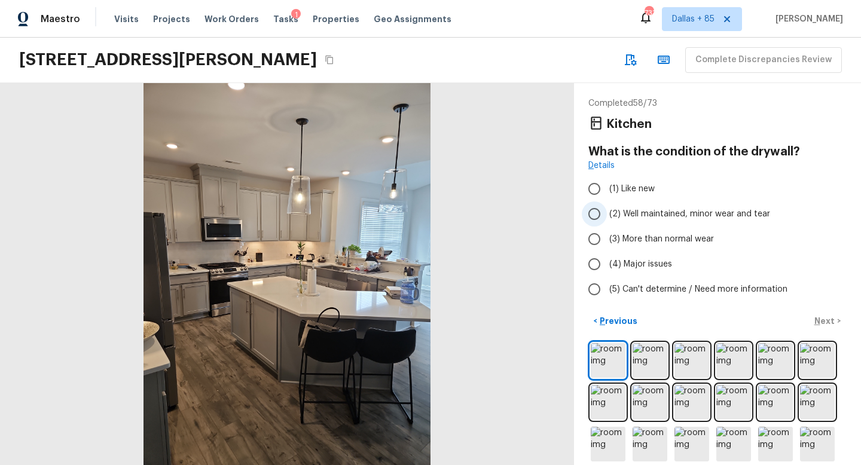
click at [625, 206] on label "(2) Well maintained, minor wear and tear" at bounding box center [709, 214] width 255 height 25
click at [607, 206] on input "(2) Well maintained, minor wear and tear" at bounding box center [594, 214] width 25 height 25
radio input "true"
click at [816, 318] on p "Next" at bounding box center [826, 321] width 23 height 12
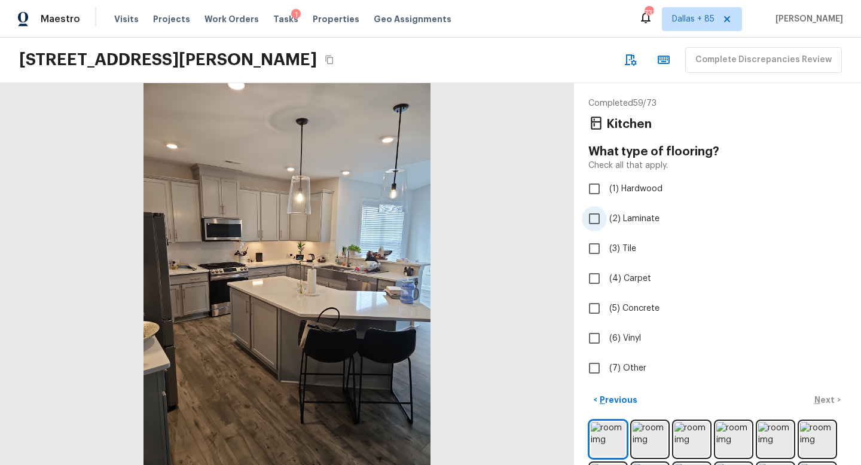
click at [610, 215] on span "(2) Laminate" at bounding box center [635, 219] width 50 height 12
click at [607, 215] on input "(2) Laminate" at bounding box center [594, 218] width 25 height 25
checkbox input "true"
click at [823, 401] on p "Next" at bounding box center [826, 400] width 23 height 12
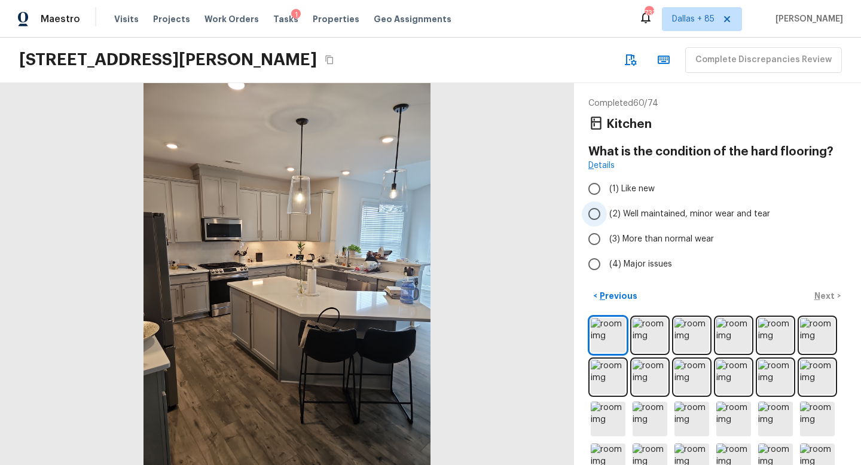
click at [613, 208] on span "(2) Well maintained, minor wear and tear" at bounding box center [690, 214] width 161 height 12
click at [607, 208] on input "(2) Well maintained, minor wear and tear" at bounding box center [594, 214] width 25 height 25
radio input "true"
click at [829, 297] on p "Next" at bounding box center [826, 296] width 23 height 12
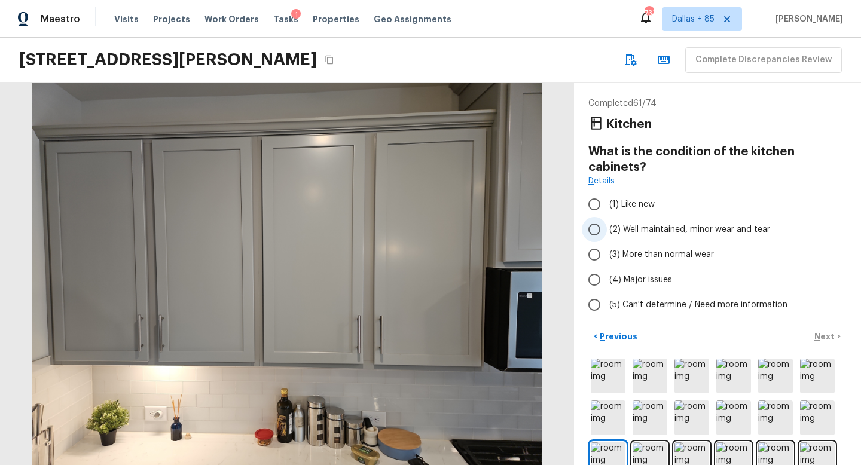
click at [666, 233] on span "(2) Well maintained, minor wear and tear" at bounding box center [690, 230] width 161 height 12
click at [607, 233] on input "(2) Well maintained, minor wear and tear" at bounding box center [594, 229] width 25 height 25
radio input "true"
click at [821, 333] on p "Next" at bounding box center [826, 337] width 23 height 12
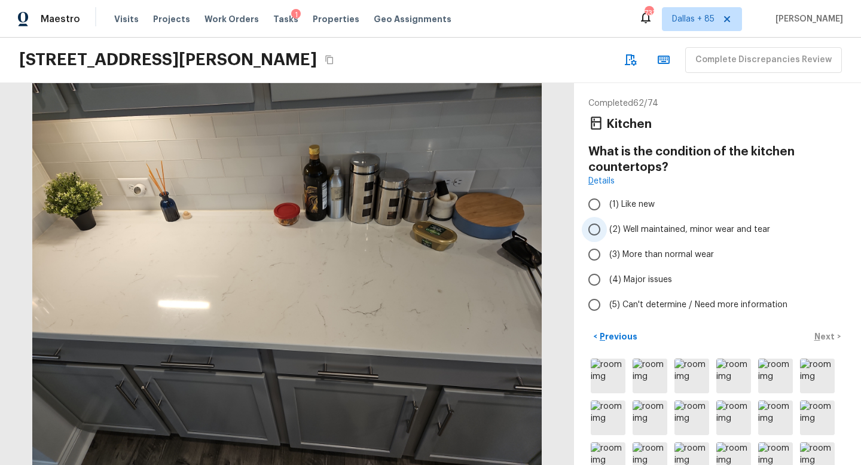
click at [630, 227] on span "(2) Well maintained, minor wear and tear" at bounding box center [690, 230] width 161 height 12
click at [607, 227] on input "(2) Well maintained, minor wear and tear" at bounding box center [594, 229] width 25 height 25
radio input "true"
click at [826, 342] on p "Next" at bounding box center [826, 337] width 23 height 12
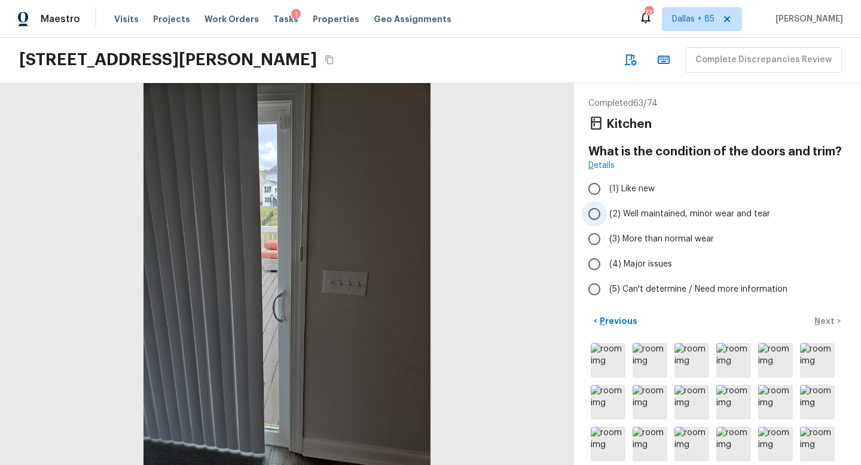
click at [632, 214] on span "(2) Well maintained, minor wear and tear" at bounding box center [690, 214] width 161 height 12
click at [607, 214] on input "(2) Well maintained, minor wear and tear" at bounding box center [594, 214] width 25 height 25
radio input "true"
click at [818, 318] on p "Next" at bounding box center [826, 321] width 23 height 12
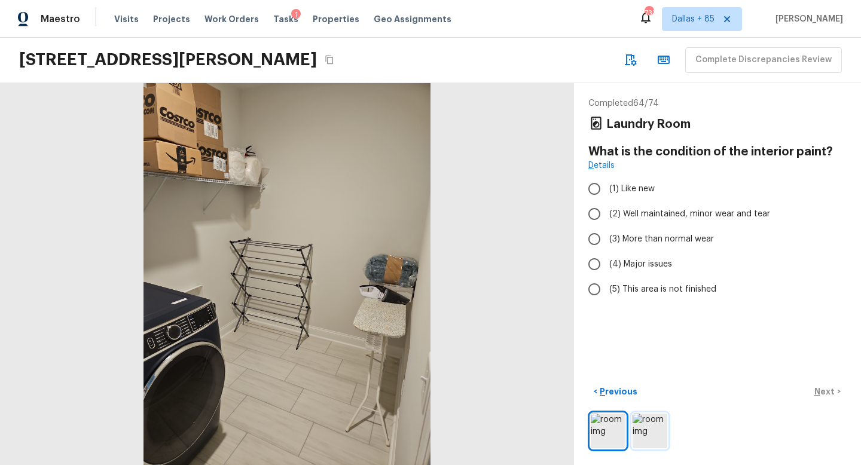
click at [644, 427] on img at bounding box center [650, 431] width 35 height 35
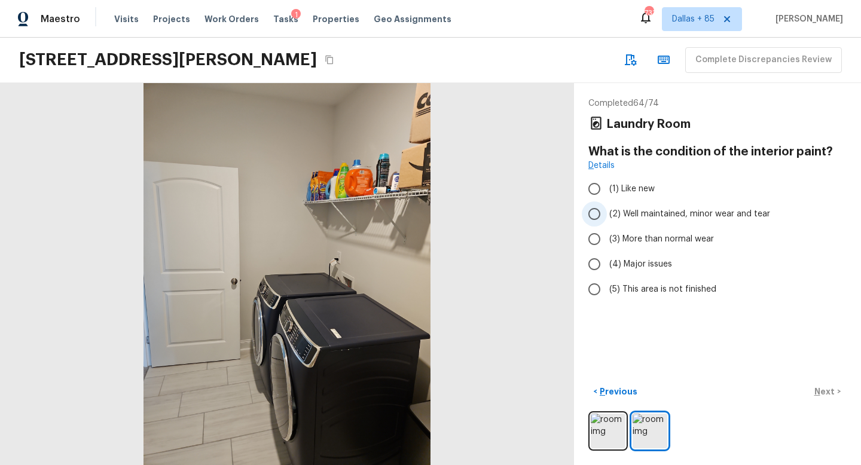
click at [644, 215] on span "(2) Well maintained, minor wear and tear" at bounding box center [690, 214] width 161 height 12
click at [607, 215] on input "(2) Well maintained, minor wear and tear" at bounding box center [594, 214] width 25 height 25
radio input "true"
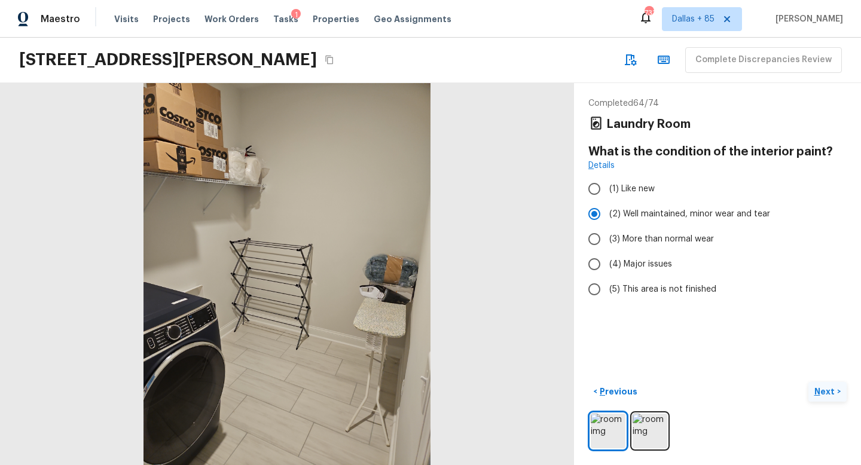
click at [830, 394] on p "Next" at bounding box center [826, 392] width 23 height 12
click at [653, 215] on span "(2) Well maintained, minor wear and tear" at bounding box center [690, 214] width 161 height 12
click at [607, 215] on input "(2) Well maintained, minor wear and tear" at bounding box center [594, 214] width 25 height 25
radio input "true"
click at [834, 392] on p "Next" at bounding box center [826, 392] width 23 height 12
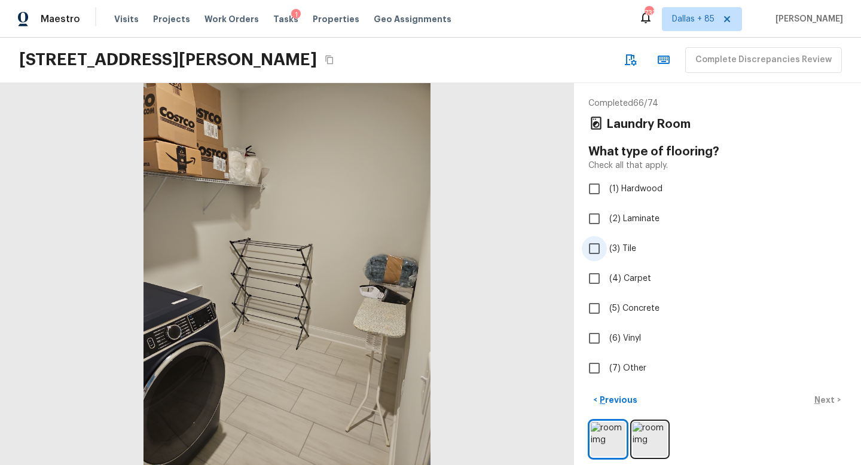
click at [634, 245] on span "(3) Tile" at bounding box center [623, 249] width 27 height 12
click at [607, 245] on input "(3) Tile" at bounding box center [594, 248] width 25 height 25
checkbox input "true"
click at [826, 400] on p "Next" at bounding box center [826, 400] width 23 height 12
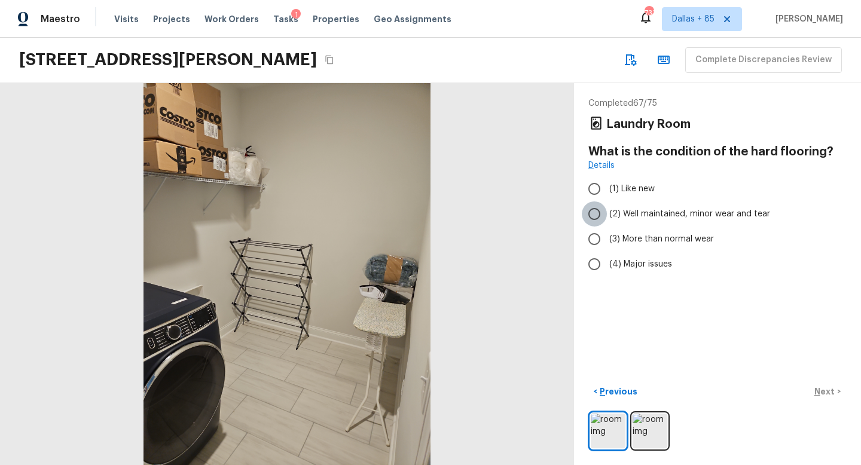
click at [607, 214] on input "(2) Well maintained, minor wear and tear" at bounding box center [594, 214] width 25 height 25
radio input "true"
click at [828, 394] on p "Next" at bounding box center [826, 392] width 23 height 12
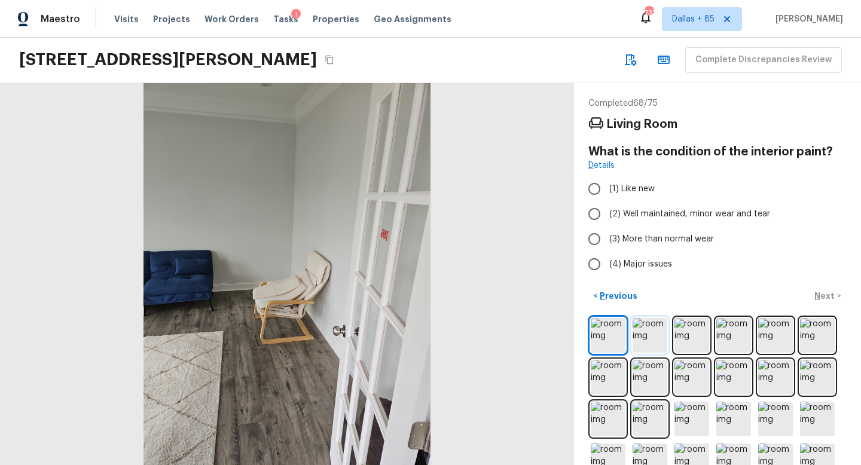
click at [651, 326] on img at bounding box center [650, 335] width 35 height 35
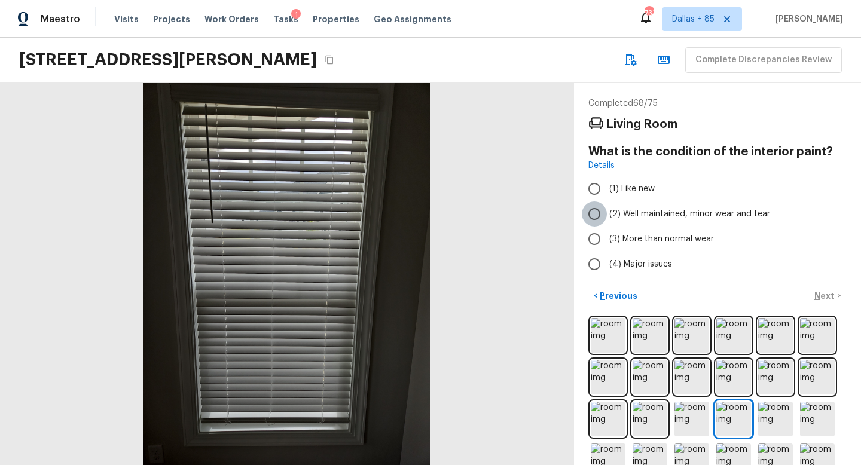
click at [601, 206] on input "(2) Well maintained, minor wear and tear" at bounding box center [594, 214] width 25 height 25
radio input "true"
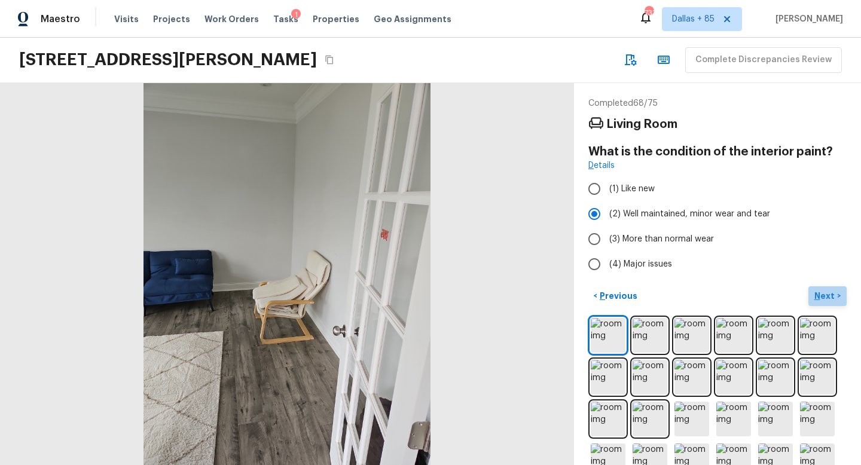
click at [835, 295] on p "Next" at bounding box center [826, 296] width 23 height 12
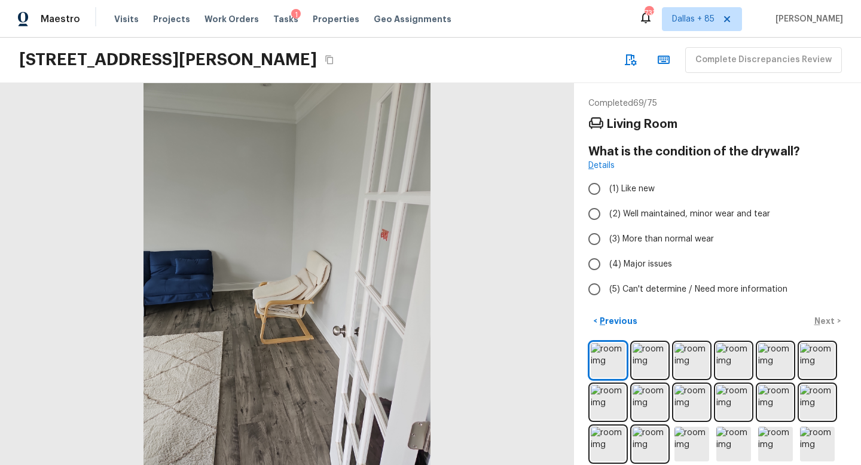
click at [823, 321] on div "< Previous Next >" at bounding box center [718, 322] width 258 height 20
click at [620, 217] on span "(2) Well maintained, minor wear and tear" at bounding box center [690, 214] width 161 height 12
click at [607, 217] on input "(2) Well maintained, minor wear and tear" at bounding box center [594, 214] width 25 height 25
radio input "true"
click at [820, 319] on p "Next" at bounding box center [826, 321] width 23 height 12
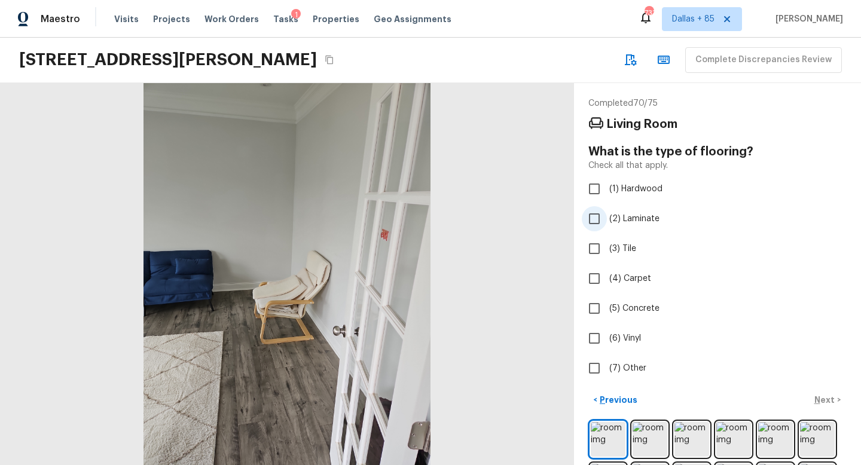
click at [629, 222] on span "(2) Laminate" at bounding box center [635, 219] width 50 height 12
click at [607, 222] on input "(2) Laminate" at bounding box center [594, 218] width 25 height 25
checkbox input "true"
click at [821, 398] on p "Next" at bounding box center [826, 400] width 23 height 12
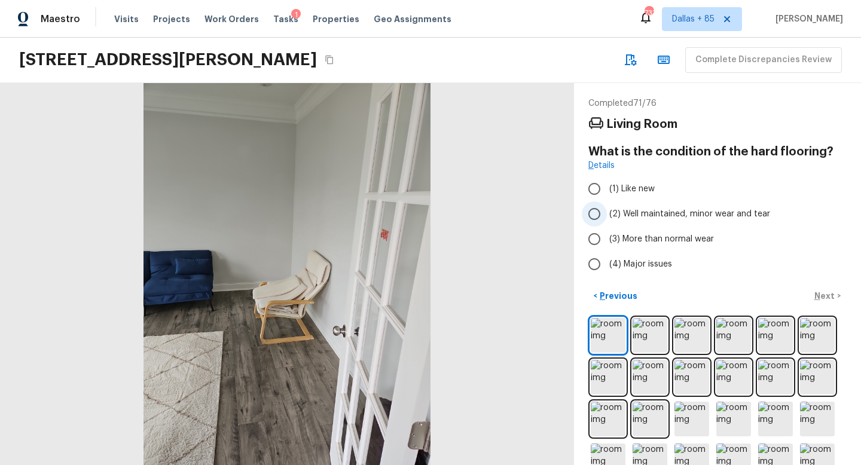
click at [616, 211] on span "(2) Well maintained, minor wear and tear" at bounding box center [690, 214] width 161 height 12
click at [607, 211] on input "(2) Well maintained, minor wear and tear" at bounding box center [594, 214] width 25 height 25
radio input "true"
click at [824, 295] on p "Next" at bounding box center [826, 296] width 23 height 12
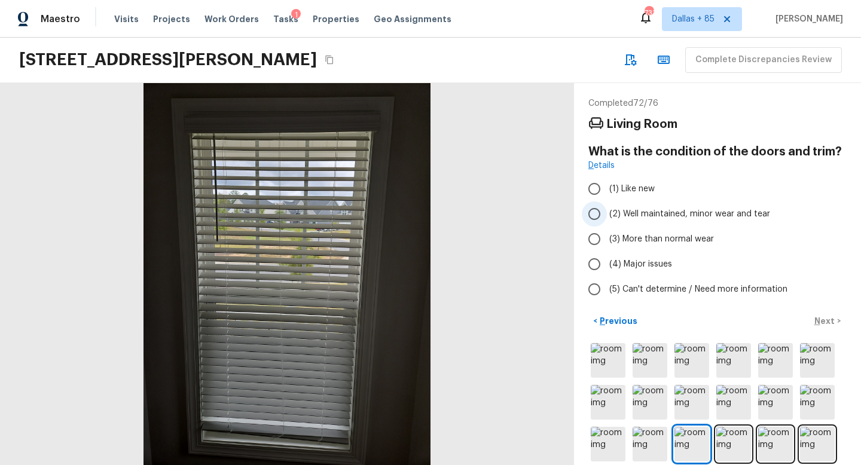
click at [625, 214] on span "(2) Well maintained, minor wear and tear" at bounding box center [690, 214] width 161 height 12
click at [607, 214] on input "(2) Well maintained, minor wear and tear" at bounding box center [594, 214] width 25 height 25
radio input "true"
click at [825, 319] on p "Next" at bounding box center [826, 321] width 23 height 12
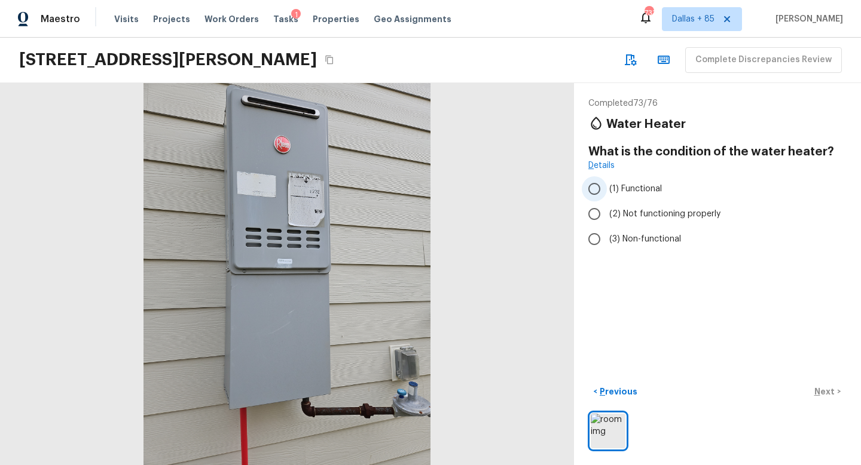
click at [629, 194] on label "(1) Functional" at bounding box center [709, 188] width 255 height 25
click at [607, 194] on input "(1) Functional" at bounding box center [594, 188] width 25 height 25
radio input "true"
click at [833, 392] on p "Next" at bounding box center [826, 392] width 23 height 12
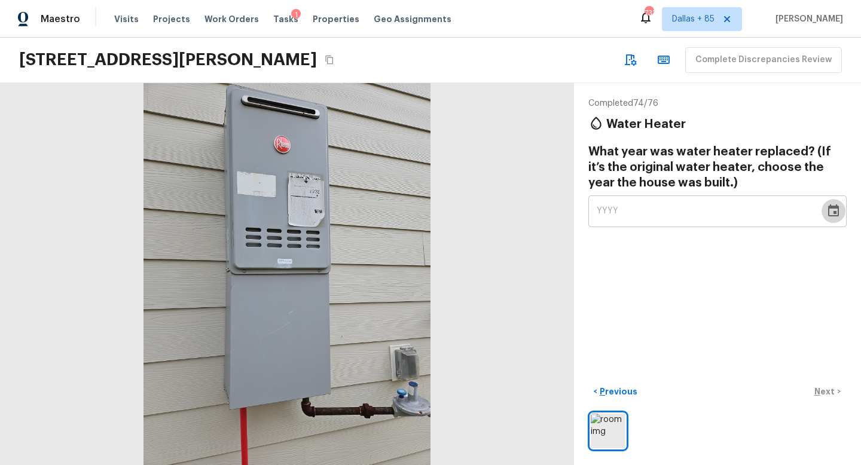
click at [839, 209] on icon "Choose date" at bounding box center [834, 211] width 14 height 14
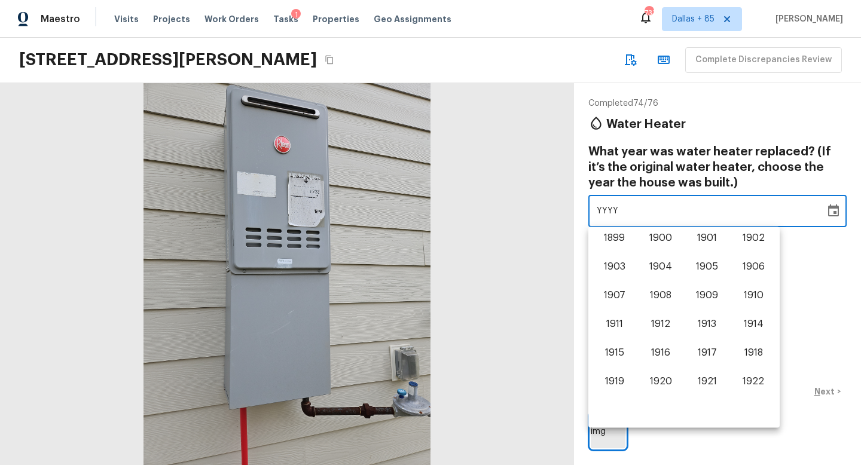
scroll to position [744, 0]
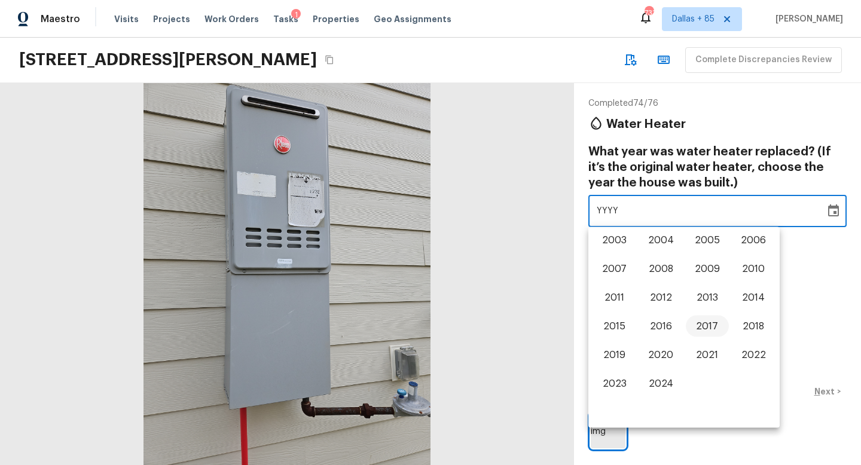
click at [703, 322] on button "2017" at bounding box center [707, 327] width 43 height 22
type input "2017"
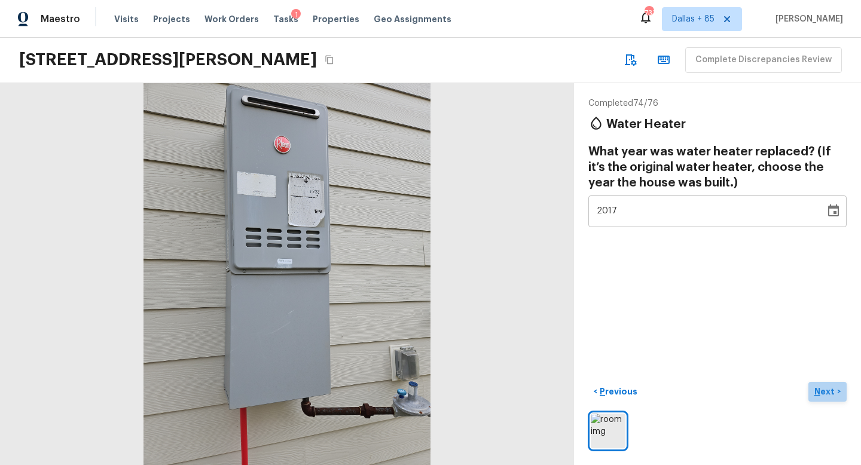
click at [815, 386] on p "Next" at bounding box center [826, 392] width 23 height 12
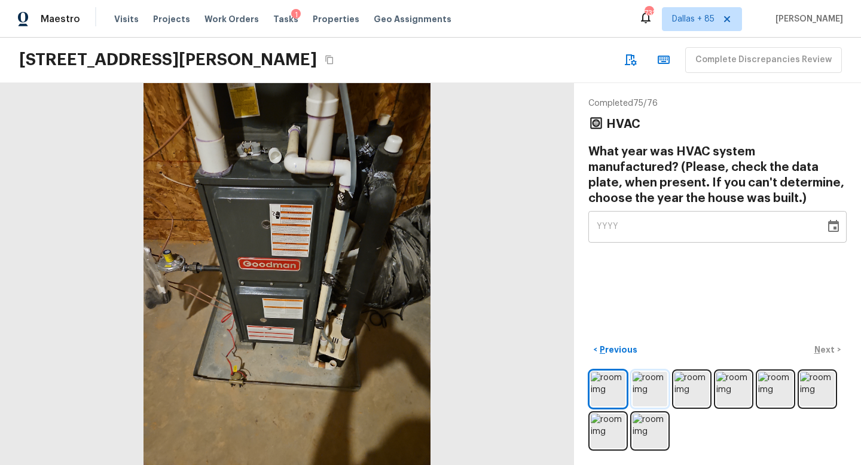
click at [651, 387] on img at bounding box center [650, 389] width 35 height 35
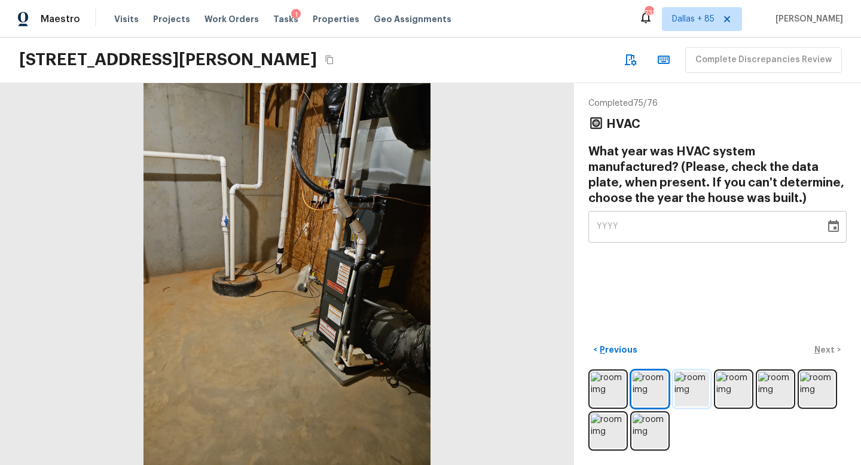
click at [687, 387] on img at bounding box center [692, 389] width 35 height 35
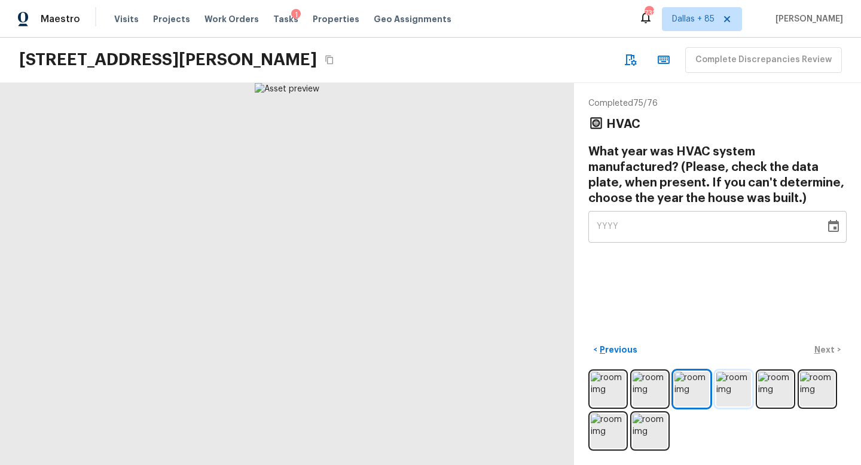
click at [718, 389] on img at bounding box center [734, 389] width 35 height 35
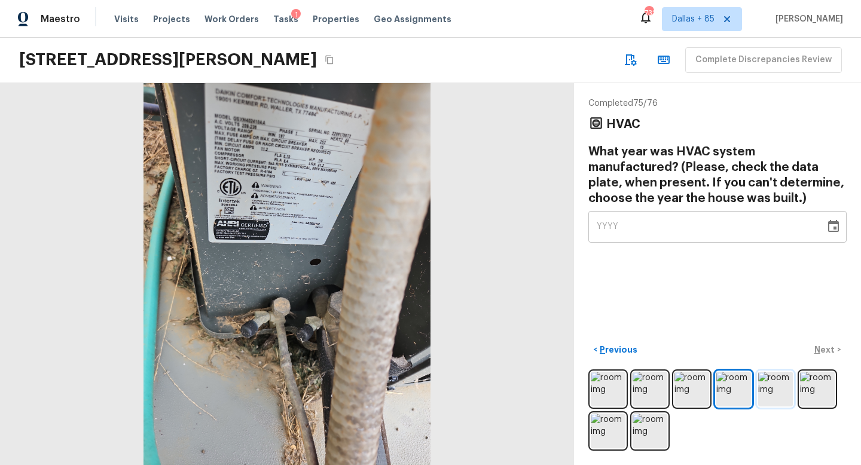
click at [783, 387] on img at bounding box center [775, 389] width 35 height 35
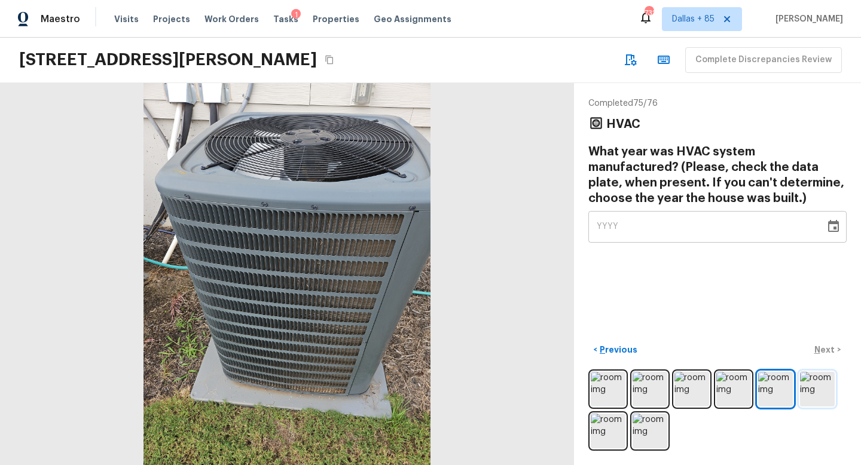
click at [817, 387] on img at bounding box center [817, 389] width 35 height 35
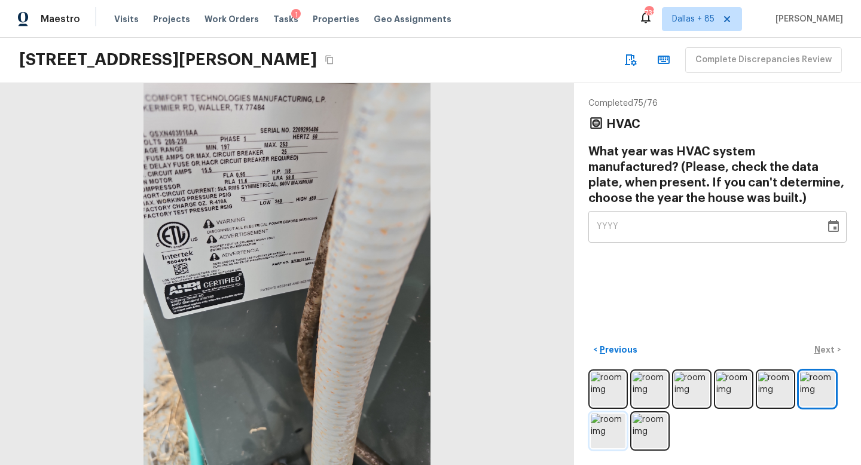
click at [616, 434] on img at bounding box center [608, 431] width 35 height 35
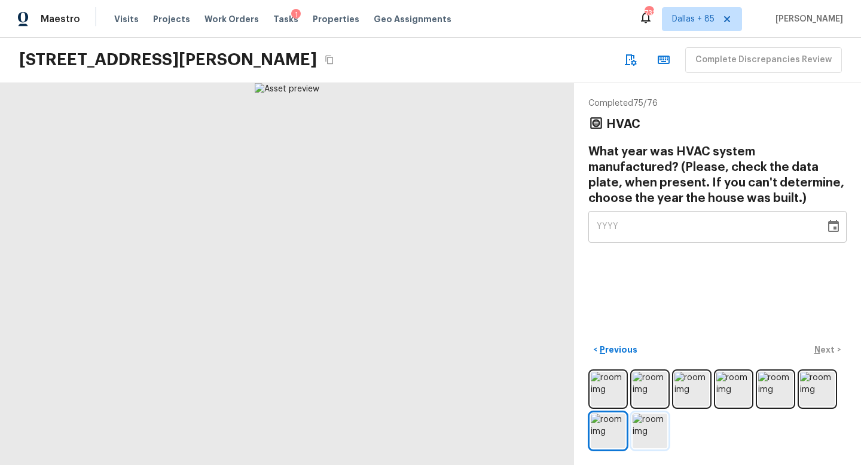
click at [643, 434] on img at bounding box center [650, 431] width 35 height 35
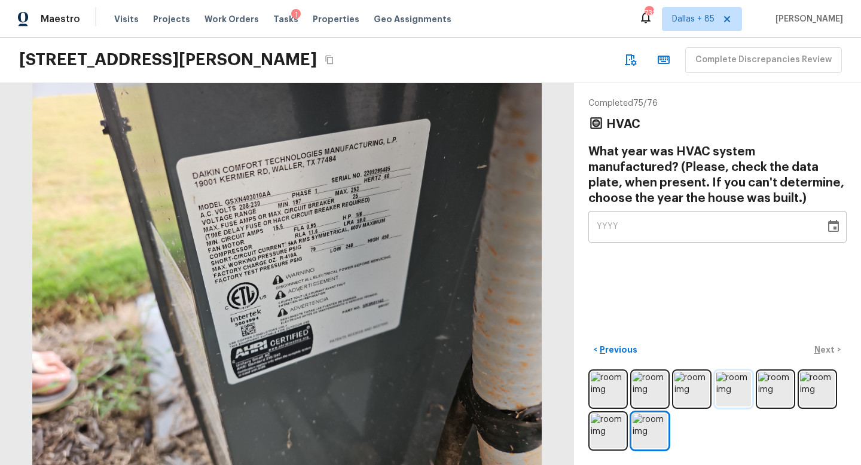
click at [737, 388] on img at bounding box center [734, 389] width 35 height 35
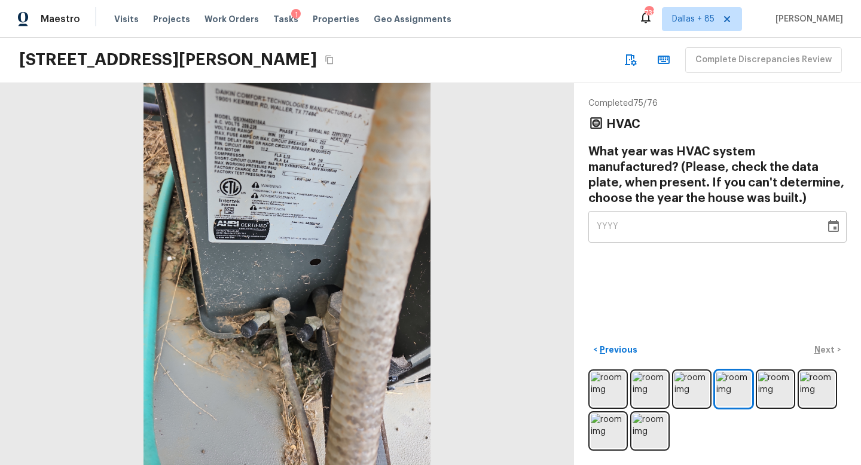
click at [326, 141] on div at bounding box center [287, 274] width 574 height 382
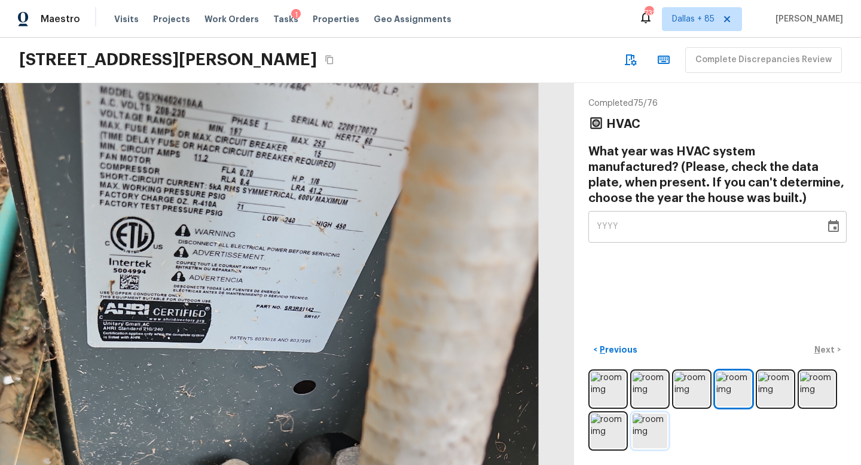
click at [656, 424] on img at bounding box center [650, 431] width 35 height 35
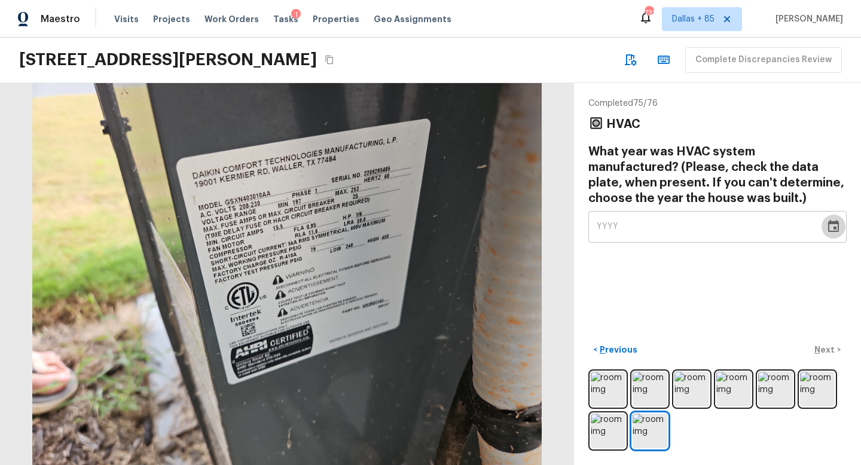
click at [831, 223] on icon "Choose date" at bounding box center [833, 226] width 11 height 12
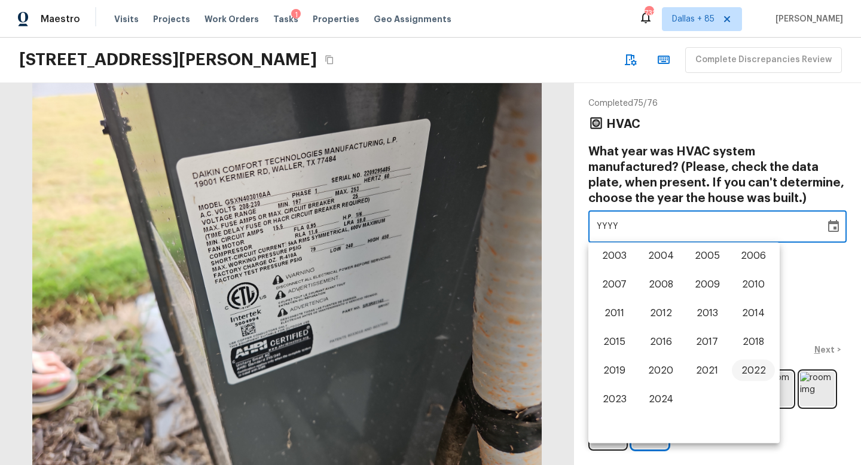
click at [757, 374] on button "2022" at bounding box center [753, 371] width 43 height 22
type input "2022"
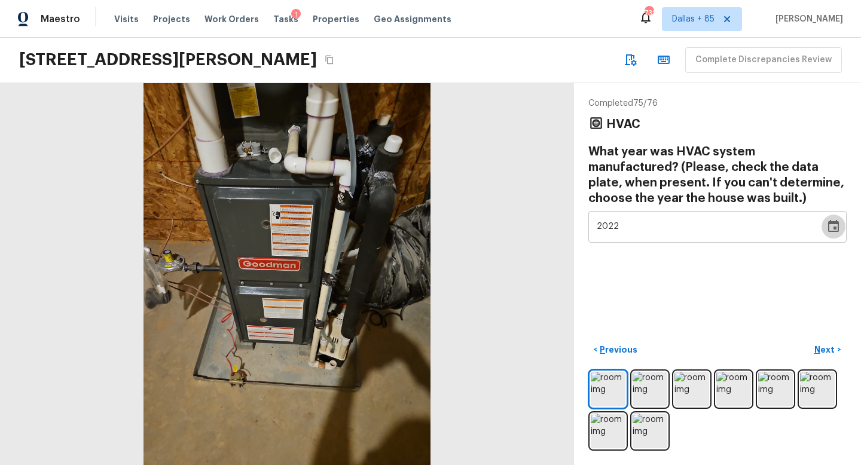
click at [829, 226] on icon "Choose date, selected date is Dec 31, 2022" at bounding box center [833, 226] width 11 height 12
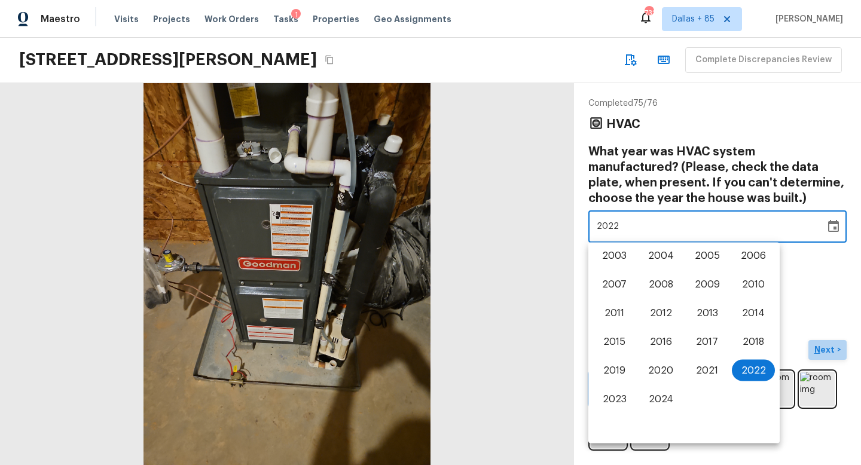
click at [822, 346] on p "Next" at bounding box center [826, 350] width 23 height 12
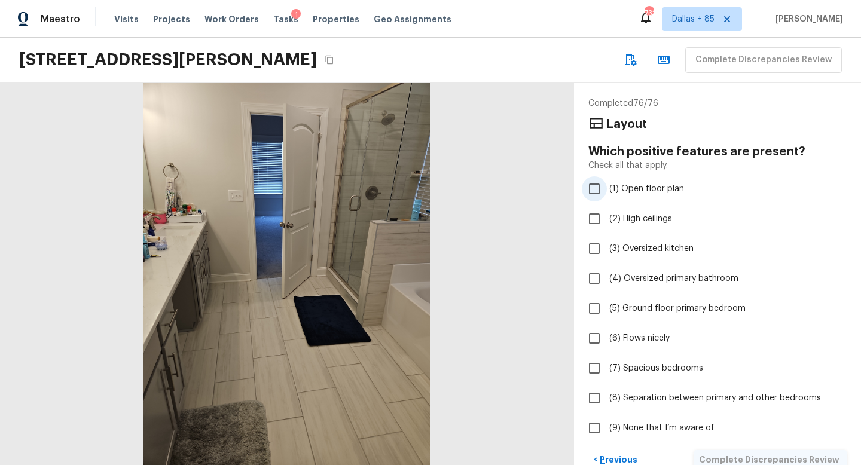
click at [605, 194] on input "(1) Open floor plan" at bounding box center [594, 188] width 25 height 25
checkbox input "true"
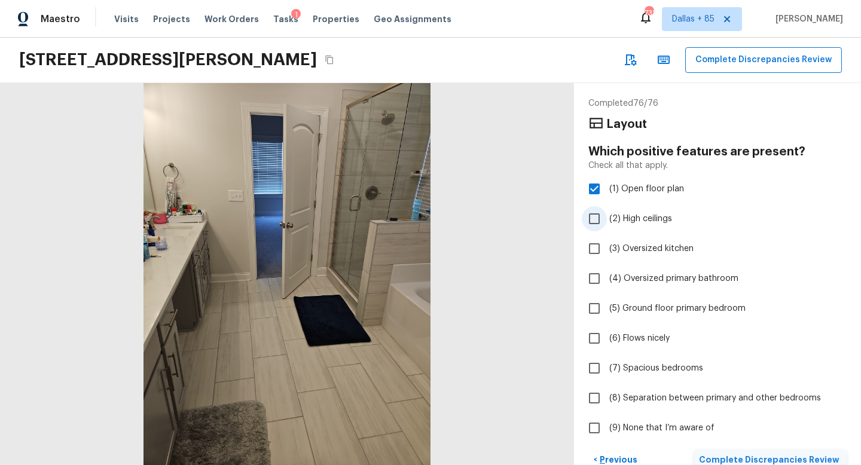
click at [599, 218] on input "(2) High ceilings" at bounding box center [594, 218] width 25 height 25
checkbox input "true"
click at [594, 248] on input "(3) Oversized kitchen" at bounding box center [594, 248] width 25 height 25
checkbox input "true"
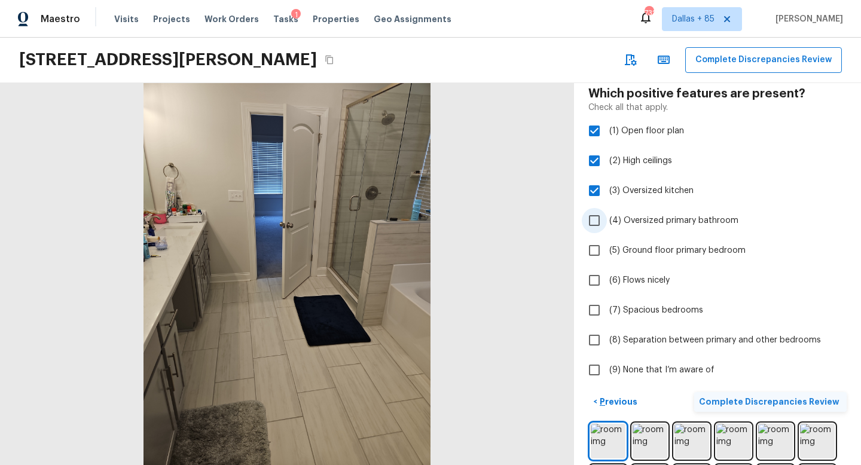
scroll to position [60, 0]
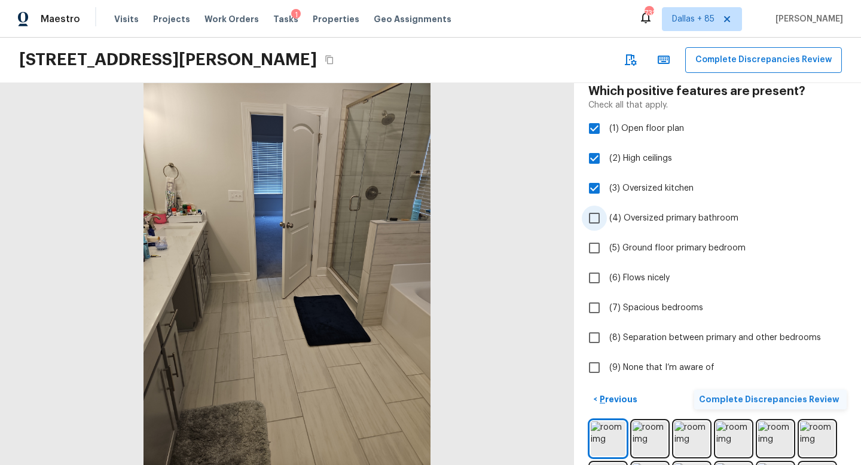
click at [599, 281] on input "(6) Flows nicely" at bounding box center [594, 278] width 25 height 25
checkbox input "true"
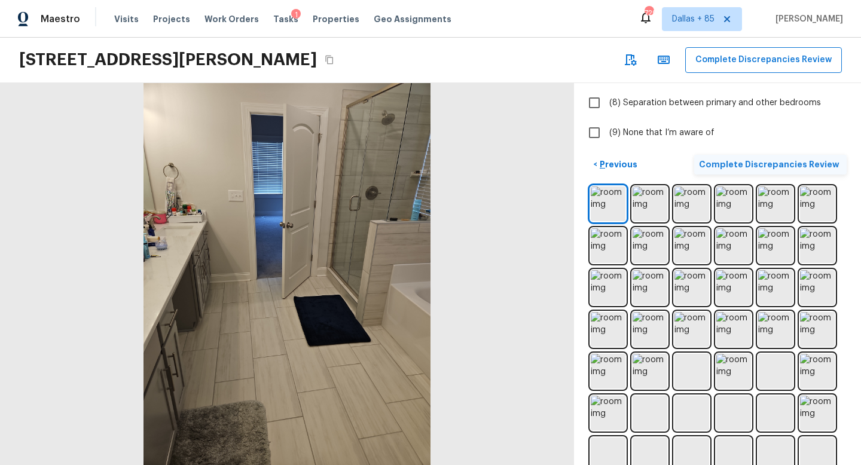
scroll to position [218, 0]
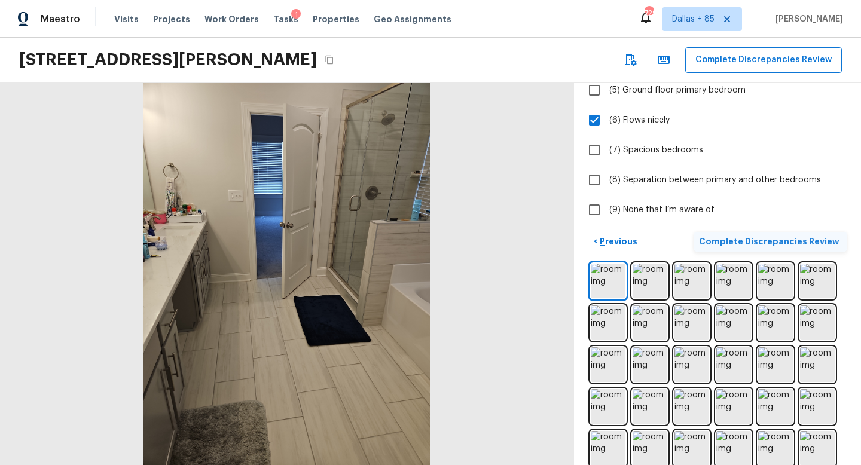
click at [776, 239] on p "Complete Discrepancies Review" at bounding box center [770, 242] width 143 height 12
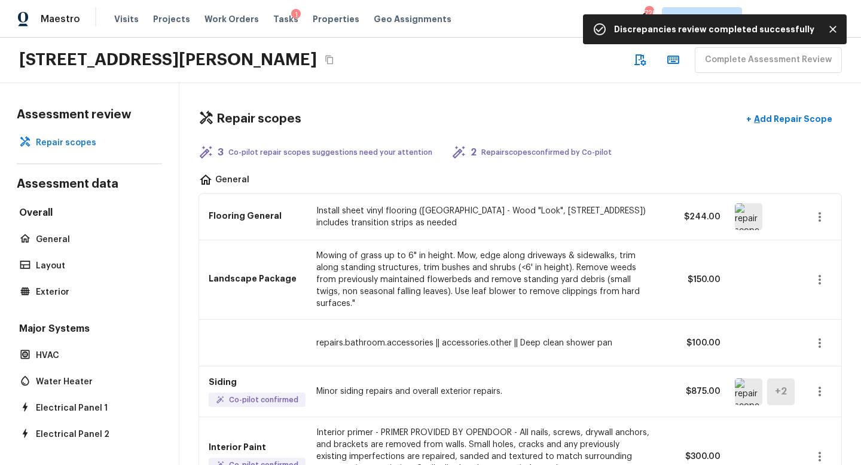
click at [750, 221] on img at bounding box center [749, 216] width 28 height 27
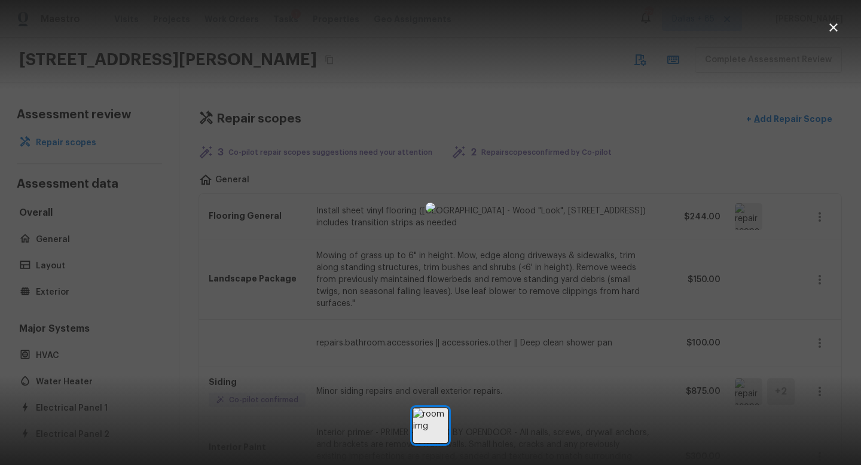
click at [832, 22] on icon "button" at bounding box center [834, 27] width 14 height 14
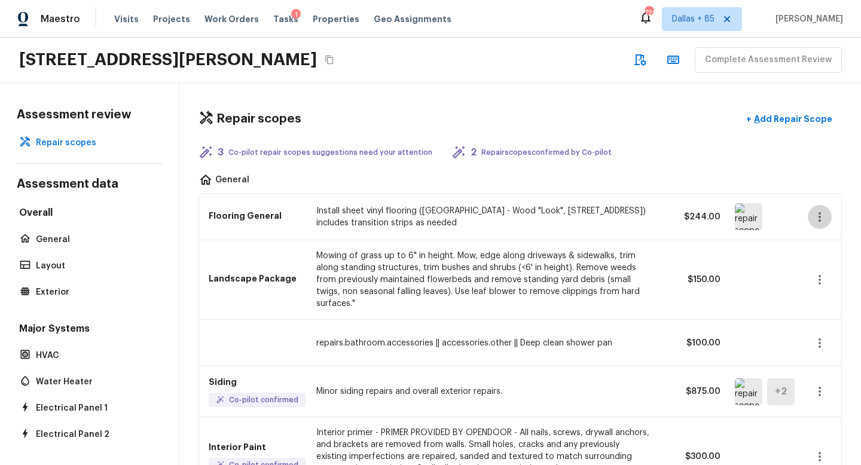
click at [822, 218] on icon "button" at bounding box center [820, 217] width 14 height 14
click at [817, 293] on li "Remove" at bounding box center [824, 288] width 56 height 36
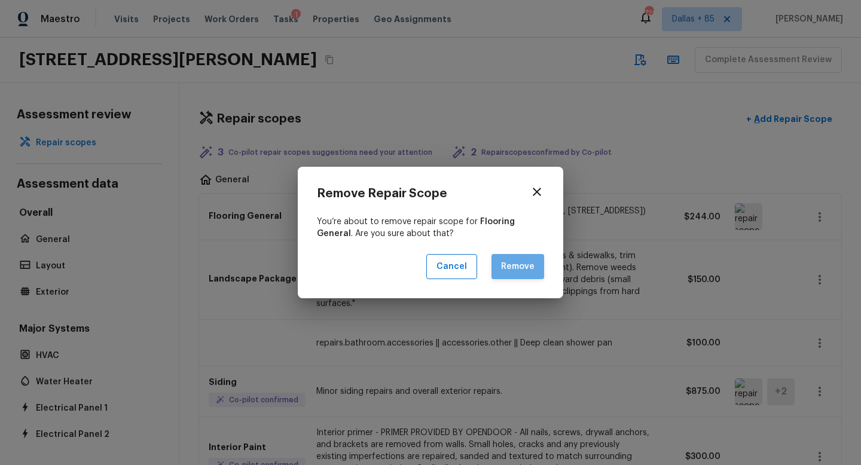
click at [511, 273] on button "Remove" at bounding box center [518, 267] width 53 height 26
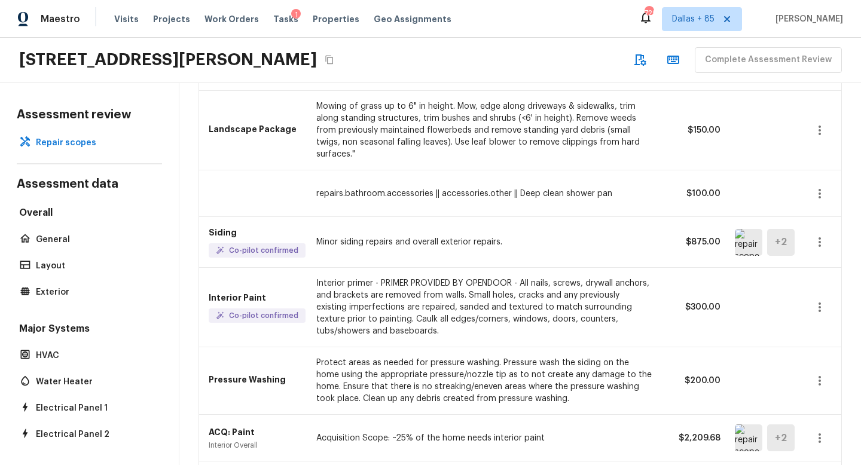
scroll to position [150, 0]
click at [743, 233] on img at bounding box center [749, 242] width 28 height 27
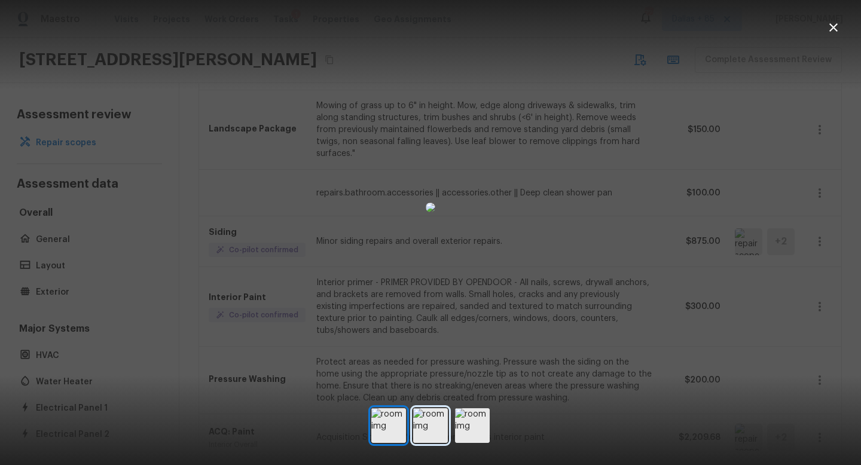
click at [431, 424] on img at bounding box center [430, 426] width 35 height 35
click at [467, 424] on img at bounding box center [472, 426] width 35 height 35
click at [827, 33] on icon "button" at bounding box center [834, 27] width 14 height 14
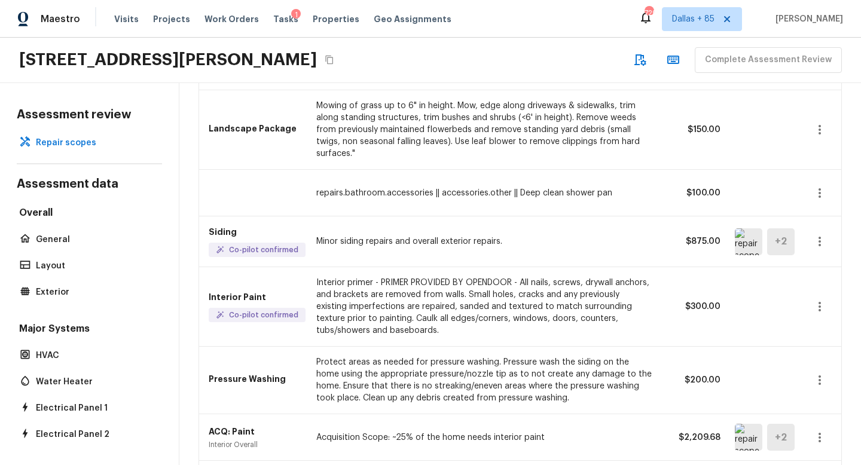
click at [818, 300] on icon "button" at bounding box center [820, 307] width 14 height 14
click at [814, 370] on li "Remove" at bounding box center [824, 366] width 56 height 36
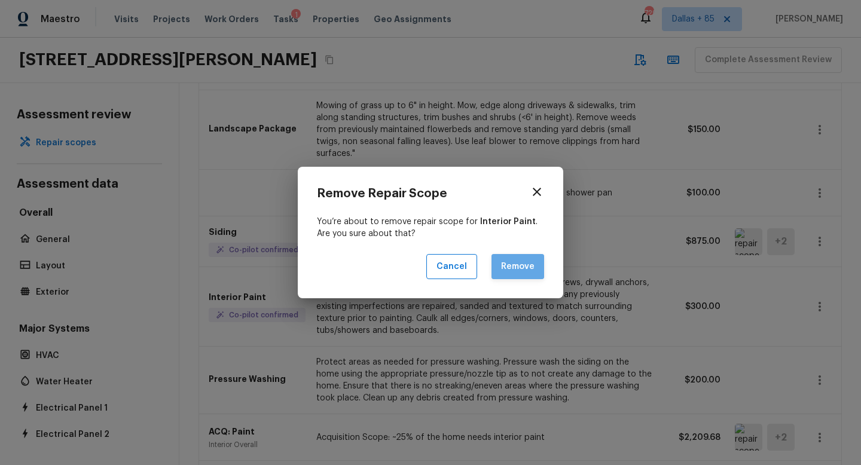
click at [512, 269] on button "Remove" at bounding box center [518, 267] width 53 height 26
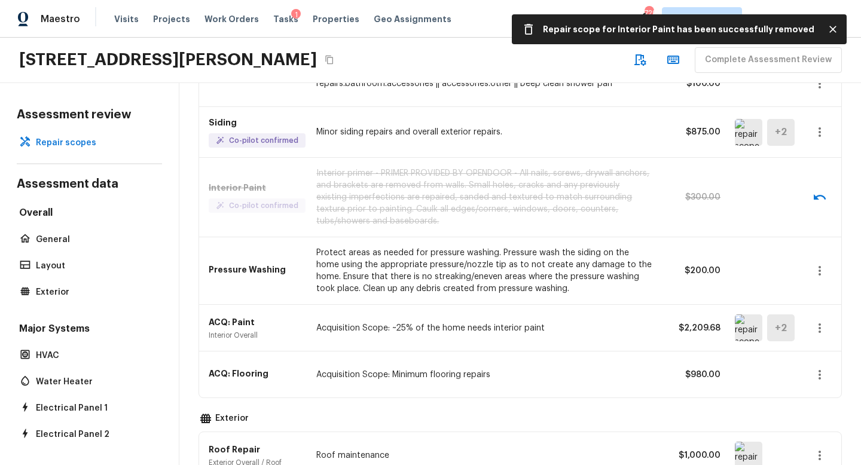
scroll to position [261, 0]
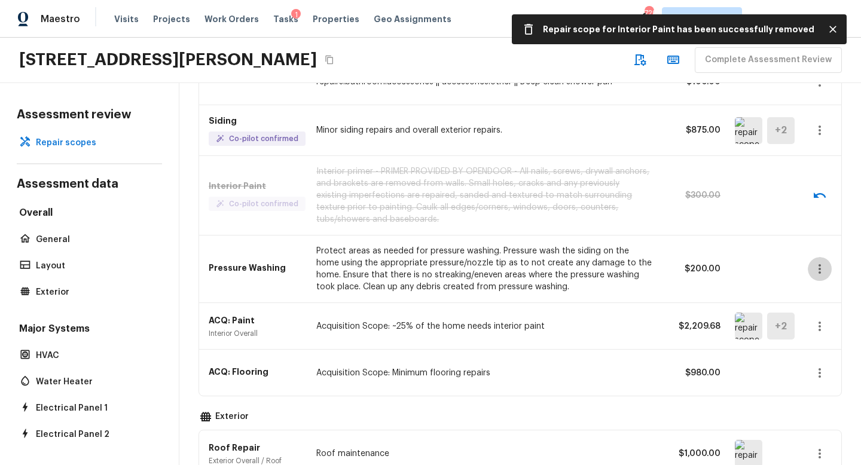
click at [819, 264] on icon "button" at bounding box center [820, 269] width 2 height 10
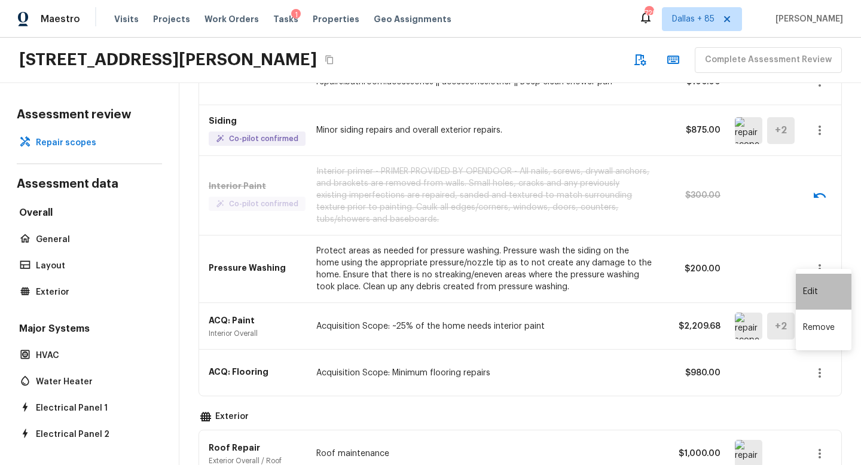
click at [813, 287] on li "Edit" at bounding box center [824, 292] width 56 height 36
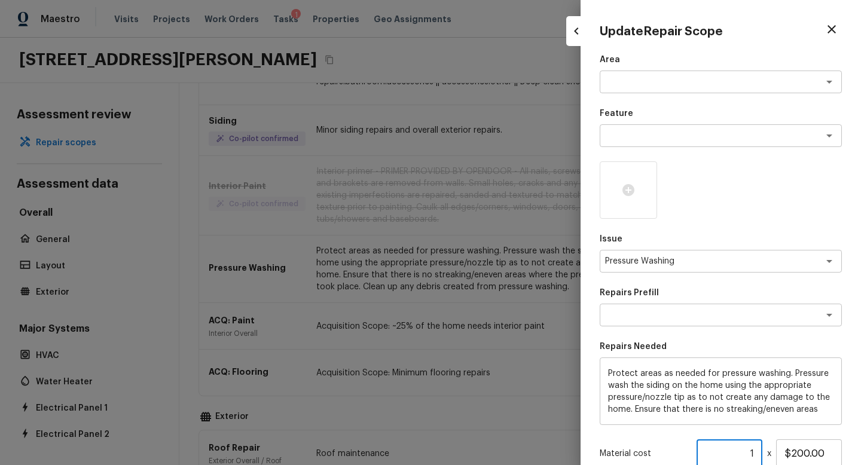
drag, startPoint x: 754, startPoint y: 453, endPoint x: 695, endPoint y: 452, distance: 59.2
click at [695, 452] on div "Material cost 1 ​ x $200.00" at bounding box center [721, 454] width 242 height 29
type input "2"
click at [645, 452] on p "Material cost" at bounding box center [646, 454] width 92 height 12
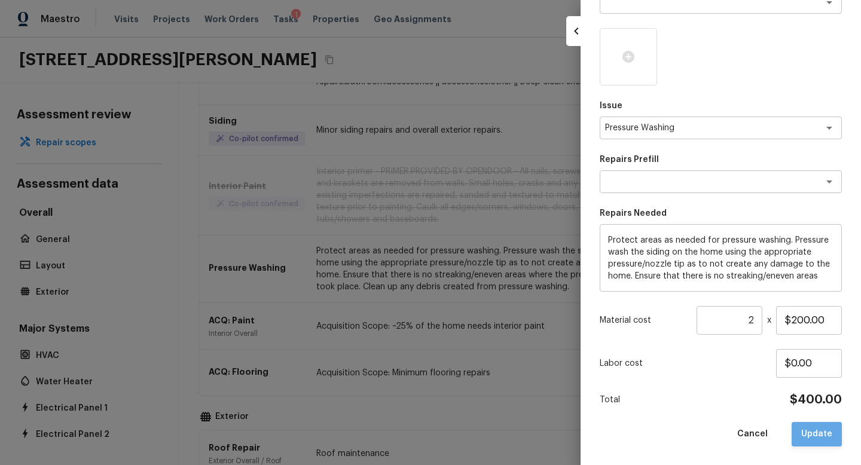
click at [815, 446] on button "Update" at bounding box center [817, 434] width 50 height 25
type input "1"
type input "$0.00"
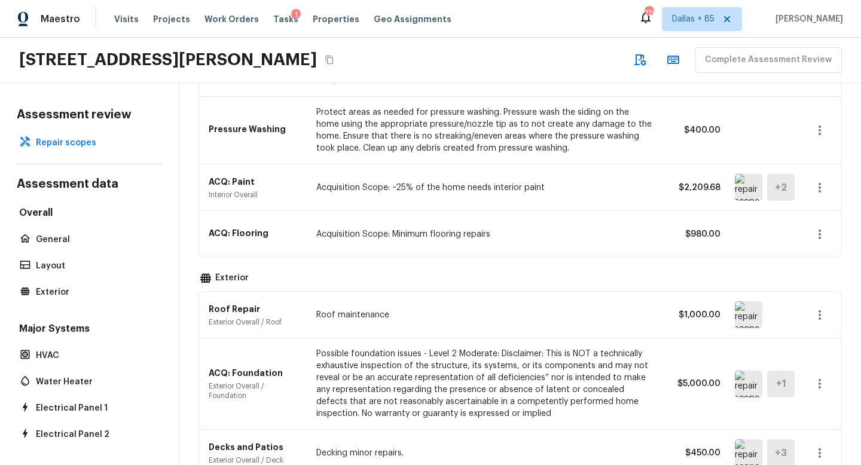
scroll to position [418, 0]
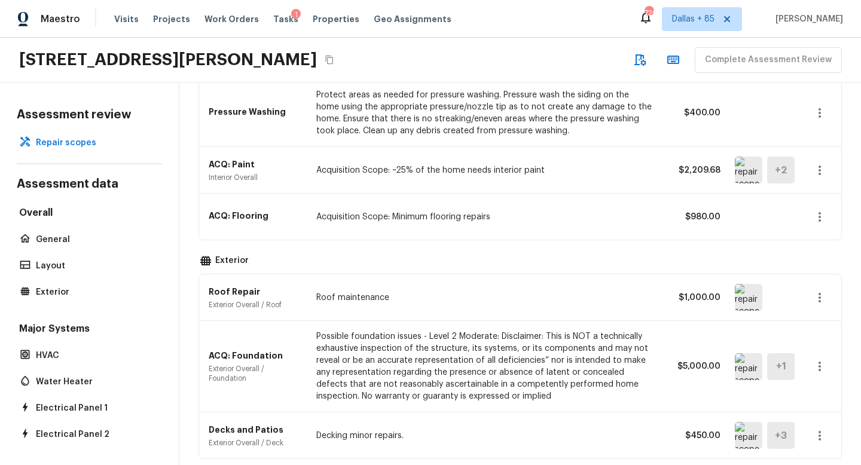
click at [753, 297] on img at bounding box center [749, 297] width 28 height 27
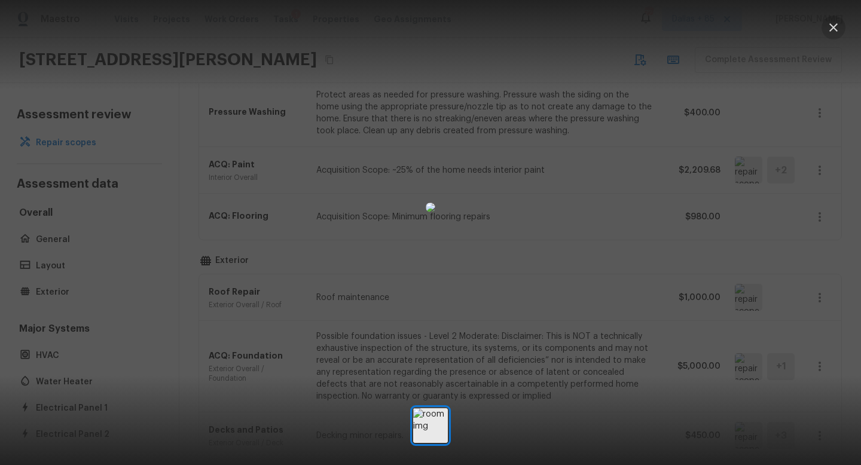
click at [834, 28] on icon "button" at bounding box center [834, 27] width 8 height 8
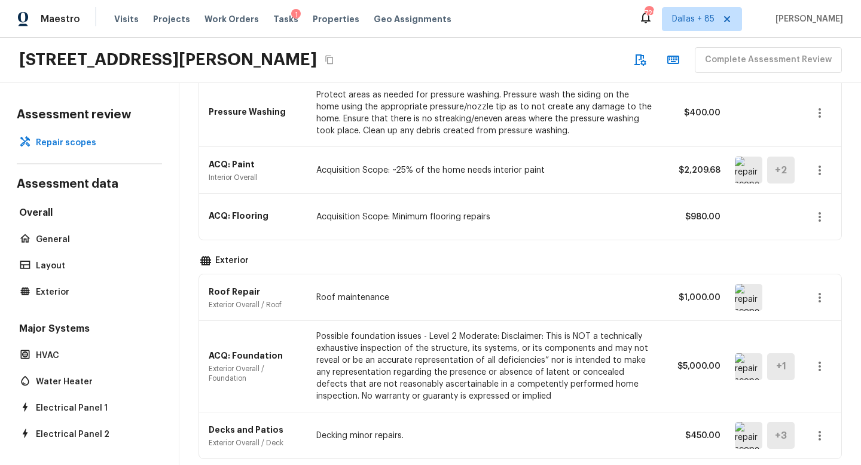
click at [816, 291] on icon "button" at bounding box center [820, 298] width 14 height 14
click at [794, 354] on li "Remove" at bounding box center [815, 357] width 78 height 36
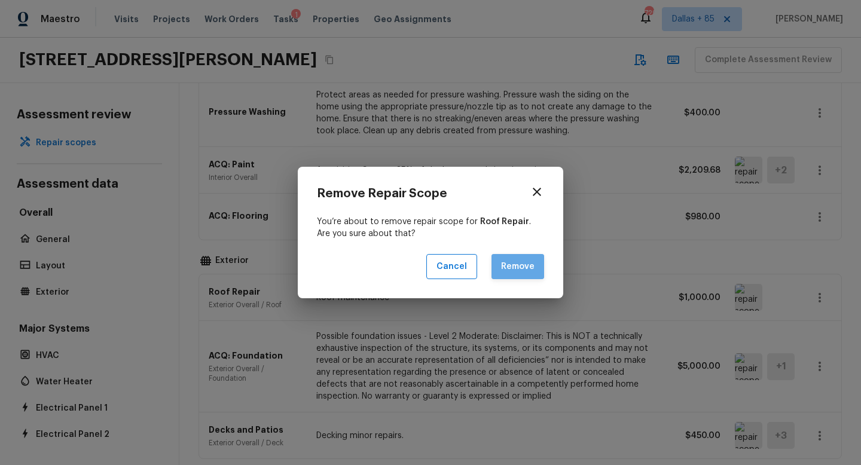
click at [531, 267] on button "Remove" at bounding box center [518, 267] width 53 height 26
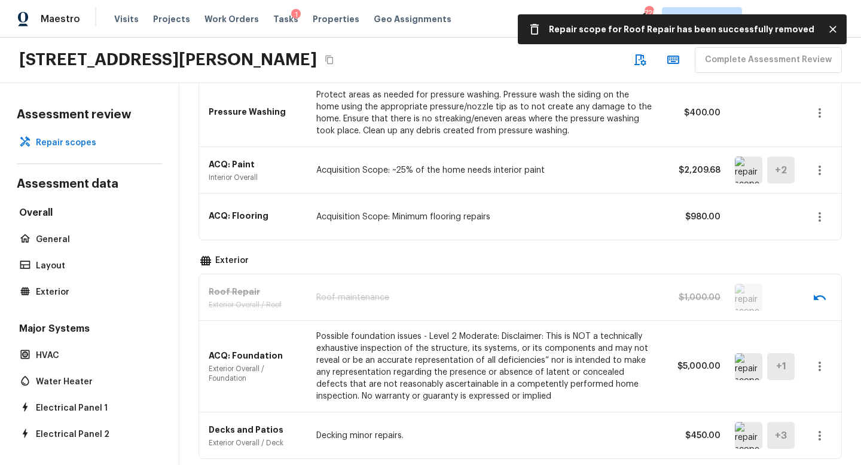
click at [741, 355] on img at bounding box center [749, 367] width 28 height 27
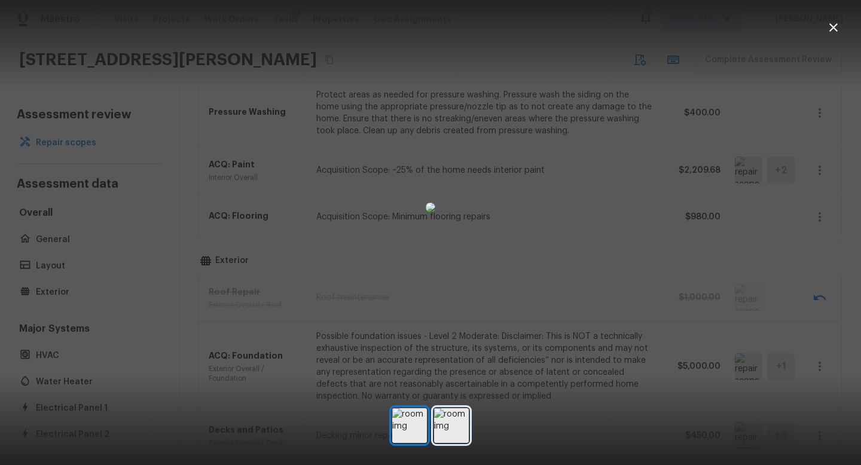
click at [464, 427] on img at bounding box center [451, 426] width 35 height 35
click at [833, 25] on icon "button" at bounding box center [834, 27] width 14 height 14
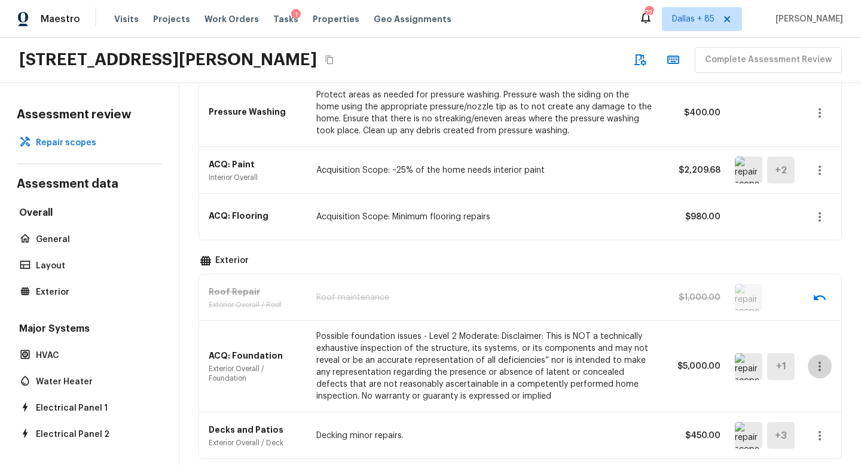
click at [817, 355] on button "button" at bounding box center [820, 367] width 24 height 24
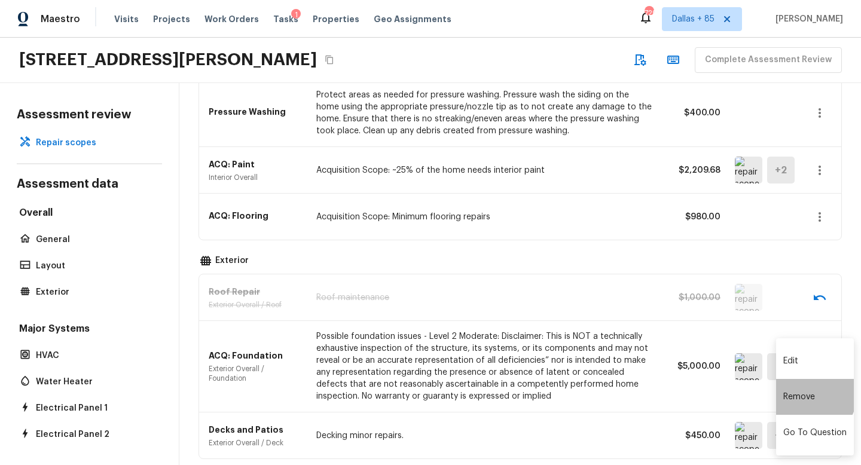
click at [811, 395] on li "Remove" at bounding box center [815, 397] width 78 height 36
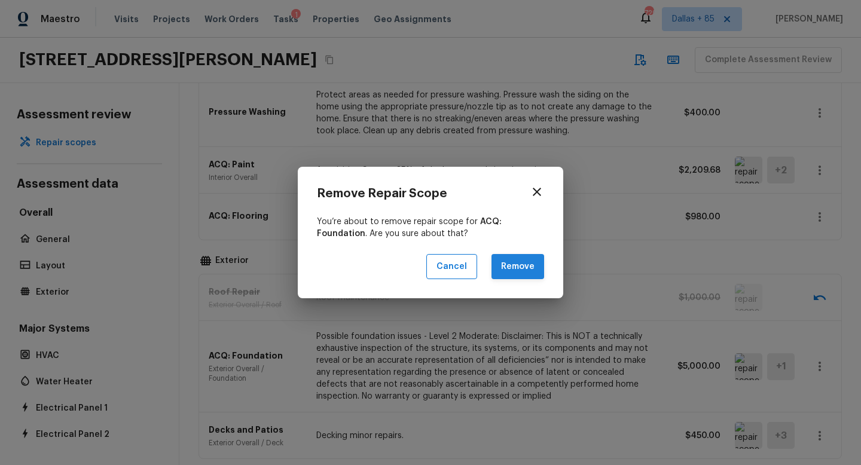
click at [538, 272] on button "Remove" at bounding box center [518, 267] width 53 height 26
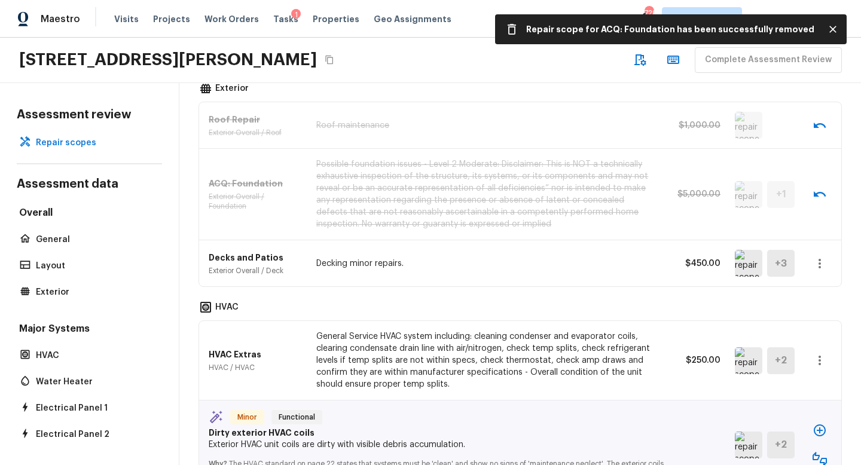
scroll to position [592, 0]
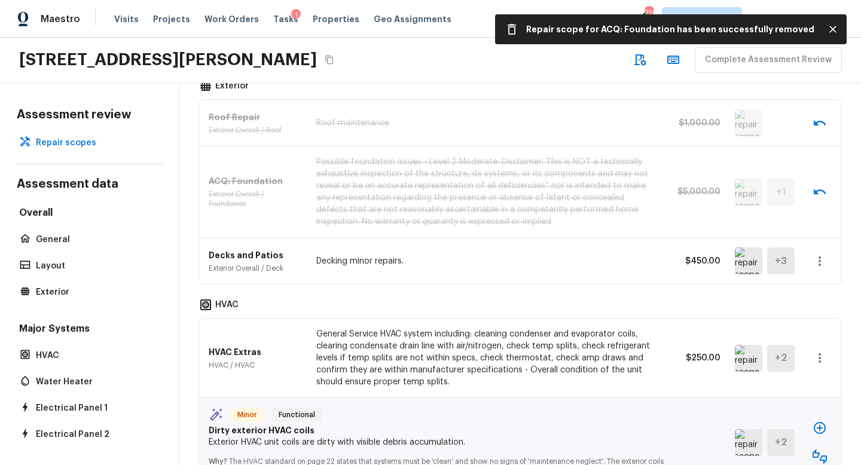
click at [745, 250] on img at bounding box center [749, 261] width 28 height 27
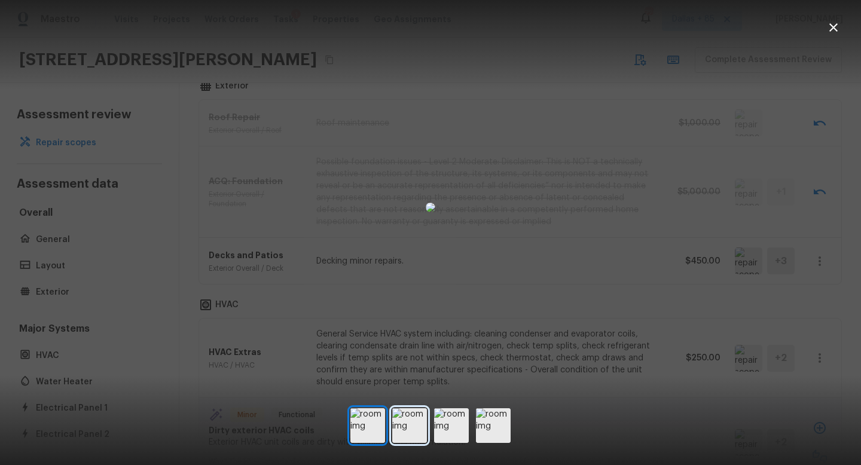
click at [400, 425] on img at bounding box center [409, 426] width 35 height 35
click at [446, 431] on img at bounding box center [451, 426] width 35 height 35
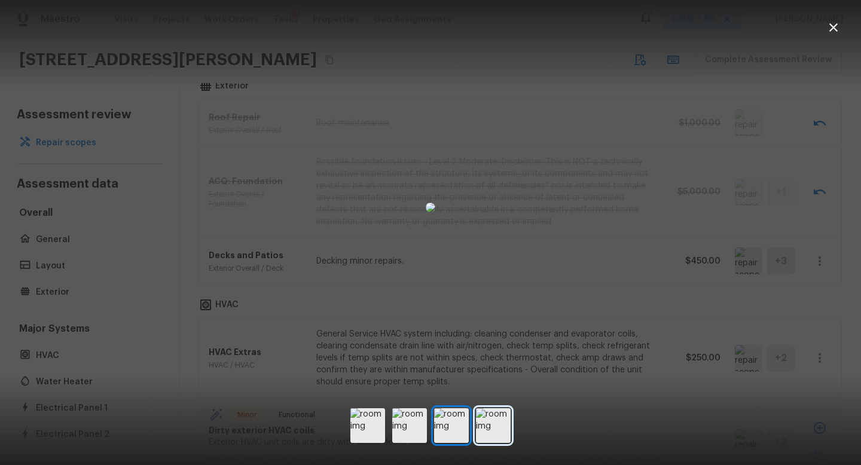
click at [479, 436] on img at bounding box center [493, 426] width 35 height 35
click at [836, 31] on icon "button" at bounding box center [834, 27] width 14 height 14
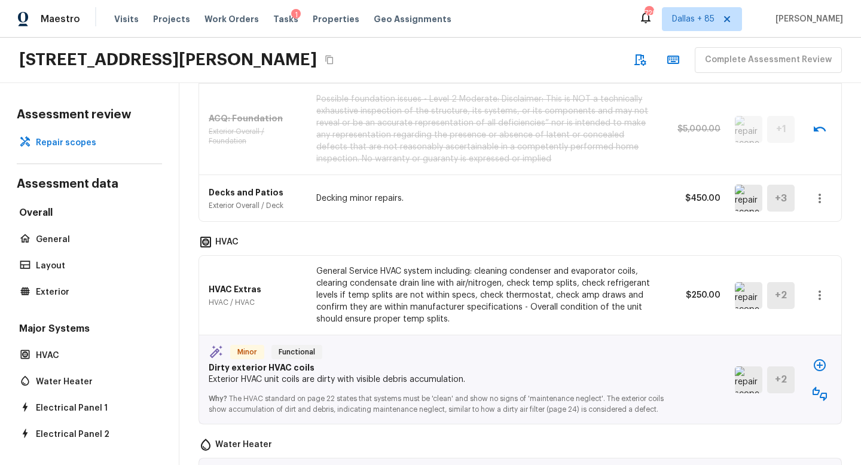
scroll to position [656, 0]
click at [753, 281] on img at bounding box center [749, 294] width 28 height 27
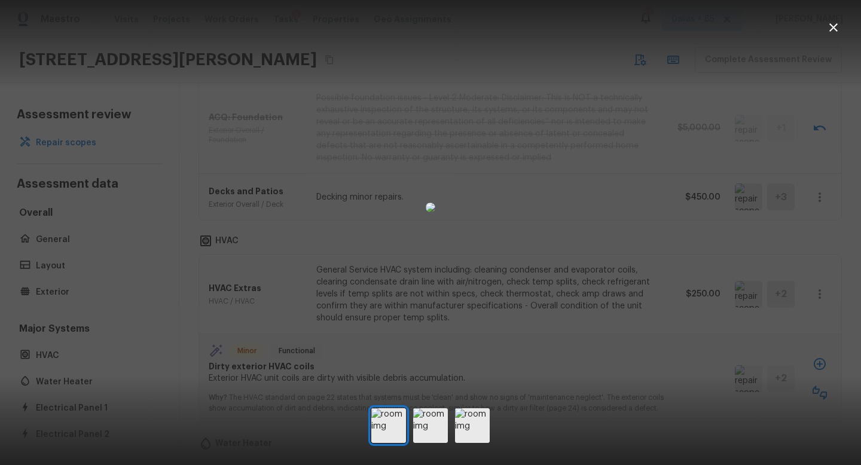
click at [839, 26] on icon "button" at bounding box center [834, 27] width 14 height 14
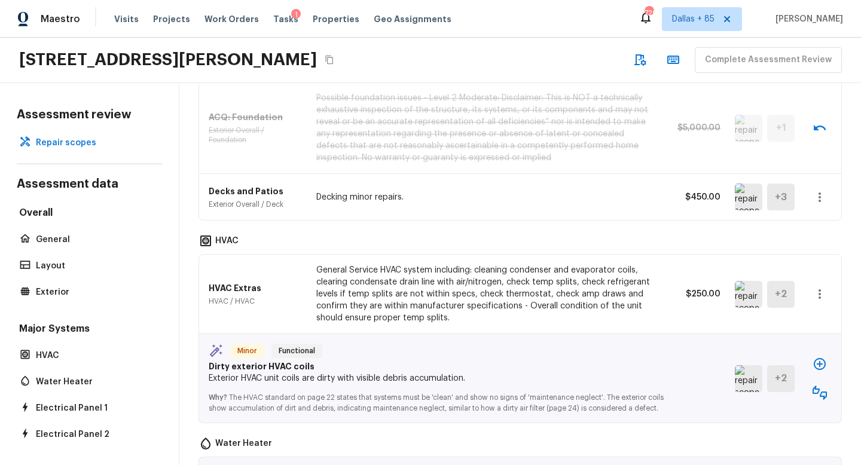
click at [822, 190] on icon "button" at bounding box center [820, 197] width 14 height 14
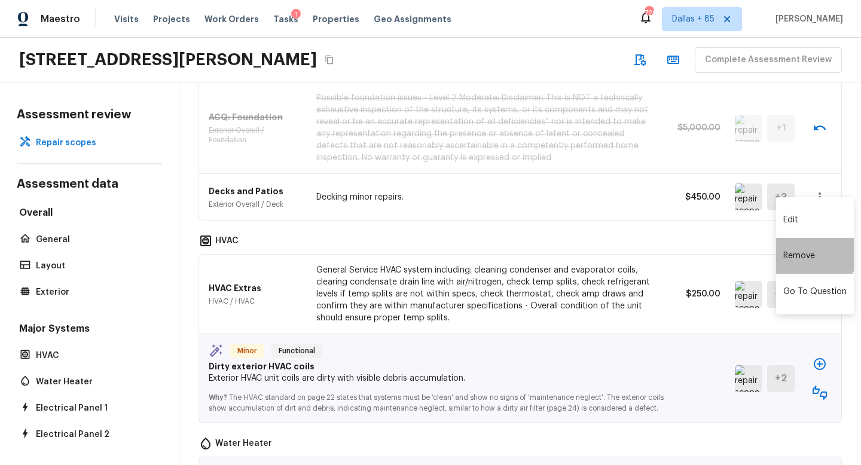
click at [802, 249] on li "Remove" at bounding box center [815, 256] width 78 height 36
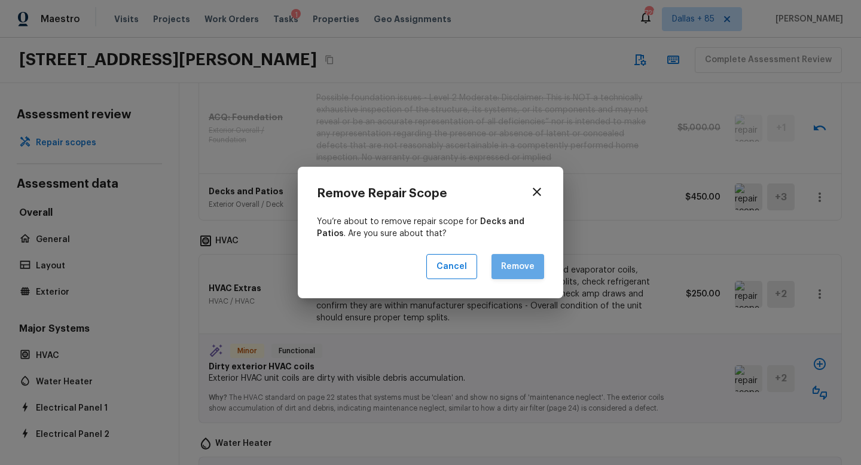
click at [526, 258] on button "Remove" at bounding box center [518, 267] width 53 height 26
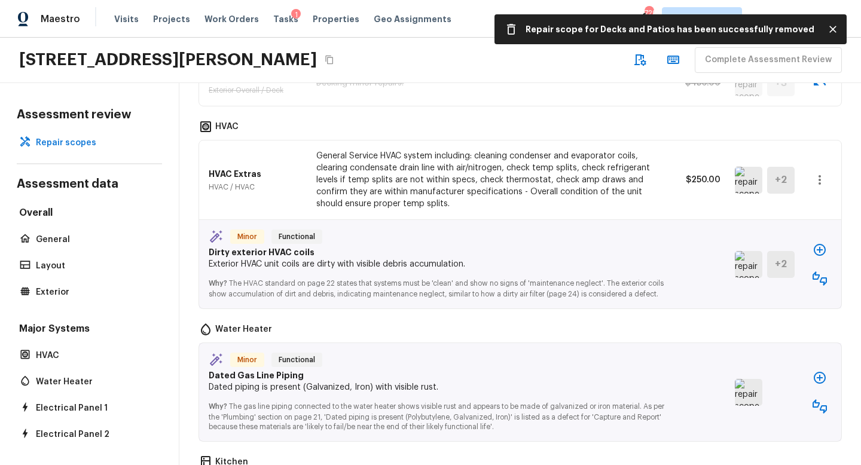
scroll to position [771, 0]
click at [822, 271] on icon "button" at bounding box center [820, 278] width 14 height 14
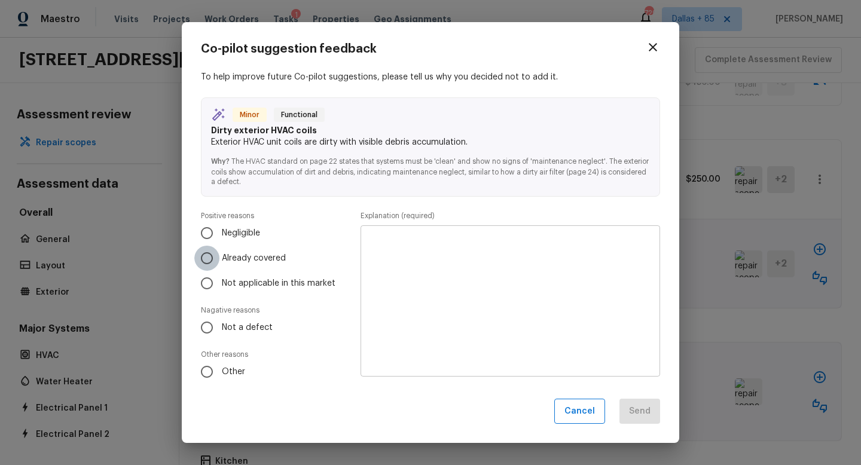
click at [207, 259] on input "Already covered" at bounding box center [206, 258] width 25 height 25
radio input "true"
click at [444, 262] on textarea at bounding box center [510, 301] width 283 height 132
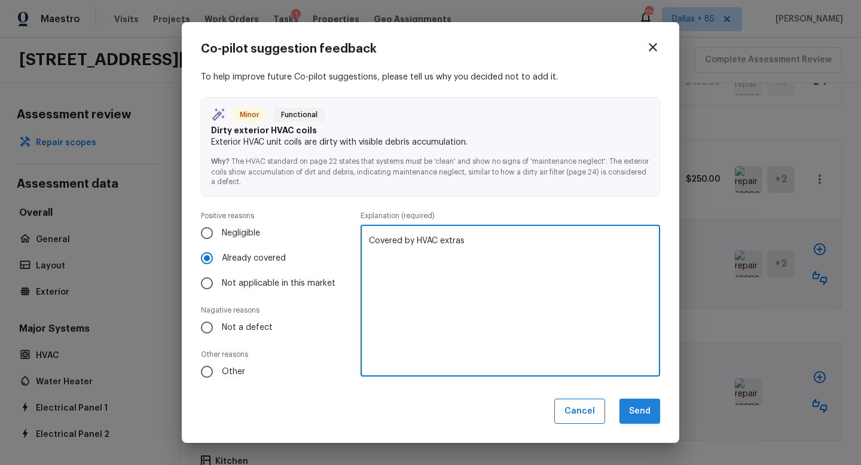
type textarea "Covered by HVAC extras"
click at [641, 421] on button "Send" at bounding box center [640, 412] width 41 height 26
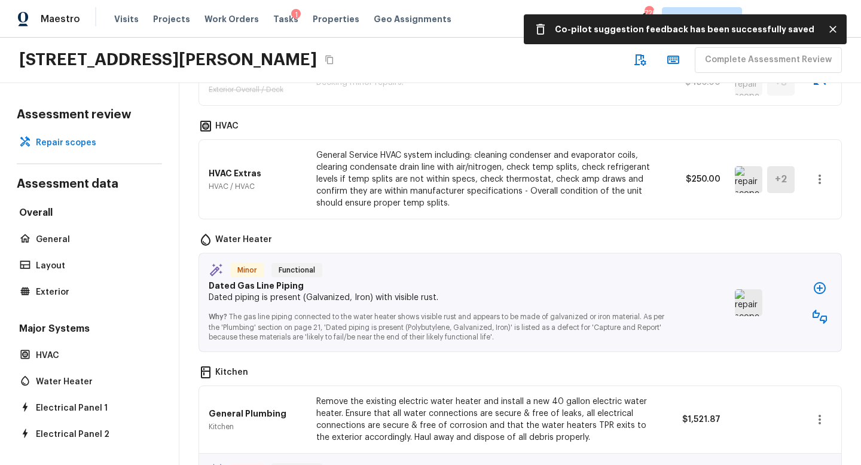
click at [742, 290] on img at bounding box center [749, 303] width 28 height 27
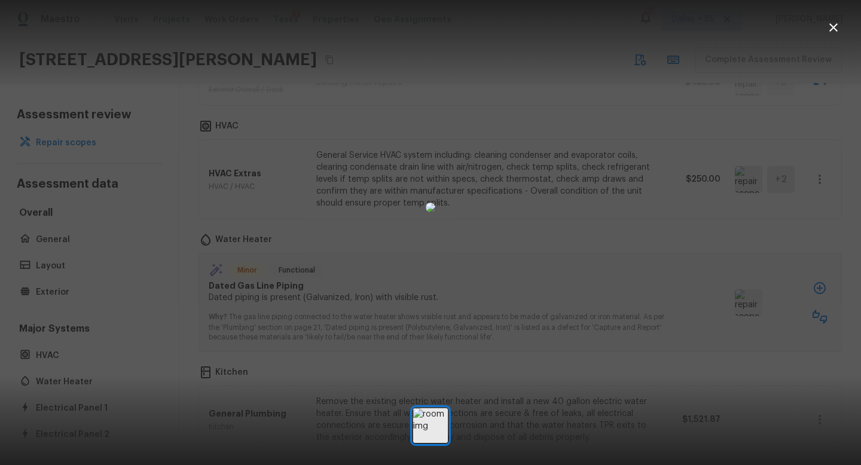
click at [833, 32] on icon "button" at bounding box center [834, 27] width 14 height 14
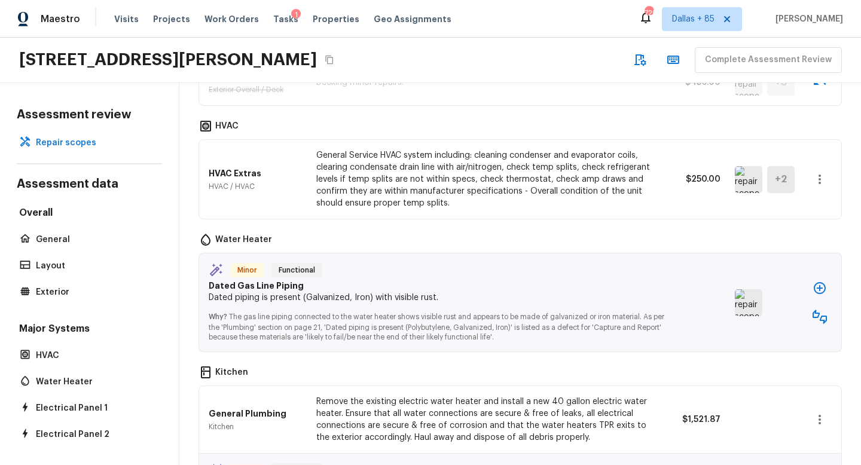
click at [827, 305] on button "button" at bounding box center [820, 317] width 24 height 24
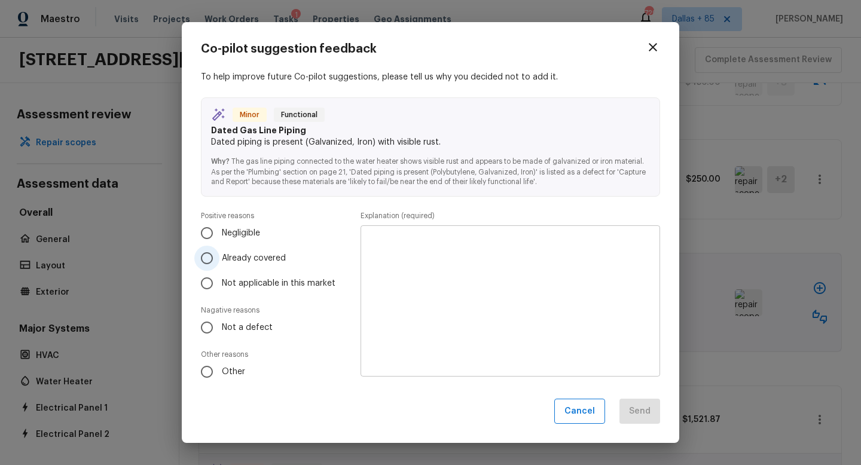
click at [225, 258] on span "Already covered" at bounding box center [254, 258] width 64 height 12
click at [220, 258] on input "Already covered" at bounding box center [206, 258] width 25 height 25
radio input "true"
click at [521, 279] on textarea at bounding box center [510, 301] width 283 height 132
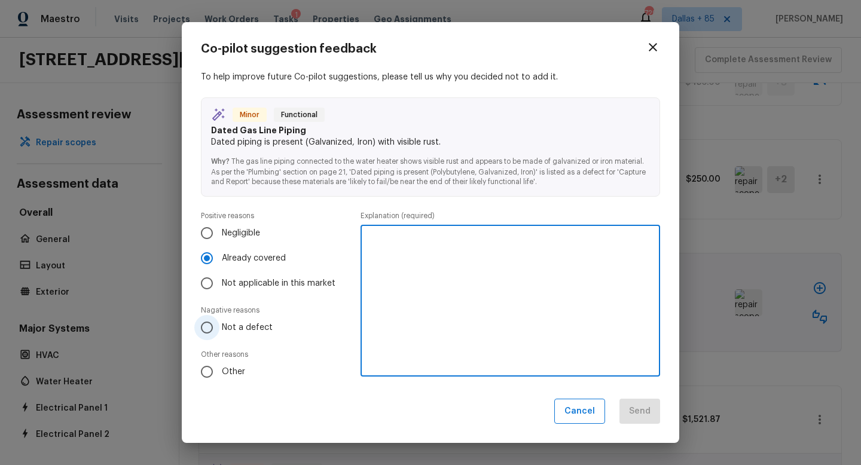
click at [203, 331] on input "Not a defect" at bounding box center [206, 327] width 25 height 25
radio input "true"
radio input "false"
click at [466, 288] on textarea at bounding box center [510, 301] width 283 height 132
type textarea "Normal wear and tear"
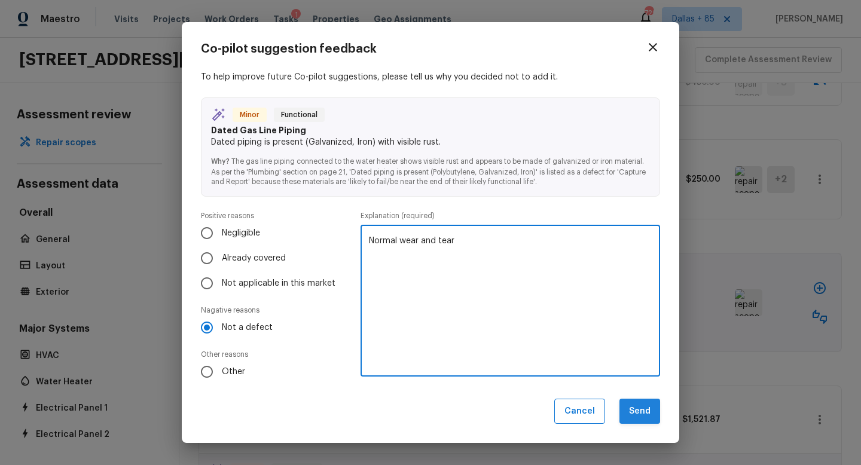
click at [635, 409] on button "Send" at bounding box center [640, 412] width 41 height 26
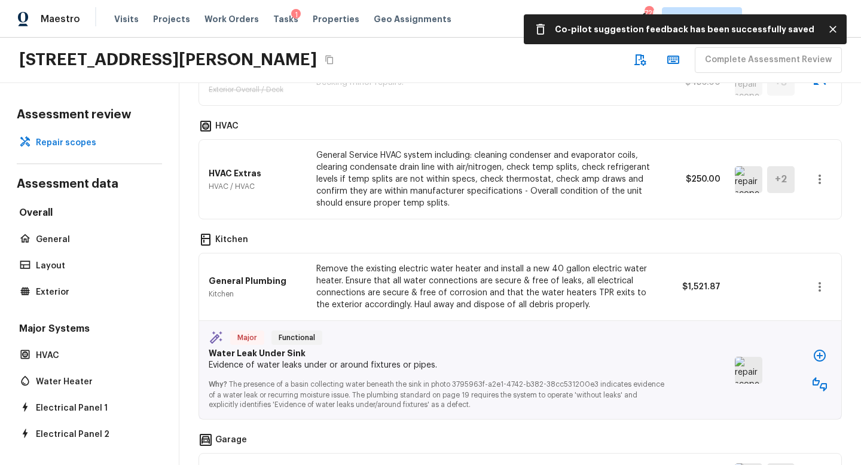
scroll to position [869, 0]
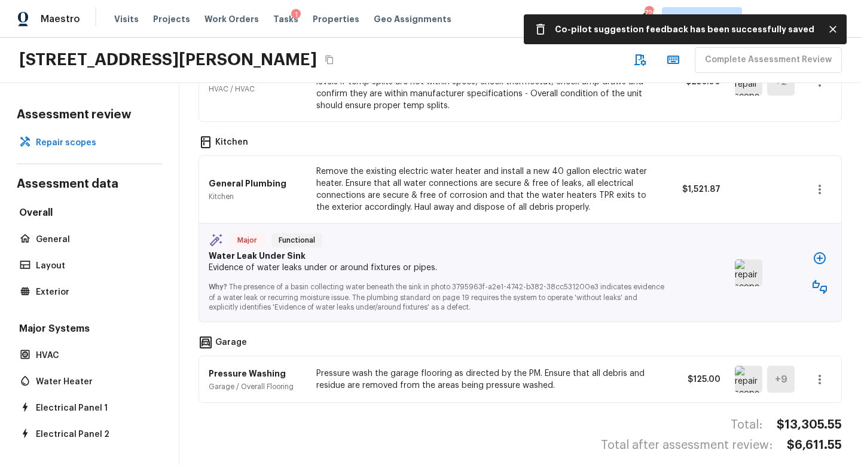
click at [756, 261] on img at bounding box center [749, 273] width 28 height 27
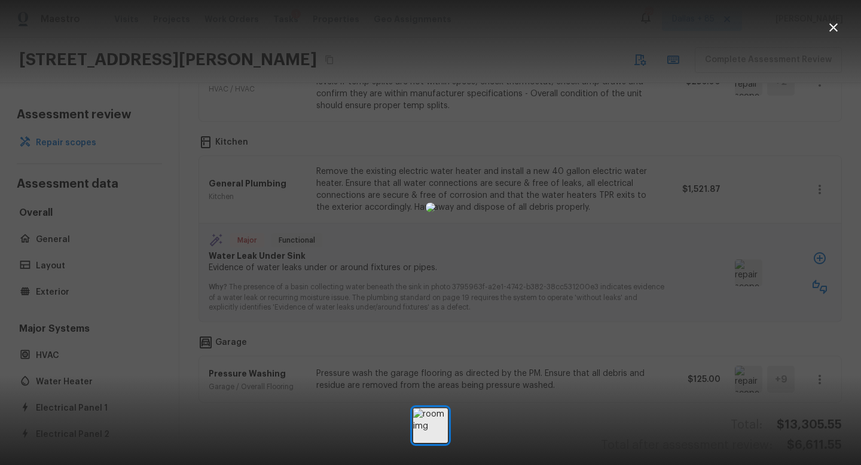
click at [833, 29] on icon "button" at bounding box center [834, 27] width 8 height 8
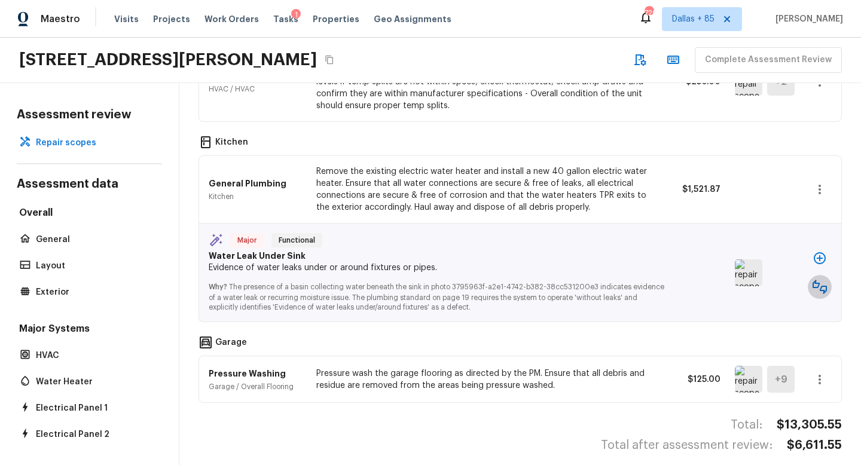
click at [820, 280] on icon "button" at bounding box center [820, 287] width 14 height 14
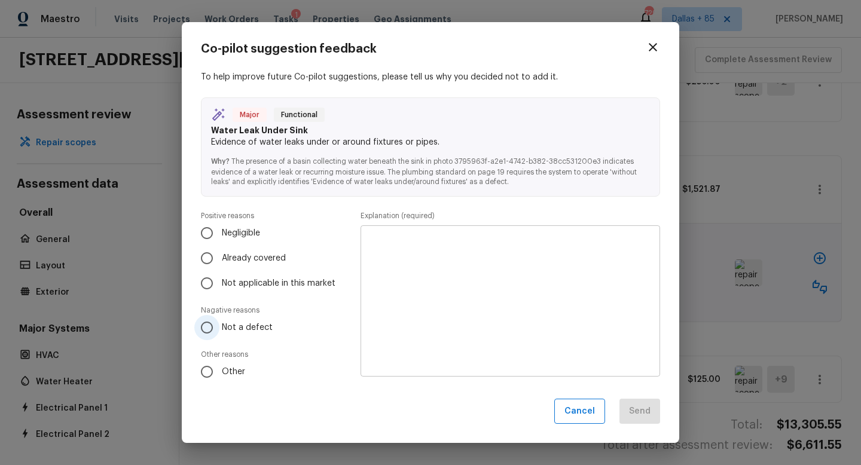
click at [208, 332] on input "Not a defect" at bounding box center [206, 327] width 25 height 25
radio input "true"
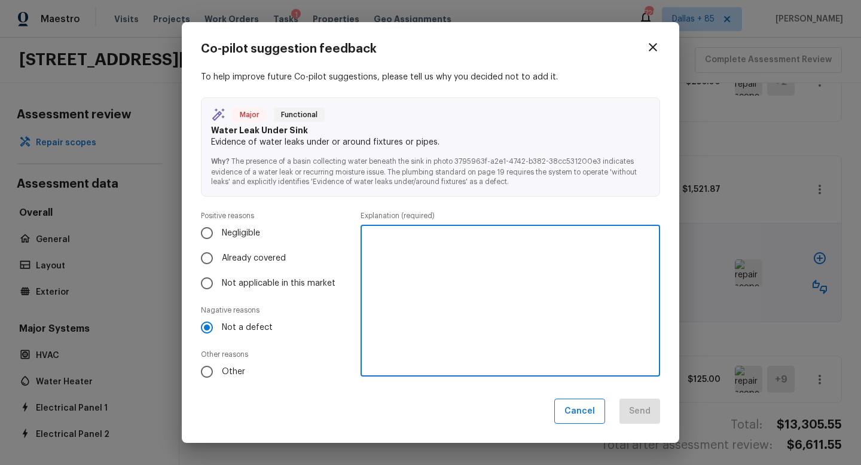
click at [443, 296] on textarea at bounding box center [510, 301] width 283 height 132
type textarea "See no water damage"
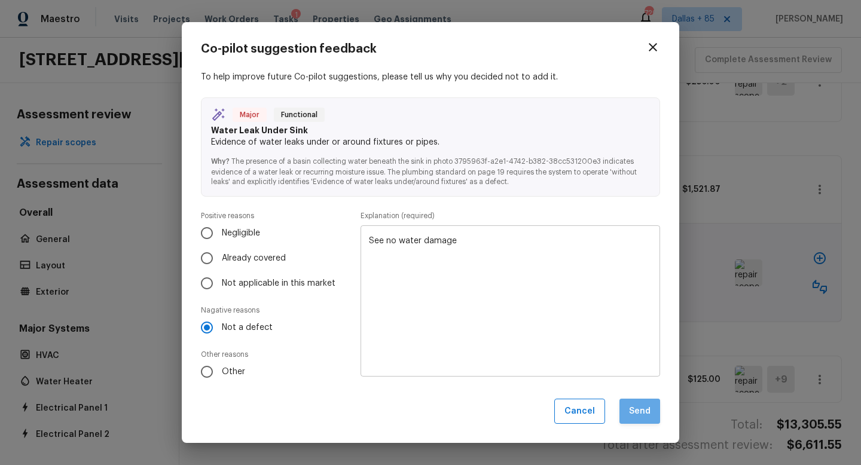
click at [635, 419] on button "Send" at bounding box center [640, 412] width 41 height 26
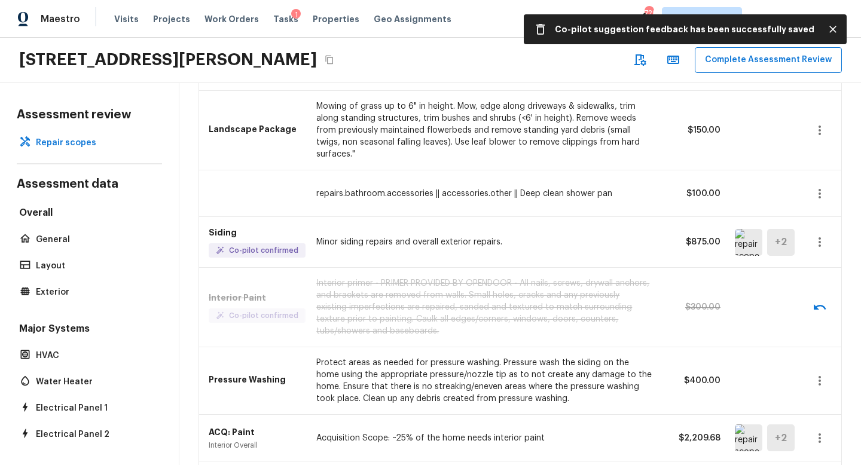
scroll to position [0, 0]
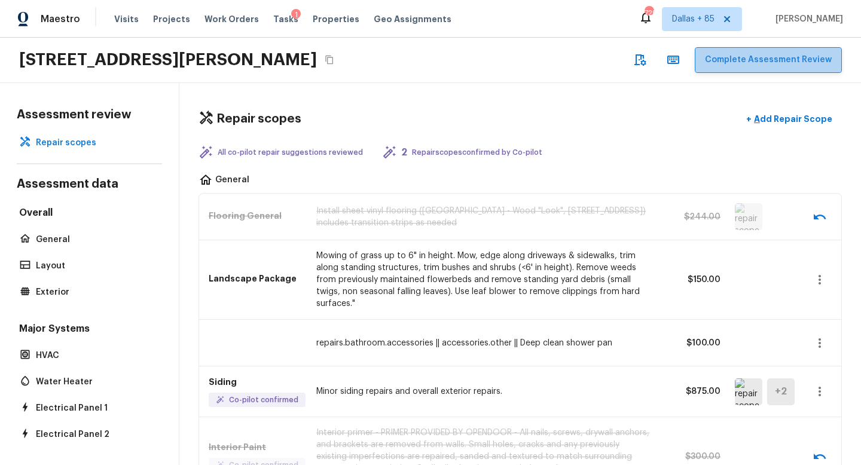
click at [801, 57] on button "Complete Assessment Review" at bounding box center [768, 60] width 147 height 26
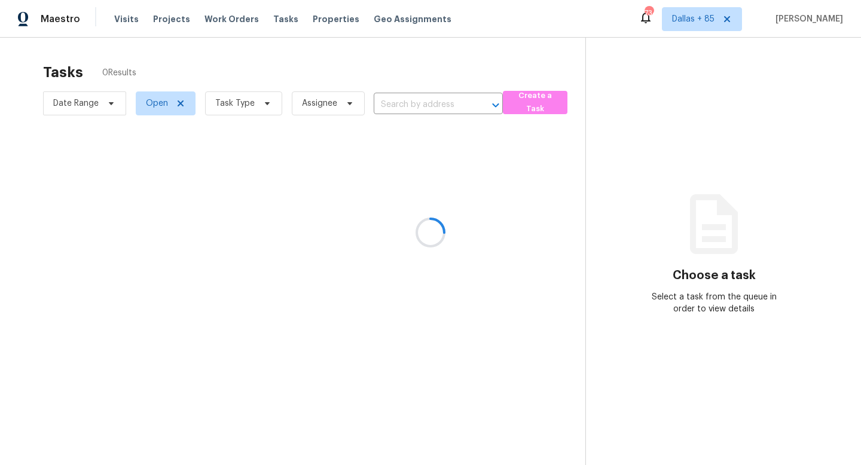
click at [264, 105] on div at bounding box center [430, 232] width 861 height 465
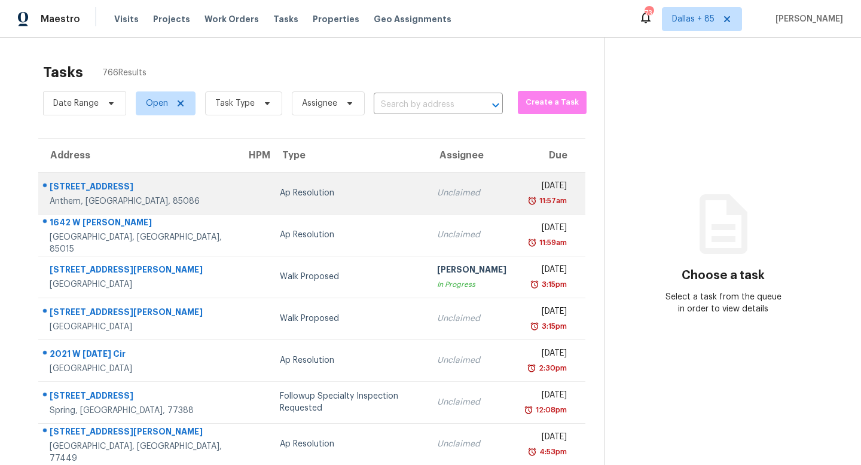
click at [526, 185] on div "[DATE]" at bounding box center [546, 187] width 41 height 15
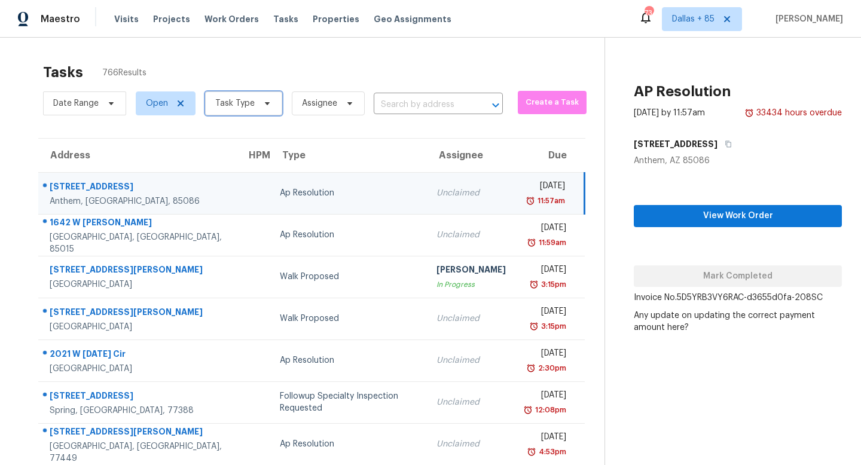
click at [246, 99] on span "Task Type" at bounding box center [234, 104] width 39 height 12
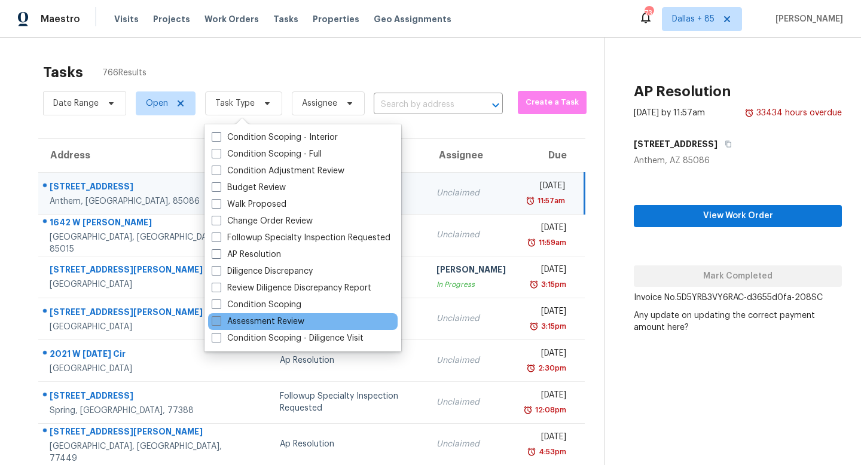
click at [245, 321] on label "Assessment Review" at bounding box center [258, 322] width 93 height 12
click at [220, 321] on input "Assessment Review" at bounding box center [216, 320] width 8 height 8
checkbox input "true"
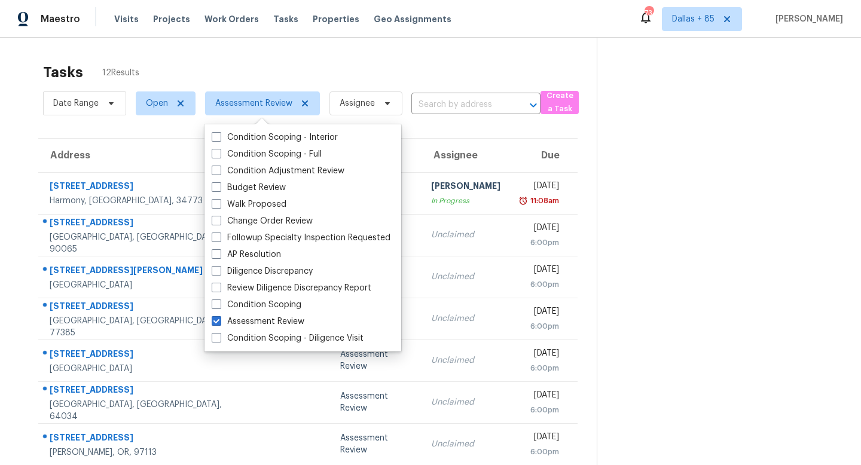
click at [405, 66] on div "Tasks 12 Results" at bounding box center [320, 72] width 554 height 31
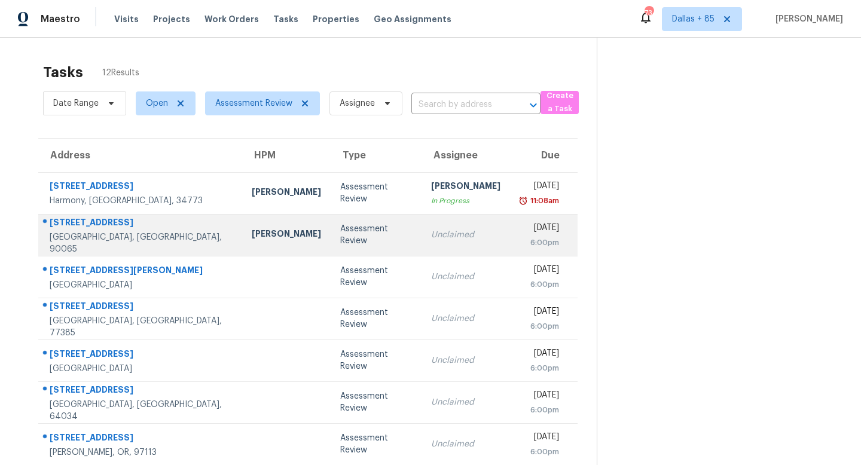
click at [453, 236] on div "Unclaimed" at bounding box center [465, 235] width 69 height 12
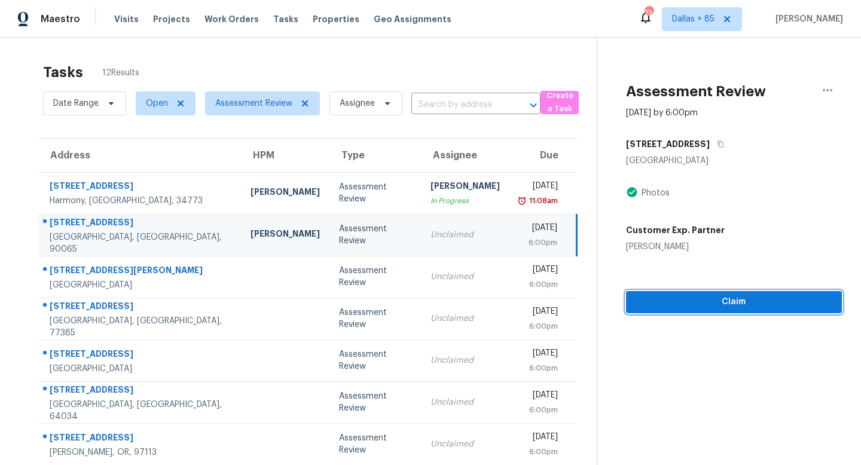
click at [685, 297] on span "Claim" at bounding box center [734, 302] width 197 height 15
click at [726, 301] on span "Start Assessment" at bounding box center [734, 302] width 197 height 15
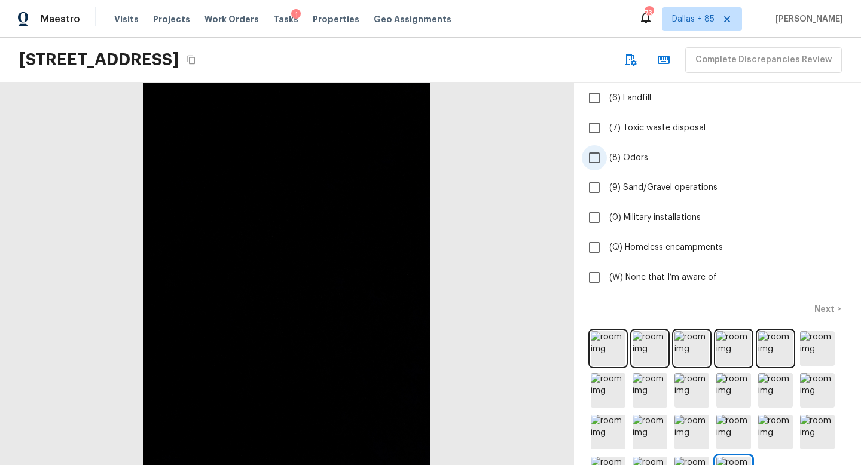
scroll to position [287, 0]
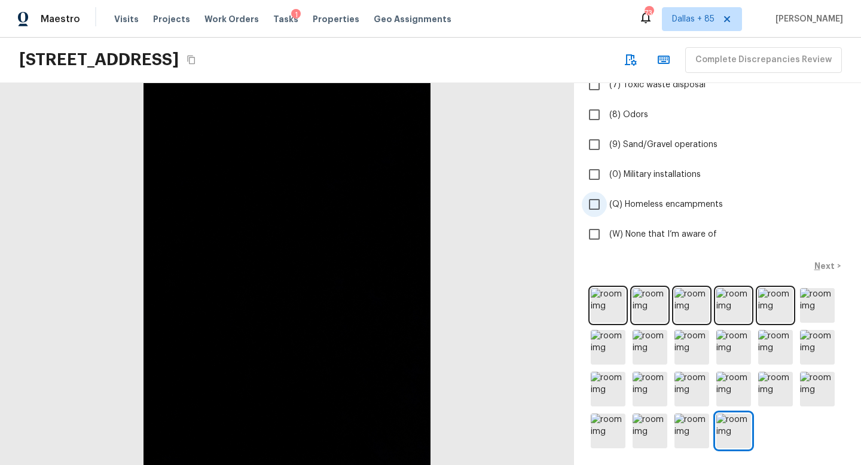
click at [615, 199] on span "(Q) Homeless encampments" at bounding box center [667, 205] width 114 height 12
click at [607, 199] on input "(Q) Homeless encampments" at bounding box center [594, 204] width 25 height 25
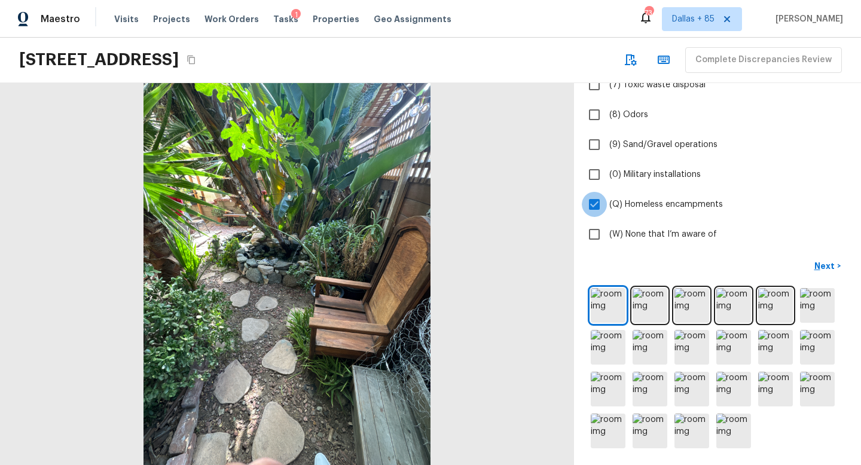
click at [600, 205] on input "(Q) Homeless encampments" at bounding box center [594, 204] width 25 height 25
checkbox input "false"
click at [598, 233] on input "(W) None that I’m aware of" at bounding box center [594, 234] width 25 height 25
checkbox input "true"
click at [830, 265] on p "Next" at bounding box center [826, 266] width 23 height 12
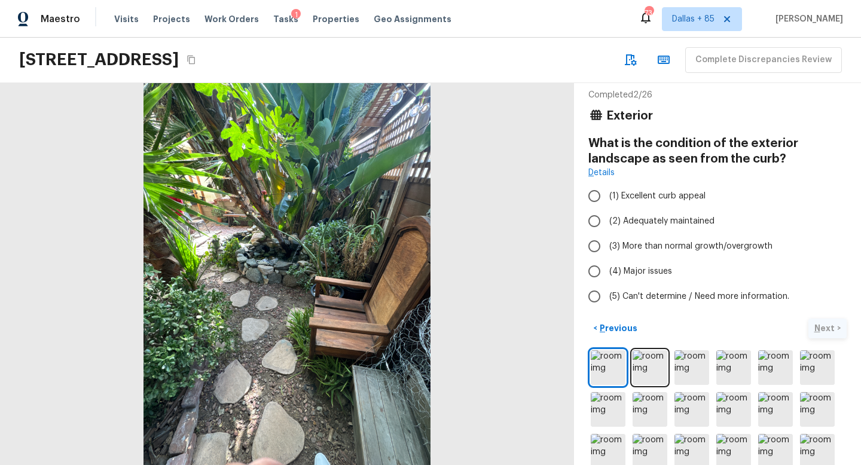
scroll to position [12, 0]
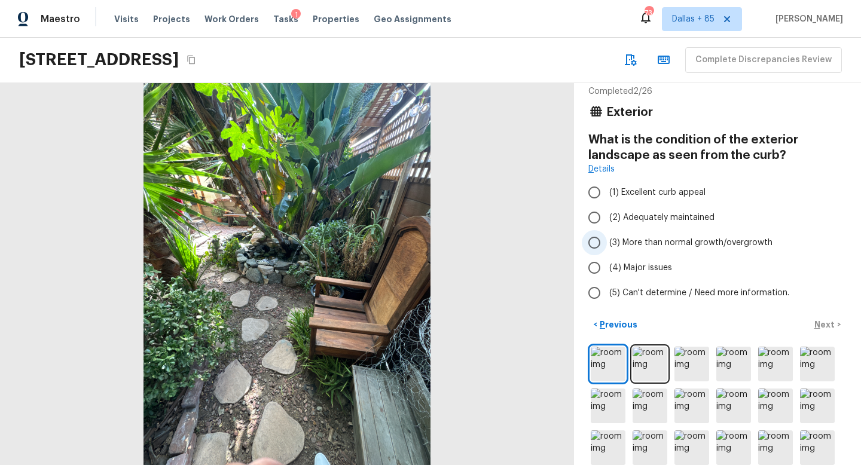
click at [630, 242] on span "(3) More than normal growth/overgrowth" at bounding box center [691, 243] width 163 height 12
click at [607, 242] on input "(3) More than normal growth/overgrowth" at bounding box center [594, 242] width 25 height 25
radio input "true"
click at [824, 323] on p "Next" at bounding box center [826, 325] width 23 height 12
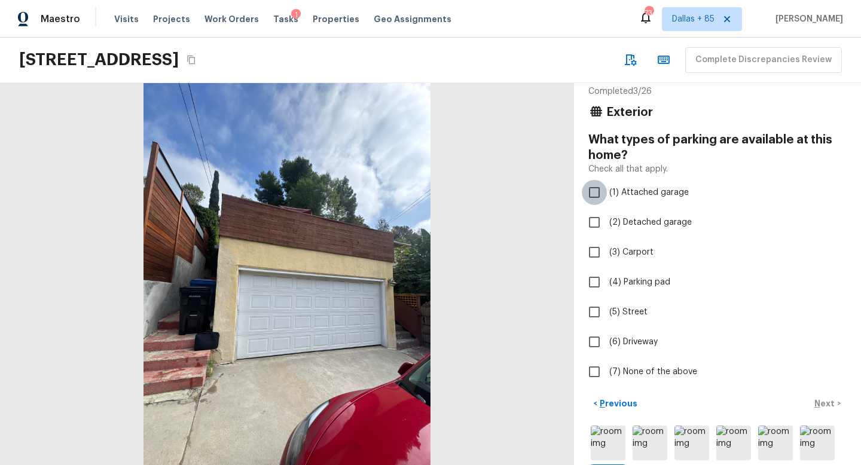
click at [600, 188] on input "(1) Attached garage" at bounding box center [594, 192] width 25 height 25
checkbox input "true"
click at [591, 339] on input "(6) Driveway" at bounding box center [594, 342] width 25 height 25
checkbox input "true"
click at [824, 400] on p "Next" at bounding box center [826, 404] width 23 height 12
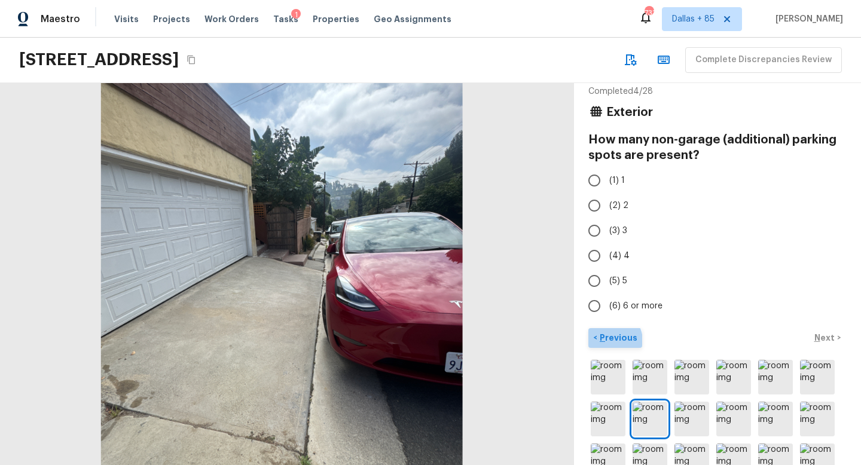
click at [611, 341] on p "Previous" at bounding box center [618, 338] width 40 height 12
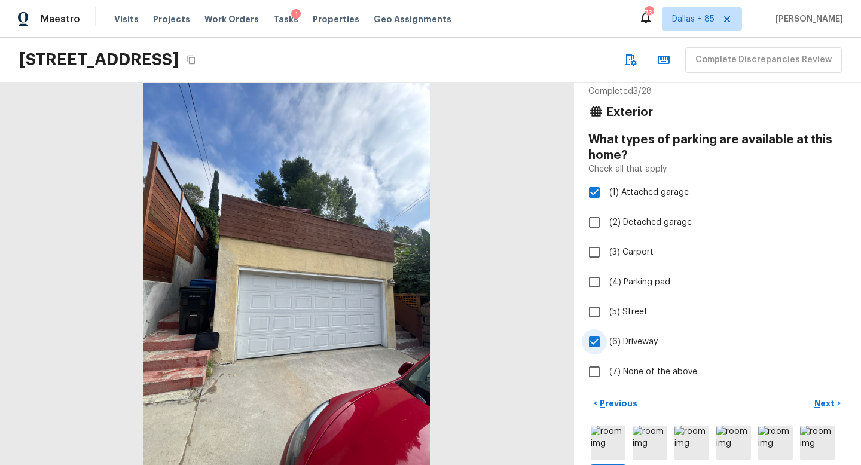
click at [603, 344] on input "(6) Driveway" at bounding box center [594, 342] width 25 height 25
checkbox input "false"
click at [593, 309] on input "(5) Street" at bounding box center [594, 312] width 25 height 25
checkbox input "true"
click at [823, 398] on p "Next" at bounding box center [826, 404] width 23 height 12
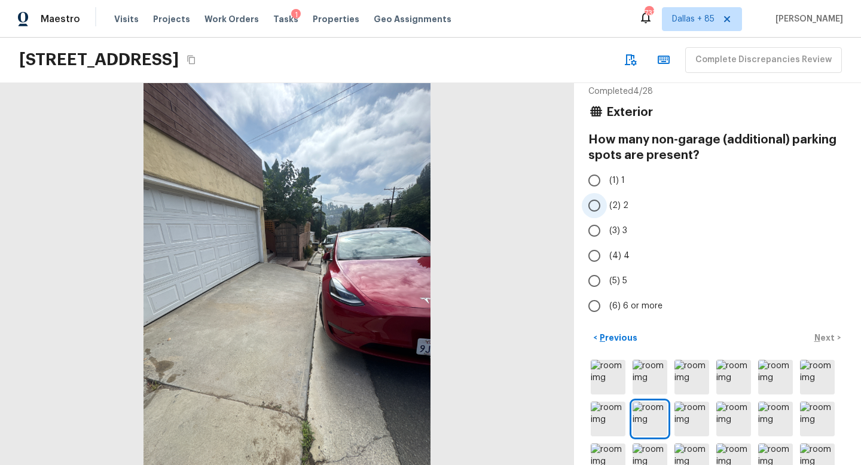
click at [601, 211] on input "(2) 2" at bounding box center [594, 205] width 25 height 25
radio input "true"
click at [599, 179] on input "(1) 1" at bounding box center [594, 180] width 25 height 25
radio input "true"
click at [831, 335] on p "Next" at bounding box center [826, 338] width 23 height 12
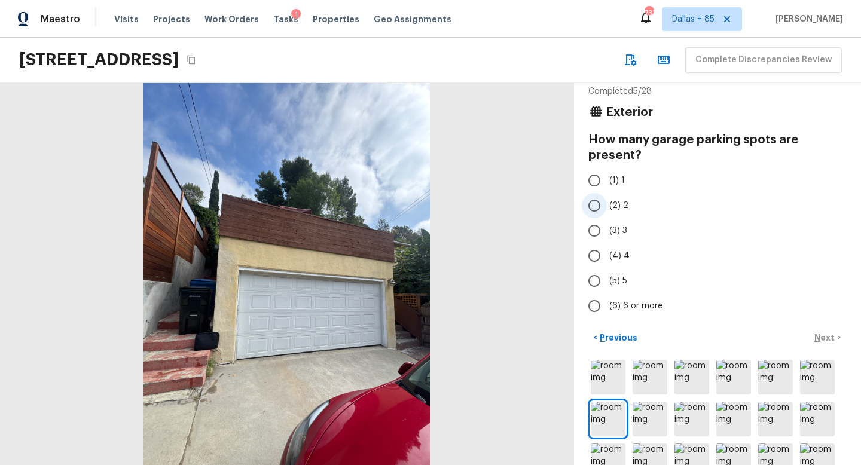
click at [614, 195] on label "(2) 2" at bounding box center [709, 205] width 255 height 25
click at [607, 195] on input "(2) 2" at bounding box center [594, 205] width 25 height 25
radio input "true"
click at [829, 336] on p "Next" at bounding box center [826, 338] width 23 height 12
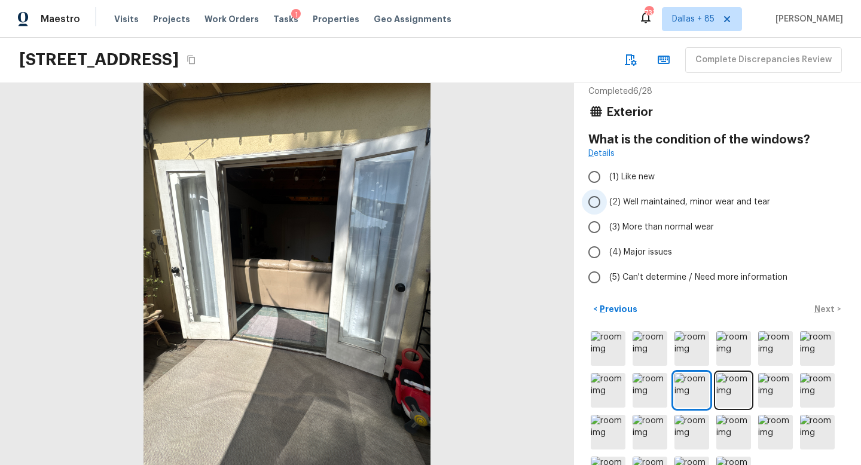
click at [657, 202] on span "(2) Well maintained, minor wear and tear" at bounding box center [690, 202] width 161 height 12
click at [607, 202] on input "(2) Well maintained, minor wear and tear" at bounding box center [594, 202] width 25 height 25
radio input "true"
click at [831, 314] on p "Next" at bounding box center [826, 309] width 23 height 12
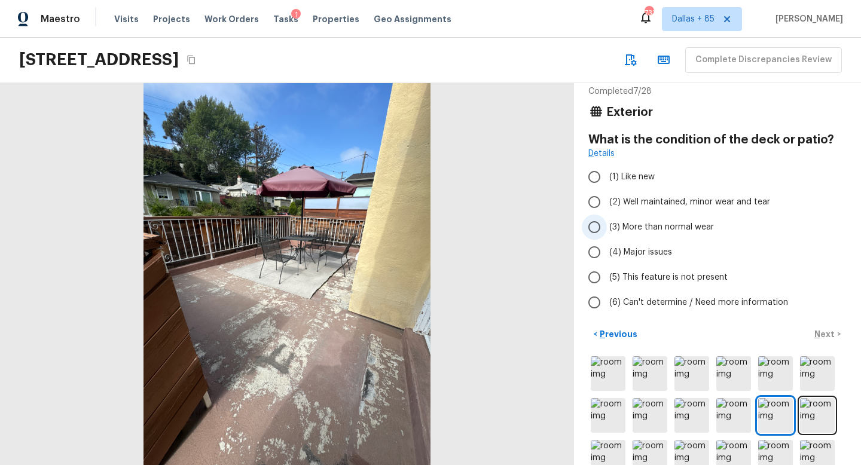
click at [616, 223] on span "(3) More than normal wear" at bounding box center [662, 227] width 105 height 12
click at [607, 223] on input "(3) More than normal wear" at bounding box center [594, 227] width 25 height 25
radio input "true"
click at [825, 334] on p "Next" at bounding box center [826, 334] width 23 height 12
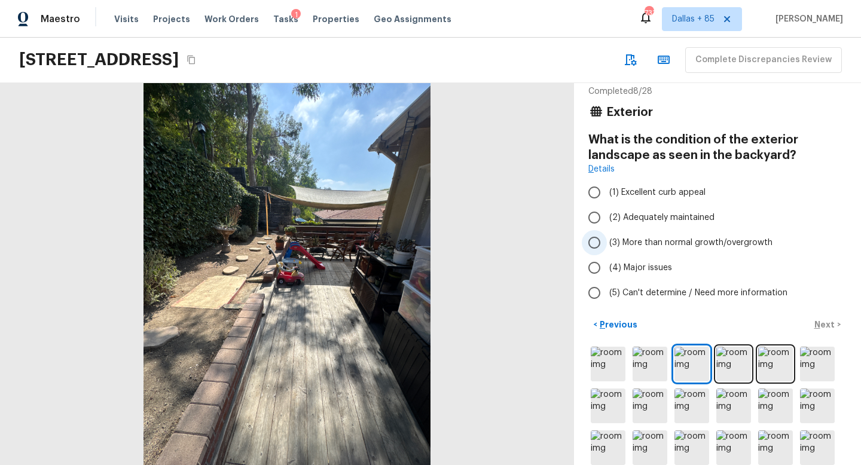
click at [646, 243] on span "(3) More than normal growth/overgrowth" at bounding box center [691, 243] width 163 height 12
click at [607, 243] on input "(3) More than normal growth/overgrowth" at bounding box center [594, 242] width 25 height 25
radio input "true"
click at [828, 328] on p "Next" at bounding box center [826, 325] width 23 height 12
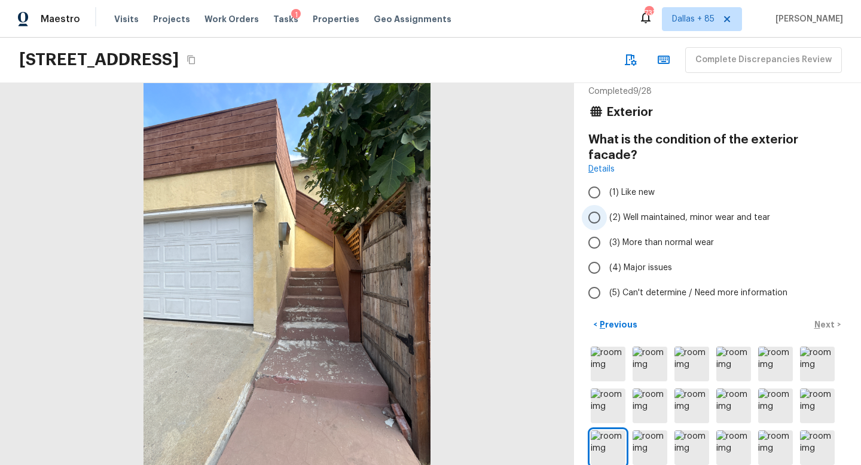
click at [608, 205] on label "(2) Well maintained, minor wear and tear" at bounding box center [709, 217] width 255 height 25
click at [607, 205] on input "(2) Well maintained, minor wear and tear" at bounding box center [594, 217] width 25 height 25
radio input "true"
click at [830, 319] on p "Next" at bounding box center [826, 325] width 23 height 12
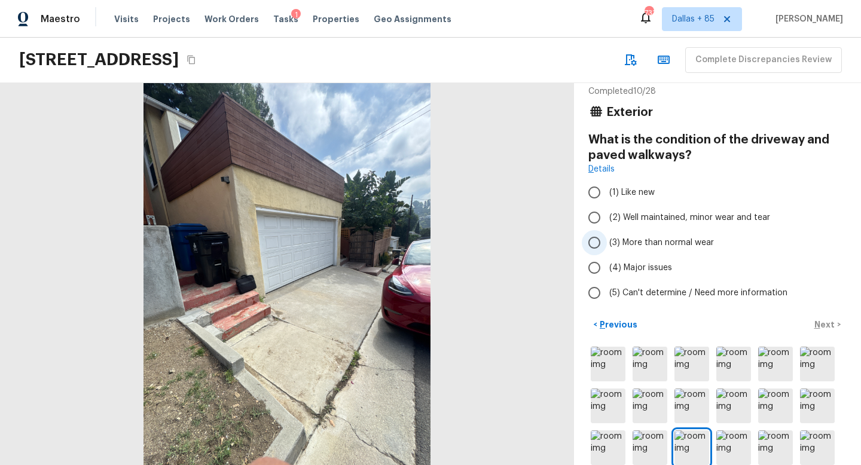
click at [645, 240] on span "(3) More than normal wear" at bounding box center [662, 243] width 105 height 12
click at [607, 240] on input "(3) More than normal wear" at bounding box center [594, 242] width 25 height 25
radio input "true"
click at [831, 330] on p "Next" at bounding box center [826, 325] width 23 height 12
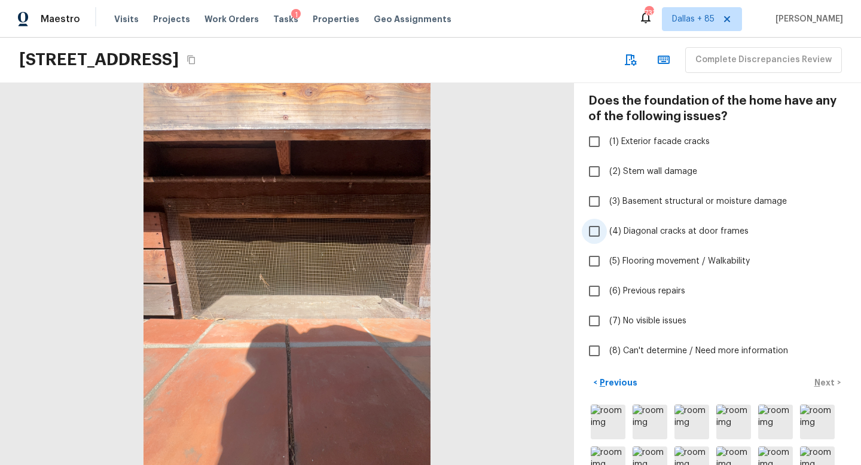
scroll to position [61, 0]
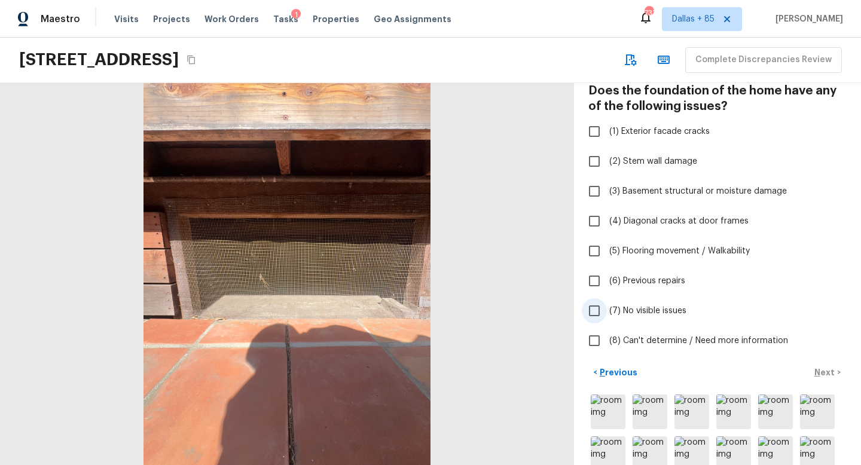
click at [593, 316] on input "(7) No visible issues" at bounding box center [594, 310] width 25 height 25
checkbox input "true"
click at [830, 376] on p "Next" at bounding box center [826, 373] width 23 height 12
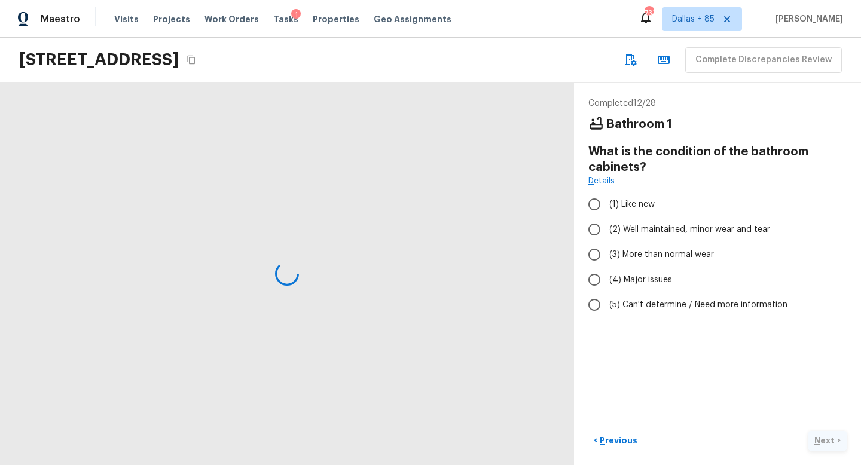
scroll to position [0, 0]
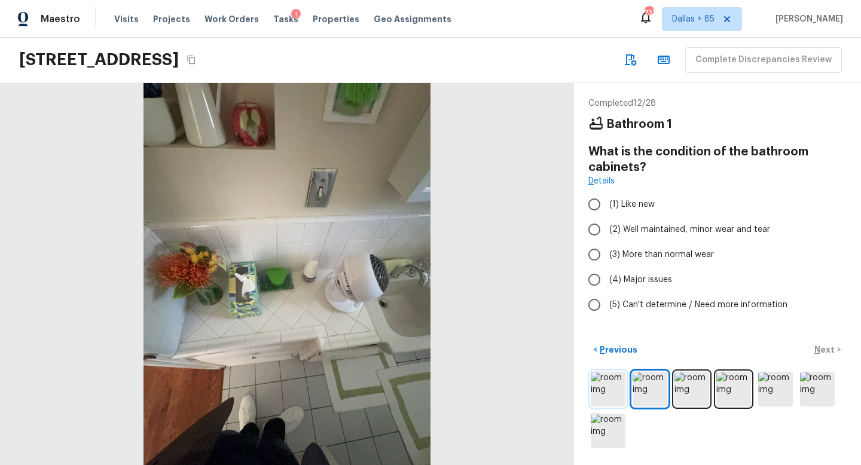
click at [613, 391] on img at bounding box center [608, 389] width 35 height 35
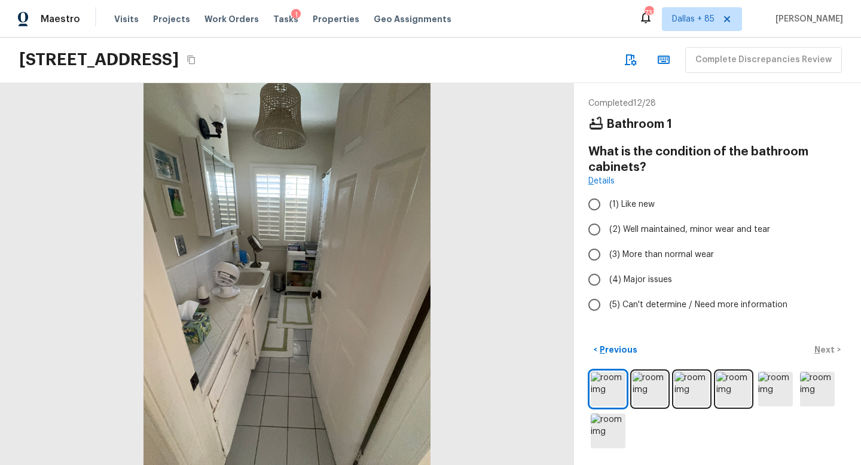
click at [325, 373] on div at bounding box center [287, 274] width 574 height 382
click at [272, 373] on div at bounding box center [287, 274] width 574 height 382
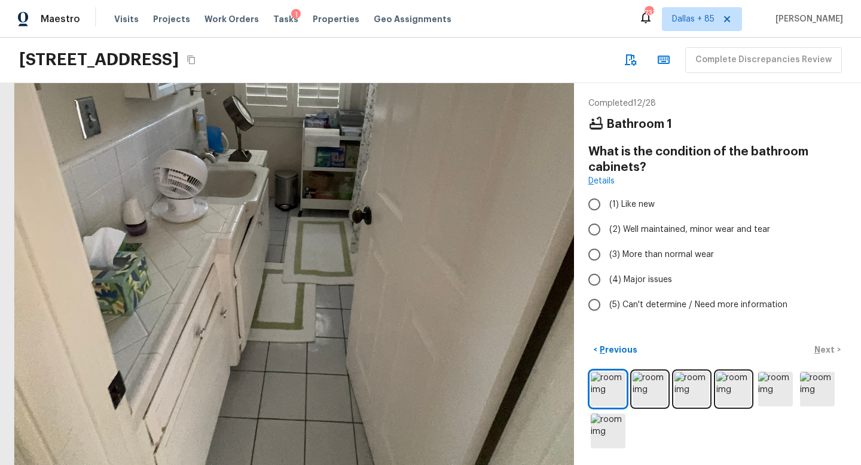
click at [260, 349] on div at bounding box center [302, 174] width 1154 height 768
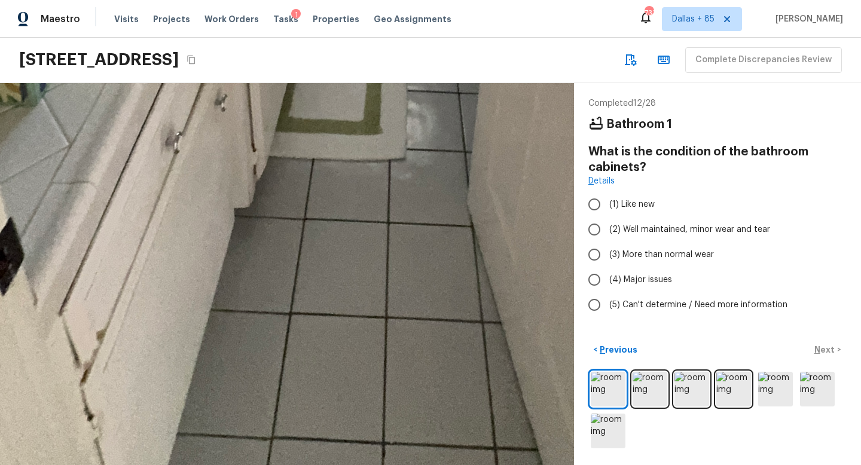
drag, startPoint x: 209, startPoint y: 351, endPoint x: 243, endPoint y: 175, distance: 178.7
click at [636, 252] on span "(3) More than normal wear" at bounding box center [662, 255] width 105 height 12
click at [607, 252] on input "(3) More than normal wear" at bounding box center [594, 254] width 25 height 25
radio input "true"
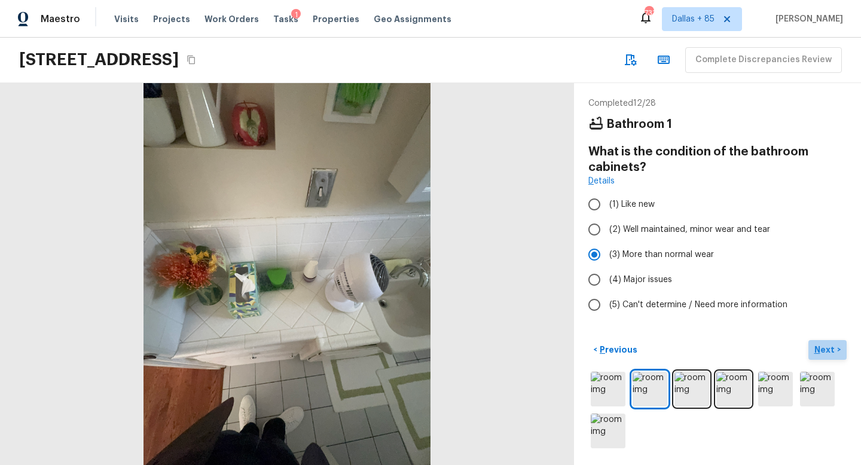
click at [826, 346] on p "Next" at bounding box center [826, 350] width 23 height 12
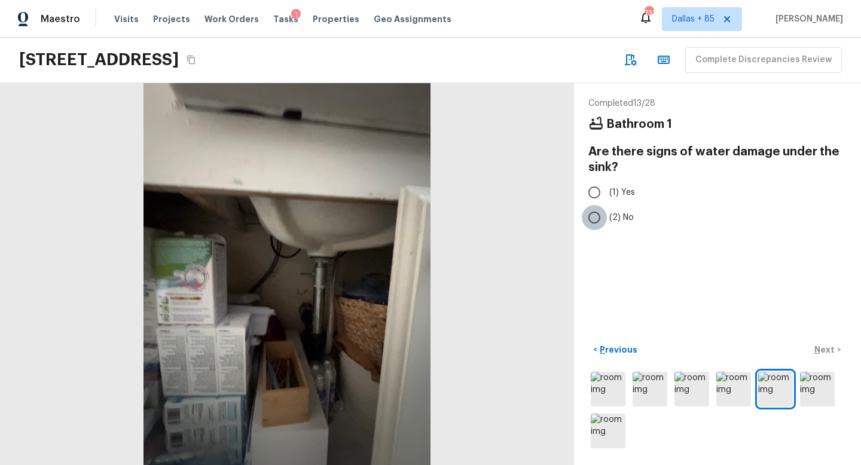
click at [596, 218] on input "(2) No" at bounding box center [594, 217] width 25 height 25
radio input "true"
click at [830, 346] on p "Next" at bounding box center [826, 350] width 23 height 12
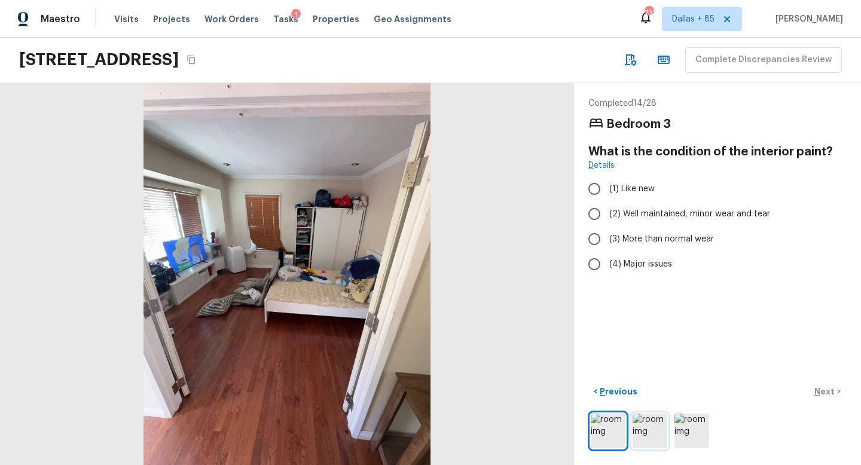
click at [654, 435] on img at bounding box center [650, 431] width 35 height 35
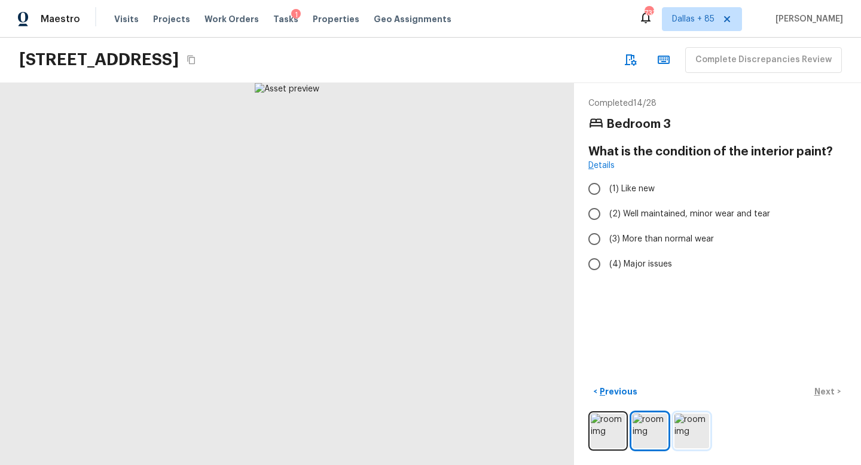
click at [678, 439] on img at bounding box center [692, 431] width 35 height 35
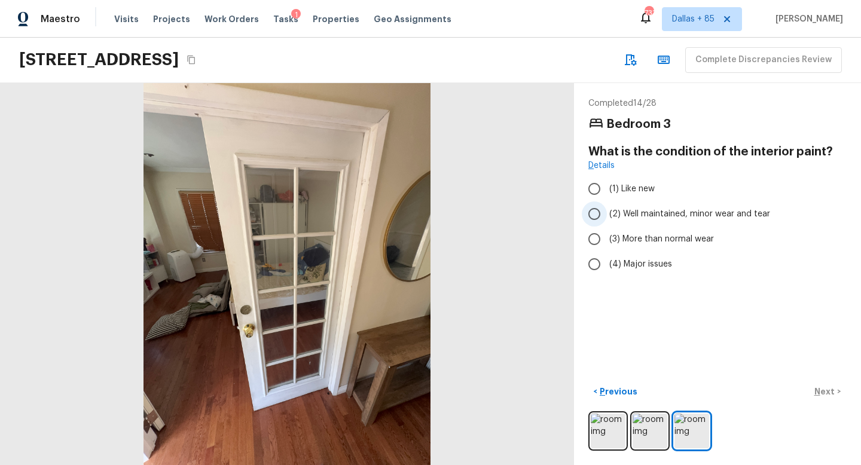
click at [611, 208] on span "(2) Well maintained, minor wear and tear" at bounding box center [690, 214] width 161 height 12
click at [607, 208] on input "(2) Well maintained, minor wear and tear" at bounding box center [594, 214] width 25 height 25
radio input "true"
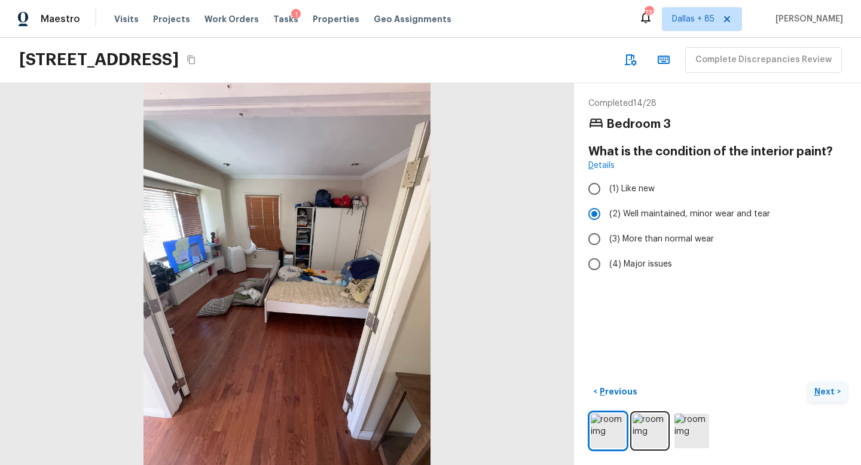
click at [819, 388] on p "Next" at bounding box center [826, 392] width 23 height 12
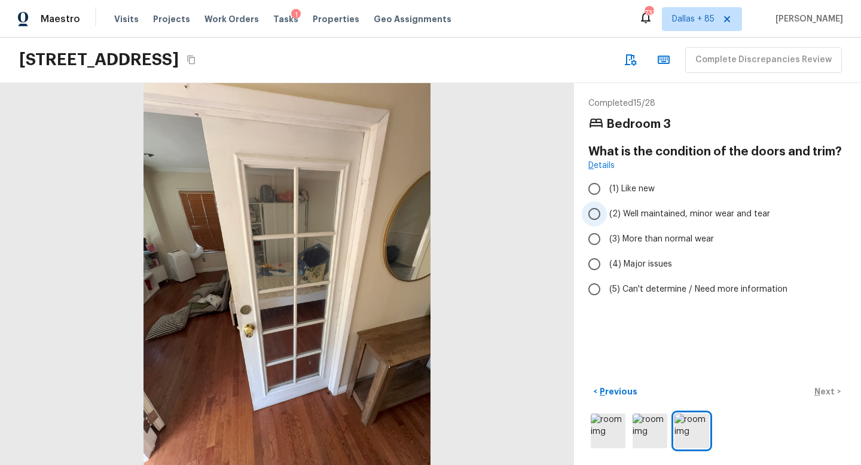
click at [648, 212] on span "(2) Well maintained, minor wear and tear" at bounding box center [690, 214] width 161 height 12
click at [607, 212] on input "(2) Well maintained, minor wear and tear" at bounding box center [594, 214] width 25 height 25
radio input "true"
click at [823, 389] on p "Next" at bounding box center [826, 392] width 23 height 12
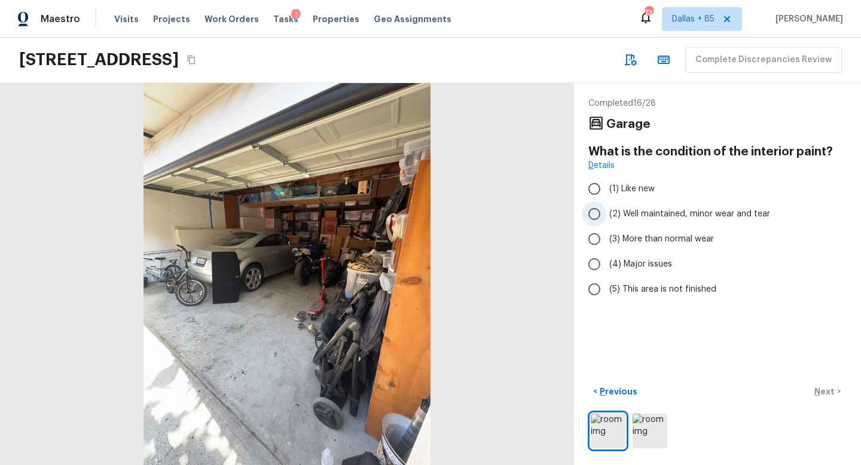
click at [647, 203] on label "(2) Well maintained, minor wear and tear" at bounding box center [709, 214] width 255 height 25
click at [607, 203] on input "(2) Well maintained, minor wear and tear" at bounding box center [594, 214] width 25 height 25
radio input "true"
click at [665, 236] on span "(3) More than normal wear" at bounding box center [662, 239] width 105 height 12
click at [607, 236] on input "(3) More than normal wear" at bounding box center [594, 239] width 25 height 25
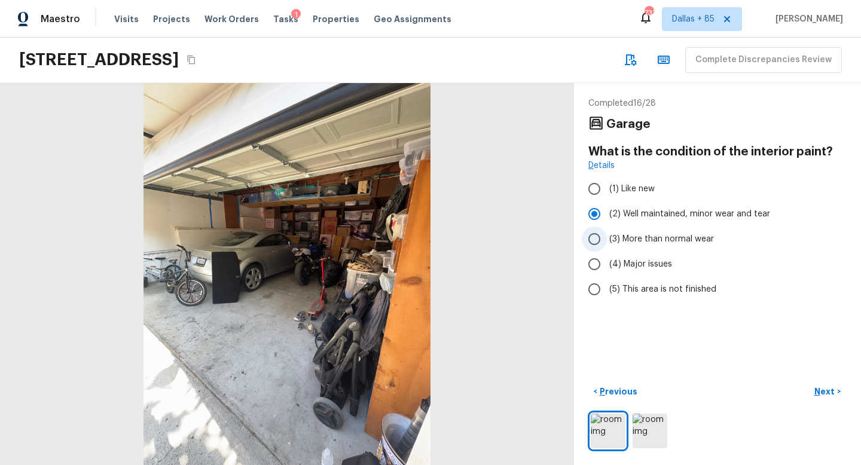
radio input "true"
click at [830, 394] on p "Next" at bounding box center [826, 392] width 23 height 12
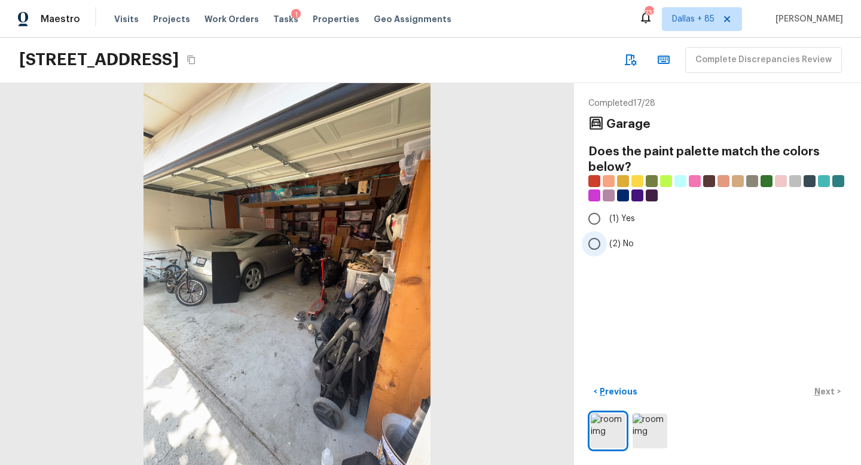
click at [619, 239] on span "(2) No" at bounding box center [622, 244] width 25 height 12
click at [607, 239] on input "(2) No" at bounding box center [594, 243] width 25 height 25
radio input "true"
click at [820, 389] on p "Next" at bounding box center [826, 392] width 23 height 12
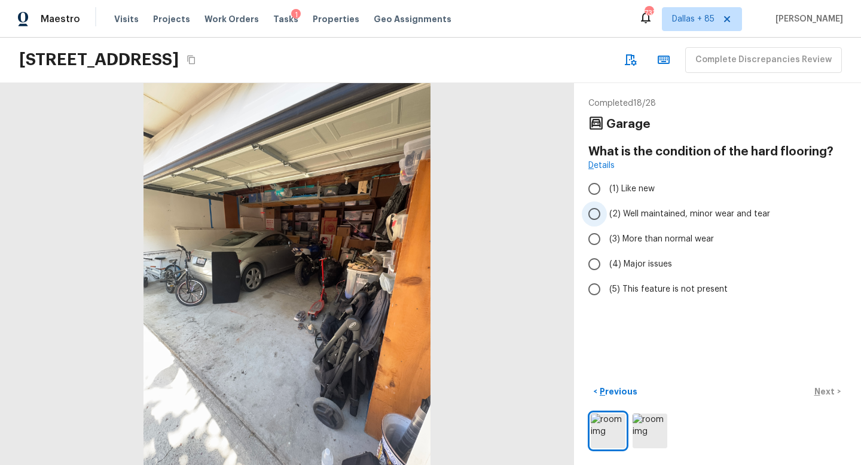
click at [648, 208] on span "(2) Well maintained, minor wear and tear" at bounding box center [690, 214] width 161 height 12
click at [607, 208] on input "(2) Well maintained, minor wear and tear" at bounding box center [594, 214] width 25 height 25
radio input "true"
click at [822, 389] on p "Next" at bounding box center [826, 392] width 23 height 12
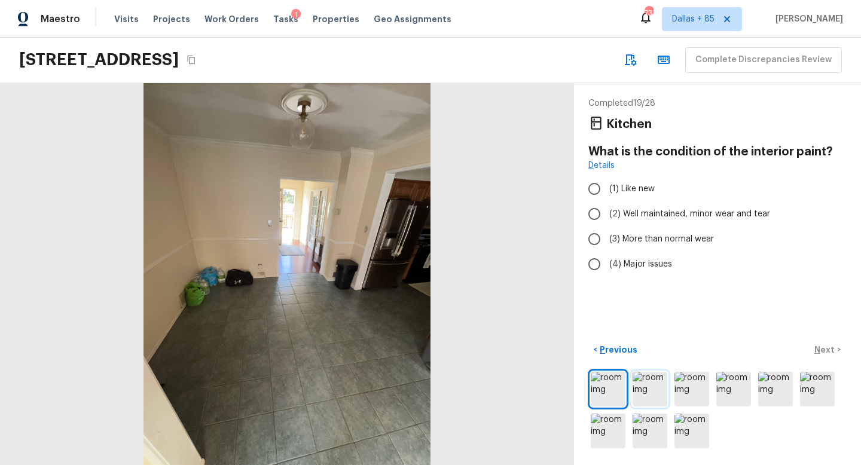
click at [650, 386] on img at bounding box center [650, 389] width 35 height 35
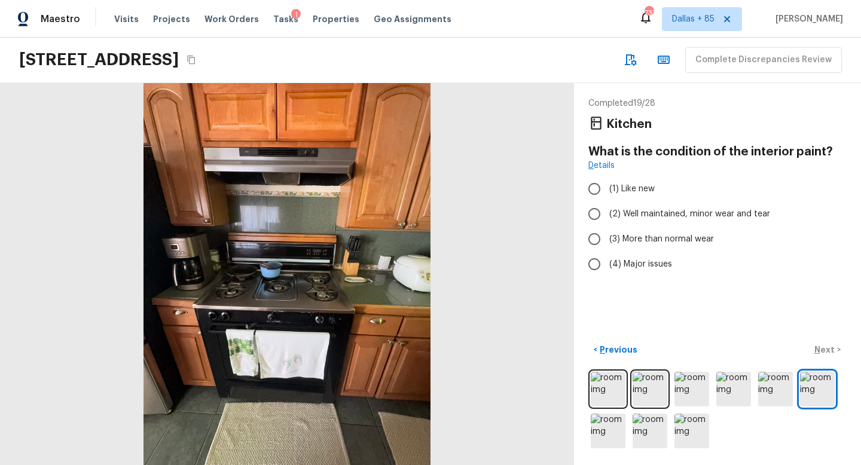
click at [293, 226] on div at bounding box center [287, 274] width 574 height 382
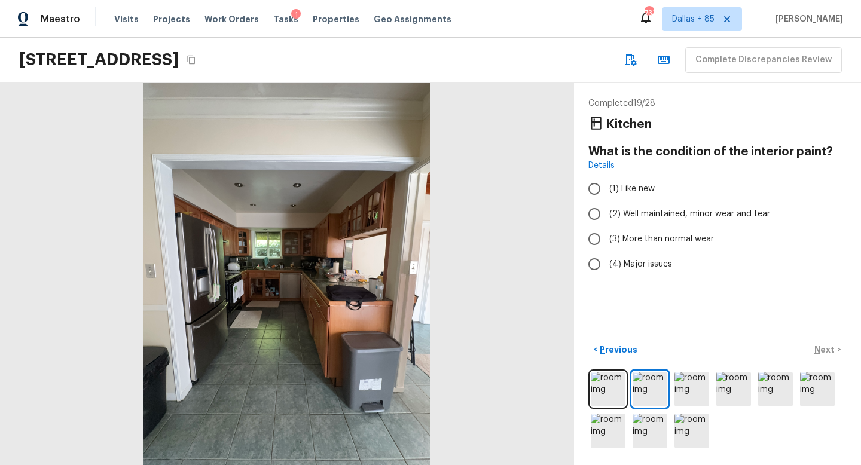
click at [261, 293] on div at bounding box center [287, 274] width 574 height 382
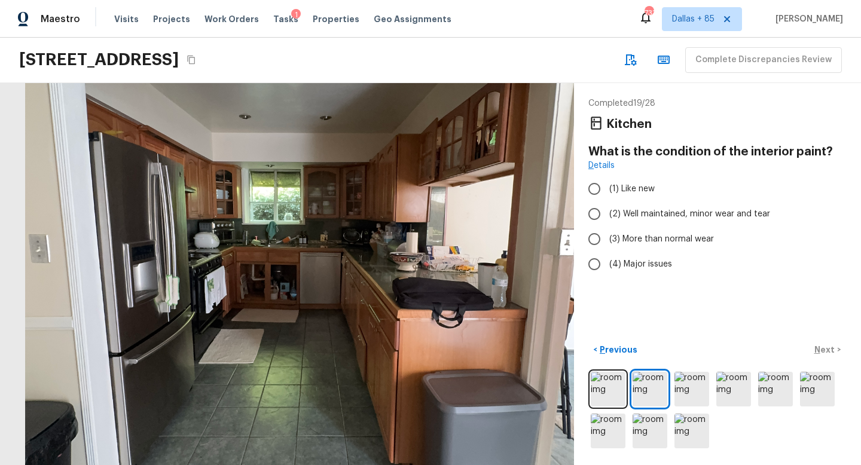
click at [261, 293] on div at bounding box center [314, 255] width 1154 height 768
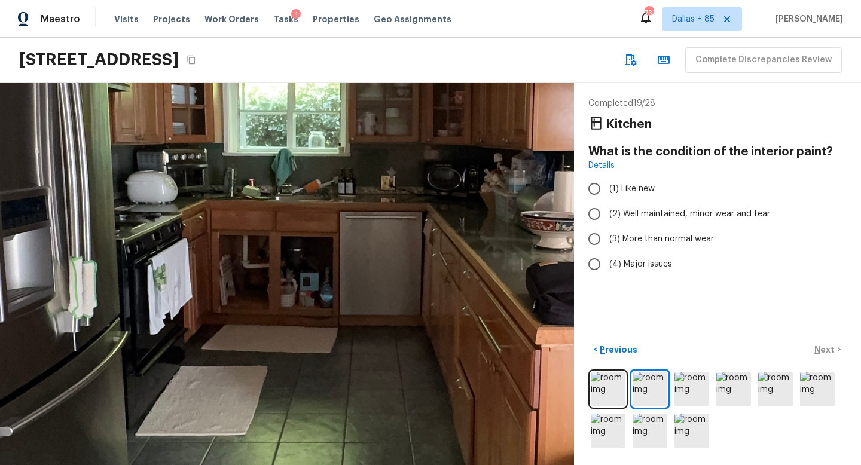
click at [770, 305] on div "Completed 19 / 28 Kitchen What is the condition of the interior paint? Details …" at bounding box center [717, 274] width 287 height 382
click at [655, 211] on span "(2) Well maintained, minor wear and tear" at bounding box center [690, 214] width 161 height 12
click at [607, 211] on input "(2) Well maintained, minor wear and tear" at bounding box center [594, 214] width 25 height 25
radio input "true"
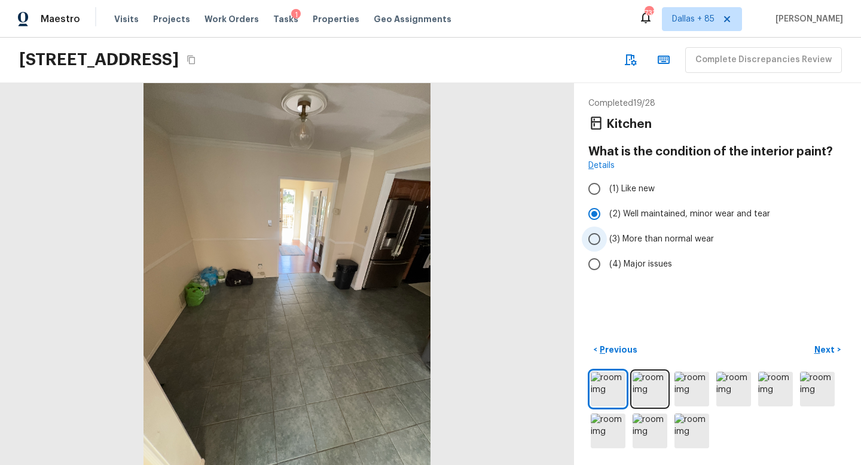
click at [669, 235] on span "(3) More than normal wear" at bounding box center [662, 239] width 105 height 12
click at [607, 235] on input "(3) More than normal wear" at bounding box center [594, 239] width 25 height 25
radio input "true"
click at [819, 346] on p "Next" at bounding box center [826, 350] width 23 height 12
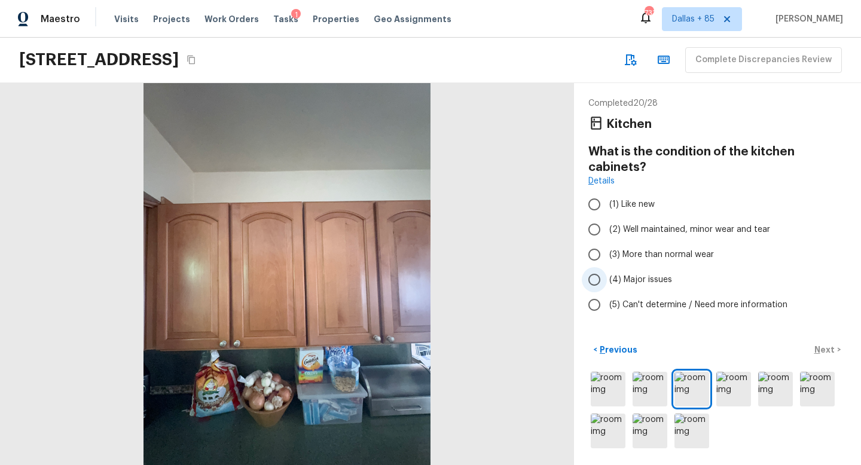
click at [645, 276] on span "(4) Major issues" at bounding box center [641, 280] width 63 height 12
click at [607, 276] on input "(4) Major issues" at bounding box center [594, 279] width 25 height 25
radio input "true"
click at [826, 352] on p "Next" at bounding box center [826, 350] width 23 height 12
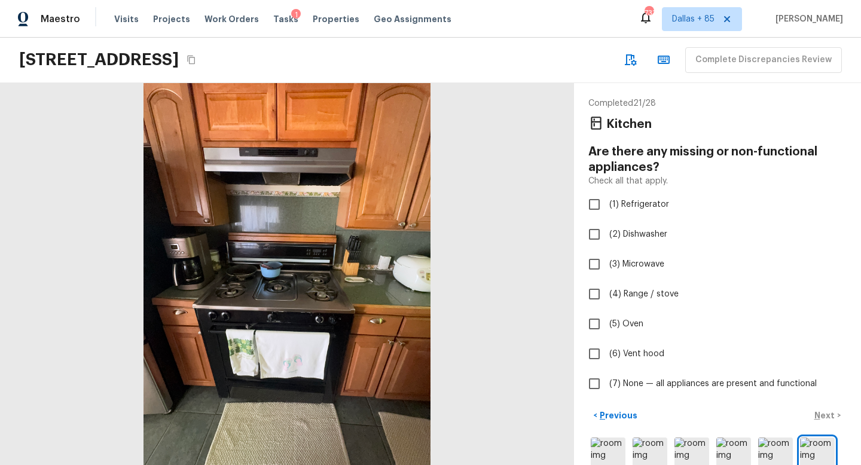
click at [195, 57] on icon "Copy Address" at bounding box center [191, 60] width 8 height 9
click at [587, 204] on input "(1) Refrigerator" at bounding box center [594, 204] width 25 height 25
checkbox input "true"
click at [592, 235] on input "(2) Dishwasher" at bounding box center [594, 234] width 25 height 25
checkbox input "true"
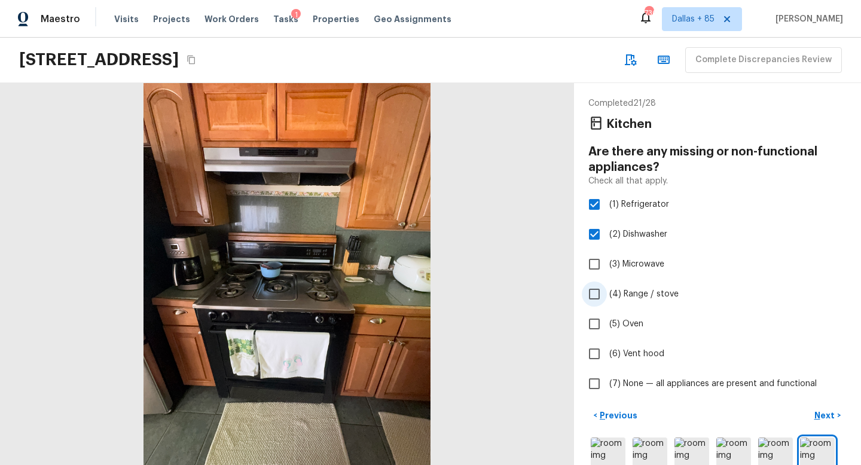
click at [594, 288] on input "(4) Range / stove" at bounding box center [594, 294] width 25 height 25
checkbox input "true"
click at [599, 354] on input "(6) Vent hood" at bounding box center [594, 354] width 25 height 25
checkbox input "true"
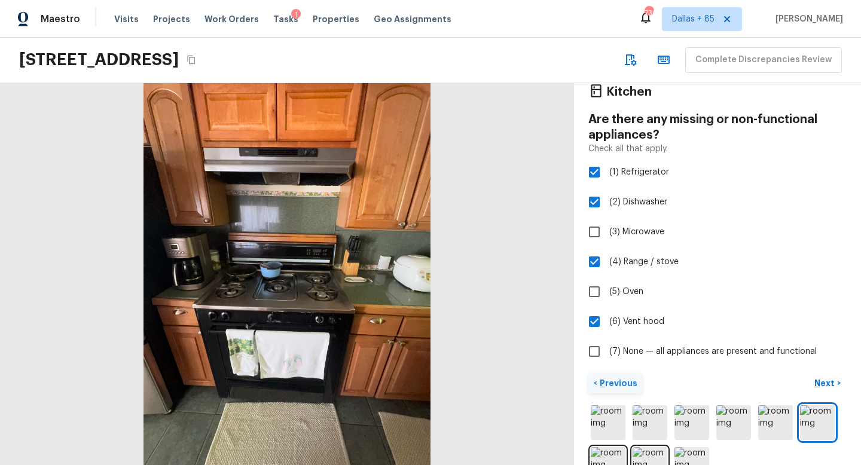
scroll to position [66, 0]
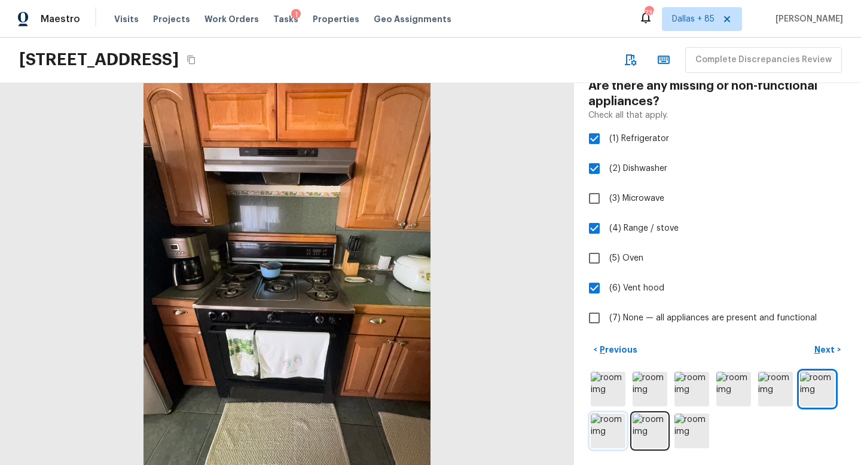
click at [611, 431] on img at bounding box center [608, 431] width 35 height 35
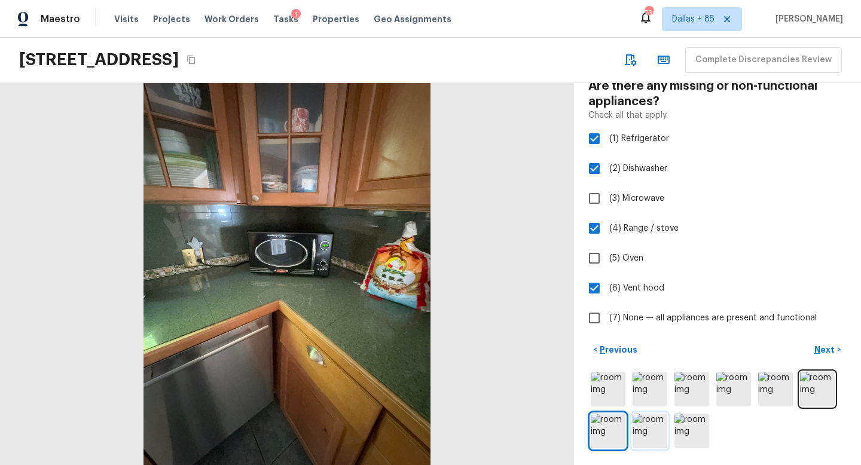
click at [639, 425] on img at bounding box center [650, 431] width 35 height 35
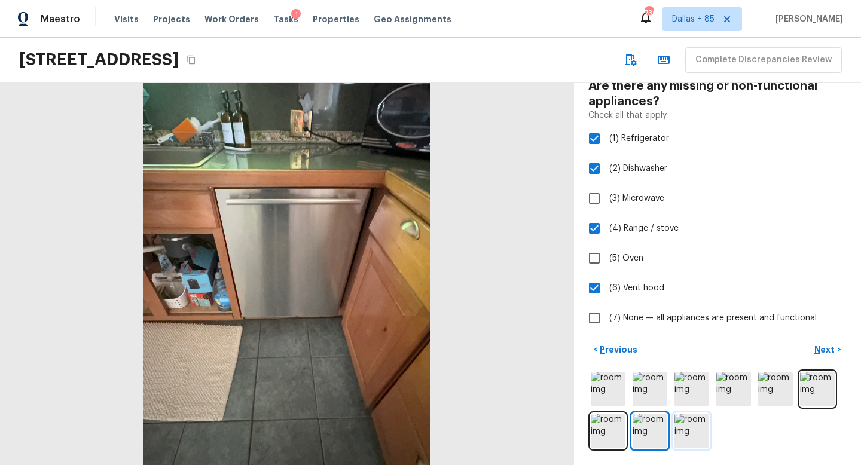
click at [681, 427] on img at bounding box center [692, 431] width 35 height 35
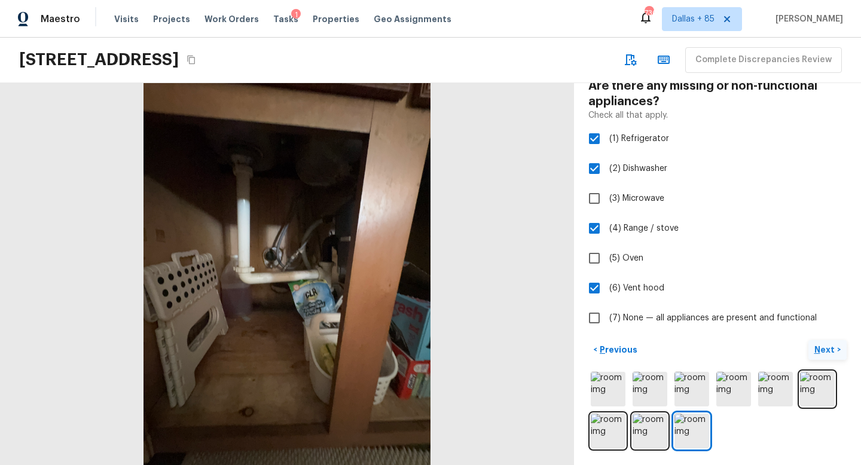
click at [836, 343] on button "Next >" at bounding box center [828, 350] width 38 height 20
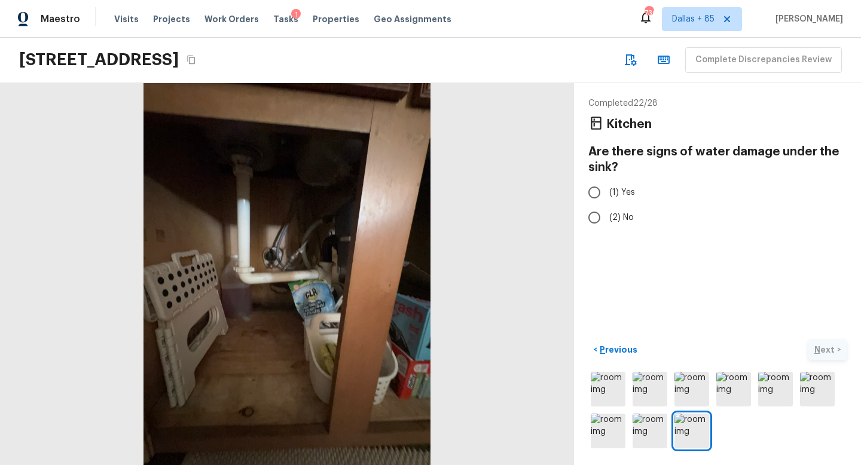
scroll to position [0, 0]
click at [625, 193] on span "(1) Yes" at bounding box center [623, 193] width 26 height 12
click at [607, 193] on input "(1) Yes" at bounding box center [594, 192] width 25 height 25
radio input "true"
click at [833, 351] on p "Next" at bounding box center [826, 350] width 23 height 12
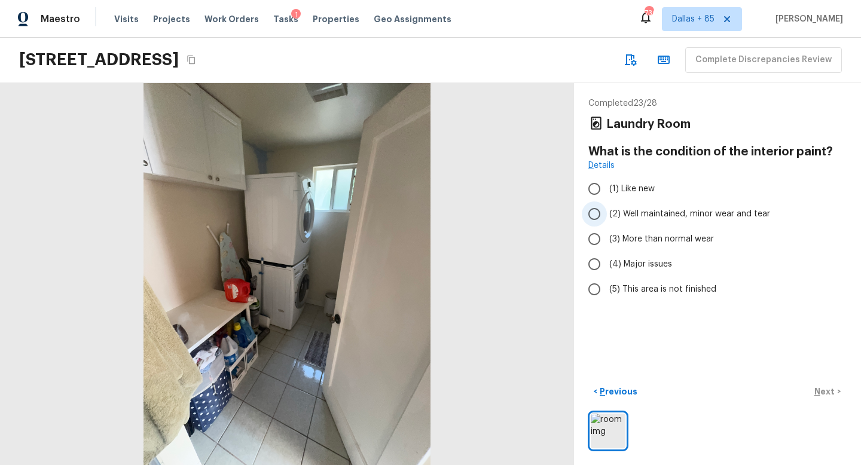
click at [657, 211] on span "(2) Well maintained, minor wear and tear" at bounding box center [690, 214] width 161 height 12
click at [607, 211] on input "(2) Well maintained, minor wear and tear" at bounding box center [594, 214] width 25 height 25
radio input "true"
click at [822, 386] on p "Next" at bounding box center [826, 392] width 23 height 12
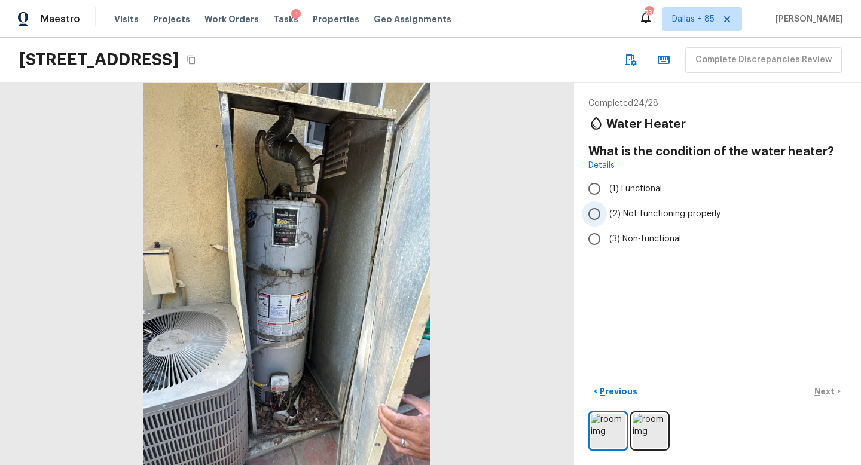
click at [613, 212] on span "(2) Not functioning properly" at bounding box center [665, 214] width 111 height 12
click at [607, 212] on input "(2) Not functioning properly" at bounding box center [594, 214] width 25 height 25
radio input "true"
click at [833, 394] on p "Next" at bounding box center [826, 392] width 23 height 12
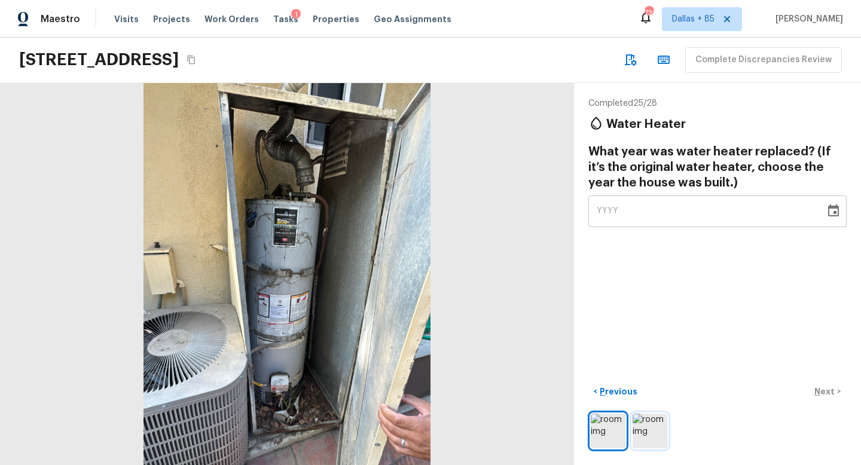
click at [651, 432] on img at bounding box center [650, 431] width 35 height 35
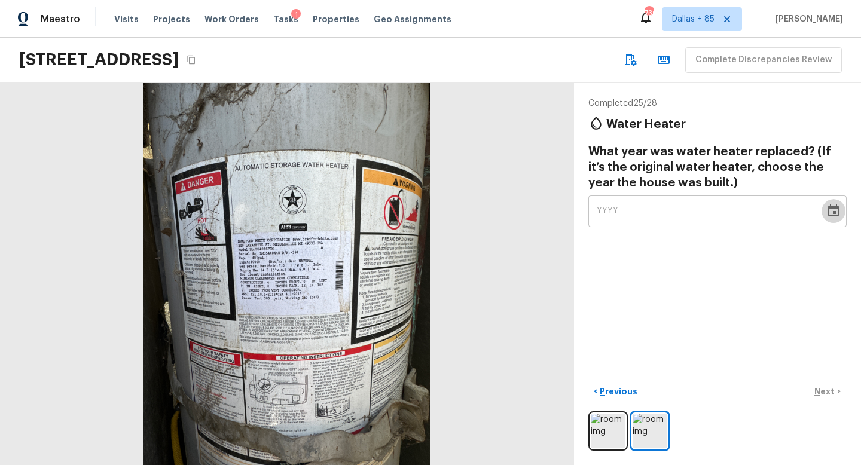
click at [836, 215] on icon "Choose date" at bounding box center [834, 211] width 14 height 14
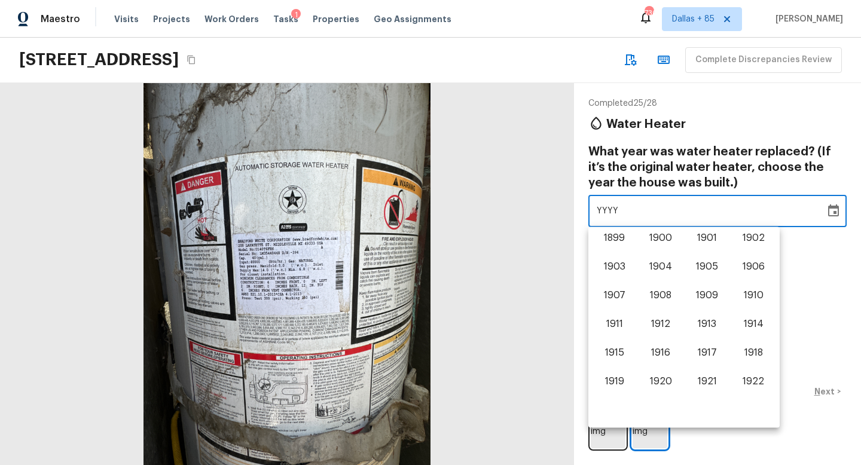
scroll to position [744, 0]
click at [707, 296] on button "2013" at bounding box center [707, 298] width 43 height 22
type input "2013"
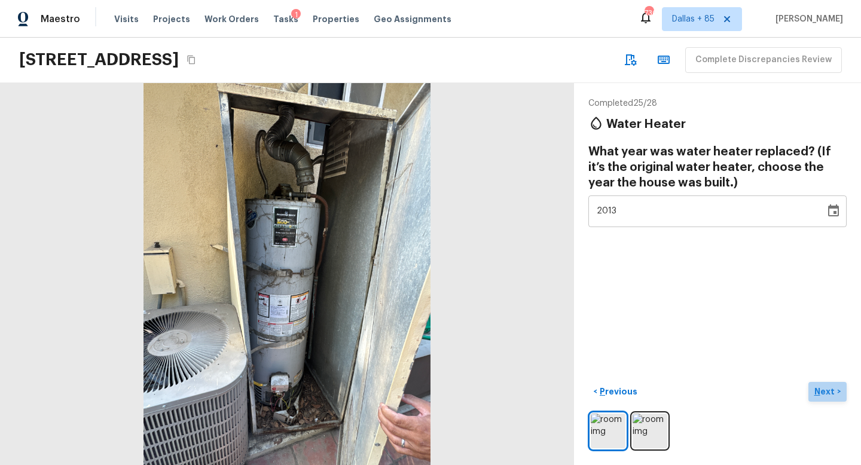
click at [831, 389] on p "Next" at bounding box center [826, 392] width 23 height 12
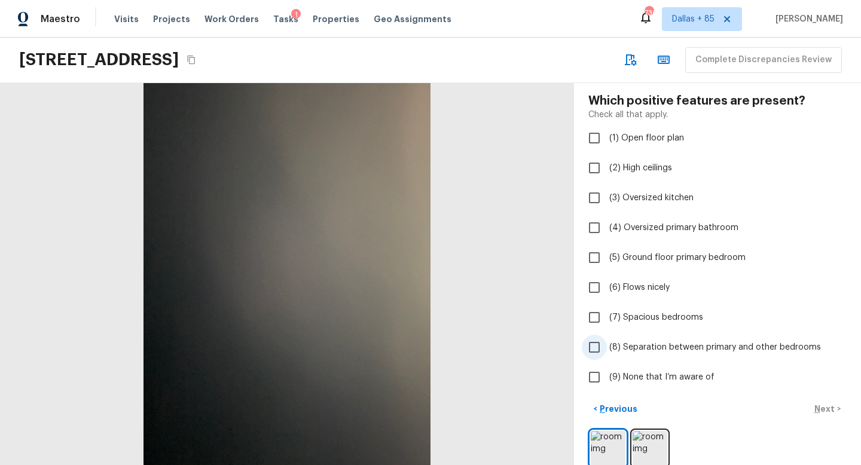
scroll to position [53, 0]
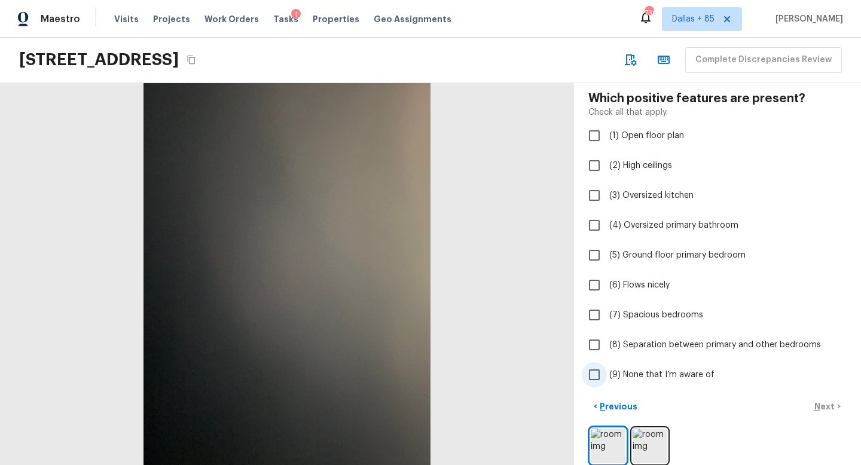
click at [644, 374] on span "(9) None that I’m aware of" at bounding box center [662, 375] width 105 height 12
click at [607, 374] on input "(9) None that I’m aware of" at bounding box center [594, 374] width 25 height 25
checkbox input "true"
click at [822, 407] on p "Next" at bounding box center [826, 407] width 23 height 12
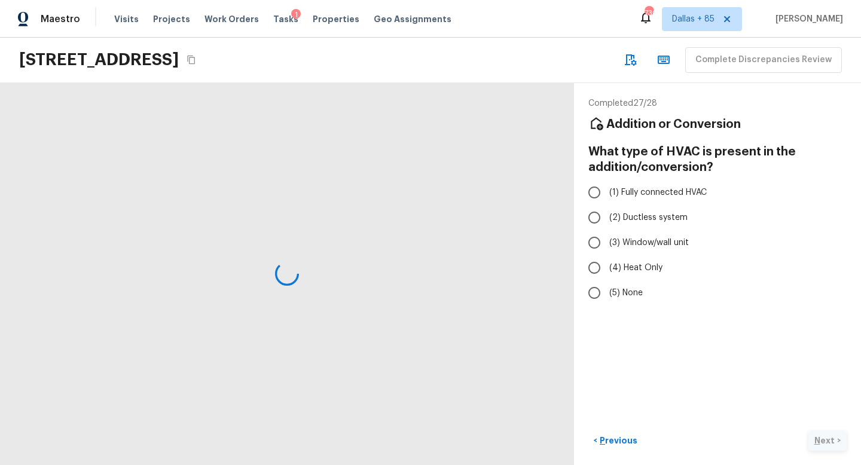
scroll to position [0, 0]
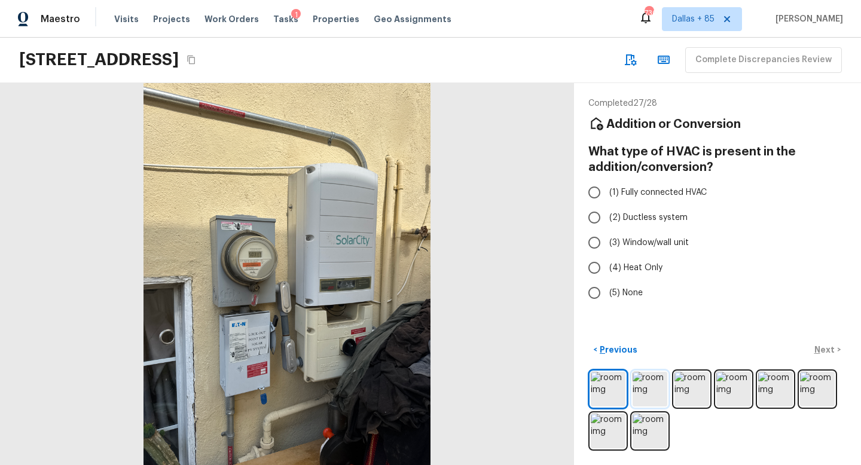
click at [650, 391] on img at bounding box center [650, 389] width 35 height 35
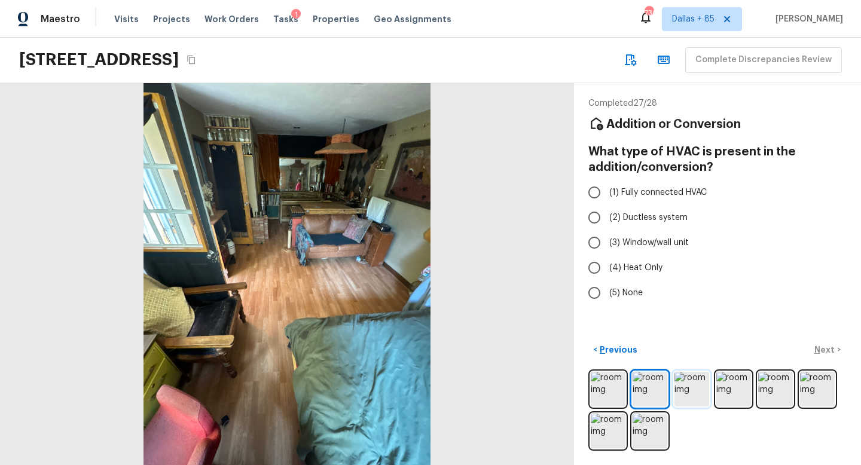
click at [697, 395] on img at bounding box center [692, 389] width 35 height 35
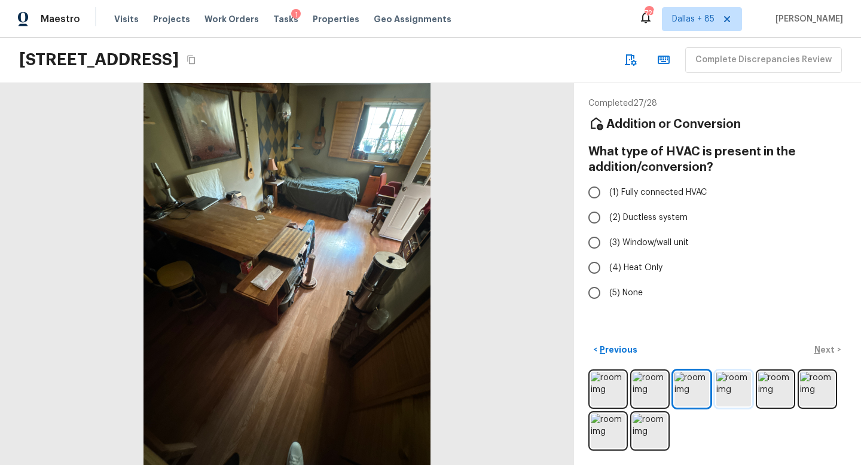
click at [729, 394] on img at bounding box center [734, 389] width 35 height 35
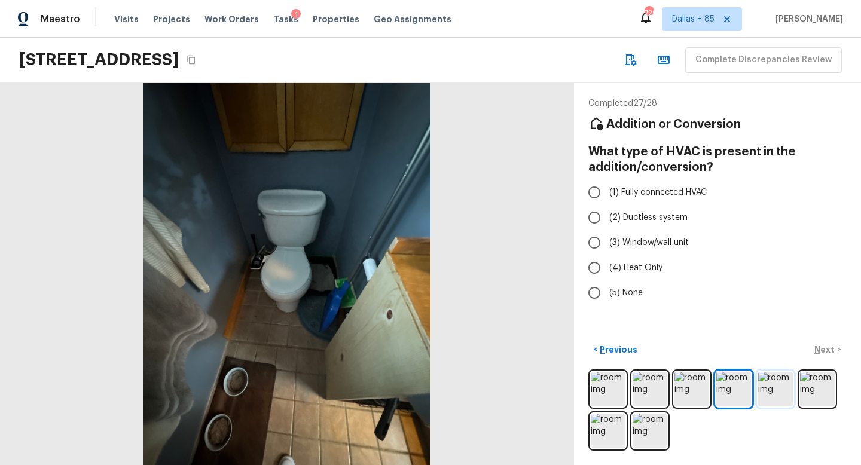
click at [761, 395] on img at bounding box center [775, 389] width 35 height 35
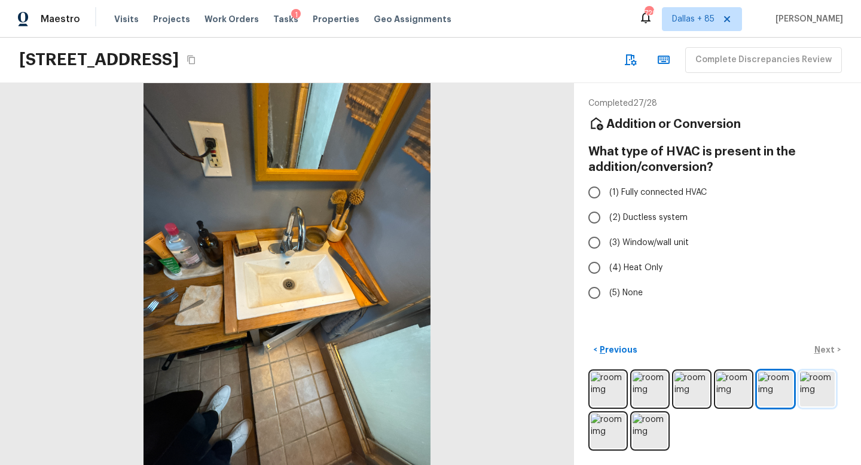
click at [813, 394] on img at bounding box center [817, 389] width 35 height 35
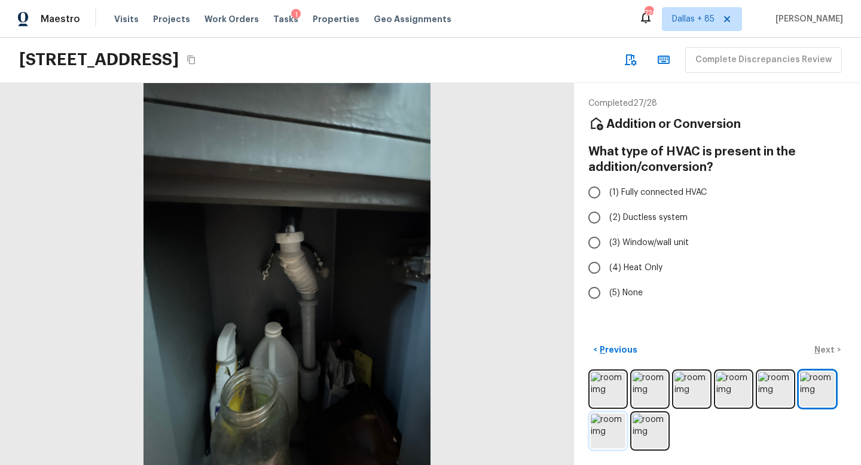
click at [619, 436] on img at bounding box center [608, 431] width 35 height 35
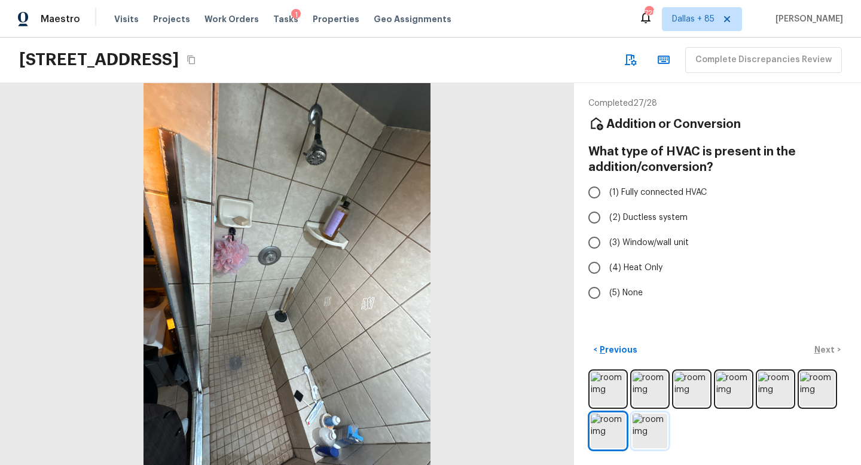
click at [645, 437] on img at bounding box center [650, 431] width 35 height 35
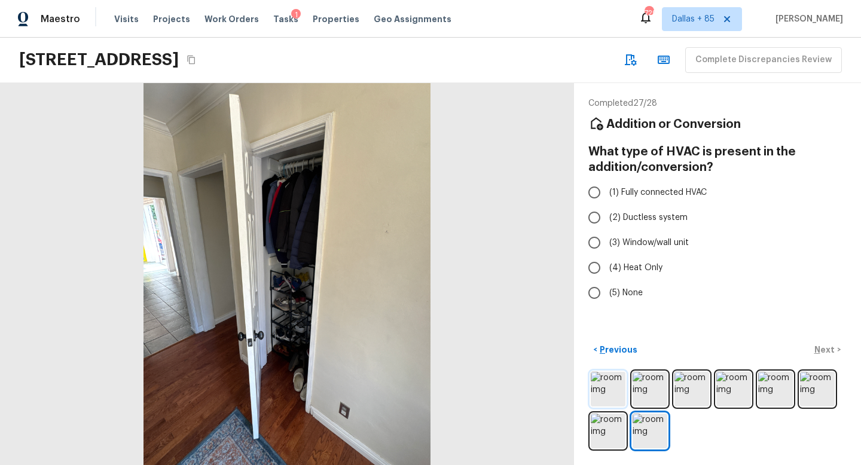
click at [600, 389] on img at bounding box center [608, 389] width 35 height 35
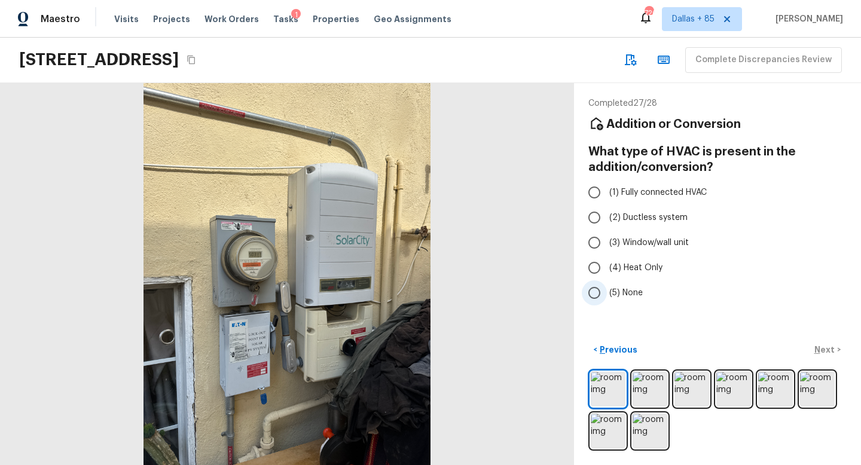
click at [587, 291] on input "(5) None" at bounding box center [594, 293] width 25 height 25
radio input "true"
click at [621, 421] on img at bounding box center [608, 431] width 35 height 35
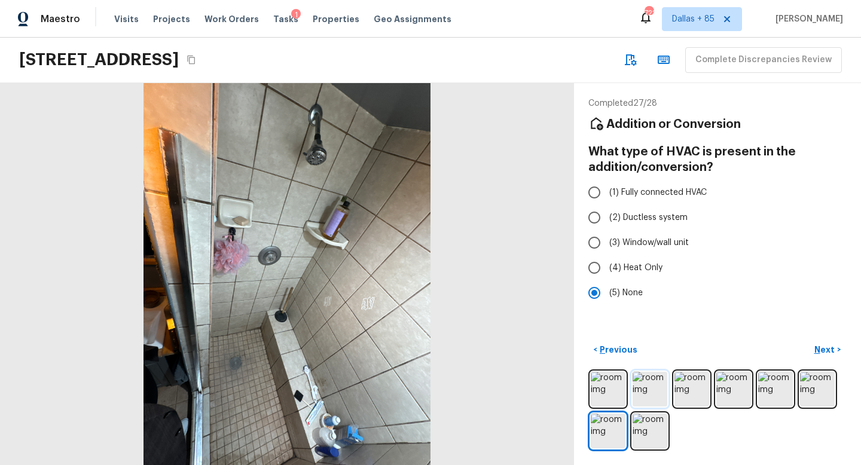
click at [643, 395] on img at bounding box center [650, 389] width 35 height 35
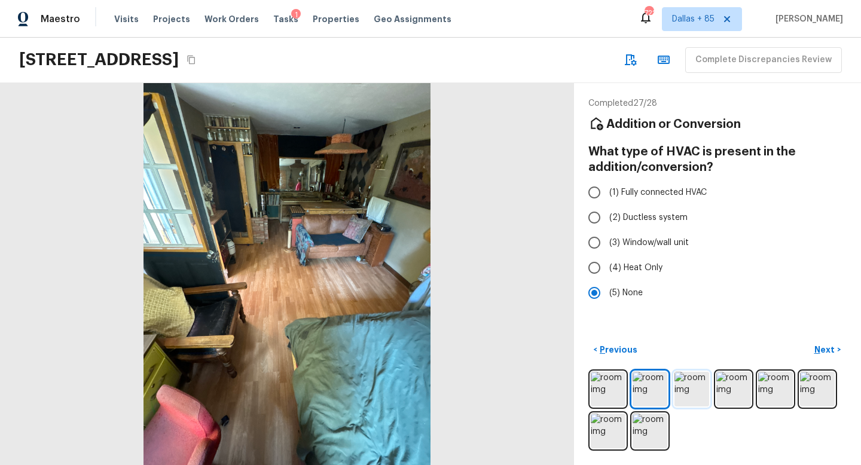
click at [693, 387] on img at bounding box center [692, 389] width 35 height 35
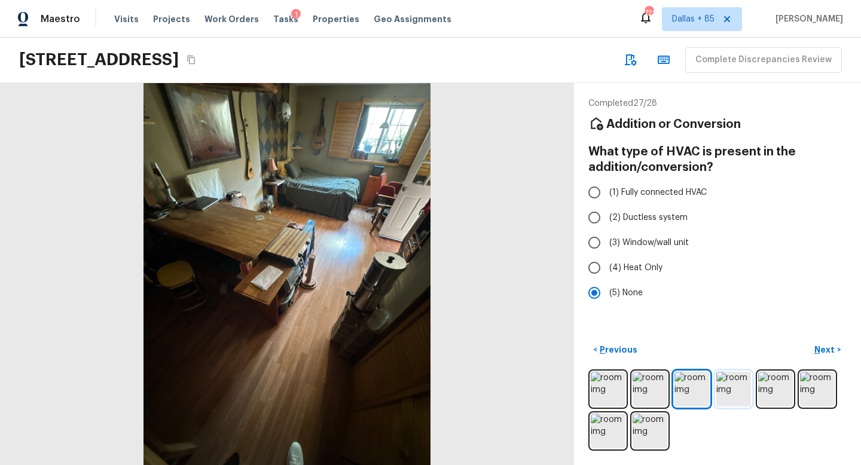
click at [718, 389] on img at bounding box center [734, 389] width 35 height 35
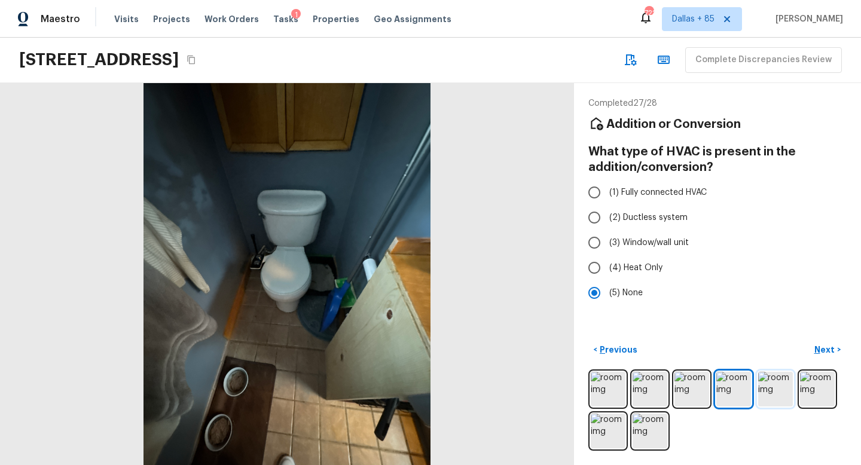
click at [778, 385] on img at bounding box center [775, 389] width 35 height 35
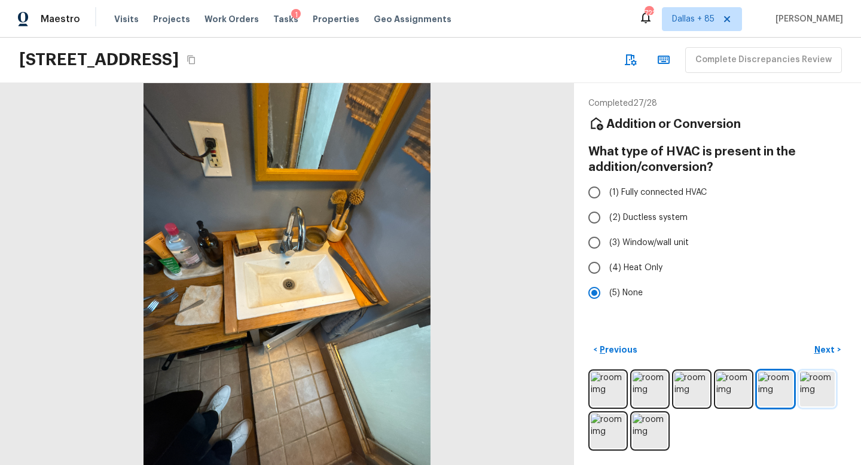
click at [812, 388] on img at bounding box center [817, 389] width 35 height 35
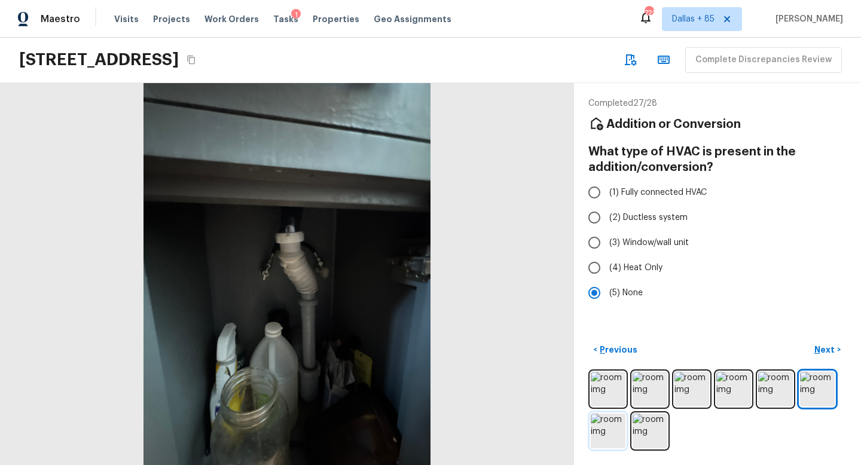
click at [609, 431] on img at bounding box center [608, 431] width 35 height 35
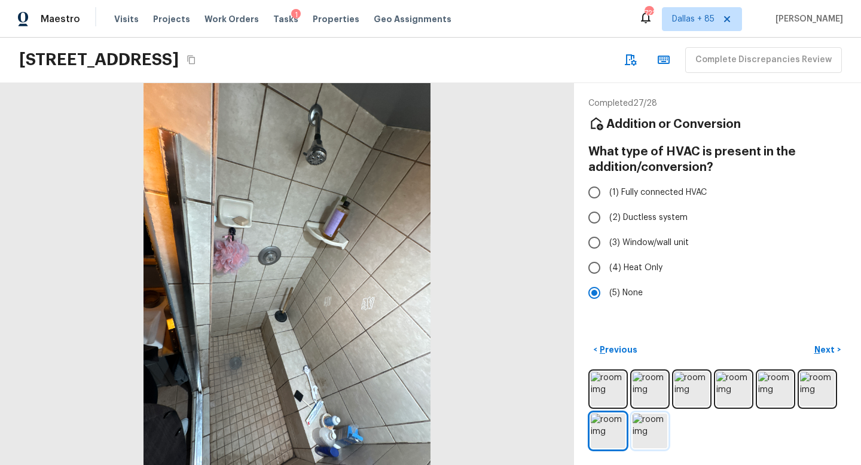
click at [662, 425] on img at bounding box center [650, 431] width 35 height 35
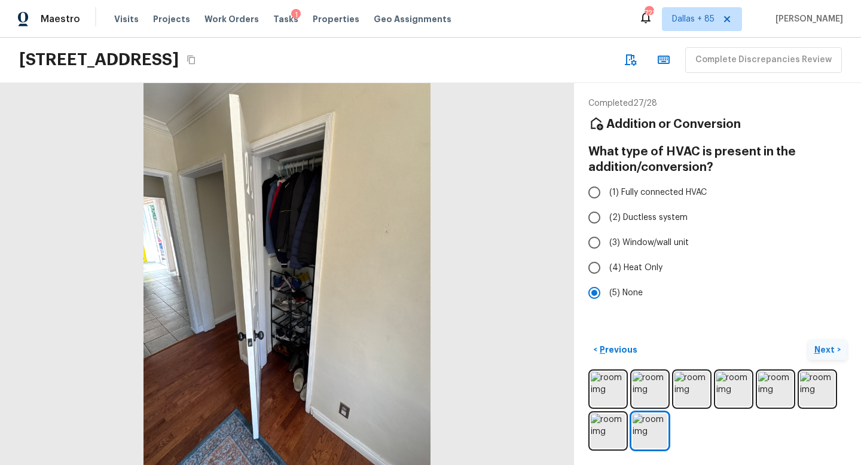
click at [832, 349] on p "Next" at bounding box center [826, 350] width 23 height 12
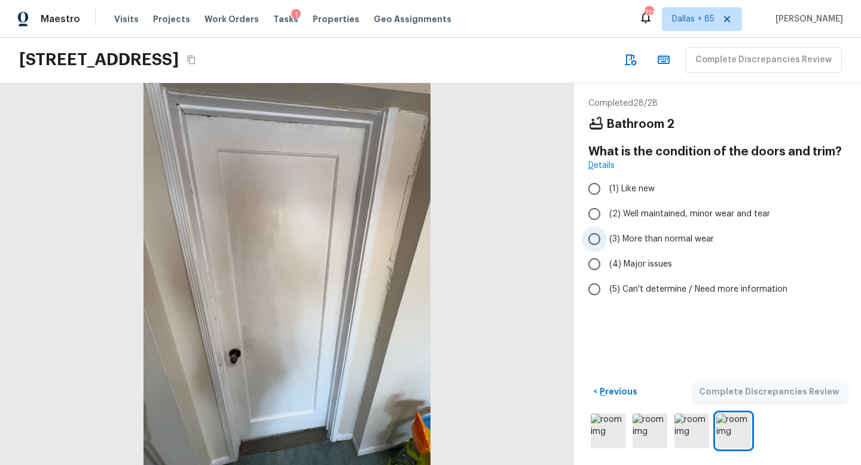
click at [646, 241] on span "(3) More than normal wear" at bounding box center [662, 239] width 105 height 12
click at [607, 241] on input "(3) More than normal wear" at bounding box center [594, 239] width 25 height 25
radio input "true"
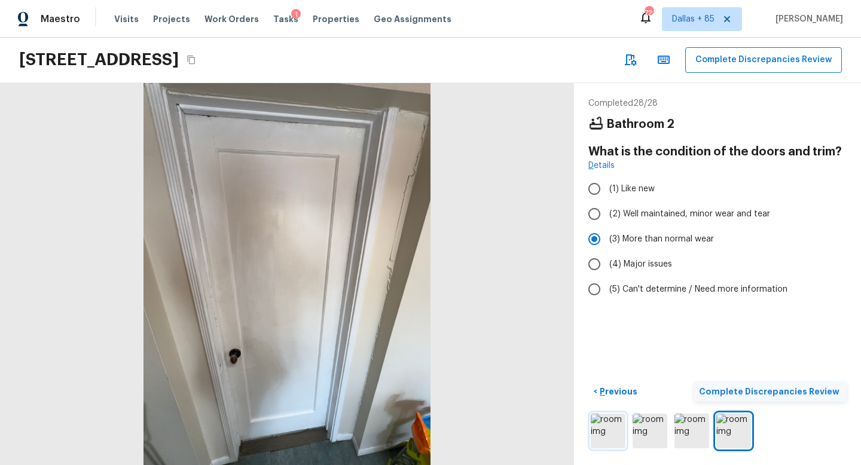
click at [607, 427] on img at bounding box center [608, 431] width 35 height 35
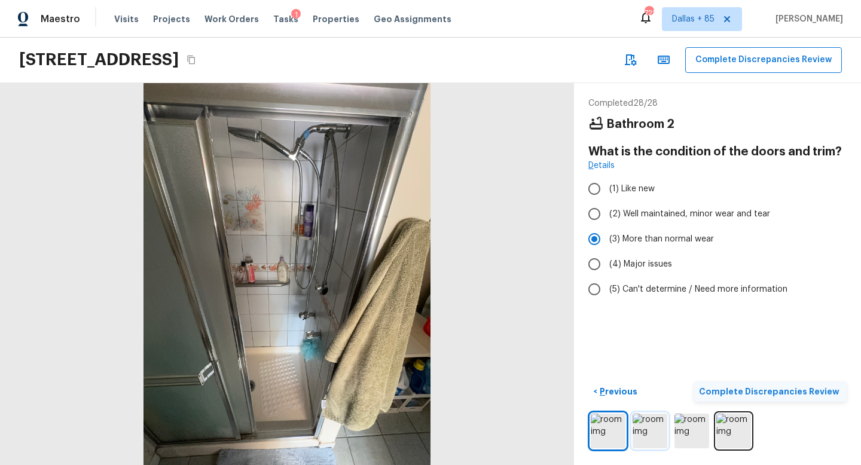
click at [638, 434] on img at bounding box center [650, 431] width 35 height 35
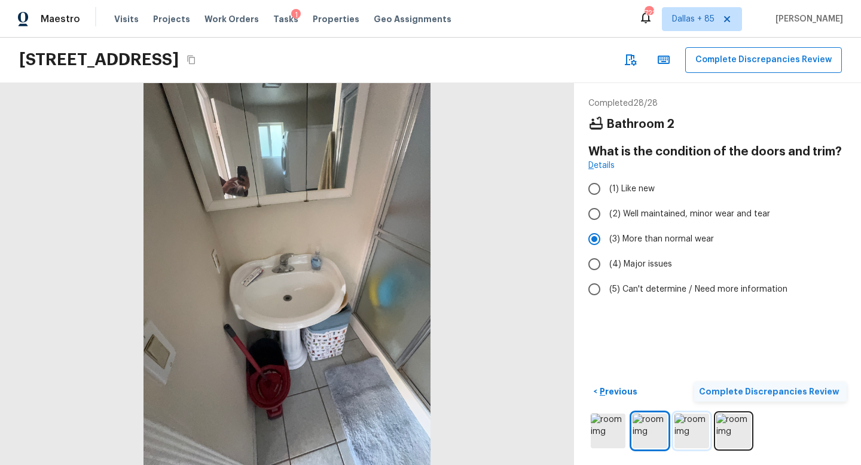
click at [687, 437] on img at bounding box center [692, 431] width 35 height 35
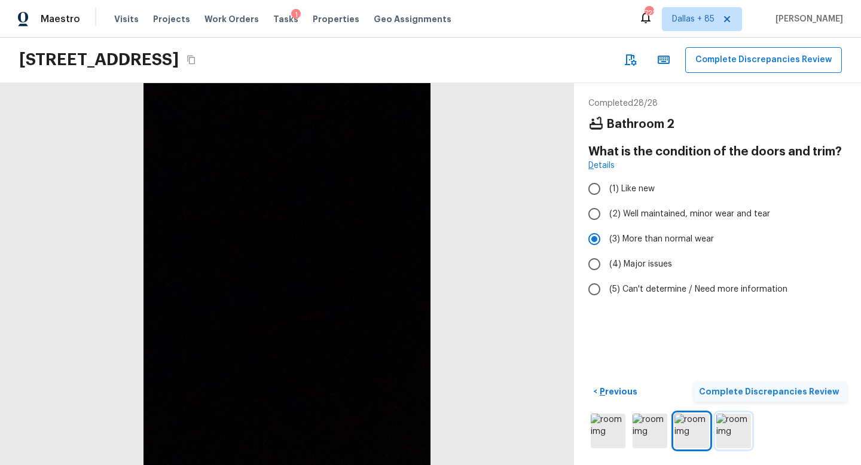
click at [732, 432] on img at bounding box center [734, 431] width 35 height 35
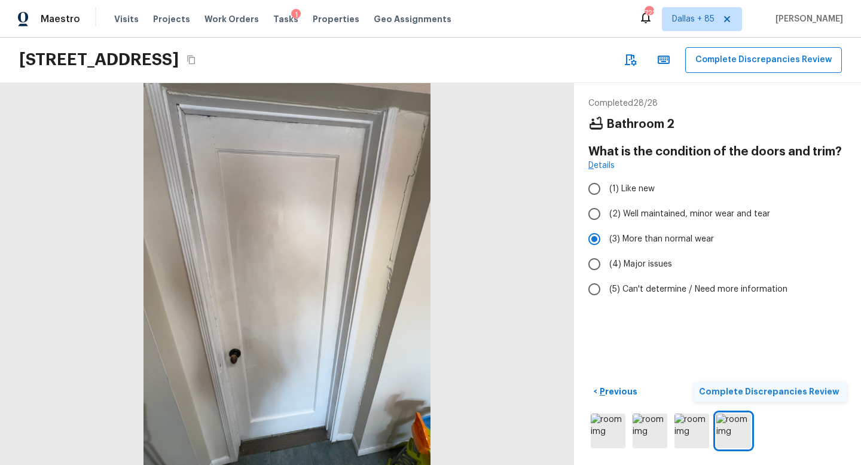
click at [767, 397] on p "Complete Discrepancies Review" at bounding box center [770, 392] width 143 height 12
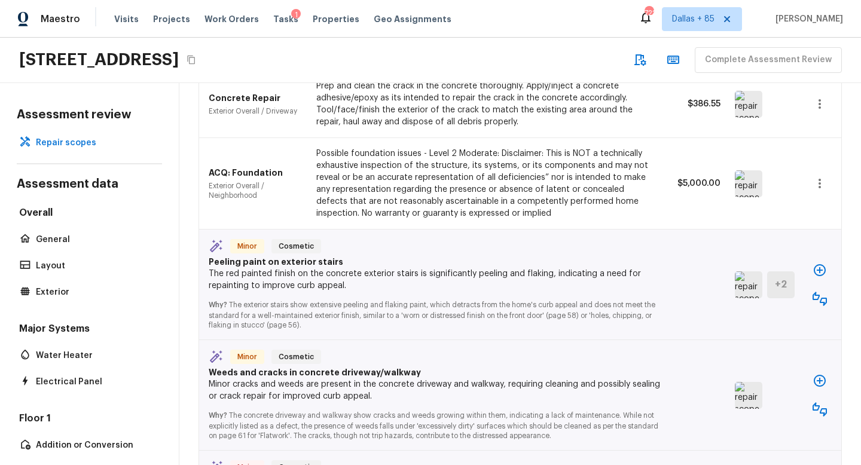
scroll to position [219, 0]
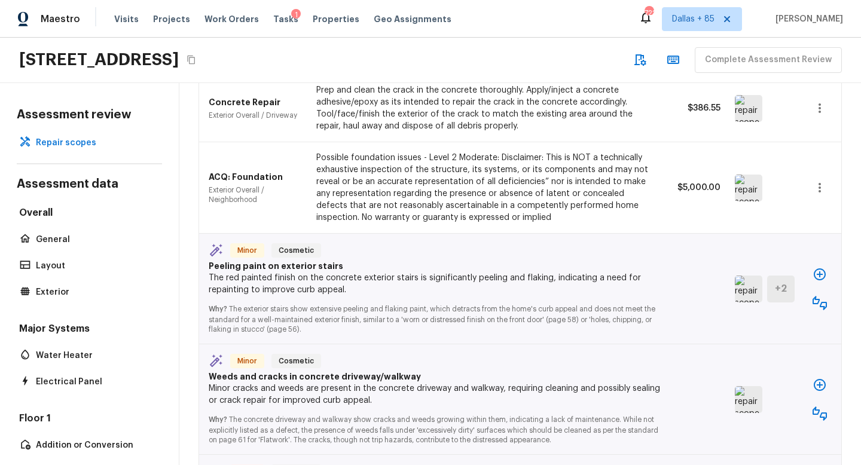
click at [745, 295] on img at bounding box center [749, 289] width 28 height 27
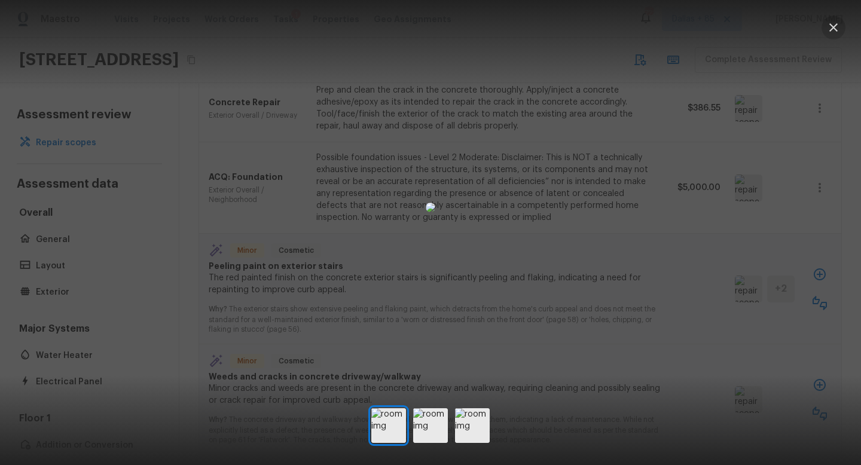
click at [830, 30] on icon "button" at bounding box center [834, 27] width 14 height 14
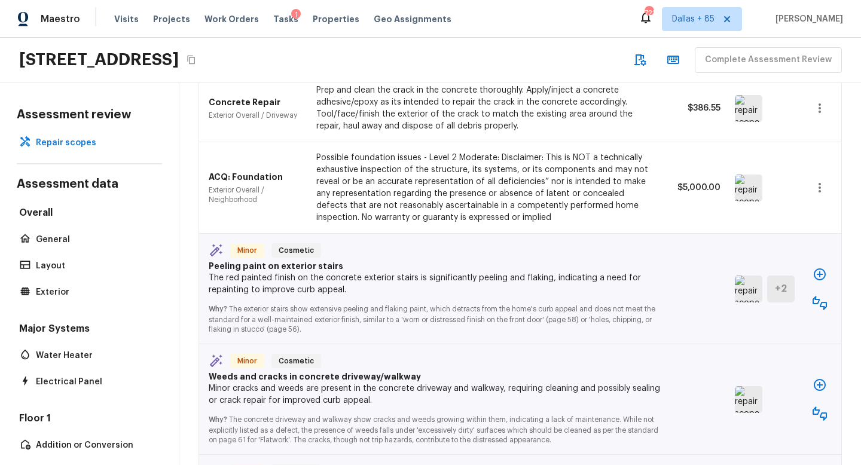
click at [818, 273] on icon "button" at bounding box center [820, 274] width 14 height 14
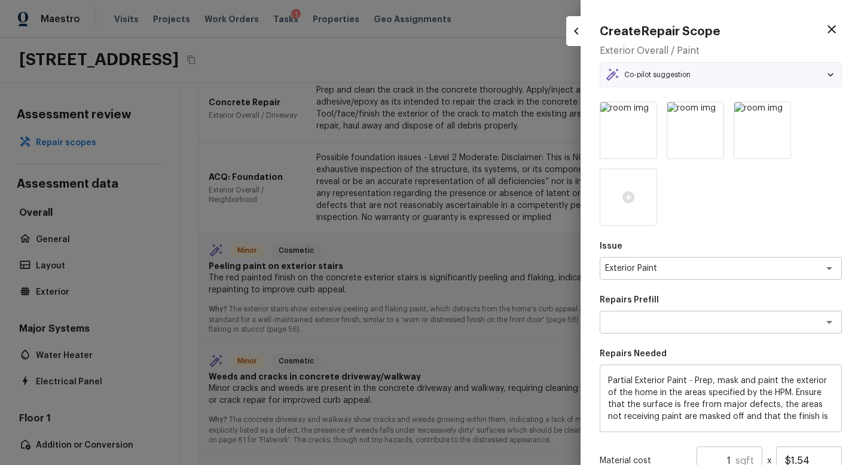
type textarea "Partial Exterior Paint LABOR ONLY"
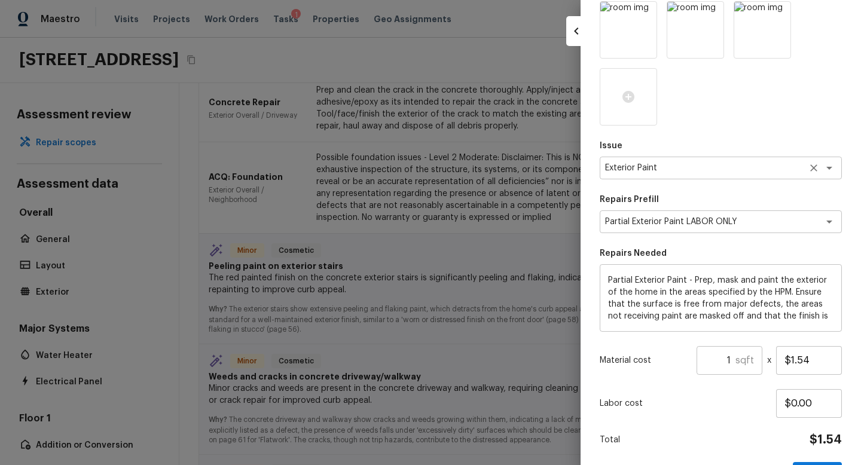
scroll to position [101, 0]
click at [606, 276] on div "Partial Exterior Paint - Prep, mask and paint the exterior of the home in the a…" at bounding box center [721, 298] width 242 height 68
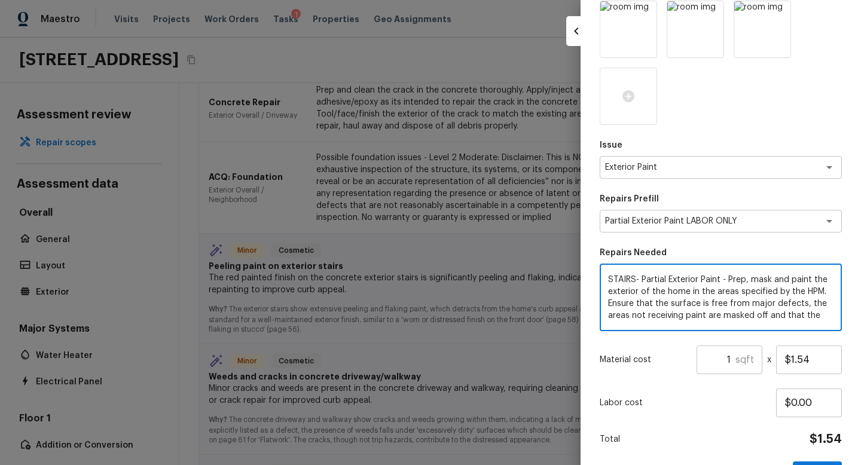
type textarea "STAIRS- Partial Exterior Paint - Prep, mask and paint the exterior of the home …"
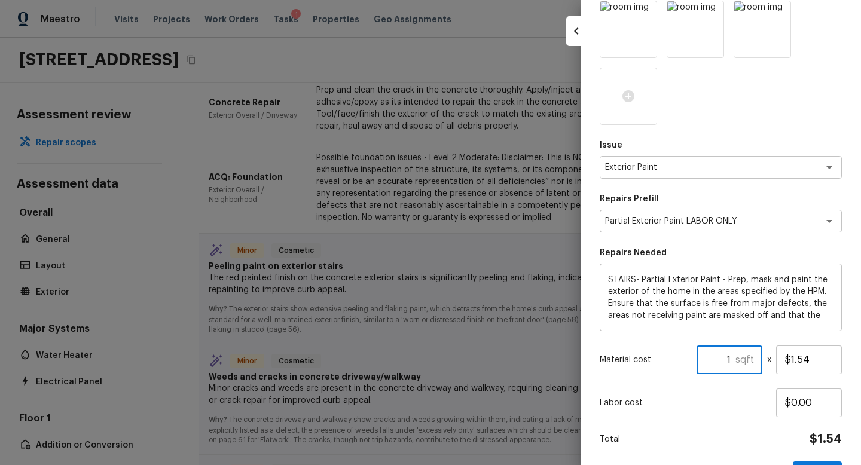
drag, startPoint x: 735, startPoint y: 363, endPoint x: 717, endPoint y: 357, distance: 19.1
click at [717, 357] on input "1" at bounding box center [716, 360] width 39 height 29
click at [724, 429] on div "Issue Exterior Paint x ​ Repairs Prefill Partial Exterior Paint LABOR ONLY x ​ …" at bounding box center [721, 244] width 242 height 486
drag, startPoint x: 735, startPoint y: 362, endPoint x: 668, endPoint y: 355, distance: 67.4
click at [668, 355] on div "Material cost 600 sqft ​ x $1.54" at bounding box center [721, 360] width 242 height 29
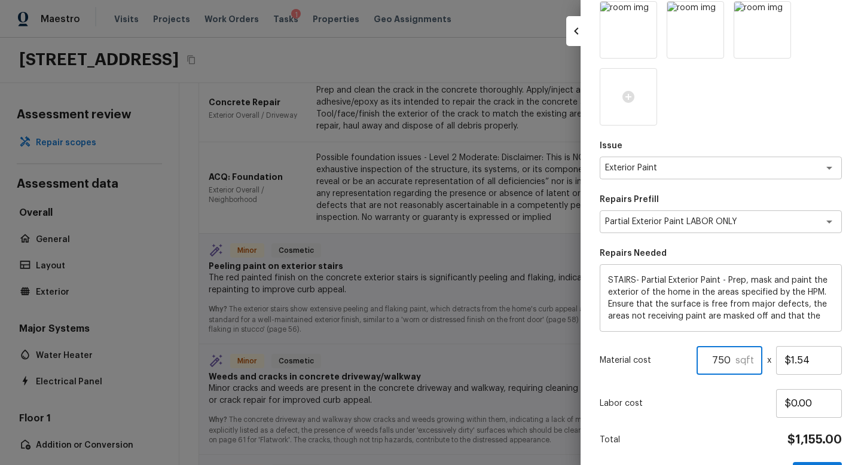
type input "750"
click at [665, 414] on div "Labor cost $0.00" at bounding box center [721, 403] width 242 height 29
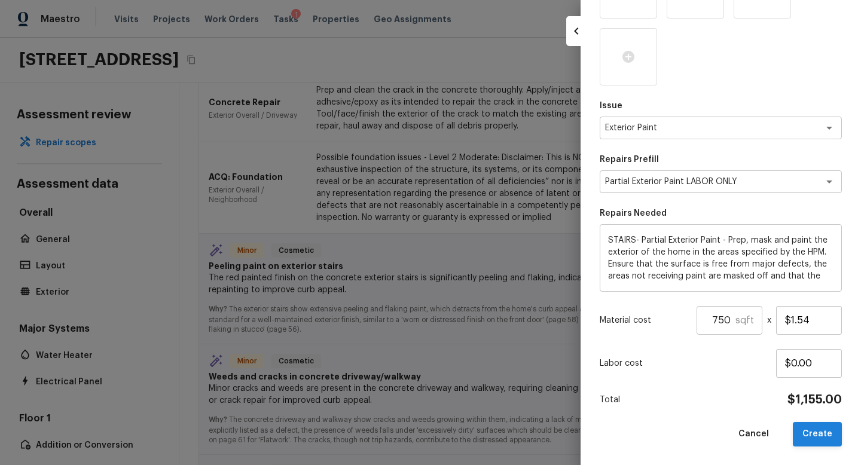
click at [822, 438] on button "Create" at bounding box center [817, 434] width 49 height 25
type textarea "Partial Exterior Paint - Prep, mask and paint the exterior of the home in the a…"
type input "1"
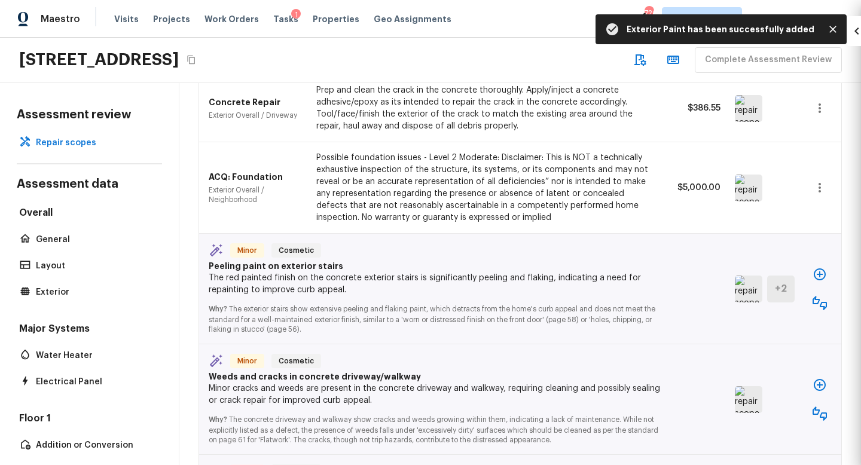
type input "$0.00"
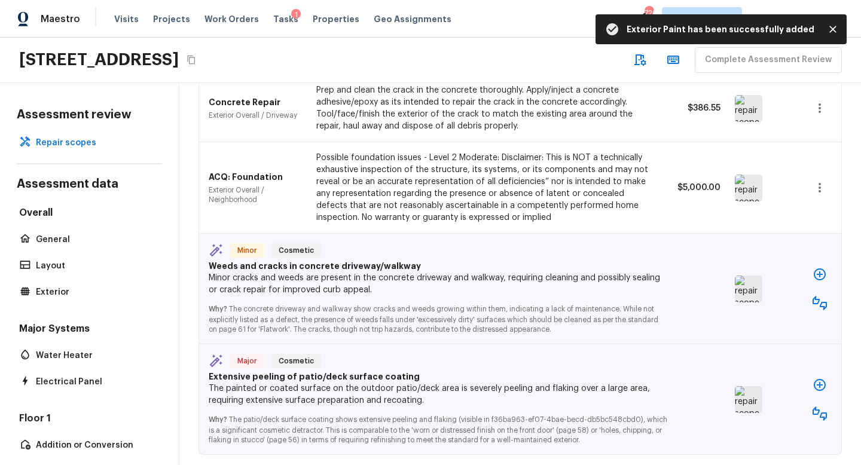
click at [750, 293] on img at bounding box center [749, 289] width 28 height 27
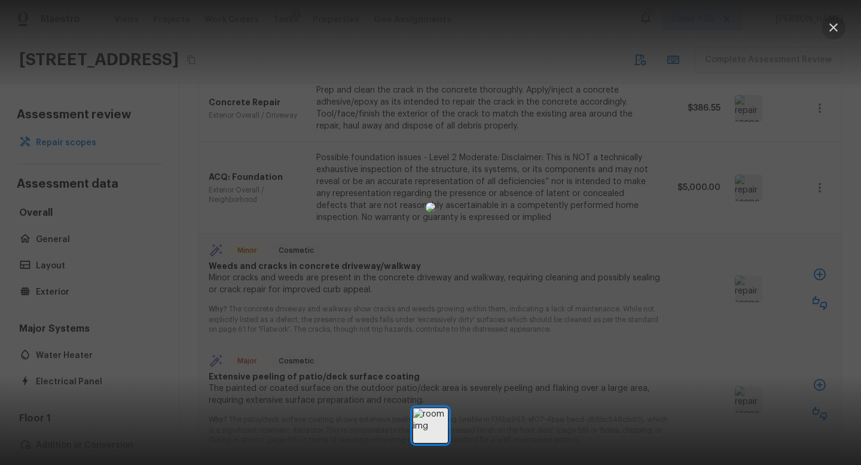
click at [833, 35] on button "button" at bounding box center [834, 28] width 24 height 24
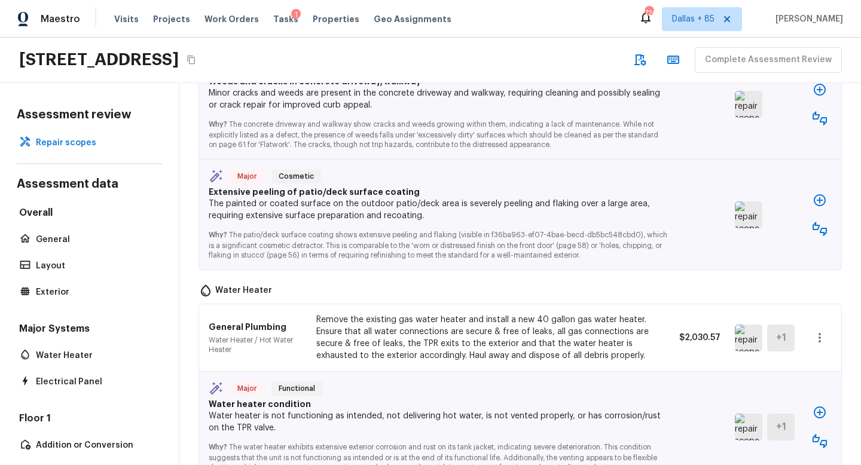
scroll to position [479, 0]
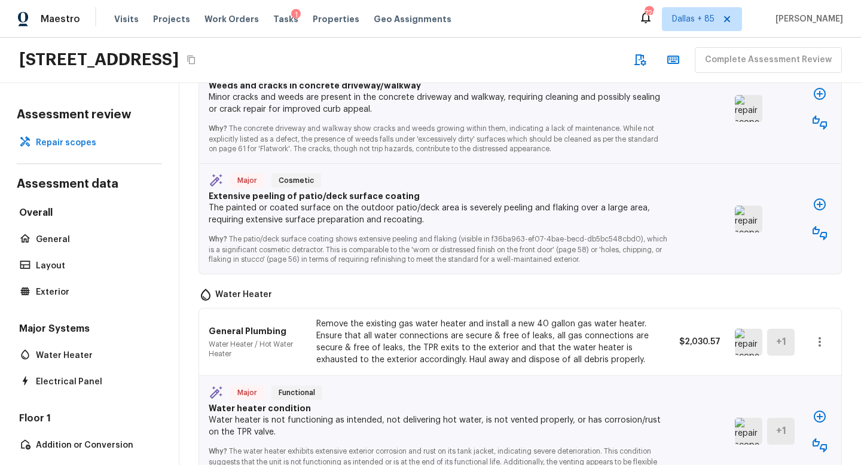
click at [746, 227] on img at bounding box center [749, 219] width 28 height 27
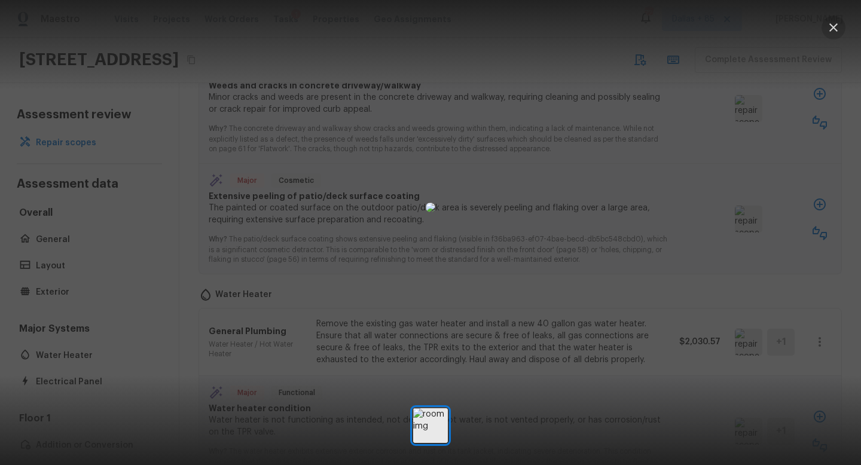
click at [830, 30] on icon "button" at bounding box center [834, 27] width 8 height 8
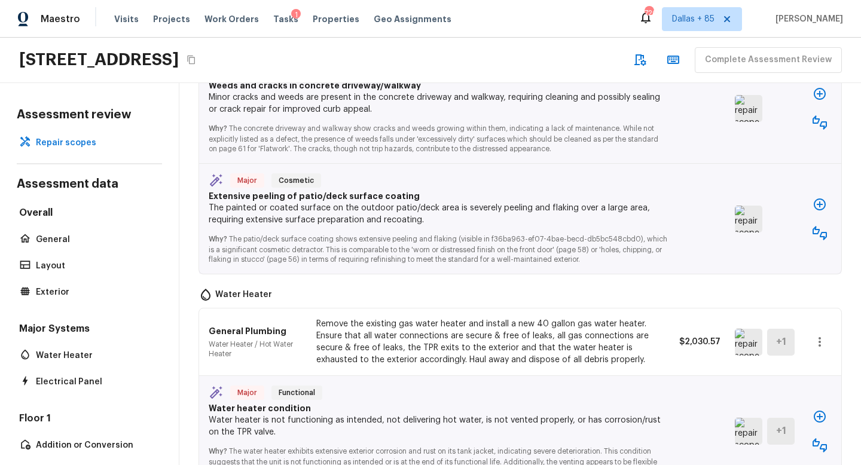
click at [816, 236] on icon "button" at bounding box center [820, 233] width 14 height 14
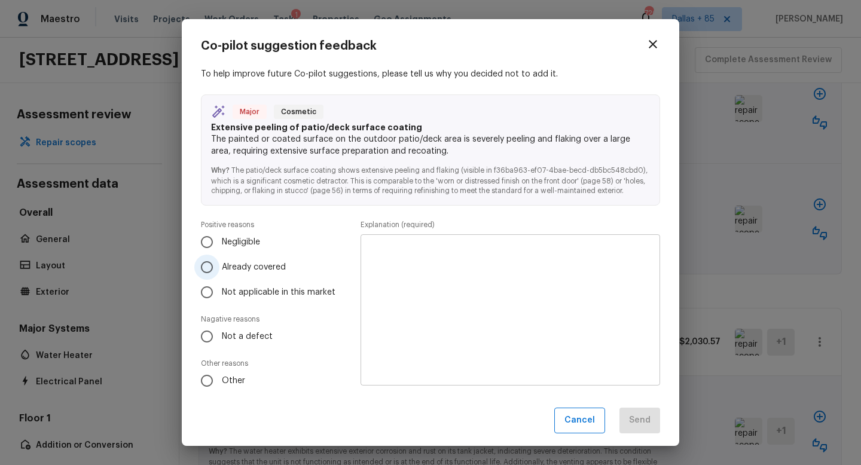
click at [209, 265] on input "Already covered" at bounding box center [206, 267] width 25 height 25
radio input "true"
click at [519, 324] on textarea at bounding box center [510, 311] width 283 height 132
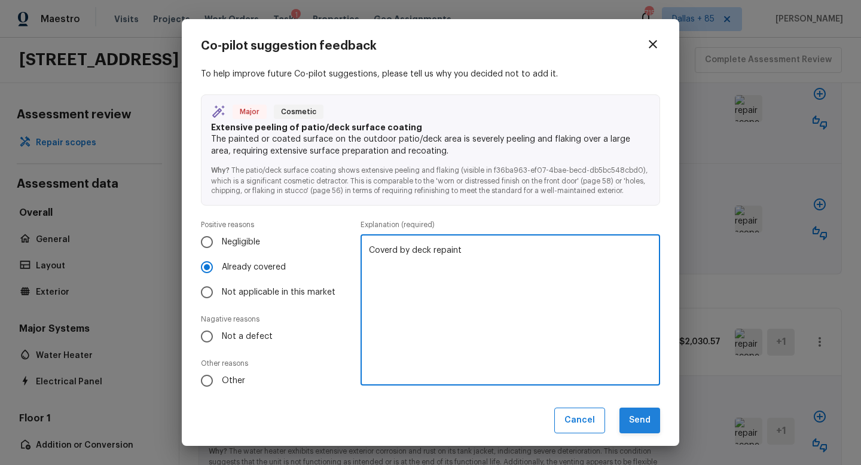
type textarea "Coverd by deck repaint"
click at [644, 425] on button "Send" at bounding box center [640, 421] width 41 height 26
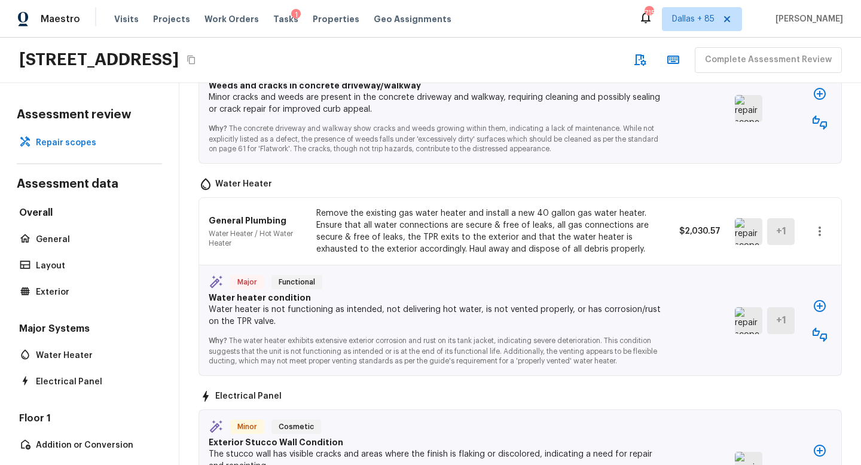
click at [816, 334] on icon "button" at bounding box center [820, 335] width 14 height 14
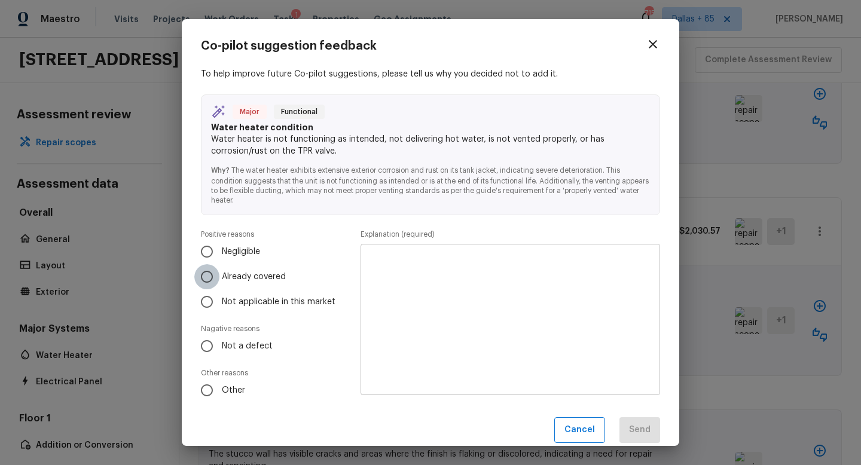
click at [203, 275] on input "Already covered" at bounding box center [206, 276] width 25 height 25
radio input "true"
click at [423, 275] on textarea at bounding box center [510, 320] width 283 height 132
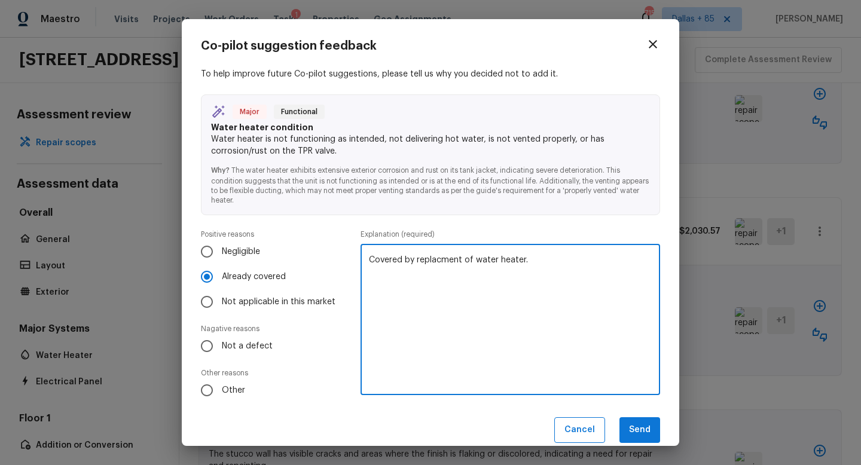
click at [435, 263] on textarea "Covered by replacment of water heater." at bounding box center [510, 320] width 283 height 132
type textarea "Covered by replacement of water heater."
click at [632, 423] on button "Send" at bounding box center [640, 431] width 41 height 26
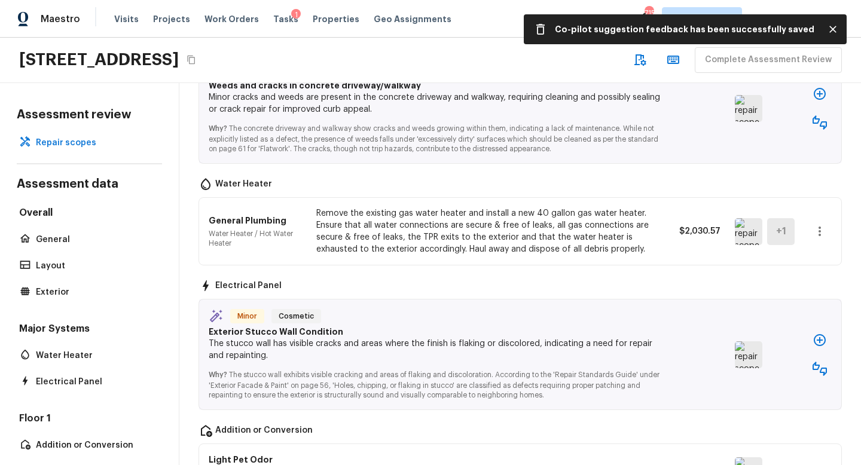
click at [742, 354] on img at bounding box center [749, 355] width 28 height 27
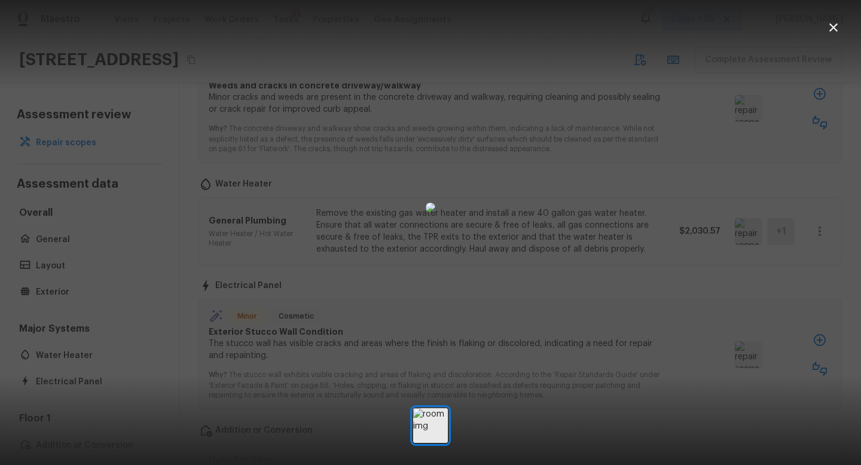
click at [831, 31] on icon "button" at bounding box center [834, 27] width 14 height 14
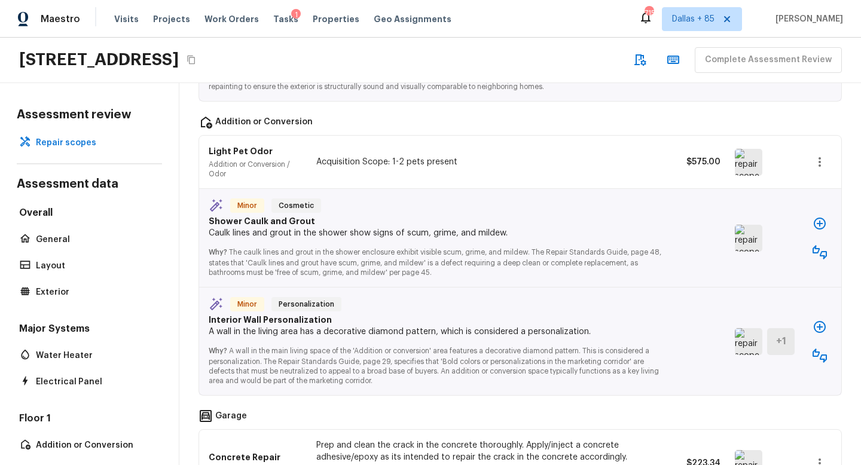
scroll to position [789, 0]
click at [742, 239] on img at bounding box center [749, 237] width 28 height 27
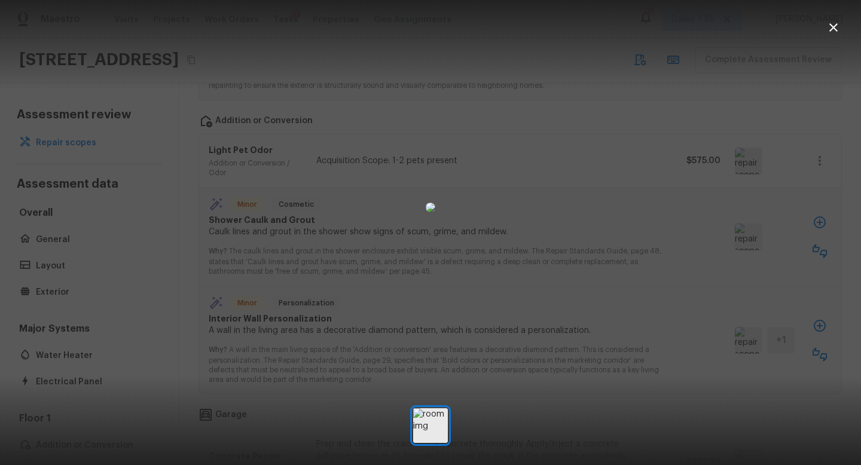
click at [830, 33] on icon "button" at bounding box center [834, 27] width 14 height 14
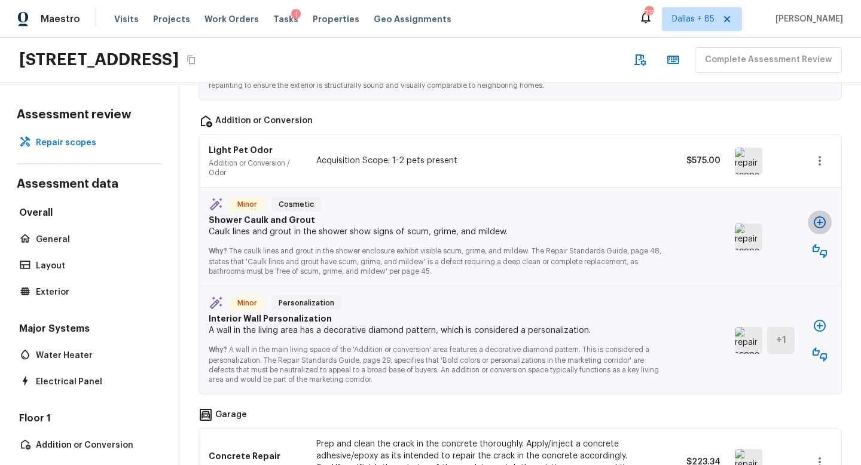
click at [817, 221] on icon "button" at bounding box center [820, 222] width 14 height 14
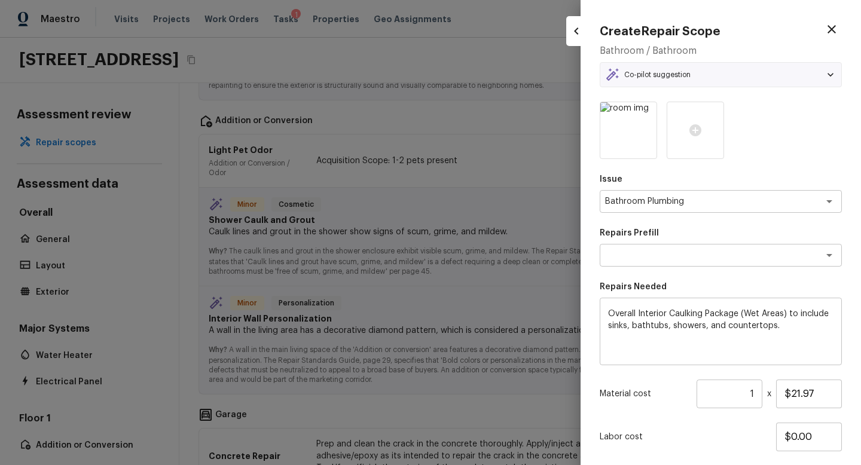
type textarea "Caulking (bathroom)"
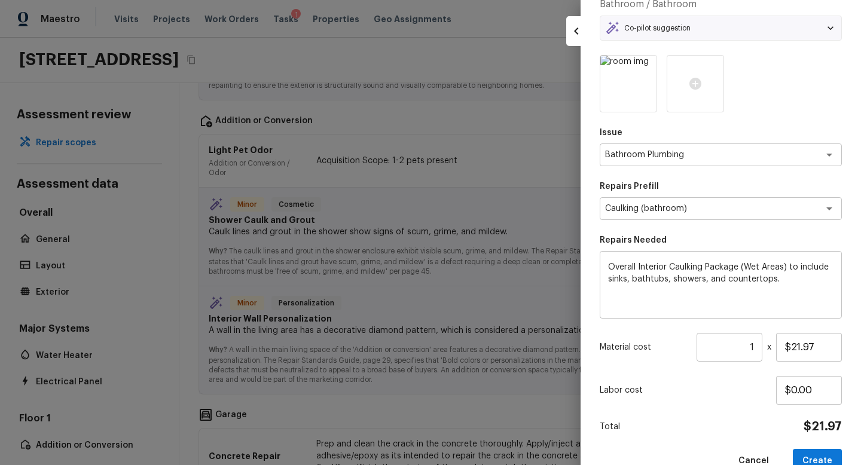
scroll to position [74, 0]
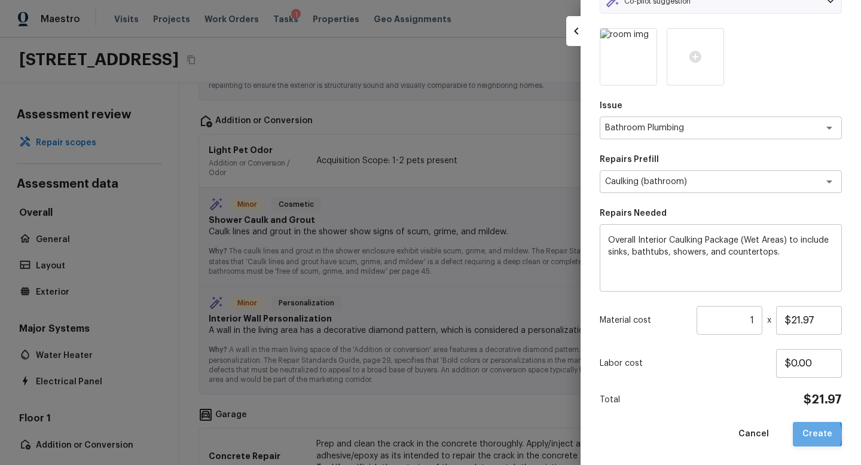
click at [807, 434] on button "Create" at bounding box center [817, 434] width 49 height 25
type input "$0.00"
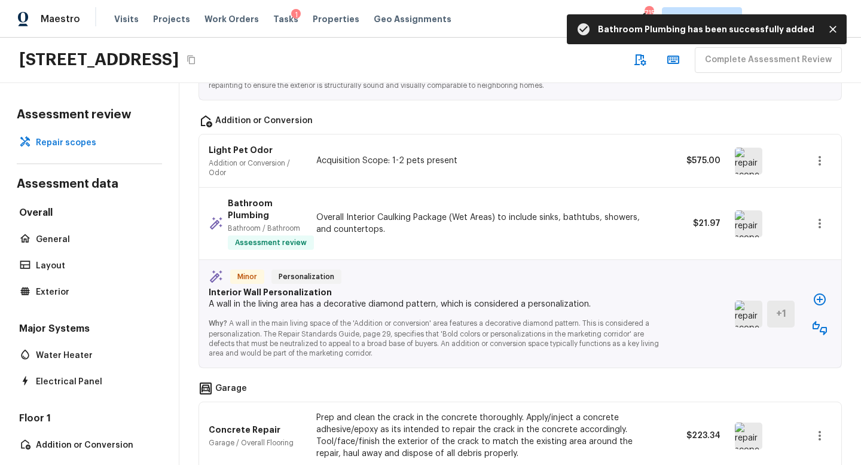
click at [750, 311] on img at bounding box center [749, 314] width 28 height 27
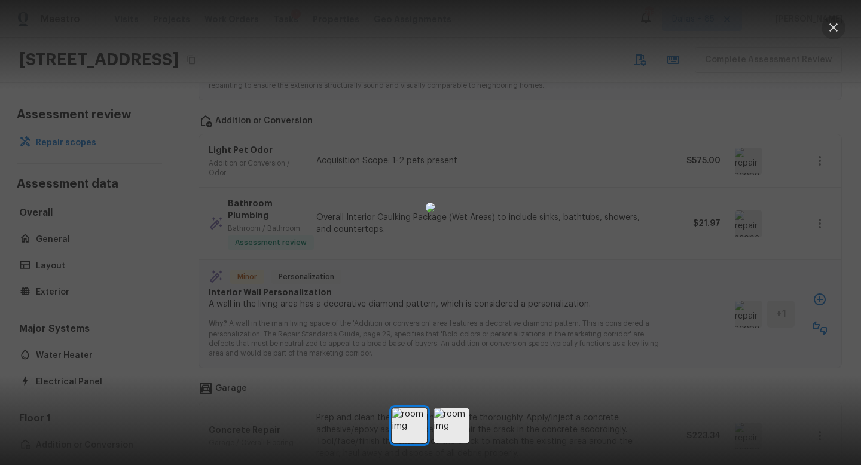
click at [832, 31] on icon "button" at bounding box center [834, 27] width 14 height 14
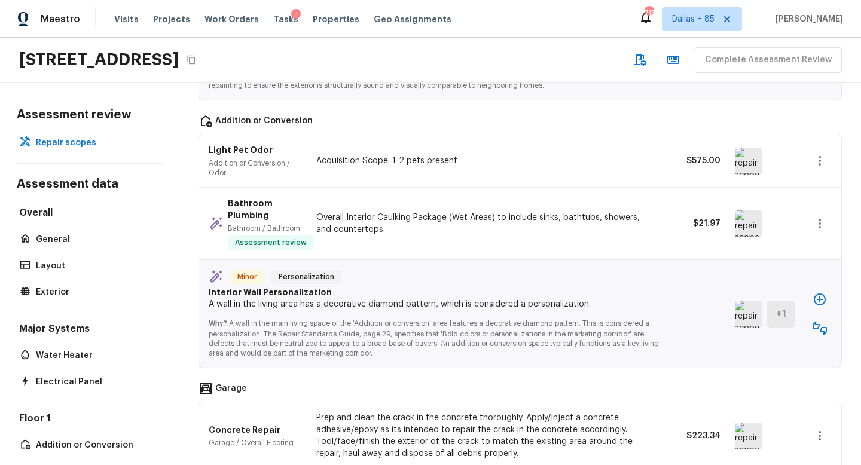
click at [817, 331] on icon "button" at bounding box center [820, 328] width 14 height 14
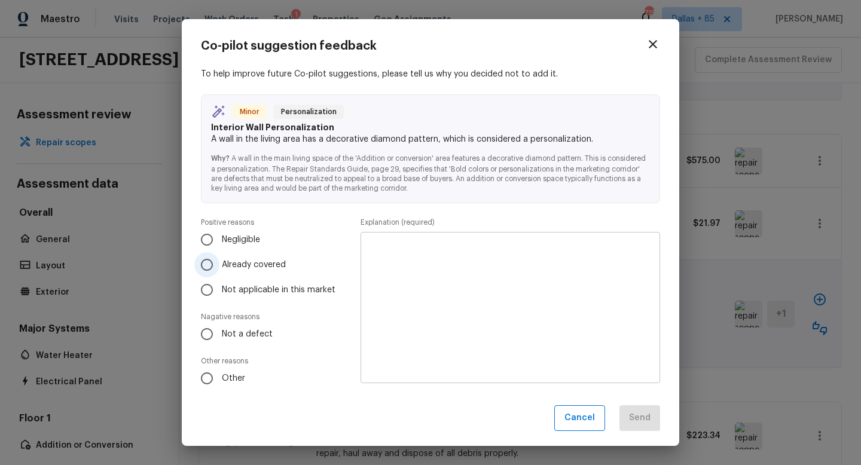
click at [234, 272] on label "Already covered" at bounding box center [267, 264] width 147 height 25
click at [220, 272] on input "Already covered" at bounding box center [206, 264] width 25 height 25
radio input "true"
click at [211, 331] on input "Not a defect" at bounding box center [206, 334] width 25 height 25
radio input "true"
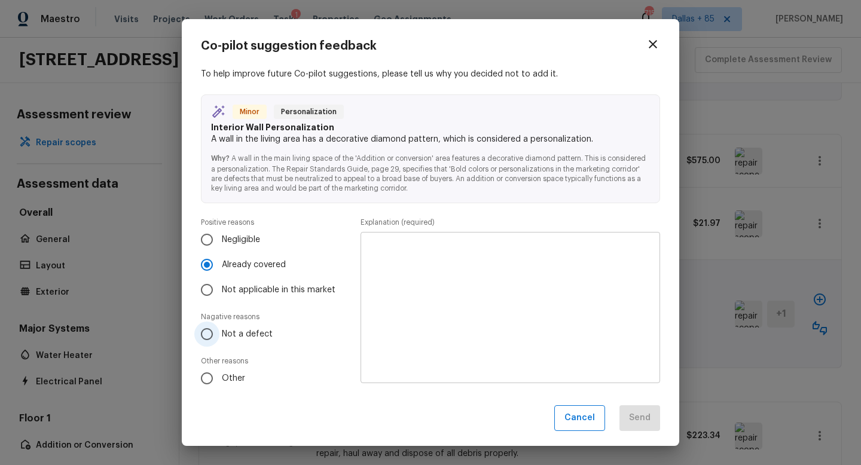
radio input "false"
click at [457, 311] on textarea at bounding box center [510, 308] width 283 height 132
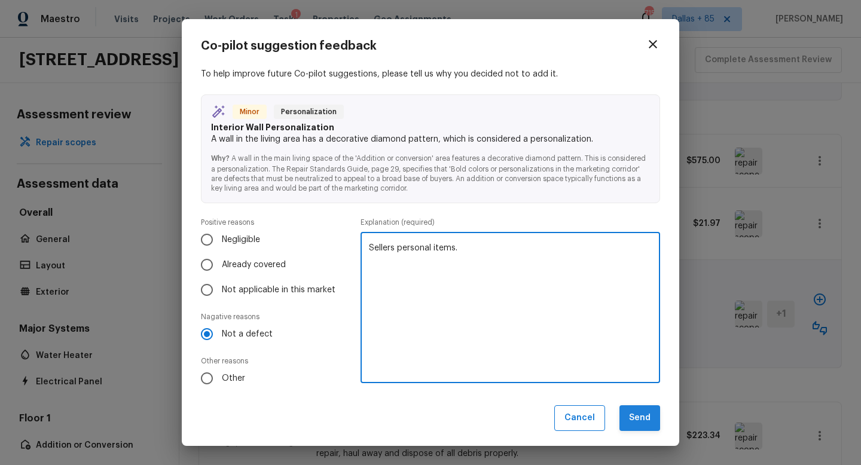
type textarea "Sellers personal items."
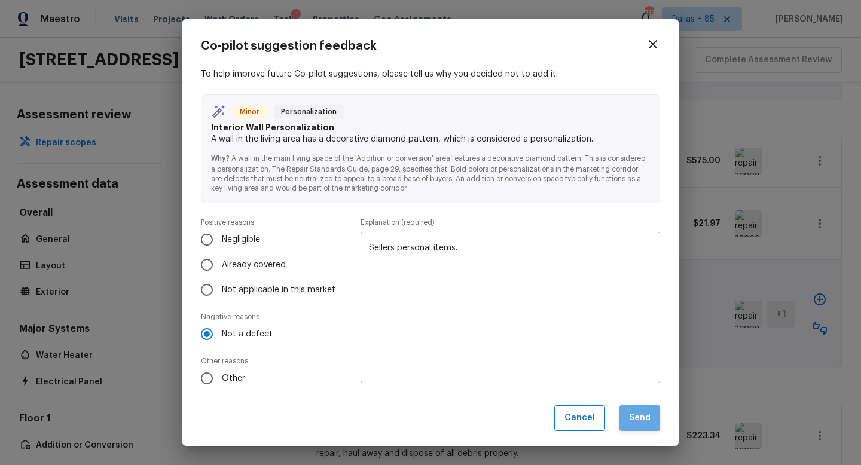
click at [627, 418] on button "Send" at bounding box center [640, 419] width 41 height 26
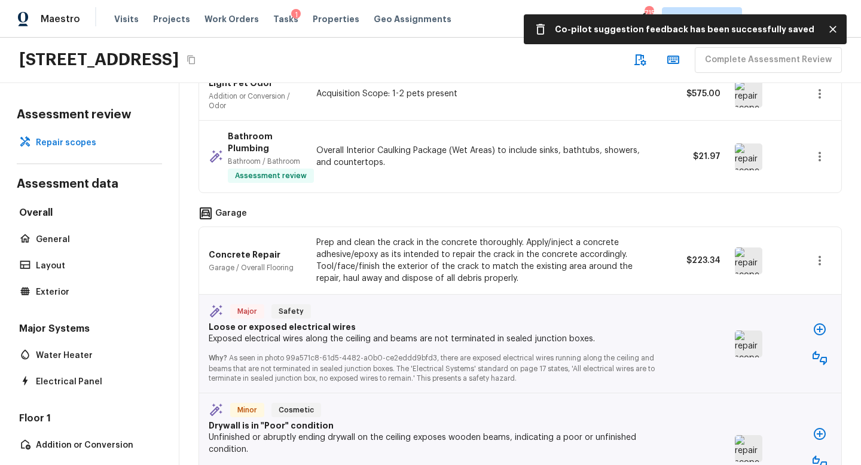
scroll to position [868, 0]
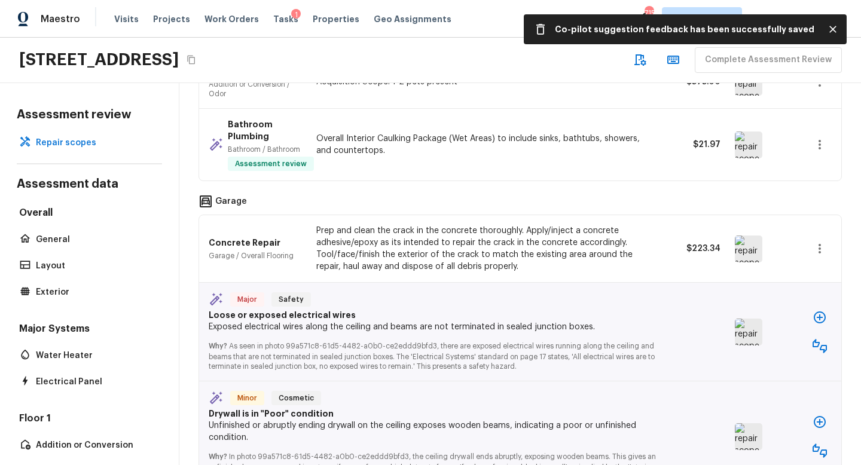
click at [741, 252] on img at bounding box center [749, 249] width 28 height 27
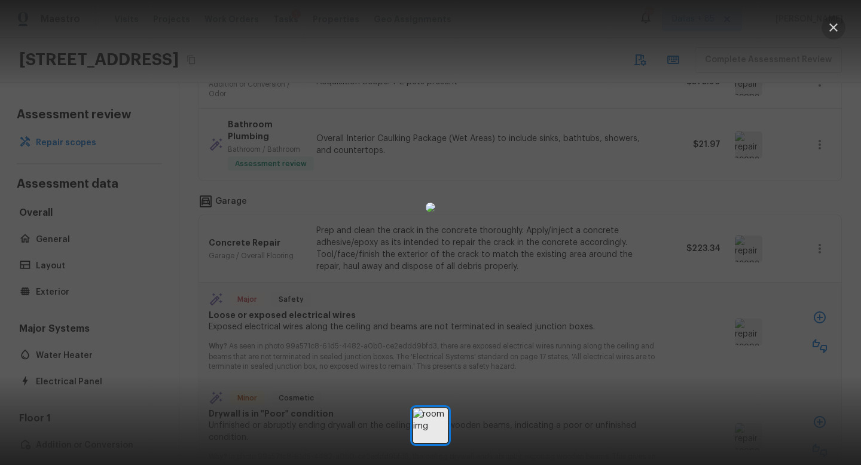
click at [827, 29] on icon "button" at bounding box center [834, 27] width 14 height 14
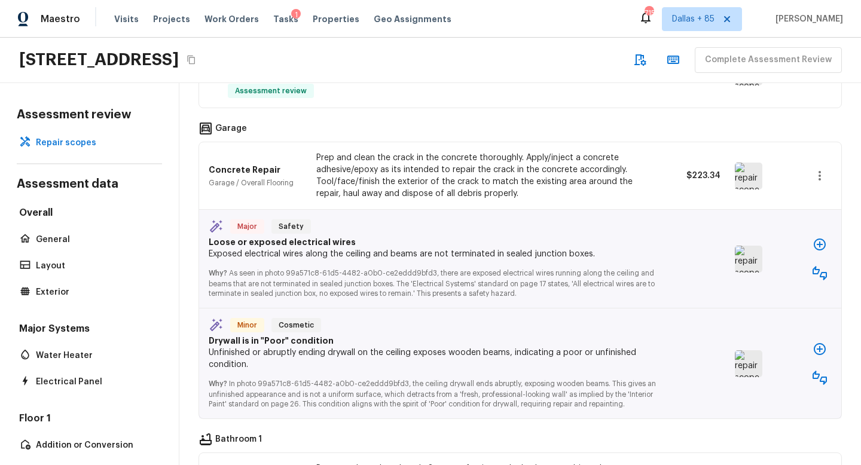
scroll to position [946, 0]
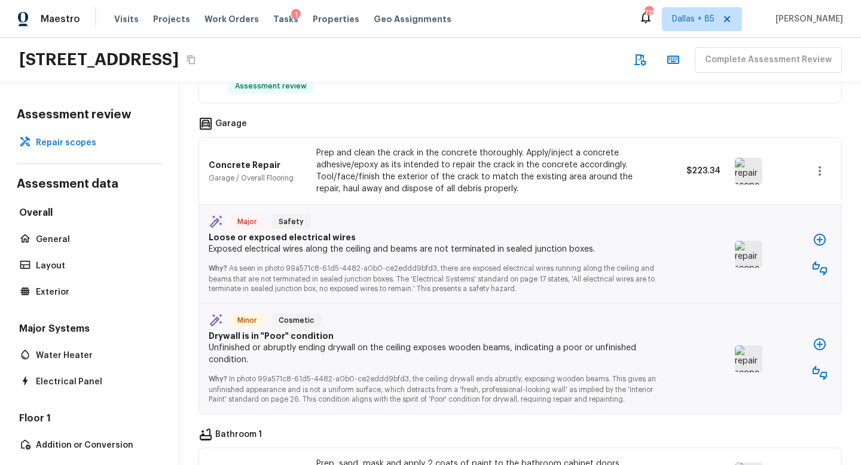
click at [744, 258] on img at bounding box center [749, 254] width 28 height 27
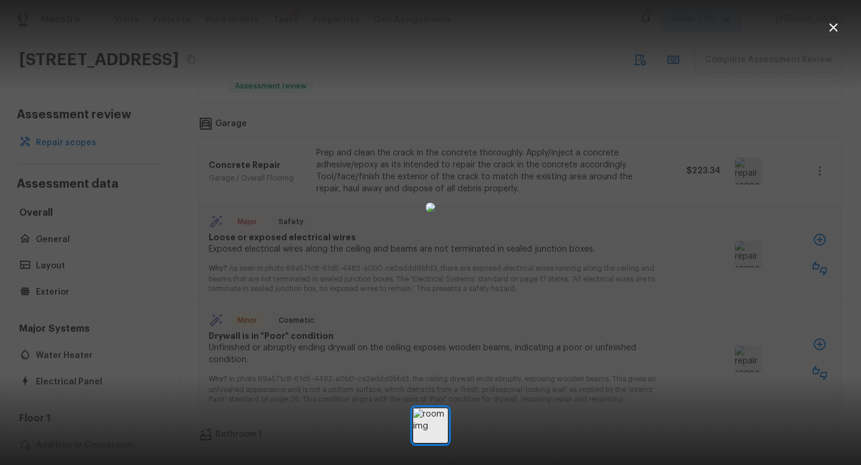
click at [832, 25] on icon "button" at bounding box center [834, 27] width 14 height 14
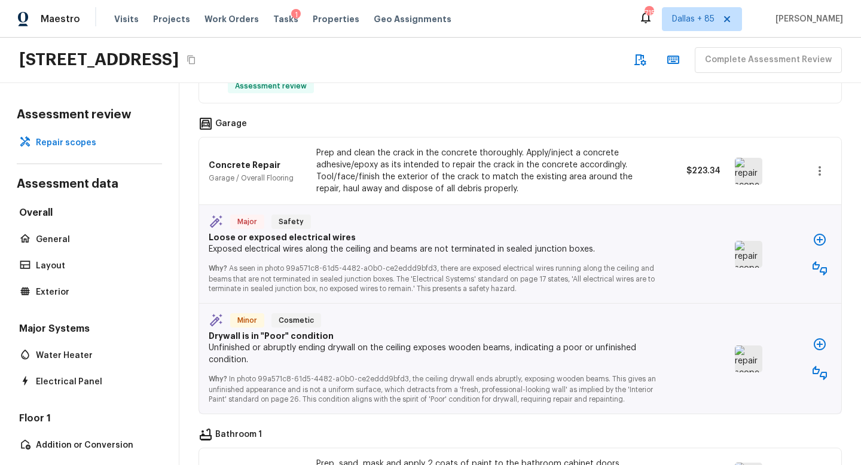
click at [750, 356] on img at bounding box center [749, 359] width 28 height 27
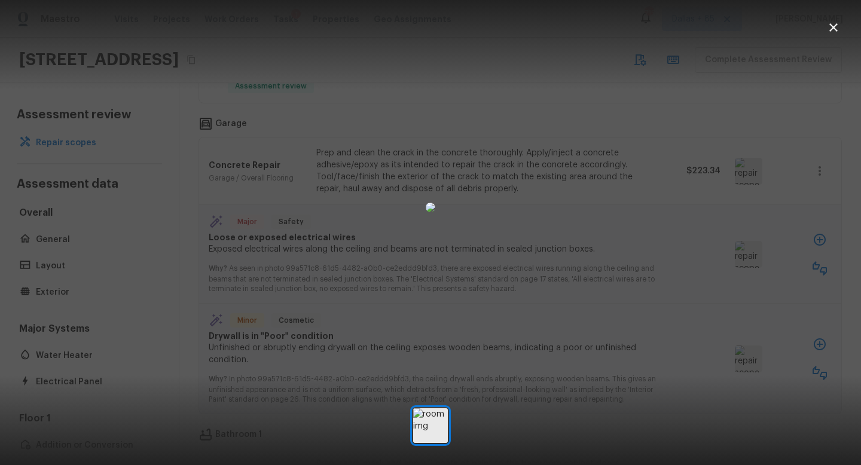
click at [833, 32] on icon "button" at bounding box center [834, 27] width 14 height 14
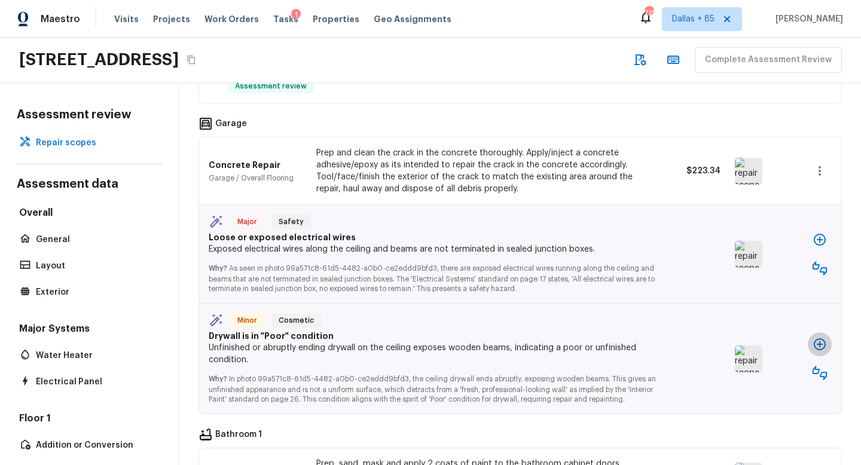
click at [821, 348] on icon "button" at bounding box center [820, 344] width 14 height 14
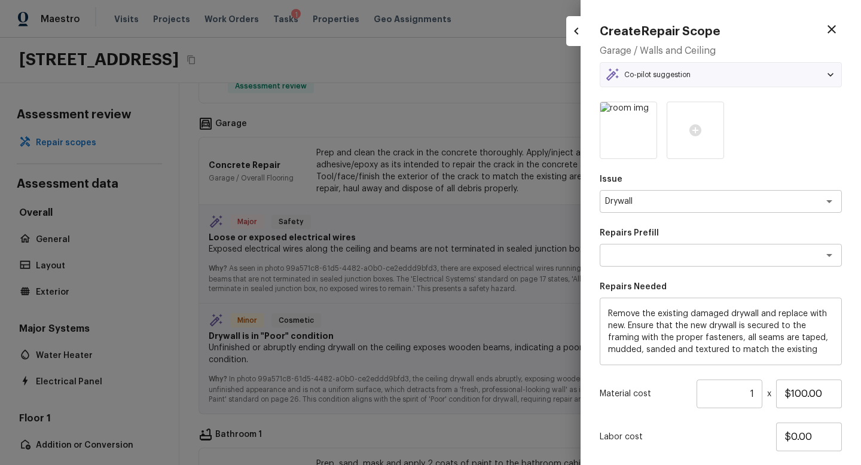
type textarea "Install & Finish New Drywall"
click at [747, 392] on input "1" at bounding box center [730, 394] width 66 height 29
type input "1"
click at [735, 441] on p "Labor cost" at bounding box center [688, 437] width 176 height 12
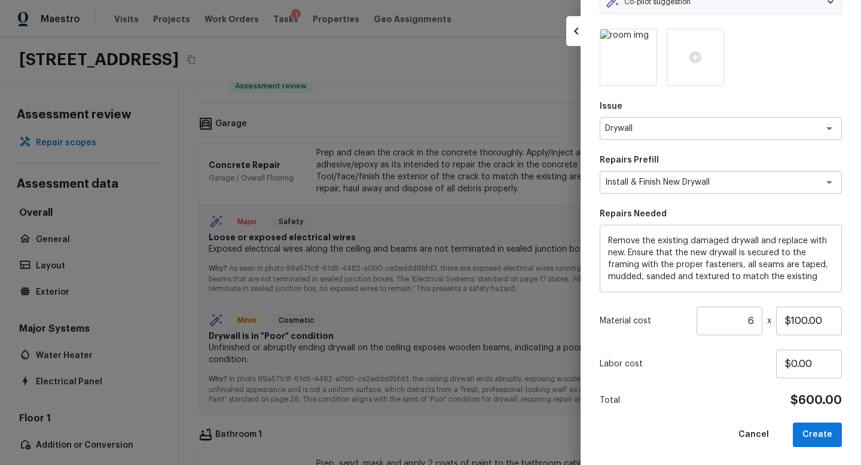
scroll to position [74, 0]
click at [827, 435] on button "Create" at bounding box center [817, 434] width 49 height 25
type input "1"
type input "$0.00"
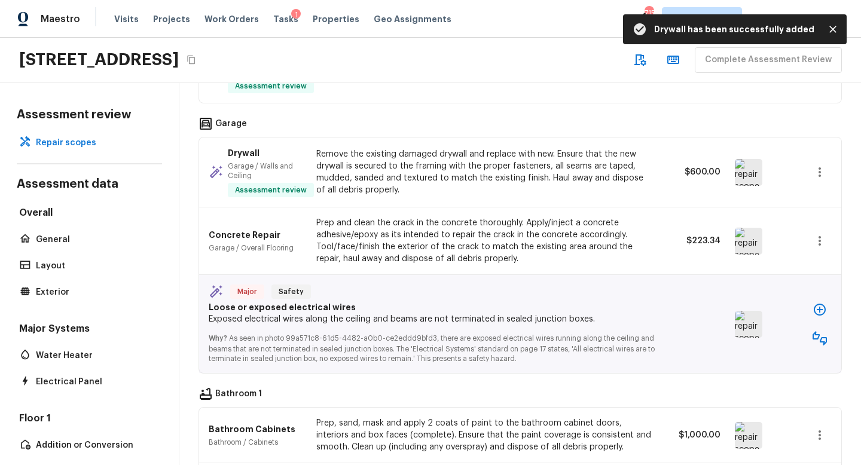
click at [821, 342] on icon "button" at bounding box center [820, 338] width 14 height 14
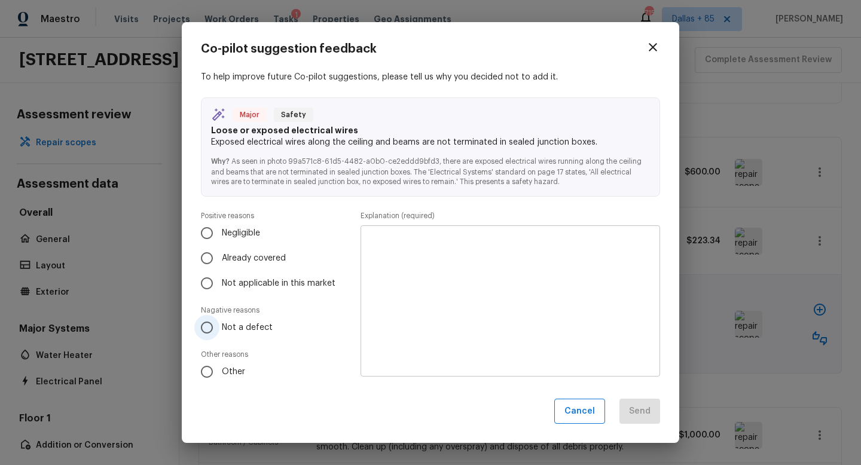
click at [217, 338] on input "Not a defect" at bounding box center [206, 327] width 25 height 25
radio input "true"
click at [574, 316] on textarea at bounding box center [510, 301] width 283 height 132
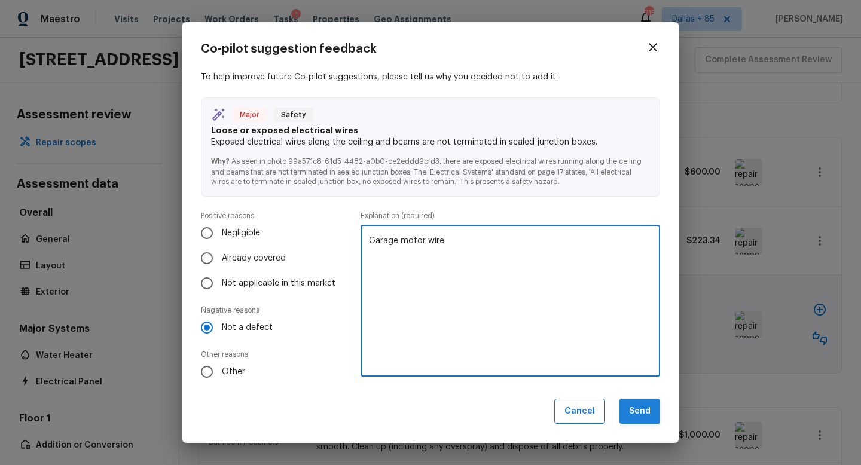
type textarea "Garage motor wire"
click at [647, 411] on button "Send" at bounding box center [640, 412] width 41 height 26
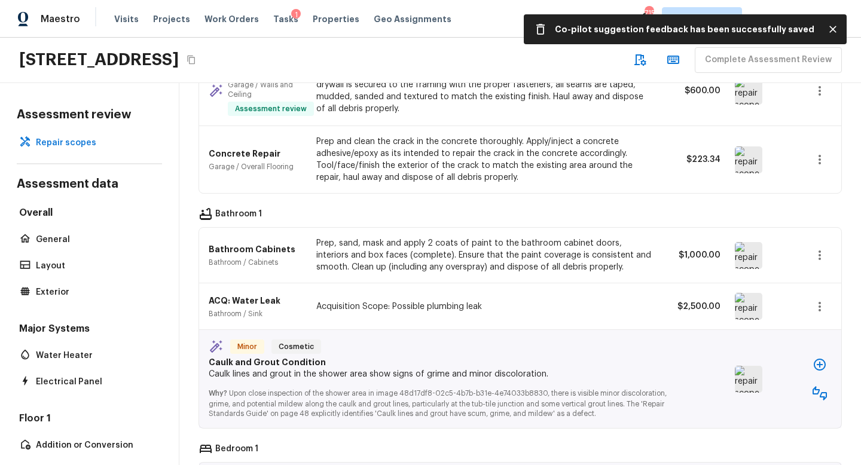
scroll to position [1117, 0]
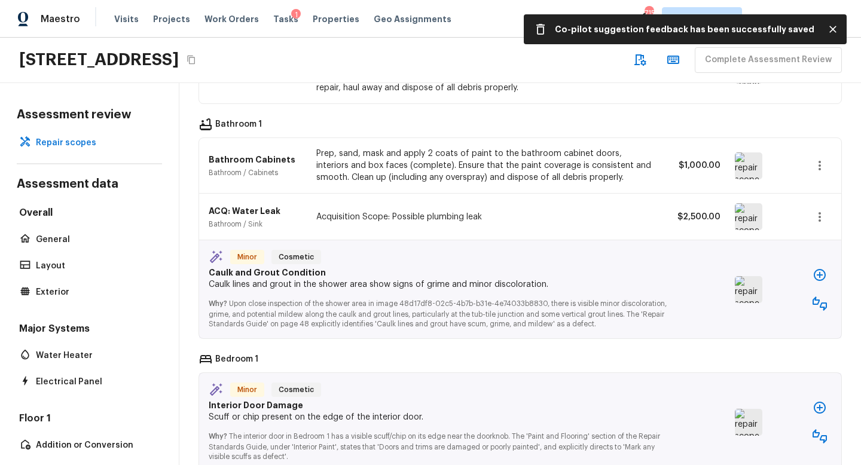
click at [744, 296] on img at bounding box center [749, 289] width 28 height 27
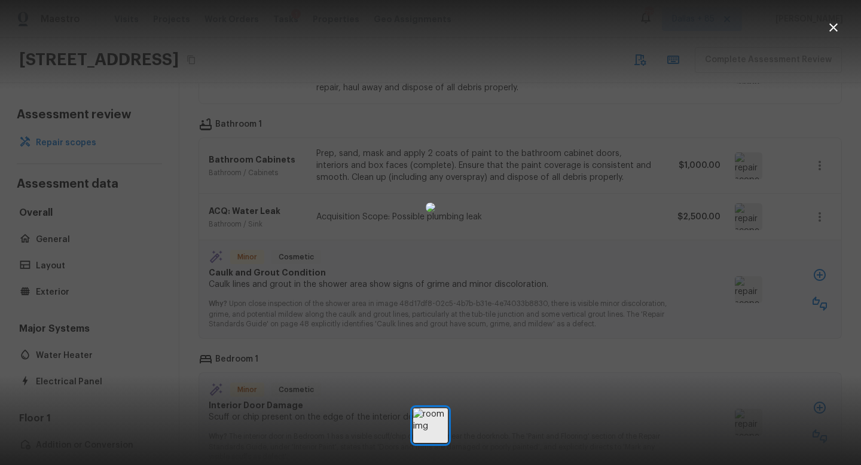
click at [426, 212] on img at bounding box center [431, 208] width 10 height 10
click at [832, 26] on icon "button" at bounding box center [834, 27] width 8 height 8
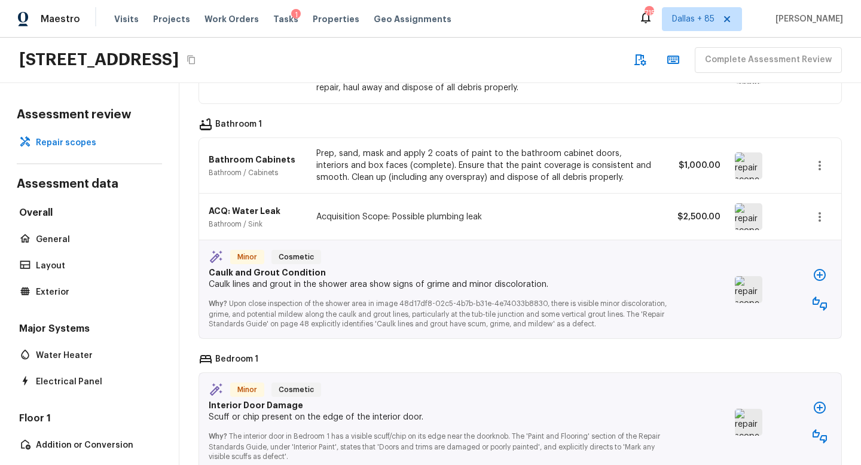
click at [823, 302] on icon "button" at bounding box center [820, 304] width 14 height 14
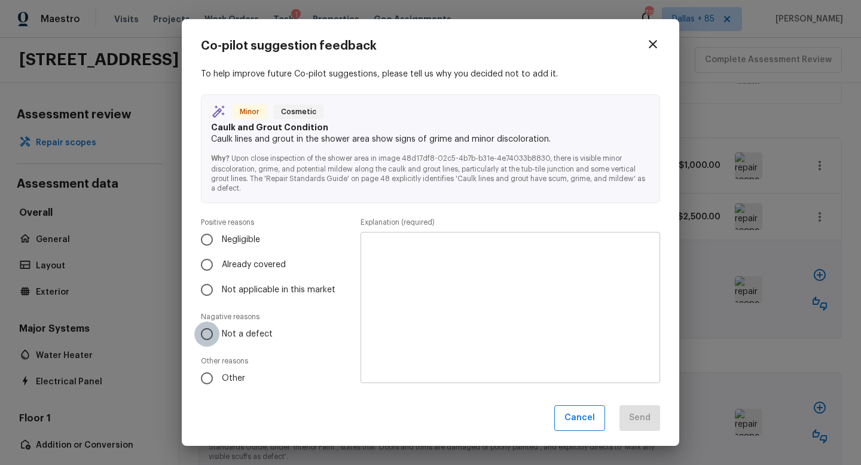
click at [203, 332] on input "Not a defect" at bounding box center [206, 334] width 25 height 25
radio input "true"
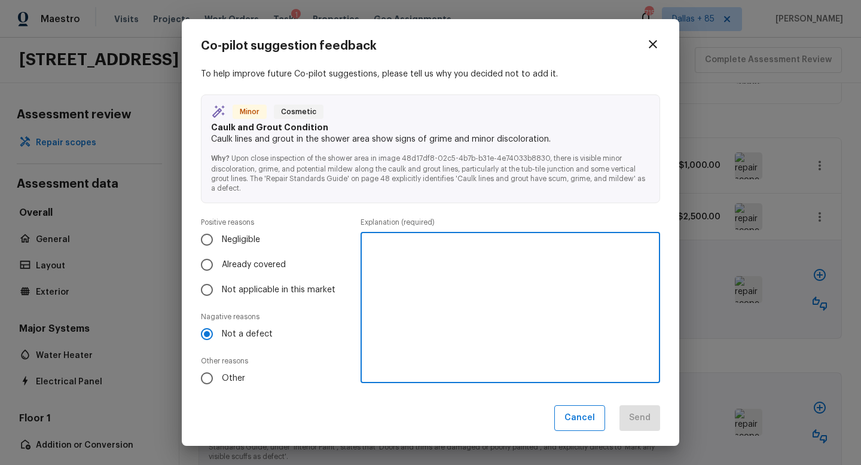
click at [413, 295] on textarea at bounding box center [510, 308] width 283 height 132
type textarea "Looks ok"
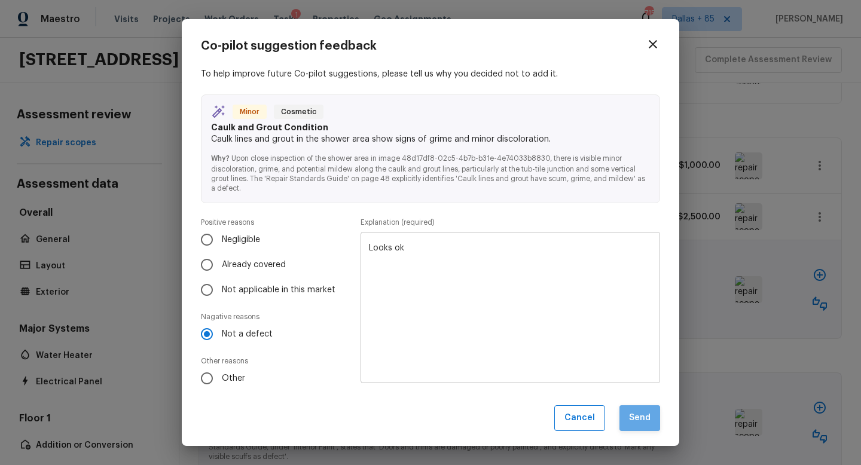
click at [625, 424] on button "Send" at bounding box center [640, 419] width 41 height 26
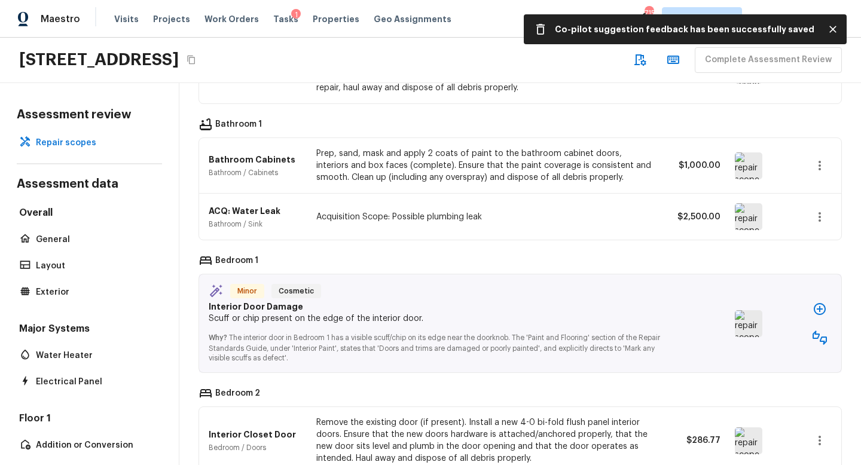
scroll to position [1146, 0]
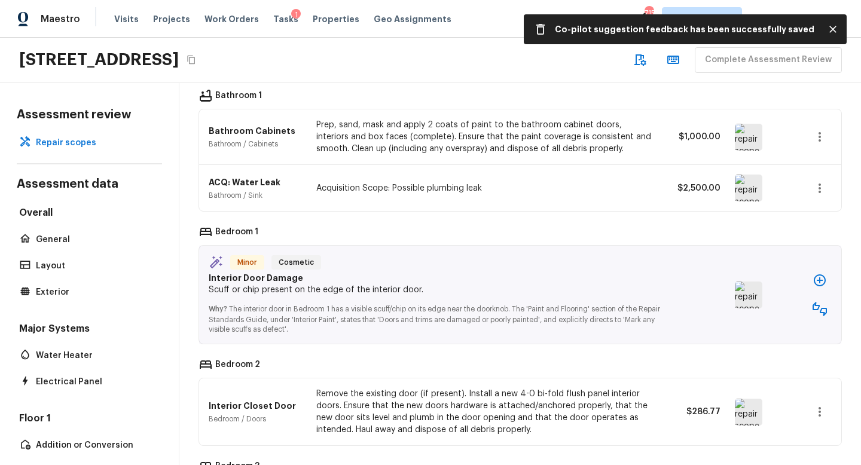
click at [747, 287] on img at bounding box center [749, 295] width 28 height 27
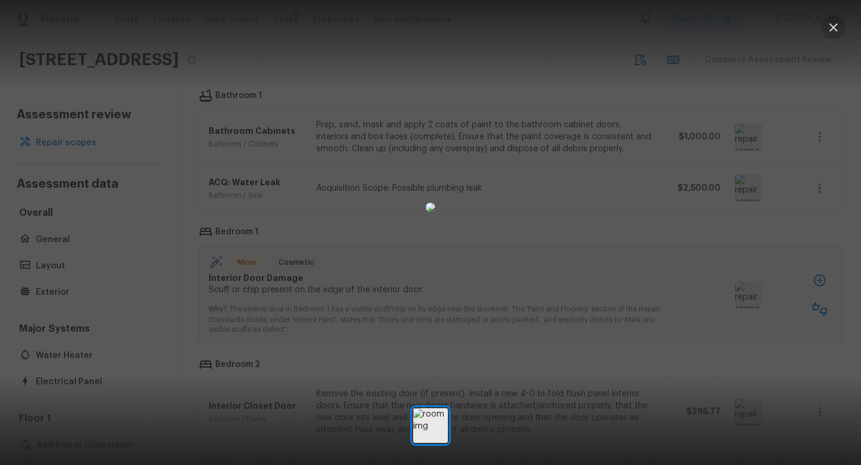
click at [834, 27] on icon "button" at bounding box center [834, 27] width 8 height 8
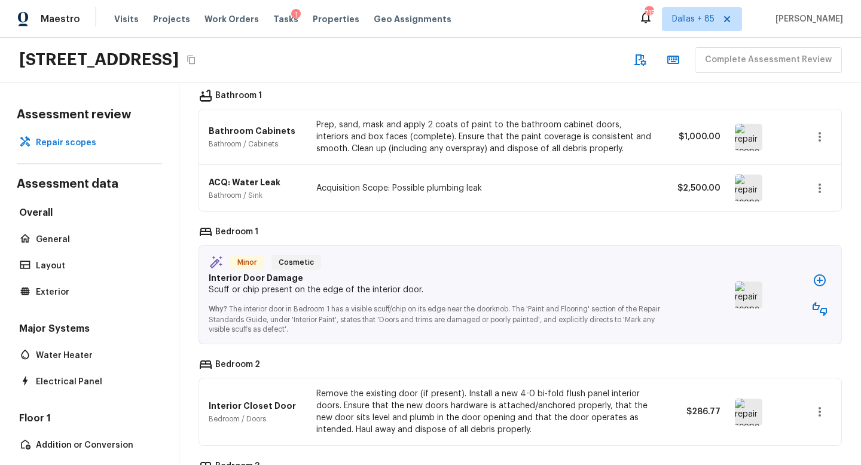
click at [822, 310] on icon "button" at bounding box center [820, 309] width 14 height 14
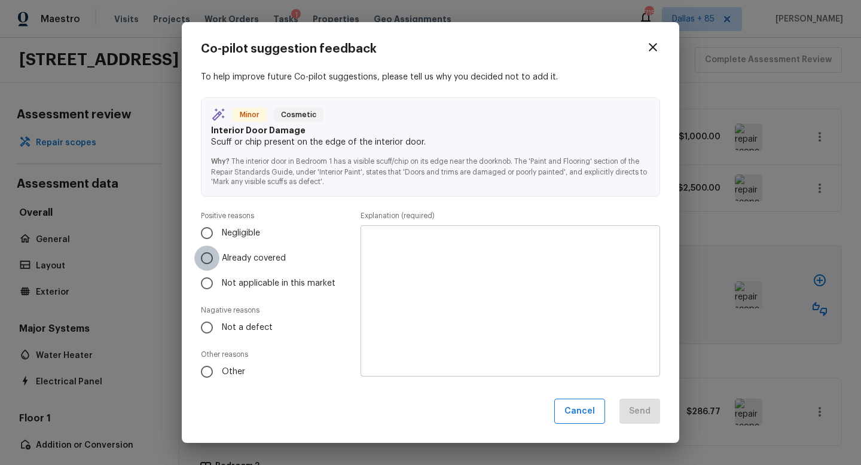
click at [202, 255] on input "Already covered" at bounding box center [206, 258] width 25 height 25
radio input "true"
click at [400, 266] on textarea at bounding box center [510, 301] width 283 height 132
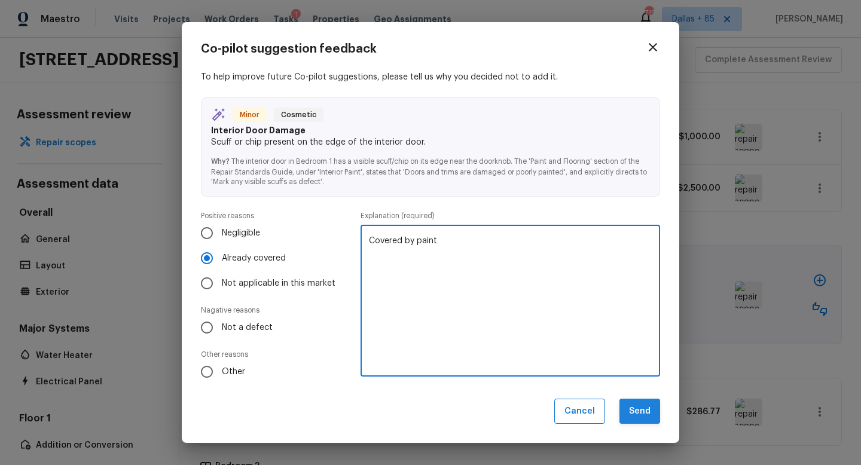
type textarea "Covered by paint"
click at [627, 412] on button "Send" at bounding box center [640, 412] width 41 height 26
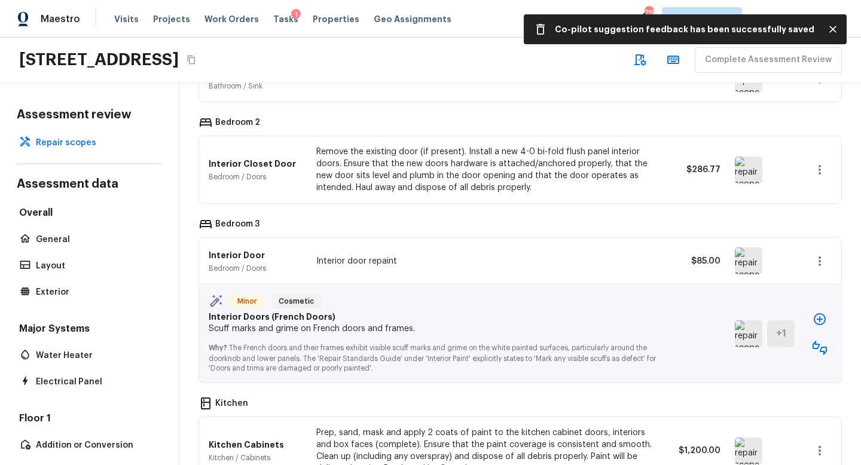
scroll to position [1411, 0]
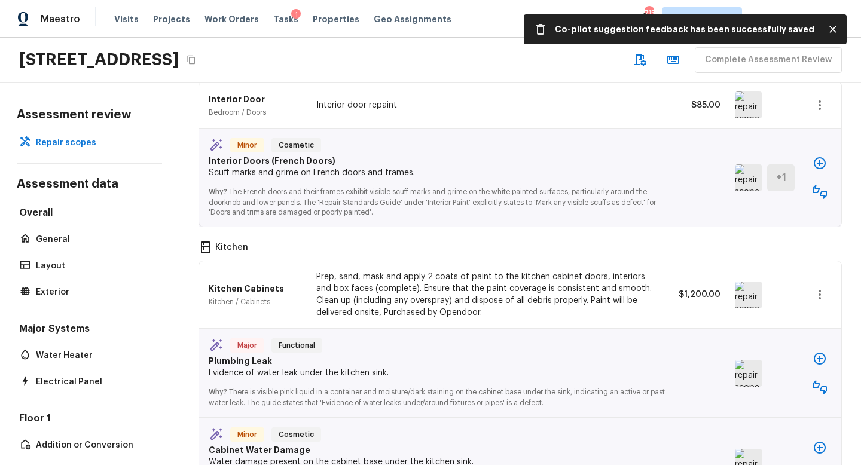
click at [746, 179] on img at bounding box center [749, 177] width 28 height 27
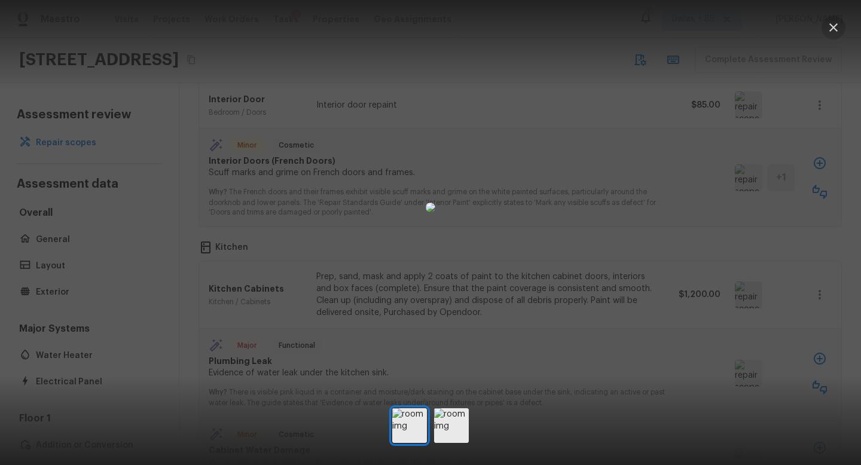
click at [840, 21] on icon "button" at bounding box center [834, 27] width 14 height 14
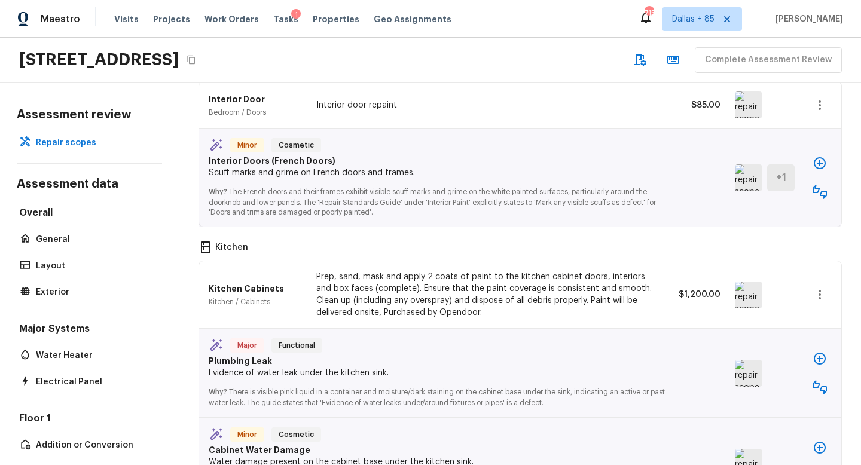
click at [820, 188] on icon "button" at bounding box center [820, 192] width 14 height 14
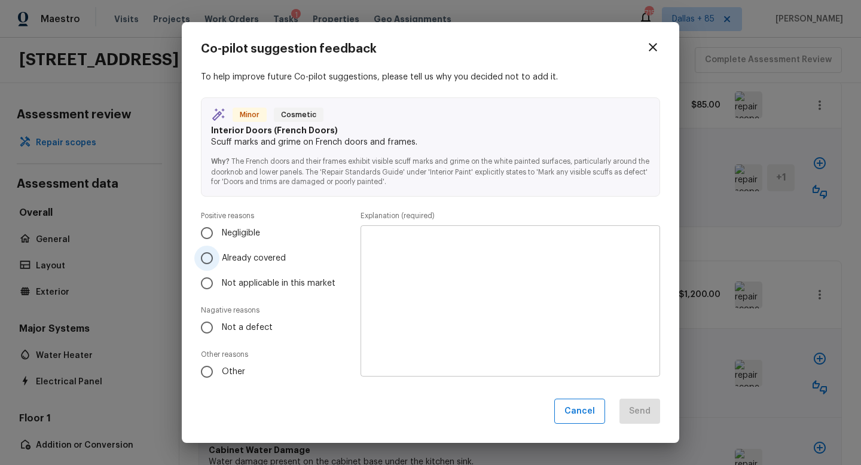
click at [223, 250] on label "Already covered" at bounding box center [267, 258] width 147 height 25
click at [220, 250] on input "Already covered" at bounding box center [206, 258] width 25 height 25
radio input "true"
click at [479, 275] on textarea at bounding box center [510, 301] width 283 height 132
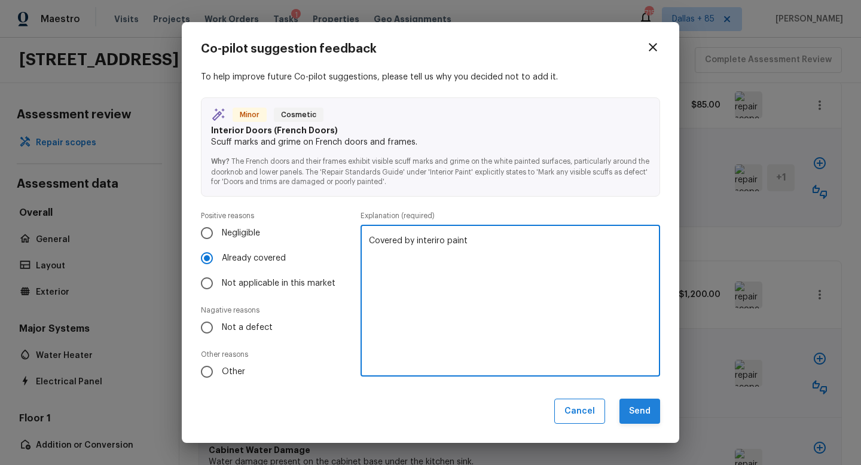
type textarea "Covered by interiro paint"
click at [626, 404] on button "Send" at bounding box center [640, 412] width 41 height 26
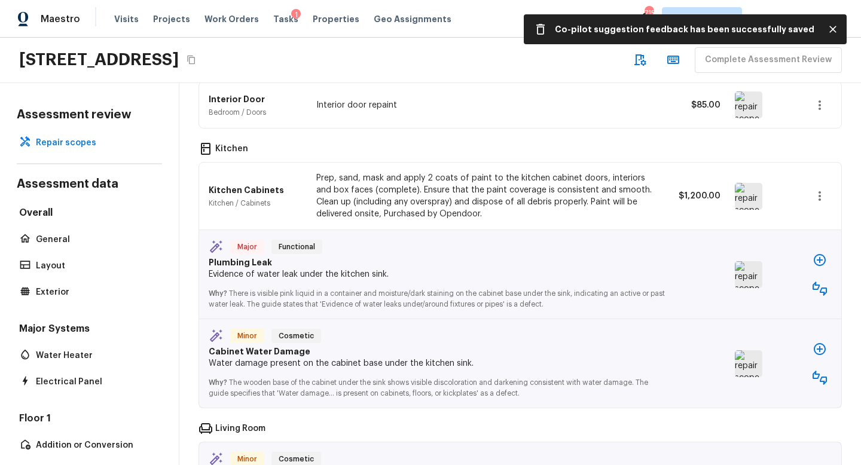
click at [747, 277] on img at bounding box center [749, 274] width 28 height 27
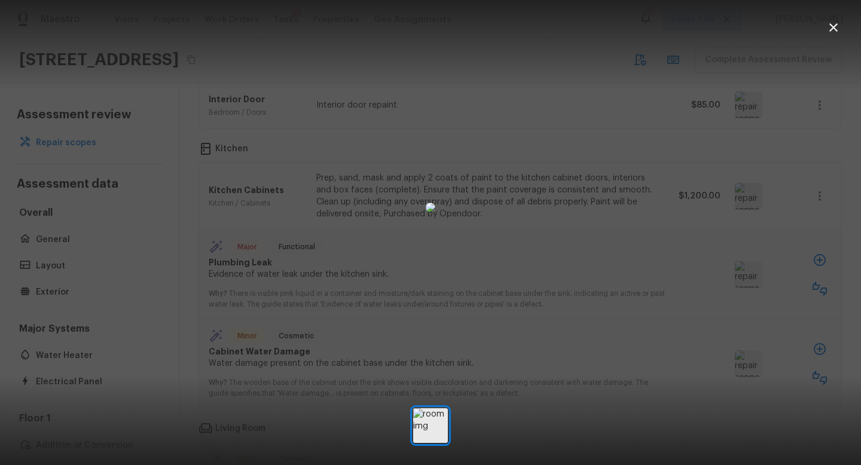
click at [837, 26] on icon "button" at bounding box center [834, 27] width 14 height 14
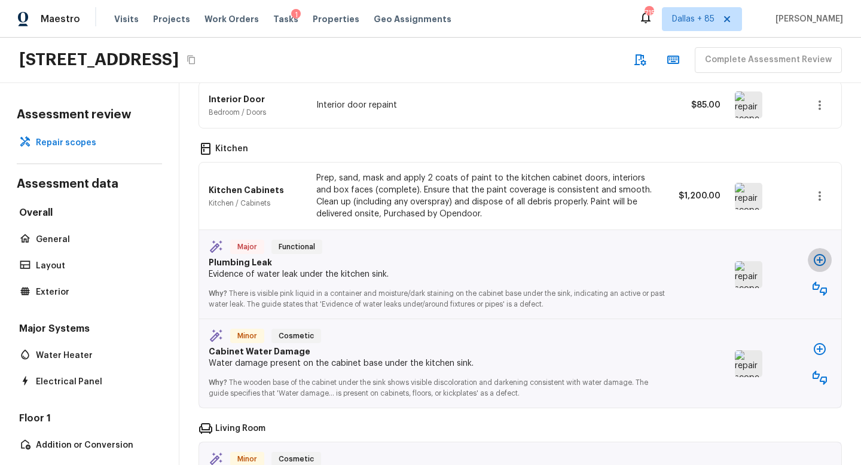
click at [824, 263] on icon "button" at bounding box center [820, 260] width 12 height 12
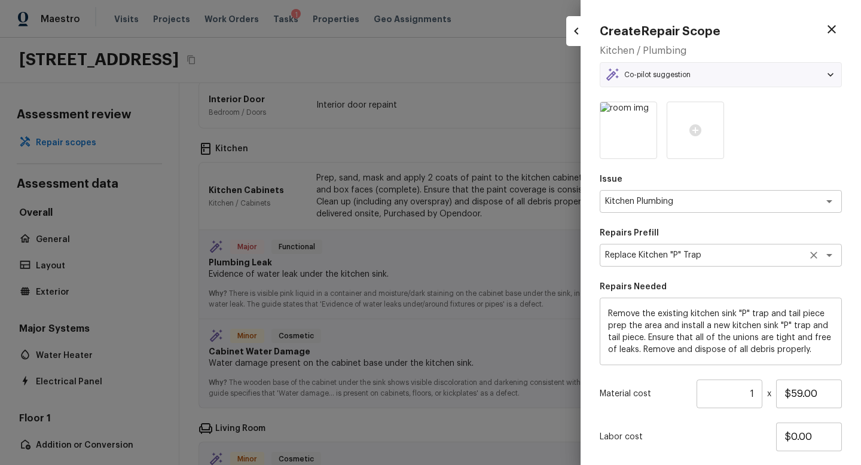
click at [770, 263] on div "Replace Kitchen "P" Trap x ​" at bounding box center [721, 255] width 242 height 23
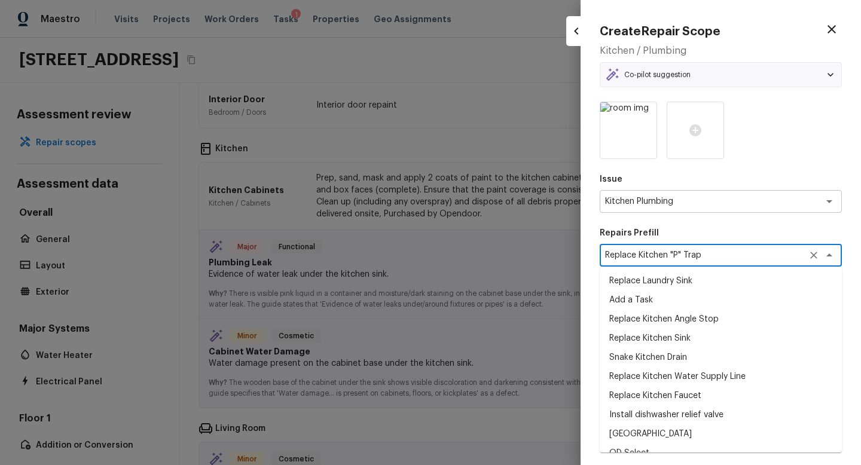
scroll to position [29, 0]
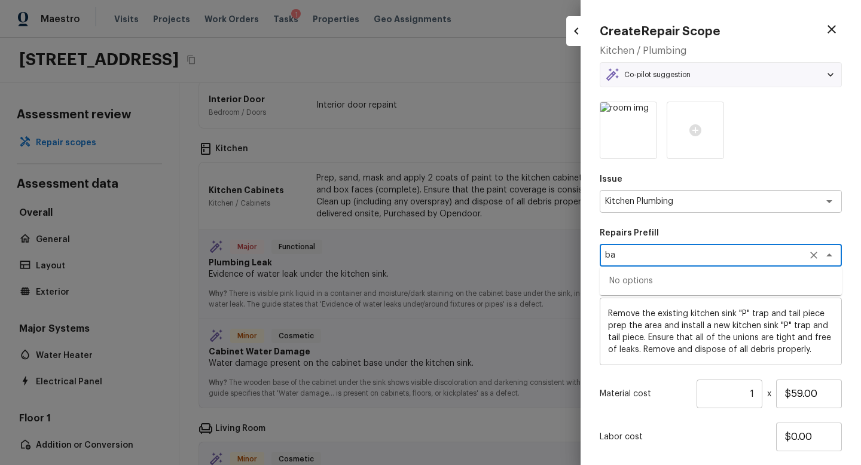
type textarea "b"
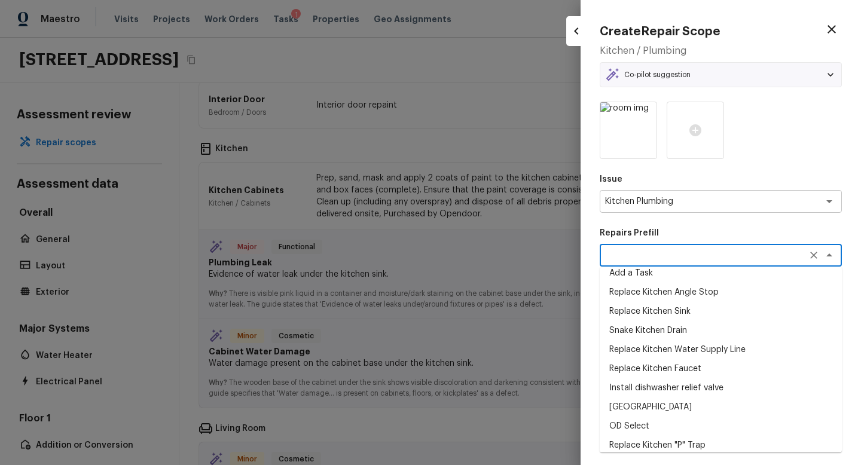
scroll to position [34, 0]
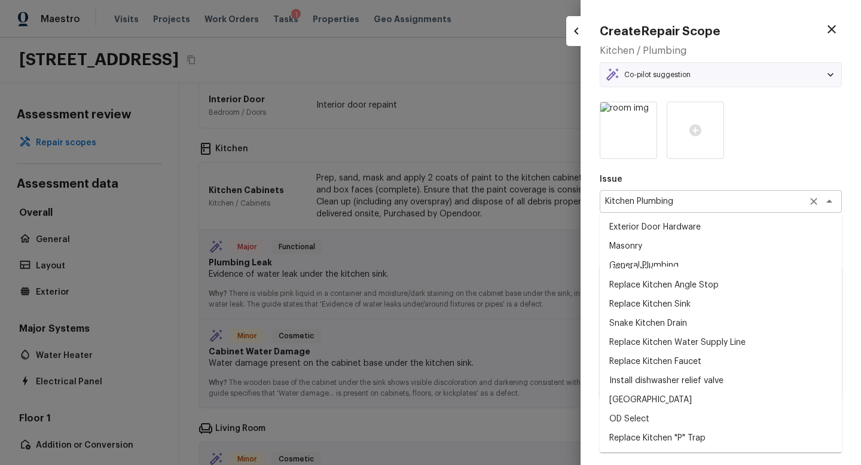
click at [733, 194] on div "Kitchen Plumbing x ​" at bounding box center [721, 201] width 242 height 23
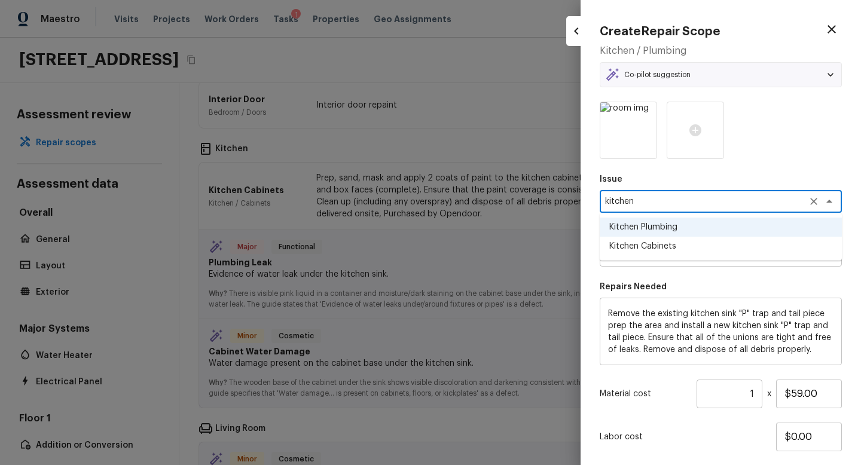
click at [718, 241] on li "Kitchen Cabinets" at bounding box center [721, 246] width 242 height 19
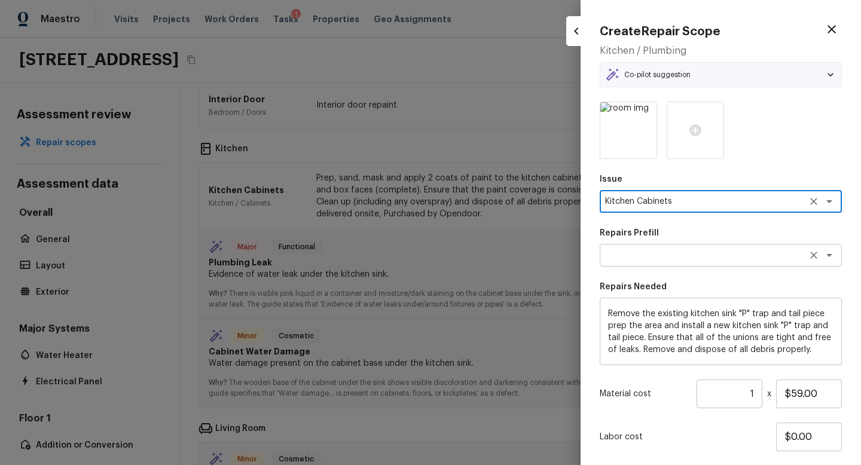
type textarea "Kitchen Cabinets"
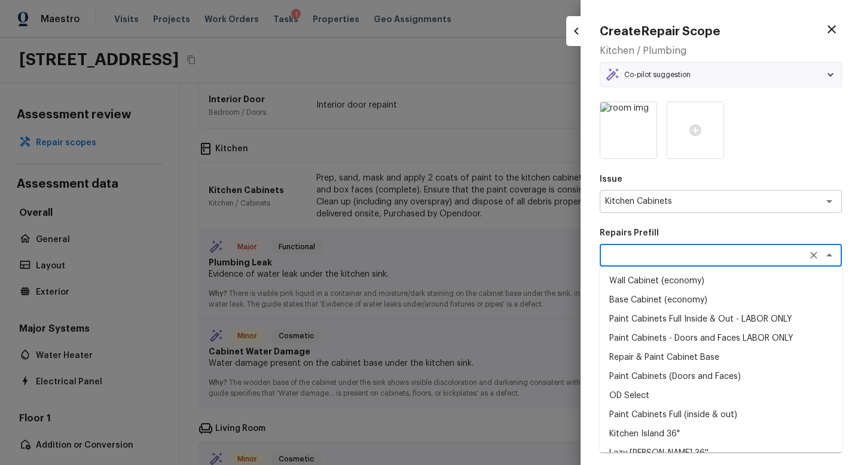
click at [688, 261] on textarea at bounding box center [704, 255] width 198 height 12
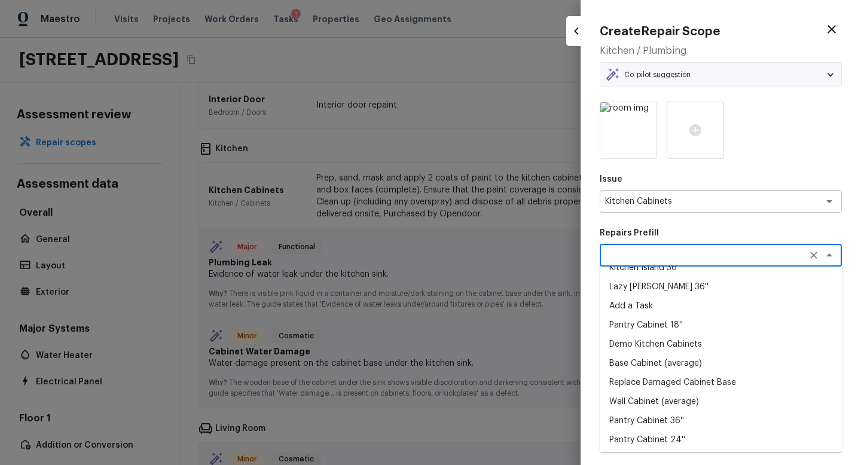
scroll to position [168, 0]
click at [692, 380] on li "Replace Damaged Cabinet Base" at bounding box center [721, 380] width 242 height 19
type textarea "Replace Damaged Cabinet Base"
type textarea "Remove the existing/damage cabinet base and replace with new. Ensure that the n…"
type input "$50.00"
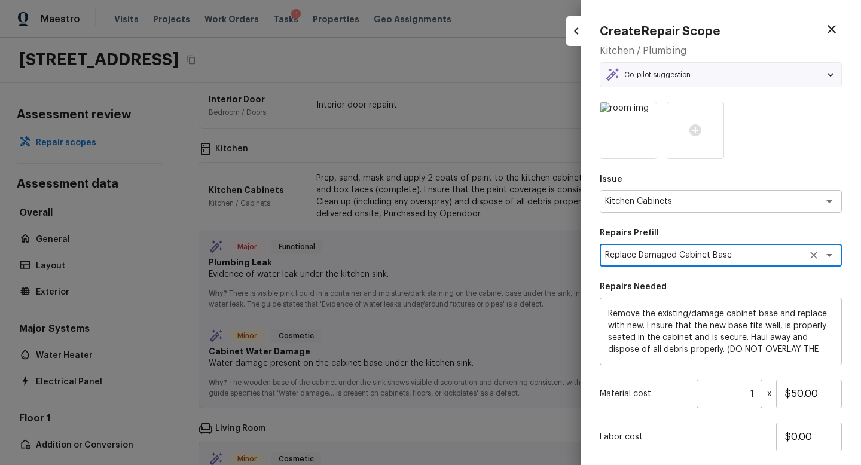
scroll to position [74, 0]
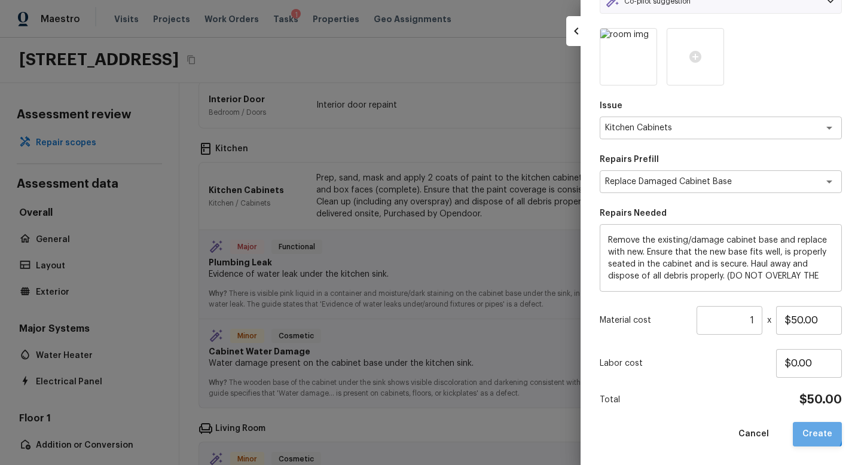
click at [812, 431] on button "Create" at bounding box center [817, 434] width 49 height 25
type textarea "Remove the existing kitchen sink "P" trap and tail piece prep the area and inst…"
type input "$59.00"
type textarea "Kitchen Plumbing"
type textarea "Replace Kitchen "P" Trap"
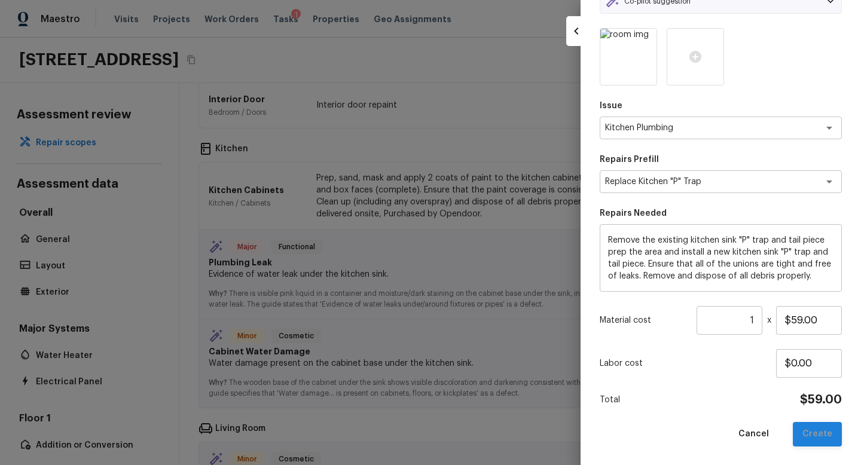
type input "$0.00"
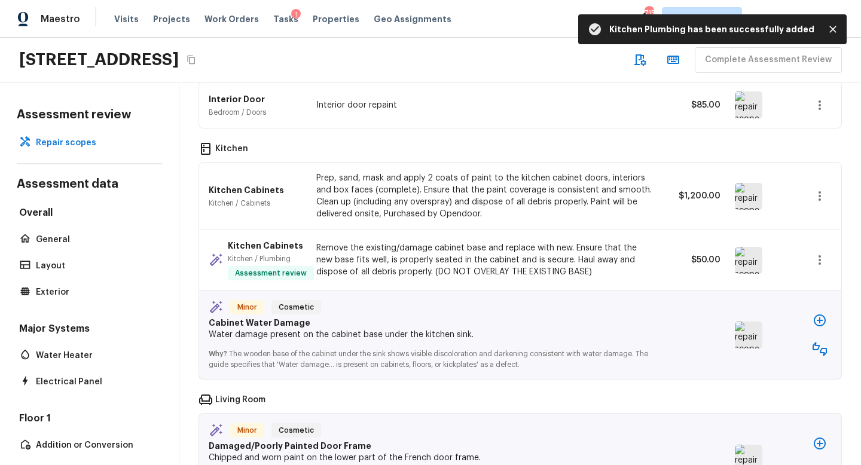
click at [755, 333] on img at bounding box center [749, 335] width 28 height 27
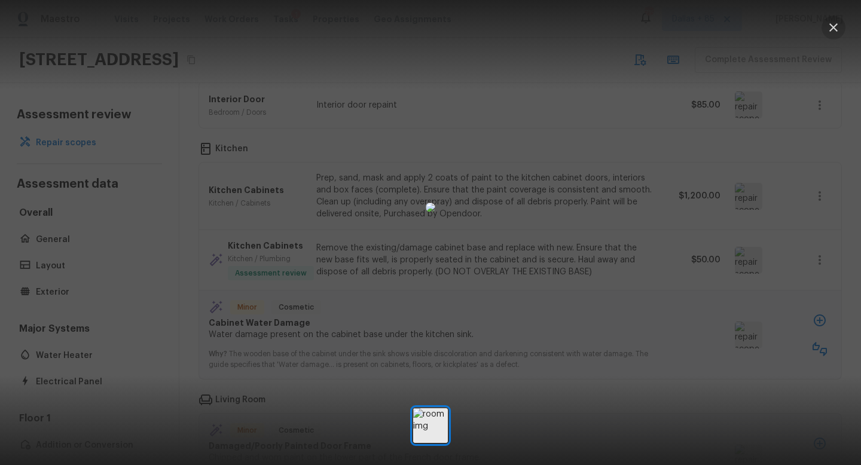
click at [834, 22] on icon "button" at bounding box center [834, 27] width 14 height 14
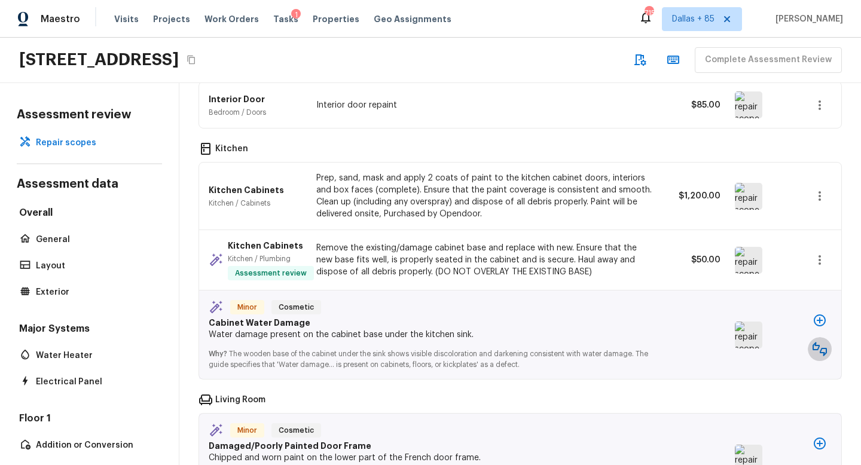
click at [822, 349] on icon "button" at bounding box center [820, 349] width 14 height 14
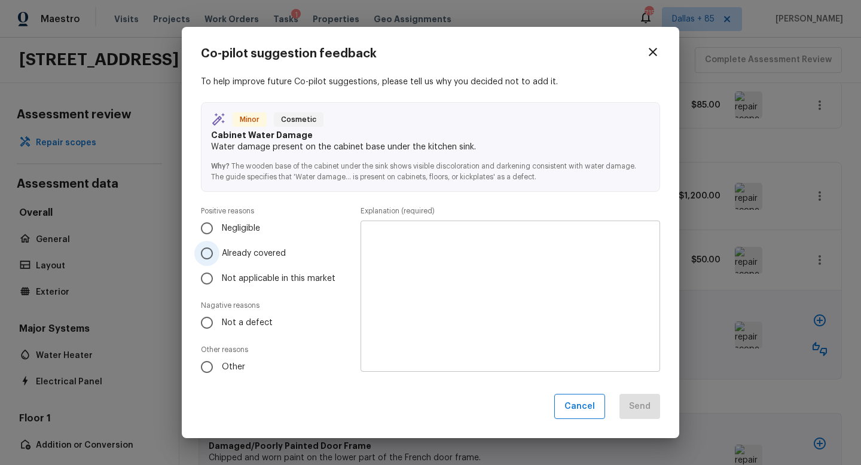
click at [259, 258] on span "Already covered" at bounding box center [254, 254] width 64 height 12
click at [220, 258] on input "Already covered" at bounding box center [206, 253] width 25 height 25
radio input "true"
click at [462, 282] on textarea at bounding box center [510, 296] width 283 height 132
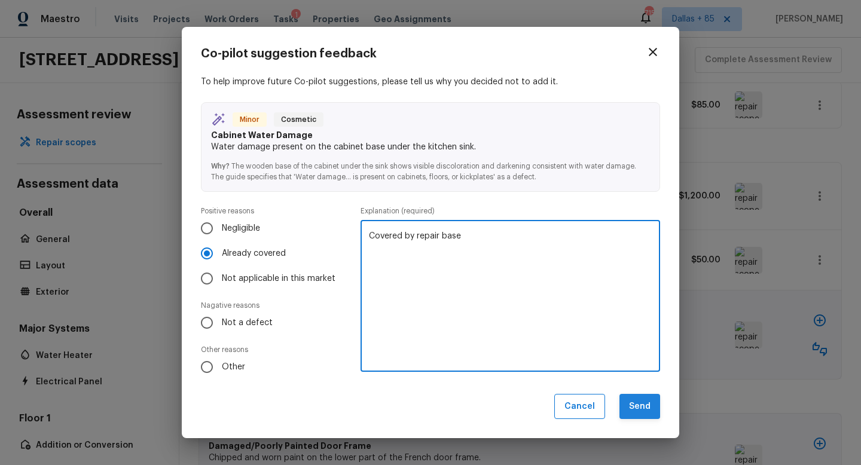
type textarea "Covered by repair base"
click at [649, 409] on button "Send" at bounding box center [640, 407] width 41 height 26
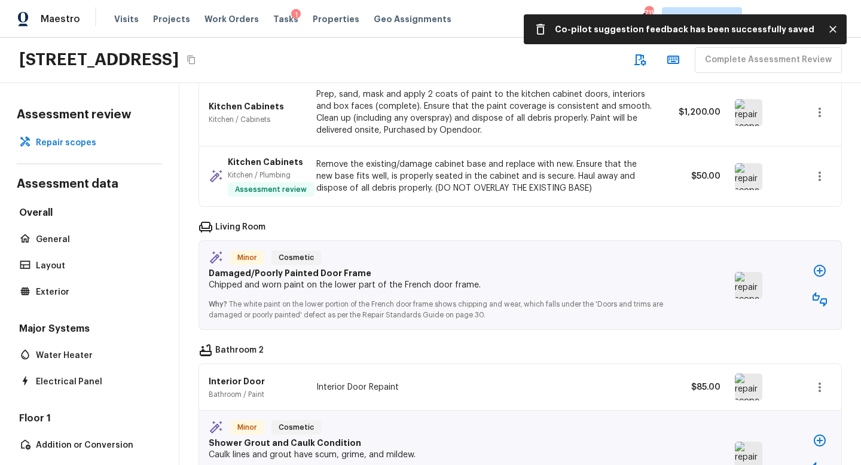
scroll to position [1499, 0]
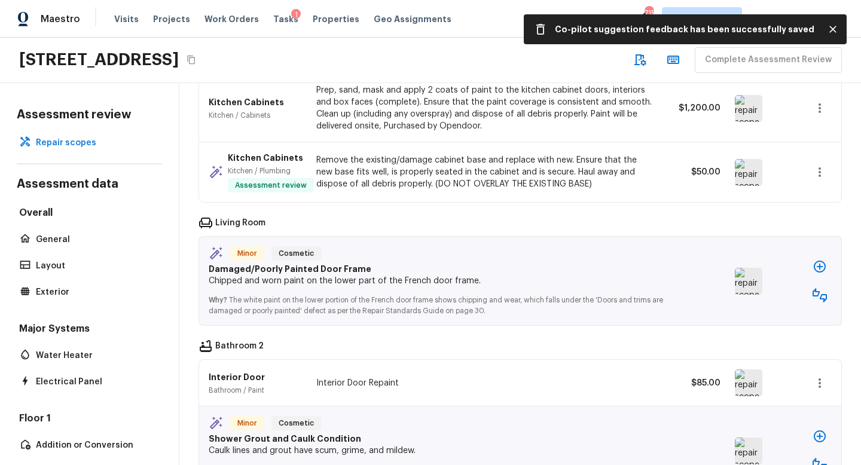
click at [745, 280] on img at bounding box center [749, 281] width 28 height 27
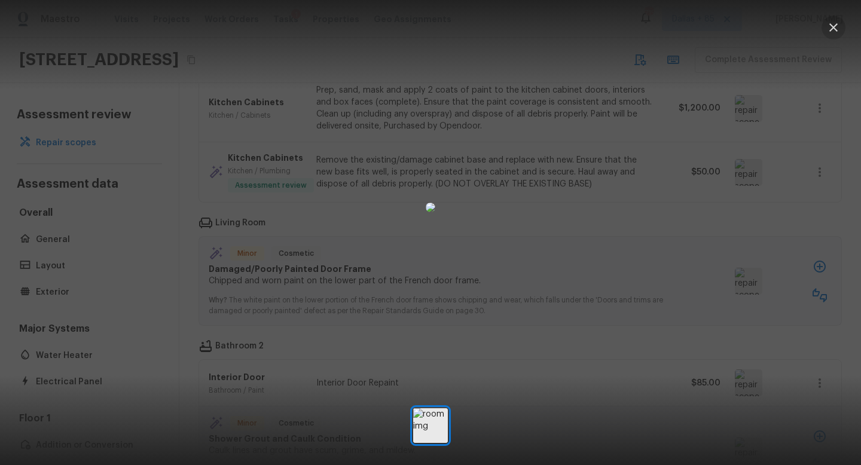
click at [831, 22] on icon "button" at bounding box center [834, 27] width 14 height 14
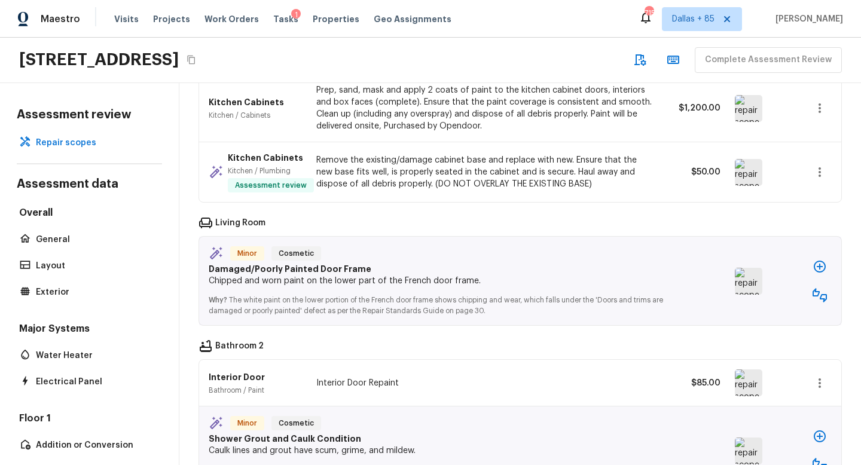
click at [826, 291] on icon "button" at bounding box center [820, 295] width 14 height 14
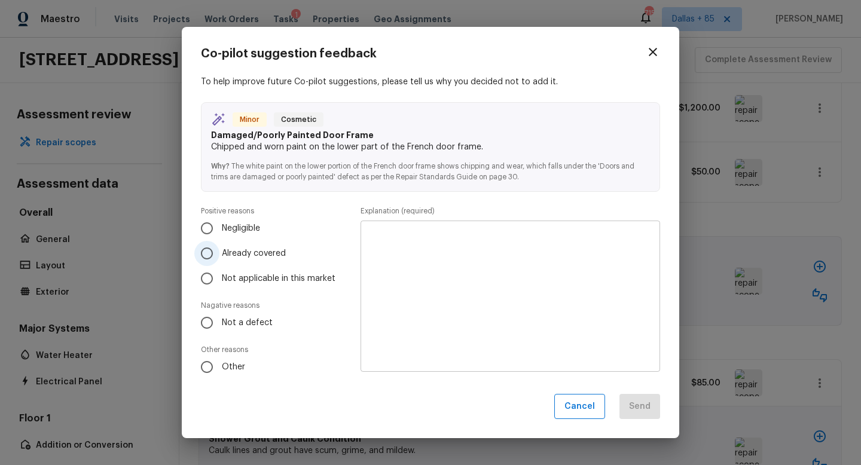
click at [223, 253] on span "Already covered" at bounding box center [254, 254] width 64 height 12
click at [220, 253] on input "Already covered" at bounding box center [206, 253] width 25 height 25
radio input "true"
click at [480, 279] on textarea at bounding box center [510, 296] width 283 height 132
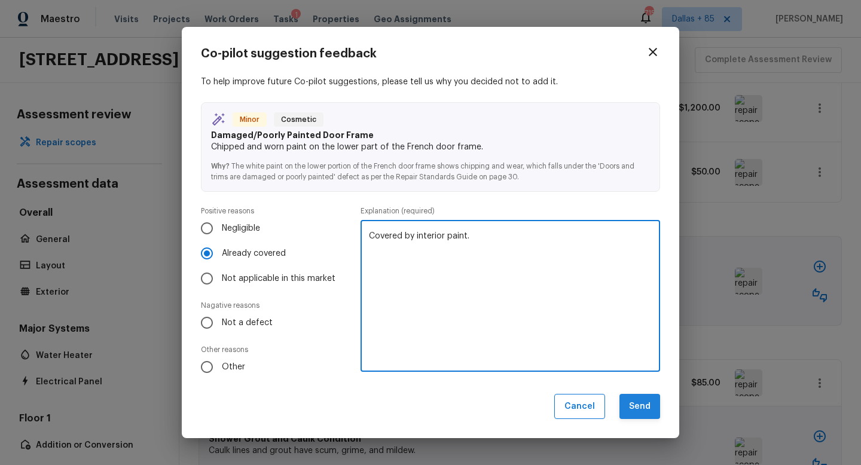
type textarea "Covered by interior paint."
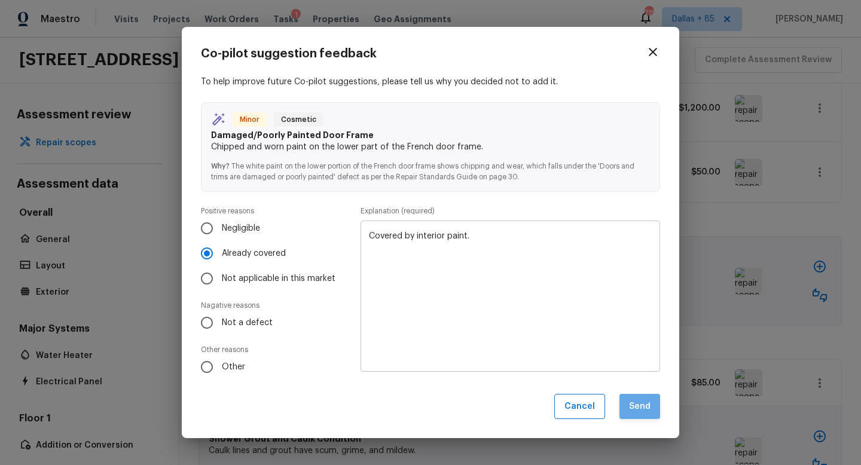
click at [630, 416] on button "Send" at bounding box center [640, 407] width 41 height 26
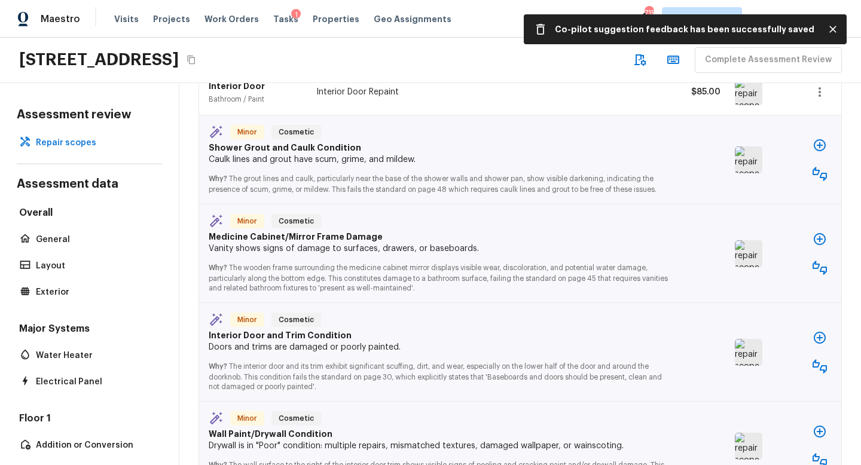
scroll to position [1667, 0]
click at [742, 163] on img at bounding box center [749, 160] width 28 height 27
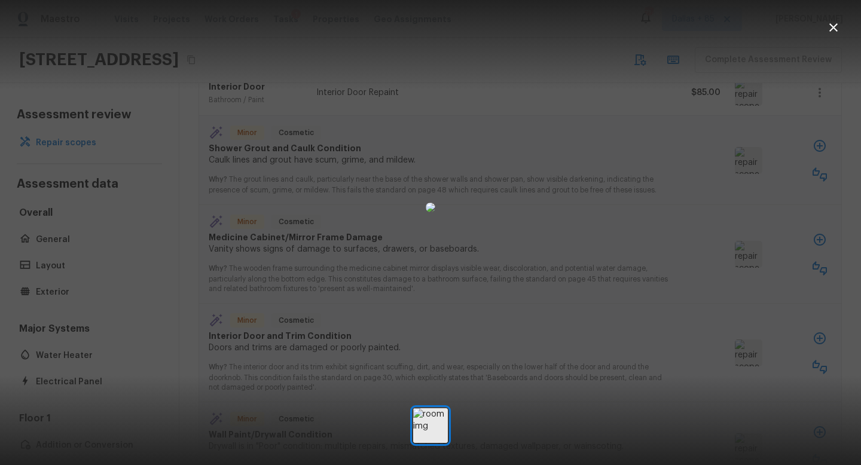
click at [836, 25] on icon "button" at bounding box center [834, 27] width 8 height 8
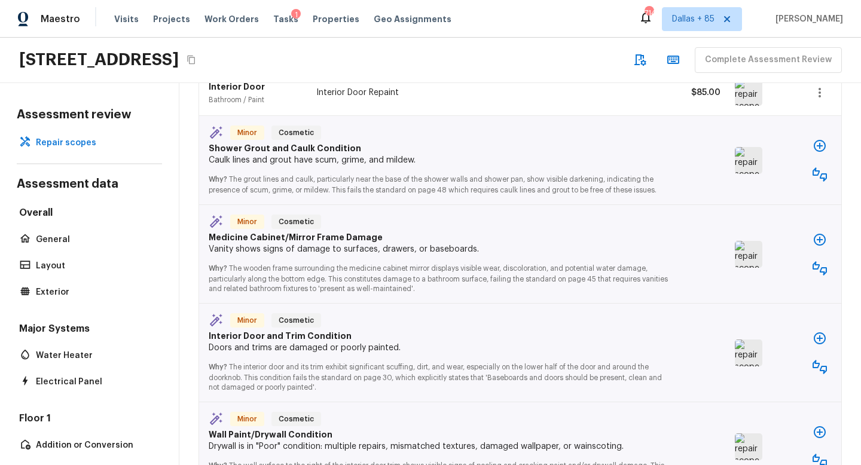
click at [818, 171] on icon "button" at bounding box center [820, 174] width 14 height 14
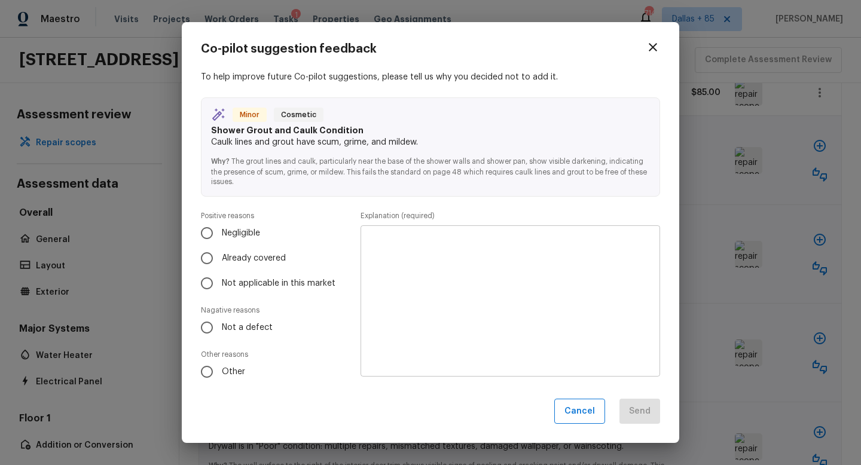
click at [191, 262] on div "Co-pilot suggestion feedback To help improve future Co-pilot suggestions, pleas…" at bounding box center [431, 233] width 498 height 422
click at [203, 333] on input "Not a defect" at bounding box center [206, 327] width 25 height 25
radio input "true"
click at [498, 273] on textarea at bounding box center [510, 301] width 283 height 132
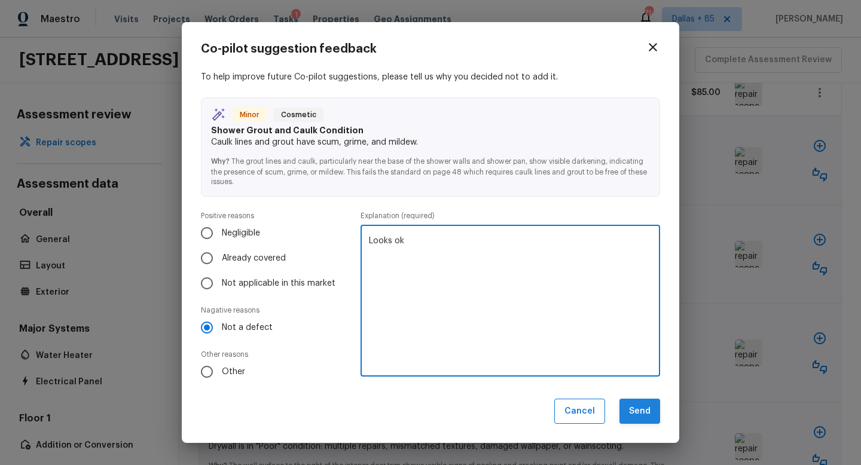
type textarea "Looks ok"
click at [642, 407] on button "Send" at bounding box center [640, 412] width 41 height 26
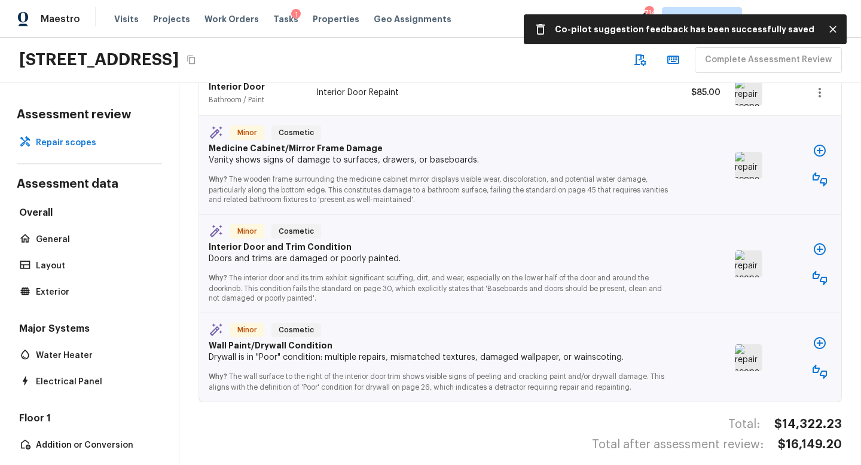
click at [736, 159] on img at bounding box center [749, 165] width 28 height 27
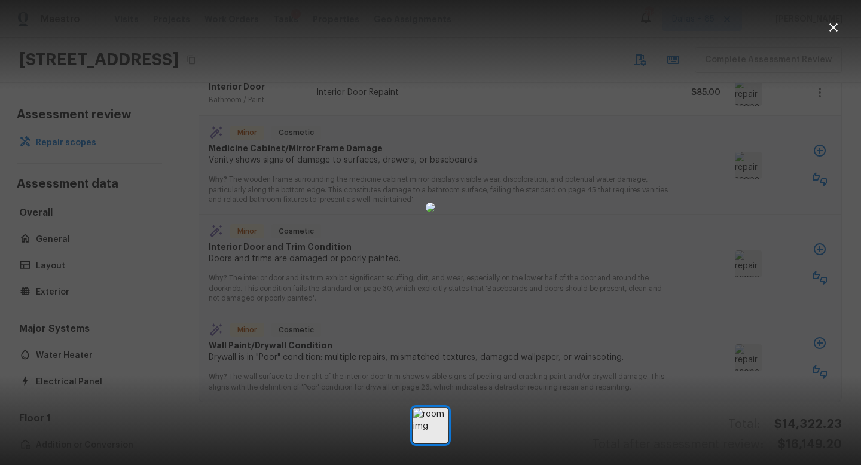
click at [831, 22] on icon "button" at bounding box center [834, 27] width 14 height 14
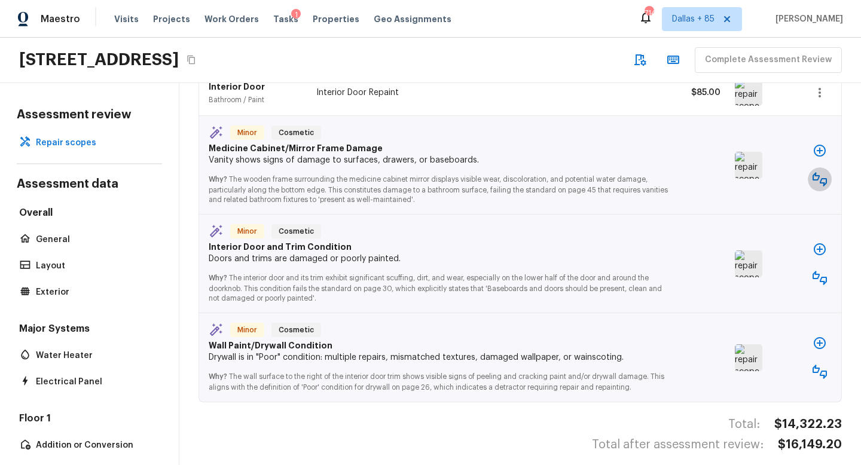
click at [813, 179] on icon "button" at bounding box center [820, 179] width 14 height 14
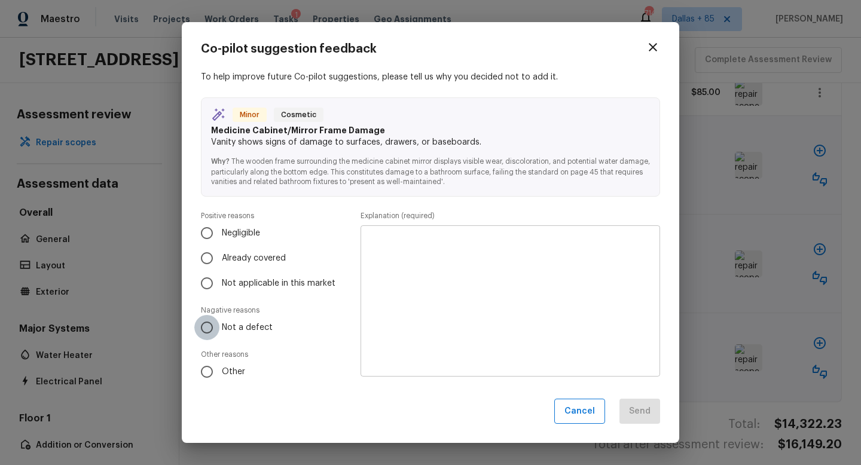
click at [202, 339] on input "Not a defect" at bounding box center [206, 327] width 25 height 25
radio input "true"
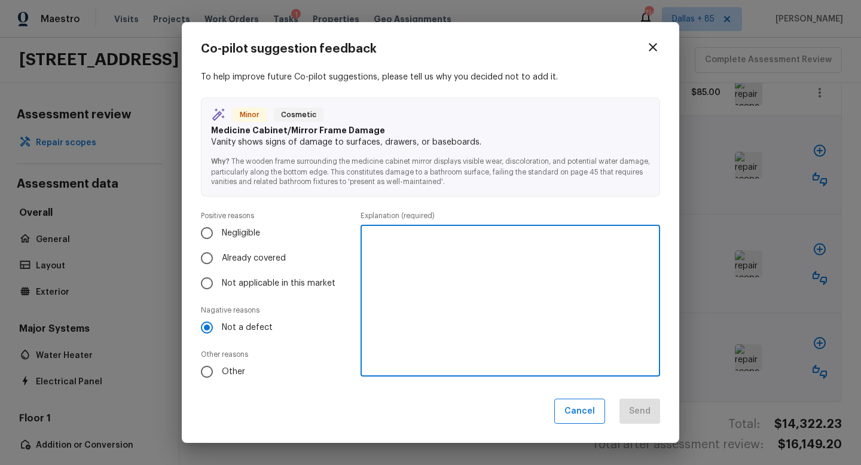
click at [523, 302] on textarea at bounding box center [510, 301] width 283 height 132
type textarea "Minimal damage"
click at [639, 413] on button "Send" at bounding box center [640, 412] width 41 height 26
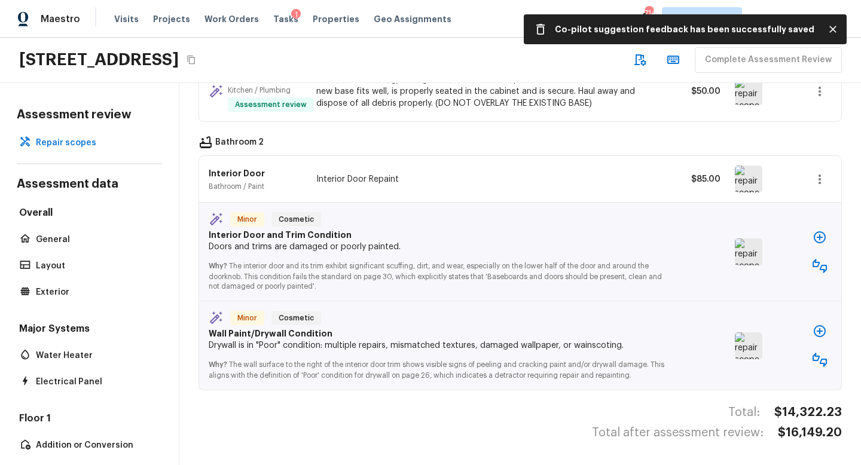
scroll to position [1579, 0]
click at [743, 250] on img at bounding box center [749, 252] width 28 height 27
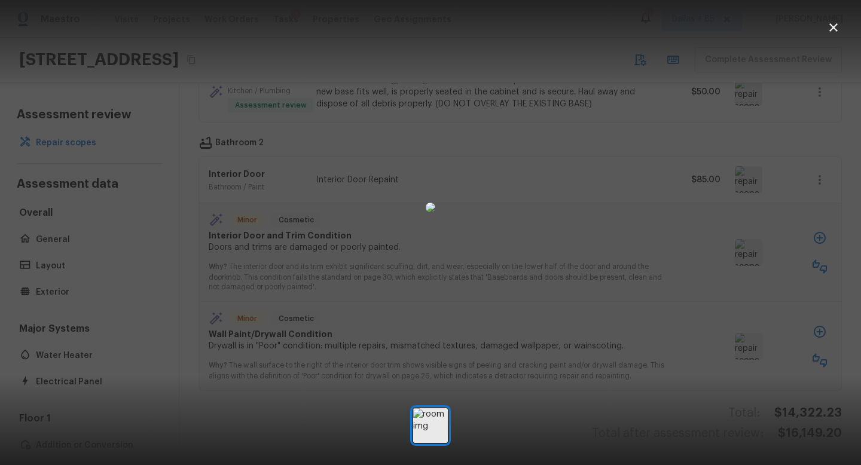
click at [834, 26] on icon "button" at bounding box center [834, 27] width 8 height 8
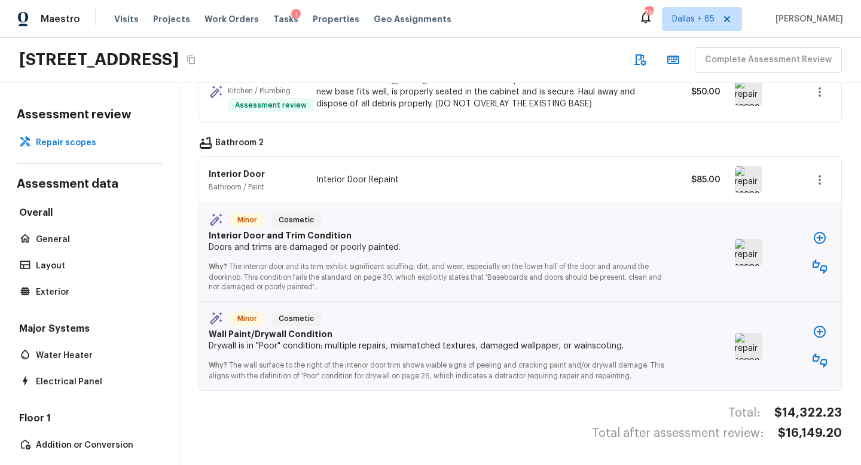
click at [819, 264] on icon "button" at bounding box center [820, 267] width 14 height 14
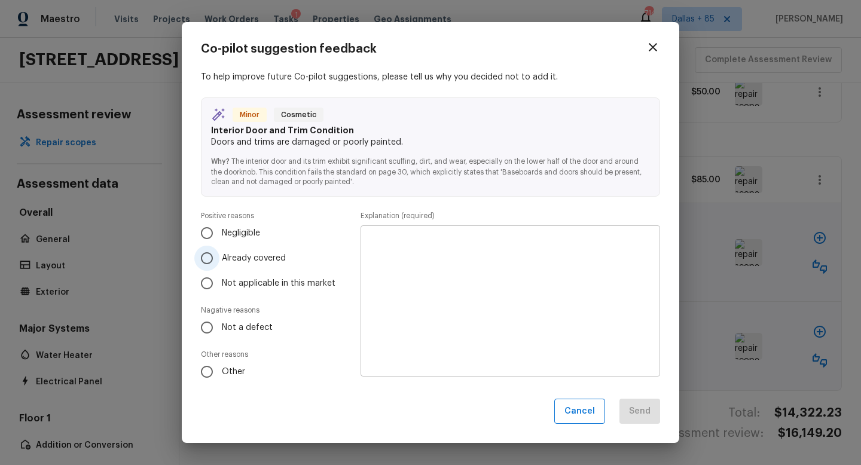
click at [261, 260] on span "Already covered" at bounding box center [254, 258] width 64 height 12
click at [220, 260] on input "Already covered" at bounding box center [206, 258] width 25 height 25
radio input "true"
click at [529, 288] on textarea at bounding box center [510, 301] width 283 height 132
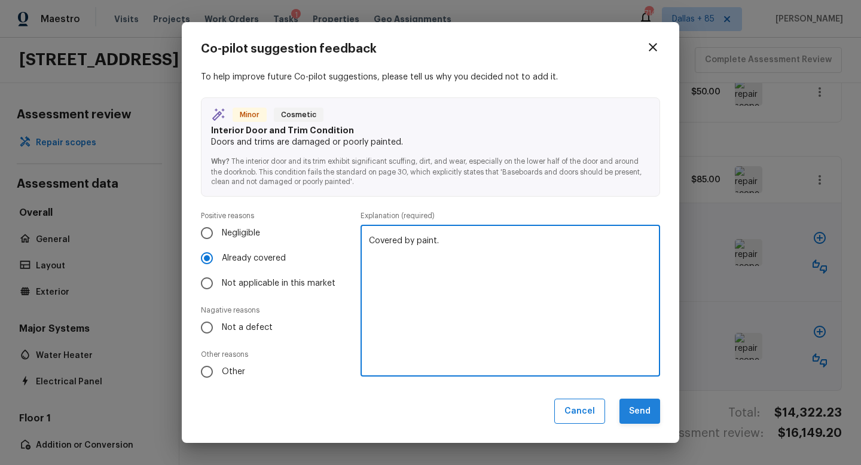
type textarea "Covered by paint."
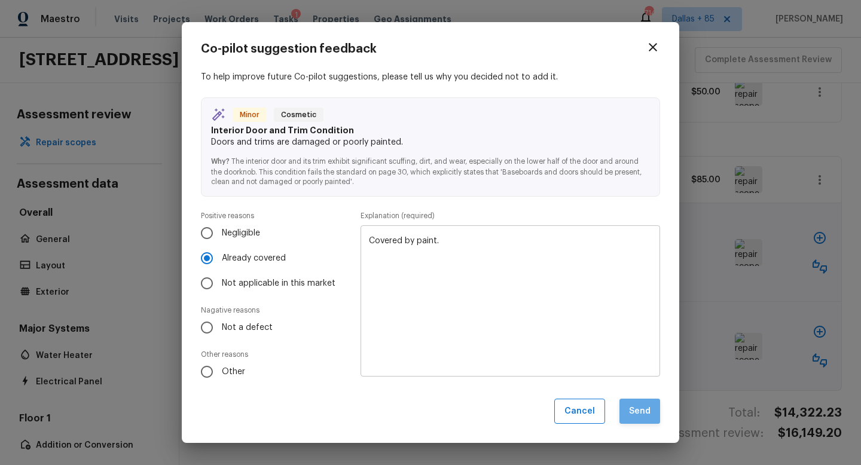
click at [646, 407] on button "Send" at bounding box center [640, 412] width 41 height 26
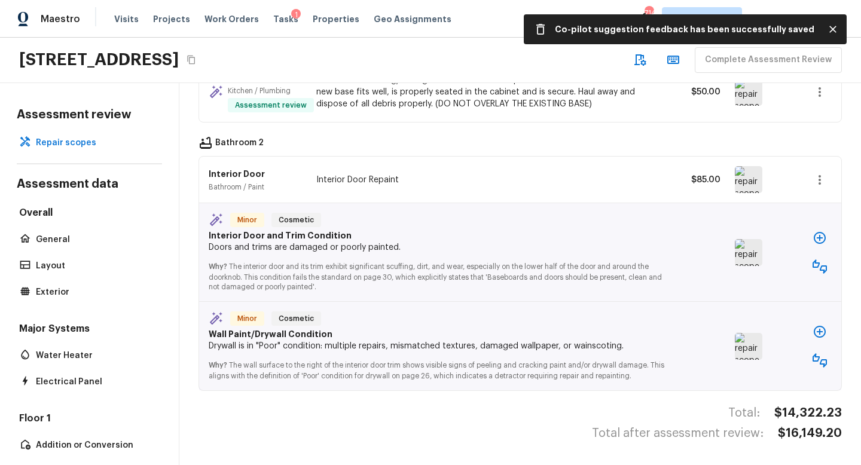
scroll to position [1480, 0]
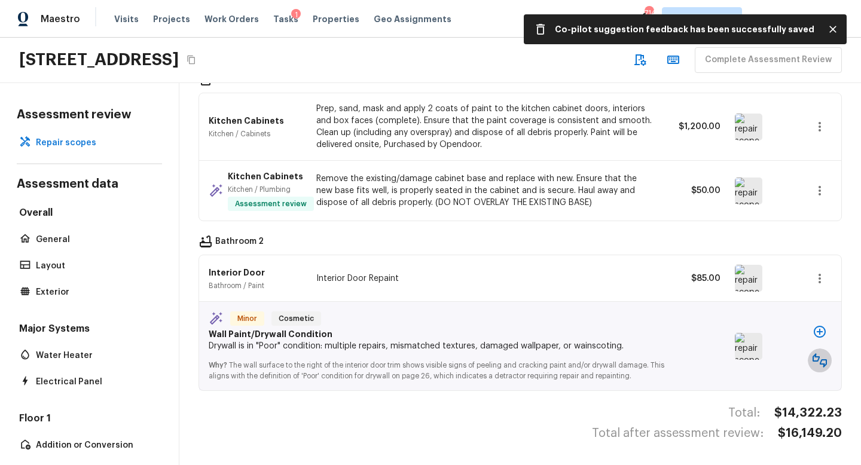
click at [817, 364] on icon "button" at bounding box center [820, 361] width 14 height 14
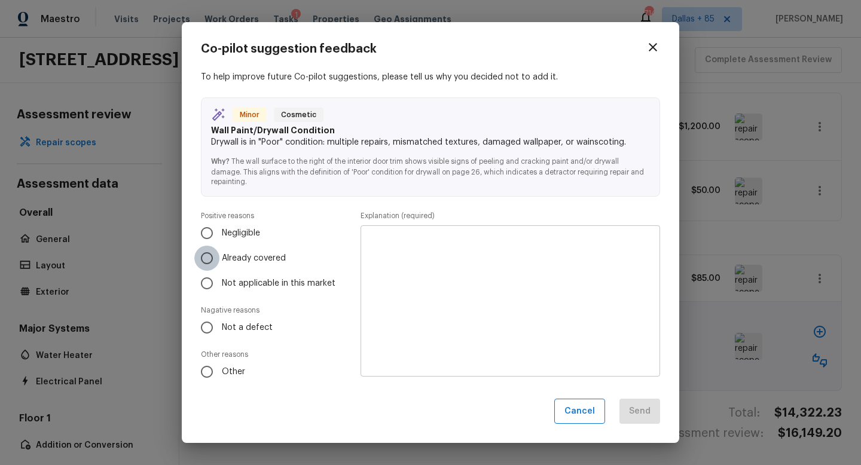
click at [206, 259] on input "Already covered" at bounding box center [206, 258] width 25 height 25
radio input "true"
click at [441, 298] on textarea at bounding box center [510, 301] width 283 height 132
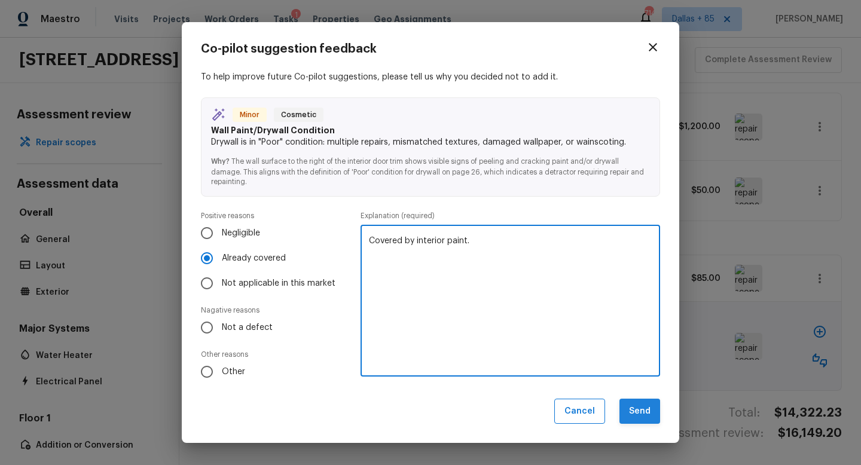
type textarea "Covered by interior paint."
click at [633, 421] on button "Send" at bounding box center [640, 412] width 41 height 26
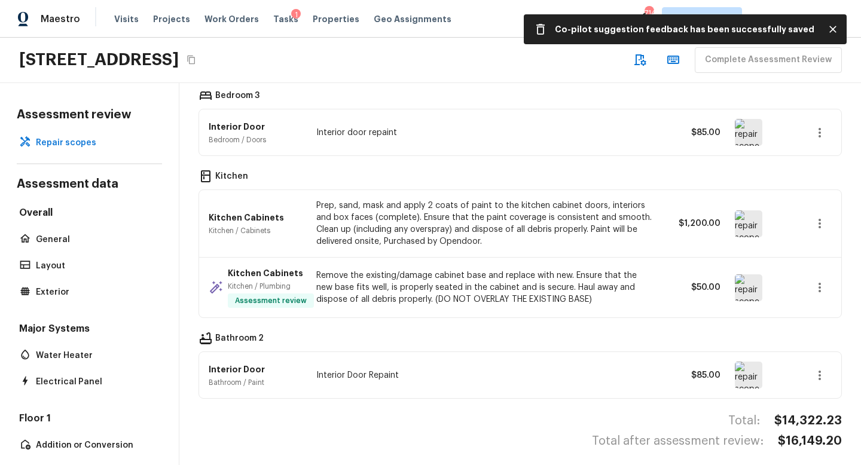
scroll to position [1385, 0]
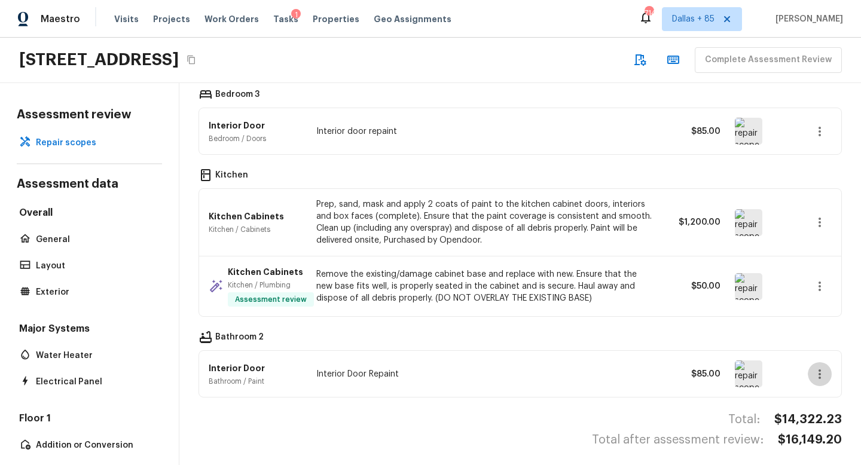
click at [816, 374] on icon "button" at bounding box center [820, 374] width 14 height 14
click at [802, 393] on li "Remove" at bounding box center [815, 397] width 78 height 36
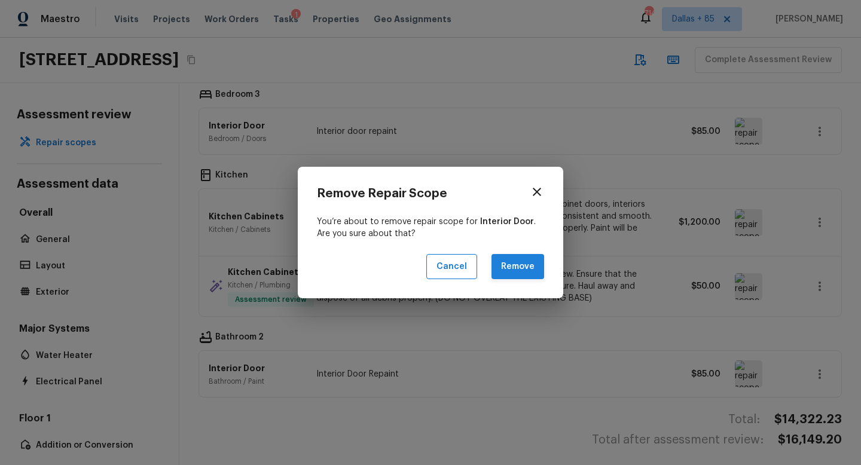
click at [515, 277] on button "Remove" at bounding box center [518, 267] width 53 height 26
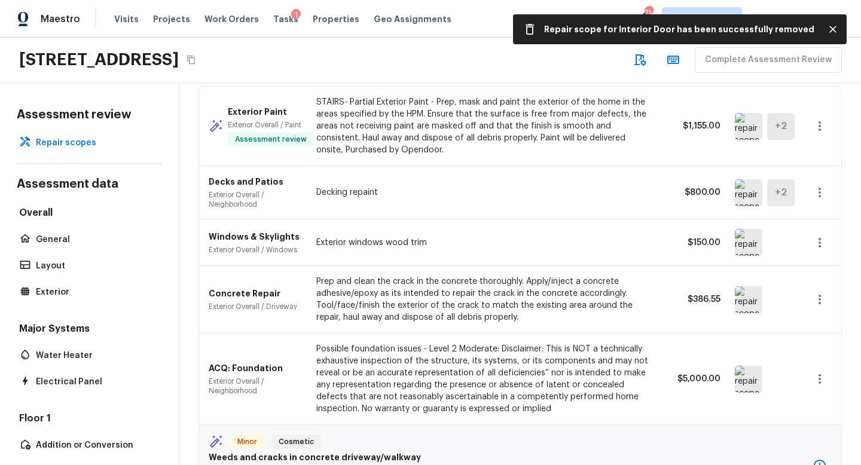
scroll to position [0, 0]
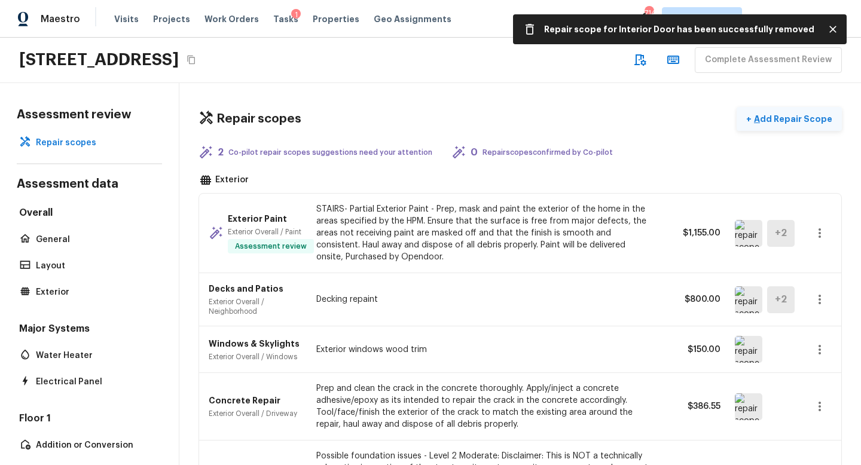
click at [776, 116] on p "Add Repair Scope" at bounding box center [792, 119] width 81 height 12
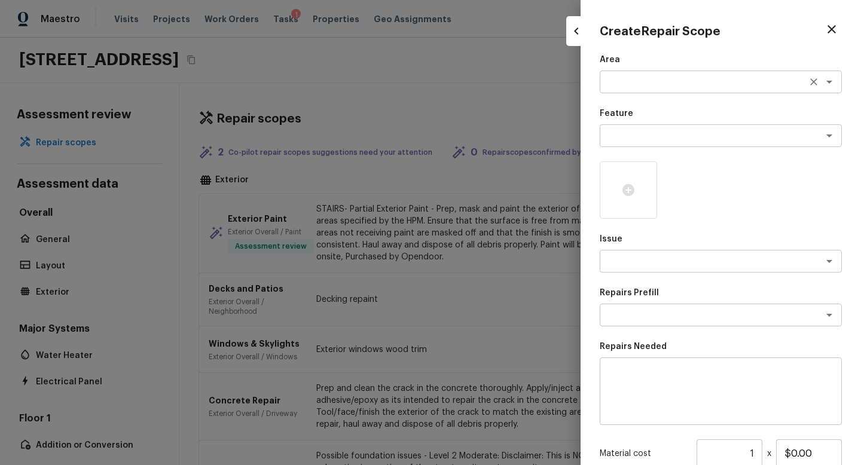
click at [753, 89] on div "x ​" at bounding box center [721, 82] width 242 height 23
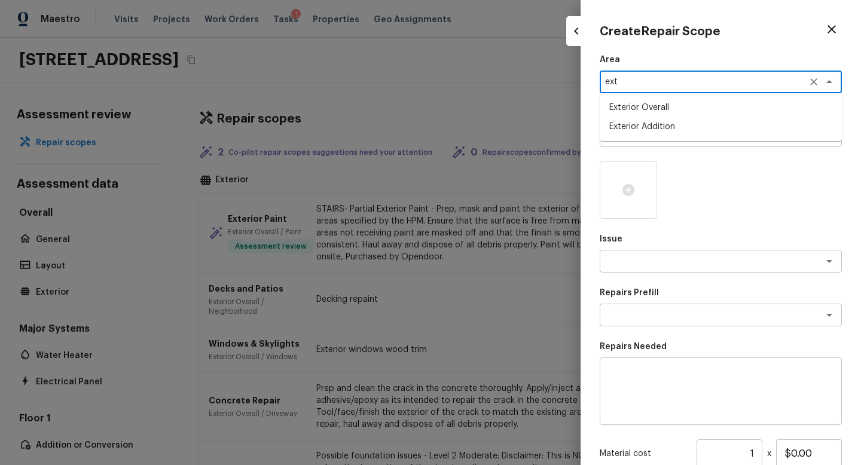
click at [729, 104] on li "Exterior Overall" at bounding box center [721, 107] width 242 height 19
type textarea "Exterior Overall"
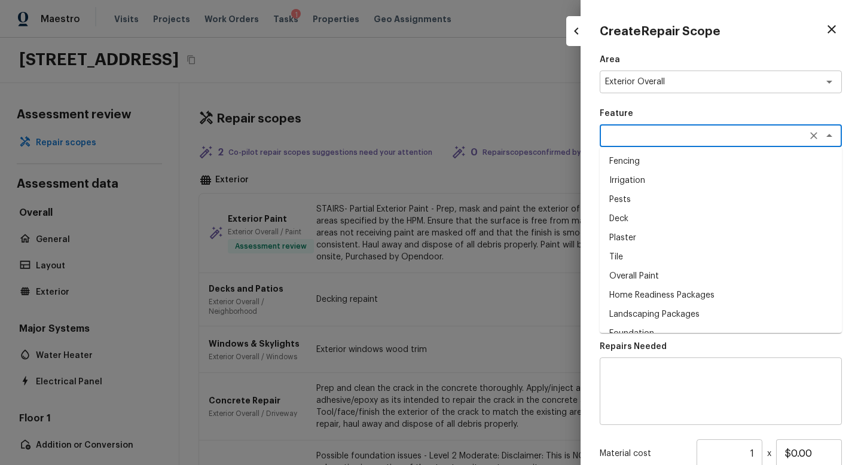
click at [657, 135] on textarea at bounding box center [704, 136] width 198 height 12
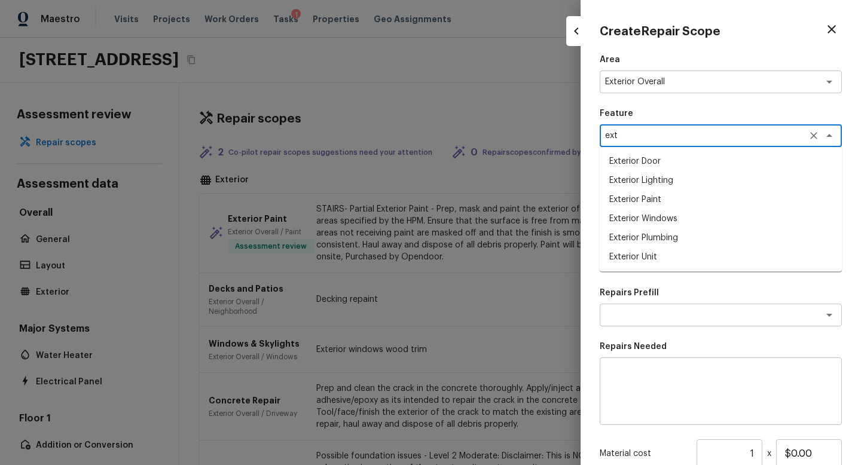
click at [635, 200] on li "Exterior Paint" at bounding box center [721, 199] width 242 height 19
type textarea "Exterior Paint"
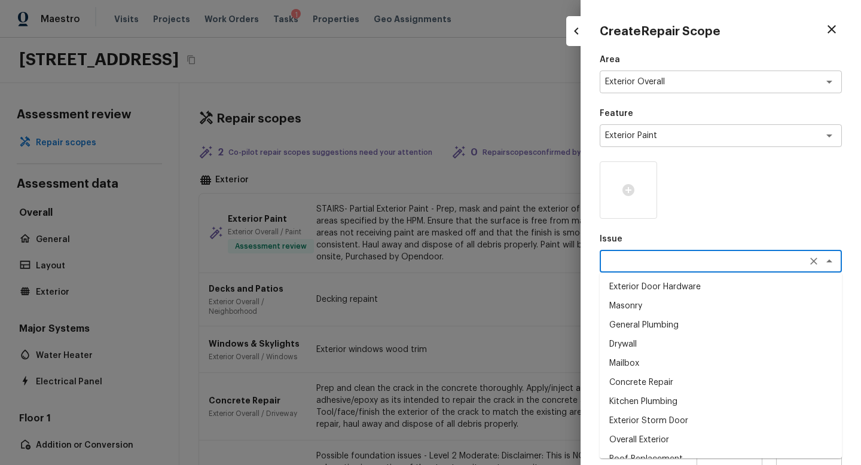
click at [643, 263] on textarea at bounding box center [704, 261] width 198 height 12
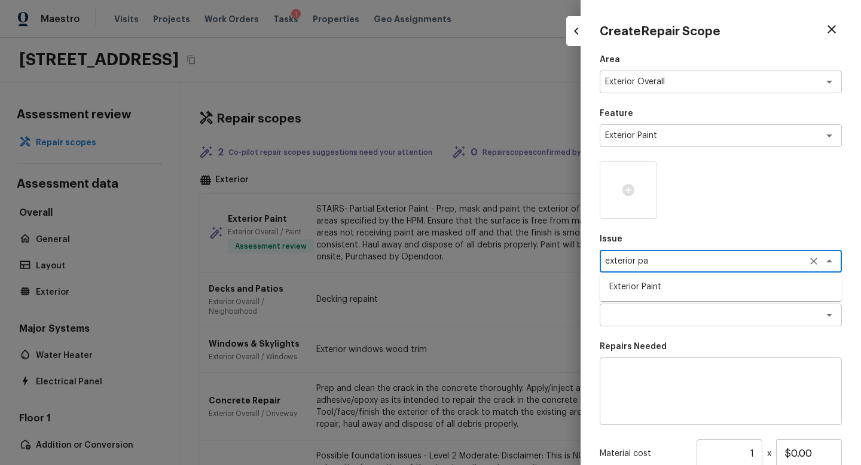
click at [631, 284] on li "Exterior Paint" at bounding box center [721, 287] width 242 height 19
type textarea "Exterior Paint"
click at [634, 313] on textarea at bounding box center [704, 315] width 198 height 12
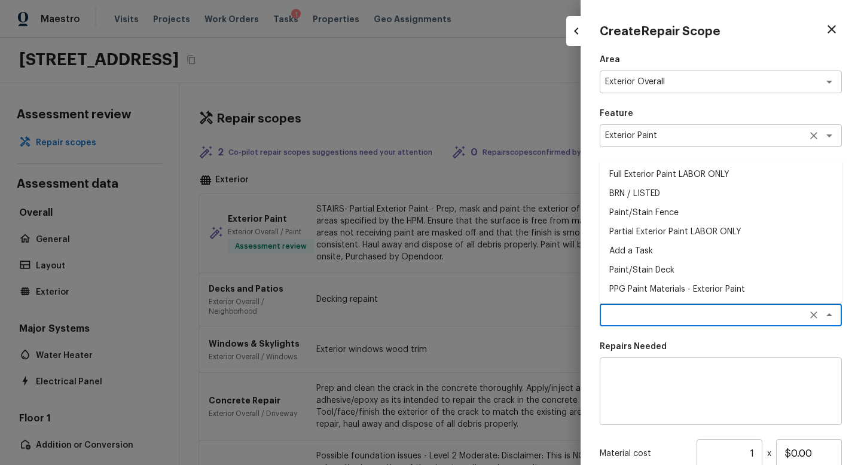
click at [660, 132] on textarea "Exterior Paint" at bounding box center [704, 136] width 198 height 12
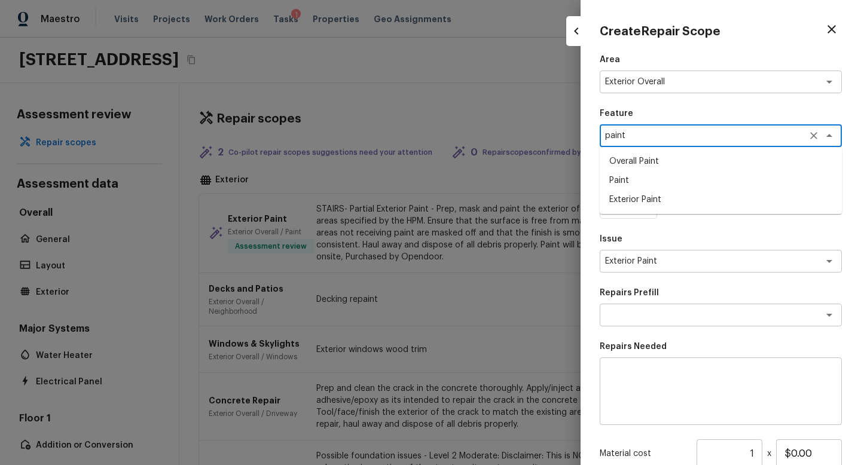
click at [652, 184] on li "Paint" at bounding box center [721, 180] width 242 height 19
type textarea "Paint"
click at [664, 260] on textarea "Exterior Paint" at bounding box center [704, 261] width 198 height 12
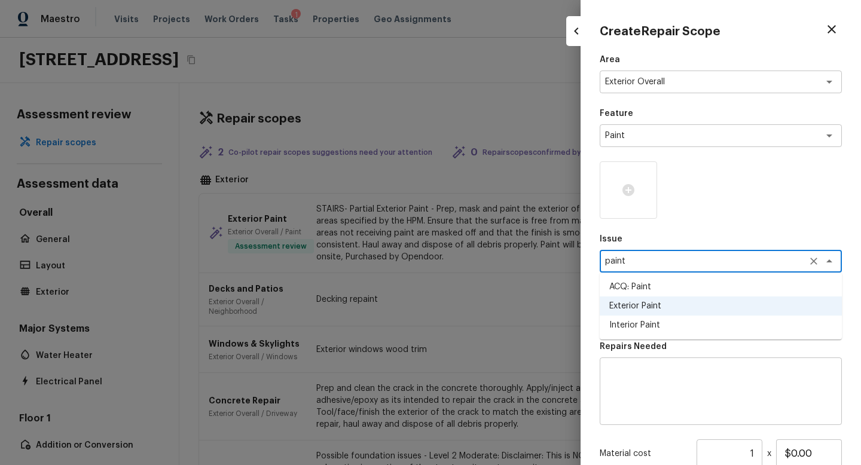
click at [654, 285] on li "ACQ: Paint" at bounding box center [721, 287] width 242 height 19
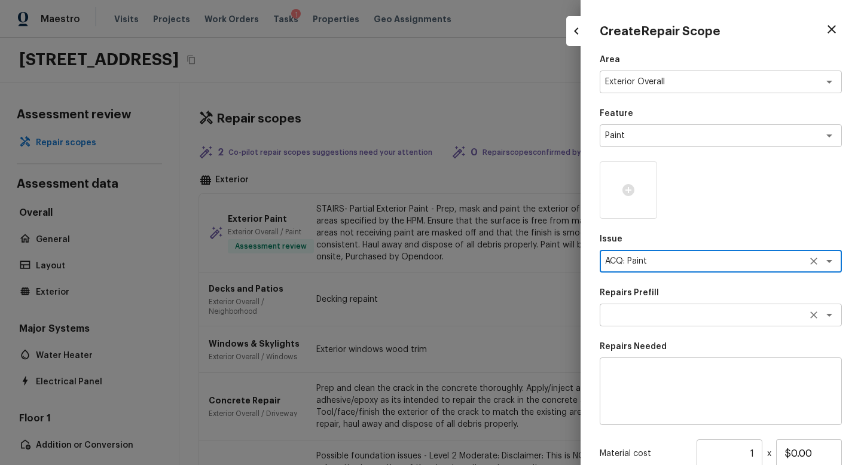
type textarea "ACQ: Paint"
click at [641, 311] on textarea at bounding box center [704, 315] width 198 height 12
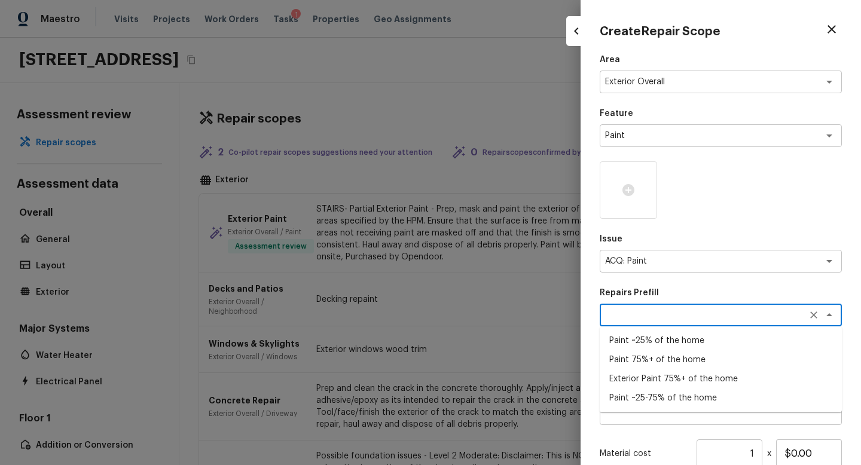
click at [644, 379] on li "Exterior Paint 75%+ of the home" at bounding box center [721, 379] width 242 height 19
type textarea "Exterior Paint 75%+ of the home"
type textarea "Acquisition Scope: 75%+ of the home exterior will likely require paint"
type input "$1.94"
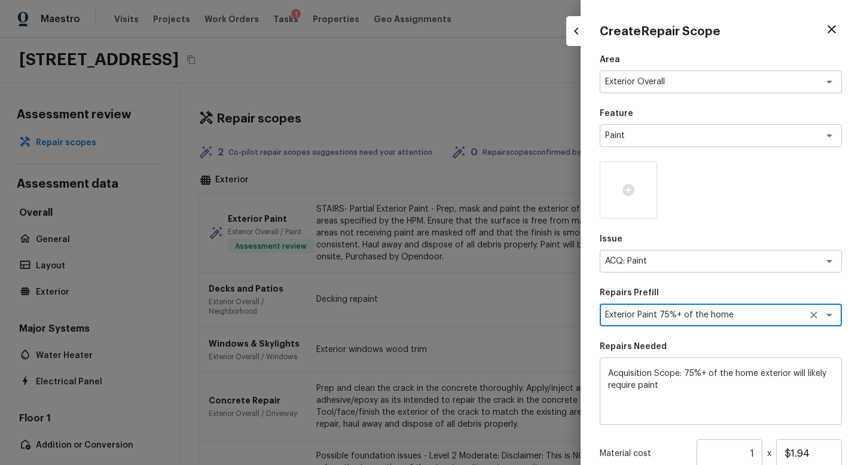
scroll to position [133, 0]
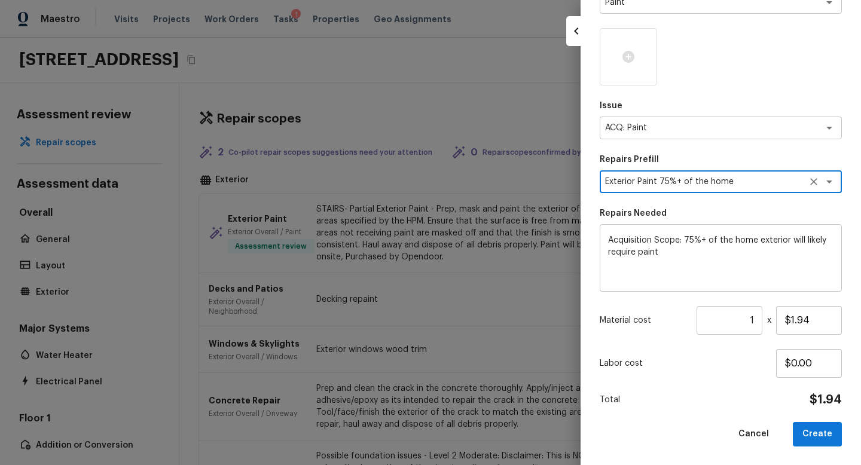
click at [756, 319] on input "1" at bounding box center [730, 320] width 66 height 29
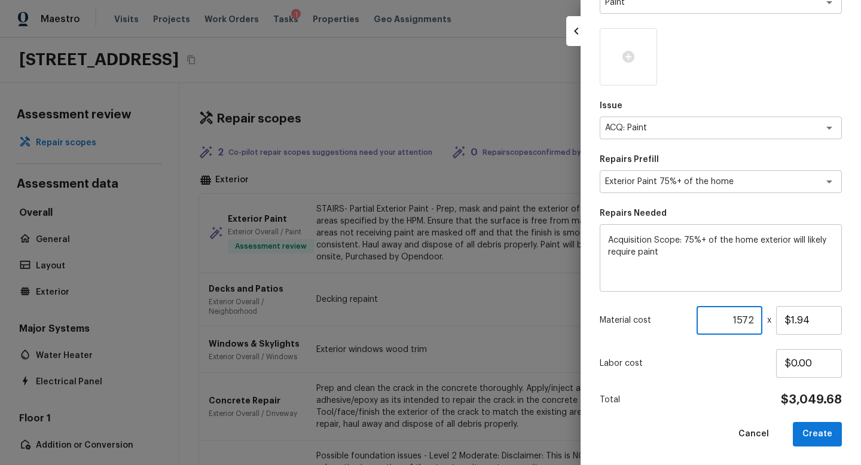
type input "1572"
click at [735, 378] on div "Area Exterior Overall x ​ Feature Paint x ​ Issue ACQ: Paint x ​ Repairs Prefil…" at bounding box center [721, 183] width 242 height 526
click at [809, 435] on button "Create" at bounding box center [817, 434] width 49 height 25
type input "1"
type input "$0.00"
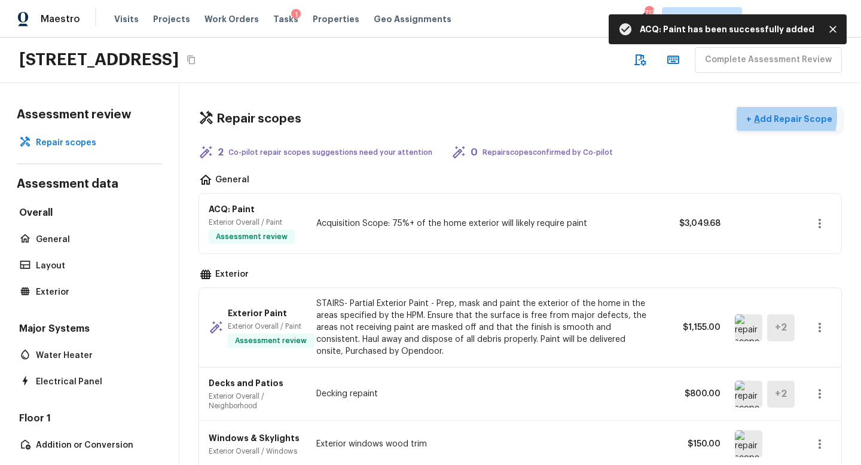
click at [769, 116] on p "Add Repair Scope" at bounding box center [792, 119] width 81 height 12
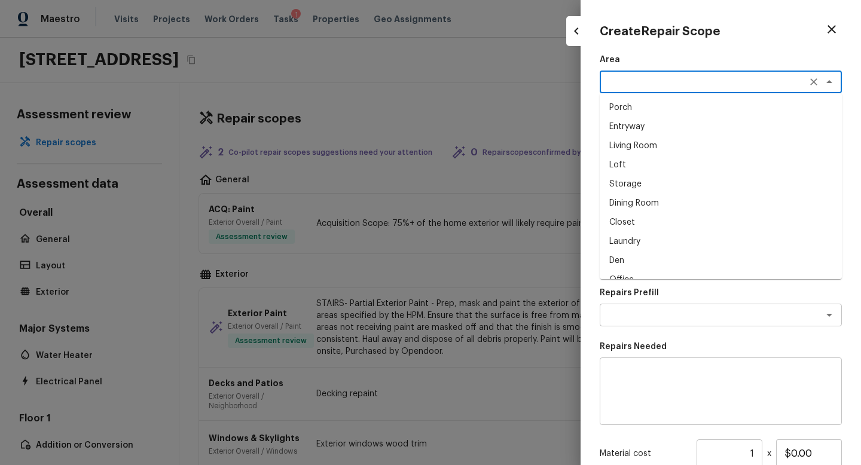
click at [638, 77] on textarea at bounding box center [704, 82] width 198 height 12
click at [635, 103] on li "Exterior Overall" at bounding box center [721, 107] width 242 height 19
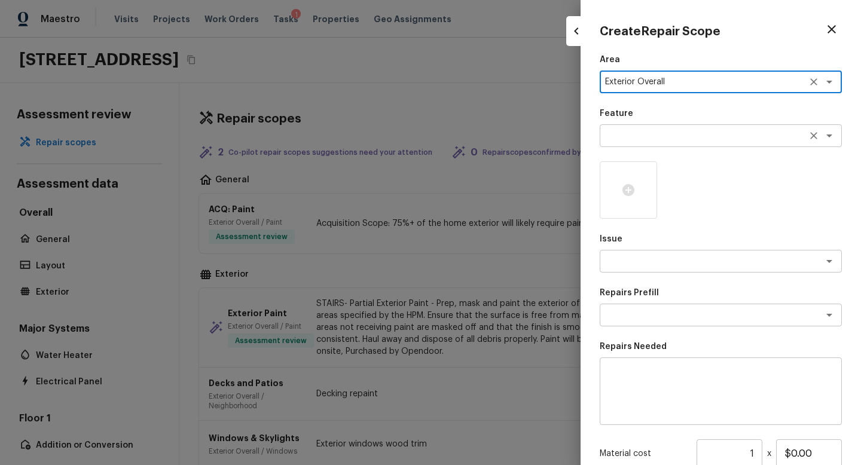
type textarea "Exterior Overall"
click at [634, 135] on textarea at bounding box center [704, 136] width 198 height 12
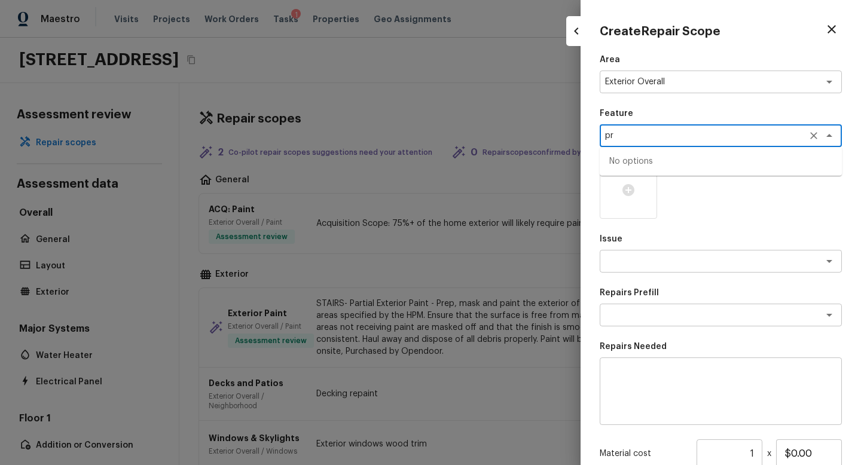
type textarea "p"
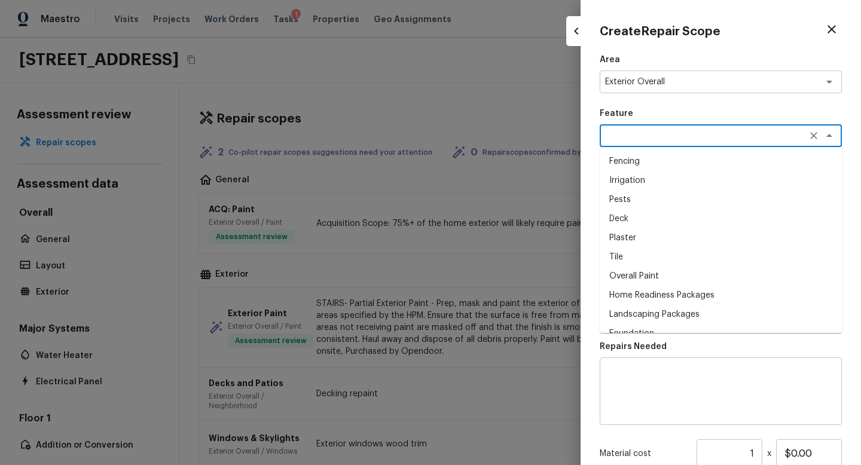
type textarea "j"
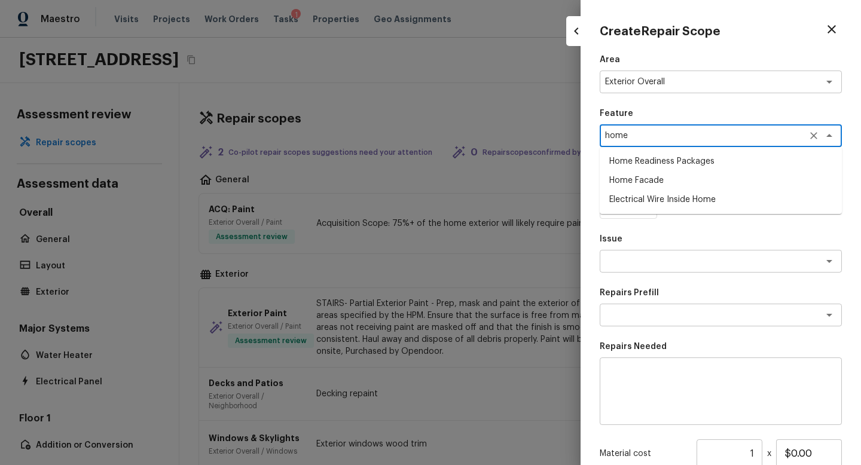
click at [637, 180] on li "Home Facade" at bounding box center [721, 180] width 242 height 19
type textarea "Home Facade"
click at [627, 255] on textarea at bounding box center [704, 261] width 198 height 12
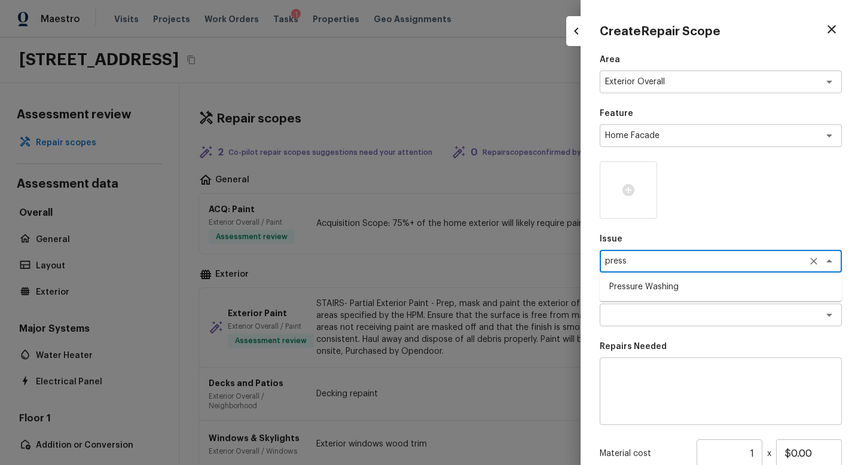
click at [622, 291] on li "Pressure Washing" at bounding box center [721, 287] width 242 height 19
type textarea "Pressure Washing"
click at [630, 318] on textarea at bounding box center [704, 315] width 198 height 12
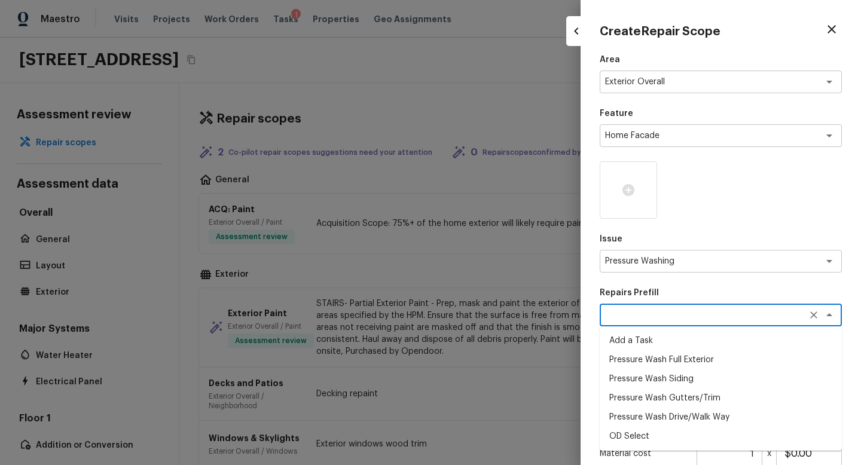
click at [636, 356] on li "Pressure Wash Full Exterior" at bounding box center [721, 360] width 242 height 19
type textarea "Pressure Wash Full Exterior"
type textarea "Pressure wash the House, Flatwork, Deck and Garage interior."
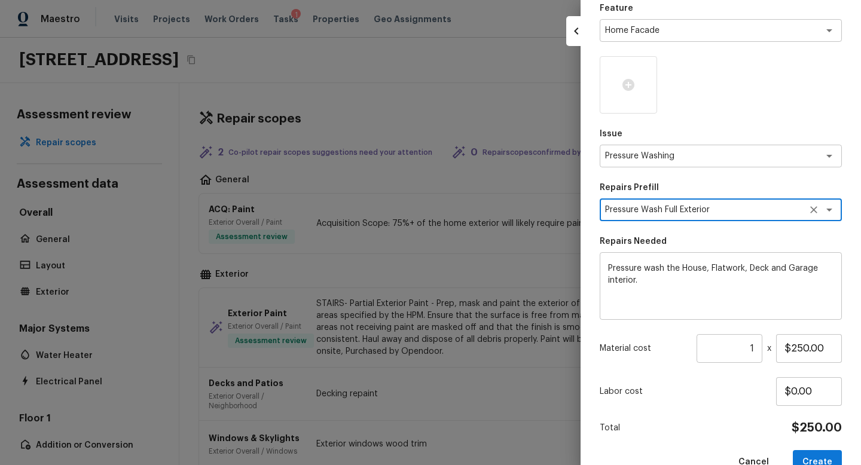
scroll to position [117, 0]
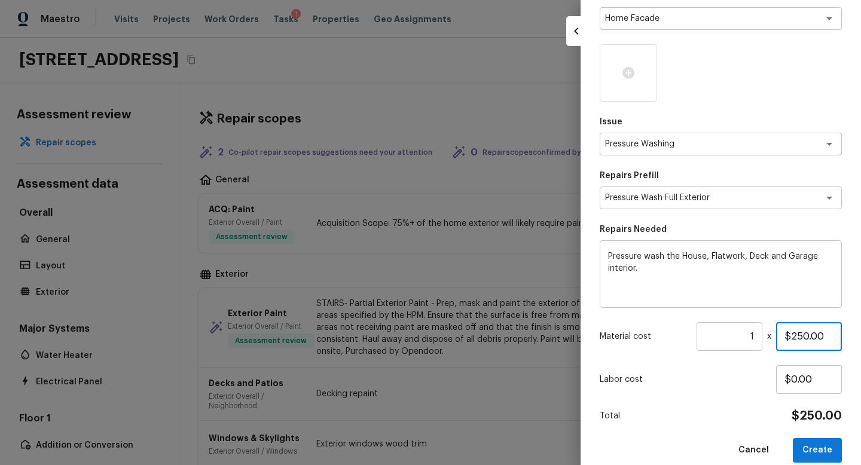
drag, startPoint x: 808, startPoint y: 336, endPoint x: 793, endPoint y: 331, distance: 16.3
click at [793, 331] on input "$250.00" at bounding box center [809, 336] width 66 height 29
type input "$500.00"
click at [766, 389] on div "Labor cost $0.00" at bounding box center [721, 379] width 242 height 29
click at [820, 455] on button "Create" at bounding box center [817, 450] width 49 height 25
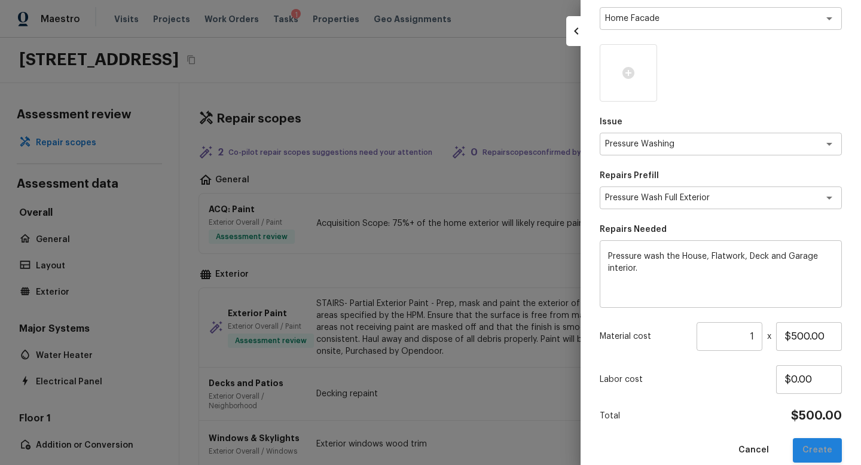
type input "$0.00"
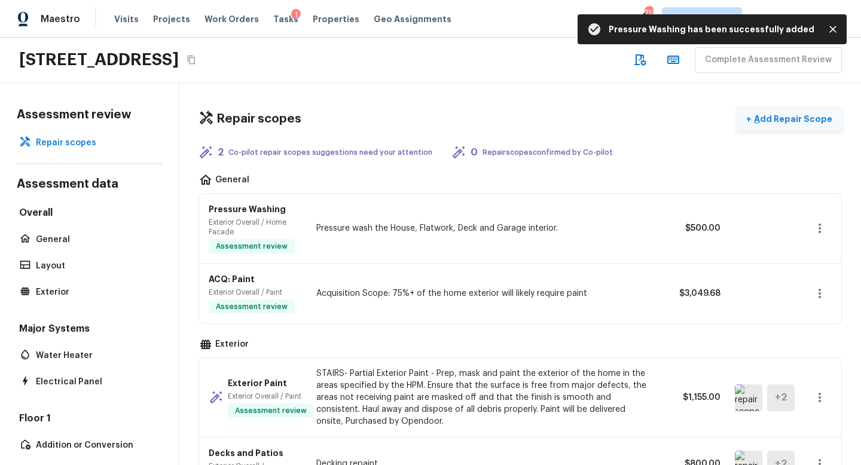
click at [765, 115] on p "Add Repair Scope" at bounding box center [792, 119] width 81 height 12
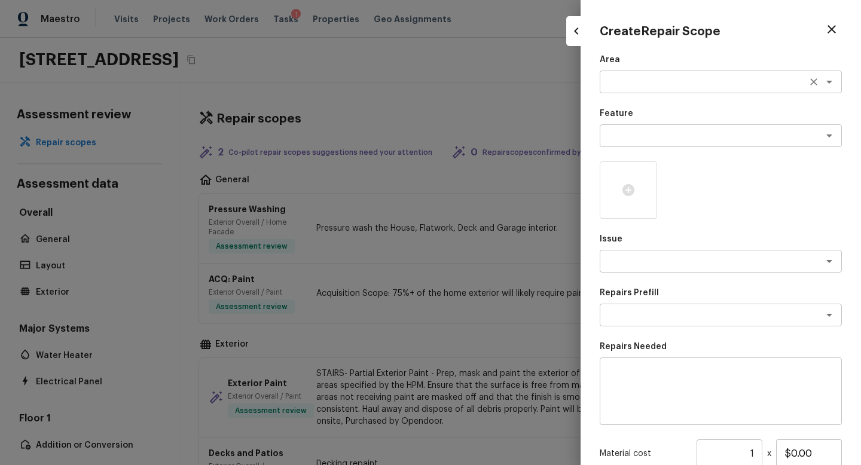
click at [643, 90] on div "x ​" at bounding box center [721, 82] width 242 height 23
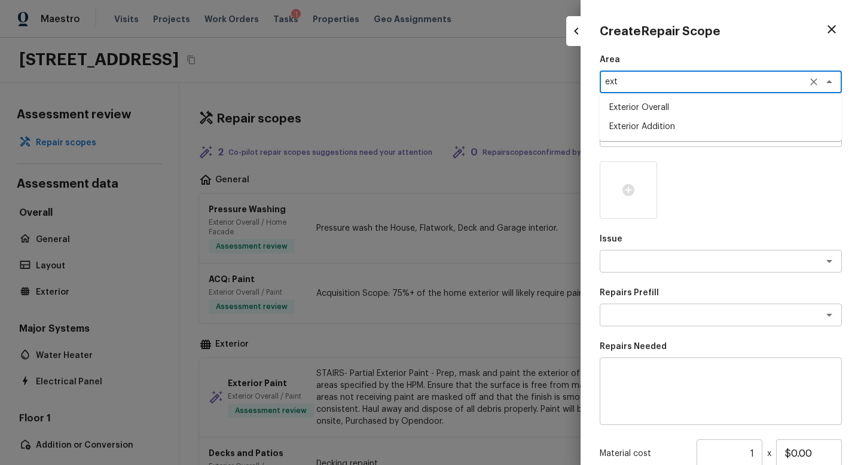
click at [636, 110] on li "Exterior Overall" at bounding box center [721, 107] width 242 height 19
type textarea "Exterior Overall"
click at [636, 133] on textarea at bounding box center [704, 136] width 198 height 12
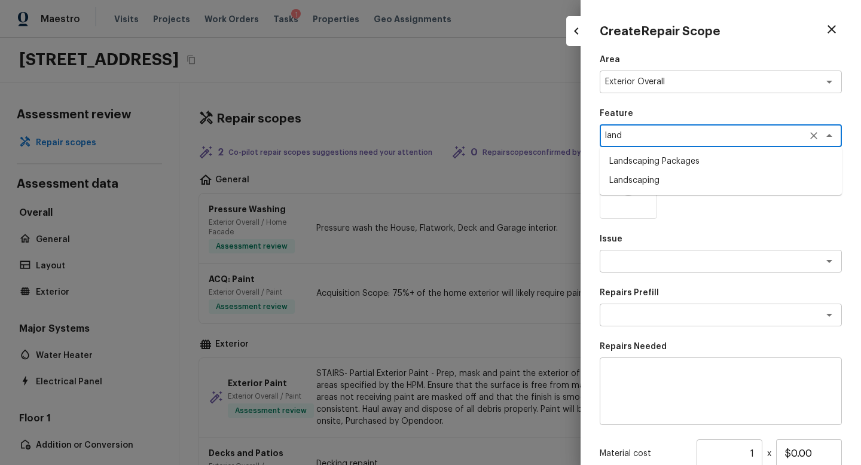
click at [636, 161] on li "Landscaping Packages" at bounding box center [721, 161] width 242 height 19
type textarea "Landscaping Packages"
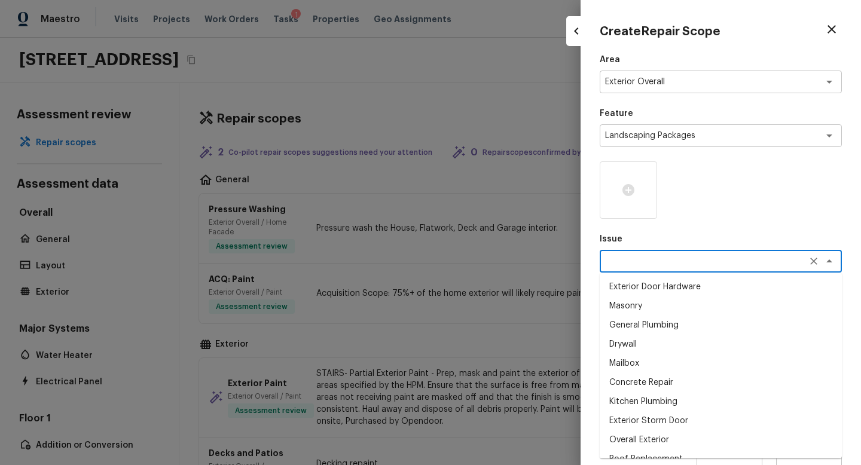
click at [638, 255] on textarea at bounding box center [704, 261] width 198 height 12
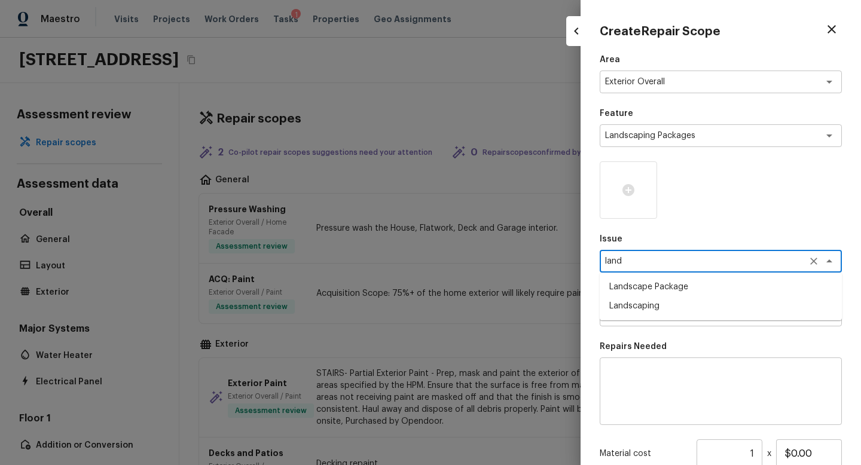
click at [645, 288] on li "Landscape Package" at bounding box center [721, 287] width 242 height 19
type textarea "Landscape Package"
click at [644, 309] on textarea at bounding box center [704, 315] width 198 height 12
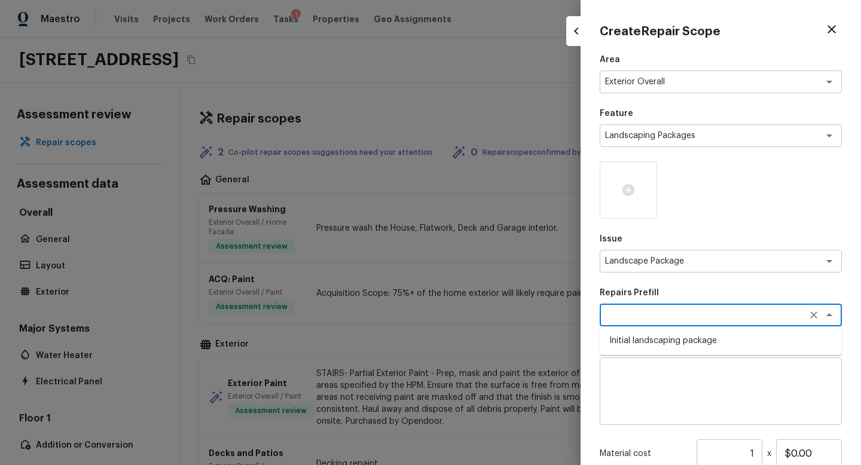
click at [647, 340] on li "Initial landscaping package" at bounding box center [721, 340] width 242 height 19
type textarea "Initial landscaping package"
type textarea "Mowing of grass up to 6" in height. Mow, edge along driveways & sidewalks, trim…"
type input "$90.00"
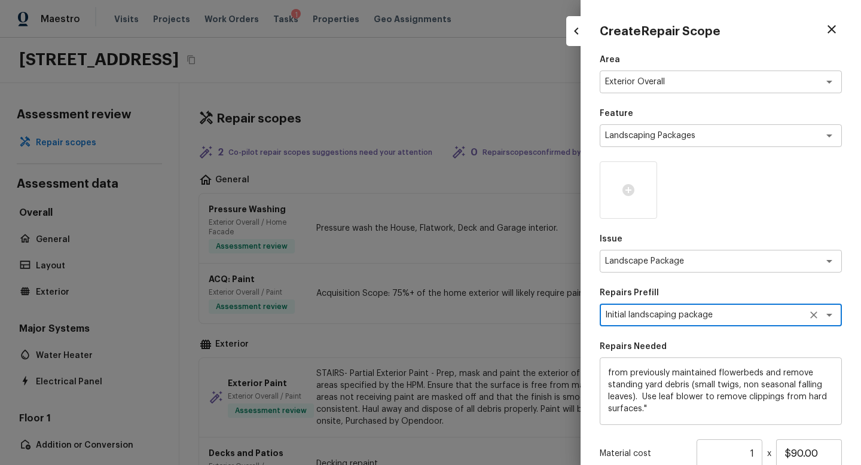
scroll to position [133, 0]
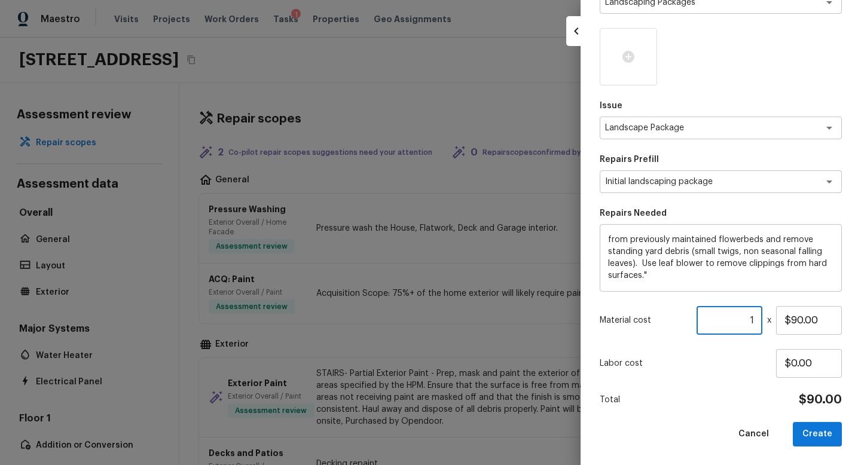
drag, startPoint x: 758, startPoint y: 324, endPoint x: 748, endPoint y: 324, distance: 10.2
click at [748, 324] on input "1" at bounding box center [730, 320] width 66 height 29
type input "5"
type input "6"
type input "7"
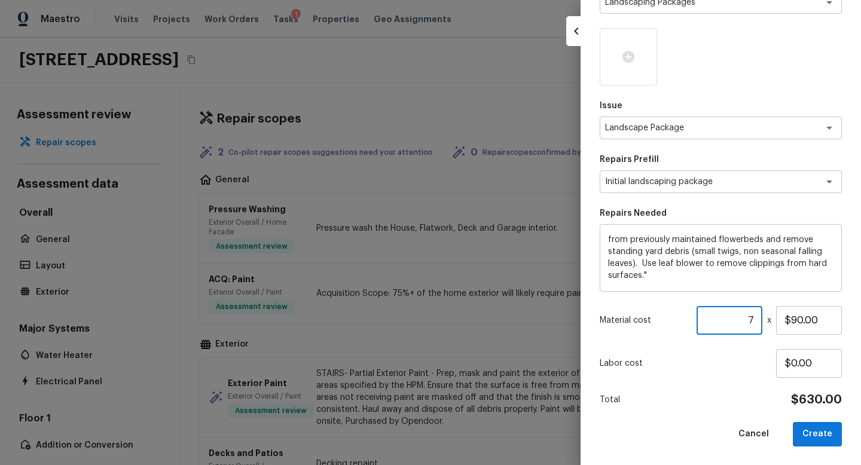
click at [725, 380] on div "Area Exterior Overall x ​ Feature Landscaping Packages x ​ Issue Landscape Pack…" at bounding box center [721, 183] width 242 height 526
click at [813, 425] on button "Create" at bounding box center [817, 434] width 49 height 25
type input "1"
type input "$0.00"
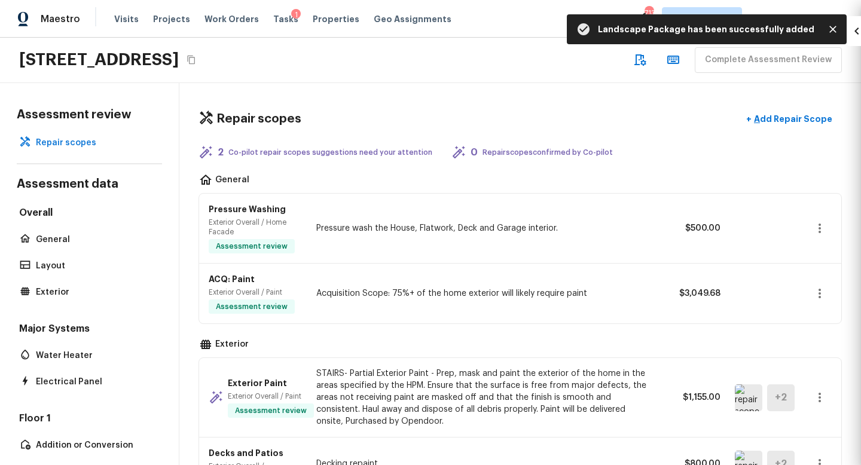
scroll to position [0, 0]
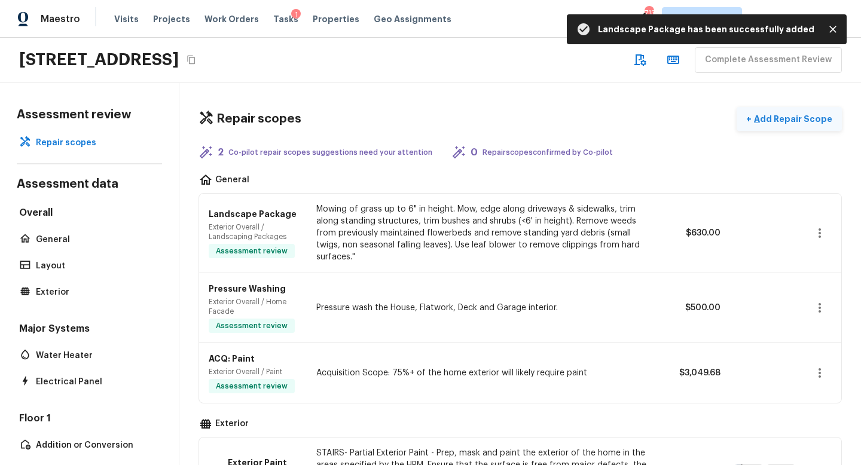
click at [758, 115] on p "Add Repair Scope" at bounding box center [792, 119] width 81 height 12
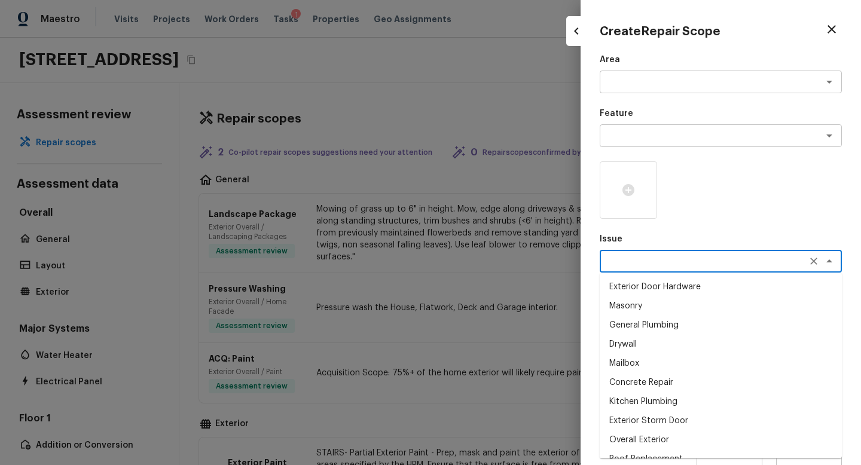
click at [634, 267] on textarea at bounding box center [704, 261] width 198 height 12
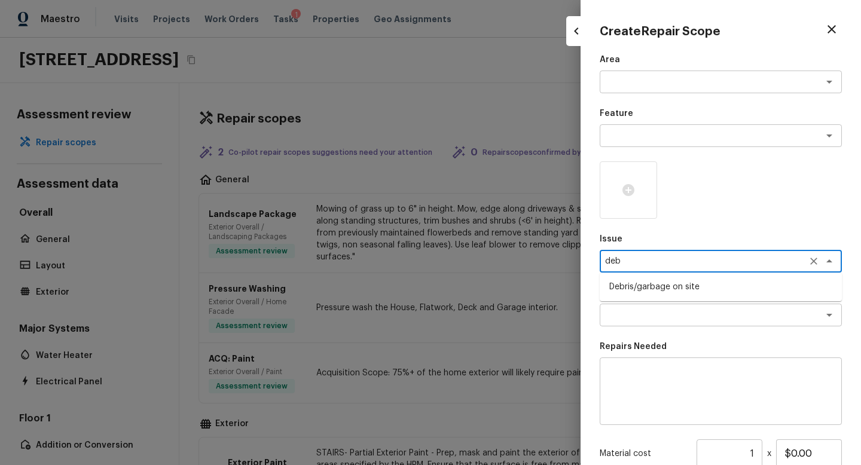
click at [631, 287] on li "Debris/garbage on site" at bounding box center [721, 287] width 242 height 19
type textarea "Debris/garbage on site"
click at [641, 309] on textarea at bounding box center [704, 315] width 198 height 12
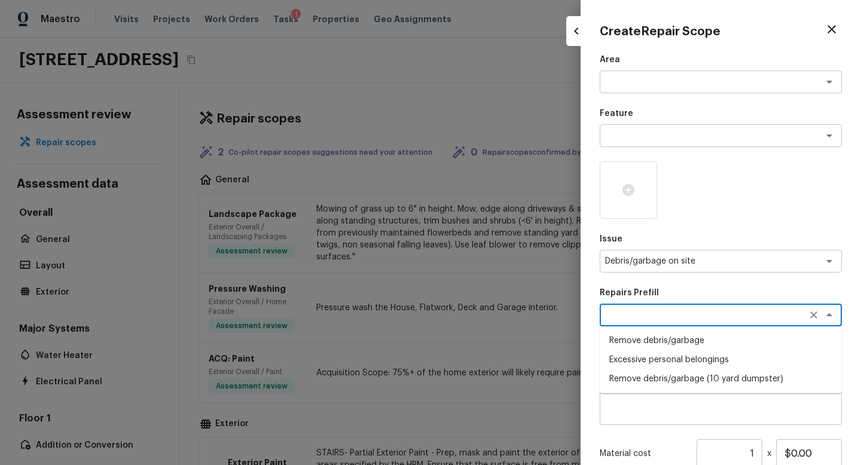
click at [644, 338] on li "Remove debris/garbage" at bounding box center [721, 340] width 242 height 19
type textarea "Remove debris/garbage"
type textarea "Remove, haul off, and properly dispose of any debris left by seller to offsite …"
type input "$45.00"
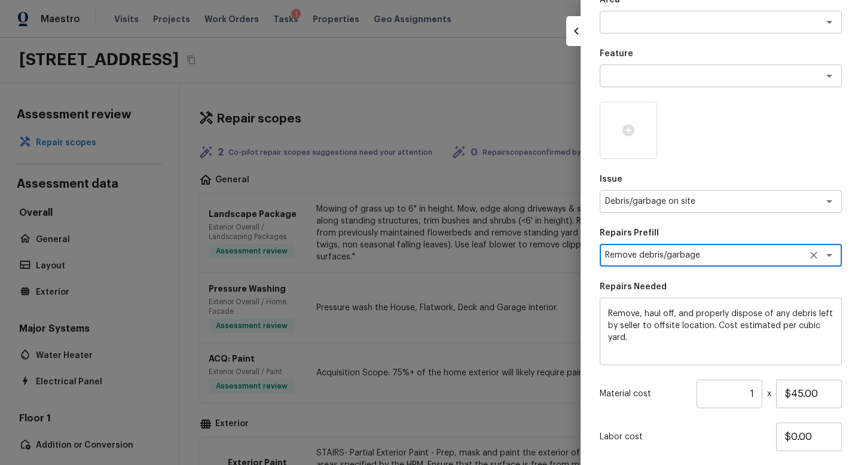
scroll to position [59, 0]
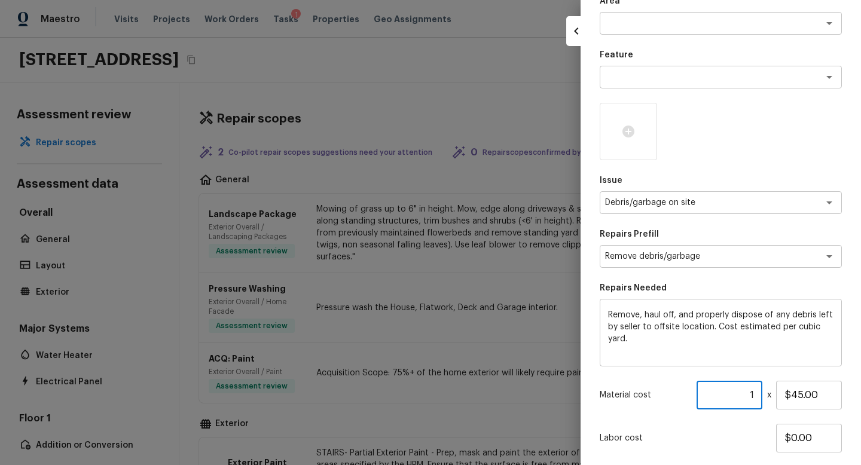
drag, startPoint x: 757, startPoint y: 395, endPoint x: 728, endPoint y: 395, distance: 29.3
click at [728, 395] on input "1" at bounding box center [730, 395] width 66 height 29
type input "10"
click at [653, 421] on div "Area x ​ Feature x ​ Issue Debris/garbage on site x ​ Repairs Prefill Remove de…" at bounding box center [721, 258] width 242 height 526
click at [687, 34] on div "x ​" at bounding box center [721, 23] width 242 height 23
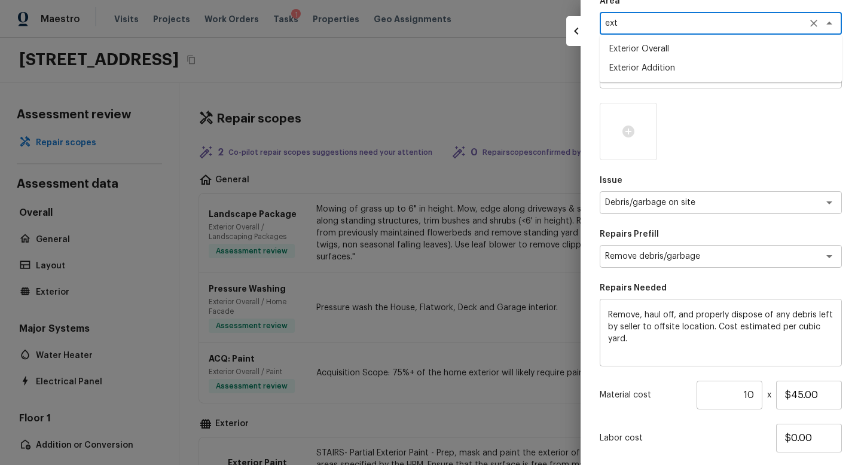
click at [681, 48] on li "Exterior Overall" at bounding box center [721, 48] width 242 height 19
type textarea "Exterior Overall"
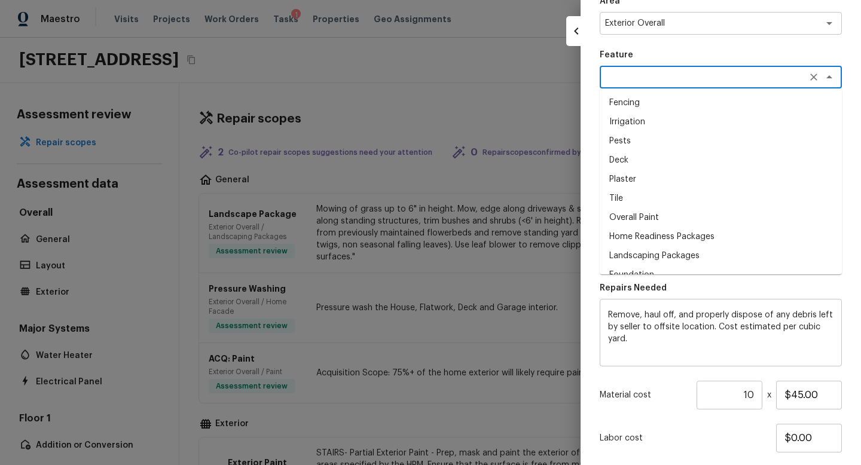
click at [678, 78] on textarea at bounding box center [704, 77] width 198 height 12
click at [666, 138] on li "Overall" at bounding box center [721, 141] width 242 height 19
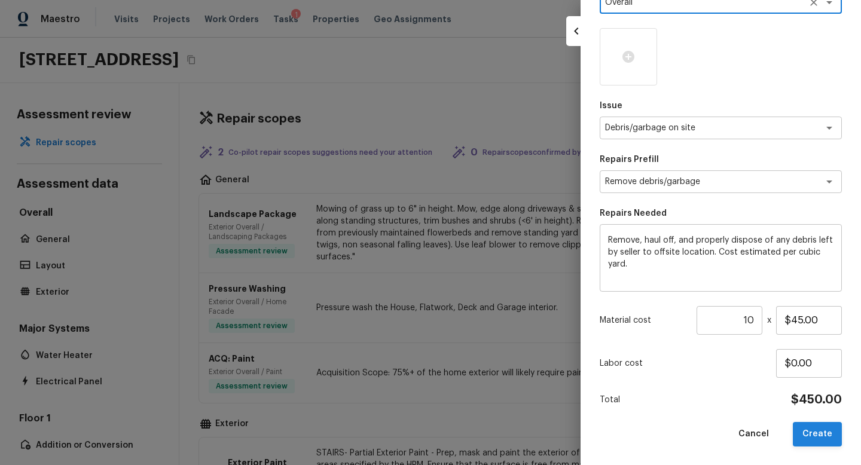
type textarea "Overall"
click at [828, 430] on button "Create" at bounding box center [817, 434] width 49 height 25
type input "1"
type input "$0.00"
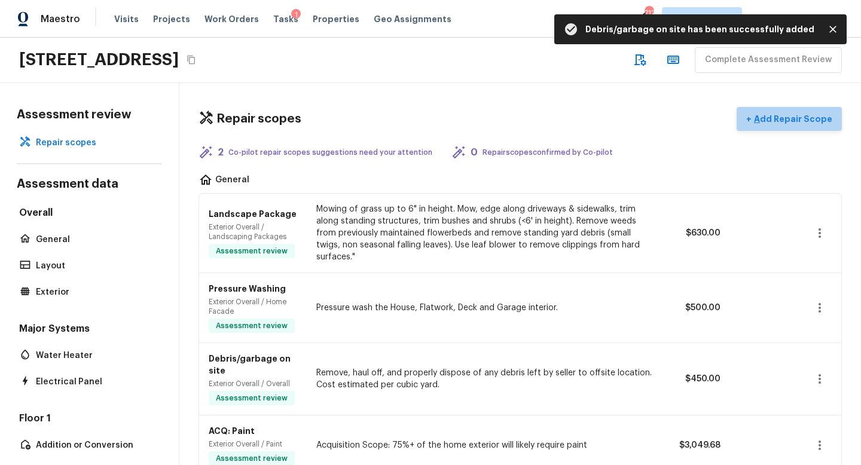
click at [803, 111] on button "+ Add Repair Scope" at bounding box center [789, 119] width 105 height 25
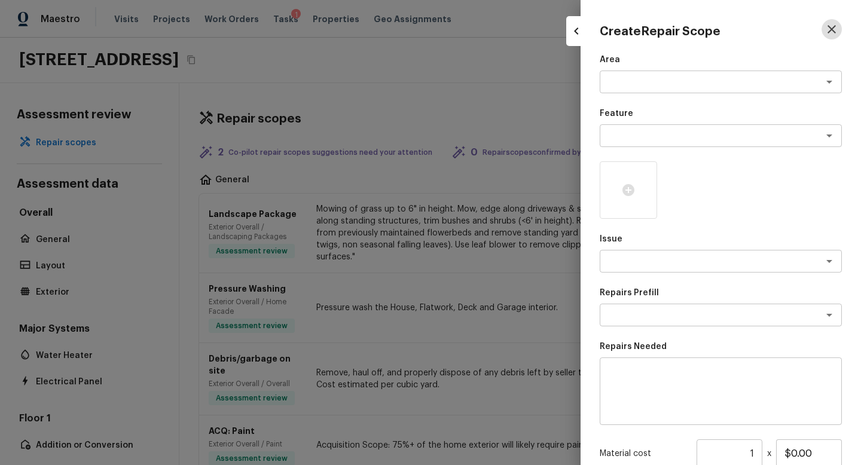
click at [833, 25] on icon "button" at bounding box center [832, 29] width 14 height 14
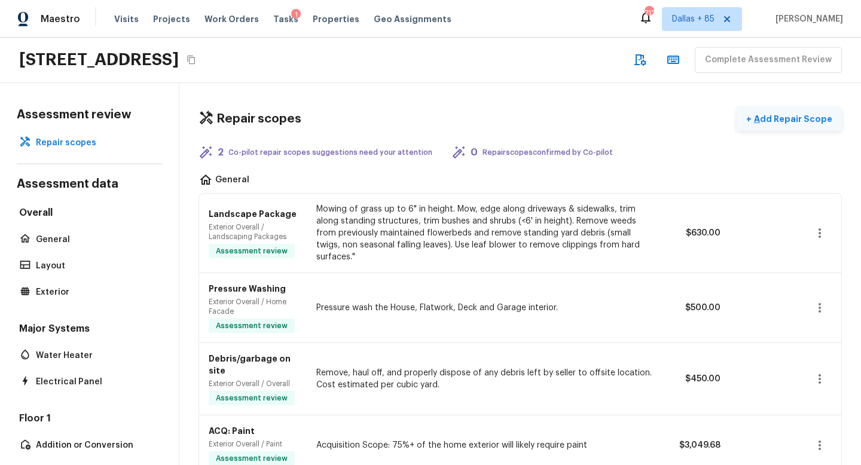
click at [769, 122] on p "Add Repair Scope" at bounding box center [792, 119] width 81 height 12
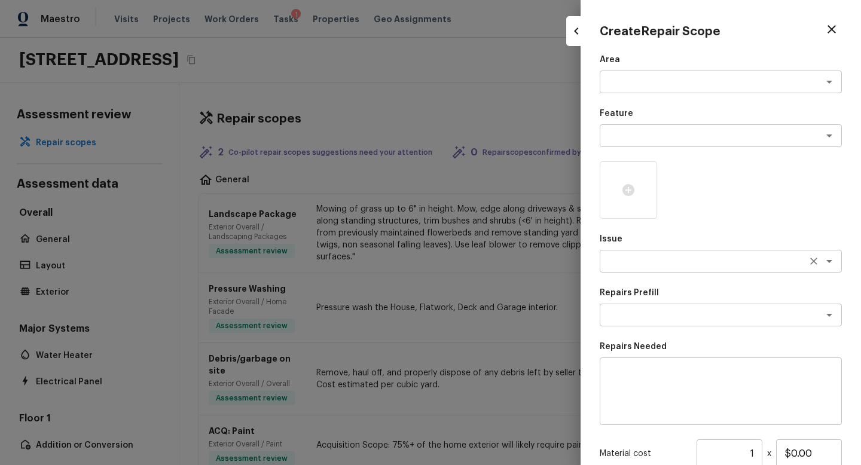
click at [642, 267] on textarea at bounding box center [704, 261] width 198 height 12
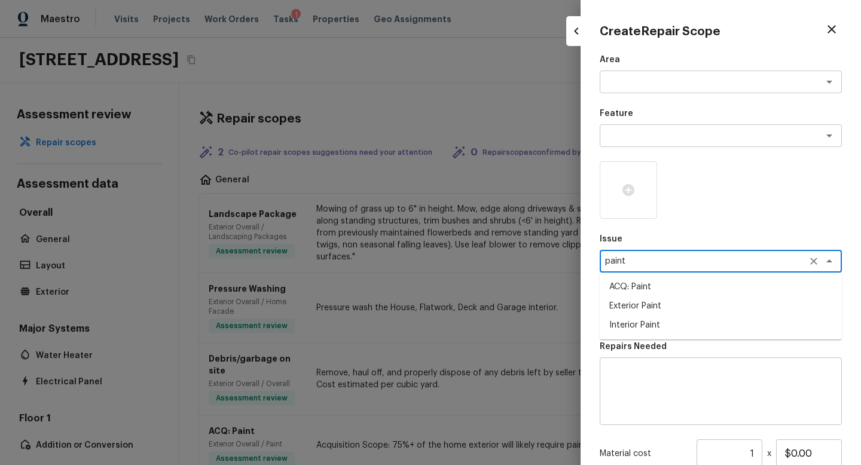
click at [633, 283] on li "ACQ: Paint" at bounding box center [721, 287] width 242 height 19
type textarea "ACQ: Paint"
click at [651, 309] on textarea at bounding box center [704, 315] width 198 height 12
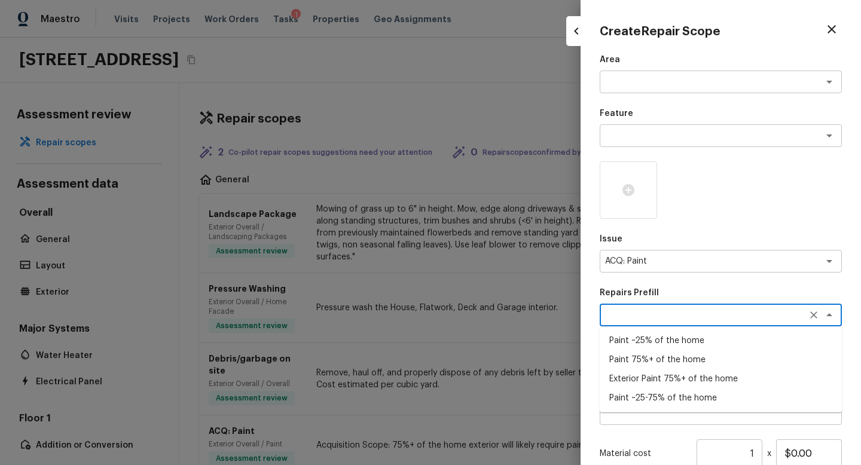
click at [648, 376] on li "Exterior Paint 75%+ of the home" at bounding box center [721, 379] width 242 height 19
type textarea "Exterior Paint 75%+ of the home"
type textarea "Acquisition Scope: 75%+ of the home exterior will likely require paint"
type input "$1.94"
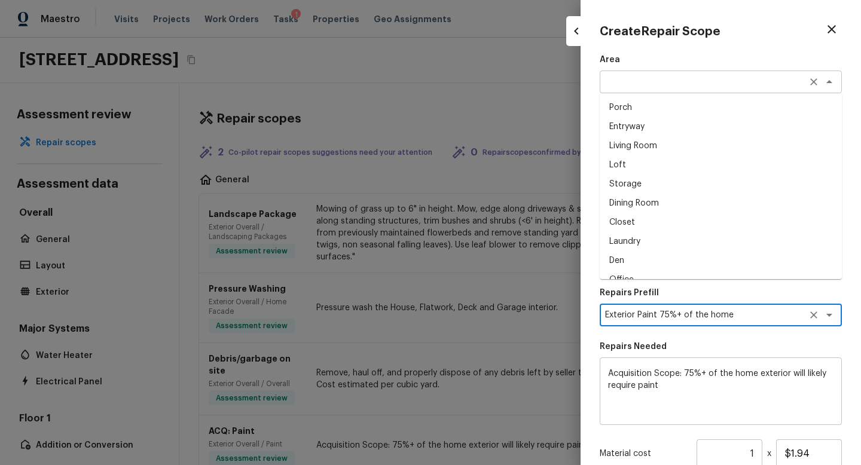
click at [680, 89] on div "x ​" at bounding box center [721, 82] width 242 height 23
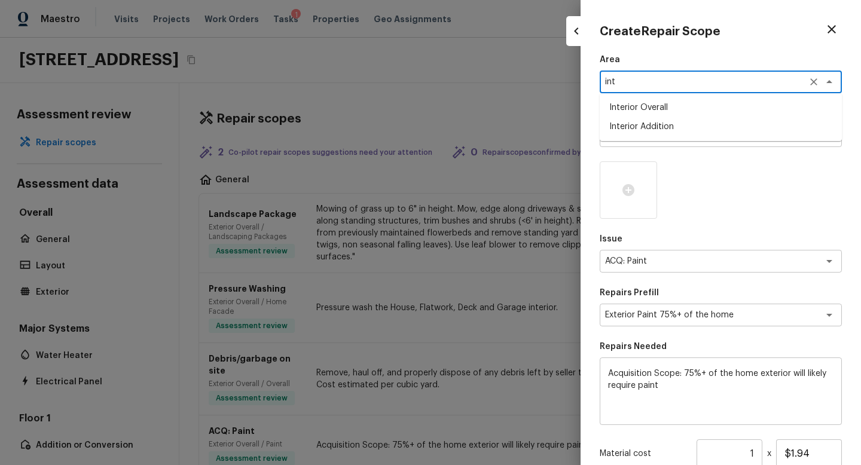
click at [665, 111] on li "Interior Overall" at bounding box center [721, 107] width 242 height 19
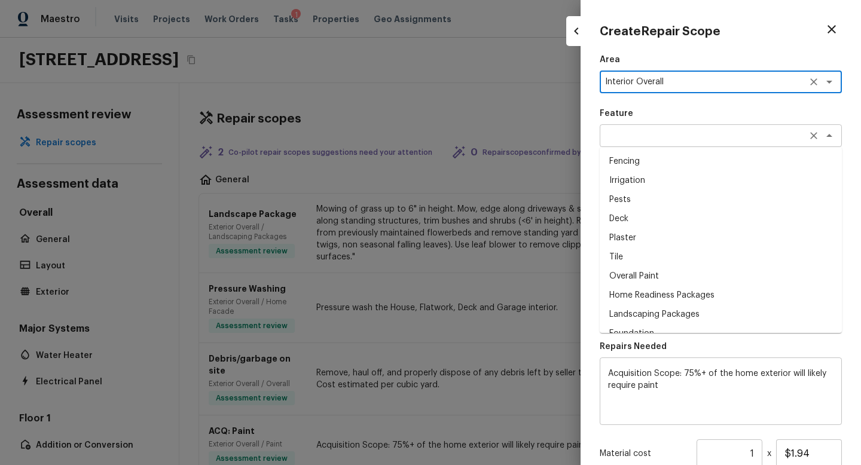
click at [653, 144] on div "x ​" at bounding box center [721, 135] width 242 height 23
type textarea "Interior Overall"
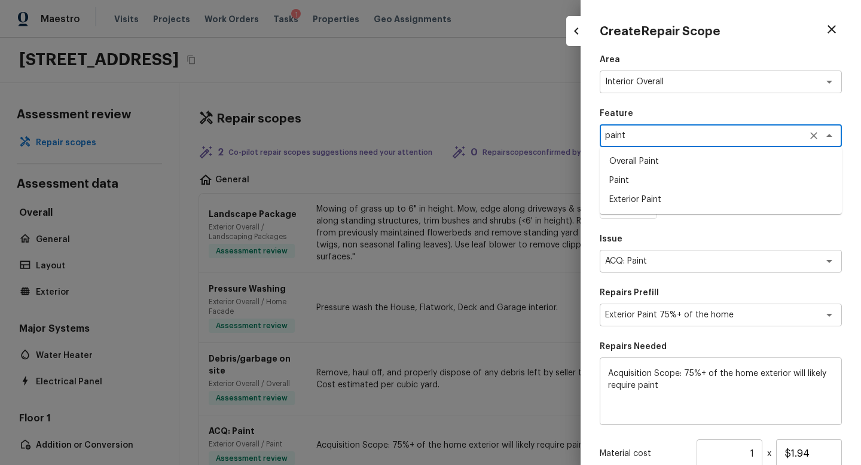
click at [640, 182] on li "Paint" at bounding box center [721, 180] width 242 height 19
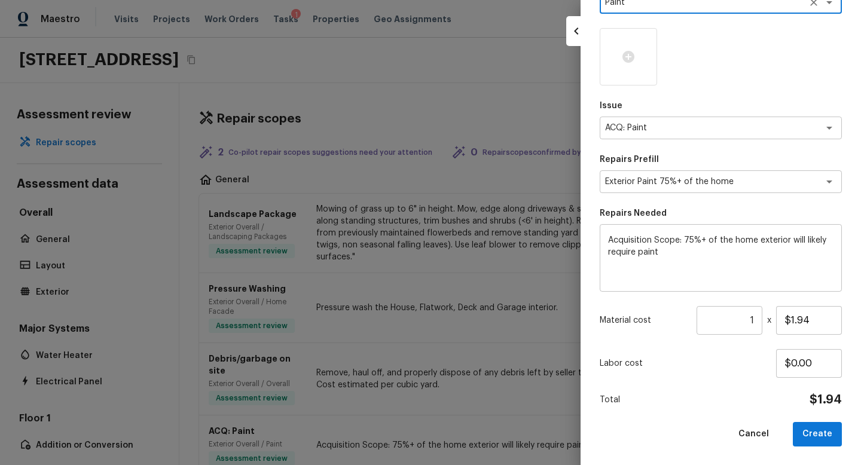
type textarea "Paint"
click at [755, 319] on input "1" at bounding box center [730, 320] width 66 height 29
type input "1572"
click at [743, 403] on div "Total $3,049.68" at bounding box center [721, 400] width 242 height 16
click at [835, 437] on button "Create" at bounding box center [817, 434] width 49 height 25
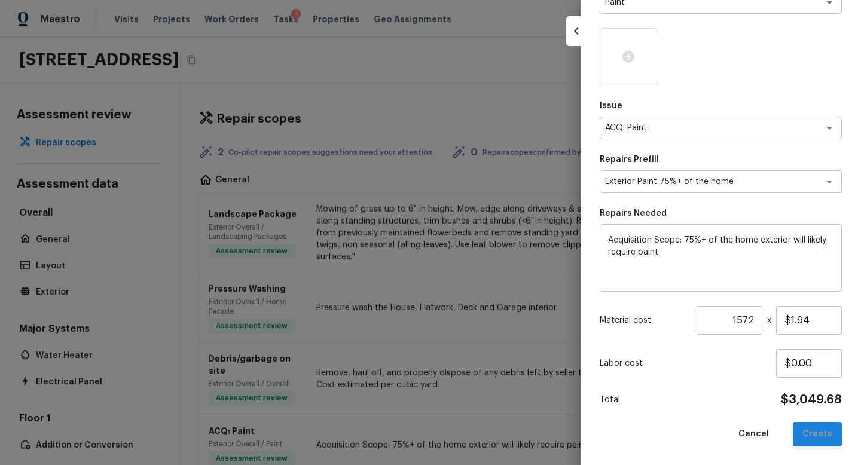
type input "1"
type input "$0.00"
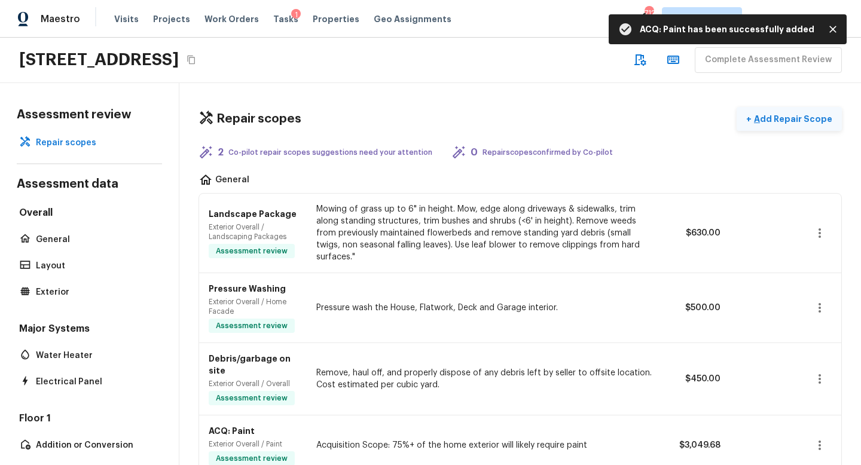
click at [772, 113] on p "Add Repair Scope" at bounding box center [792, 119] width 81 height 12
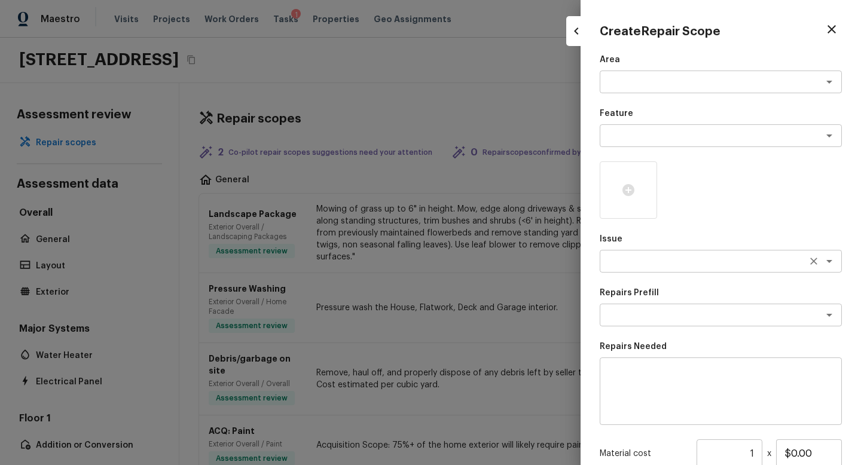
click at [617, 253] on div "x ​" at bounding box center [721, 261] width 242 height 23
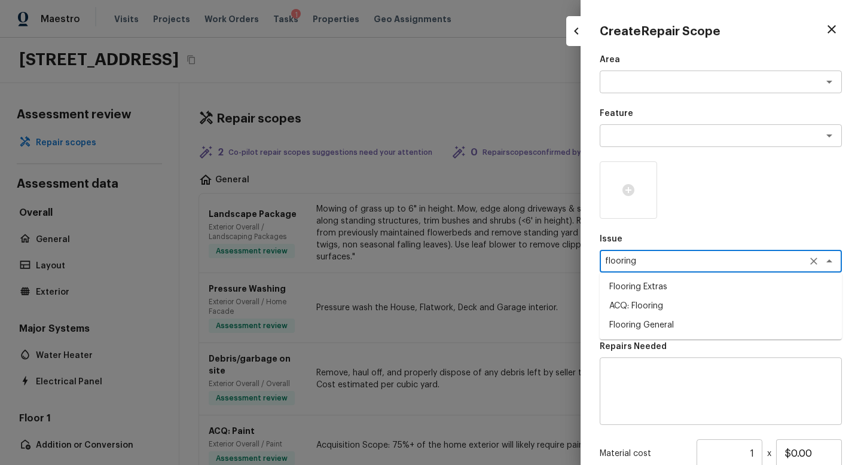
click at [615, 303] on li "ACQ: Flooring" at bounding box center [721, 306] width 242 height 19
type textarea "ACQ: Flooring"
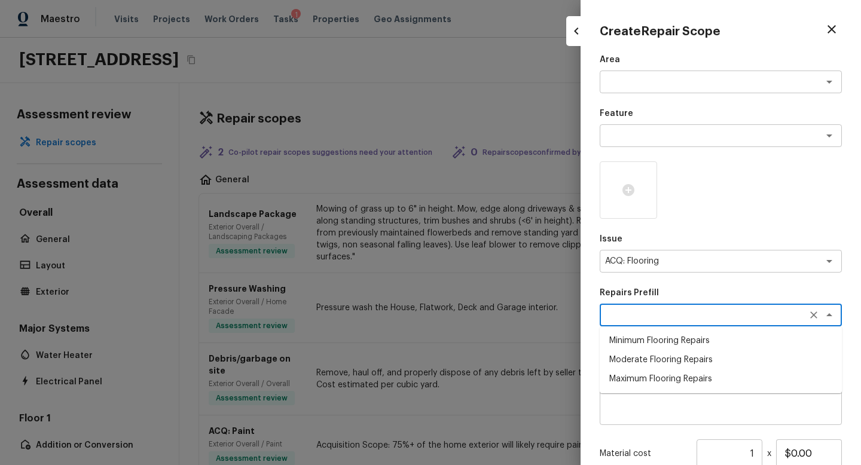
click at [639, 316] on textarea at bounding box center [704, 315] width 198 height 12
click at [647, 360] on li "Moderate Flooring Repairs" at bounding box center [721, 360] width 242 height 19
type textarea "Moderate Flooring Repairs"
type textarea "Acquisition Scope: Moderate flooring repairs"
type input "$0.52"
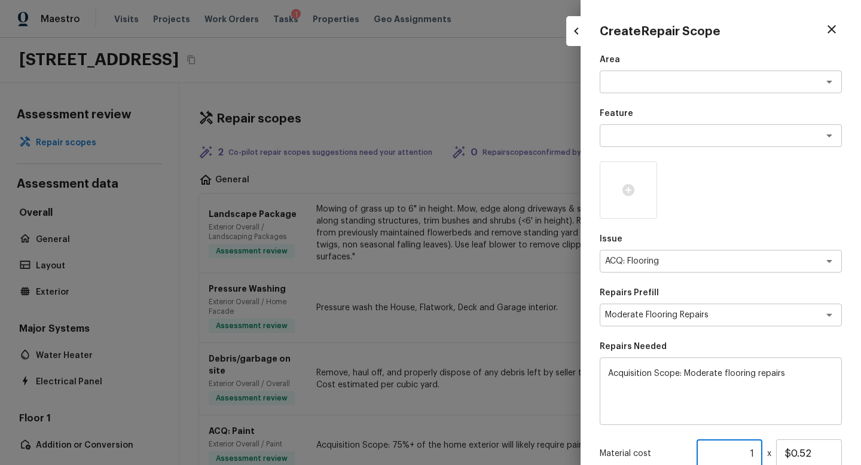
click at [756, 453] on input "1" at bounding box center [730, 454] width 66 height 29
type input "1572"
click at [709, 196] on div at bounding box center [721, 190] width 242 height 57
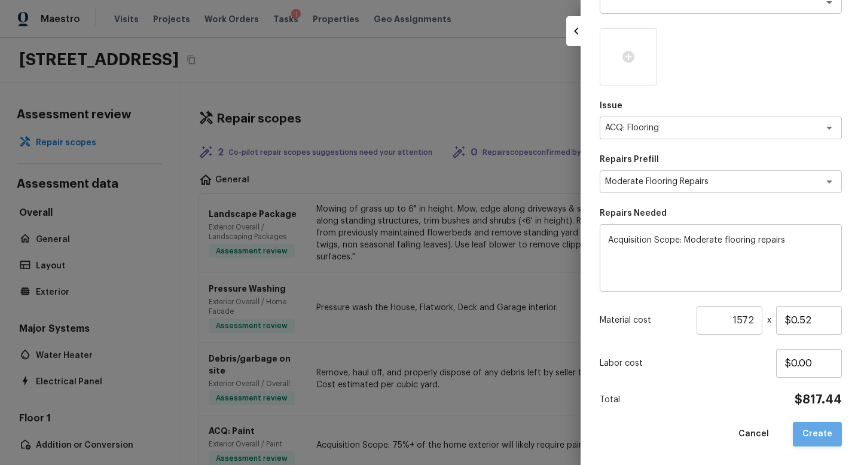
click at [824, 432] on button "Create" at bounding box center [817, 434] width 49 height 25
type input "1"
type input "$0.00"
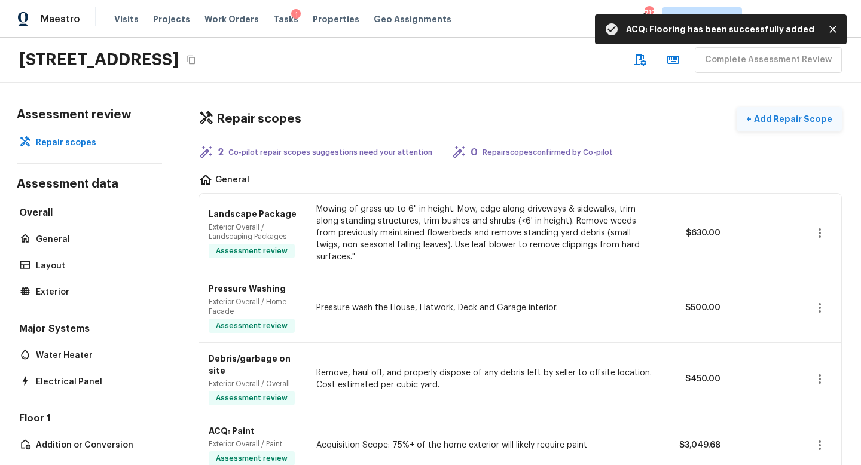
click at [779, 115] on p "Add Repair Scope" at bounding box center [792, 119] width 81 height 12
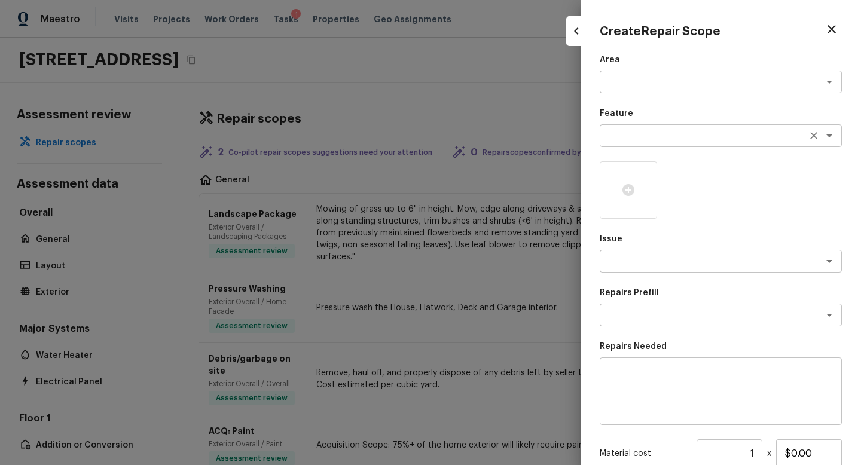
click at [668, 131] on textarea at bounding box center [704, 136] width 198 height 12
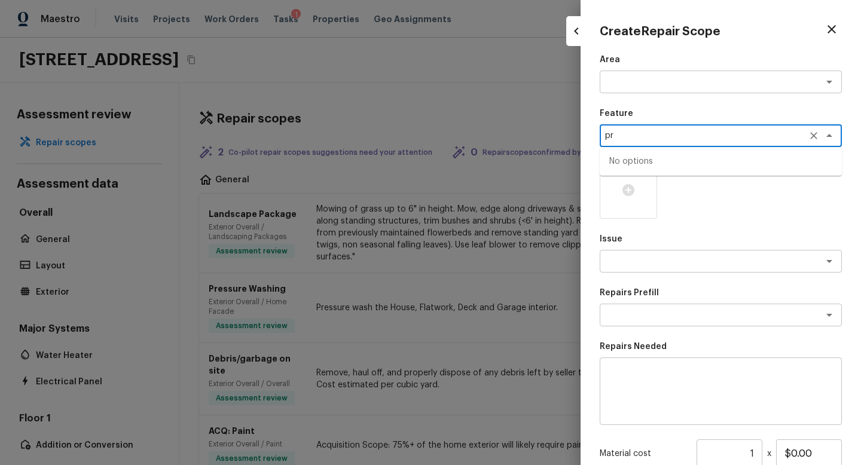
type textarea "p"
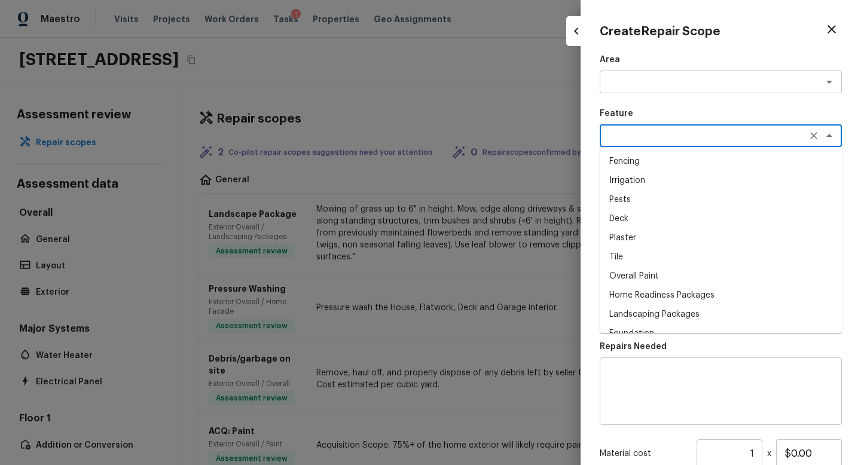
click at [623, 358] on div "x ​" at bounding box center [721, 392] width 242 height 68
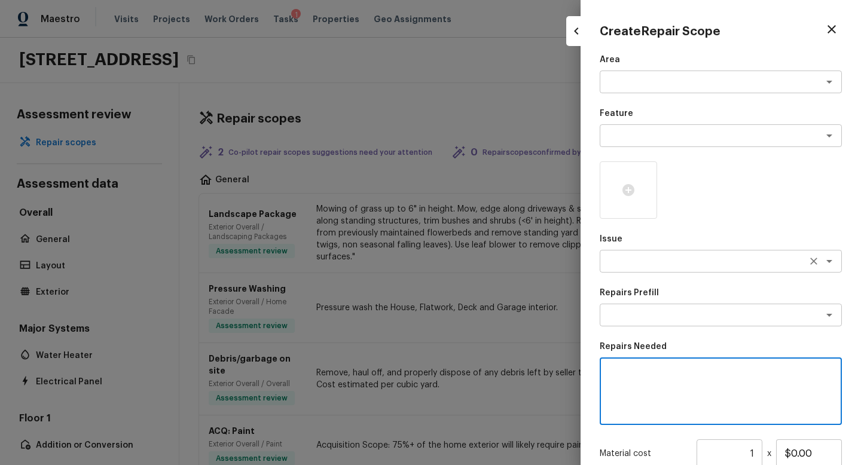
click at [627, 270] on div "x ​" at bounding box center [721, 261] width 242 height 23
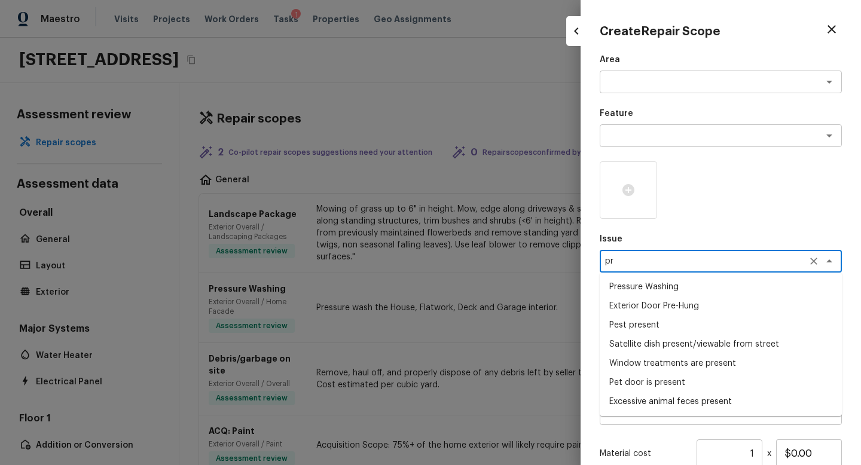
type textarea "p"
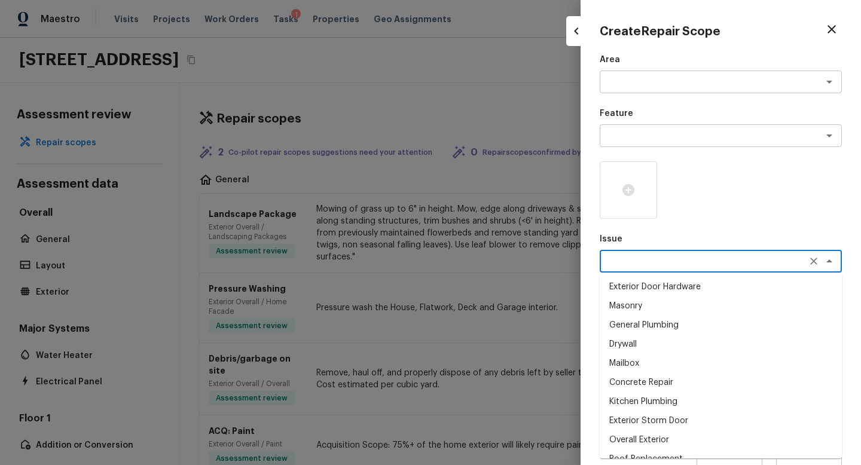
click at [634, 233] on p "Issue" at bounding box center [721, 239] width 242 height 12
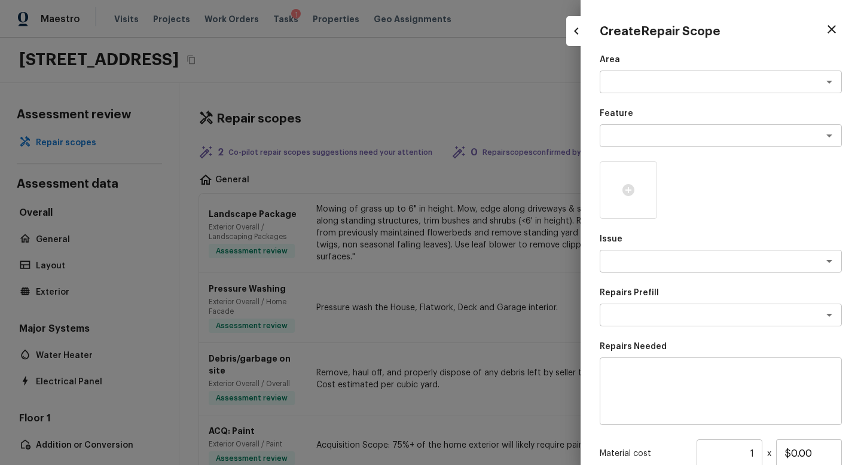
click at [612, 327] on div "Area x ​ Feature x ​ Issue x ​ Repairs Prefill x ​ Repairs Needed x ​ Material …" at bounding box center [721, 317] width 242 height 526
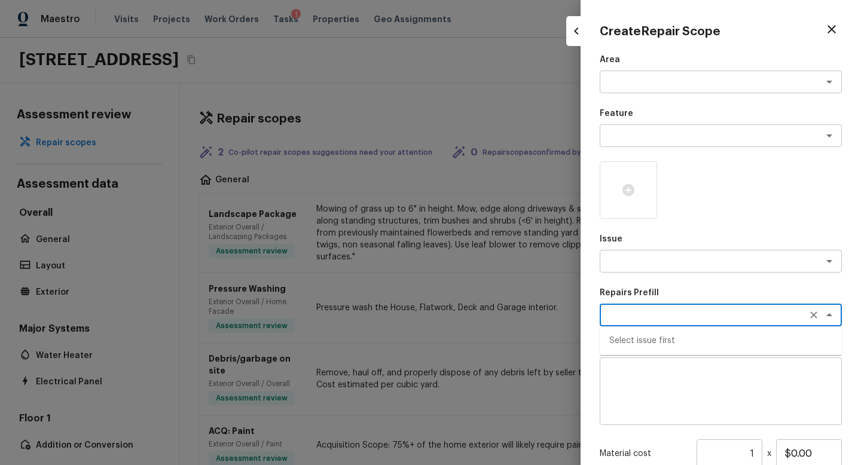
click at [617, 320] on textarea at bounding box center [704, 315] width 198 height 12
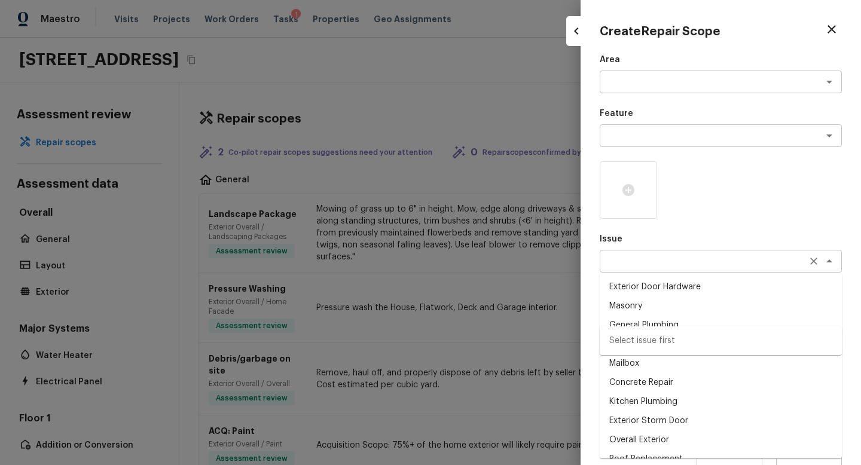
click at [667, 253] on div "x ​" at bounding box center [721, 261] width 242 height 23
type textarea "primer"
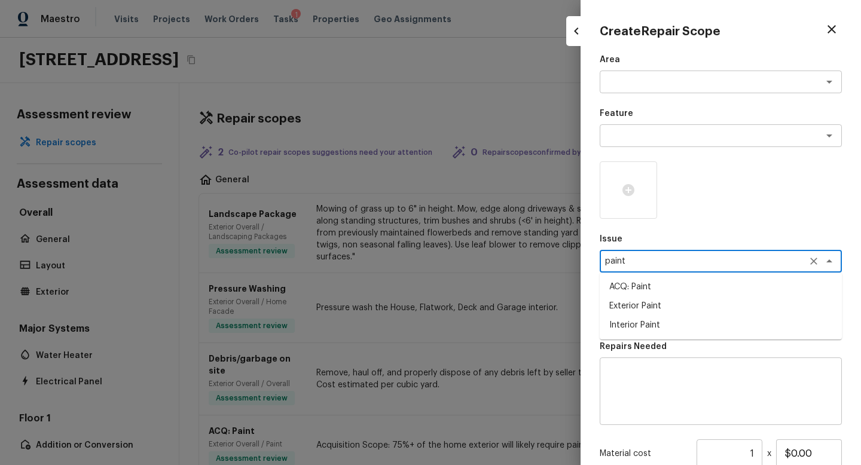
click at [656, 323] on li "Interior Paint" at bounding box center [721, 325] width 242 height 19
type textarea "Interior Paint"
click at [659, 317] on textarea at bounding box center [704, 315] width 198 height 12
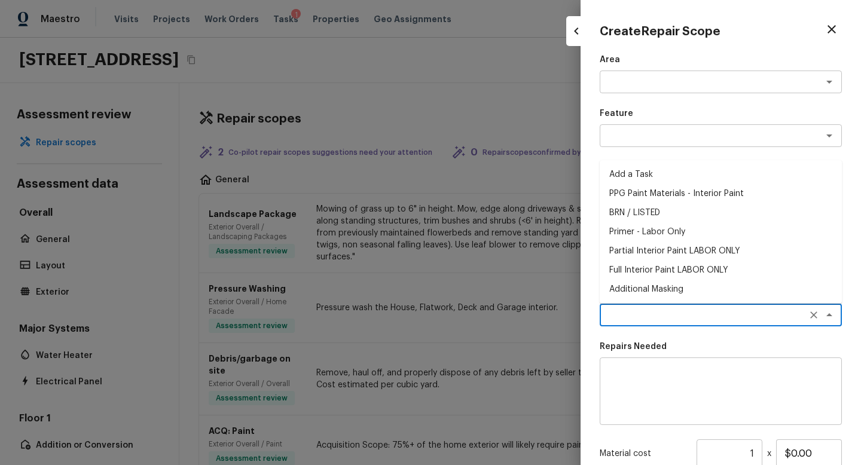
click at [662, 231] on li "Primer - Labor Only" at bounding box center [721, 232] width 242 height 19
type textarea "Primer - Labor Only"
type textarea "Interior primer - PRIMER PROVIDED BY OPENDOOR - All nails, screws, drywall anch…"
type input "$0.40"
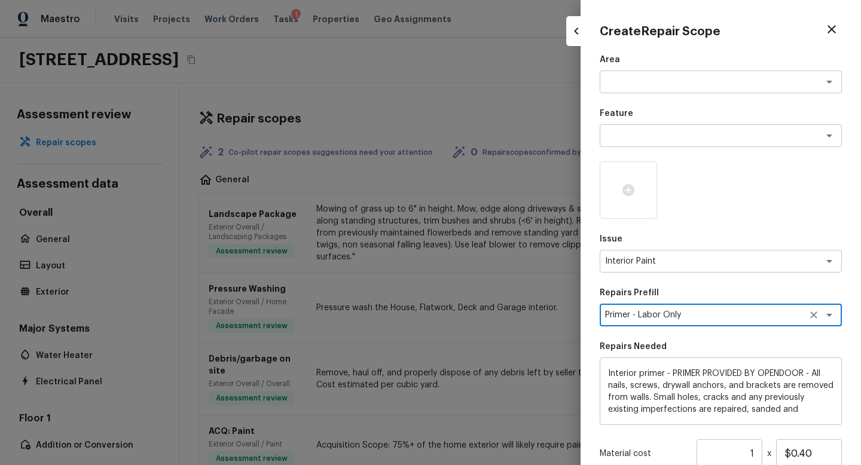
scroll to position [36, 0]
click at [757, 452] on input "1" at bounding box center [730, 454] width 66 height 29
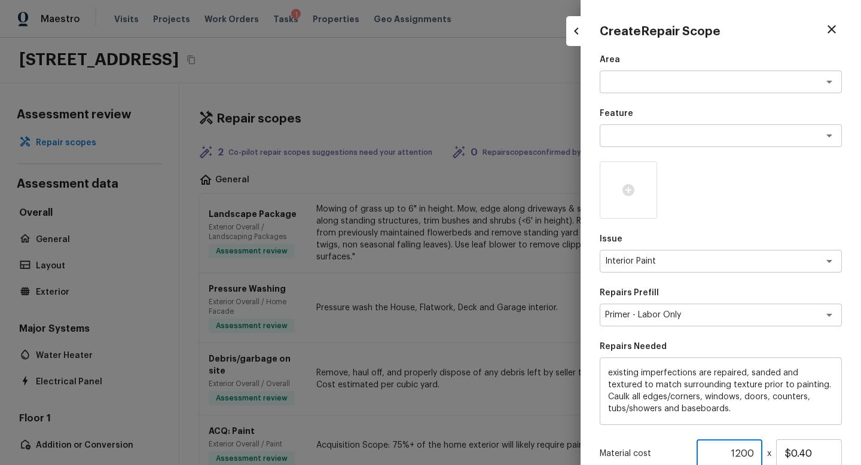
type input "1200"
click at [708, 157] on div "Area x ​ Feature x ​ Issue Interior Paint x ​ Repairs Prefill Primer - Labor On…" at bounding box center [721, 317] width 242 height 526
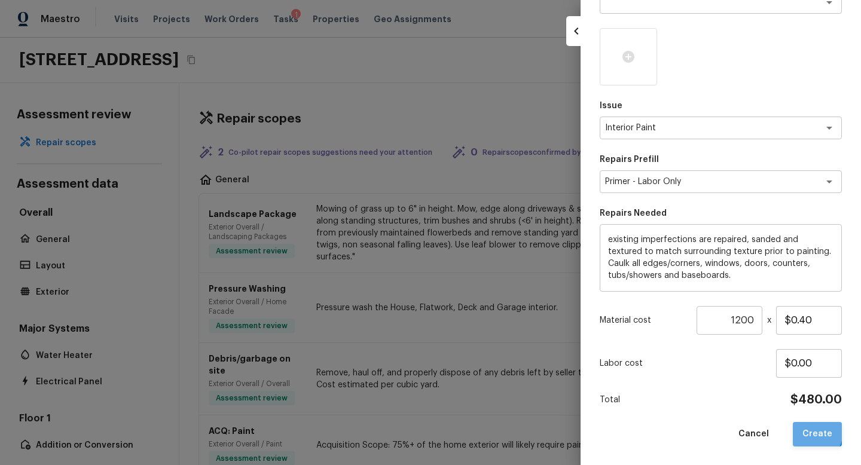
click at [812, 431] on button "Create" at bounding box center [817, 434] width 49 height 25
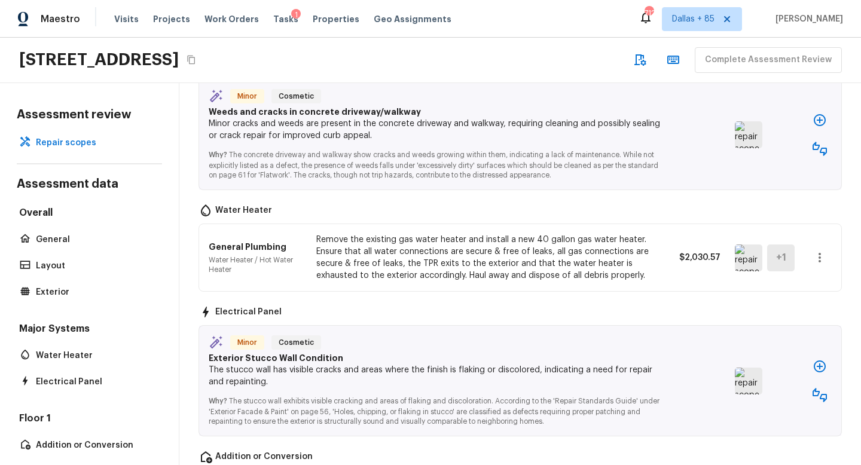
scroll to position [961, 0]
click at [823, 141] on icon "button" at bounding box center [820, 148] width 14 height 14
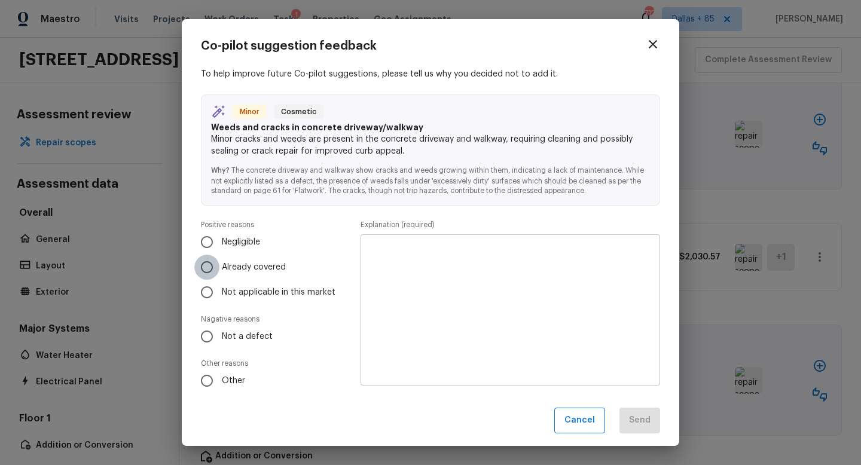
click at [212, 266] on input "Already covered" at bounding box center [206, 267] width 25 height 25
click at [484, 284] on textarea at bounding box center [510, 311] width 283 height 132
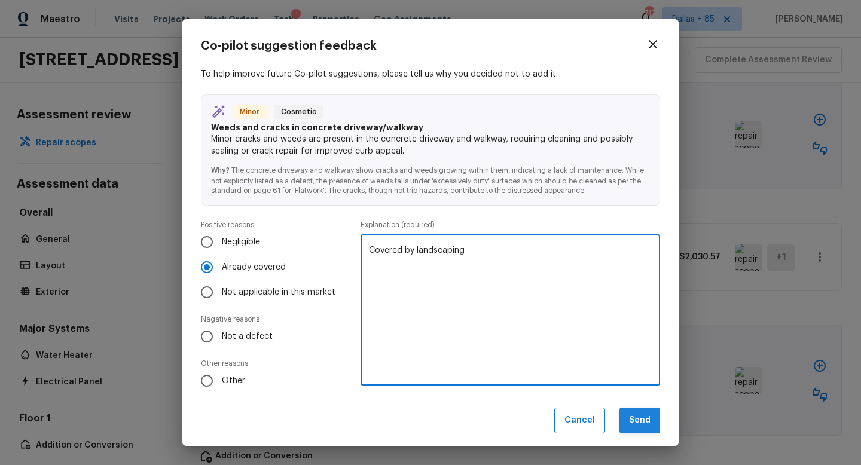
click at [635, 428] on button "Send" at bounding box center [640, 421] width 41 height 26
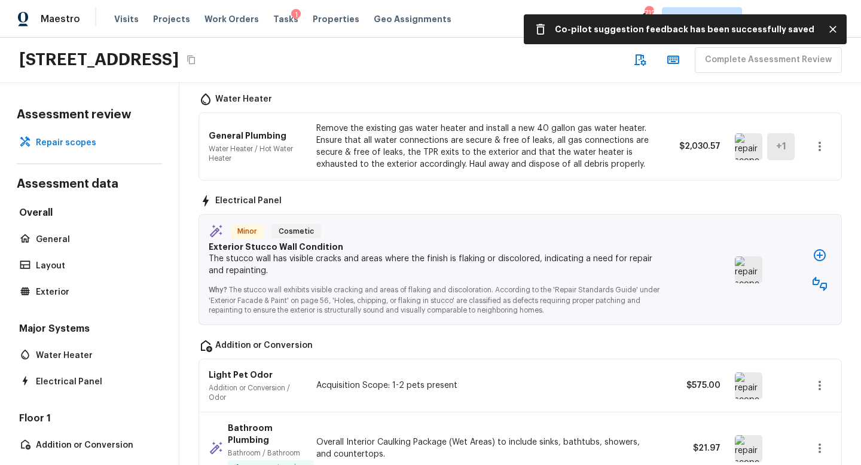
click at [827, 277] on icon "button" at bounding box center [820, 284] width 14 height 14
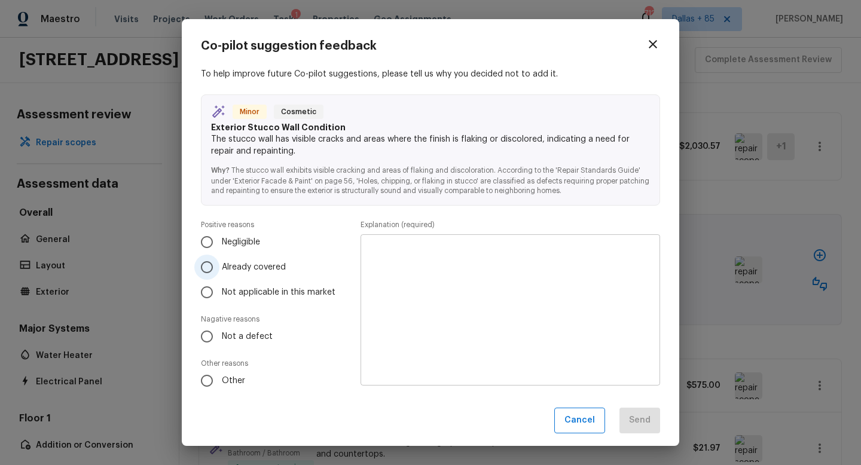
click at [226, 274] on label "Already covered" at bounding box center [267, 267] width 147 height 25
click at [220, 274] on input "Already covered" at bounding box center [206, 267] width 25 height 25
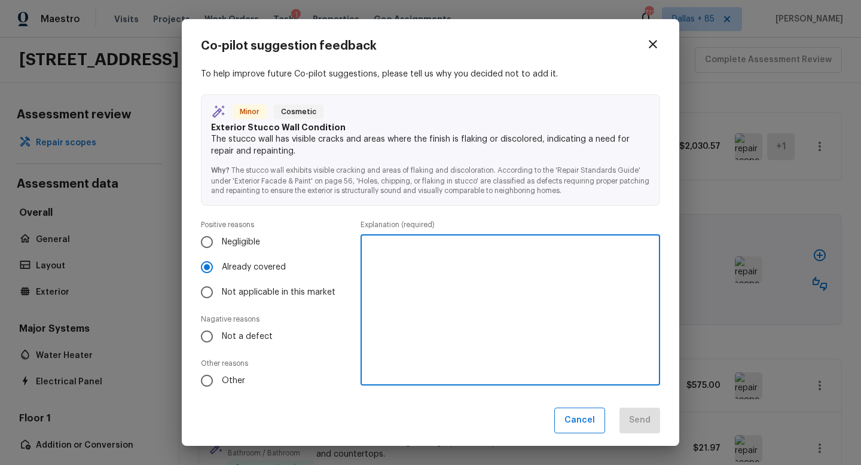
click at [511, 313] on textarea at bounding box center [510, 311] width 283 height 132
click at [651, 422] on button "Send" at bounding box center [640, 421] width 41 height 26
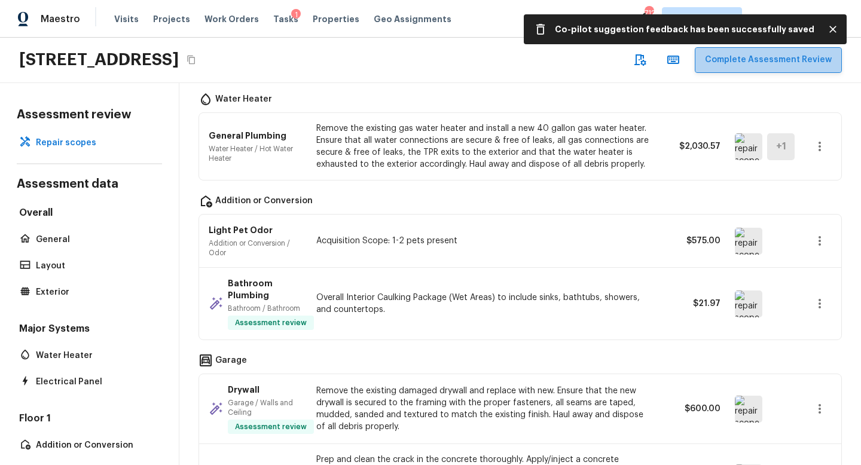
click at [793, 63] on button "Complete Assessment Review" at bounding box center [768, 60] width 147 height 26
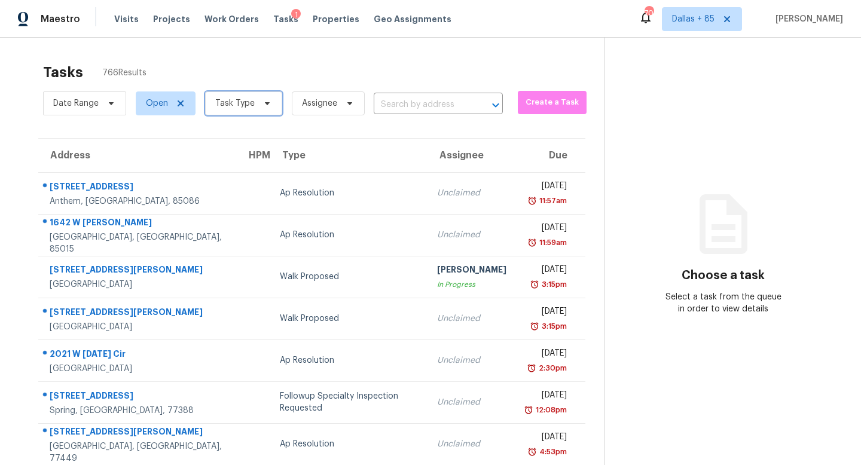
click at [248, 101] on span "Task Type" at bounding box center [234, 104] width 39 height 12
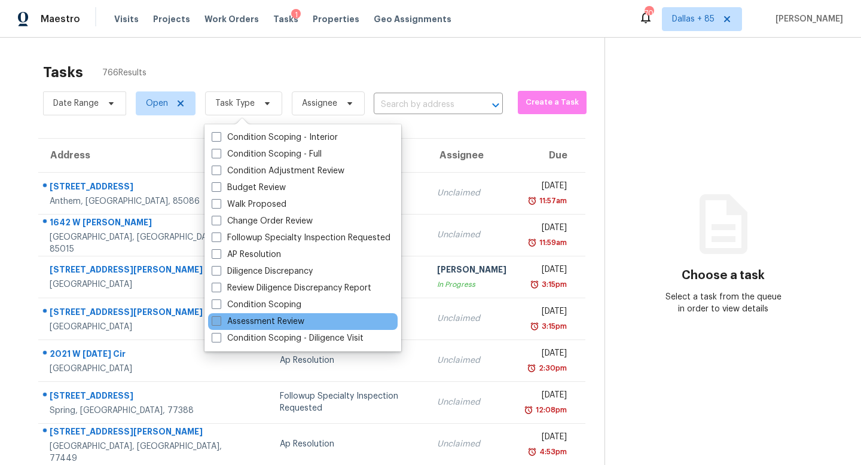
click at [242, 318] on label "Assessment Review" at bounding box center [258, 322] width 93 height 12
click at [220, 318] on input "Assessment Review" at bounding box center [216, 320] width 8 height 8
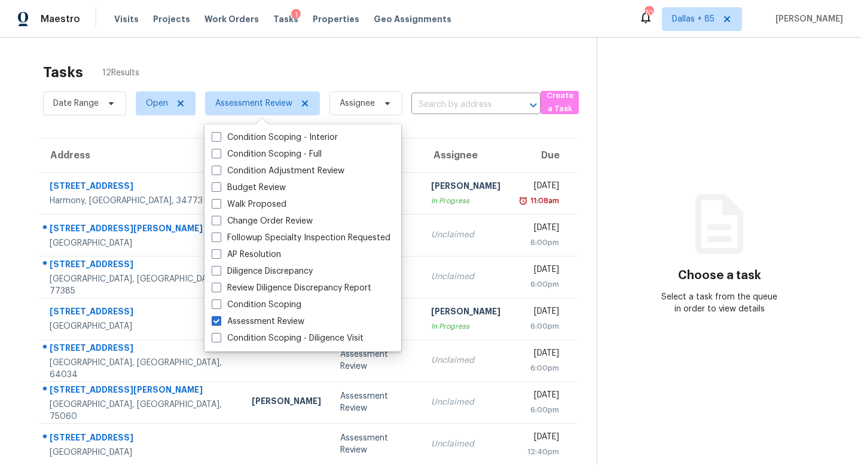
click at [220, 69] on div "Tasks 12 Results" at bounding box center [320, 72] width 554 height 31
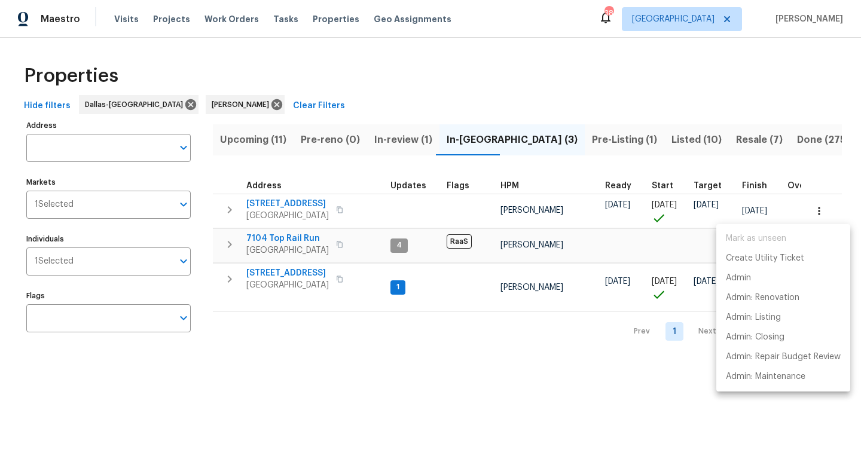
scroll to position [0, 397]
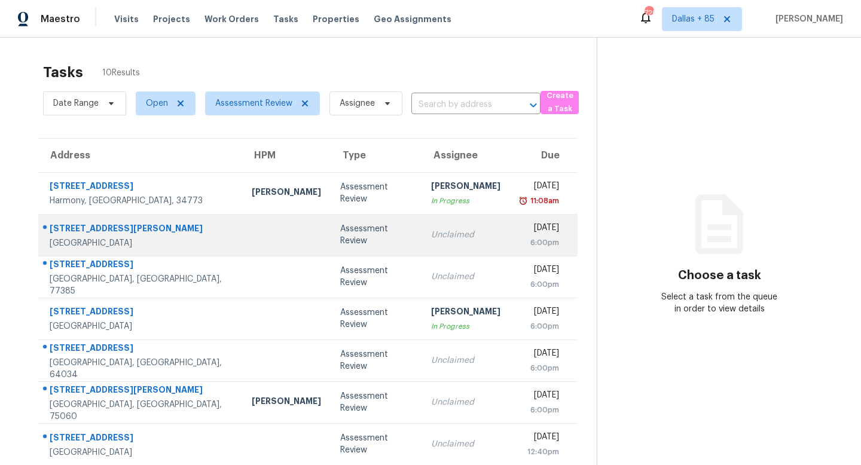
click at [422, 227] on td "Unclaimed" at bounding box center [466, 235] width 89 height 42
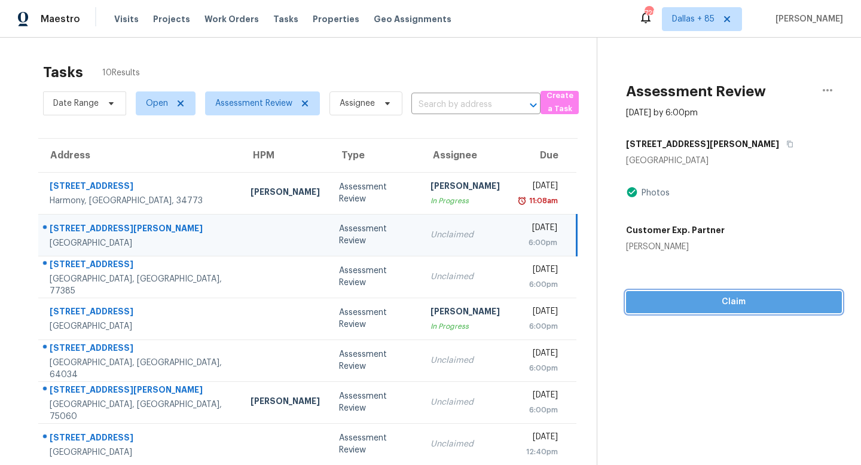
click at [721, 305] on span "Claim" at bounding box center [734, 302] width 197 height 15
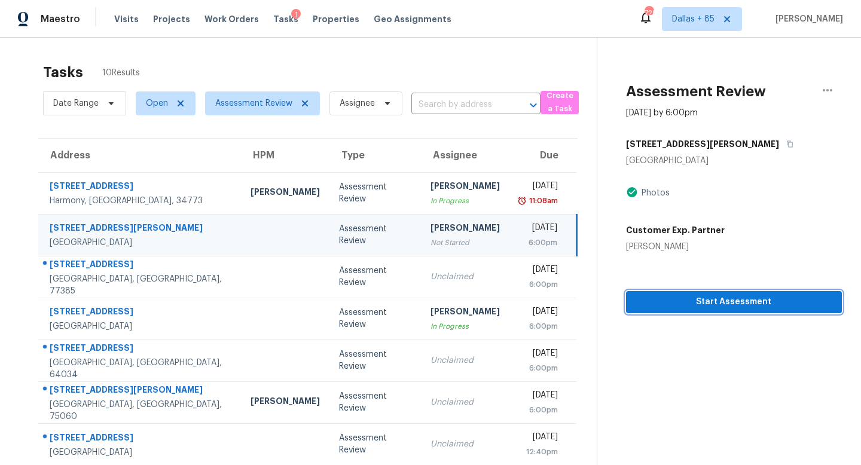
click at [721, 305] on span "Start Assessment" at bounding box center [734, 302] width 197 height 15
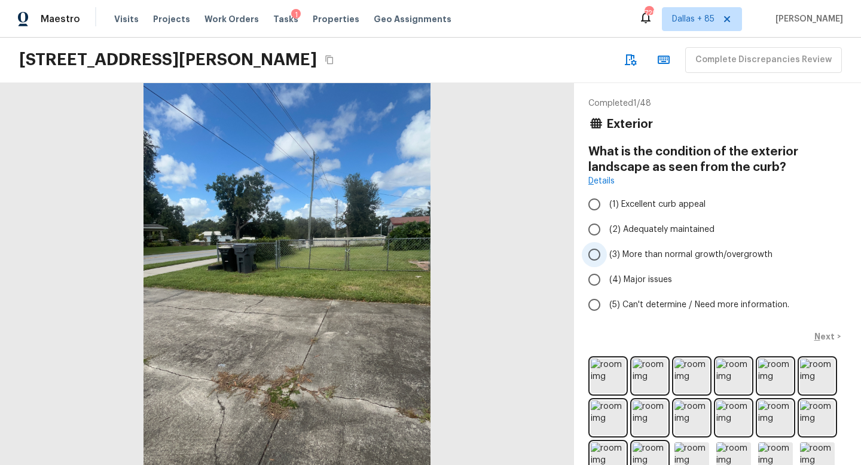
click at [601, 260] on input "(3) More than normal growth/overgrowth" at bounding box center [594, 254] width 25 height 25
radio input "true"
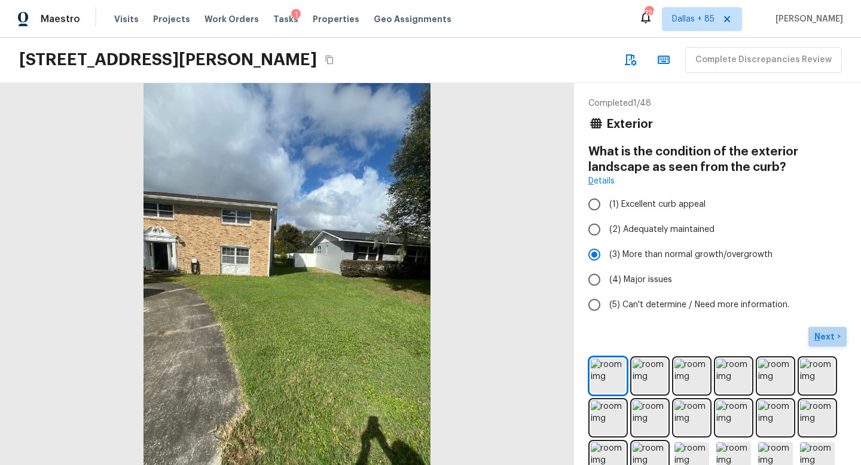
click at [827, 339] on p "Next" at bounding box center [826, 337] width 23 height 12
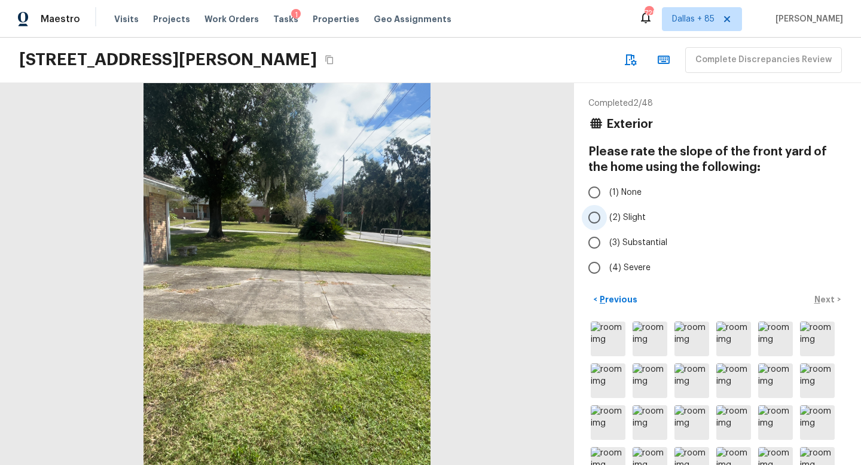
click at [620, 218] on span "(2) Slight" at bounding box center [628, 218] width 36 height 12
click at [607, 218] on input "(2) Slight" at bounding box center [594, 217] width 25 height 25
radio input "true"
click at [818, 296] on p "Next" at bounding box center [826, 300] width 23 height 12
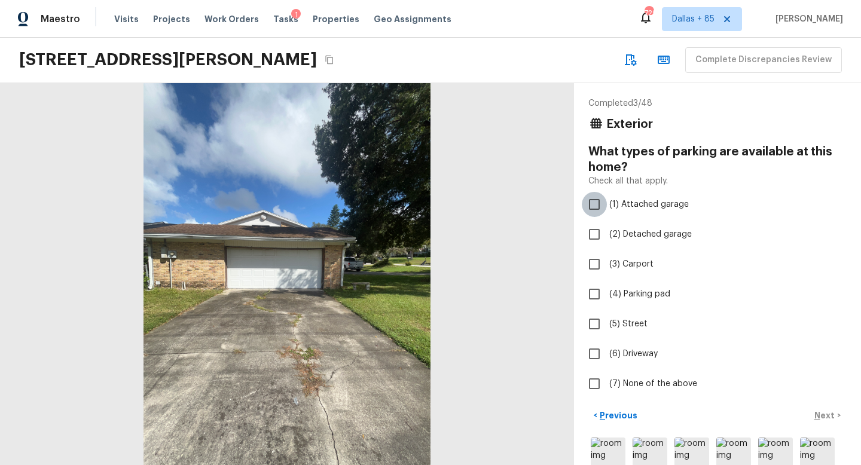
click at [593, 207] on input "(1) Attached garage" at bounding box center [594, 204] width 25 height 25
checkbox input "true"
click at [596, 354] on input "(6) Driveway" at bounding box center [594, 354] width 25 height 25
checkbox input "true"
click at [599, 328] on input "(5) Street" at bounding box center [594, 324] width 25 height 25
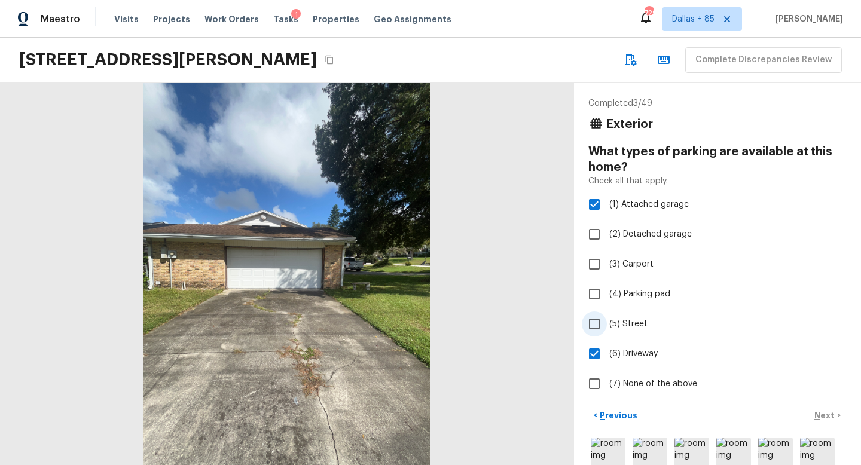
checkbox input "true"
click at [823, 419] on p "Next" at bounding box center [826, 416] width 23 height 12
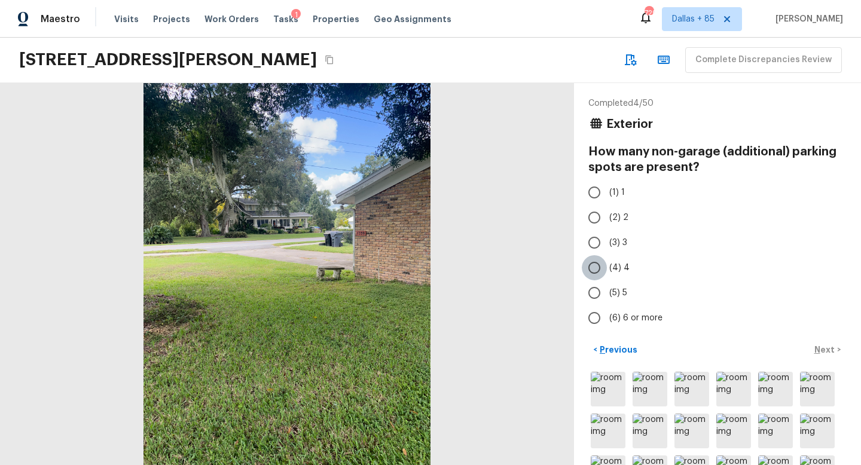
click at [591, 261] on input "(4) 4" at bounding box center [594, 267] width 25 height 25
radio input "true"
click at [822, 347] on p "Next" at bounding box center [826, 350] width 23 height 12
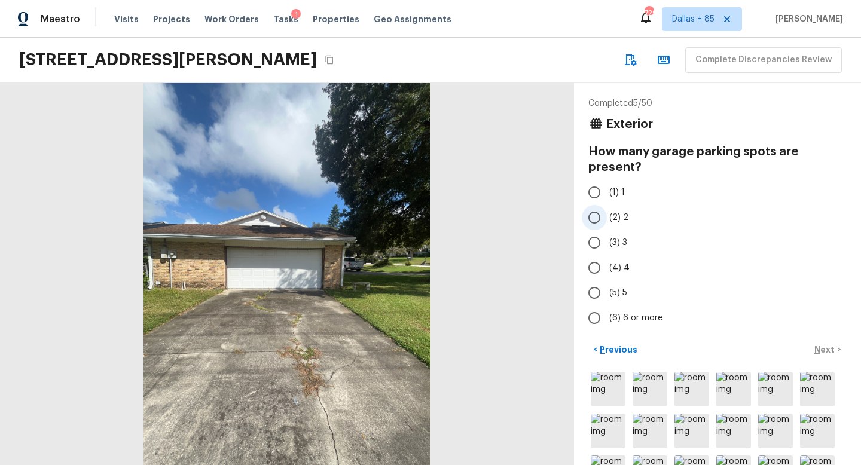
click at [594, 208] on input "(2) 2" at bounding box center [594, 217] width 25 height 25
radio input "true"
click at [830, 349] on p "Next" at bounding box center [826, 350] width 23 height 12
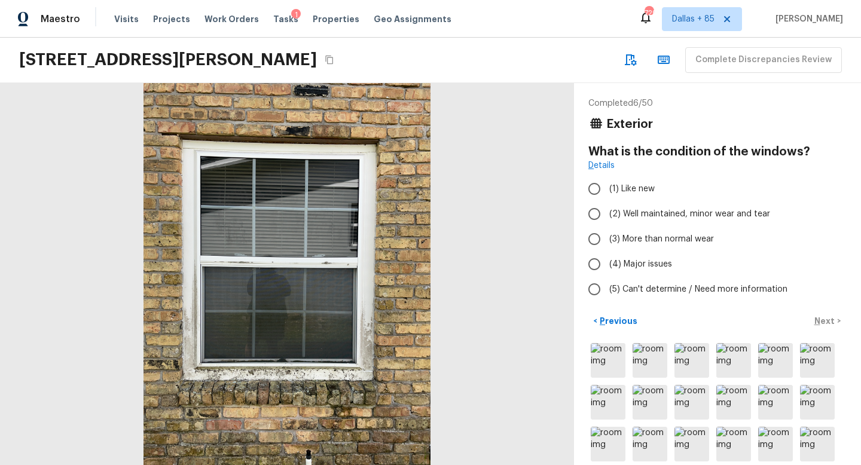
click at [284, 374] on div at bounding box center [287, 274] width 574 height 382
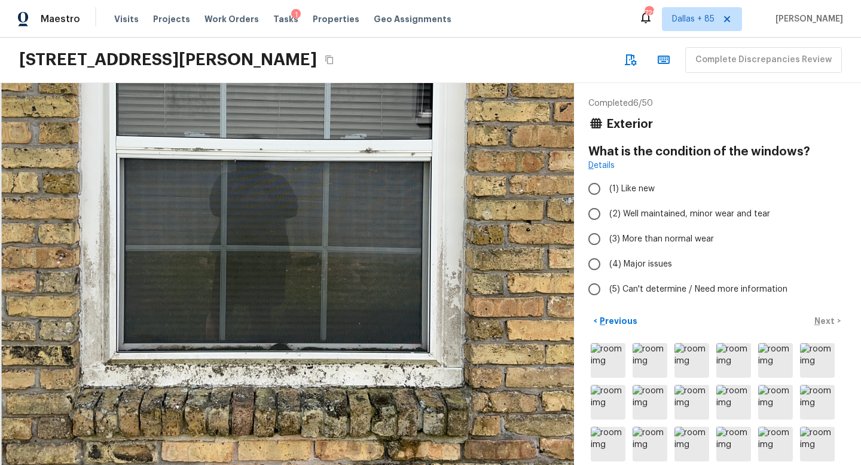
click at [354, 374] on div at bounding box center [290, 173] width 1154 height 768
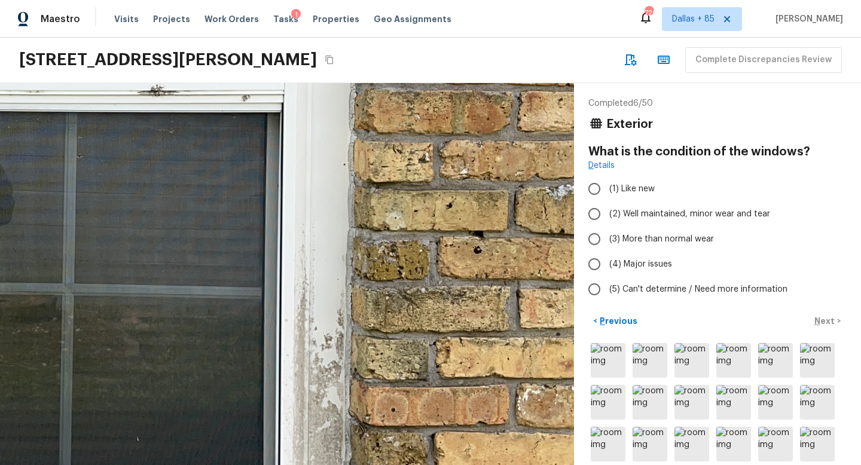
drag, startPoint x: 517, startPoint y: 284, endPoint x: 297, endPoint y: 465, distance: 285.6
click at [297, 465] on html "Maestro Visits Projects Work Orders Tasks 1 Properties Geo Assignments 729 [GEO…" at bounding box center [430, 232] width 861 height 465
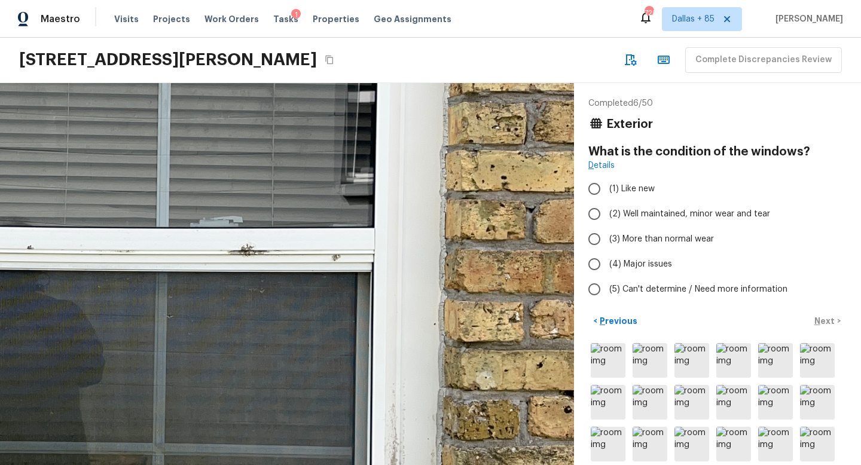
drag, startPoint x: 264, startPoint y: 319, endPoint x: 348, endPoint y: 465, distance: 168.0
click at [348, 465] on html "Maestro Visits Projects Work Orders Tasks 1 Properties Geo Assignments 729 [GEO…" at bounding box center [430, 232] width 861 height 465
click at [663, 236] on span "(3) More than normal wear" at bounding box center [662, 239] width 105 height 12
click at [607, 236] on input "(3) More than normal wear" at bounding box center [594, 239] width 25 height 25
radio input "true"
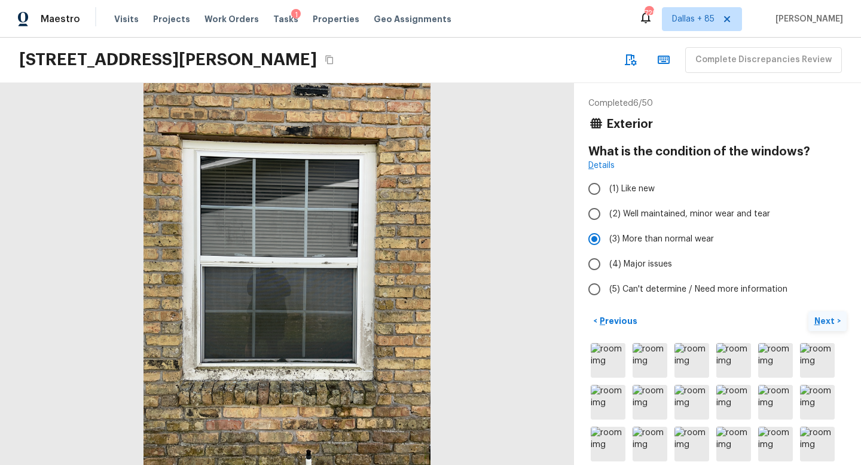
click at [828, 319] on p "Next" at bounding box center [826, 321] width 23 height 12
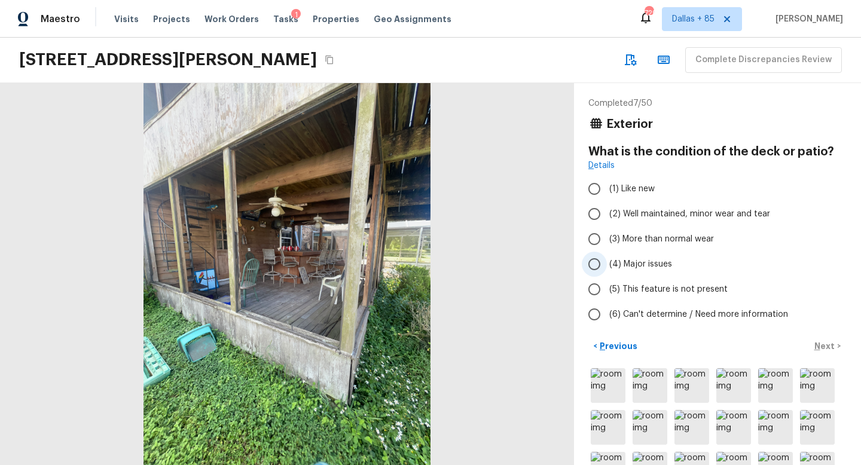
click at [623, 268] on span "(4) Major issues" at bounding box center [641, 264] width 63 height 12
click at [607, 268] on input "(4) Major issues" at bounding box center [594, 264] width 25 height 25
radio input "true"
click at [820, 341] on p "Next" at bounding box center [826, 346] width 23 height 12
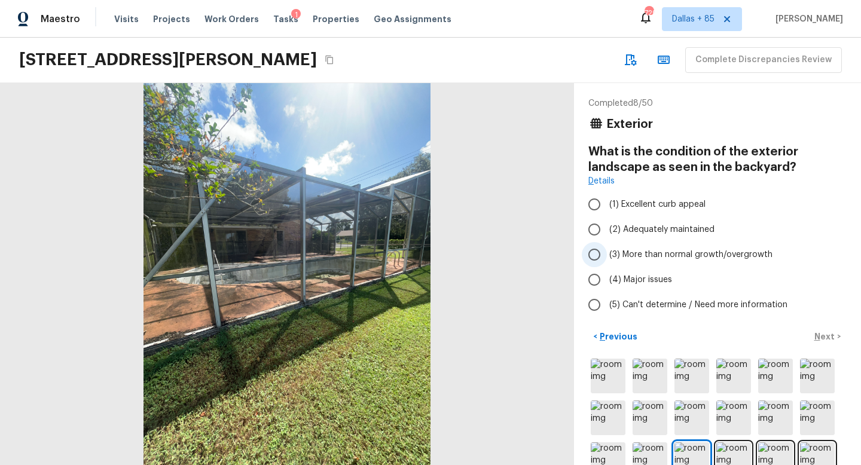
click at [611, 249] on span "(3) More than normal growth/overgrowth" at bounding box center [691, 255] width 163 height 12
click at [607, 249] on input "(3) More than normal growth/overgrowth" at bounding box center [594, 254] width 25 height 25
radio input "true"
click at [821, 336] on p "Next" at bounding box center [826, 337] width 23 height 12
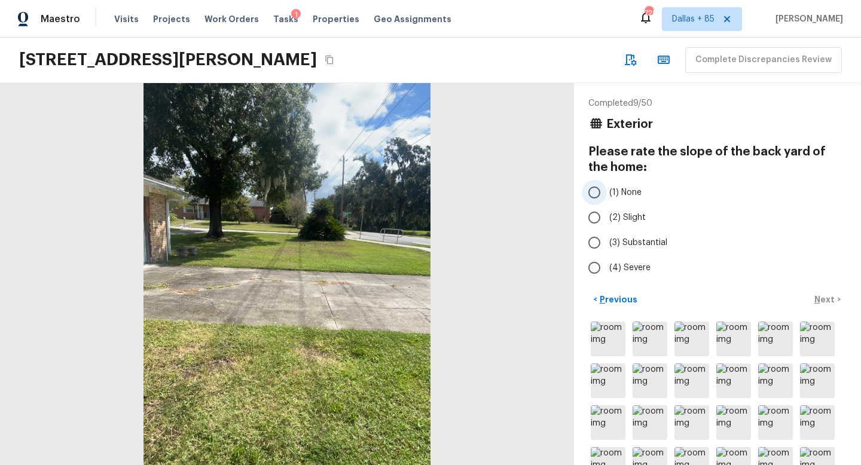
click at [608, 188] on label "(1) None" at bounding box center [709, 192] width 255 height 25
click at [607, 188] on input "(1) None" at bounding box center [594, 192] width 25 height 25
radio input "true"
click at [818, 294] on p "Next" at bounding box center [826, 300] width 23 height 12
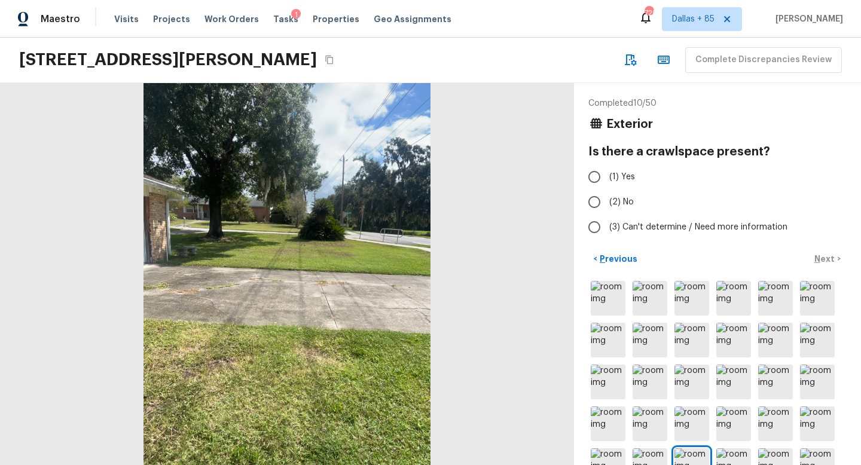
click at [333, 63] on icon "Copy Address" at bounding box center [330, 60] width 10 height 10
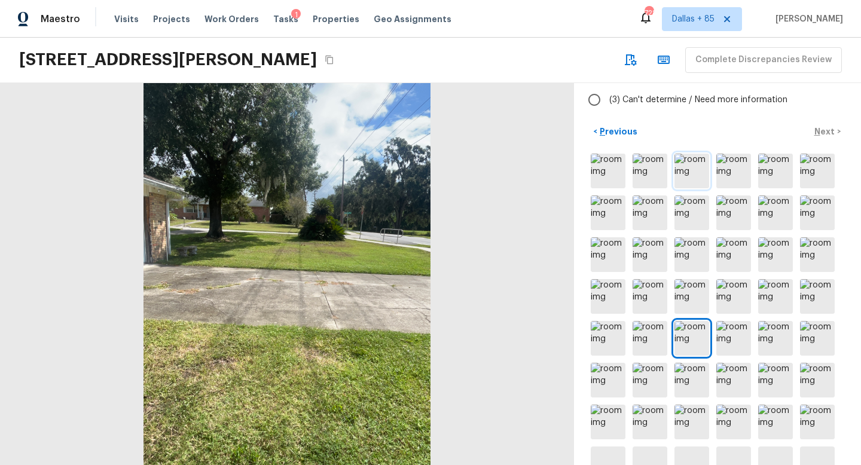
scroll to position [144, 0]
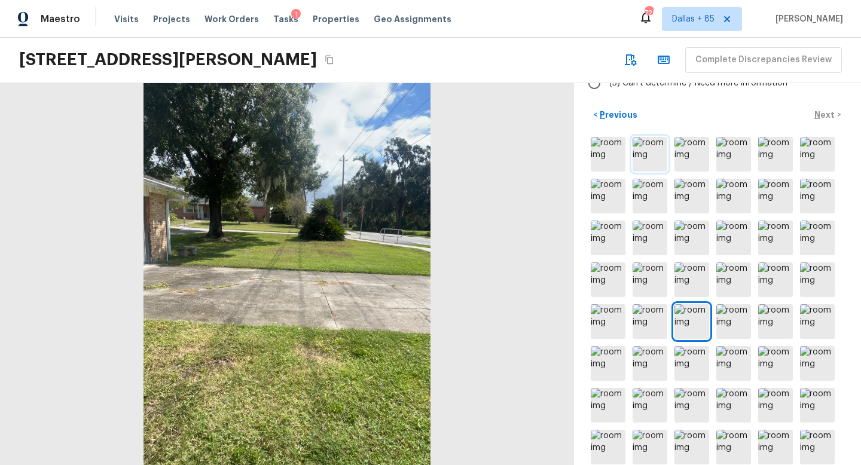
click at [659, 148] on img at bounding box center [650, 154] width 35 height 35
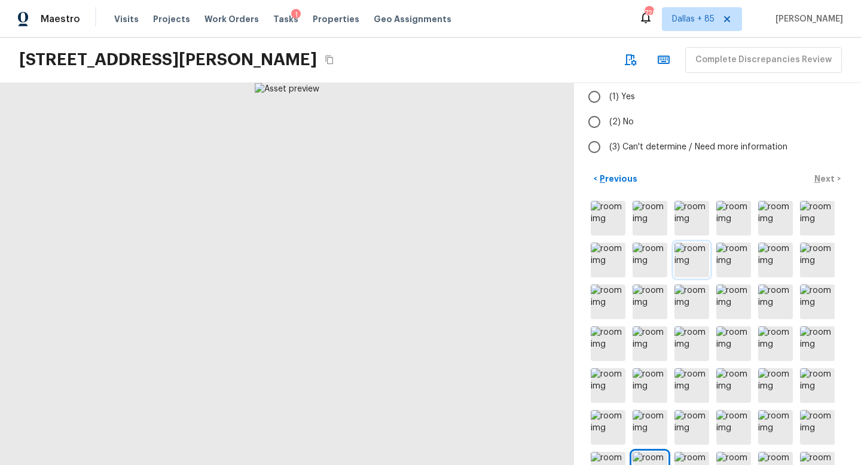
scroll to position [0, 0]
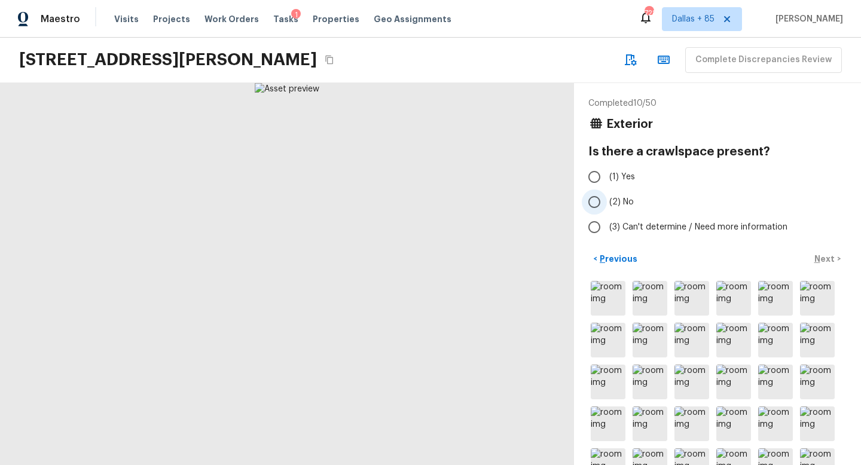
click at [596, 202] on input "(2) No" at bounding box center [594, 202] width 25 height 25
radio input "true"
click at [824, 261] on p "Next" at bounding box center [826, 259] width 23 height 12
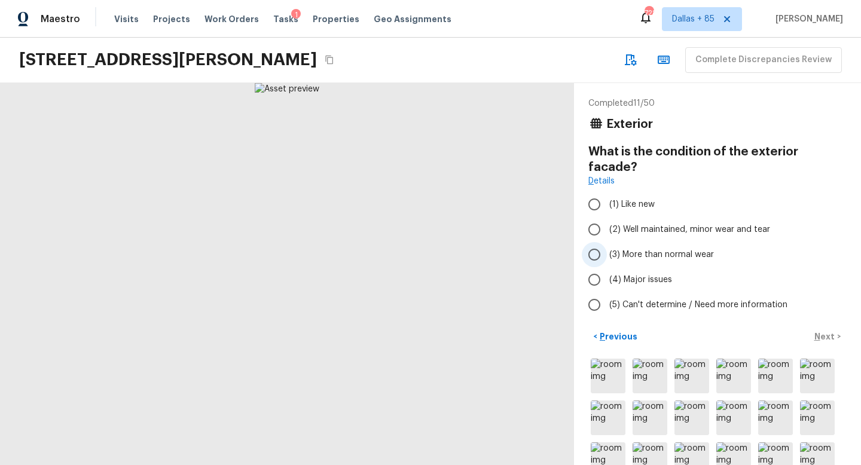
click at [627, 249] on span "(3) More than normal wear" at bounding box center [662, 255] width 105 height 12
click at [607, 242] on input "(3) More than normal wear" at bounding box center [594, 254] width 25 height 25
radio input "true"
click at [817, 331] on p "Next" at bounding box center [826, 337] width 23 height 12
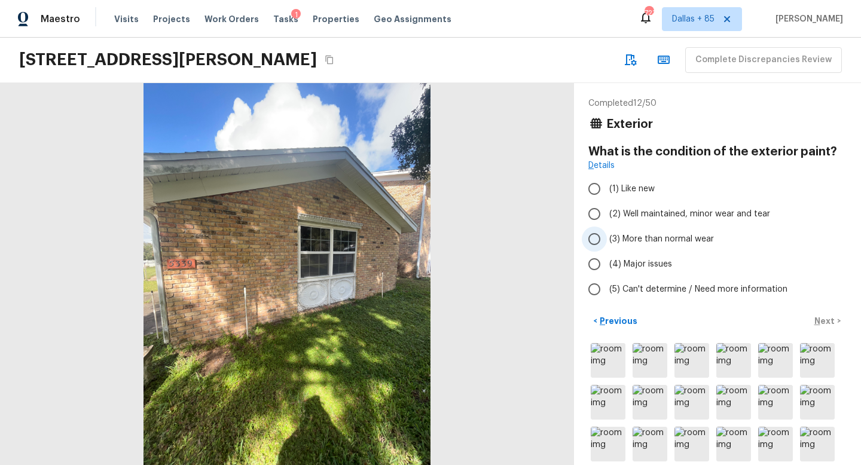
click at [602, 245] on input "(3) More than normal wear" at bounding box center [594, 239] width 25 height 25
radio input "true"
click at [822, 315] on p "Next" at bounding box center [826, 321] width 23 height 12
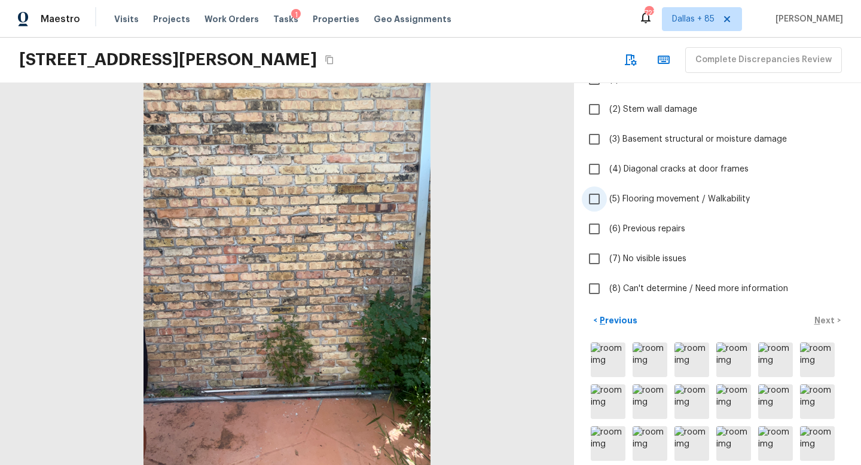
scroll to position [114, 0]
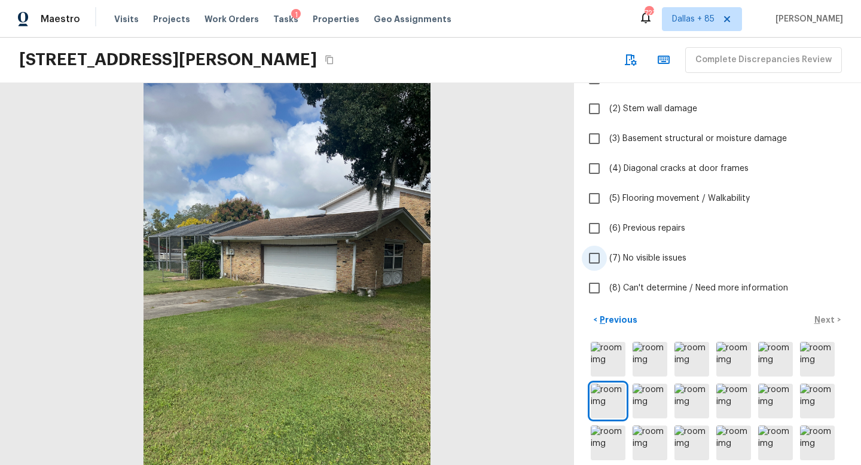
click at [609, 263] on label "(7) No visible issues" at bounding box center [709, 258] width 255 height 25
click at [607, 263] on input "(7) No visible issues" at bounding box center [594, 258] width 25 height 25
checkbox input "true"
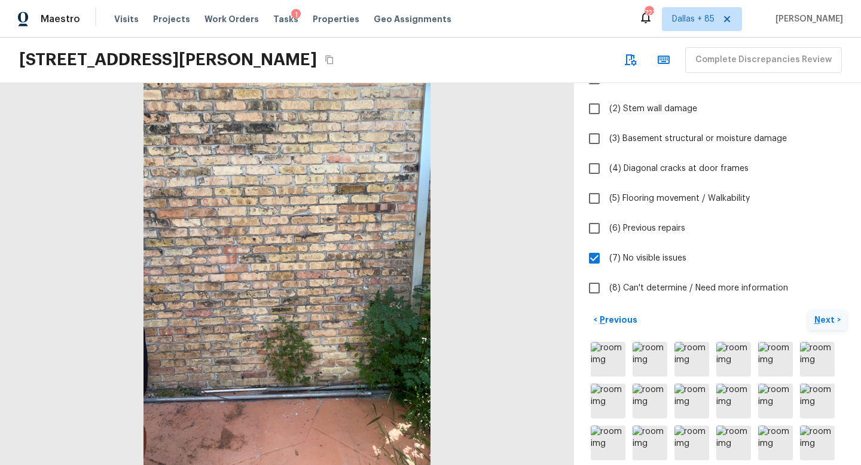
click at [826, 318] on p "Next" at bounding box center [826, 320] width 23 height 12
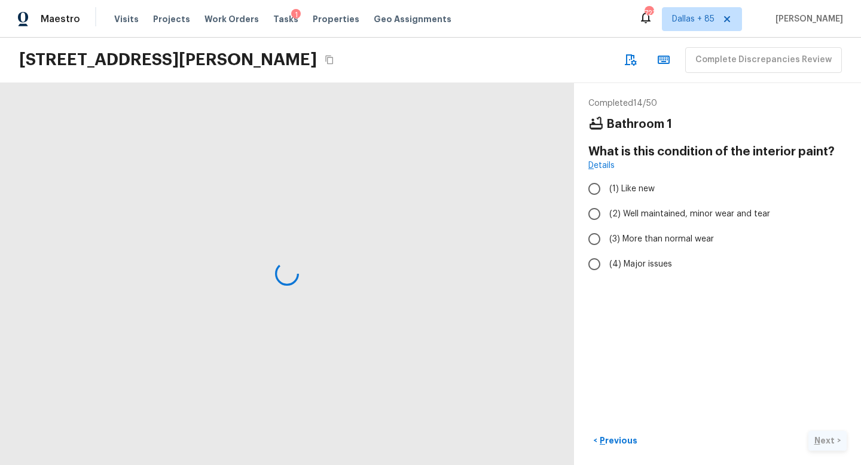
scroll to position [0, 0]
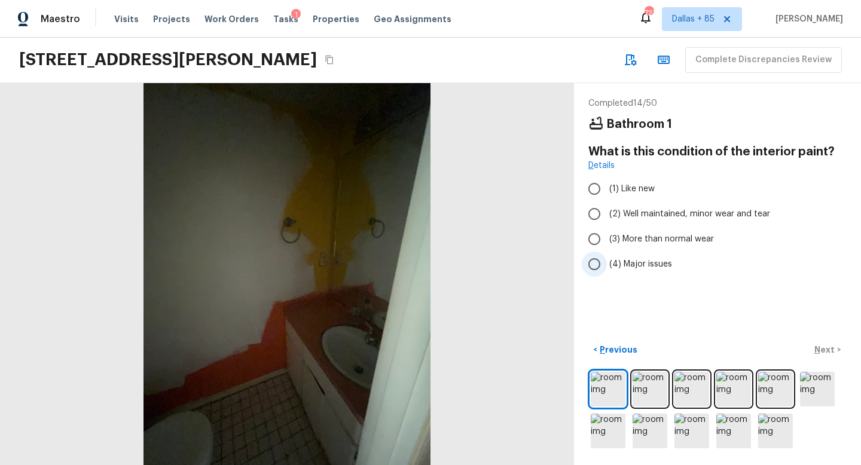
click at [599, 272] on input "(4) Major issues" at bounding box center [594, 264] width 25 height 25
radio input "true"
click at [822, 346] on p "Next" at bounding box center [826, 350] width 23 height 12
click at [651, 388] on img at bounding box center [650, 389] width 35 height 35
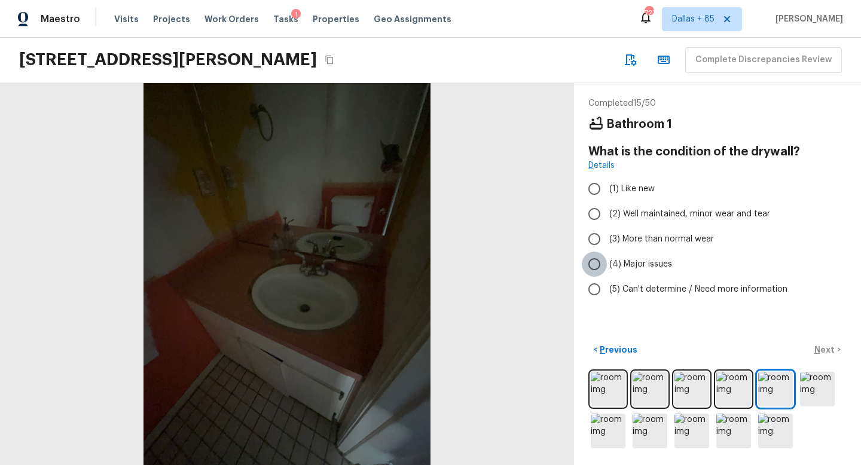
click at [599, 267] on input "(4) Major issues" at bounding box center [594, 264] width 25 height 25
radio input "true"
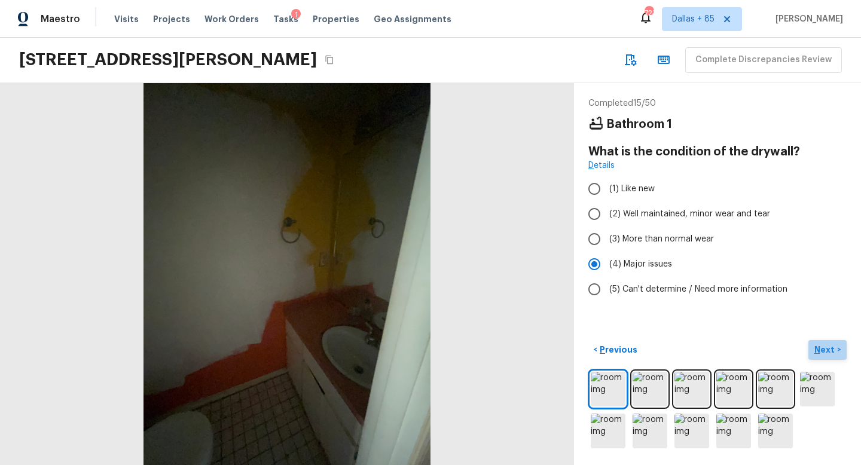
click at [818, 342] on button "Next >" at bounding box center [828, 350] width 38 height 20
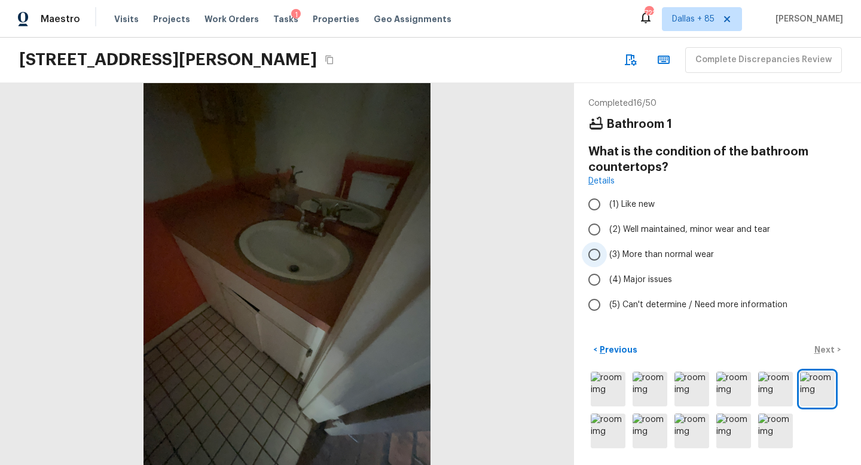
click at [615, 249] on span "(3) More than normal wear" at bounding box center [662, 255] width 105 height 12
click at [607, 249] on input "(3) More than normal wear" at bounding box center [594, 254] width 25 height 25
radio input "true"
click at [814, 353] on button "Next >" at bounding box center [828, 350] width 38 height 20
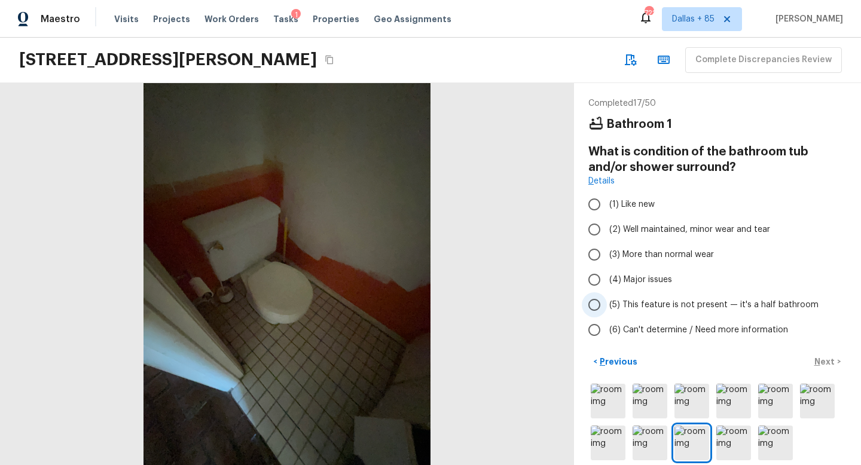
click at [635, 304] on span "(5) This feature is not present — it's a half bathroom" at bounding box center [714, 305] width 209 height 12
click at [607, 304] on input "(5) This feature is not present — it's a half bathroom" at bounding box center [594, 305] width 25 height 25
radio input "true"
click at [823, 361] on p "Next" at bounding box center [826, 362] width 23 height 12
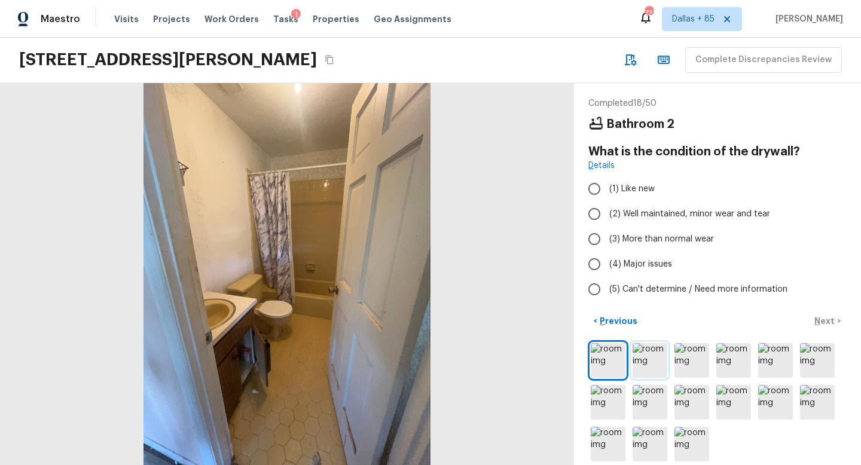
click at [642, 357] on img at bounding box center [650, 360] width 35 height 35
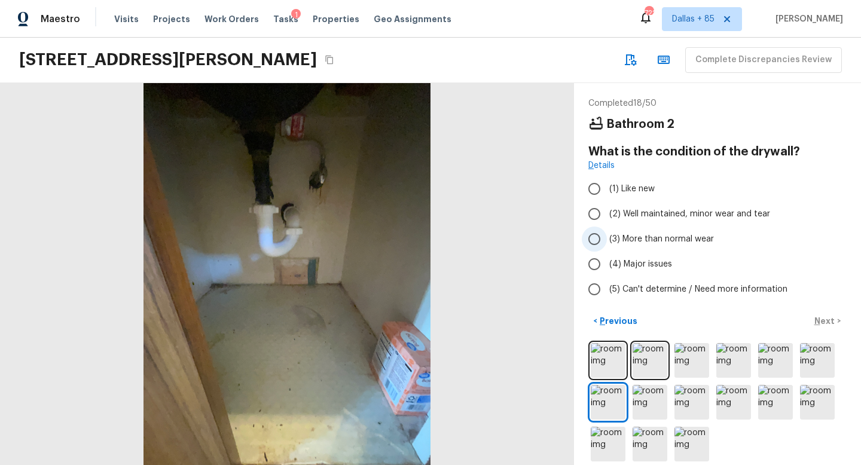
click at [605, 235] on input "(3) More than normal wear" at bounding box center [594, 239] width 25 height 25
radio input "true"
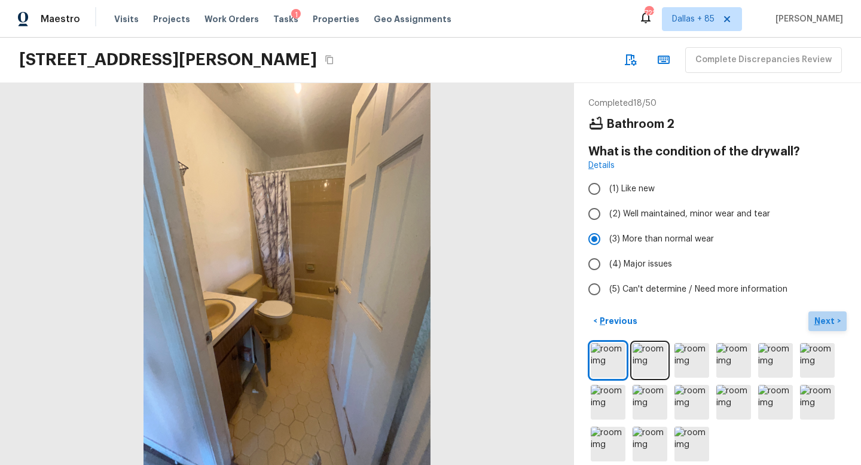
click at [824, 319] on p "Next" at bounding box center [826, 321] width 23 height 12
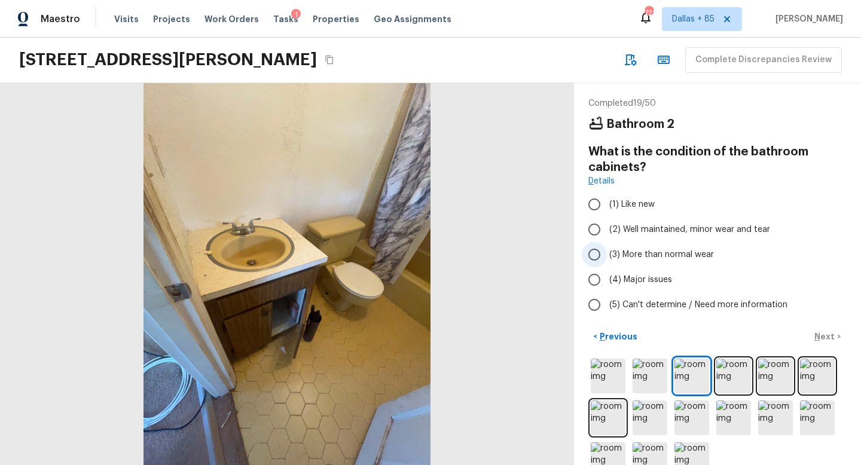
click at [613, 258] on span "(3) More than normal wear" at bounding box center [662, 255] width 105 height 12
click at [607, 258] on input "(3) More than normal wear" at bounding box center [594, 254] width 25 height 25
radio input "true"
click at [832, 337] on p "Next" at bounding box center [826, 337] width 23 height 12
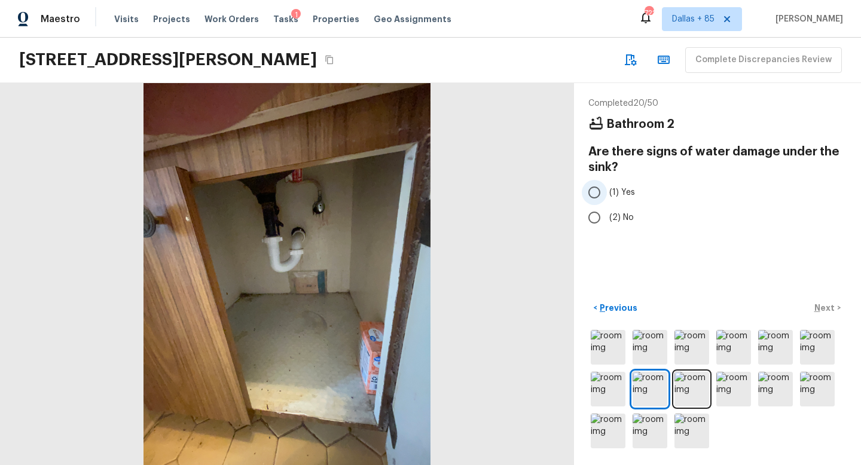
click at [604, 191] on input "(1) Yes" at bounding box center [594, 192] width 25 height 25
radio input "true"
click at [824, 314] on button "Next >" at bounding box center [828, 308] width 38 height 20
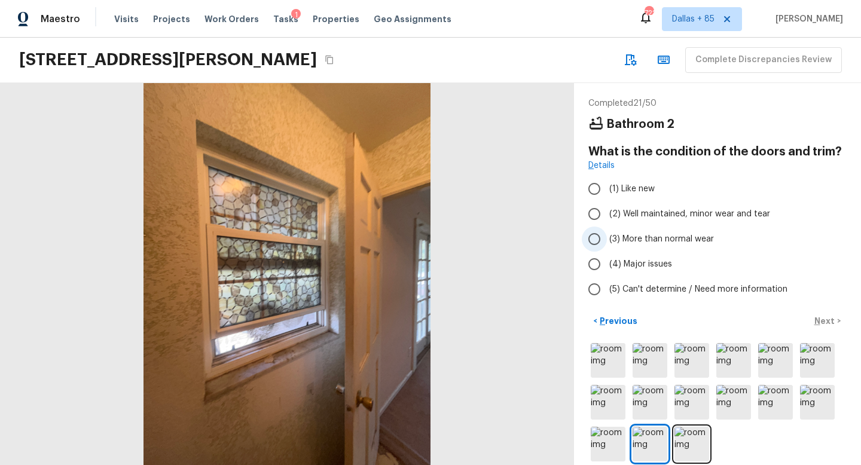
click at [660, 242] on span "(3) More than normal wear" at bounding box center [662, 239] width 105 height 12
click at [607, 242] on input "(3) More than normal wear" at bounding box center [594, 239] width 25 height 25
radio input "true"
click at [820, 321] on p "Next" at bounding box center [826, 321] width 23 height 12
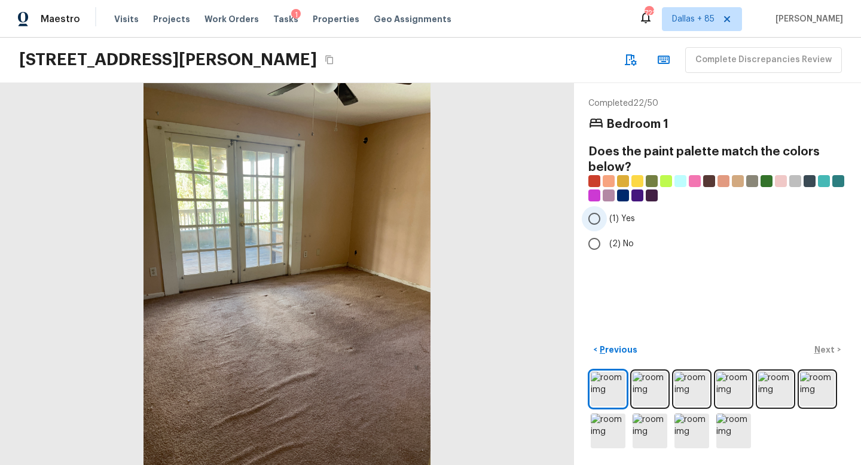
click at [597, 221] on input "(1) Yes" at bounding box center [594, 218] width 25 height 25
radio input "true"
click at [820, 345] on p "Next" at bounding box center [826, 350] width 23 height 12
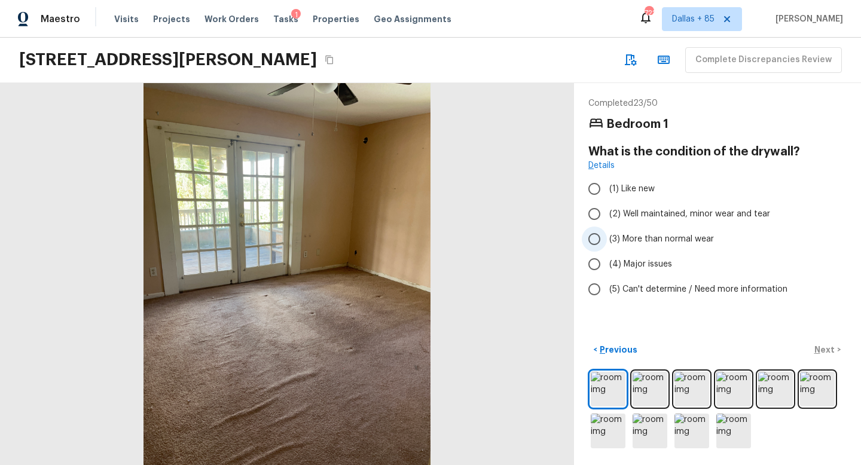
click at [612, 240] on span "(3) More than normal wear" at bounding box center [662, 239] width 105 height 12
click at [607, 240] on input "(3) More than normal wear" at bounding box center [594, 239] width 25 height 25
radio input "true"
click at [820, 346] on p "Next" at bounding box center [826, 350] width 23 height 12
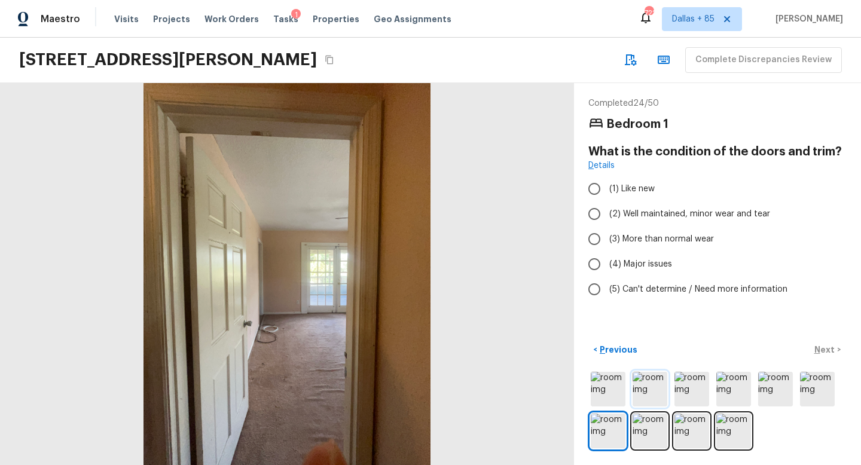
click at [654, 394] on img at bounding box center [650, 389] width 35 height 35
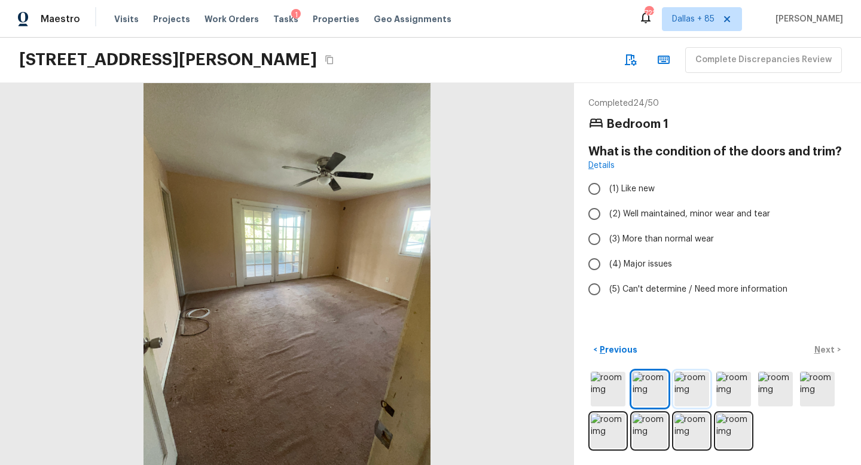
click at [689, 392] on img at bounding box center [692, 389] width 35 height 35
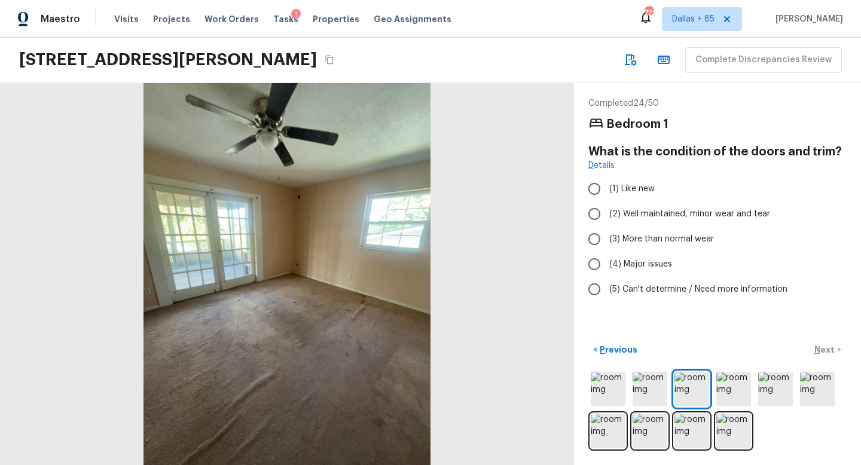
click at [711, 396] on div at bounding box center [718, 410] width 258 height 81
click at [731, 394] on img at bounding box center [734, 389] width 35 height 35
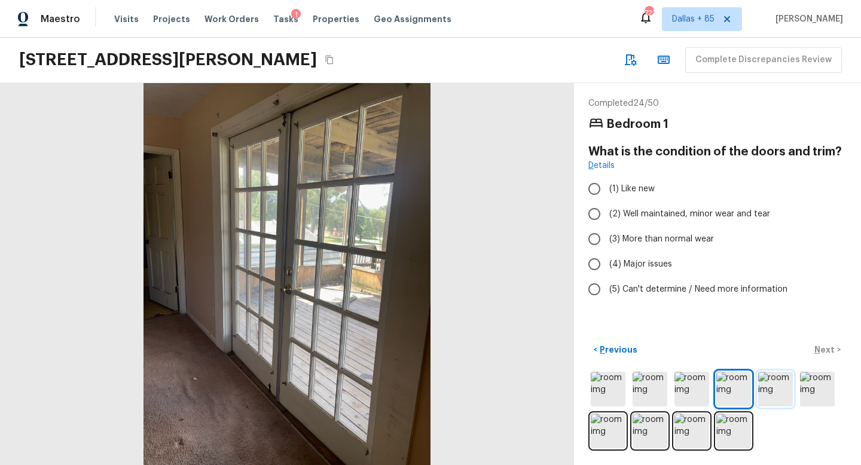
click at [787, 390] on img at bounding box center [775, 389] width 35 height 35
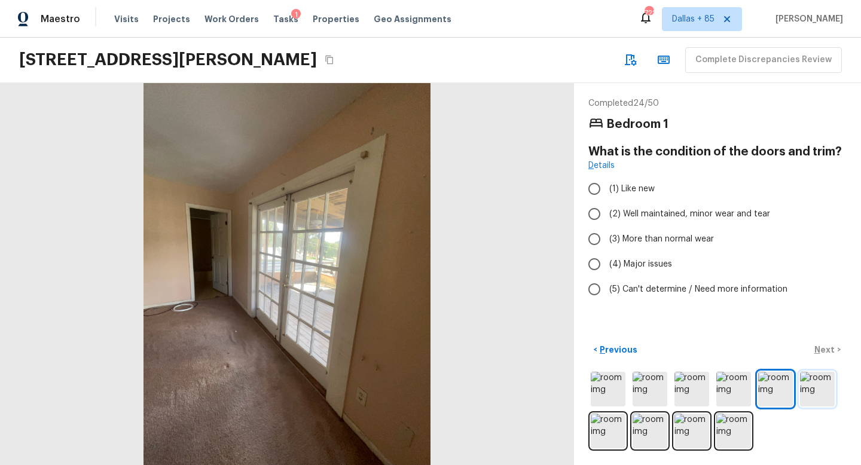
click at [828, 394] on img at bounding box center [817, 389] width 35 height 35
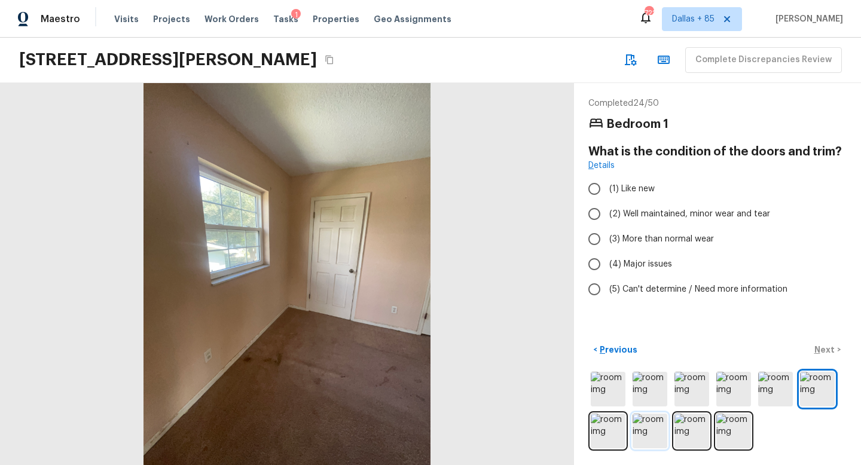
click at [637, 435] on img at bounding box center [650, 431] width 35 height 35
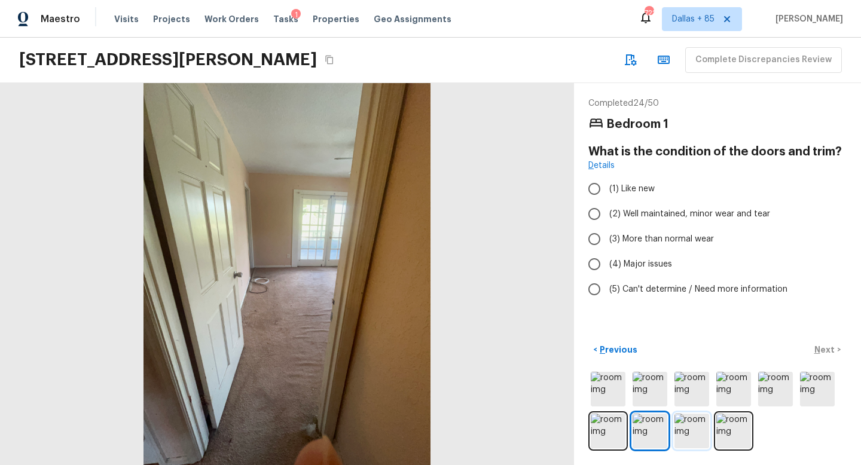
click at [691, 437] on img at bounding box center [692, 431] width 35 height 35
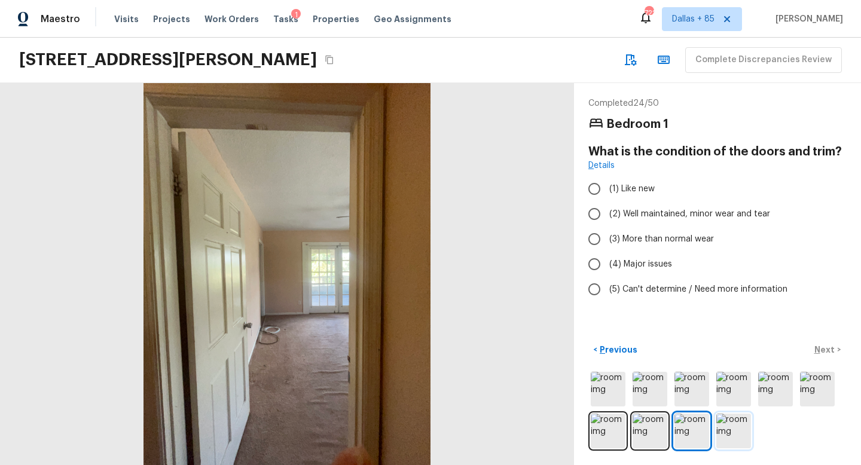
click at [724, 434] on img at bounding box center [734, 431] width 35 height 35
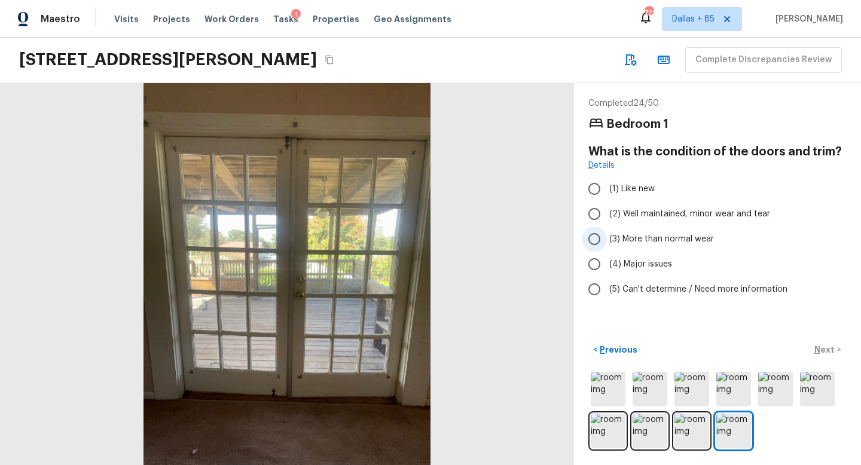
click at [600, 245] on input "(3) More than normal wear" at bounding box center [594, 239] width 25 height 25
radio input "true"
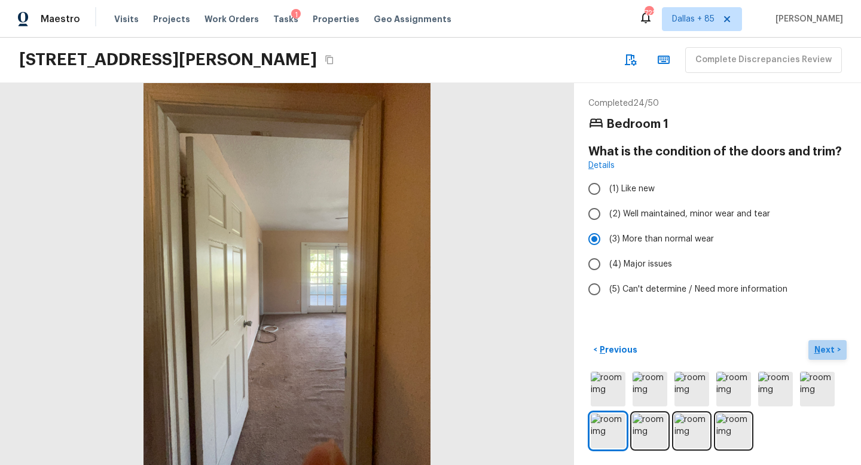
click at [821, 349] on p "Next" at bounding box center [826, 350] width 23 height 12
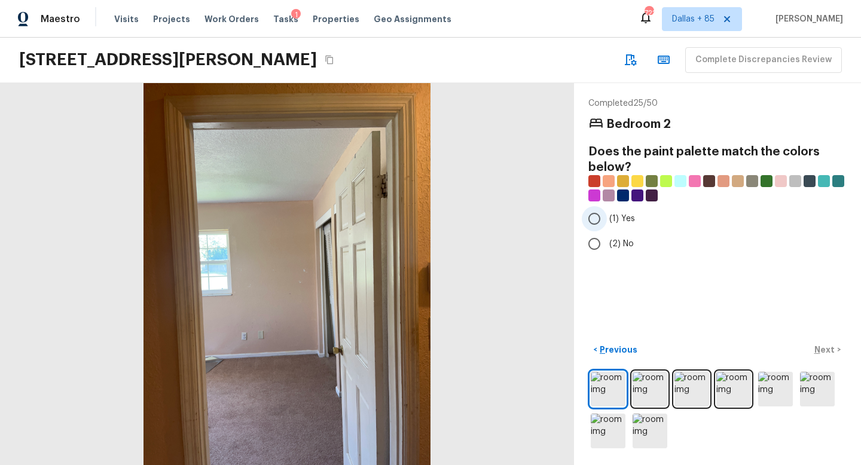
click at [604, 215] on input "(1) Yes" at bounding box center [594, 218] width 25 height 25
radio input "true"
click at [830, 350] on p "Next" at bounding box center [826, 350] width 23 height 12
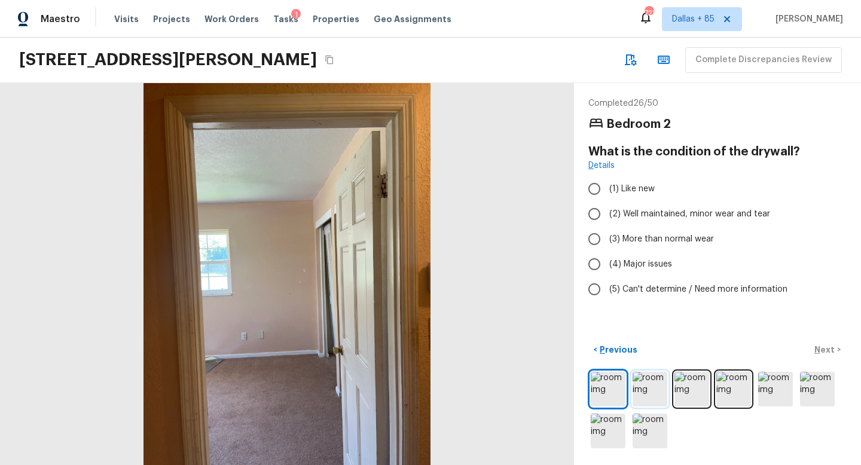
click at [646, 385] on img at bounding box center [650, 389] width 35 height 35
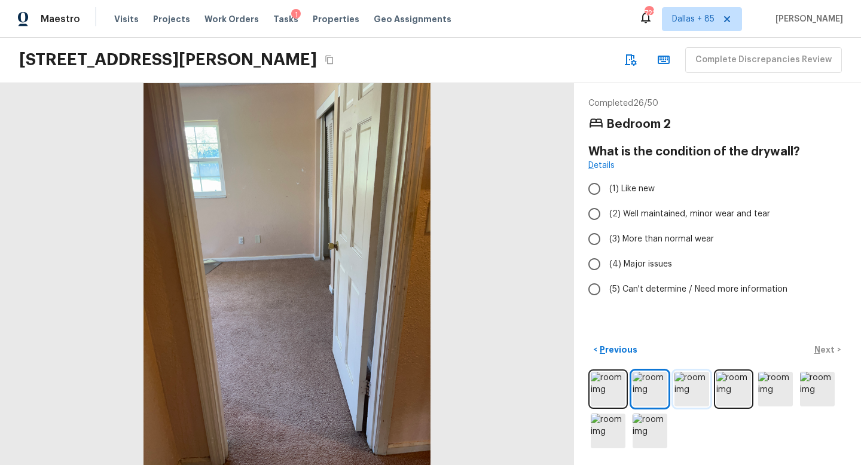
click at [687, 385] on img at bounding box center [692, 389] width 35 height 35
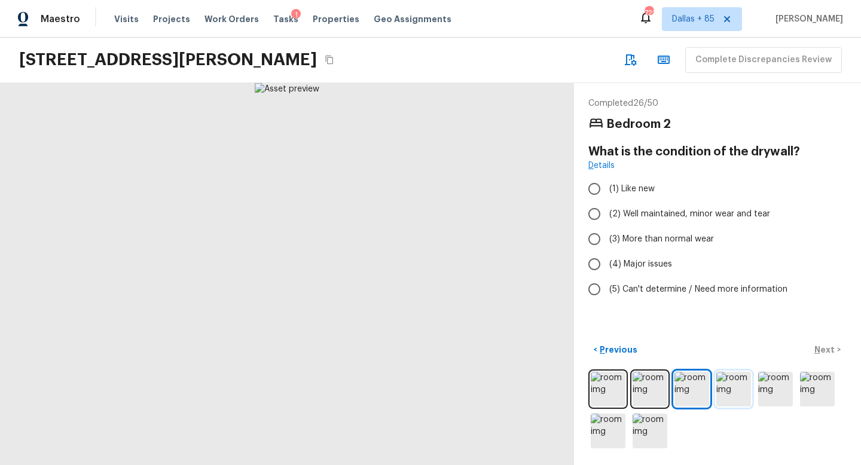
click at [739, 385] on img at bounding box center [734, 389] width 35 height 35
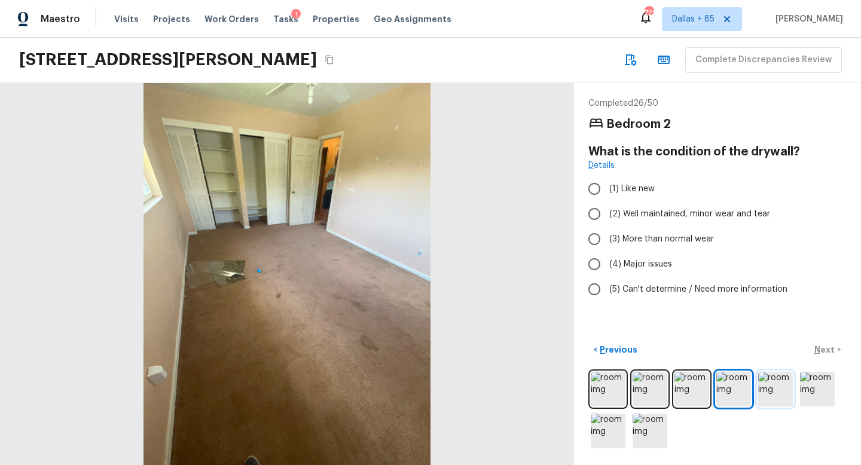
click at [774, 392] on img at bounding box center [775, 389] width 35 height 35
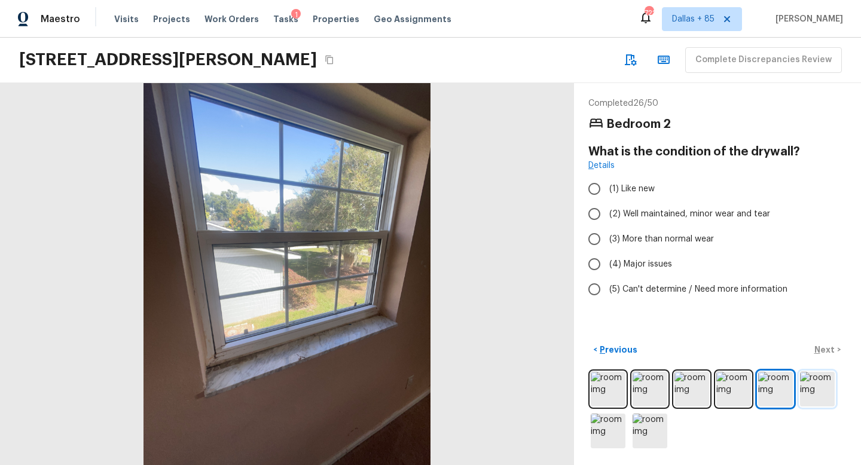
click at [815, 392] on img at bounding box center [817, 389] width 35 height 35
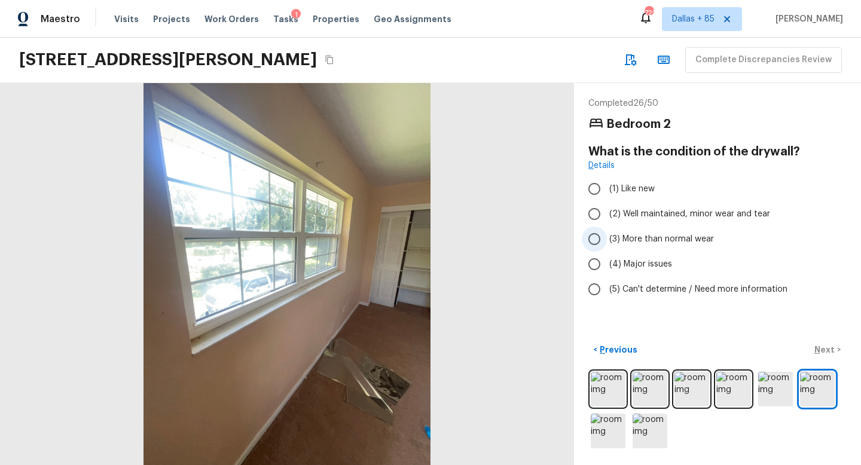
click at [631, 239] on span "(3) More than normal wear" at bounding box center [662, 239] width 105 height 12
click at [607, 239] on input "(3) More than normal wear" at bounding box center [594, 239] width 25 height 25
radio input "true"
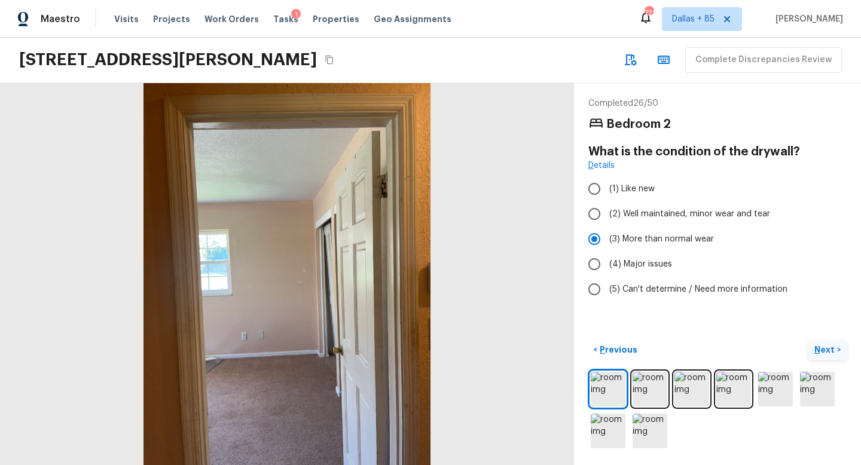
click at [827, 351] on p "Next" at bounding box center [826, 350] width 23 height 12
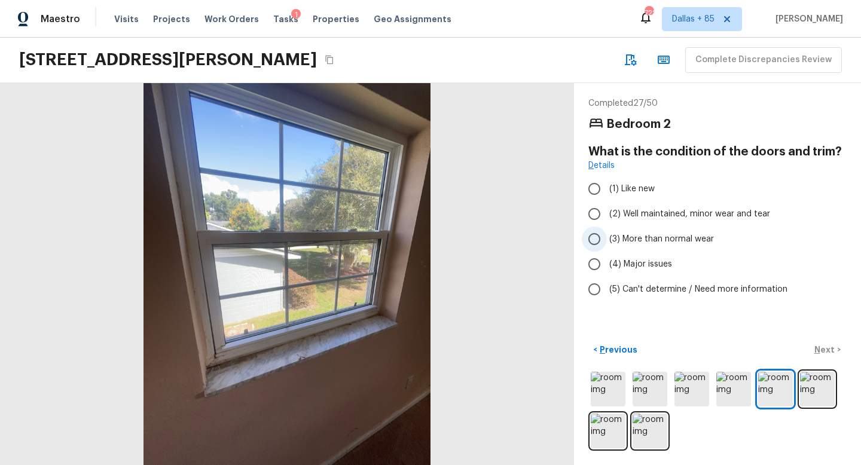
click at [610, 230] on label "(3) More than normal wear" at bounding box center [709, 239] width 255 height 25
click at [607, 230] on input "(3) More than normal wear" at bounding box center [594, 239] width 25 height 25
radio input "true"
click at [823, 349] on p "Next" at bounding box center [826, 350] width 23 height 12
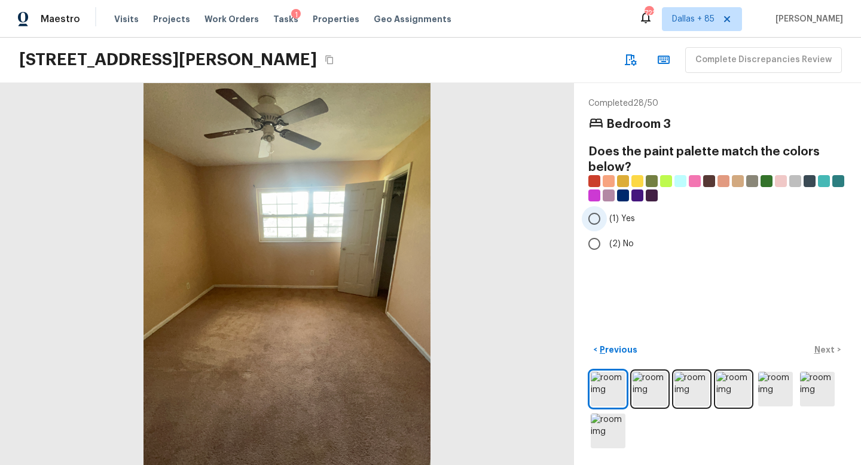
click at [598, 218] on input "(1) Yes" at bounding box center [594, 218] width 25 height 25
radio input "true"
click at [821, 346] on p "Next" at bounding box center [826, 350] width 23 height 12
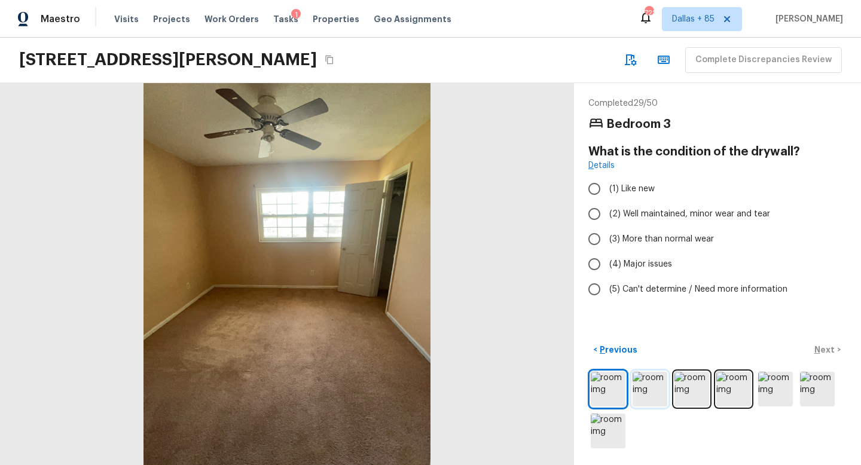
click at [652, 394] on img at bounding box center [650, 389] width 35 height 35
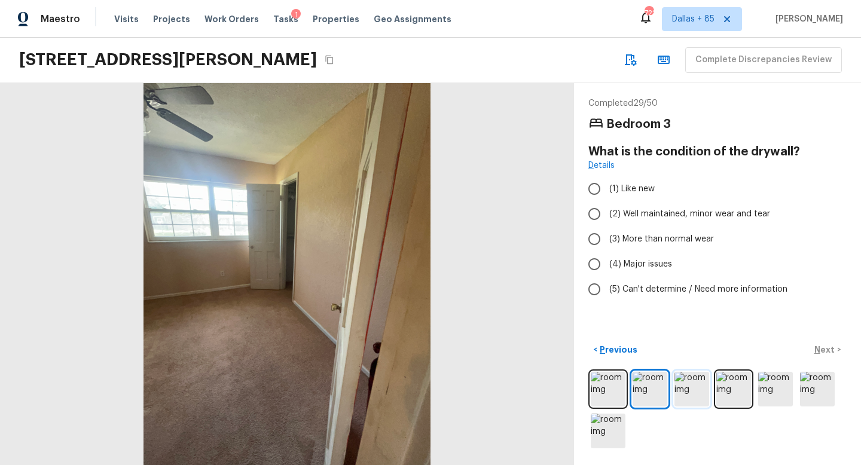
click at [686, 391] on img at bounding box center [692, 389] width 35 height 35
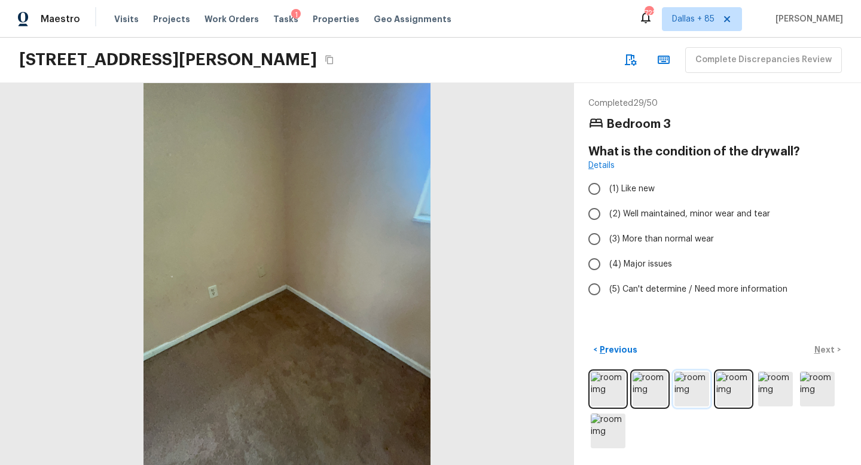
click at [706, 390] on img at bounding box center [692, 389] width 35 height 35
click at [739, 390] on img at bounding box center [734, 389] width 35 height 35
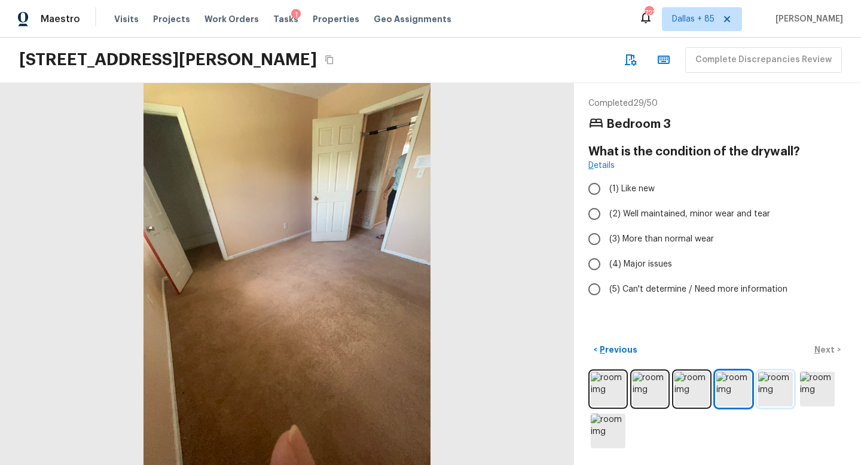
click at [773, 391] on img at bounding box center [775, 389] width 35 height 35
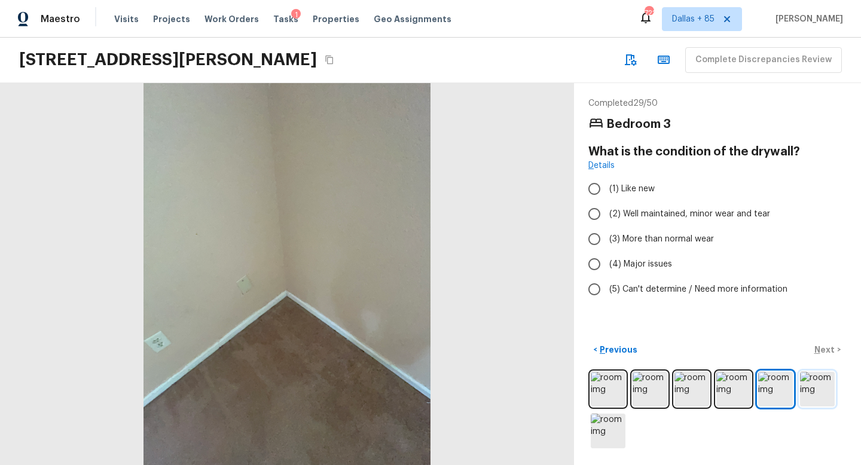
click at [805, 389] on img at bounding box center [817, 389] width 35 height 35
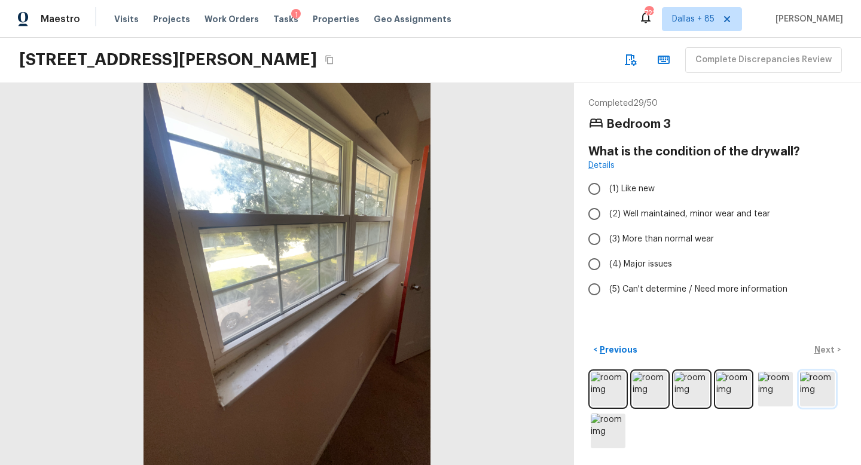
click at [823, 392] on img at bounding box center [817, 389] width 35 height 35
click at [608, 239] on label "(3) More than normal wear" at bounding box center [709, 239] width 255 height 25
click at [607, 239] on input "(3) More than normal wear" at bounding box center [594, 239] width 25 height 25
radio input "true"
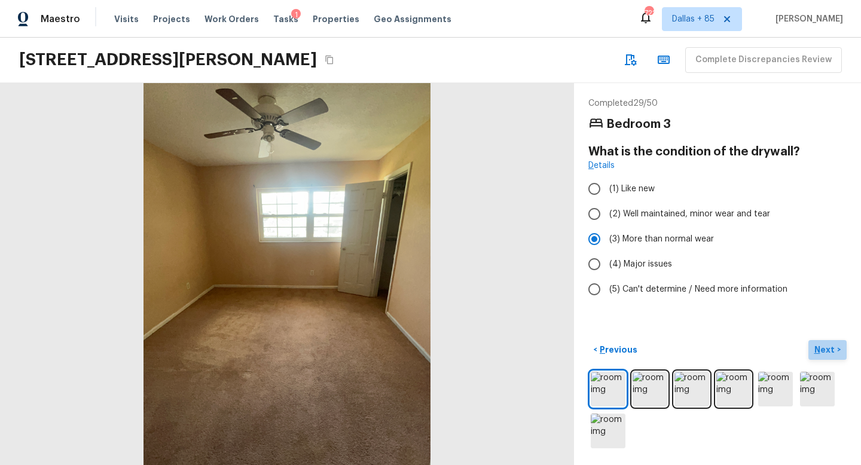
click at [819, 346] on p "Next" at bounding box center [826, 350] width 23 height 12
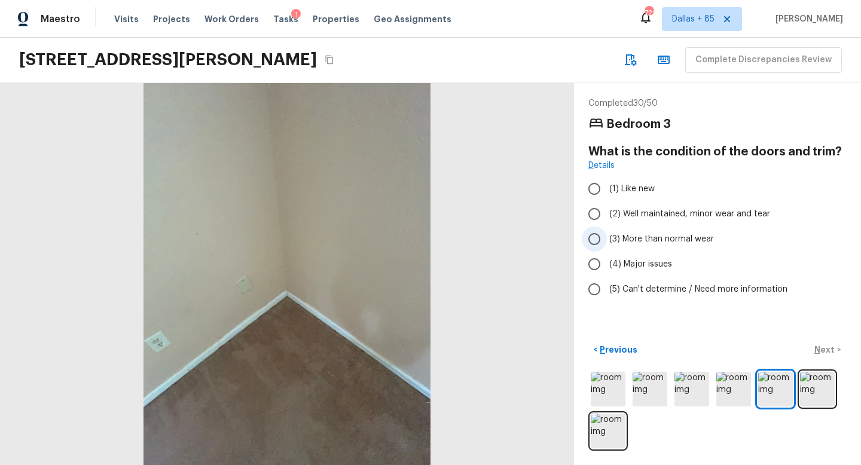
click at [653, 236] on span "(3) More than normal wear" at bounding box center [662, 239] width 105 height 12
click at [607, 236] on input "(3) More than normal wear" at bounding box center [594, 239] width 25 height 25
radio input "true"
click at [830, 346] on p "Next" at bounding box center [826, 350] width 23 height 12
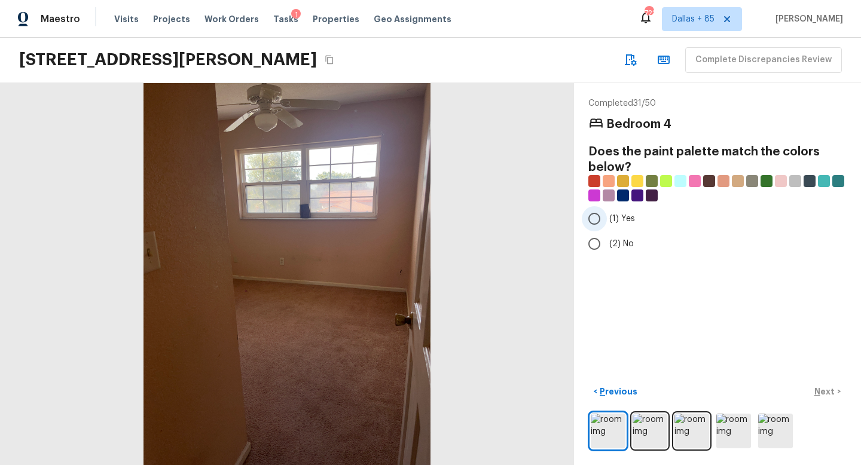
click at [592, 217] on input "(1) Yes" at bounding box center [594, 218] width 25 height 25
radio input "true"
click at [817, 391] on p "Next" at bounding box center [826, 392] width 23 height 12
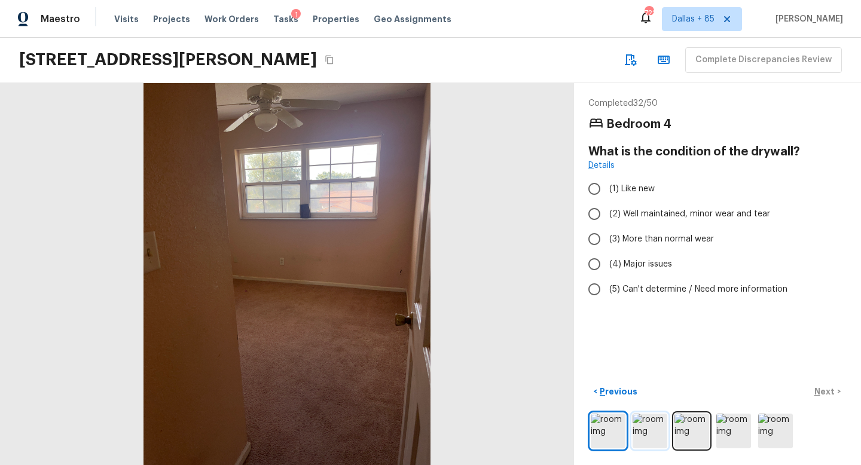
click at [641, 425] on img at bounding box center [650, 431] width 35 height 35
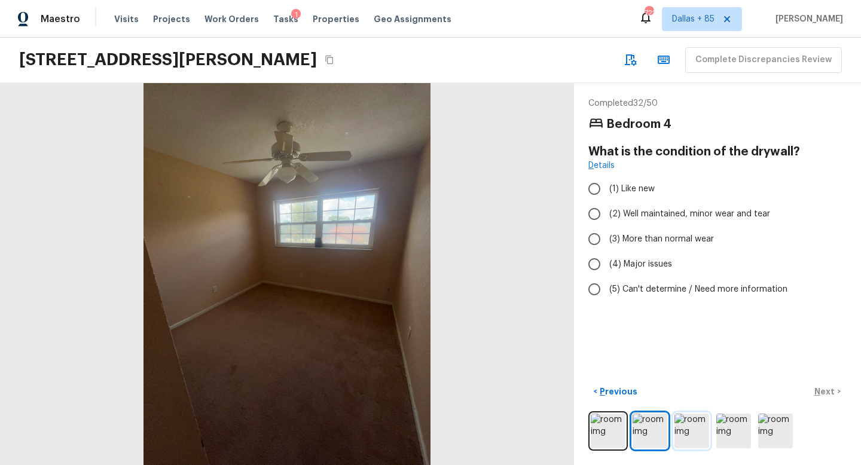
click at [688, 431] on img at bounding box center [692, 431] width 35 height 35
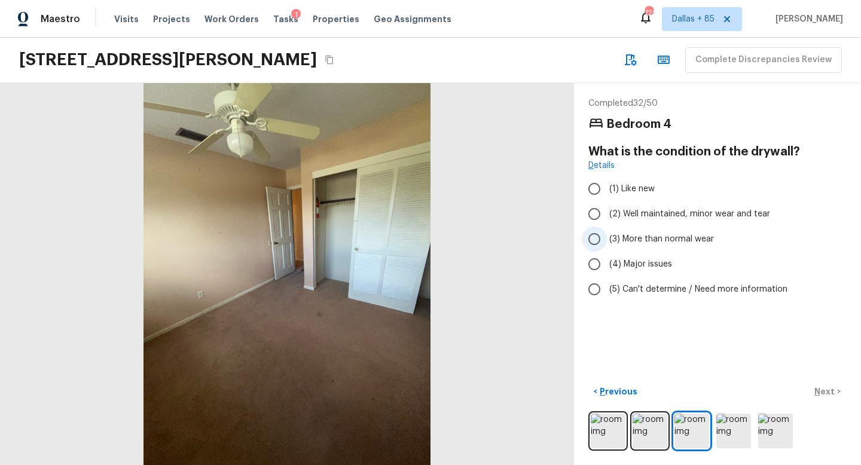
click at [626, 234] on span "(3) More than normal wear" at bounding box center [662, 239] width 105 height 12
click at [607, 234] on input "(3) More than normal wear" at bounding box center [594, 239] width 25 height 25
radio input "true"
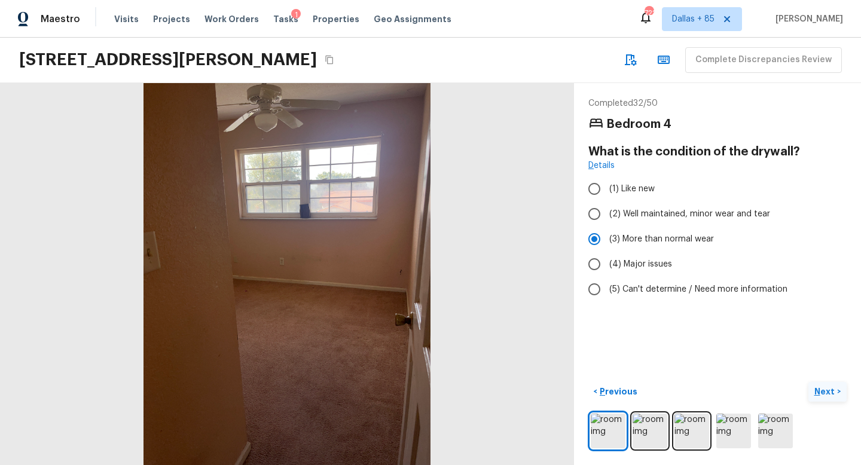
click at [819, 389] on p "Next" at bounding box center [826, 392] width 23 height 12
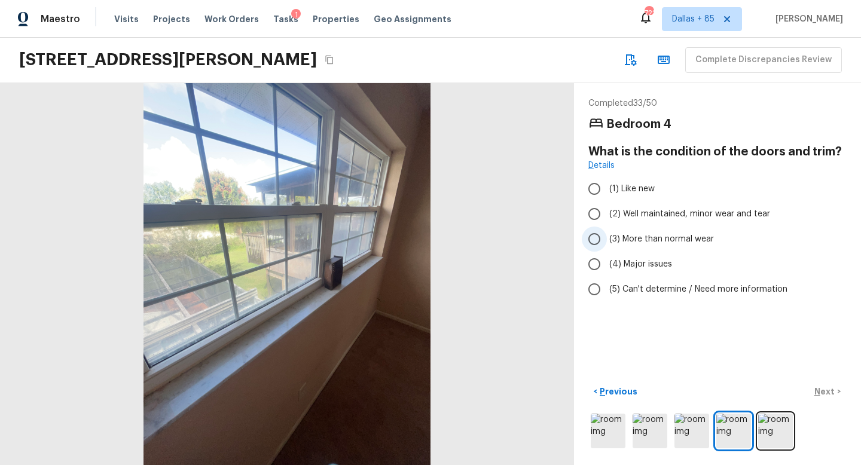
click at [622, 240] on span "(3) More than normal wear" at bounding box center [662, 239] width 105 height 12
click at [607, 240] on input "(3) More than normal wear" at bounding box center [594, 239] width 25 height 25
radio input "true"
click at [816, 388] on p "Next" at bounding box center [826, 392] width 23 height 12
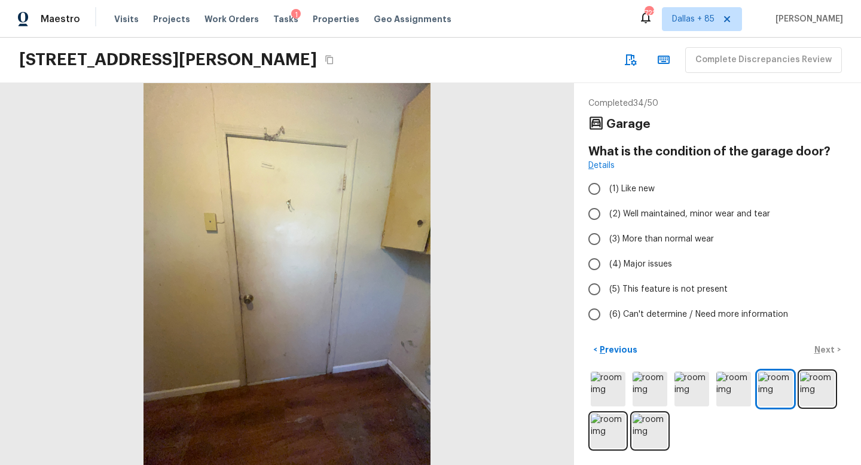
click at [626, 428] on div at bounding box center [718, 410] width 258 height 81
click at [652, 433] on img at bounding box center [650, 431] width 35 height 35
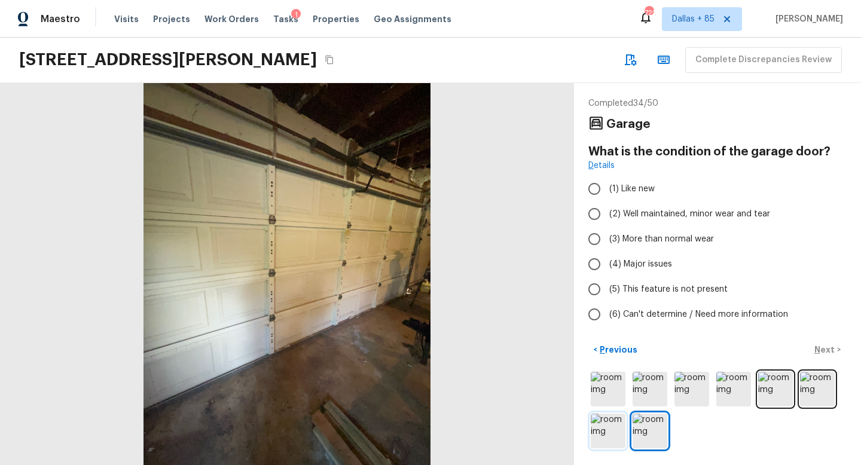
click at [599, 434] on img at bounding box center [608, 431] width 35 height 35
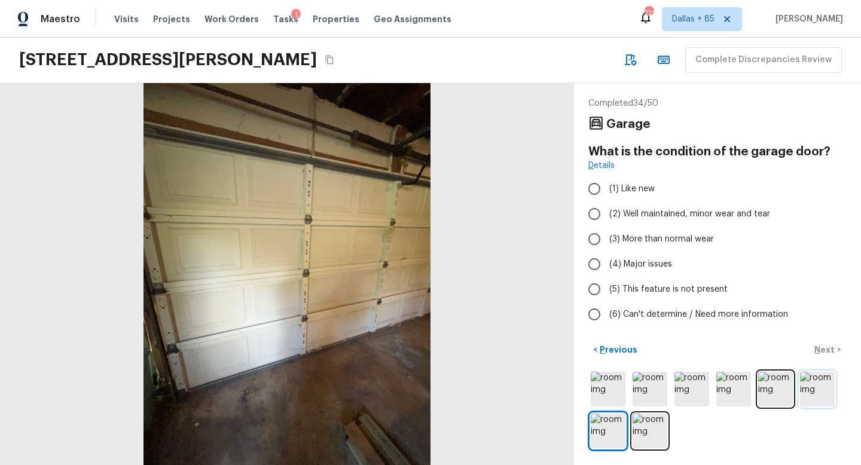
click at [812, 377] on img at bounding box center [817, 389] width 35 height 35
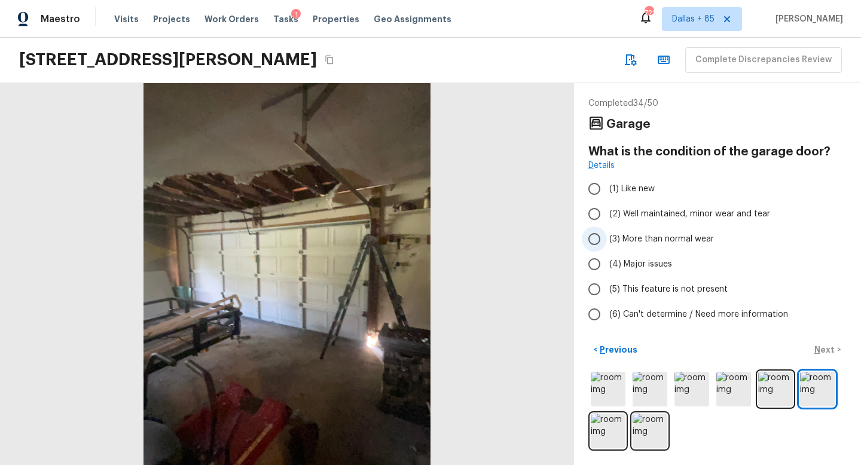
click at [616, 234] on span "(3) More than normal wear" at bounding box center [662, 239] width 105 height 12
click at [607, 234] on input "(3) More than normal wear" at bounding box center [594, 239] width 25 height 25
radio input "true"
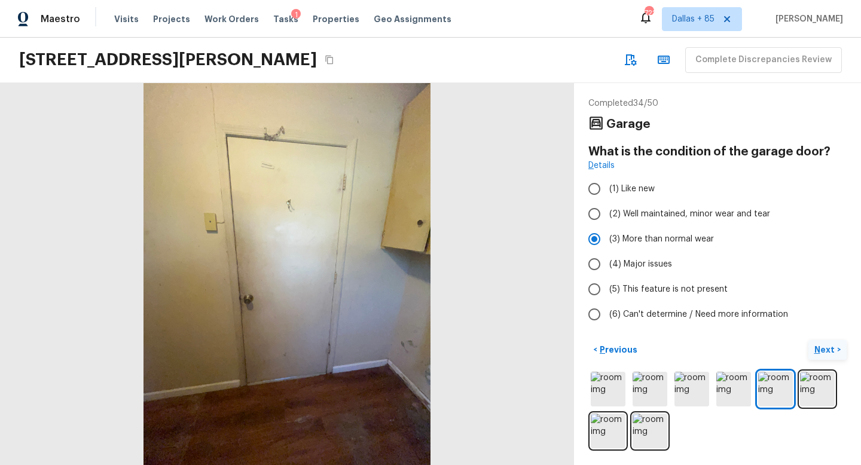
click at [827, 345] on p "Next" at bounding box center [826, 350] width 23 height 12
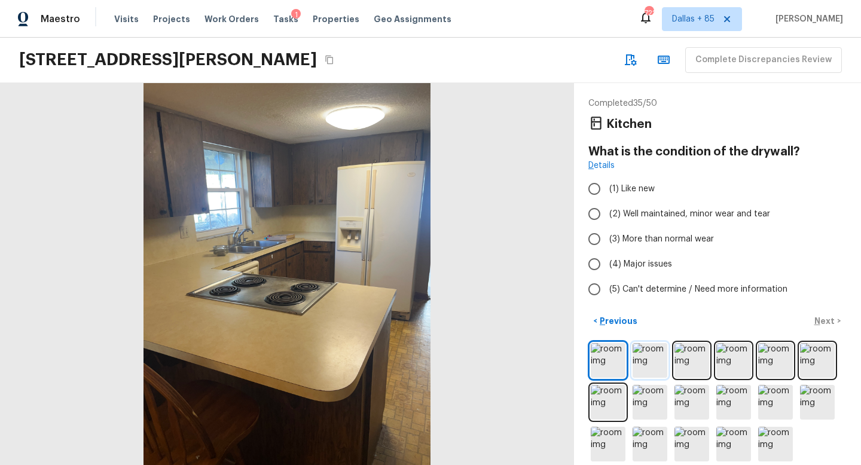
click at [651, 363] on img at bounding box center [650, 360] width 35 height 35
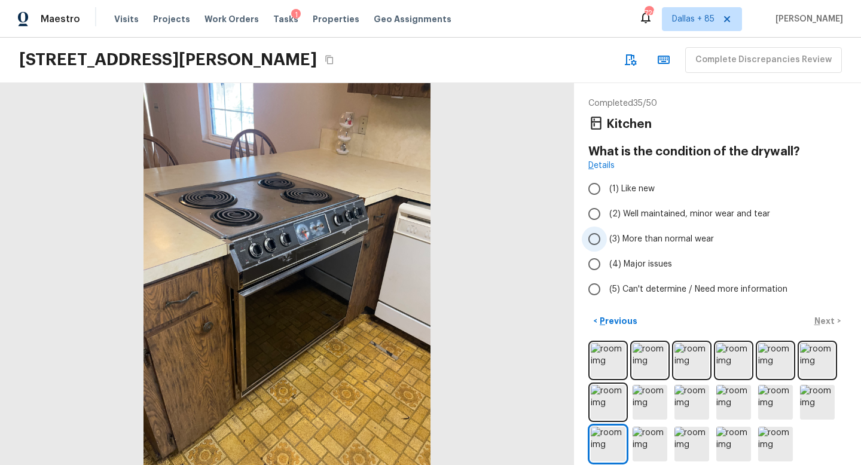
click at [603, 240] on input "(3) More than normal wear" at bounding box center [594, 239] width 25 height 25
radio input "true"
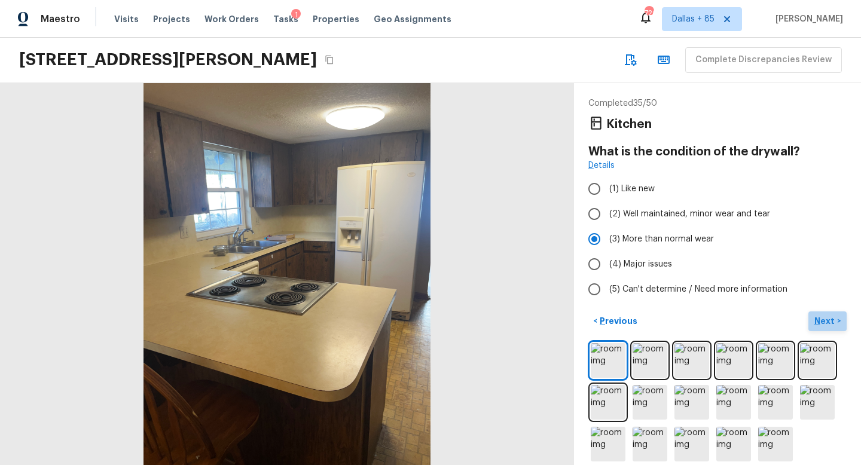
click at [826, 316] on p "Next" at bounding box center [826, 321] width 23 height 12
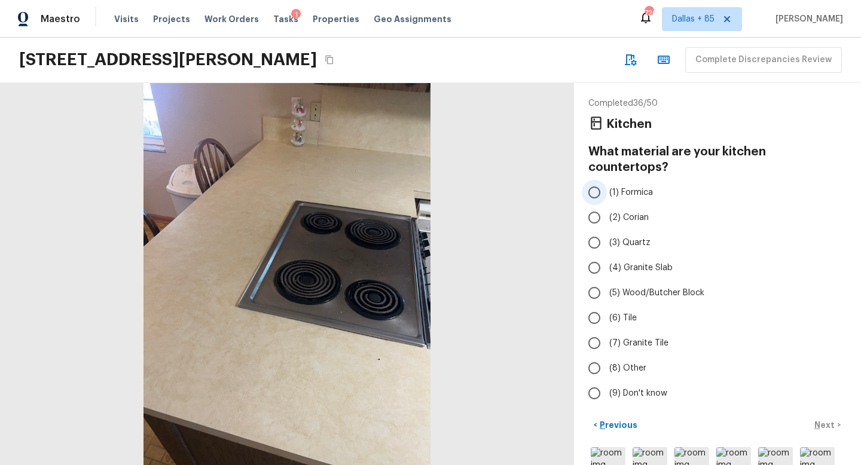
click at [614, 187] on span "(1) Formica" at bounding box center [632, 193] width 44 height 12
click at [607, 180] on input "(1) Formica" at bounding box center [594, 192] width 25 height 25
radio input "true"
click at [835, 419] on p "Next" at bounding box center [826, 425] width 23 height 12
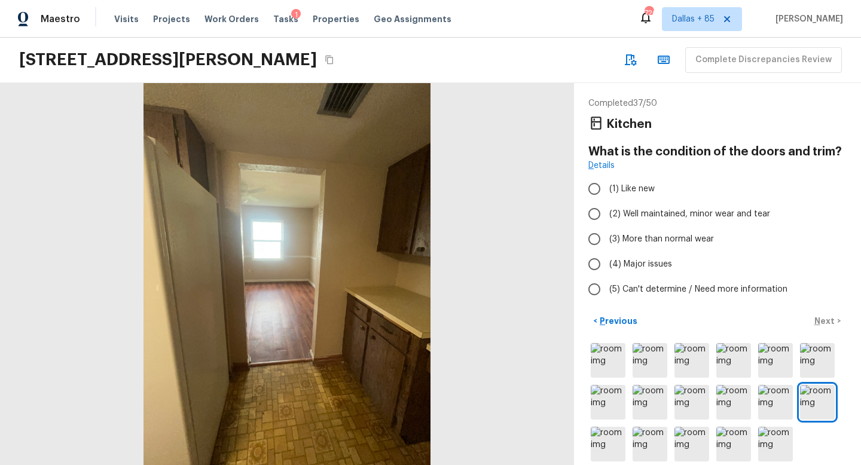
click at [628, 355] on div at bounding box center [718, 402] width 258 height 123
click at [613, 355] on img at bounding box center [608, 360] width 35 height 35
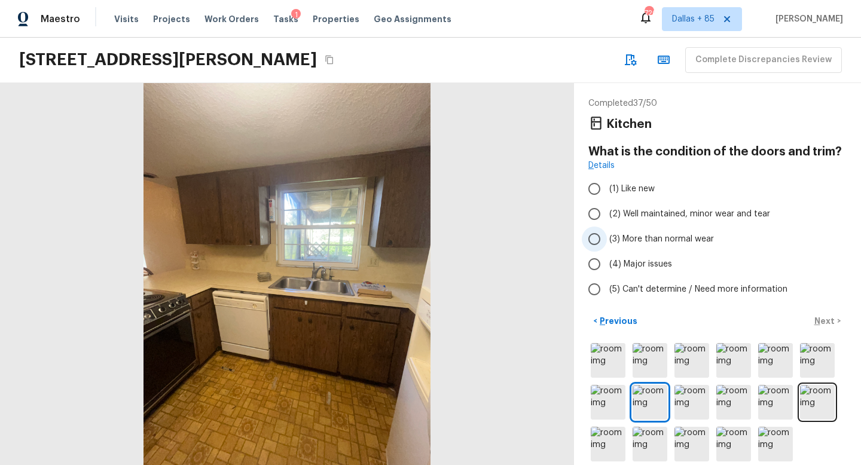
click at [601, 248] on input "(3) More than normal wear" at bounding box center [594, 239] width 25 height 25
radio input "true"
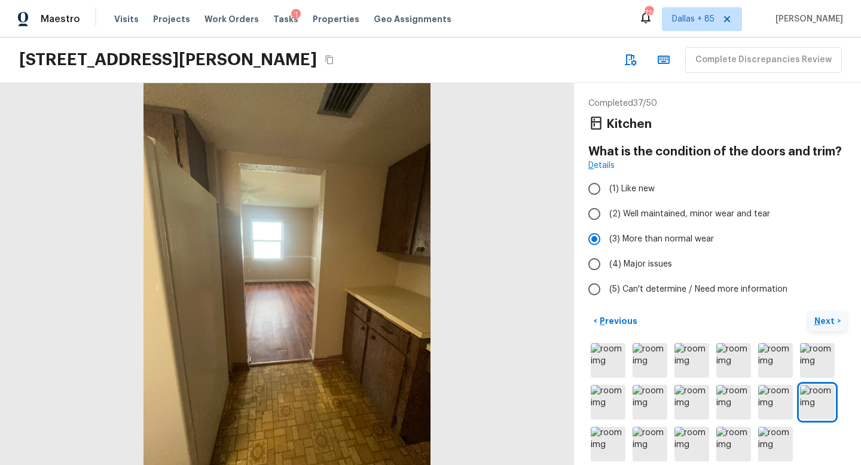
click at [825, 317] on p "Next" at bounding box center [826, 321] width 23 height 12
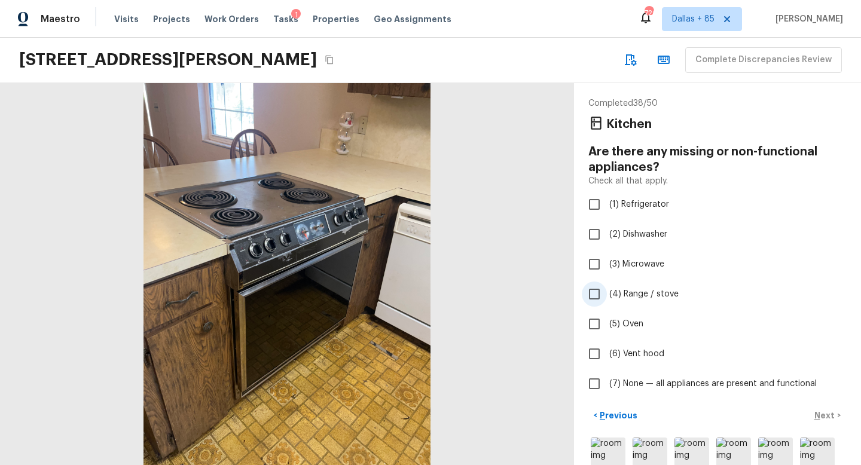
click at [595, 296] on input "(4) Range / stove" at bounding box center [594, 294] width 25 height 25
checkbox input "true"
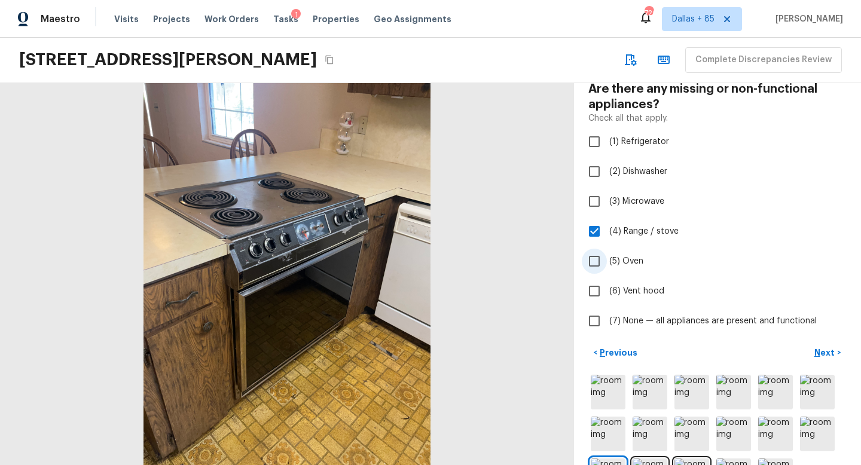
scroll to position [108, 0]
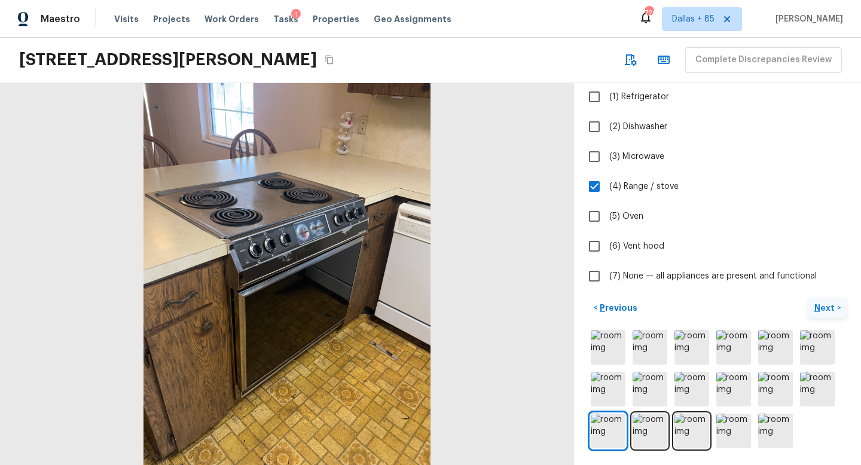
click at [832, 306] on p "Next" at bounding box center [826, 308] width 23 height 12
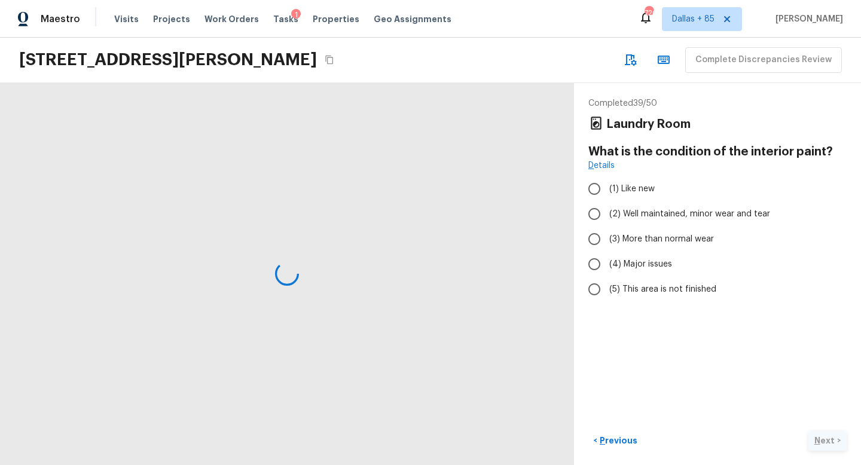
scroll to position [0, 0]
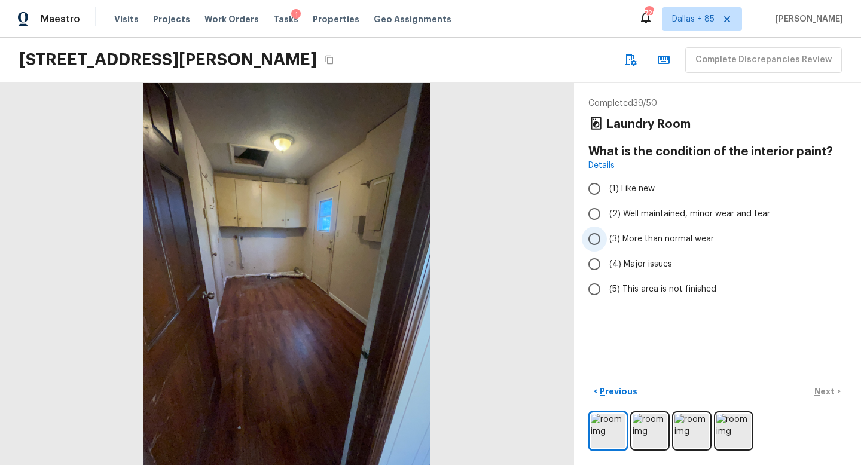
click at [635, 242] on span "(3) More than normal wear" at bounding box center [662, 239] width 105 height 12
click at [607, 242] on input "(3) More than normal wear" at bounding box center [594, 239] width 25 height 25
radio input "true"
click at [821, 391] on p "Next" at bounding box center [826, 392] width 23 height 12
click at [607, 237] on label "(3) More than normal wear" at bounding box center [709, 239] width 255 height 25
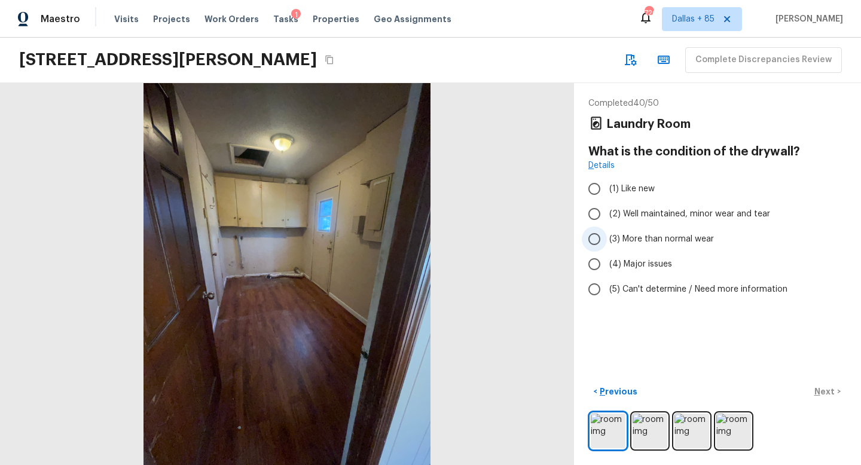
click at [607, 237] on input "(3) More than normal wear" at bounding box center [594, 239] width 25 height 25
radio input "true"
click at [819, 391] on p "Next" at bounding box center [826, 392] width 23 height 12
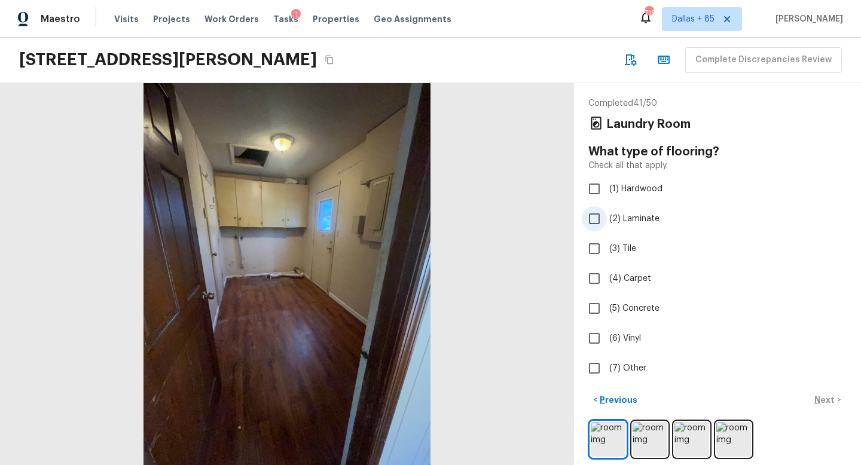
click at [615, 220] on span "(2) Laminate" at bounding box center [635, 219] width 50 height 12
click at [607, 220] on input "(2) Laminate" at bounding box center [594, 218] width 25 height 25
checkbox input "true"
click at [653, 446] on img at bounding box center [650, 439] width 35 height 35
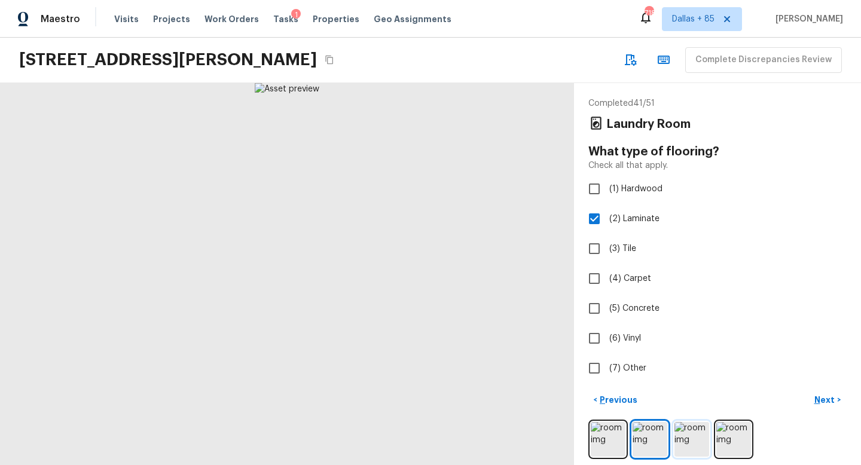
click at [691, 447] on img at bounding box center [692, 439] width 35 height 35
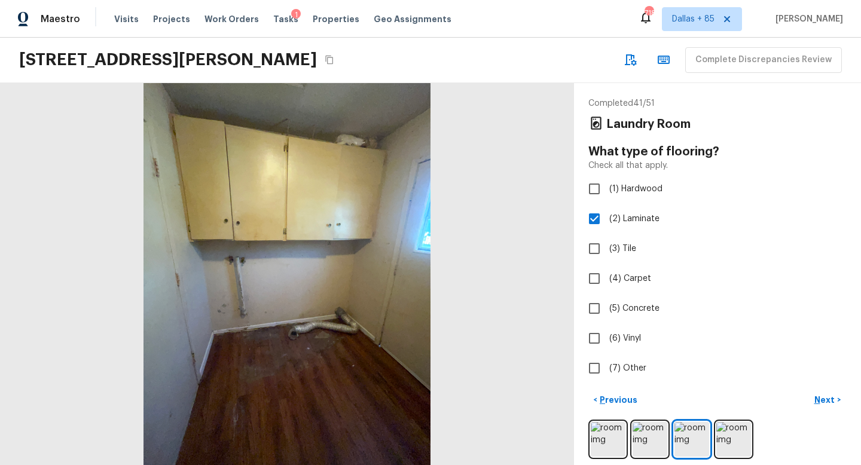
click at [711, 447] on div at bounding box center [718, 439] width 258 height 39
click at [362, 377] on div at bounding box center [287, 274] width 574 height 382
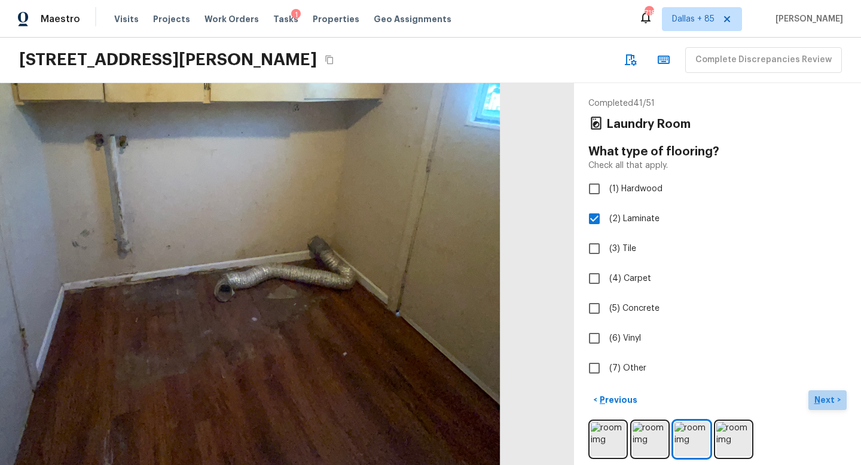
click at [830, 403] on p "Next" at bounding box center [826, 400] width 23 height 12
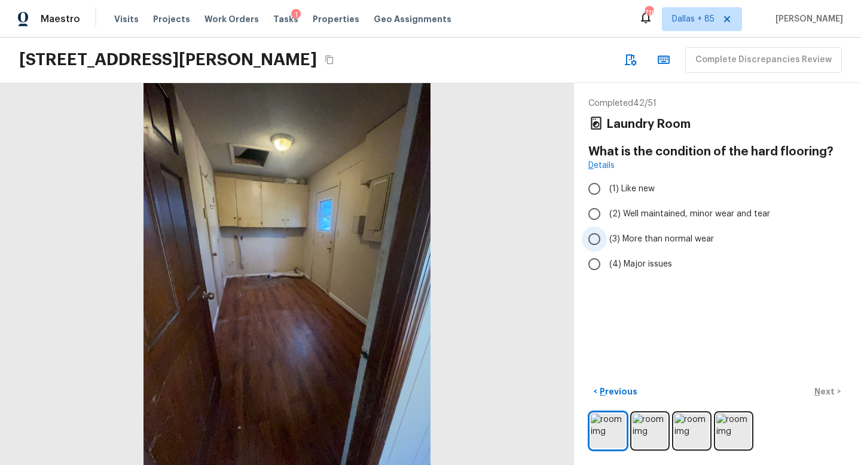
click at [606, 234] on input "(3) More than normal wear" at bounding box center [594, 239] width 25 height 25
radio input "true"
click at [814, 389] on button "Next >" at bounding box center [828, 392] width 38 height 20
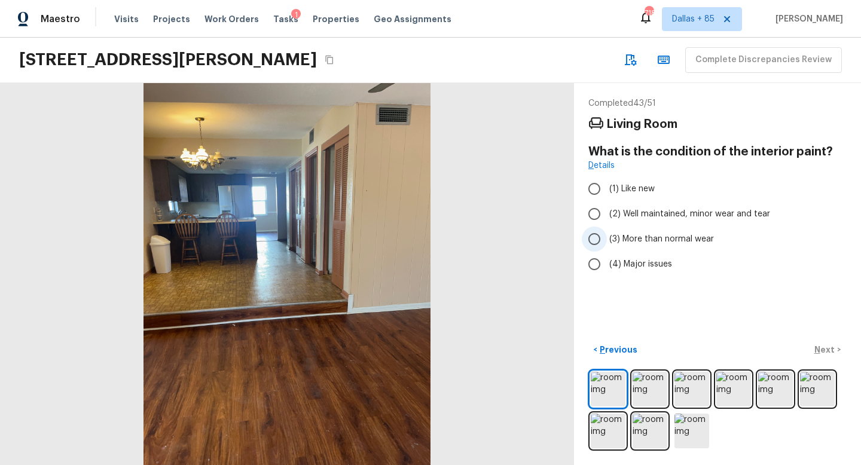
click at [643, 233] on span "(3) More than normal wear" at bounding box center [662, 239] width 105 height 12
click at [607, 233] on input "(3) More than normal wear" at bounding box center [594, 239] width 25 height 25
radio input "true"
click at [820, 349] on p "Next" at bounding box center [826, 350] width 23 height 12
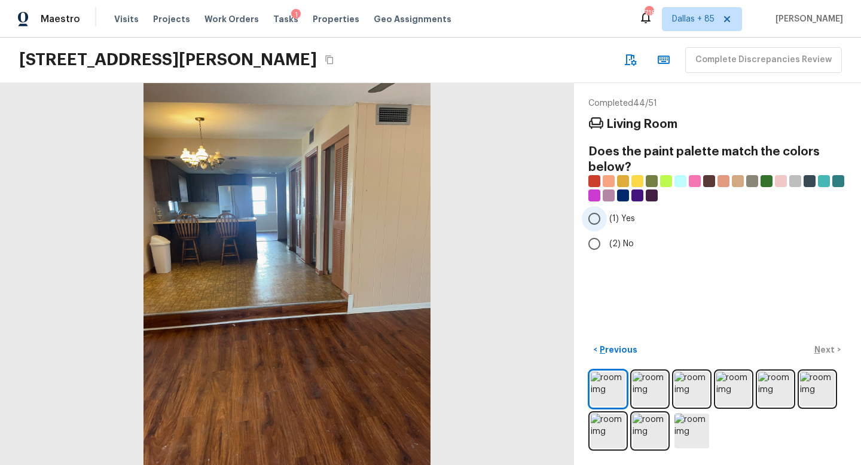
click at [593, 223] on input "(1) Yes" at bounding box center [594, 218] width 25 height 25
radio input "true"
click at [825, 355] on p "Next" at bounding box center [826, 350] width 23 height 12
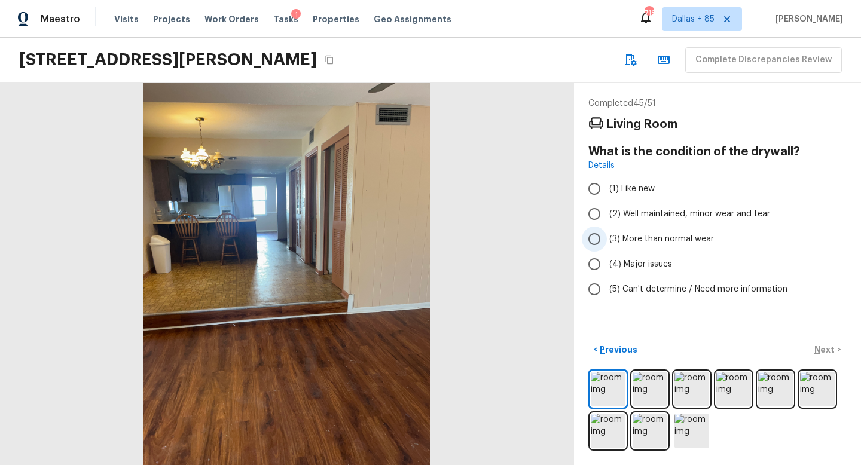
click at [599, 243] on input "(3) More than normal wear" at bounding box center [594, 239] width 25 height 25
radio input "true"
click at [816, 346] on p "Next" at bounding box center [826, 350] width 23 height 12
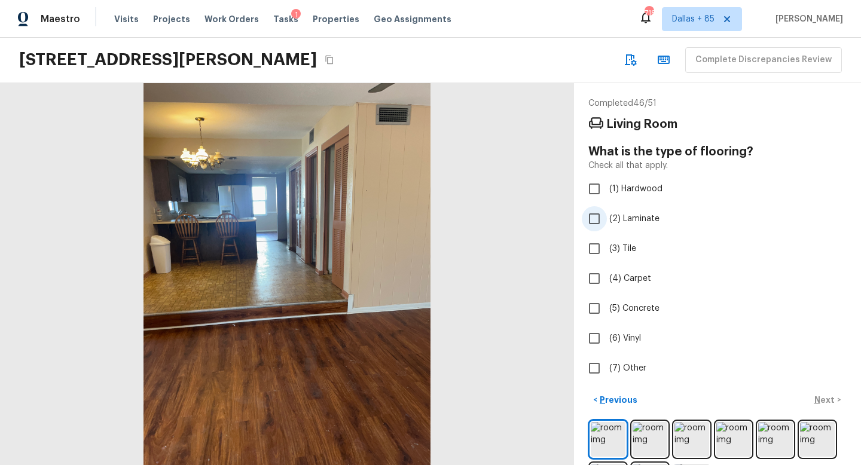
click at [601, 216] on input "(2) Laminate" at bounding box center [594, 218] width 25 height 25
checkbox input "true"
click at [821, 395] on p "Next" at bounding box center [826, 400] width 23 height 12
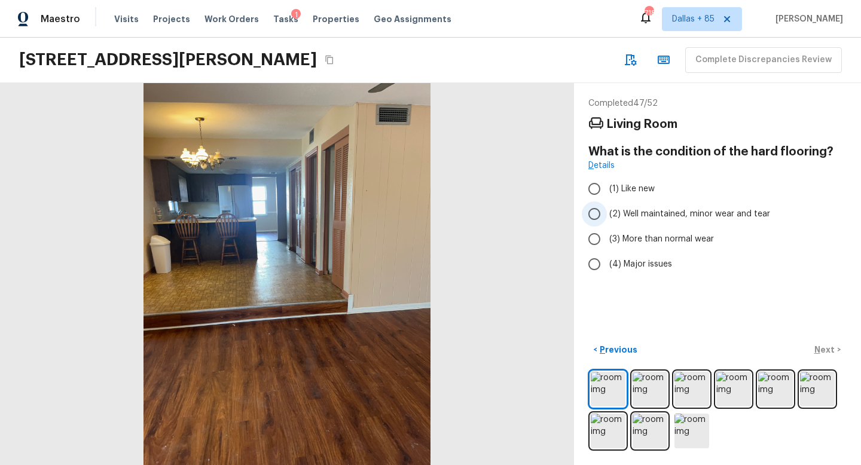
click at [614, 214] on span "(2) Well maintained, minor wear and tear" at bounding box center [690, 214] width 161 height 12
click at [607, 214] on input "(2) Well maintained, minor wear and tear" at bounding box center [594, 214] width 25 height 25
radio input "true"
click at [639, 396] on img at bounding box center [650, 389] width 35 height 35
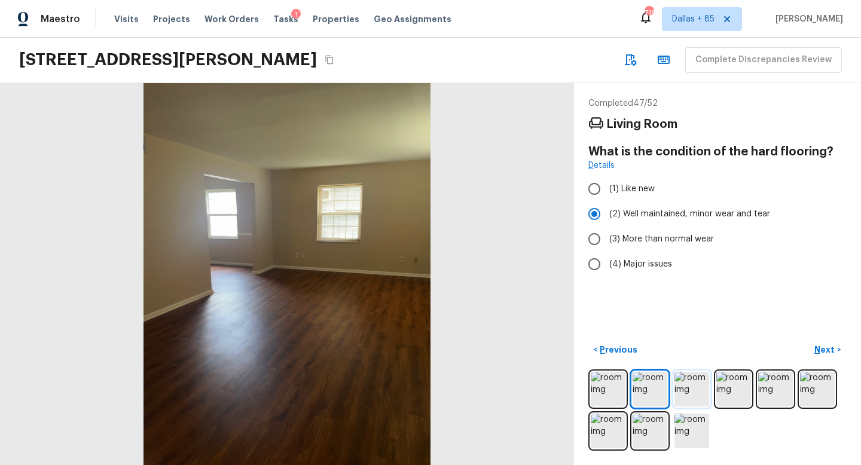
click at [694, 397] on img at bounding box center [692, 389] width 35 height 35
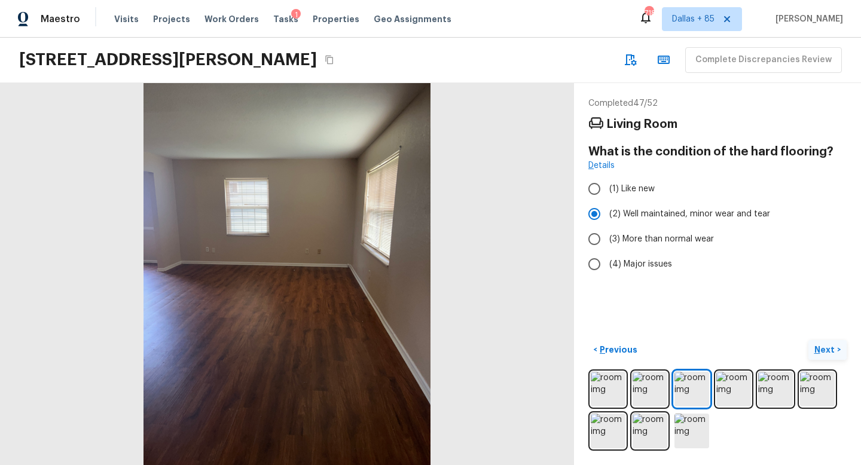
click at [822, 349] on p "Next" at bounding box center [826, 350] width 23 height 12
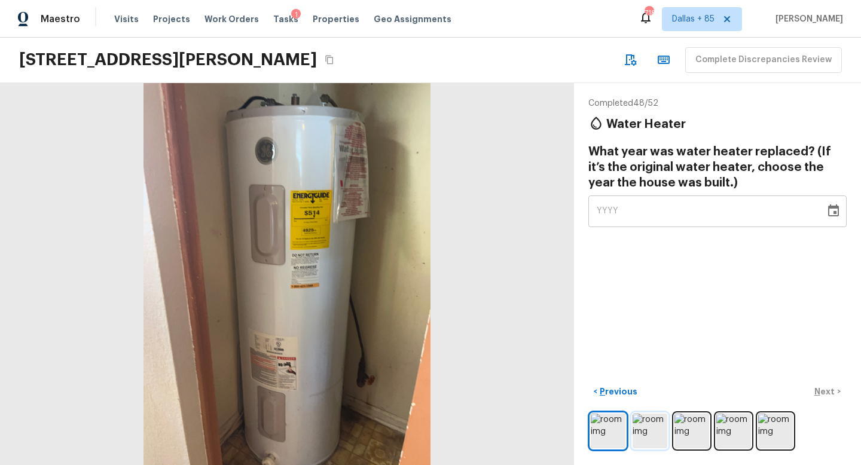
click at [647, 442] on img at bounding box center [650, 431] width 35 height 35
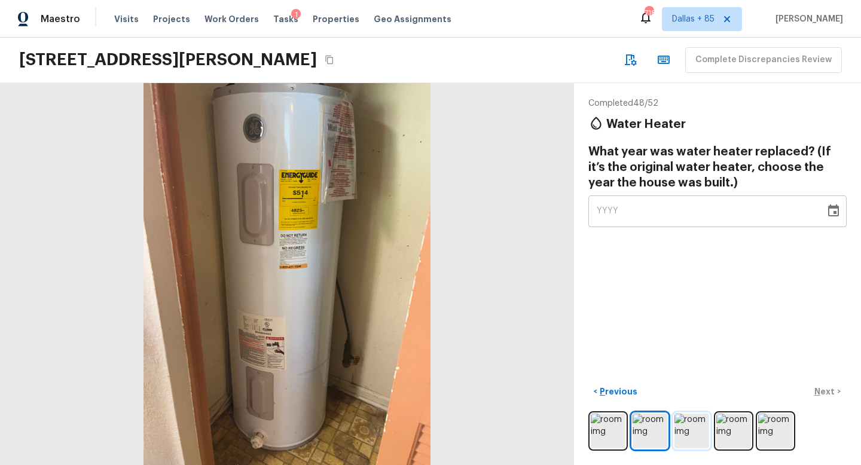
click at [690, 434] on img at bounding box center [692, 431] width 35 height 35
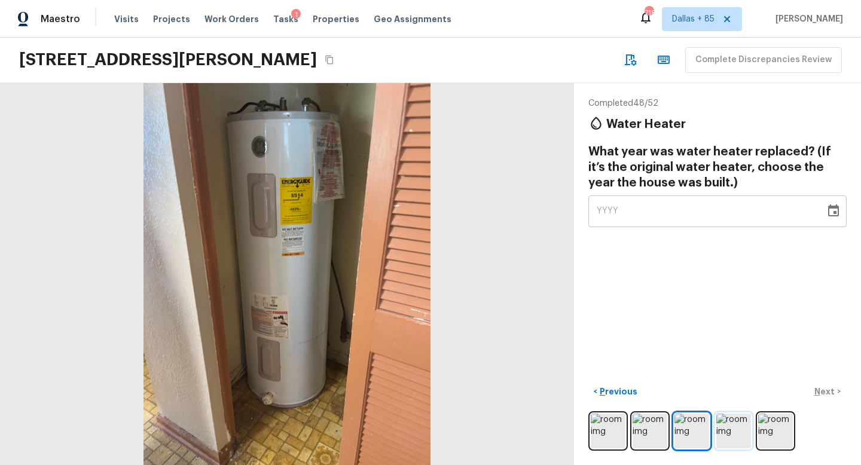
click at [736, 434] on img at bounding box center [734, 431] width 35 height 35
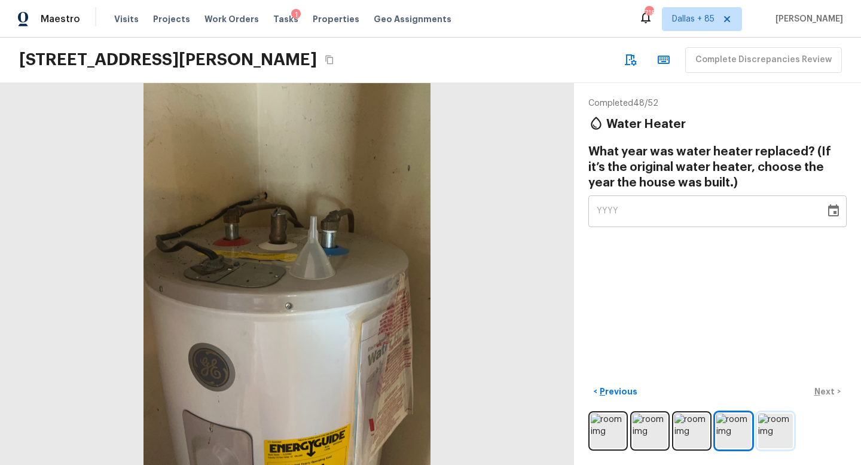
click at [781, 438] on img at bounding box center [775, 431] width 35 height 35
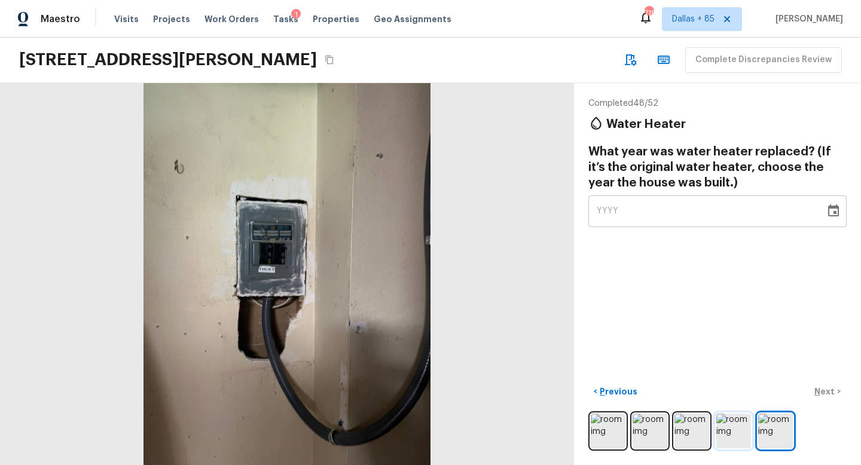
click at [724, 438] on img at bounding box center [734, 431] width 35 height 35
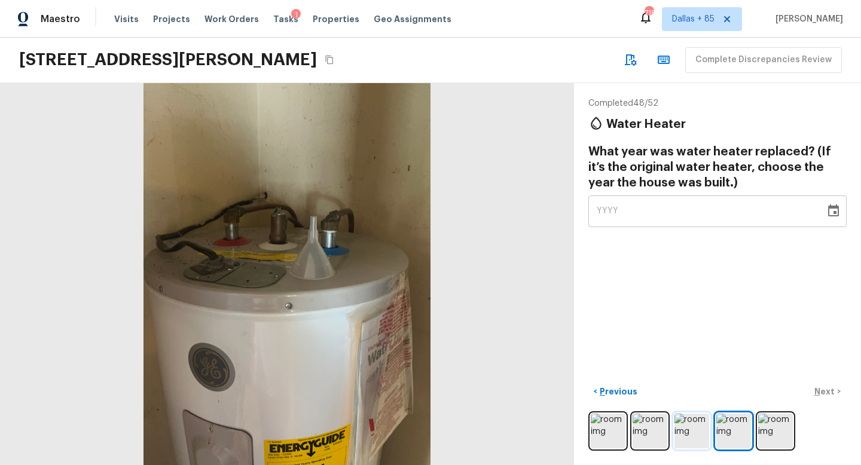
click at [700, 438] on img at bounding box center [692, 431] width 35 height 35
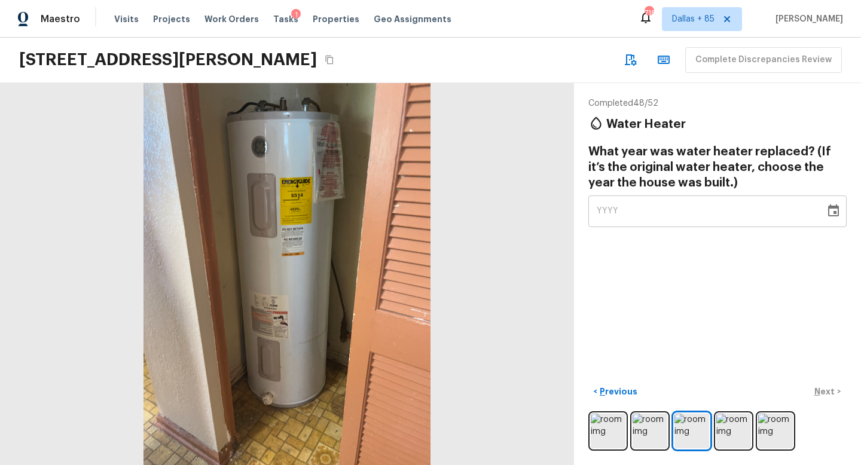
click at [264, 300] on div at bounding box center [287, 274] width 574 height 382
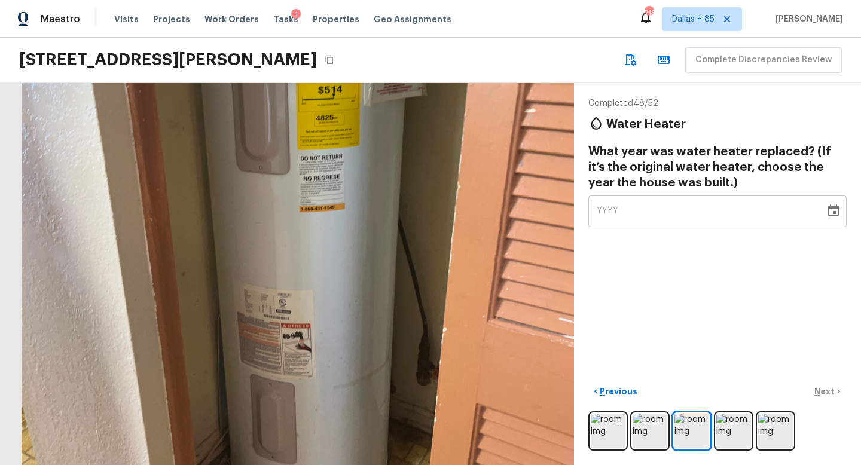
click at [264, 300] on div at bounding box center [310, 248] width 1154 height 768
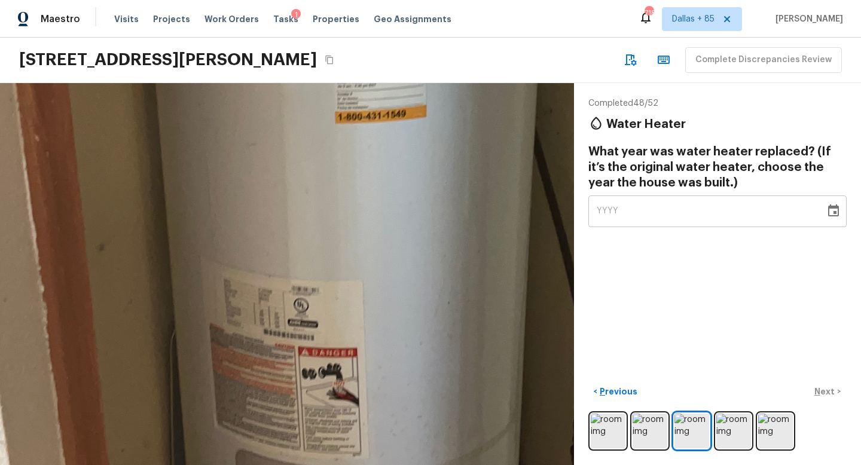
click at [264, 300] on div at bounding box center [357, 196] width 2326 height 1548
click at [832, 211] on icon "Choose date" at bounding box center [834, 211] width 14 height 14
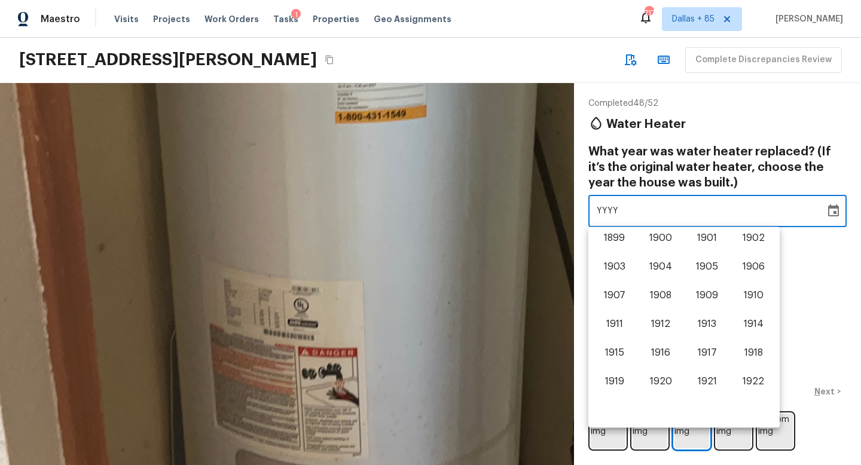
scroll to position [744, 0]
click at [816, 281] on div "Completed 48 / 52 Water Heater What year was water heater replaced? (If it’s th…" at bounding box center [717, 274] width 287 height 382
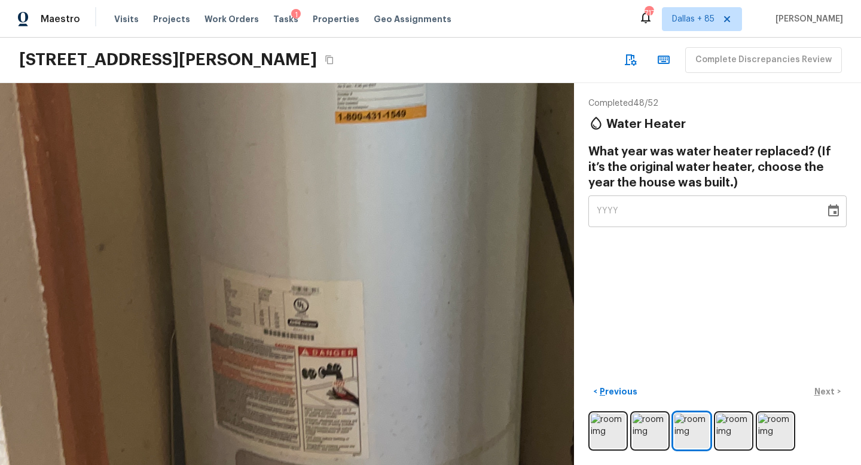
click at [730, 206] on div "YYYY" at bounding box center [707, 212] width 220 height 32
click at [830, 209] on icon "Choose date" at bounding box center [834, 211] width 14 height 14
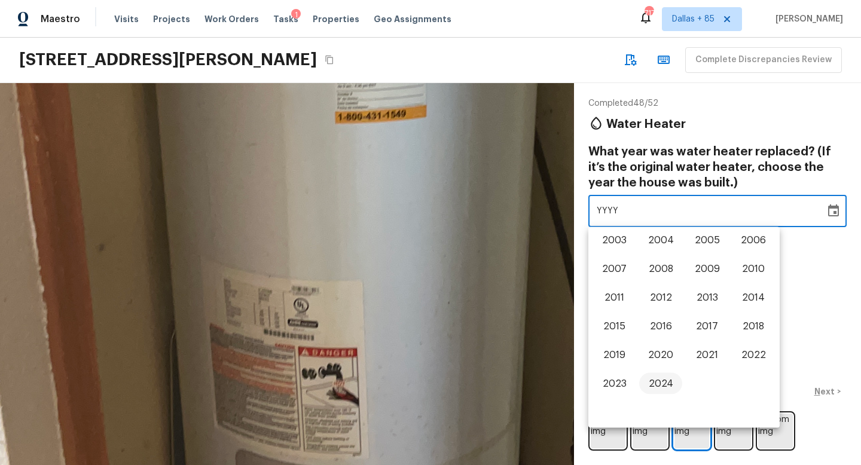
click at [650, 379] on button "2024" at bounding box center [660, 384] width 43 height 22
type input "2024"
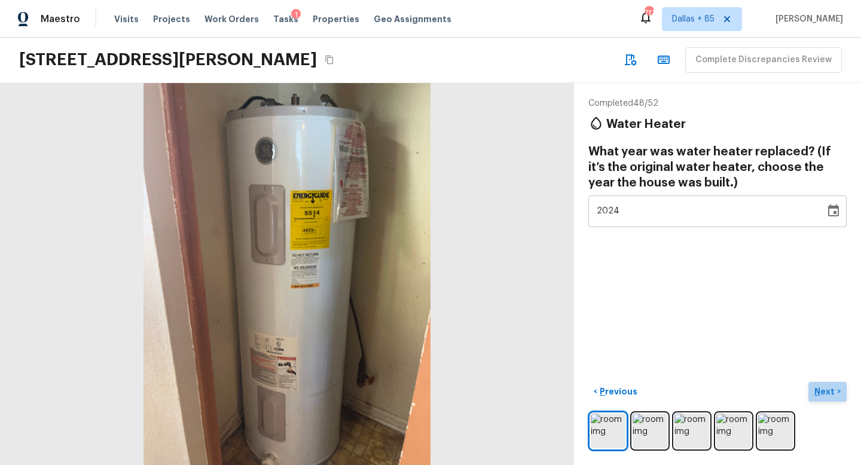
click at [827, 390] on p "Next" at bounding box center [826, 392] width 23 height 12
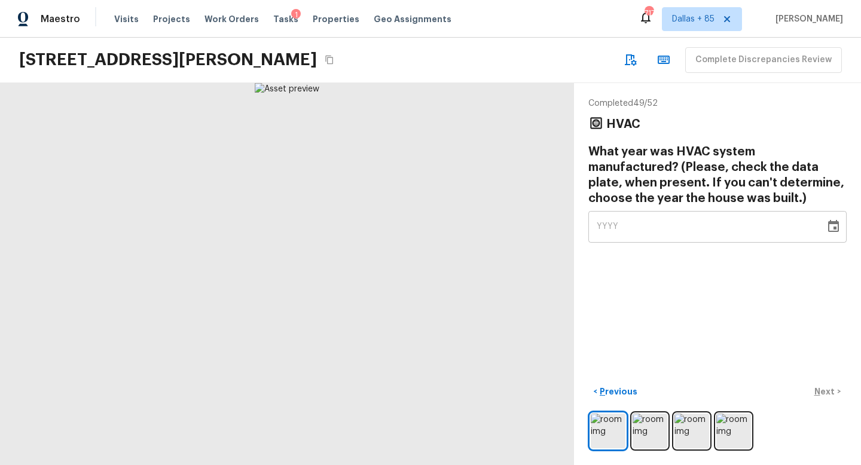
click at [257, 168] on div at bounding box center [287, 274] width 574 height 382
click at [257, 168] on div at bounding box center [318, 381] width 1154 height 768
click at [687, 425] on img at bounding box center [692, 431] width 35 height 35
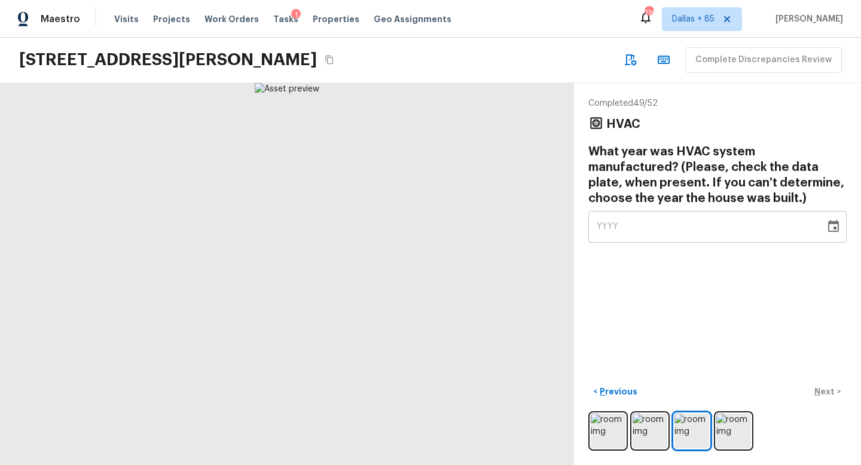
click at [298, 164] on div at bounding box center [287, 274] width 574 height 382
click at [835, 223] on icon "Choose date" at bounding box center [833, 226] width 11 height 12
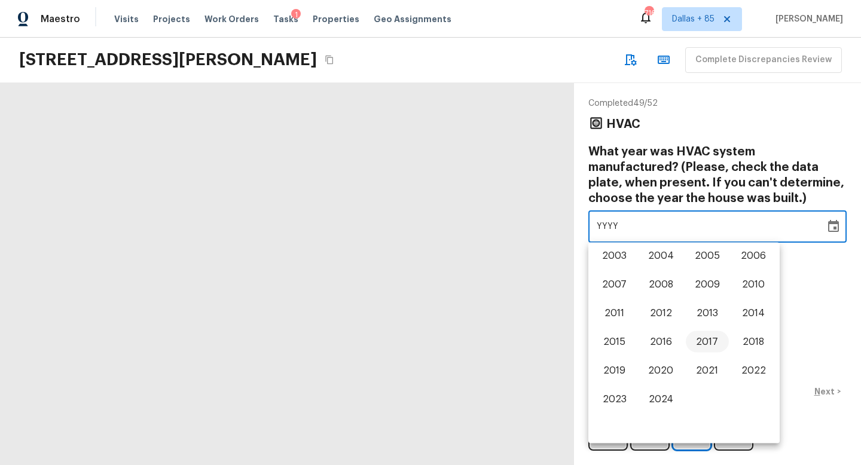
click at [712, 339] on button "2017" at bounding box center [707, 342] width 43 height 22
type input "2017"
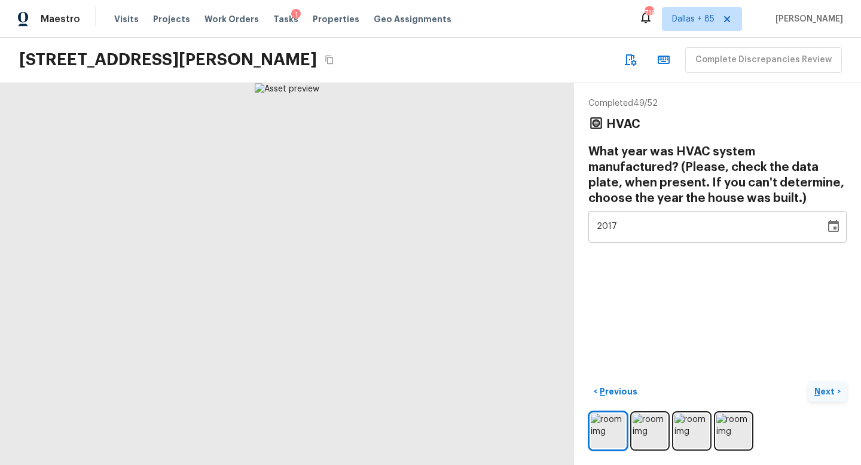
click at [821, 391] on p "Next" at bounding box center [826, 392] width 23 height 12
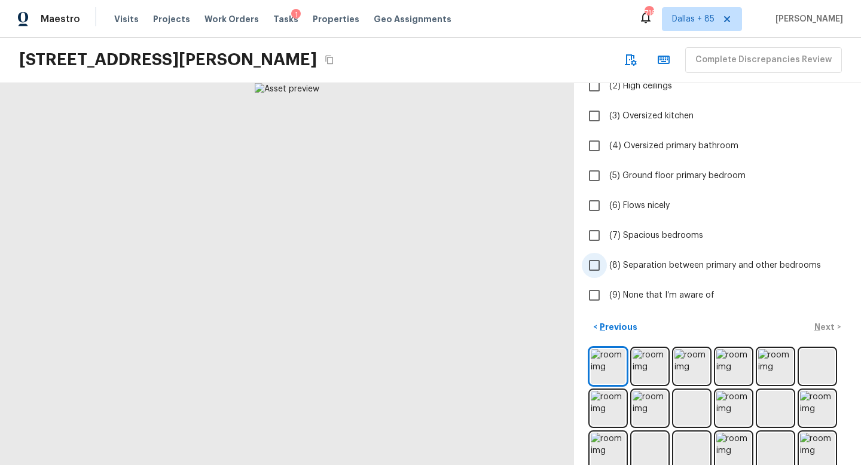
scroll to position [150, 0]
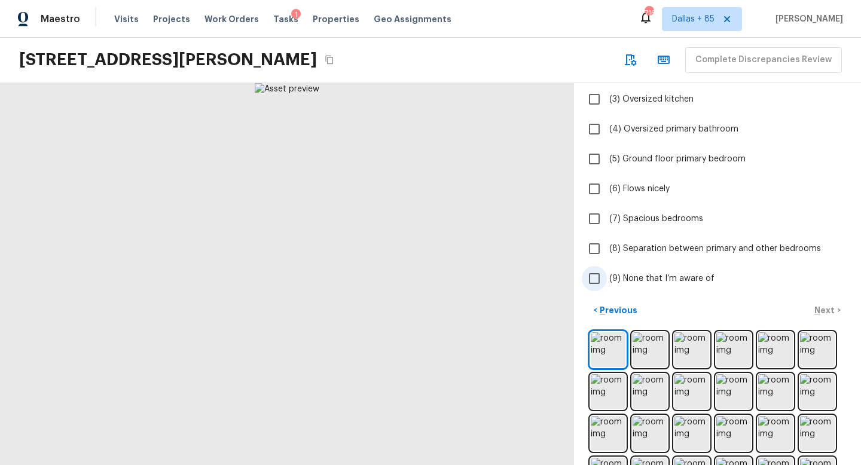
click at [645, 279] on span "(9) None that I’m aware of" at bounding box center [662, 279] width 105 height 12
click at [607, 279] on input "(9) None that I’m aware of" at bounding box center [594, 278] width 25 height 25
checkbox input "true"
click at [828, 313] on p "Next" at bounding box center [826, 310] width 23 height 12
click at [593, 274] on input "(9) None that I’m aware of" at bounding box center [594, 278] width 25 height 25
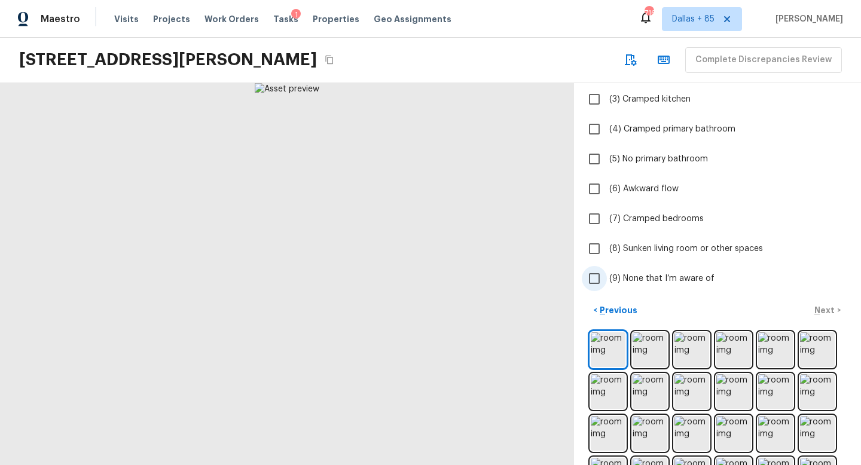
checkbox input "true"
click at [834, 307] on p "Next" at bounding box center [826, 310] width 23 height 12
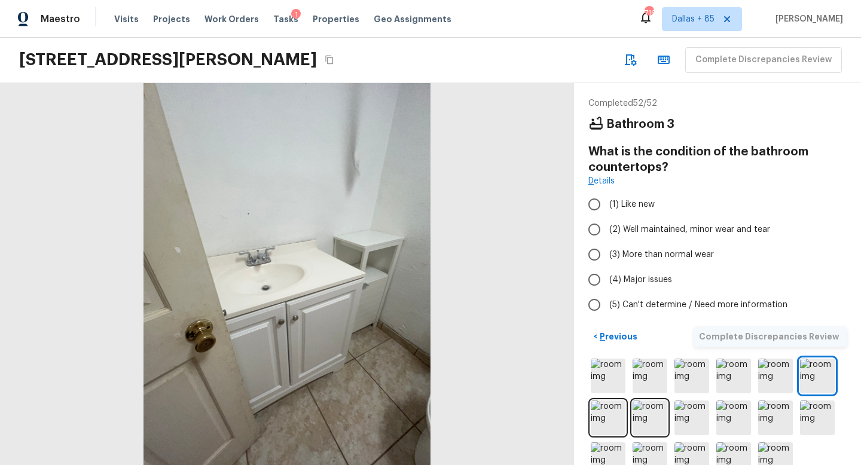
click at [626, 379] on div at bounding box center [718, 418] width 258 height 123
click at [618, 376] on img at bounding box center [608, 376] width 35 height 35
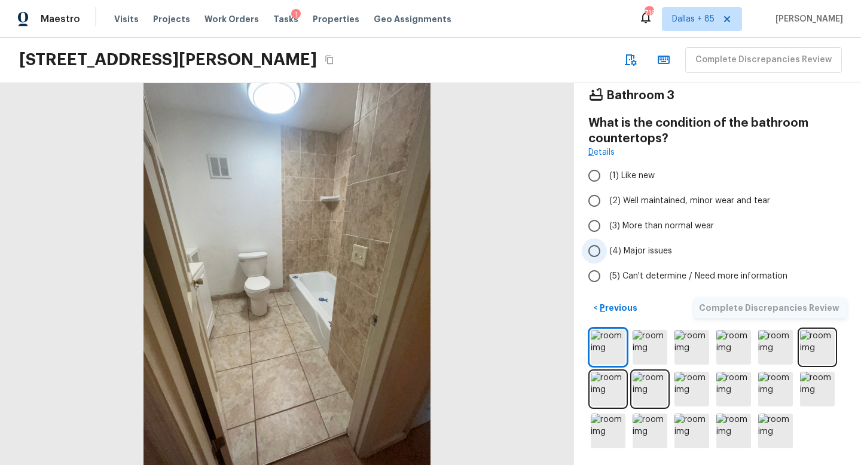
scroll to position [26, 0]
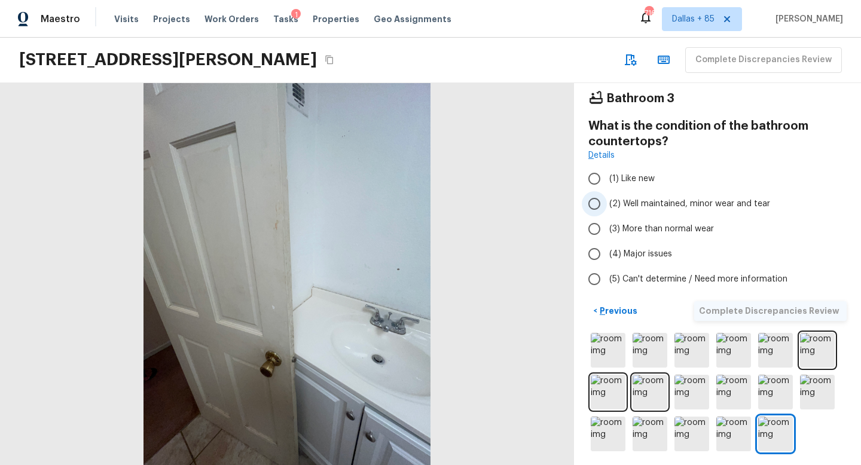
click at [672, 212] on label "(2) Well maintained, minor wear and tear" at bounding box center [709, 203] width 255 height 25
click at [607, 212] on input "(2) Well maintained, minor wear and tear" at bounding box center [594, 203] width 25 height 25
radio input "true"
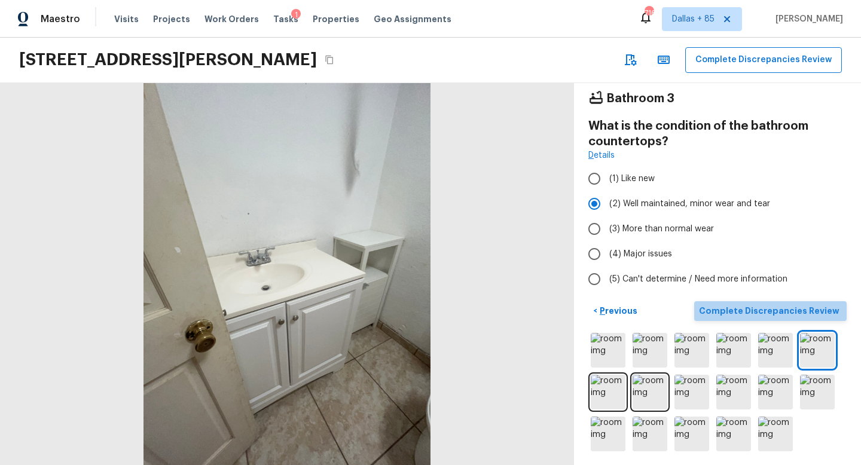
click at [787, 309] on p "Complete Discrepancies Review" at bounding box center [770, 311] width 143 height 12
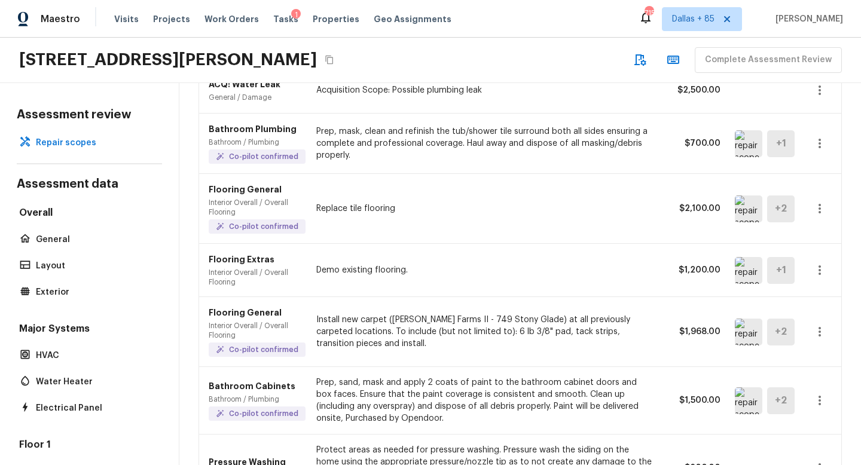
scroll to position [126, 0]
click at [748, 211] on img at bounding box center [749, 209] width 28 height 27
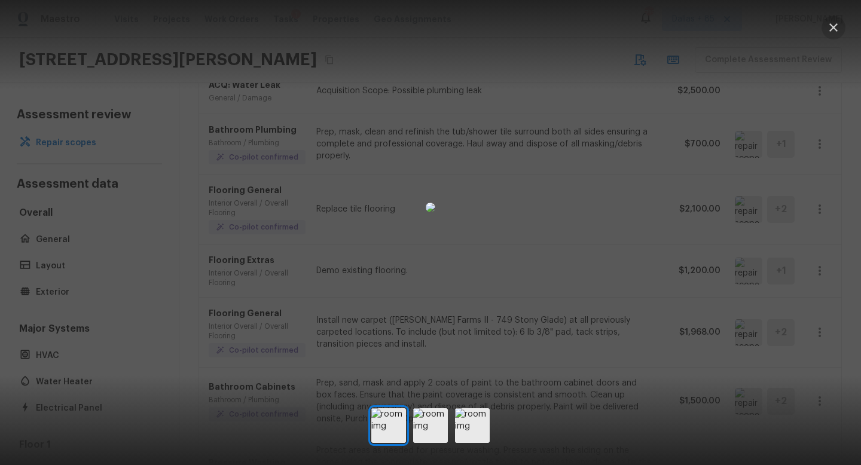
click at [824, 29] on button "button" at bounding box center [834, 28] width 24 height 24
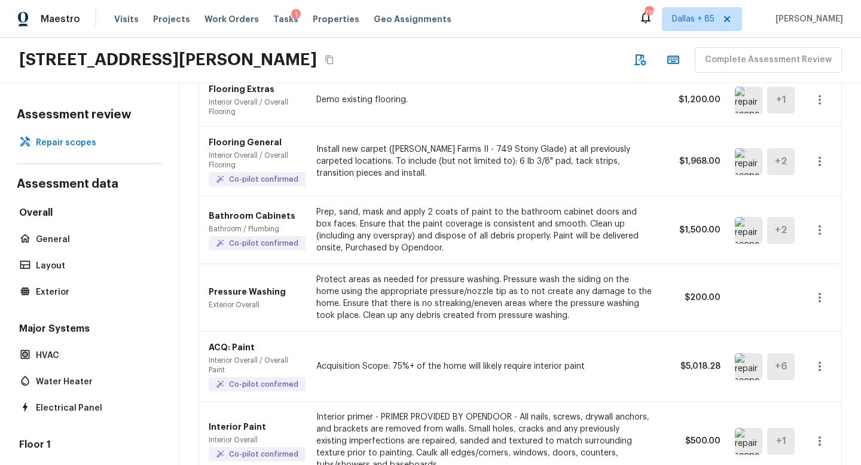
scroll to position [298, 0]
click at [745, 227] on img at bounding box center [749, 229] width 28 height 27
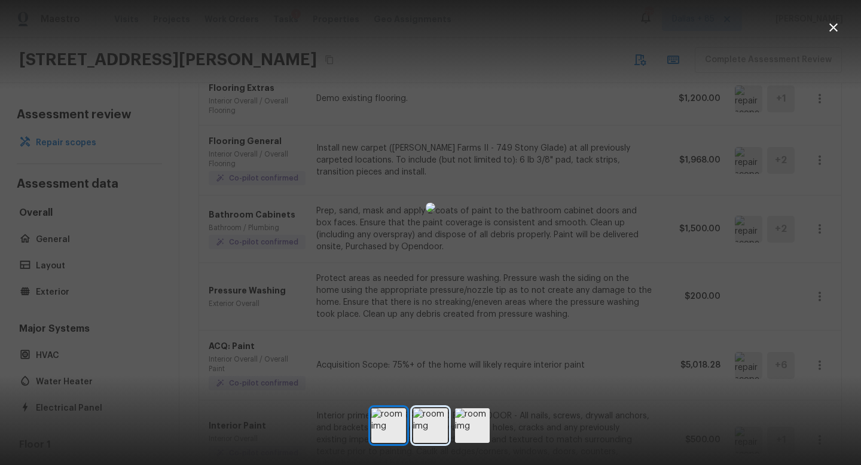
click at [431, 438] on img at bounding box center [430, 426] width 35 height 35
click at [474, 431] on img at bounding box center [472, 426] width 35 height 35
click at [837, 30] on icon "button" at bounding box center [834, 27] width 8 height 8
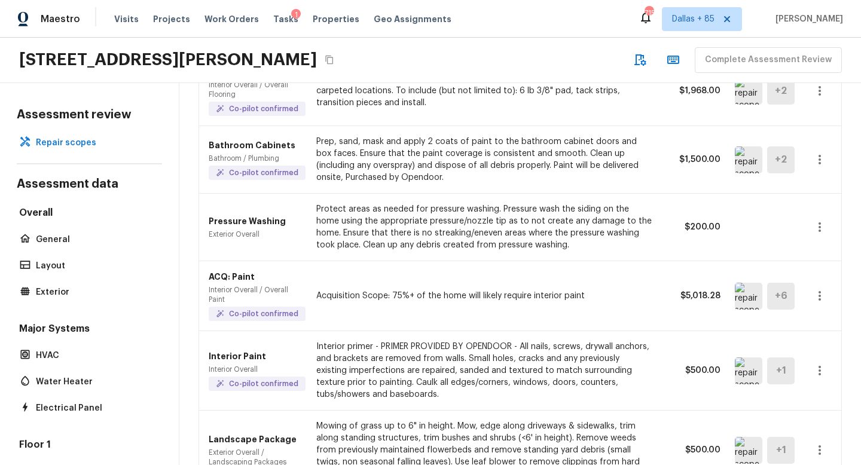
scroll to position [369, 0]
click at [822, 232] on icon "button" at bounding box center [820, 226] width 14 height 14
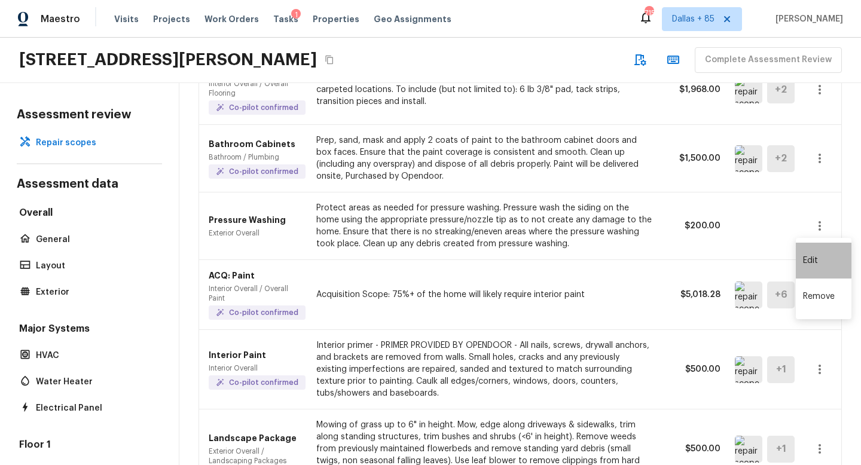
click at [817, 255] on li "Edit" at bounding box center [824, 261] width 56 height 36
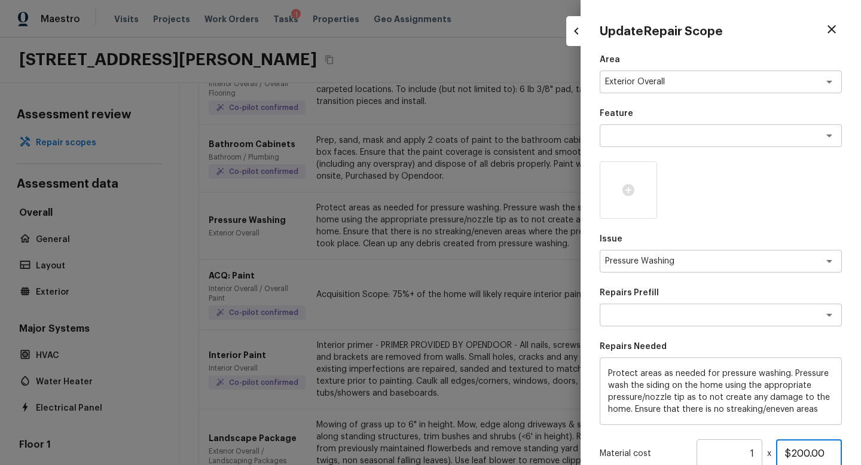
click at [808, 456] on input "$200.00" at bounding box center [809, 454] width 66 height 29
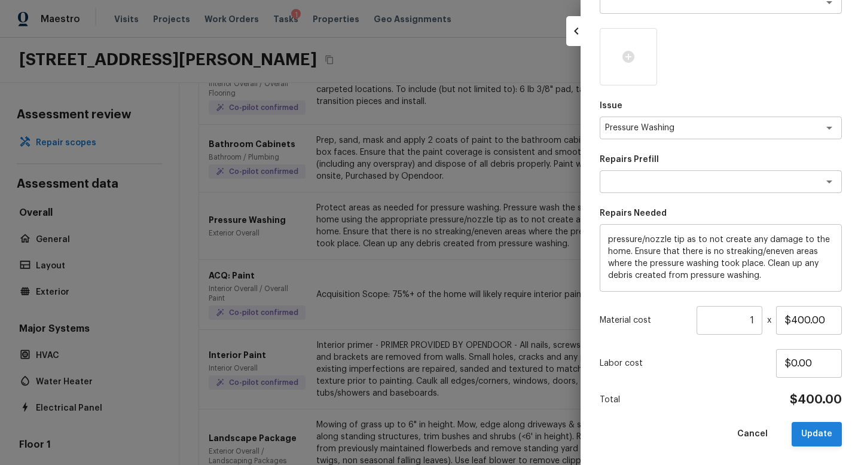
click at [801, 428] on button "Update" at bounding box center [817, 434] width 50 height 25
type input "$200.00"
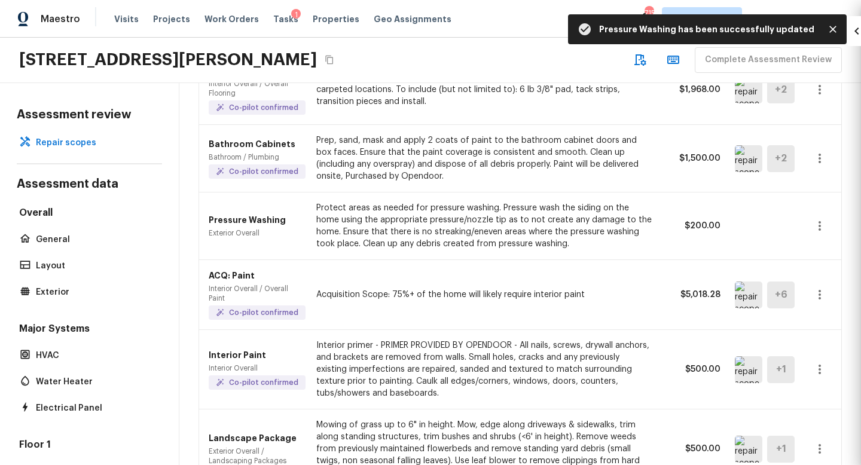
type input "$0.00"
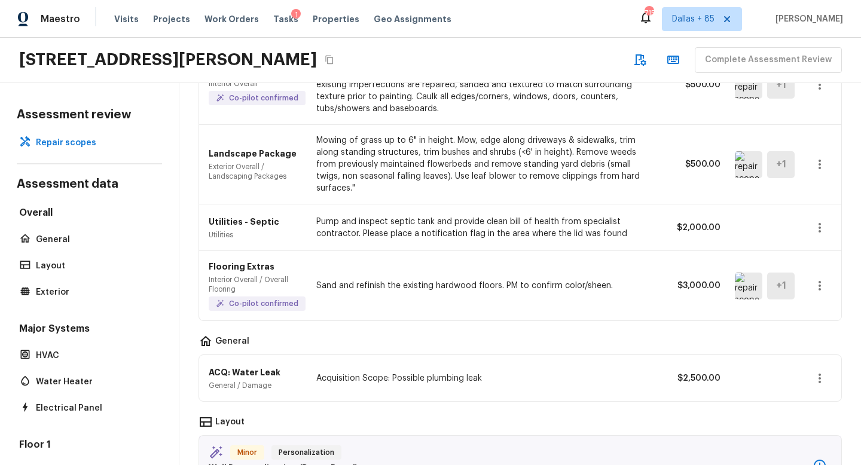
scroll to position [657, 0]
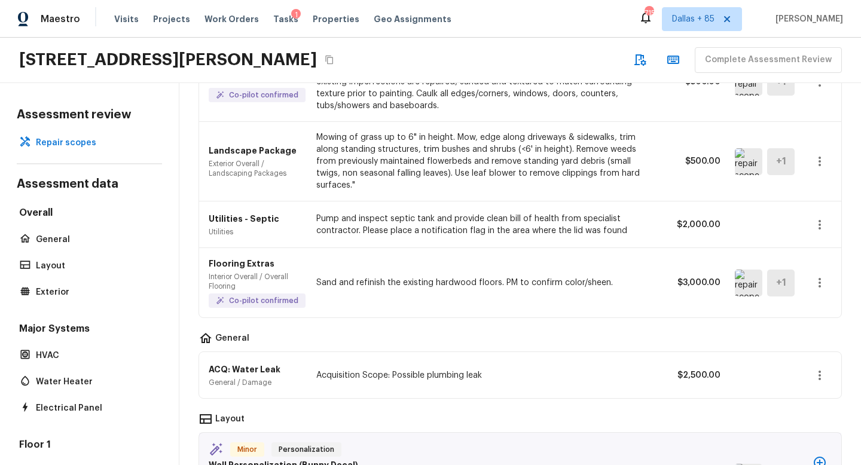
click at [757, 276] on img at bounding box center [749, 283] width 28 height 27
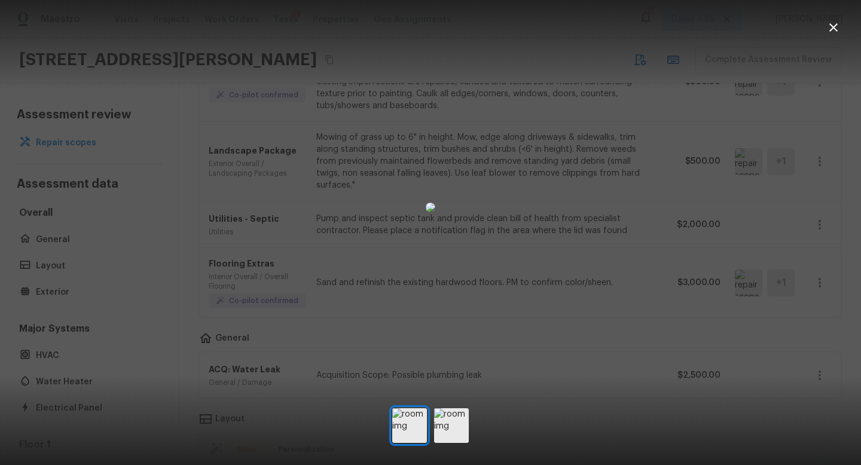
click at [435, 212] on img at bounding box center [431, 208] width 10 height 10
click at [839, 26] on icon "button" at bounding box center [834, 27] width 14 height 14
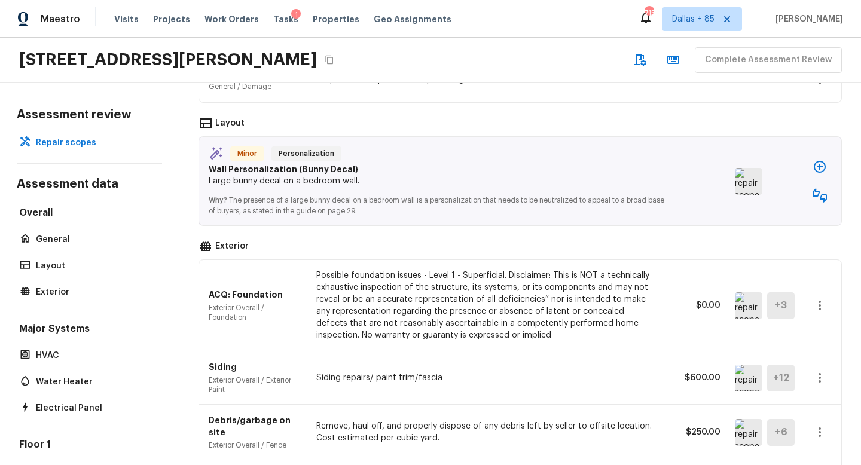
scroll to position [992, 0]
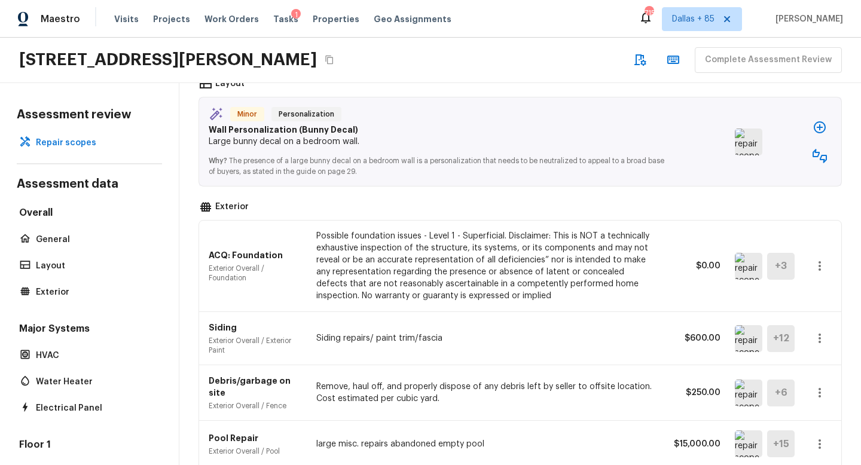
click at [760, 255] on img at bounding box center [749, 266] width 28 height 27
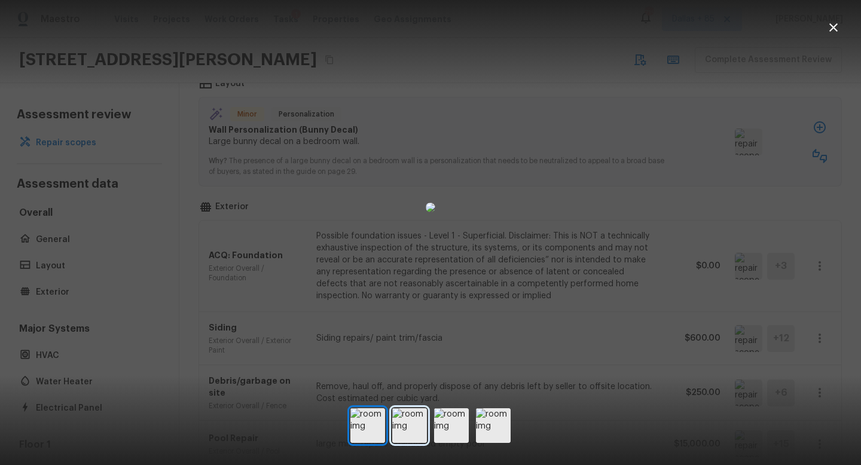
click at [411, 434] on img at bounding box center [409, 426] width 35 height 35
click at [452, 433] on img at bounding box center [451, 426] width 35 height 35
click at [473, 431] on div at bounding box center [431, 426] width 160 height 35
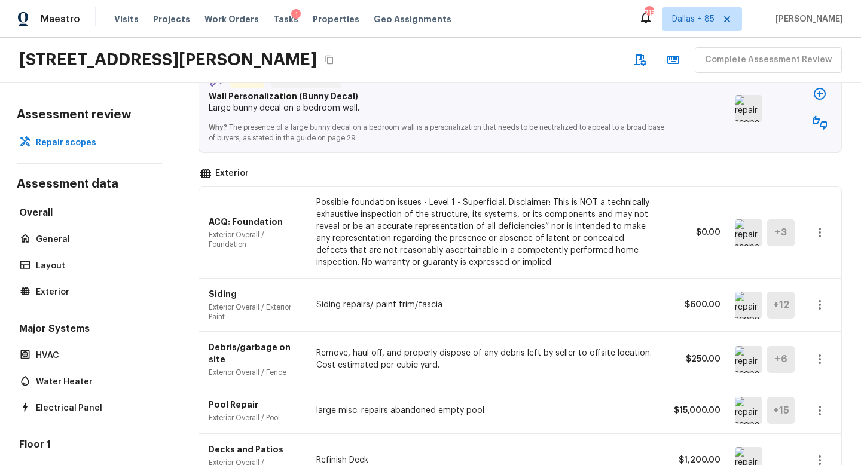
scroll to position [1027, 0]
click at [817, 224] on icon "button" at bounding box center [820, 231] width 14 height 14
click at [806, 296] on li "Remove" at bounding box center [815, 290] width 78 height 36
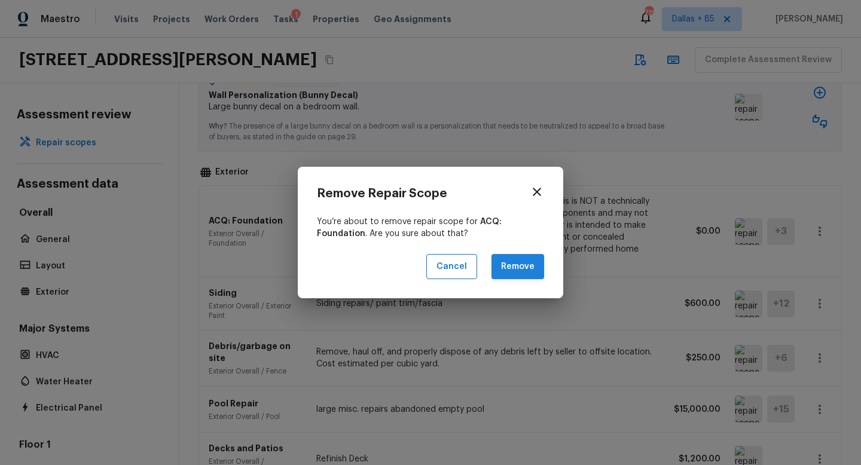
click at [534, 270] on button "Remove" at bounding box center [518, 267] width 53 height 26
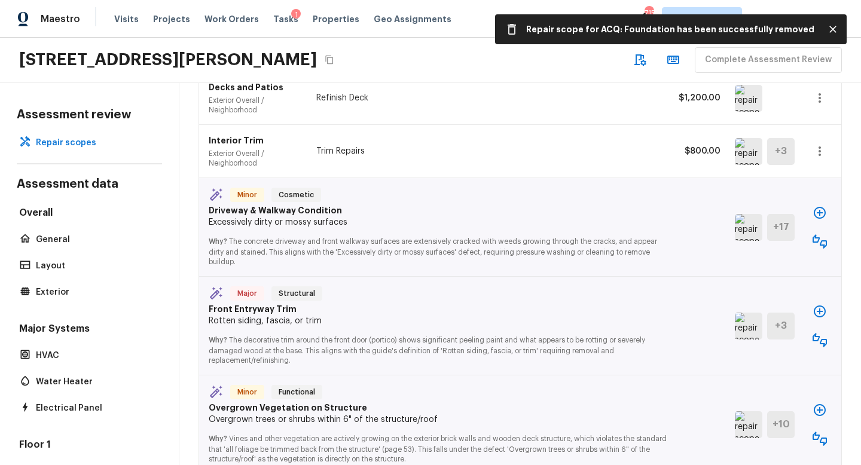
scroll to position [1395, 0]
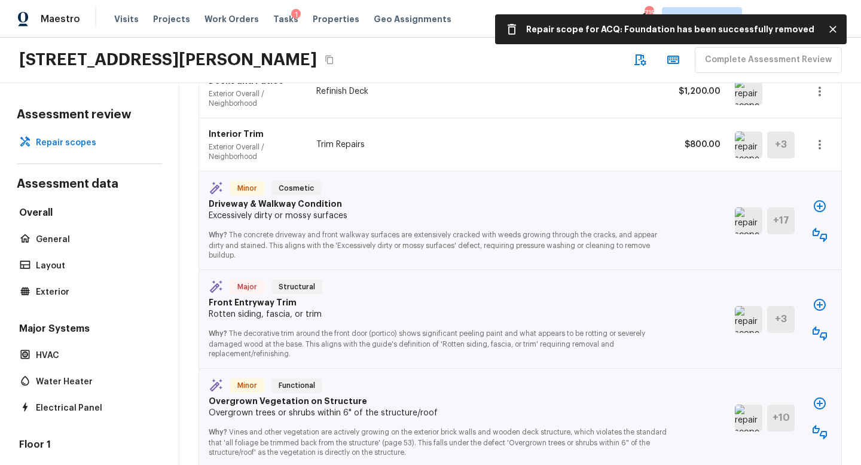
click at [749, 208] on img at bounding box center [749, 221] width 28 height 27
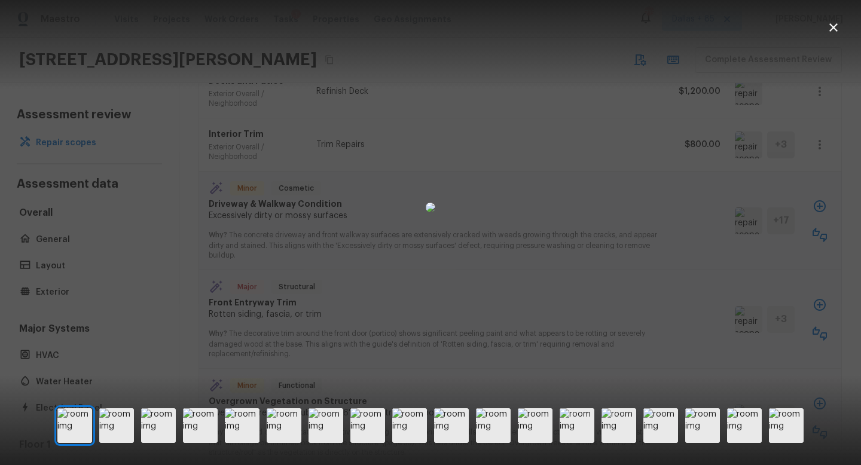
click at [839, 26] on icon "button" at bounding box center [834, 27] width 14 height 14
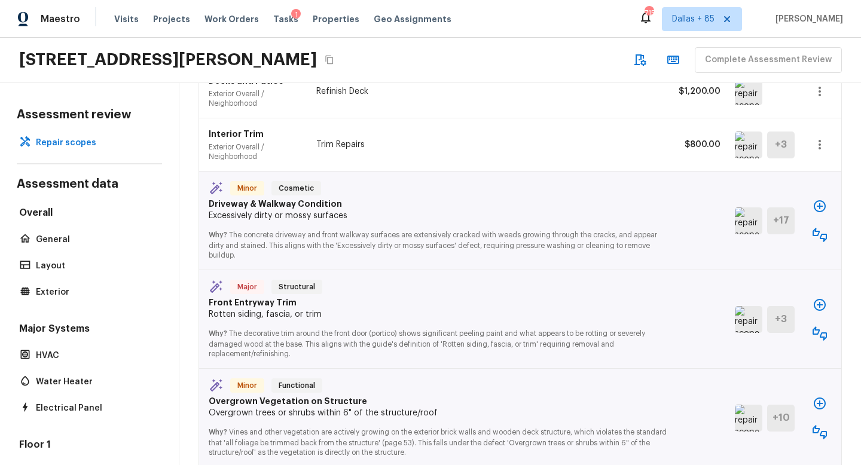
click at [830, 223] on button "button" at bounding box center [820, 235] width 24 height 24
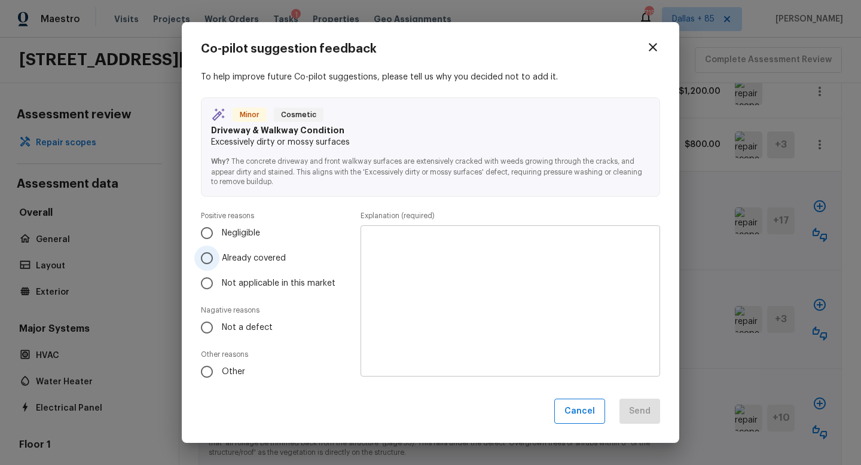
click at [211, 257] on input "Already covered" at bounding box center [206, 258] width 25 height 25
radio input "true"
click at [214, 255] on input "Already covered" at bounding box center [206, 258] width 25 height 25
click at [410, 254] on textarea at bounding box center [510, 301] width 283 height 132
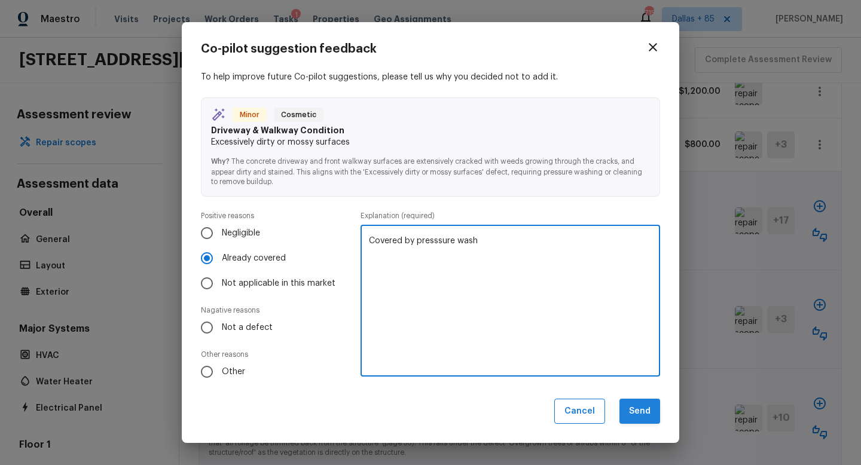
type textarea "Covered by presssure wash"
click at [644, 409] on button "Send" at bounding box center [640, 412] width 41 height 26
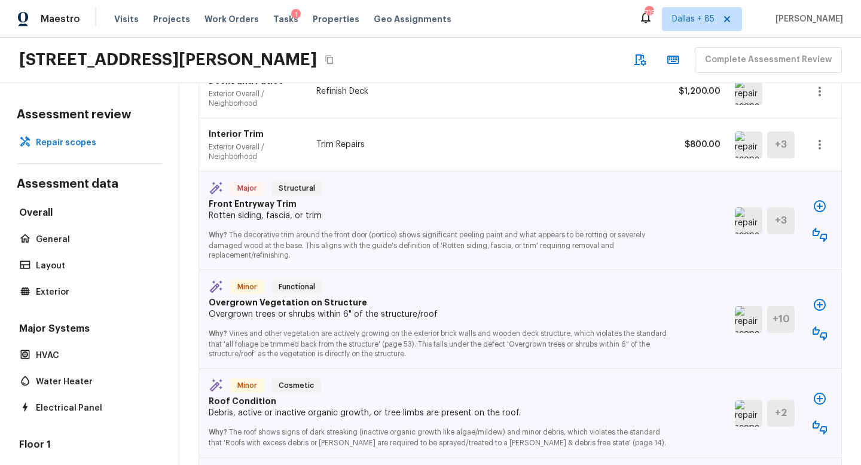
click at [745, 208] on img at bounding box center [749, 221] width 28 height 27
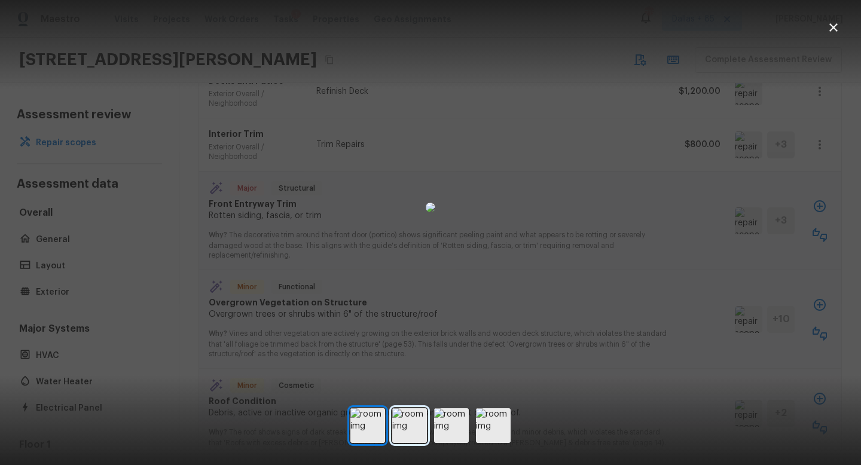
click at [418, 422] on img at bounding box center [409, 426] width 35 height 35
click at [450, 418] on img at bounding box center [451, 426] width 35 height 35
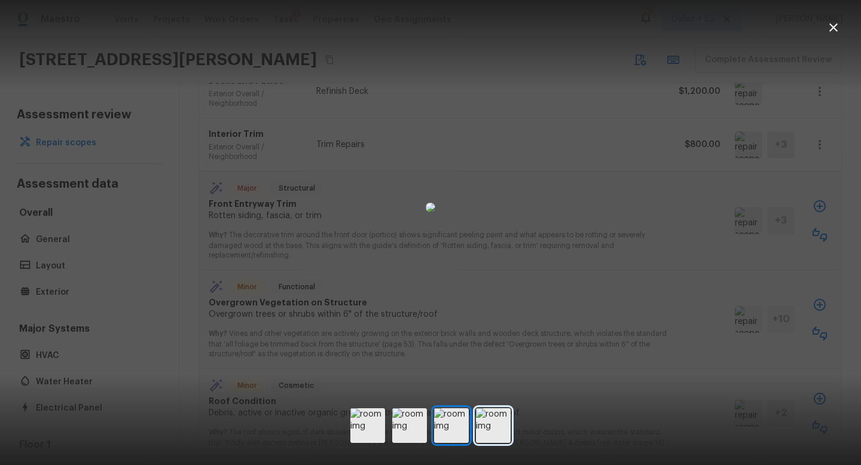
click at [489, 428] on img at bounding box center [493, 426] width 35 height 35
click at [837, 28] on icon "button" at bounding box center [834, 27] width 14 height 14
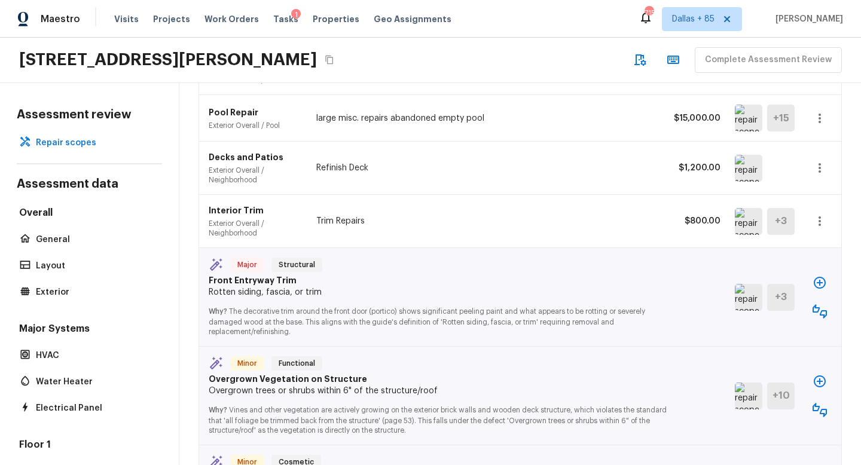
scroll to position [1318, 0]
click at [818, 215] on icon "button" at bounding box center [820, 222] width 14 height 14
click at [811, 231] on li "Edit" at bounding box center [815, 236] width 78 height 36
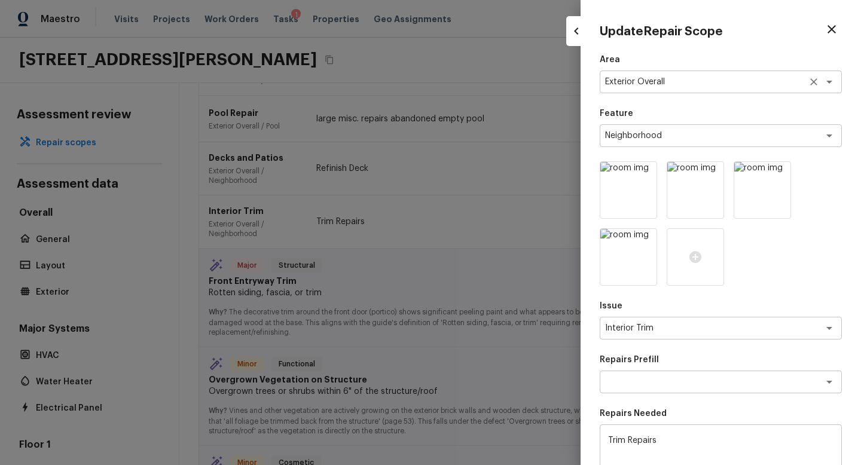
click at [678, 80] on textarea "Exterior Overall" at bounding box center [704, 82] width 198 height 12
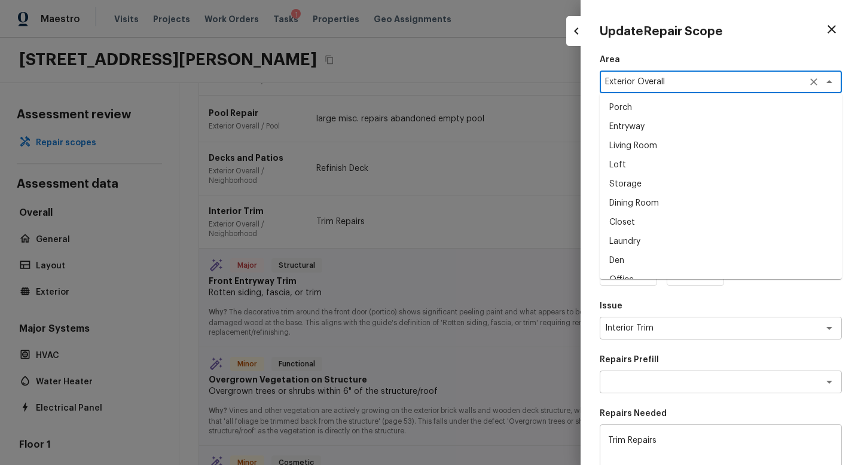
scroll to position [355, 0]
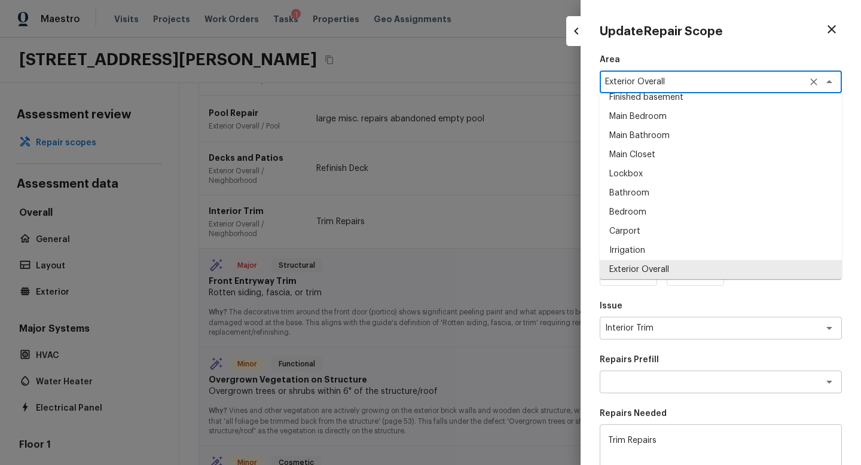
click at [638, 304] on p "Issue" at bounding box center [721, 306] width 242 height 12
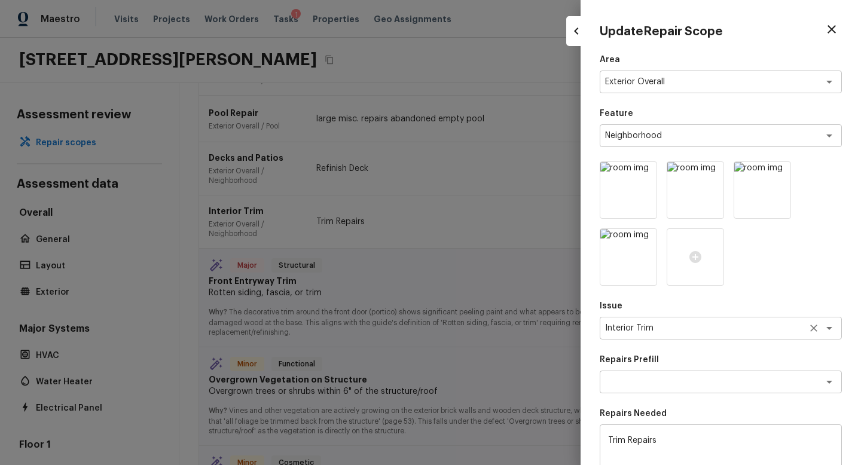
click at [648, 326] on textarea "Interior Trim" at bounding box center [704, 328] width 198 height 12
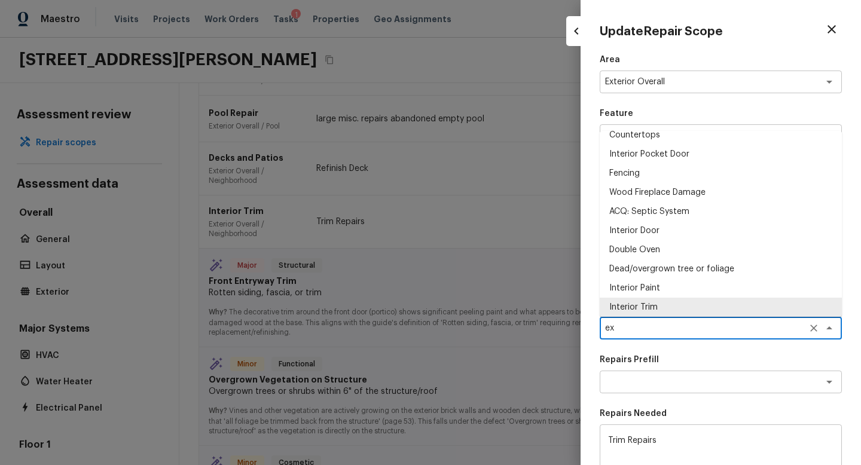
scroll to position [0, 0]
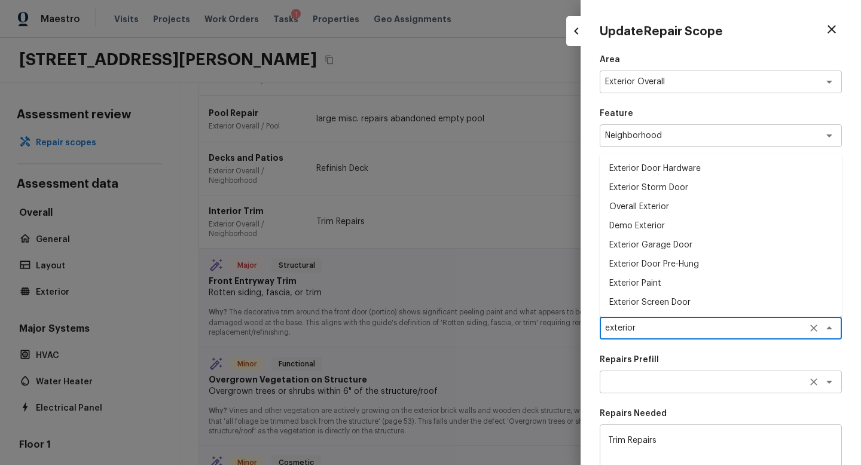
type textarea "Interior Trim"
click at [648, 381] on textarea at bounding box center [704, 382] width 198 height 12
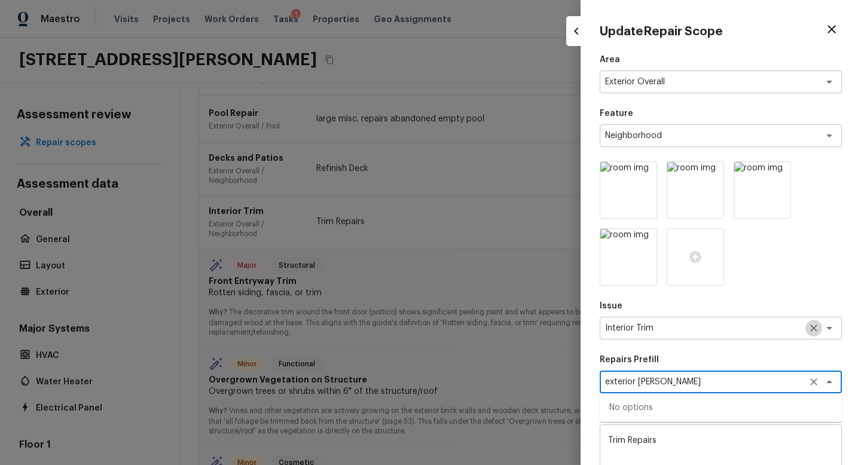
click at [815, 328] on icon "Clear" at bounding box center [814, 328] width 12 height 12
type textarea "exterior [PERSON_NAME]"
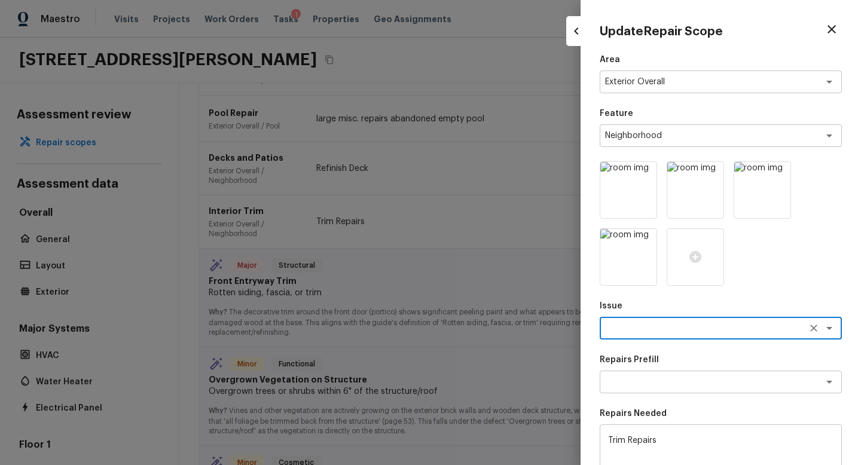
click at [647, 325] on textarea at bounding box center [704, 328] width 198 height 12
click at [636, 358] on li "Siding" at bounding box center [721, 354] width 242 height 19
type textarea "Siding"
click at [633, 382] on textarea at bounding box center [704, 382] width 198 height 12
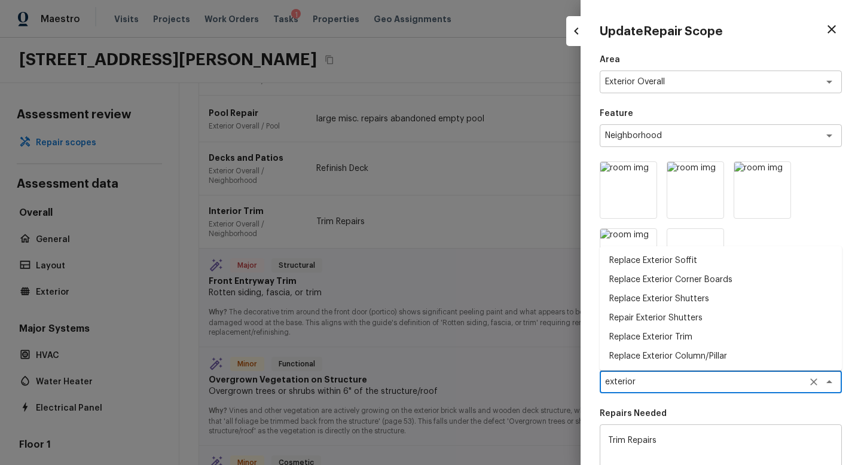
click at [671, 339] on li "Replace Exterior Trim" at bounding box center [721, 337] width 242 height 19
type textarea "Replace Exterior Trim"
type textarea "Remove the existing trim and replace with new. Ensure that the new trim matches…"
type input "$5.75"
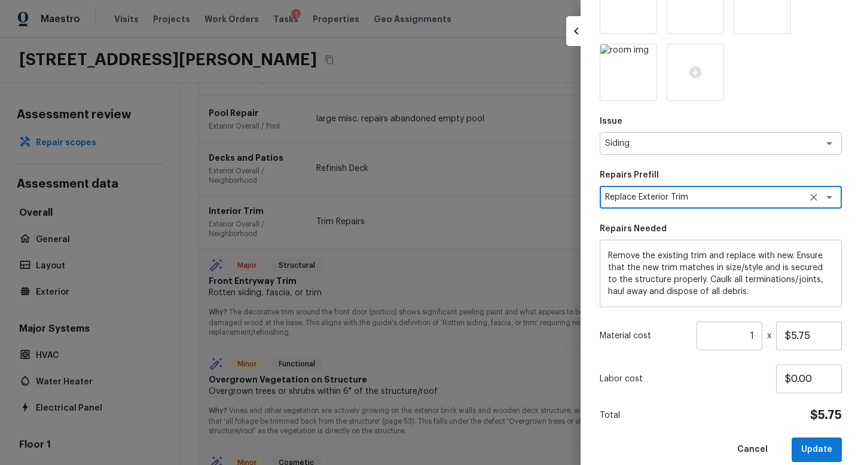
scroll to position [191, 0]
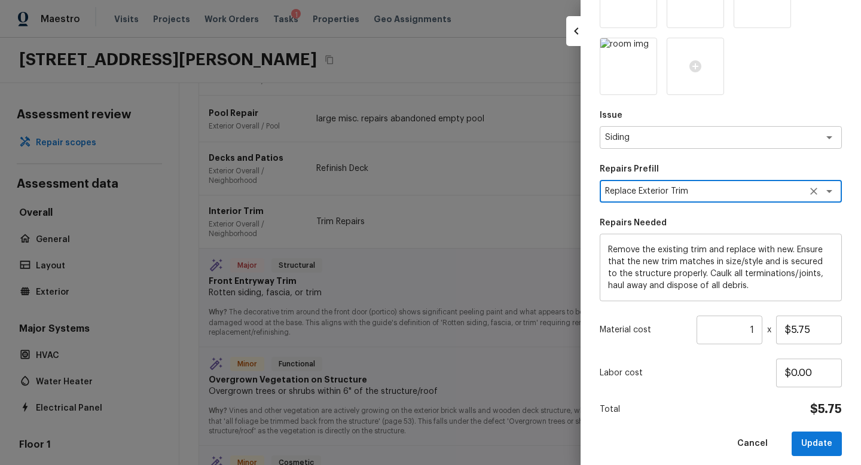
type textarea "Replace Exterior Trim"
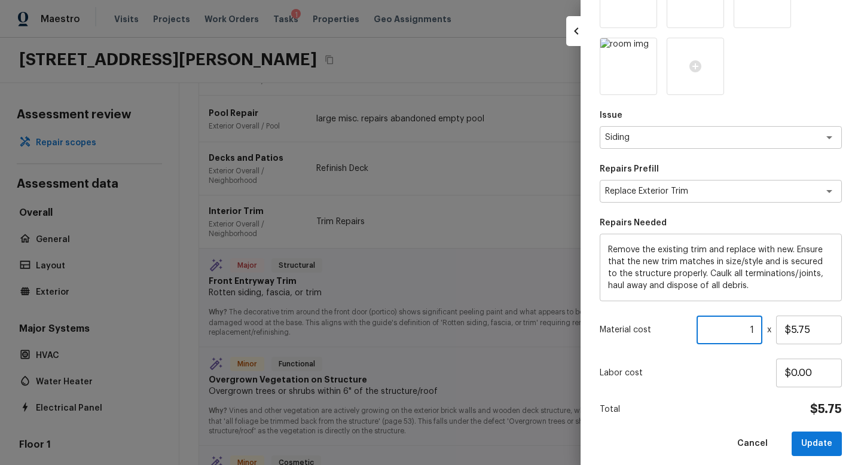
click at [758, 330] on input "1" at bounding box center [730, 330] width 66 height 29
type input "1"
type input "200"
click at [812, 444] on button "Update" at bounding box center [817, 444] width 50 height 25
type input "1"
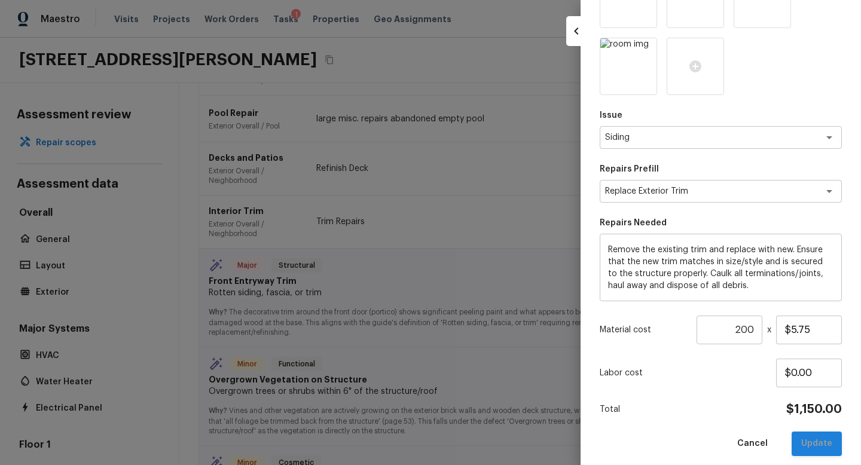
type input "$0.00"
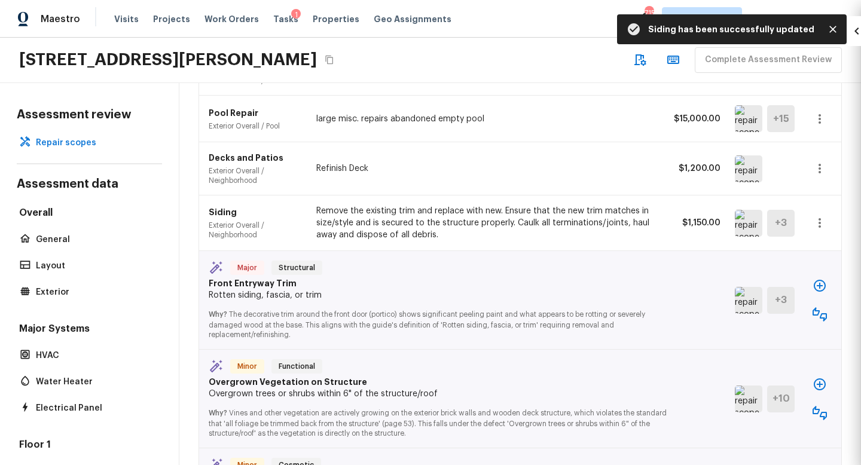
scroll to position [124, 0]
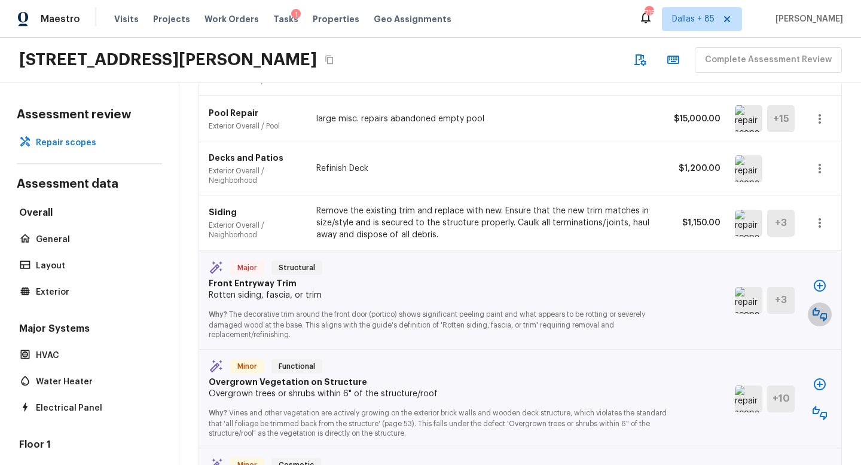
click at [823, 307] on icon "button" at bounding box center [820, 314] width 14 height 14
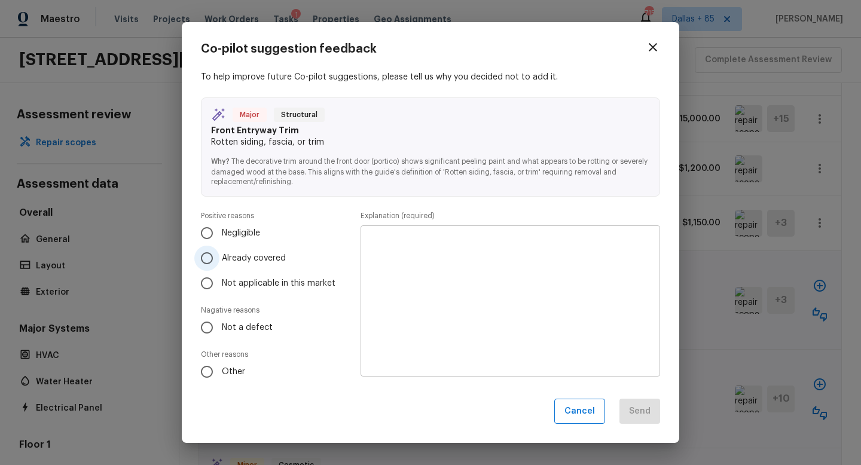
click at [223, 253] on span "Already covered" at bounding box center [254, 258] width 64 height 12
click at [220, 253] on input "Already covered" at bounding box center [206, 258] width 25 height 25
radio input "true"
click at [447, 273] on textarea at bounding box center [510, 301] width 283 height 132
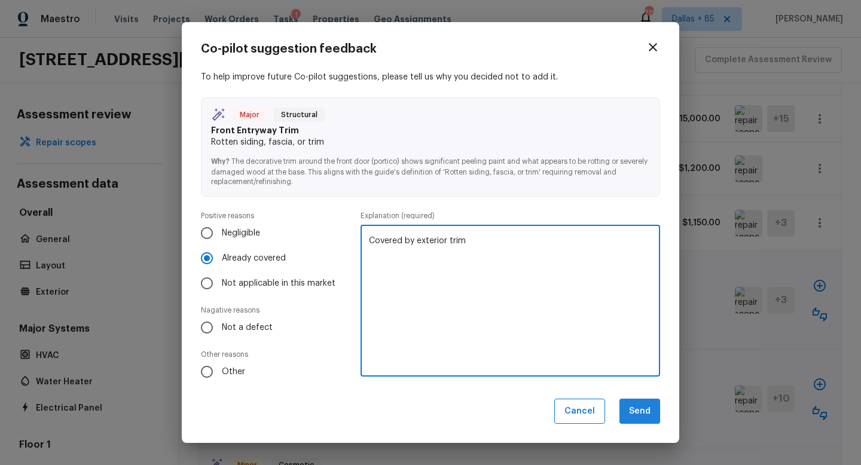
type textarea "Covered by exterior trim"
click at [626, 407] on button "Send" at bounding box center [640, 412] width 41 height 26
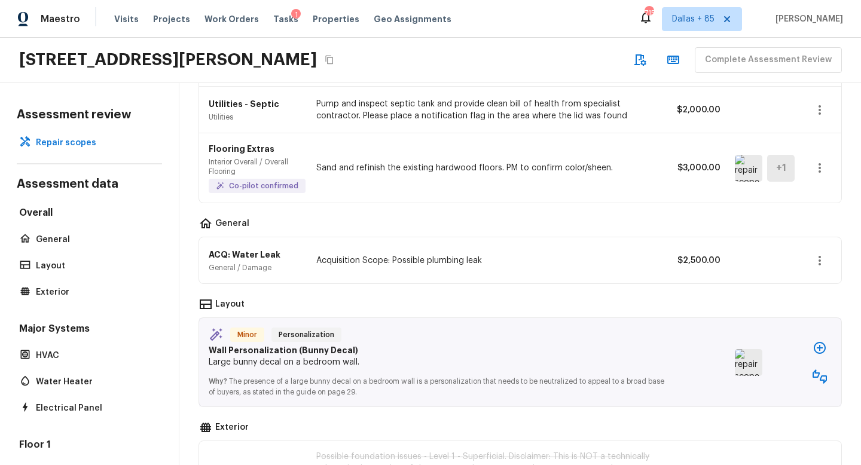
scroll to position [776, 0]
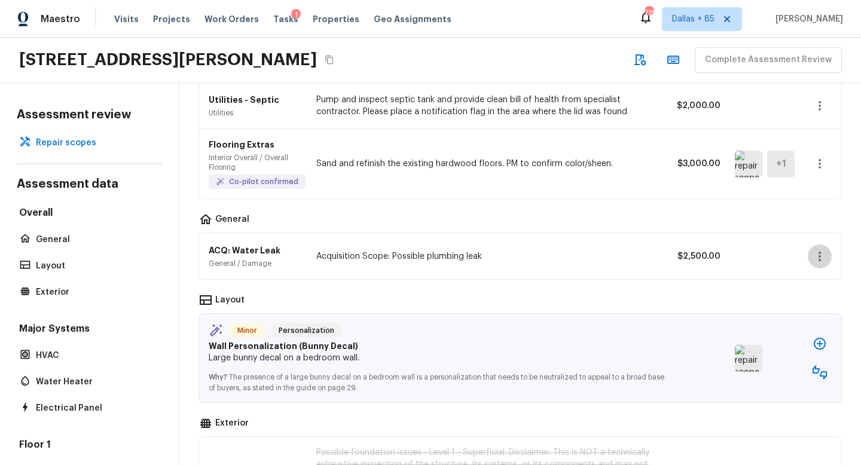
click at [818, 249] on icon "button" at bounding box center [820, 256] width 14 height 14
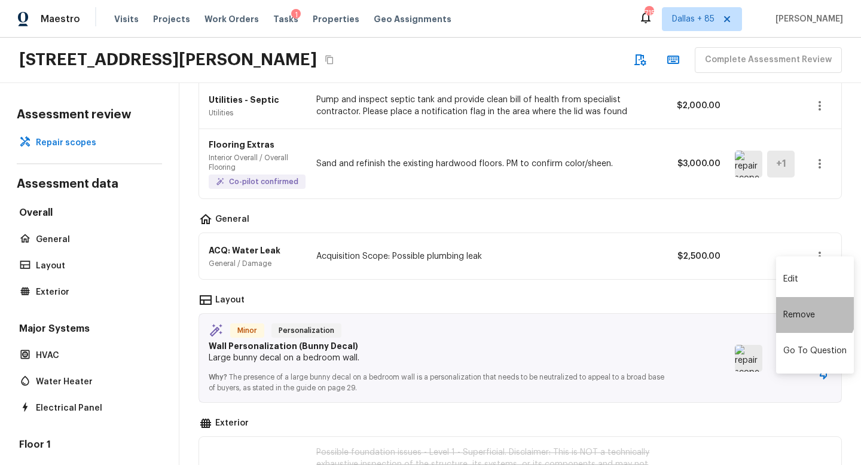
click at [806, 310] on li "Remove" at bounding box center [815, 315] width 78 height 36
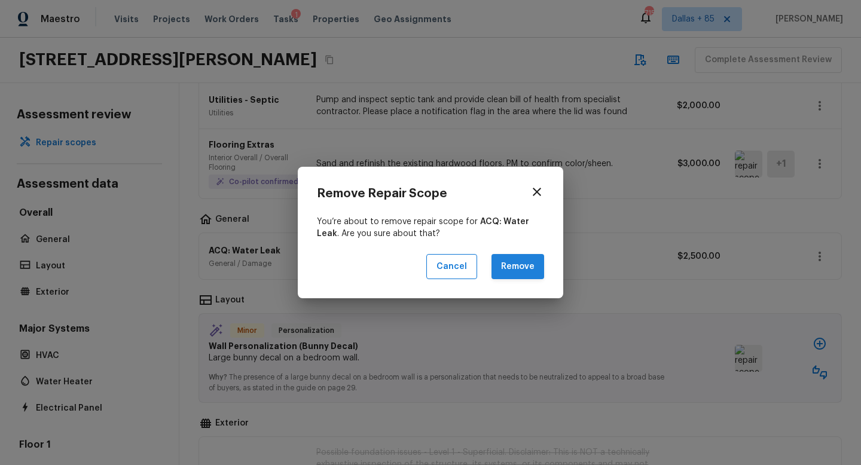
click at [519, 270] on button "Remove" at bounding box center [518, 267] width 53 height 26
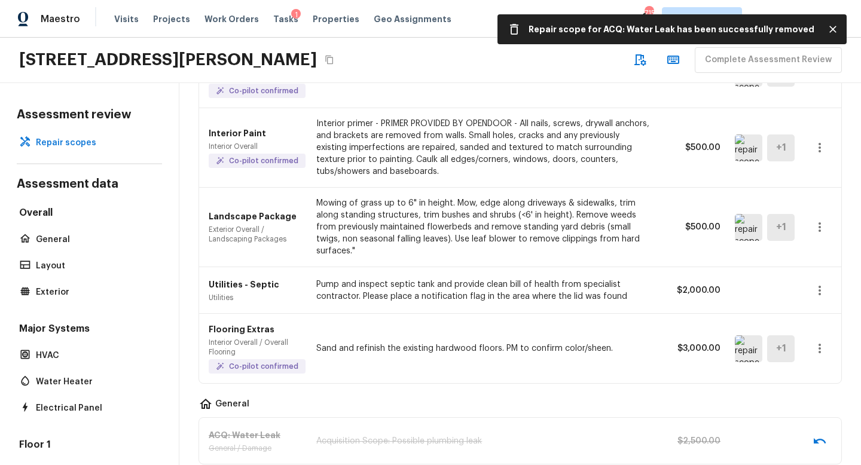
scroll to position [589, 0]
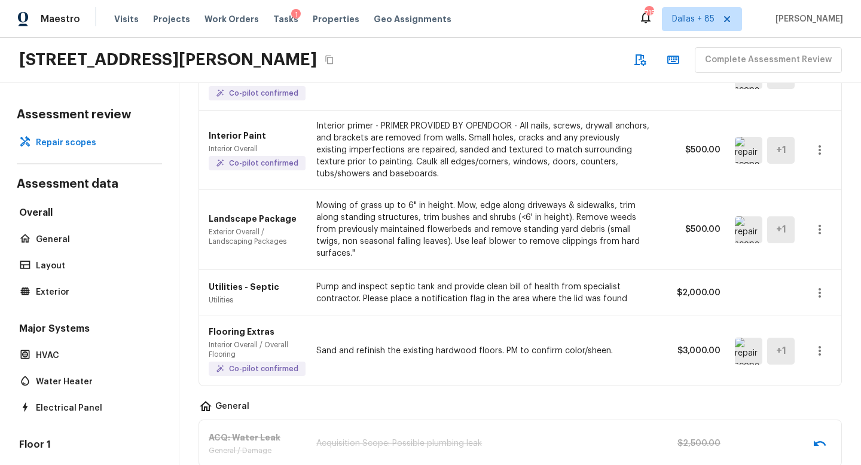
click at [822, 344] on icon "button" at bounding box center [820, 351] width 14 height 14
click at [814, 408] on li "Remove" at bounding box center [824, 410] width 56 height 36
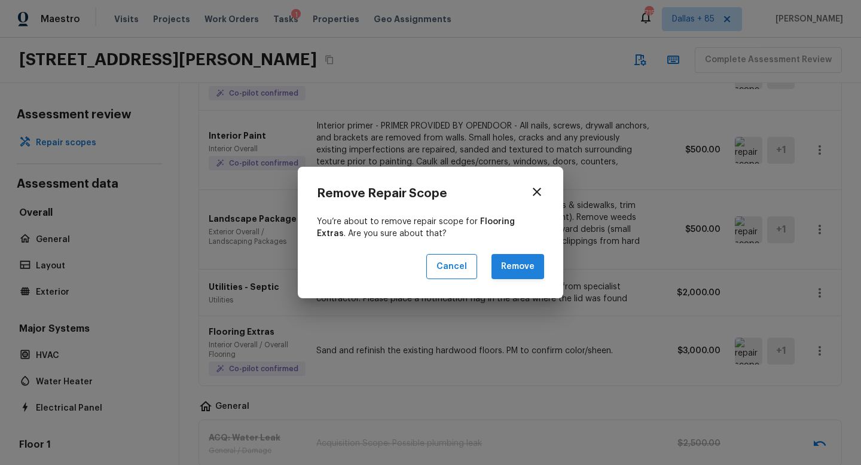
click at [505, 265] on button "Remove" at bounding box center [518, 267] width 53 height 26
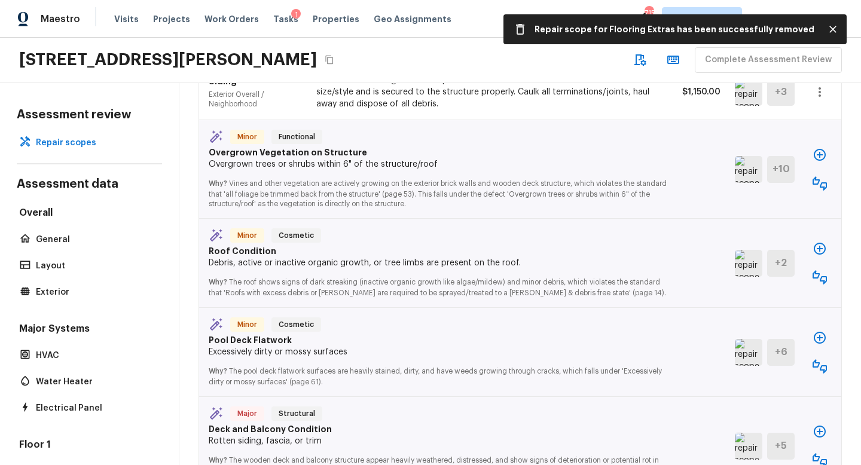
scroll to position [1432, 0]
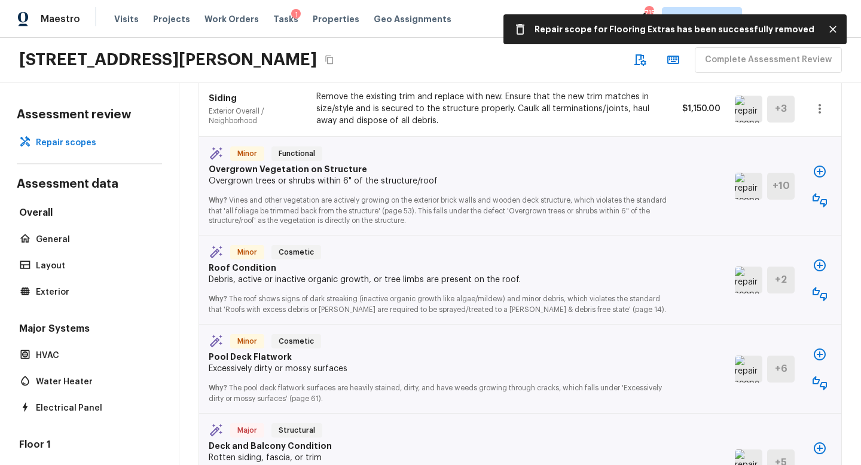
click at [818, 193] on icon "button" at bounding box center [820, 200] width 14 height 14
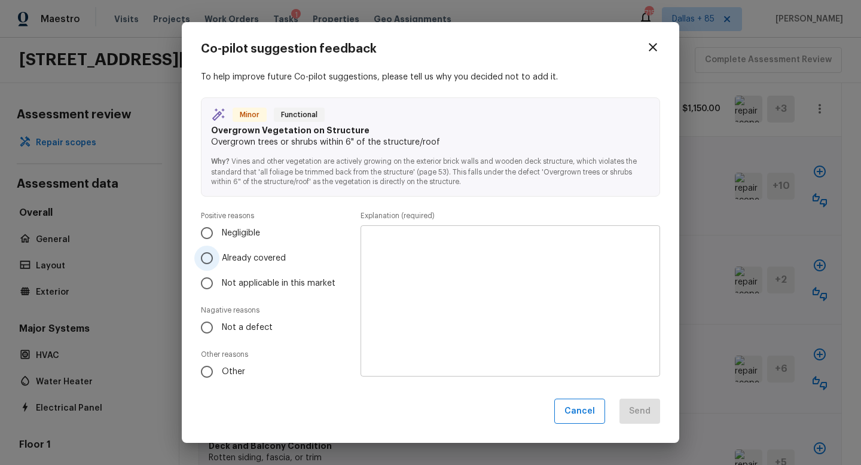
click at [209, 258] on input "Already covered" at bounding box center [206, 258] width 25 height 25
radio input "true"
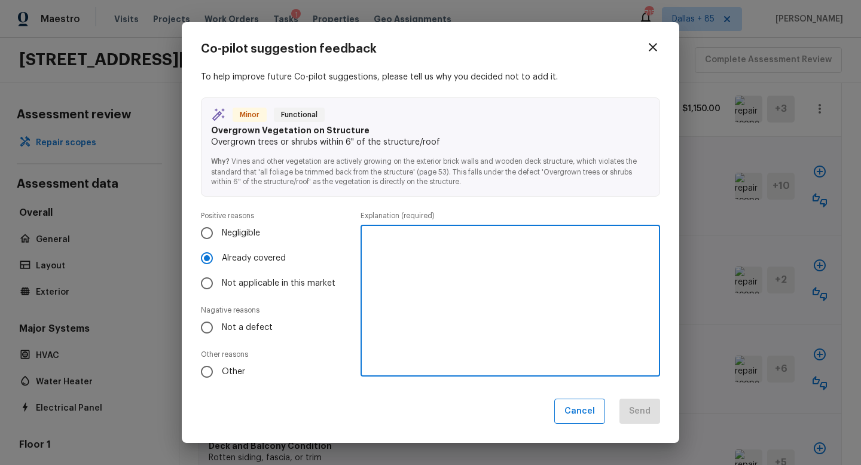
click at [511, 264] on textarea at bounding box center [510, 301] width 283 height 132
type textarea "Covered by landscaping"
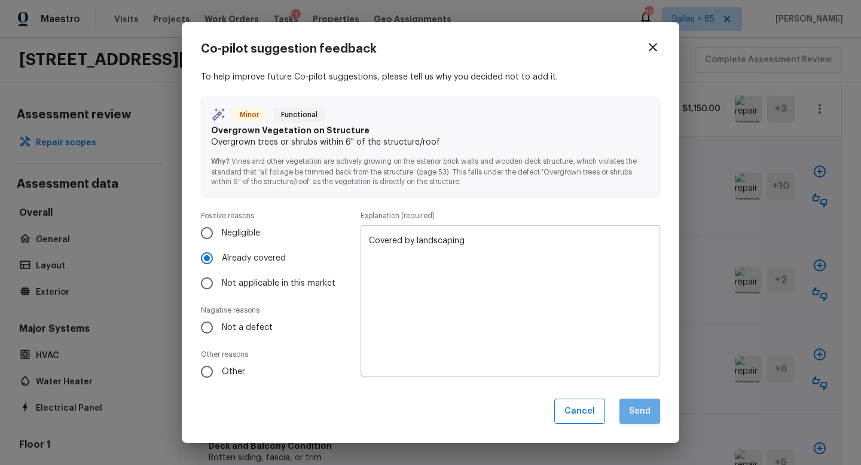
click at [642, 420] on button "Send" at bounding box center [640, 412] width 41 height 26
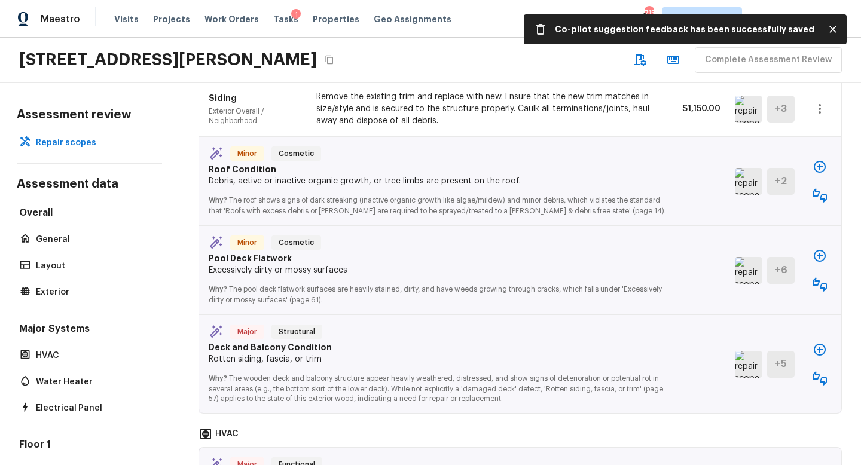
click at [751, 168] on img at bounding box center [749, 181] width 28 height 27
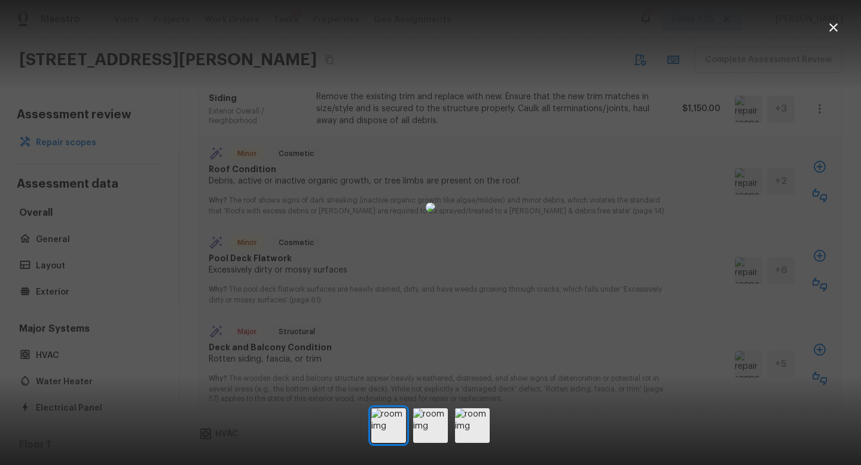
click at [833, 31] on icon "button" at bounding box center [834, 27] width 14 height 14
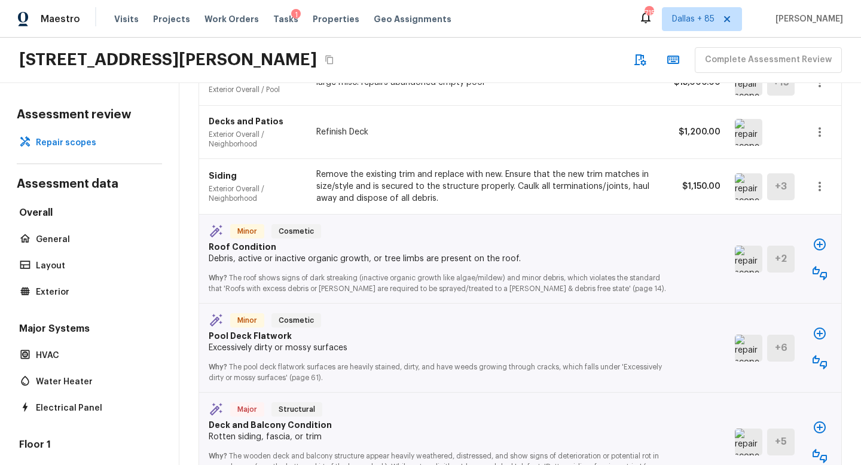
scroll to position [1356, 0]
click at [753, 333] on img at bounding box center [749, 346] width 28 height 27
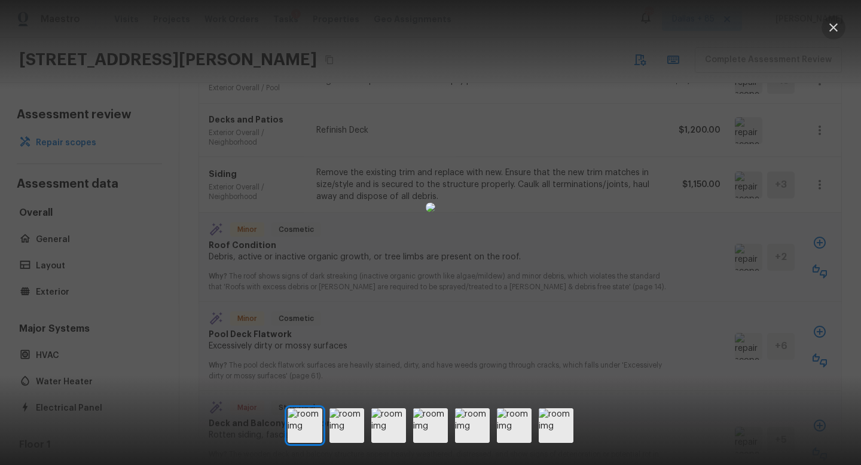
click at [831, 28] on icon "button" at bounding box center [834, 27] width 14 height 14
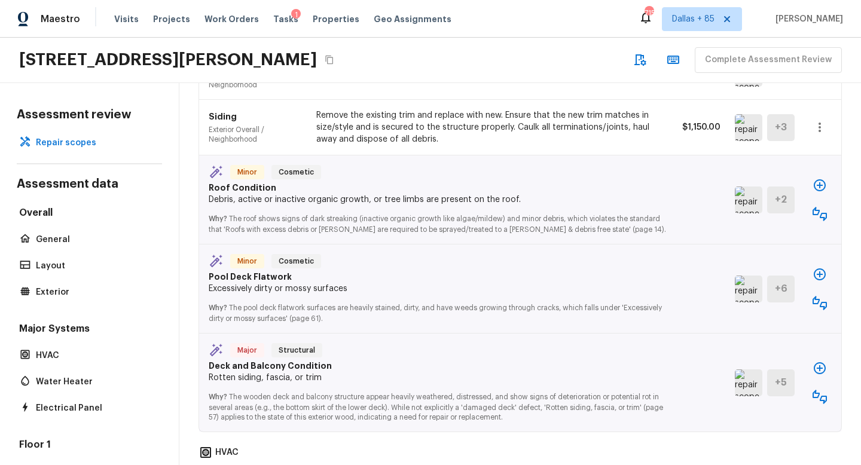
scroll to position [1416, 0]
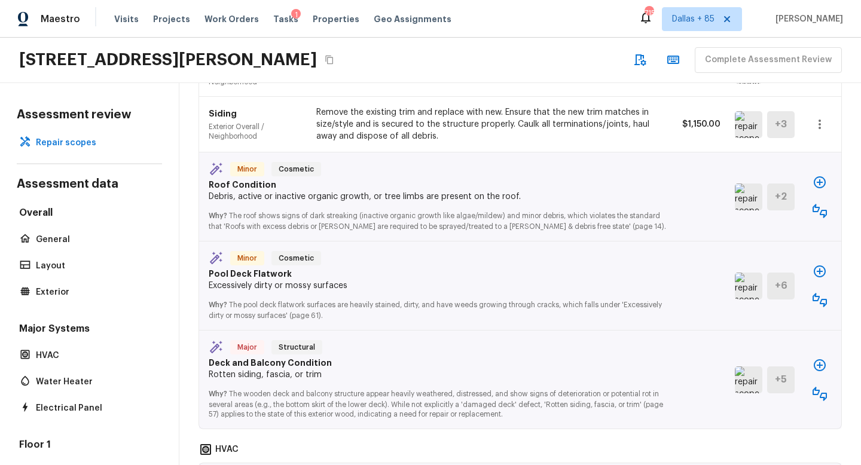
click at [738, 367] on img at bounding box center [749, 380] width 28 height 27
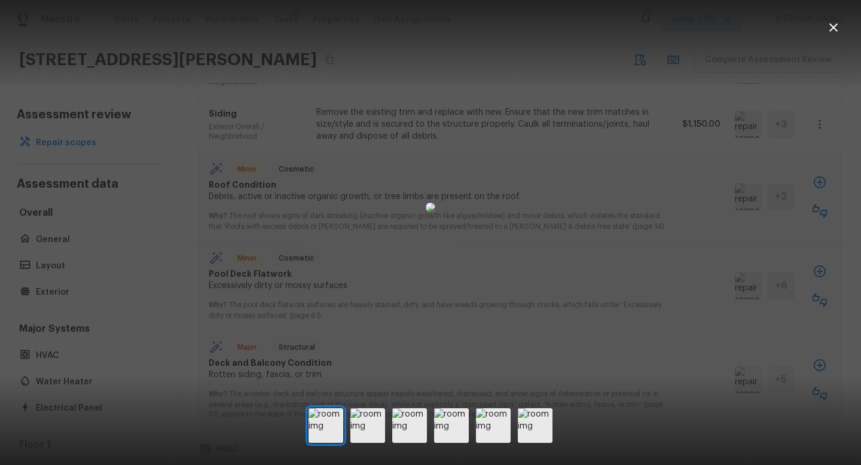
click at [831, 31] on icon "button" at bounding box center [834, 27] width 14 height 14
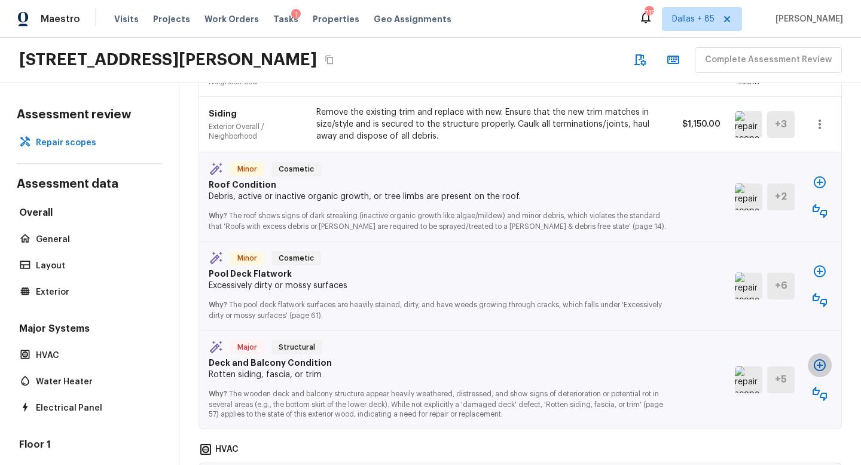
click at [819, 358] on icon "button" at bounding box center [820, 365] width 14 height 14
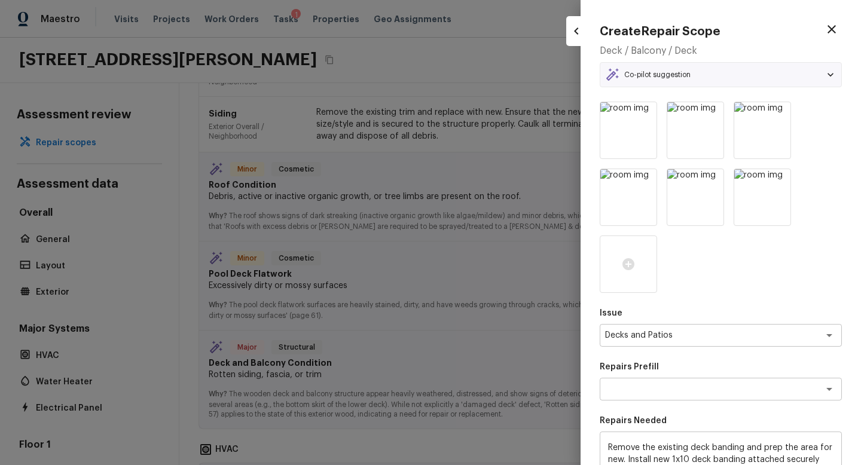
type textarea "Deck Banding 1x10"
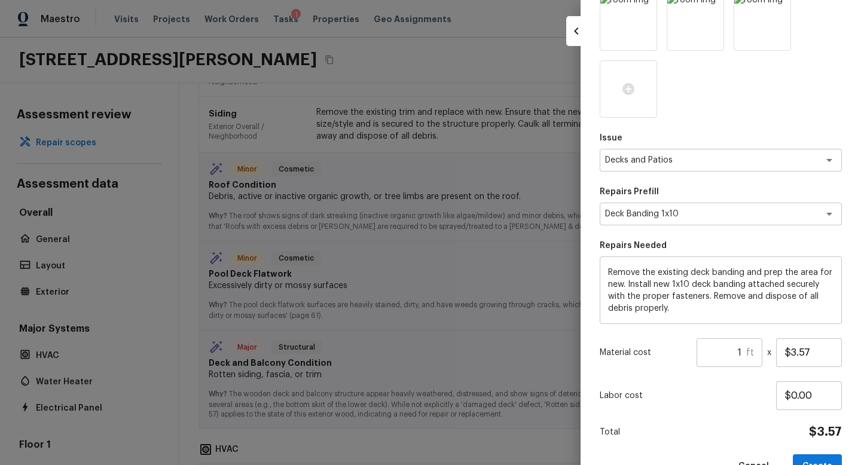
scroll to position [179, 0]
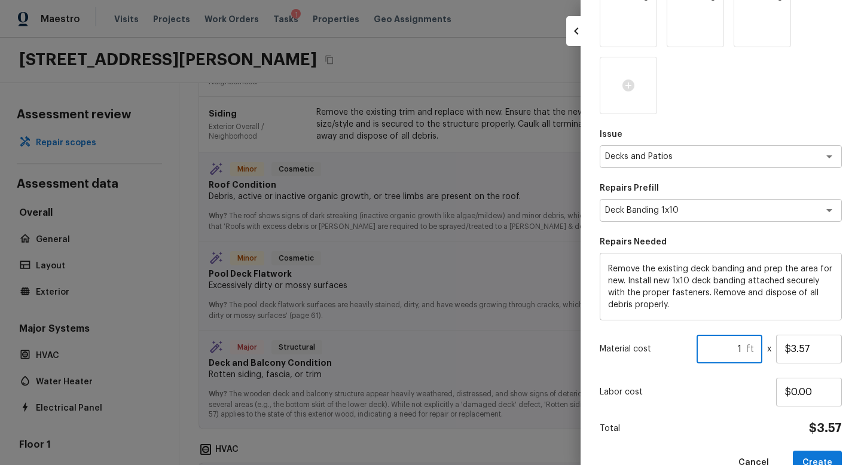
click at [744, 349] on input "1" at bounding box center [722, 349] width 50 height 29
type input "1"
type input "7"
type input "1"
type input "2"
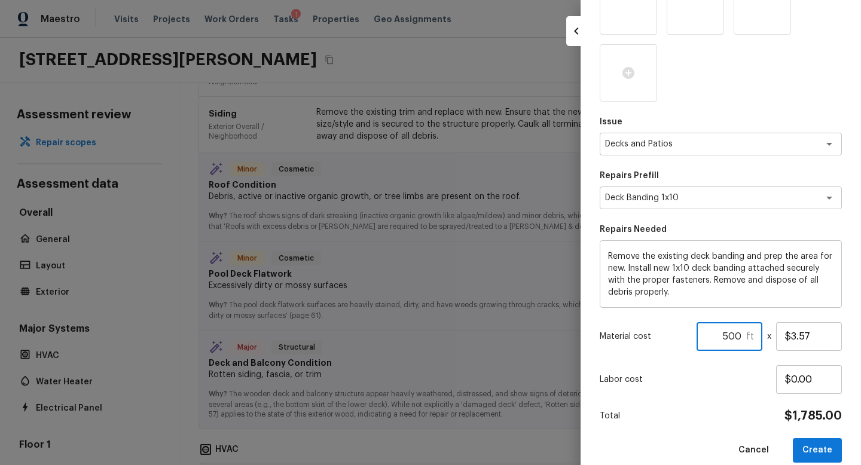
scroll to position [193, 0]
click at [811, 444] on button "Create" at bounding box center [817, 449] width 49 height 25
type input "1"
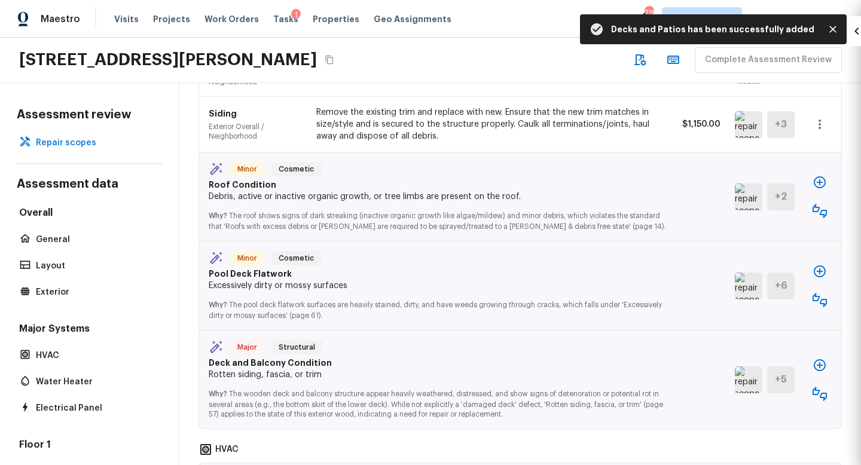
type input "$0.00"
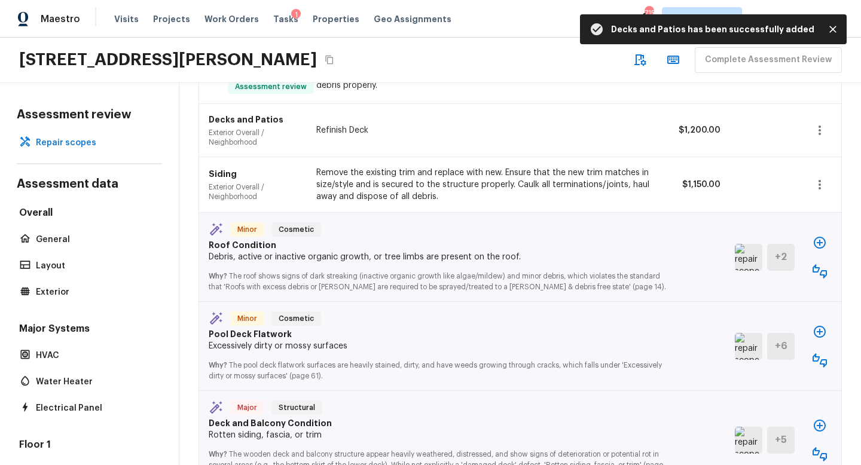
scroll to position [1477, 0]
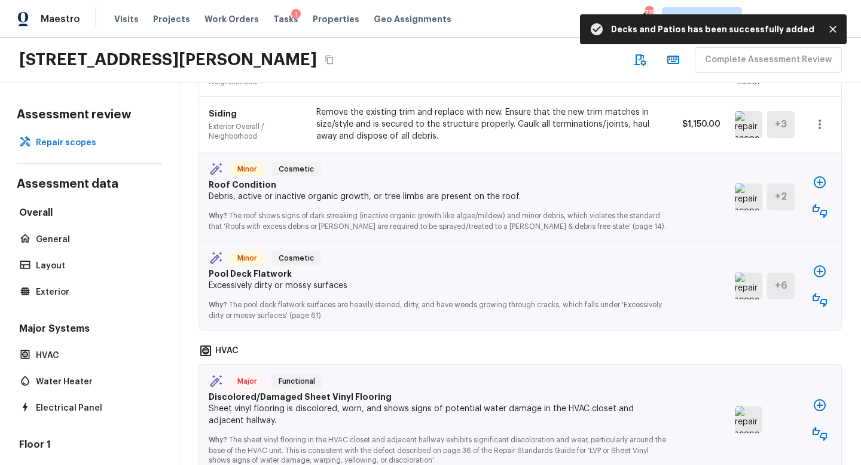
click at [754, 184] on img at bounding box center [749, 197] width 28 height 27
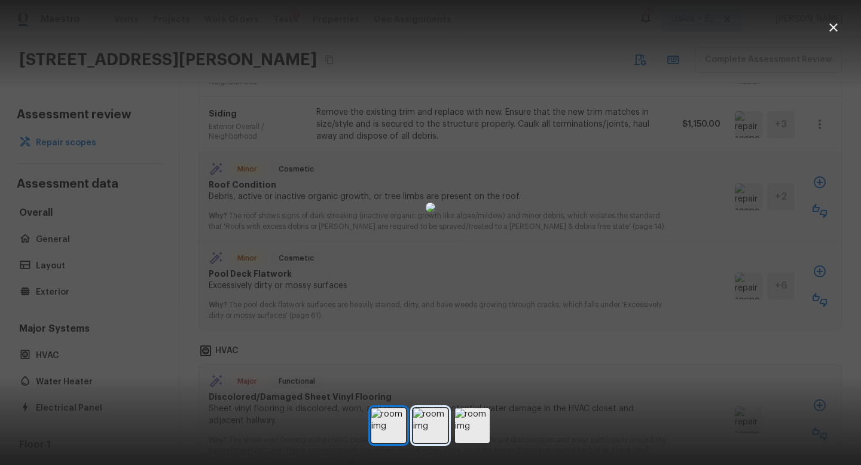
click at [422, 425] on img at bounding box center [430, 426] width 35 height 35
click at [472, 427] on img at bounding box center [472, 426] width 35 height 35
click at [434, 428] on img at bounding box center [430, 426] width 35 height 35
click at [373, 428] on img at bounding box center [388, 426] width 35 height 35
click at [426, 203] on img at bounding box center [431, 208] width 10 height 10
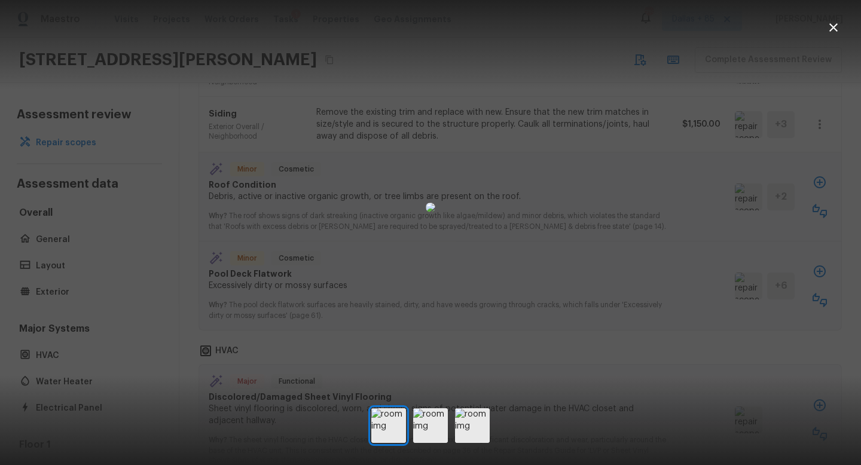
click at [426, 203] on img at bounding box center [431, 208] width 10 height 10
click at [839, 22] on icon "button" at bounding box center [834, 27] width 14 height 14
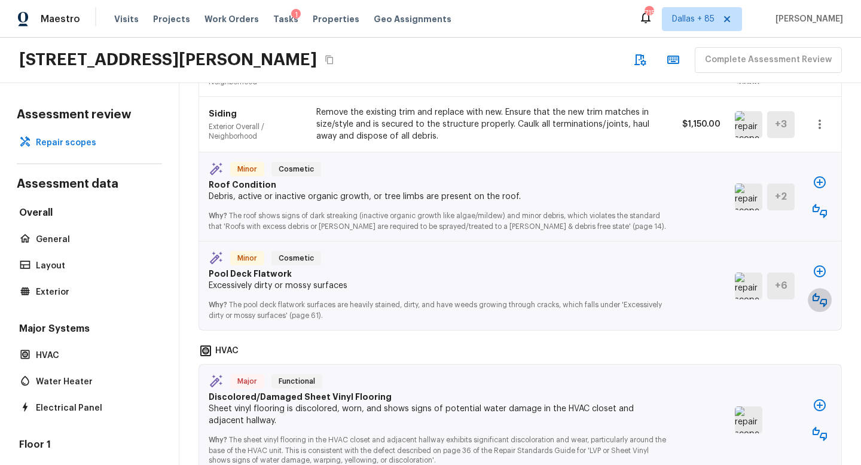
click at [817, 293] on icon "button" at bounding box center [820, 300] width 14 height 14
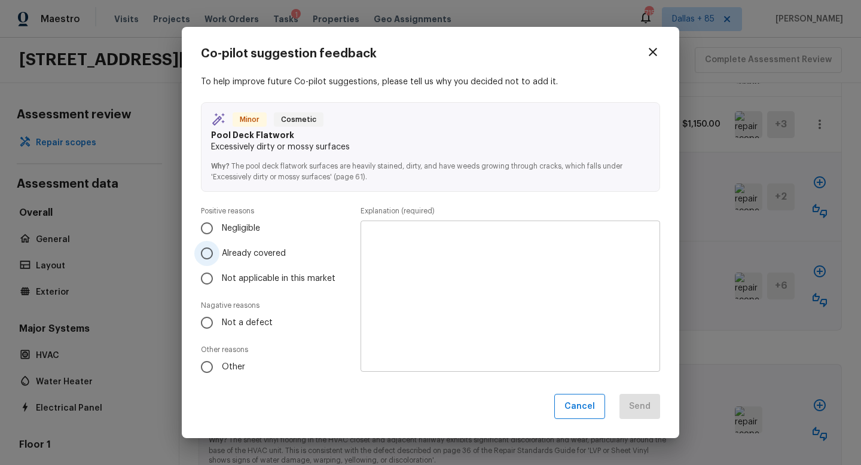
click at [236, 243] on label "Already covered" at bounding box center [267, 253] width 147 height 25
click at [220, 243] on input "Already covered" at bounding box center [206, 253] width 25 height 25
radio input "true"
click at [440, 266] on textarea at bounding box center [510, 296] width 283 height 132
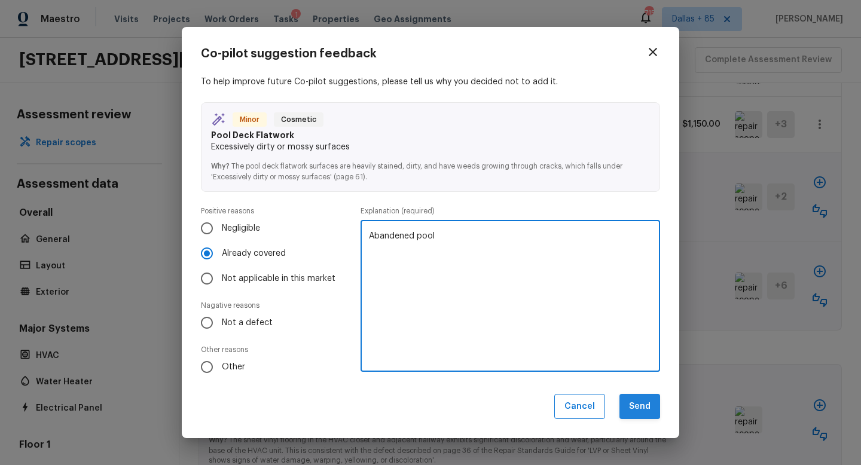
type textarea "Abandened pool"
click at [635, 415] on button "Send" at bounding box center [640, 407] width 41 height 26
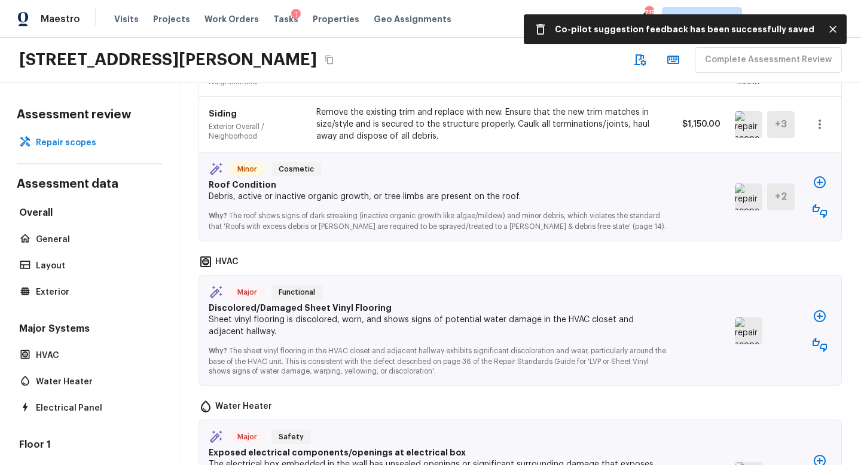
click at [751, 318] on img at bounding box center [749, 331] width 28 height 27
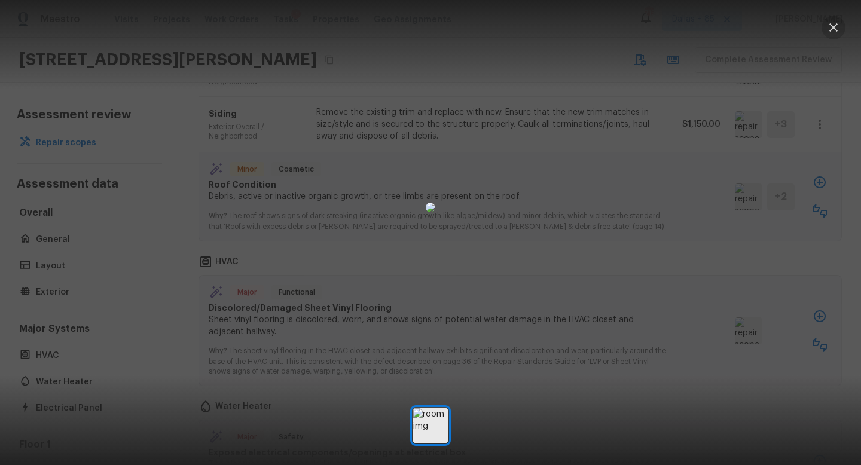
click at [830, 33] on icon "button" at bounding box center [834, 27] width 14 height 14
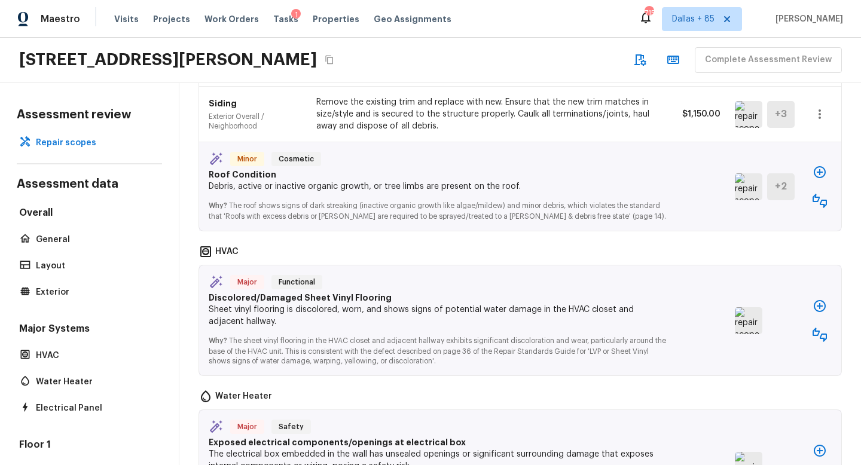
scroll to position [1485, 0]
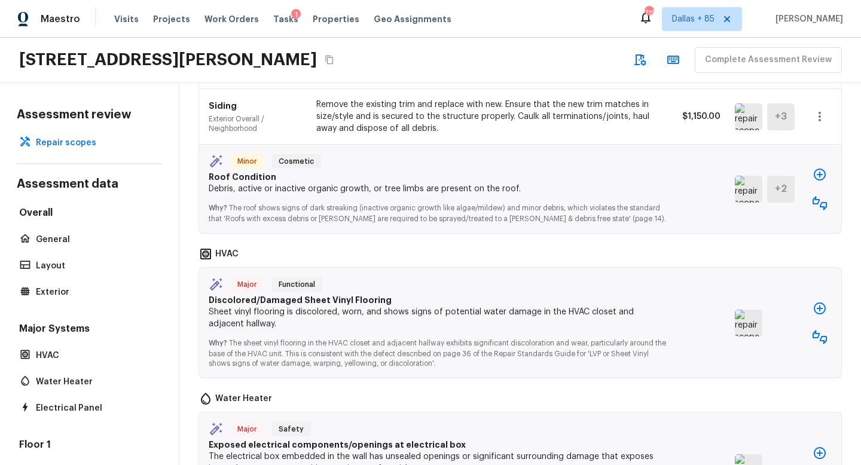
click at [742, 310] on img at bounding box center [749, 323] width 28 height 27
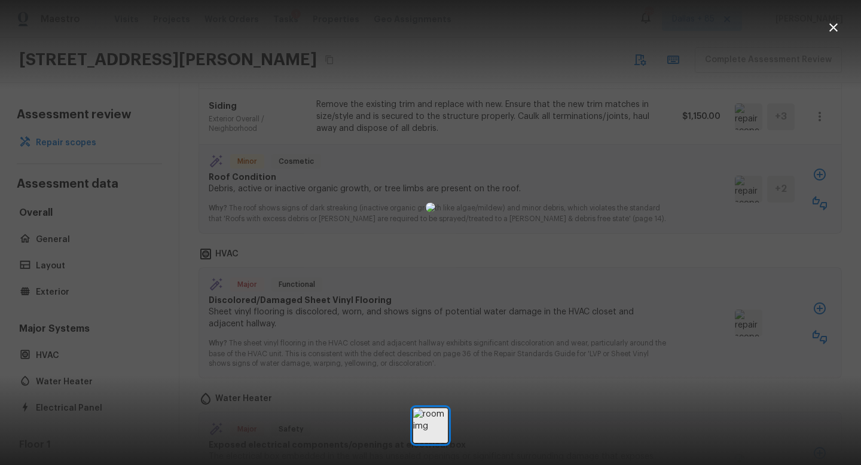
click at [839, 28] on icon "button" at bounding box center [834, 27] width 14 height 14
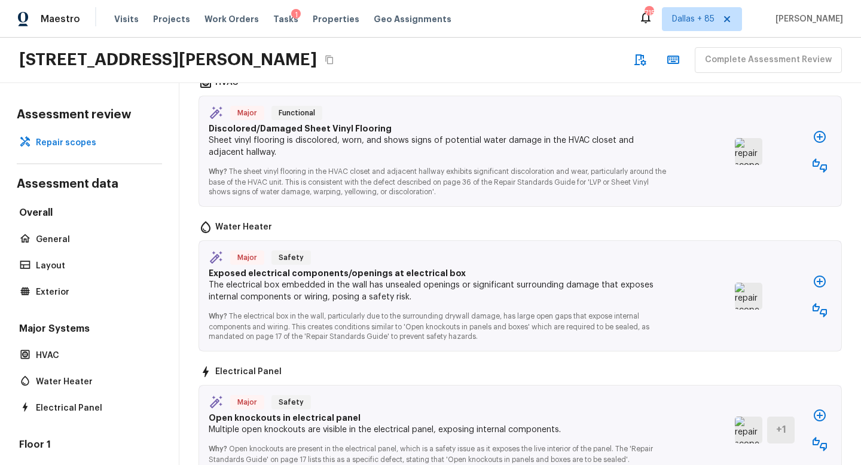
scroll to position [1662, 0]
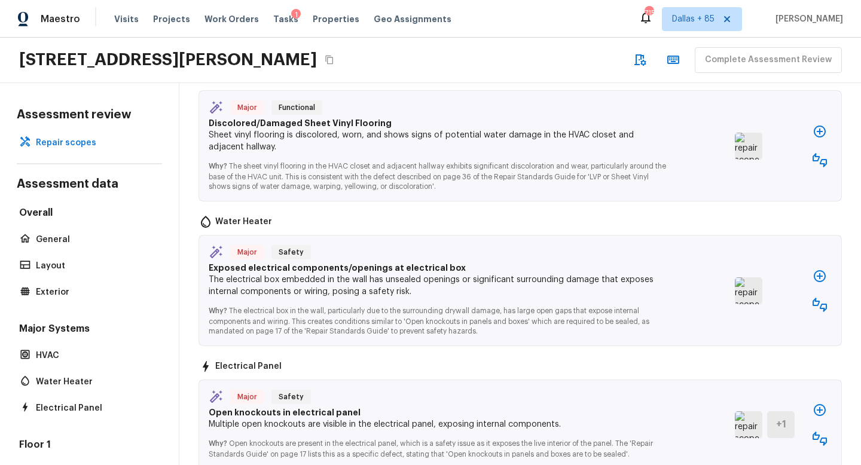
click at [749, 278] on img at bounding box center [749, 291] width 28 height 27
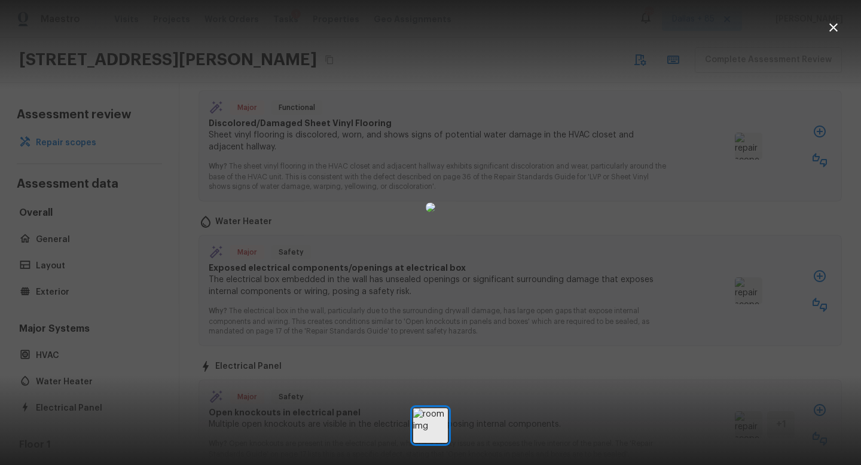
click at [831, 30] on icon "button" at bounding box center [834, 27] width 8 height 8
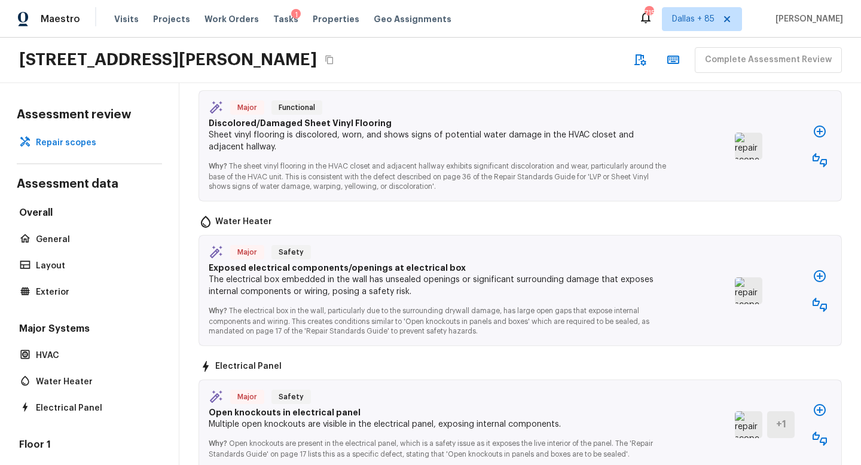
click at [822, 270] on icon "button" at bounding box center [820, 276] width 12 height 12
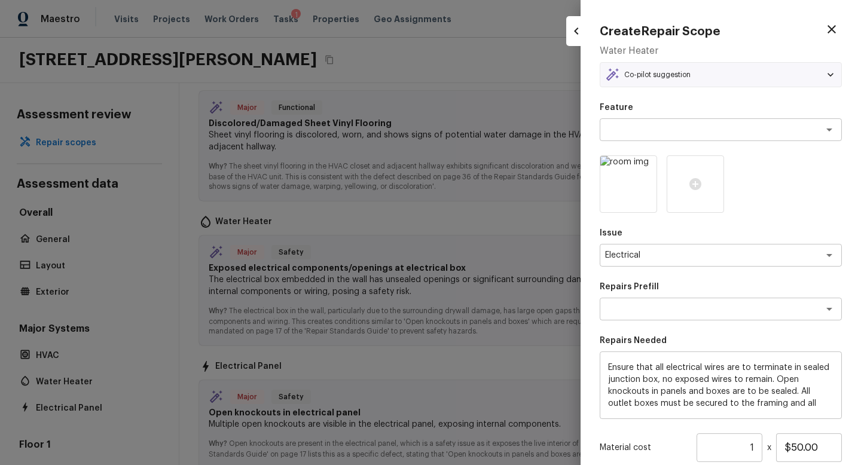
type textarea "Terminate/Conceal Wiring"
click at [676, 256] on textarea "Electrical" at bounding box center [704, 255] width 198 height 12
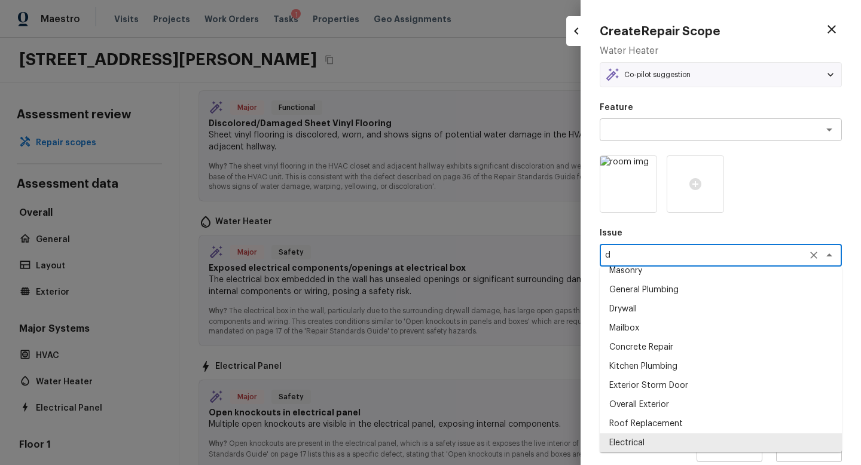
scroll to position [0, 0]
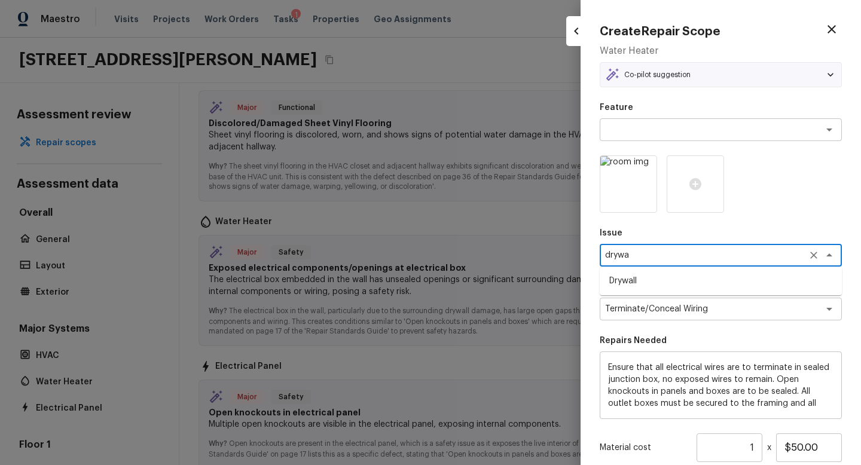
click at [660, 282] on li "Drywall" at bounding box center [721, 281] width 242 height 19
type textarea "Drywall"
click at [694, 303] on div "x ​" at bounding box center [721, 309] width 242 height 23
type textarea "Drywall"
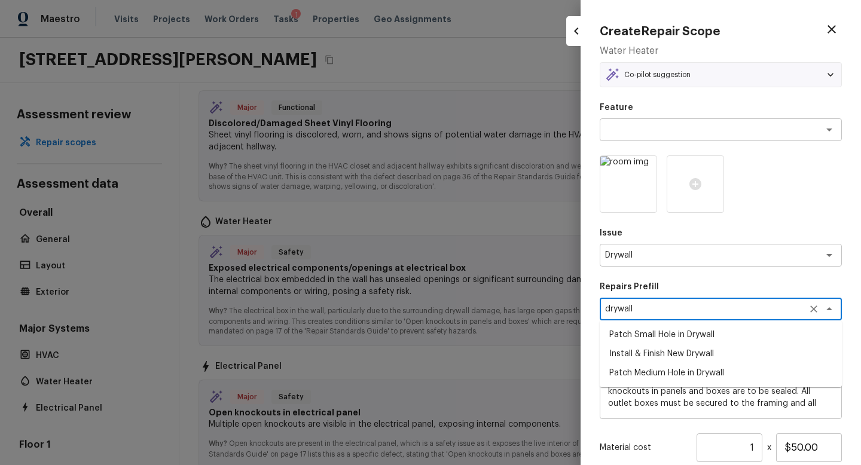
click at [677, 376] on li "Patch Medium Hole in Drywall" at bounding box center [721, 373] width 242 height 19
type textarea "Patch Medium Hole in Drywall"
type textarea "Prep/scrape all loose material from the damaged area; prime if needed. Patch th…"
type input "$25.00"
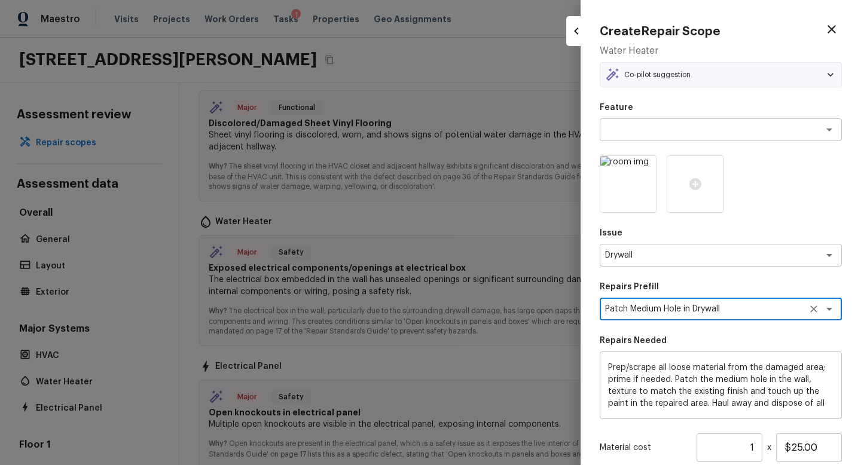
scroll to position [127, 0]
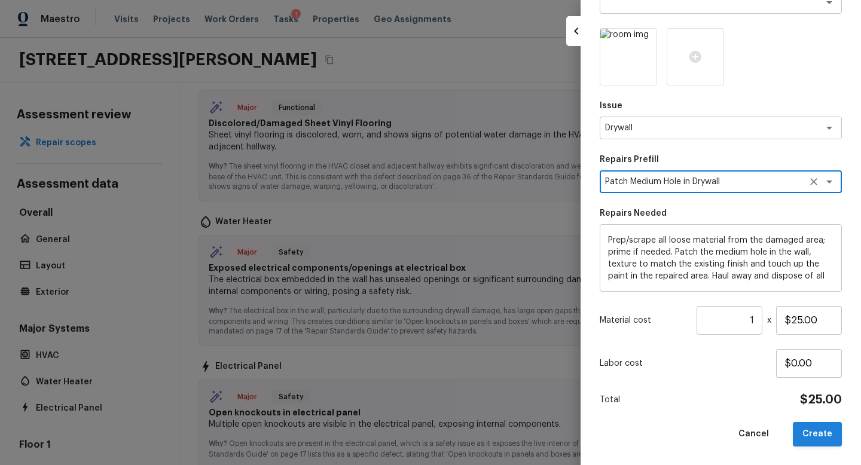
type textarea "Patch Medium Hole in Drywall"
click at [820, 435] on button "Create" at bounding box center [817, 434] width 49 height 25
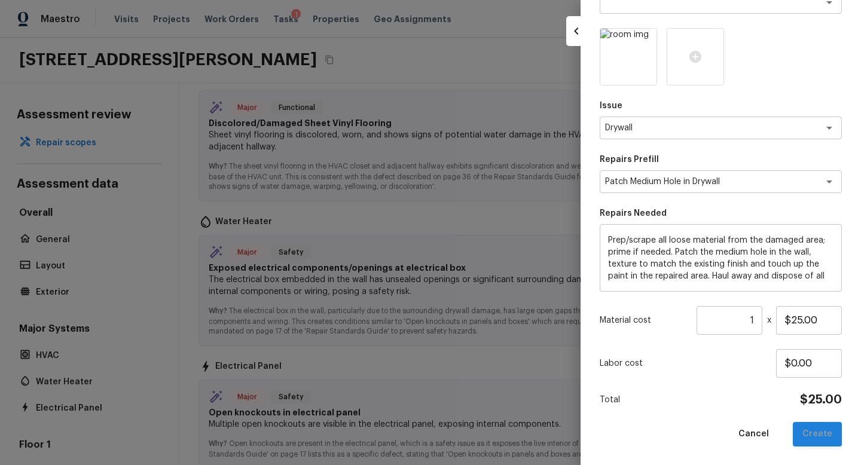
type textarea "Ensure that all electrical wires are to terminate in sealed junction box, no ex…"
type input "$50.00"
type textarea "Electrical"
type textarea "Terminate/Conceal Wiring"
type input "$0.00"
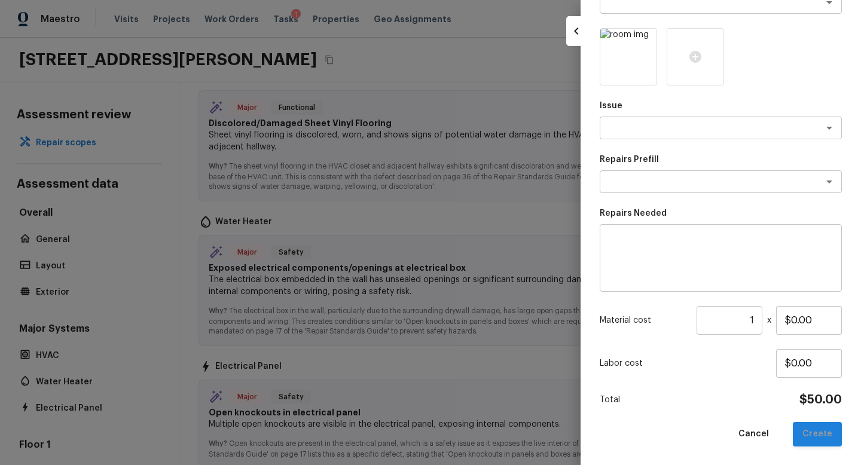
scroll to position [133, 0]
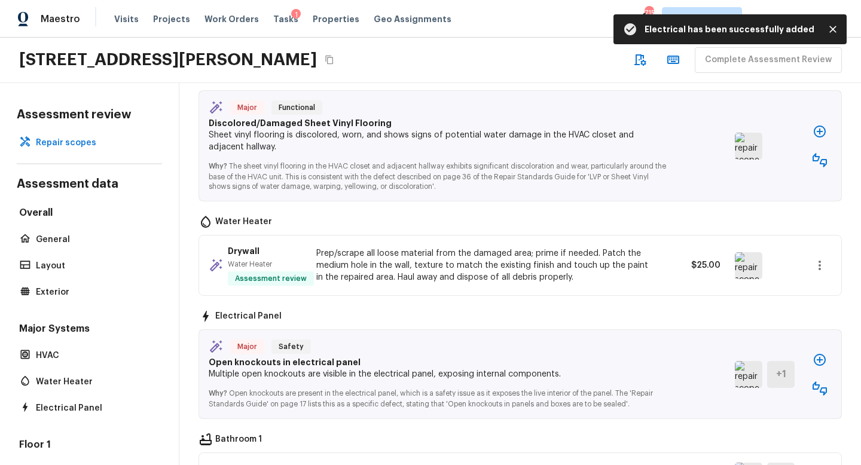
click at [750, 361] on img at bounding box center [749, 374] width 28 height 27
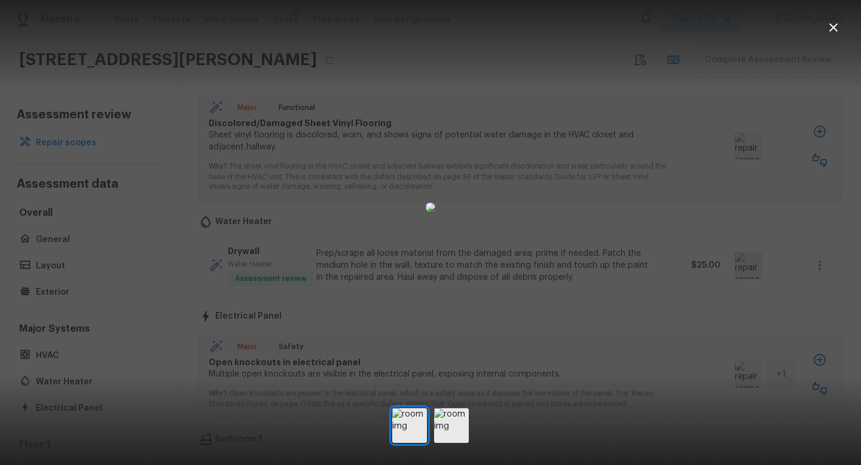
click at [435, 212] on img at bounding box center [431, 208] width 10 height 10
click at [446, 422] on img at bounding box center [451, 426] width 35 height 35
click at [409, 429] on img at bounding box center [409, 426] width 35 height 35
click at [831, 26] on icon "button" at bounding box center [834, 27] width 14 height 14
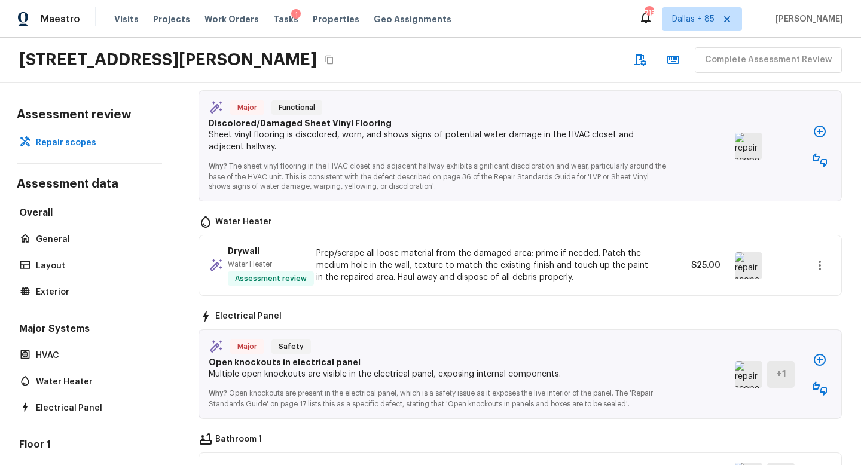
click at [820, 382] on icon "button" at bounding box center [820, 389] width 14 height 14
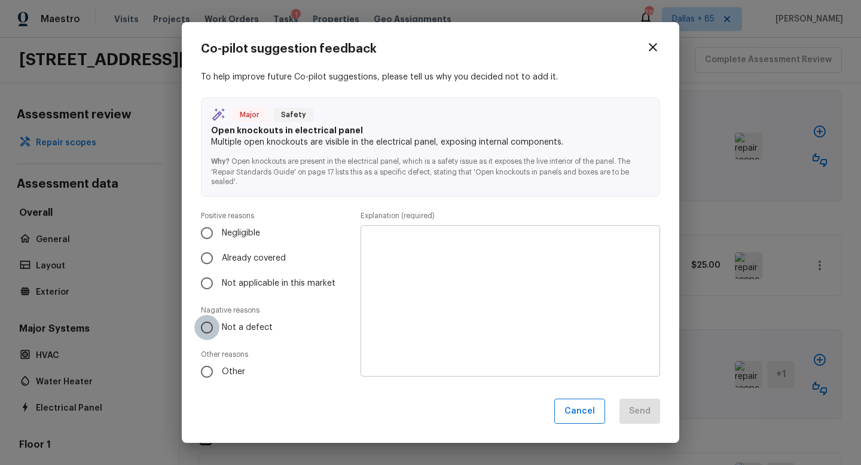
click at [213, 330] on input "Not a defect" at bounding box center [206, 327] width 25 height 25
radio input "true"
click at [477, 313] on textarea at bounding box center [510, 301] width 283 height 132
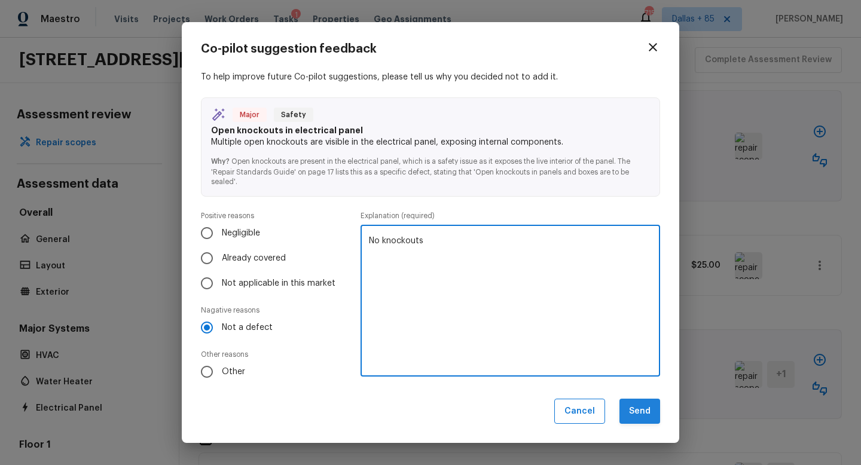
type textarea "No knockouts"
click at [631, 409] on button "Send" at bounding box center [640, 412] width 41 height 26
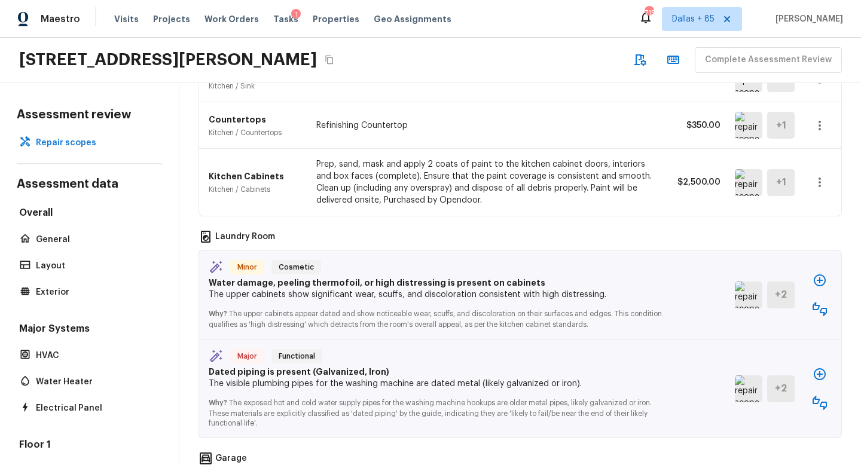
scroll to position [2040, 0]
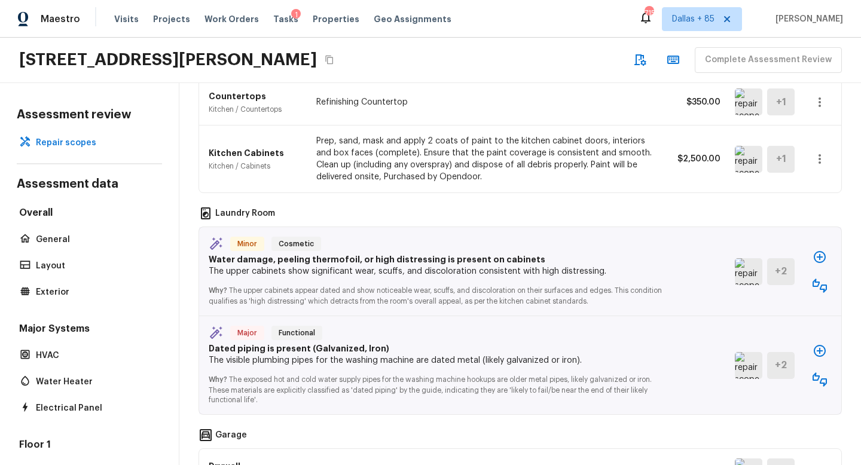
click at [749, 258] on img at bounding box center [749, 271] width 28 height 27
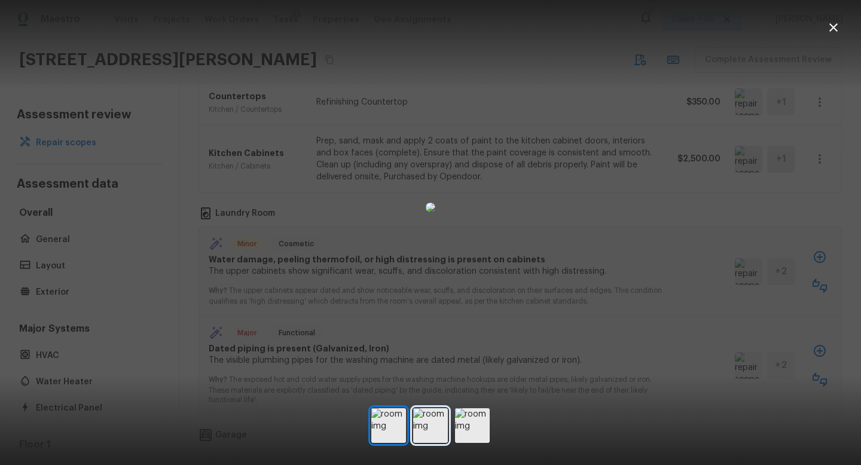
click at [425, 442] on img at bounding box center [430, 426] width 35 height 35
click at [497, 429] on div at bounding box center [430, 426] width 861 height 41
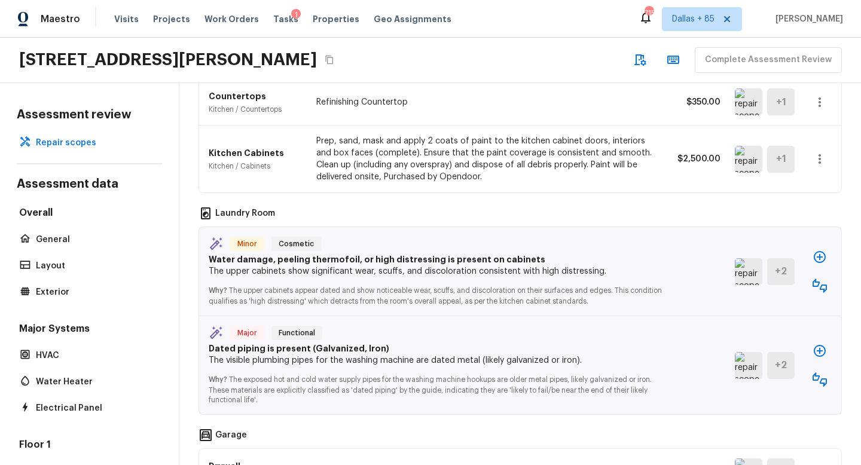
click at [747, 352] on img at bounding box center [749, 365] width 28 height 27
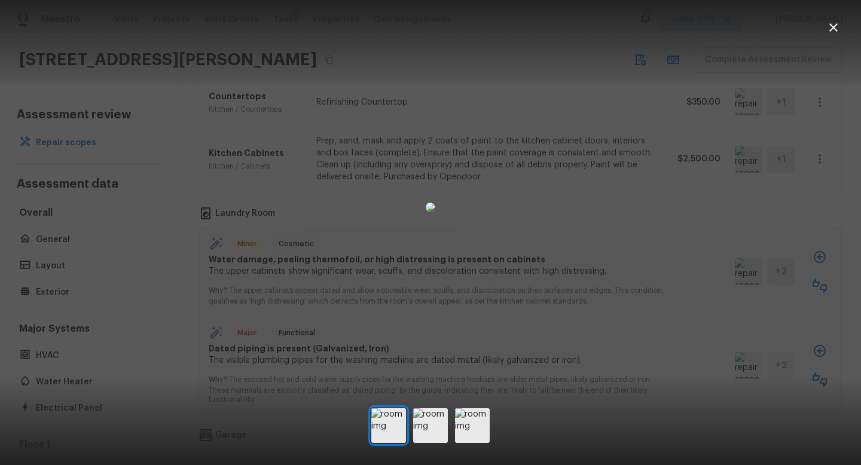
click at [833, 36] on button "button" at bounding box center [834, 28] width 24 height 24
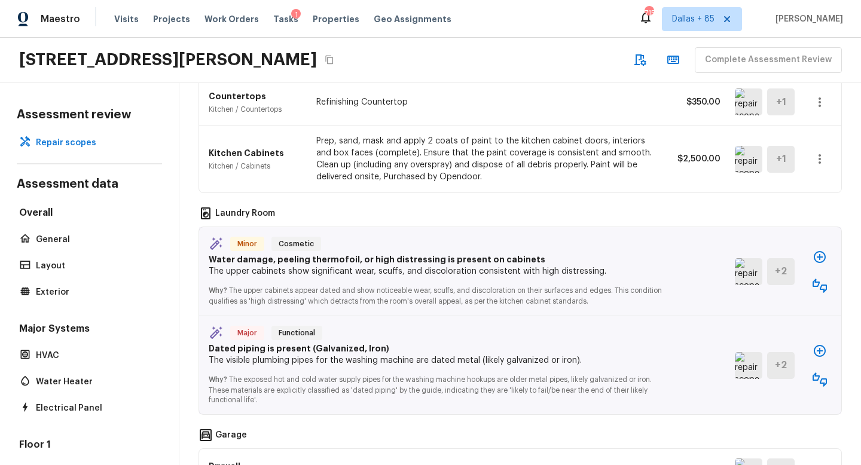
click at [822, 373] on icon "button" at bounding box center [820, 380] width 14 height 14
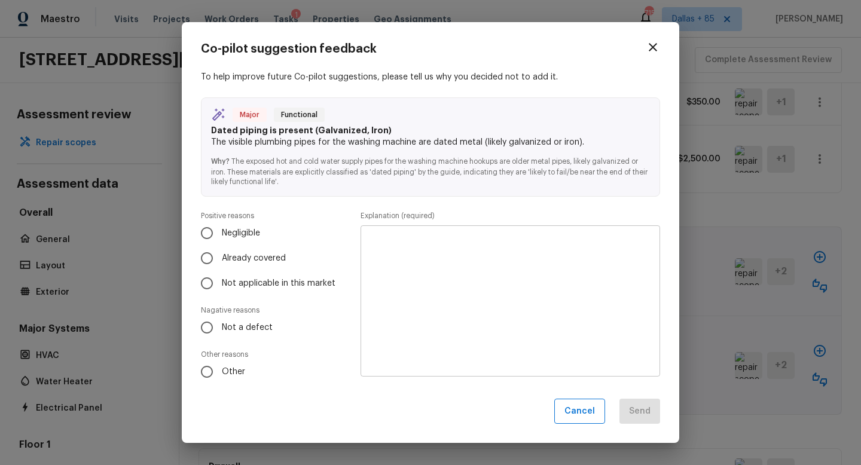
click at [206, 348] on div "Positive reasons Negligible Already covered Not applicable in this market Nagat…" at bounding box center [276, 297] width 150 height 173
click at [206, 332] on input "Not a defect" at bounding box center [206, 327] width 25 height 25
radio input "true"
click at [444, 314] on textarea at bounding box center [510, 301] width 283 height 132
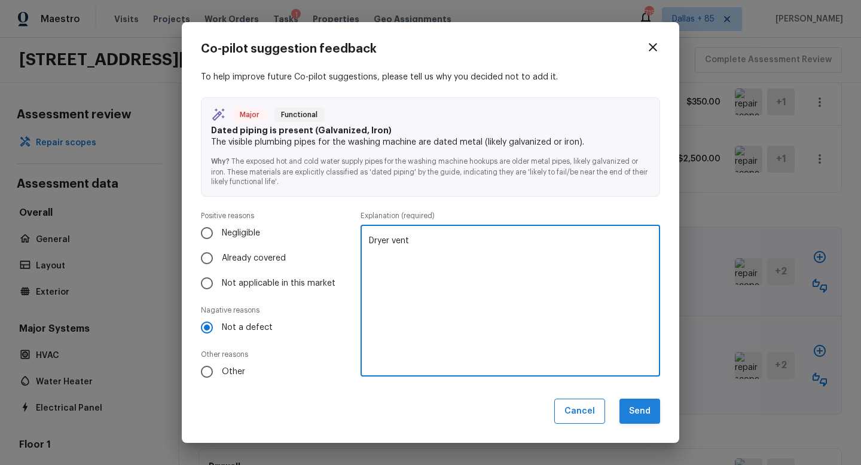
type textarea "Dryer vent"
click at [629, 415] on button "Send" at bounding box center [640, 412] width 41 height 26
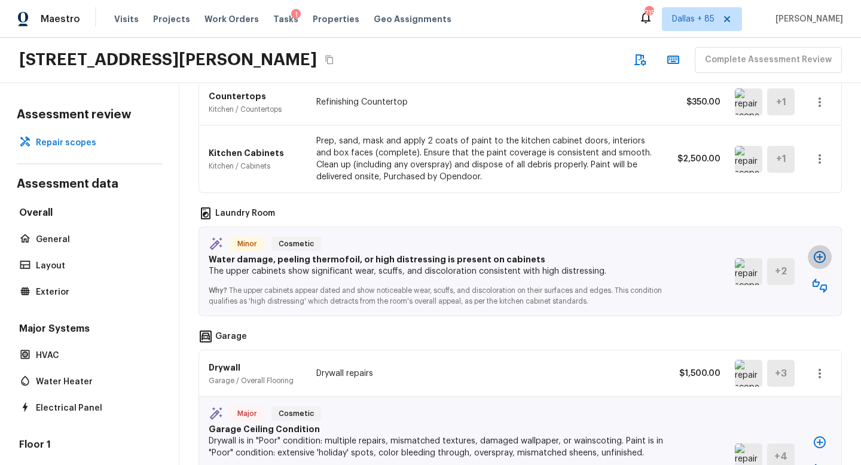
click at [820, 250] on icon "button" at bounding box center [820, 257] width 14 height 14
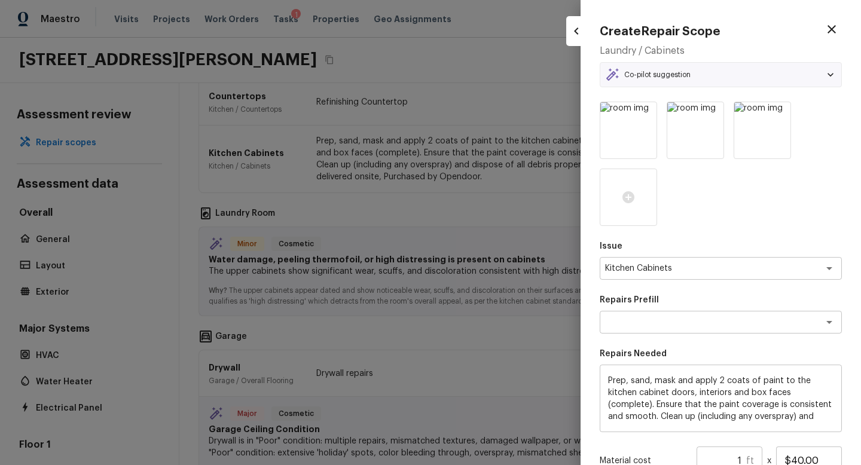
type textarea "Paint Cabinets Full (inside & out)"
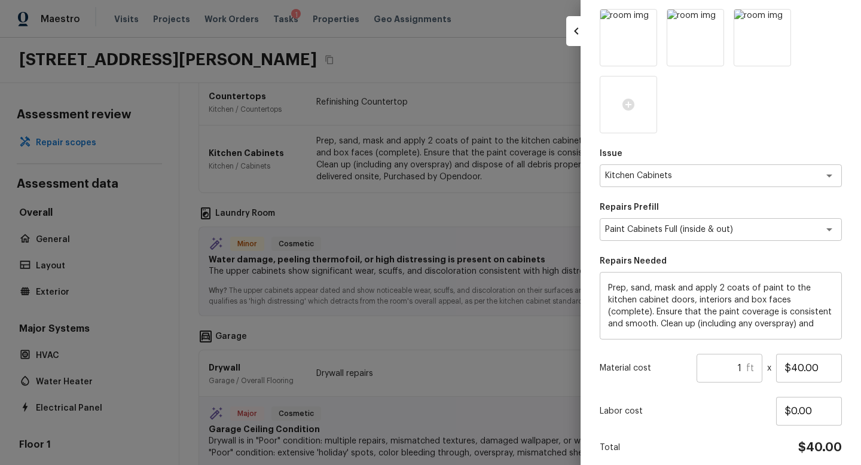
scroll to position [141, 0]
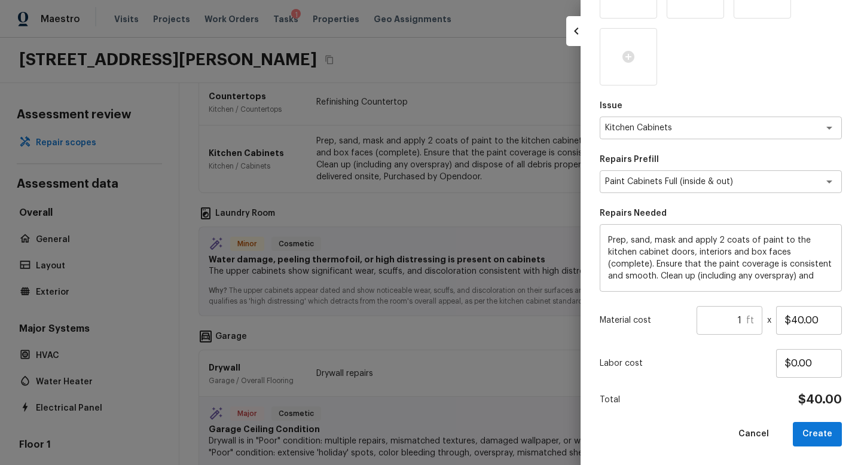
click at [744, 320] on input "1" at bounding box center [722, 320] width 50 height 29
click at [744, 379] on div "Issue Kitchen Cabinets x ​ Repairs Prefill Paint Cabinets Full (inside & out) x…" at bounding box center [721, 204] width 242 height 486
drag, startPoint x: 739, startPoint y: 317, endPoint x: 717, endPoint y: 324, distance: 23.1
click at [717, 324] on input "20" at bounding box center [722, 320] width 50 height 29
click at [816, 431] on button "Create" at bounding box center [817, 434] width 49 height 25
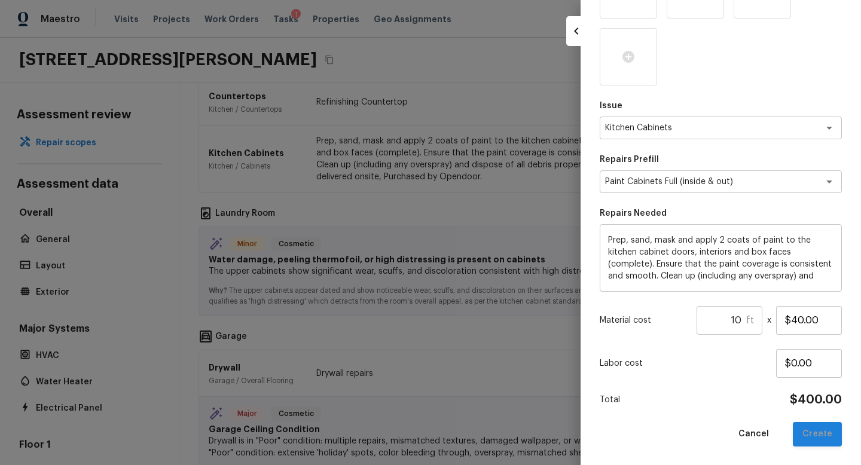
type input "1"
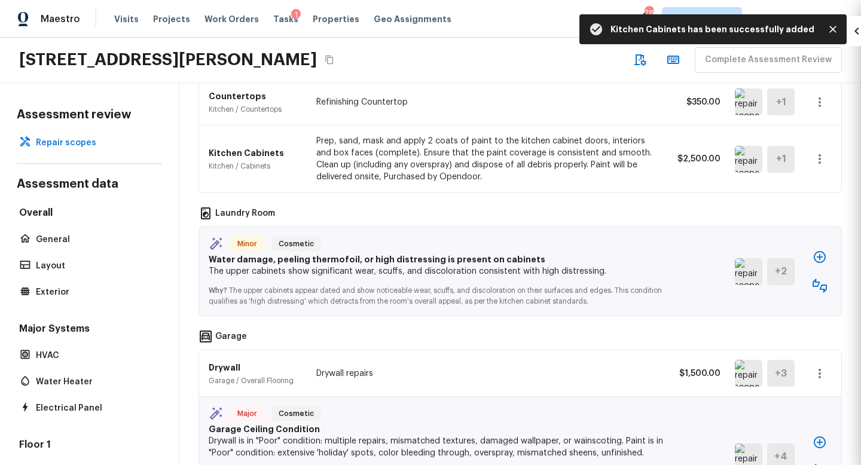
type input "$0.00"
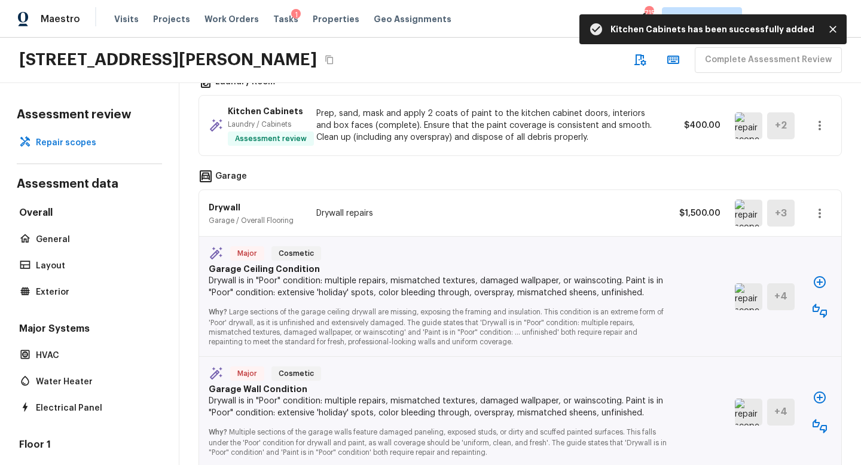
scroll to position [2180, 0]
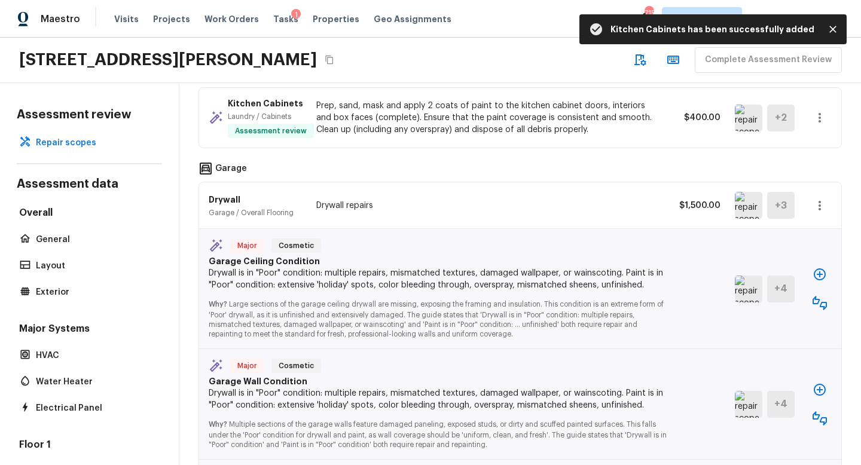
click at [745, 276] on img at bounding box center [749, 289] width 28 height 27
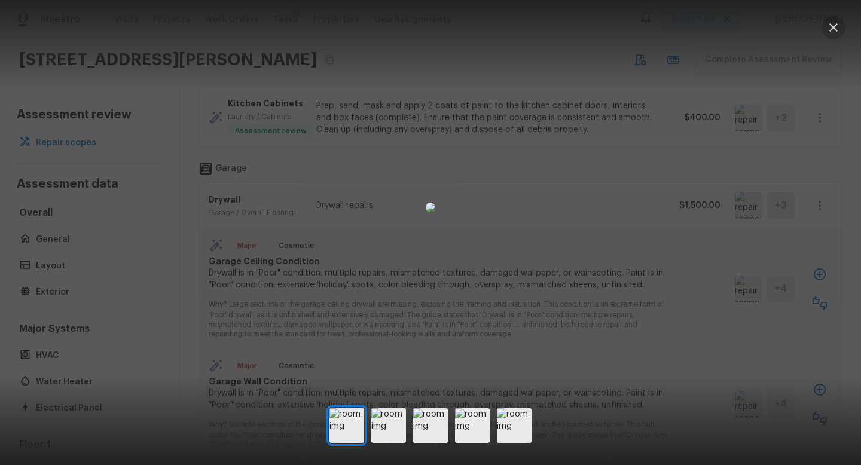
click at [834, 26] on icon "button" at bounding box center [834, 27] width 14 height 14
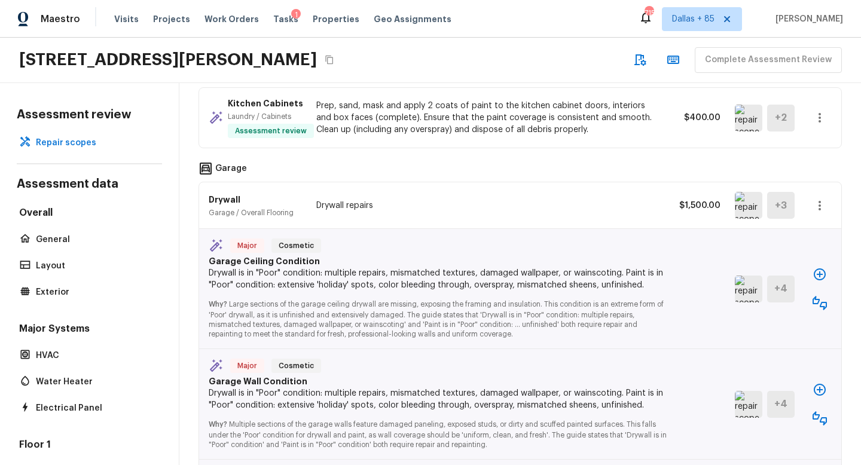
click at [819, 267] on icon "button" at bounding box center [820, 274] width 14 height 14
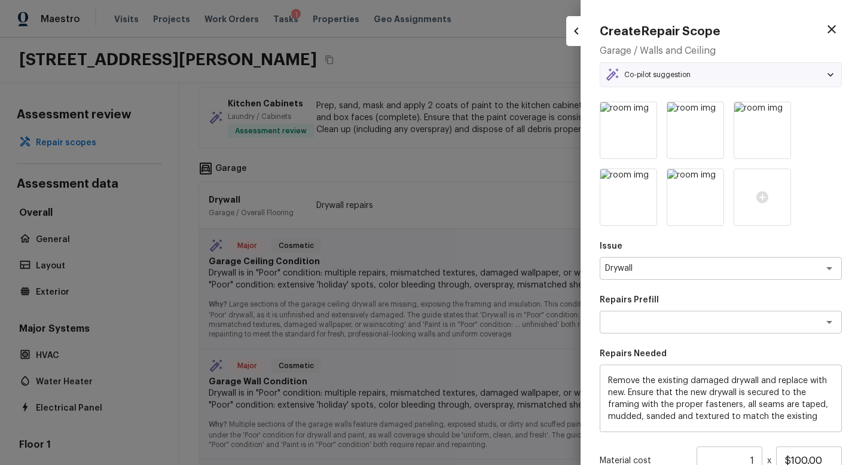
type textarea "Install & Finish New Drywall"
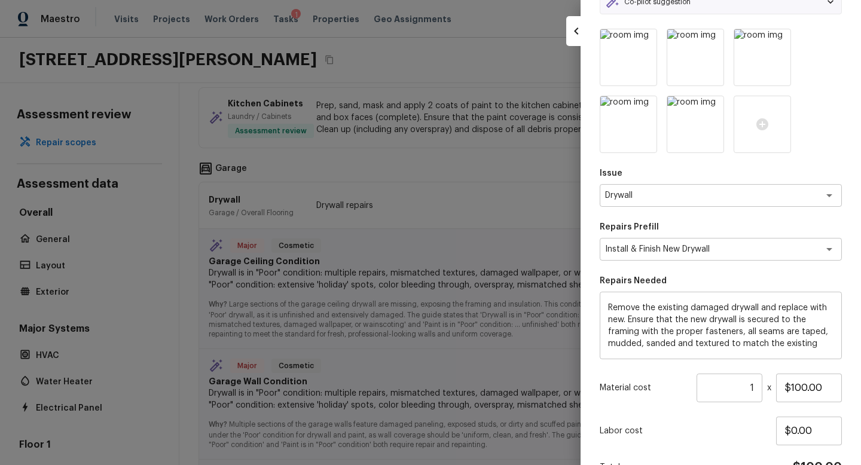
scroll to position [98, 0]
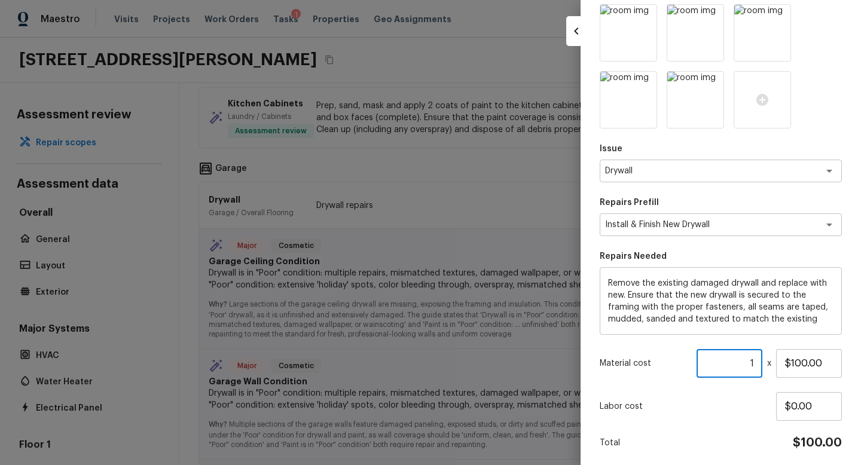
drag, startPoint x: 758, startPoint y: 362, endPoint x: 733, endPoint y: 362, distance: 25.1
click at [733, 362] on input "1" at bounding box center [730, 363] width 66 height 29
click at [717, 428] on div "Issue Drywall x ​ Repairs Prefill Install & Finish New Drywall x ​ Repairs Need…" at bounding box center [721, 247] width 242 height 486
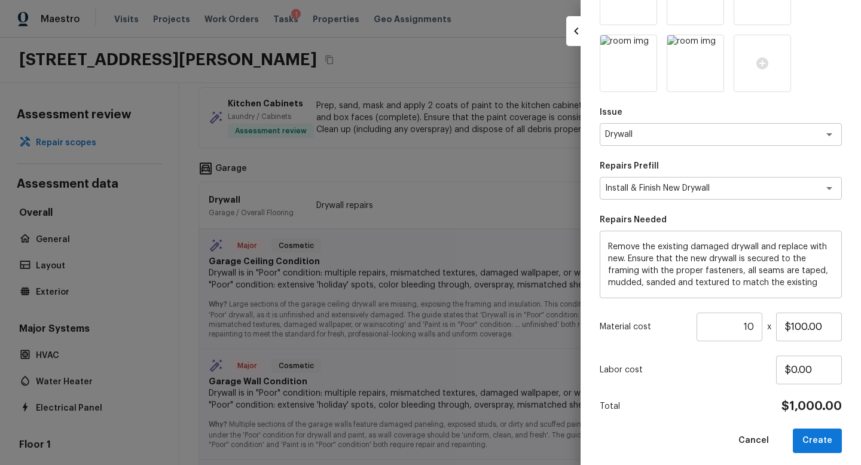
scroll to position [141, 0]
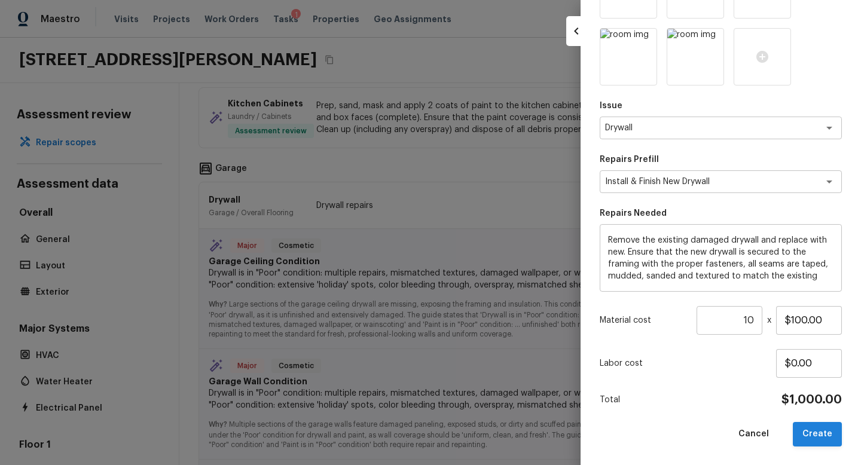
click at [818, 432] on button "Create" at bounding box center [817, 434] width 49 height 25
type input "1"
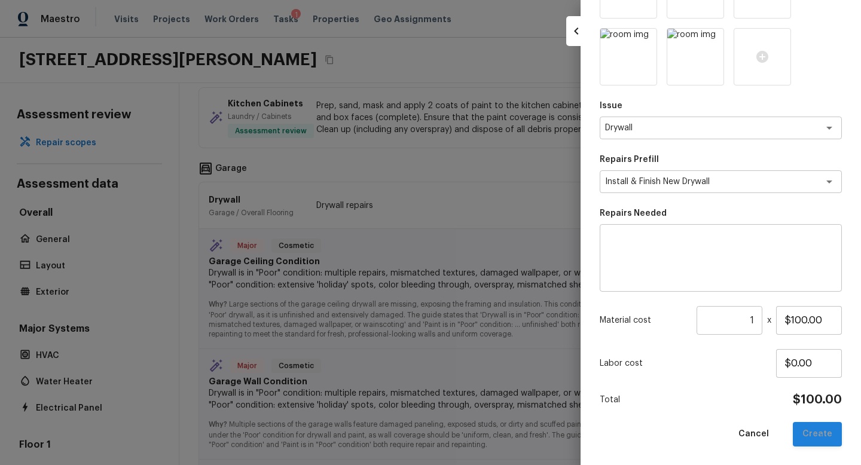
type input "$0.00"
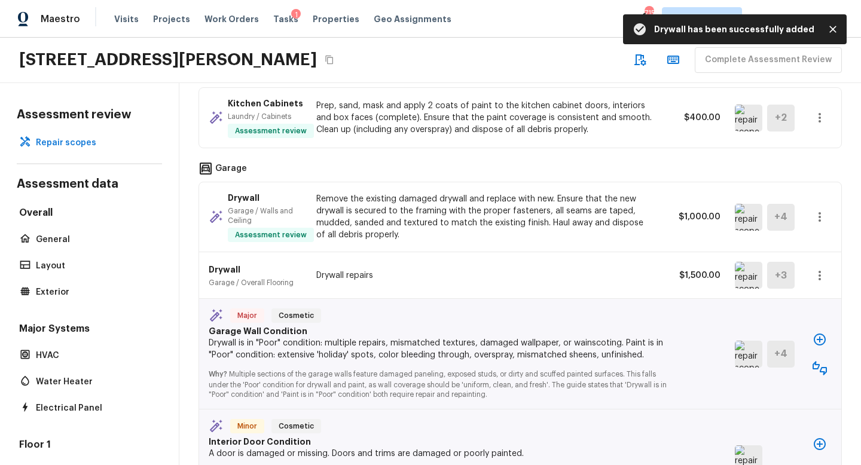
click at [821, 361] on icon "button" at bounding box center [820, 368] width 14 height 14
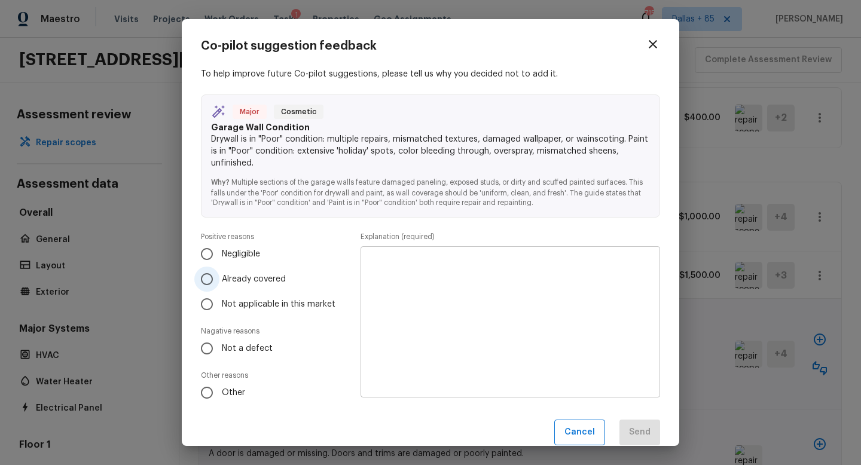
click at [225, 276] on span "Already covered" at bounding box center [254, 279] width 64 height 12
click at [220, 276] on input "Already covered" at bounding box center [206, 279] width 25 height 25
radio input "true"
click at [558, 319] on textarea at bounding box center [510, 323] width 283 height 132
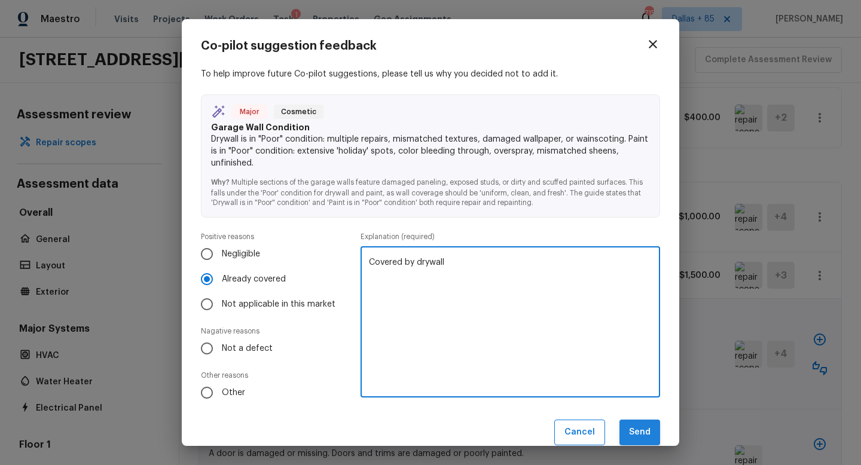
type textarea "Covered by drywall"
click at [636, 433] on button "Send" at bounding box center [640, 433] width 41 height 26
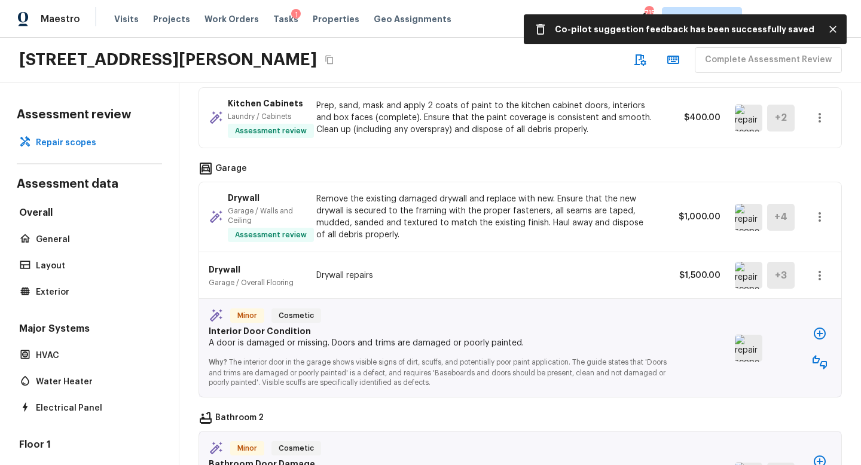
click at [738, 335] on img at bounding box center [749, 348] width 28 height 27
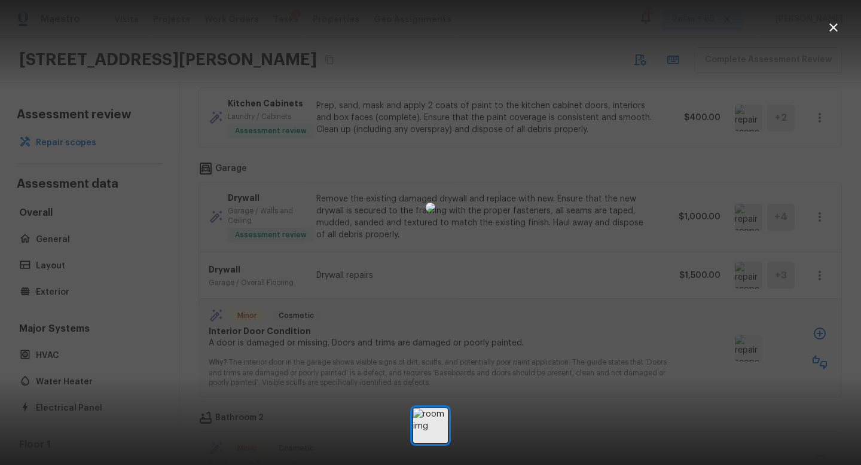
click at [833, 14] on div at bounding box center [430, 232] width 861 height 465
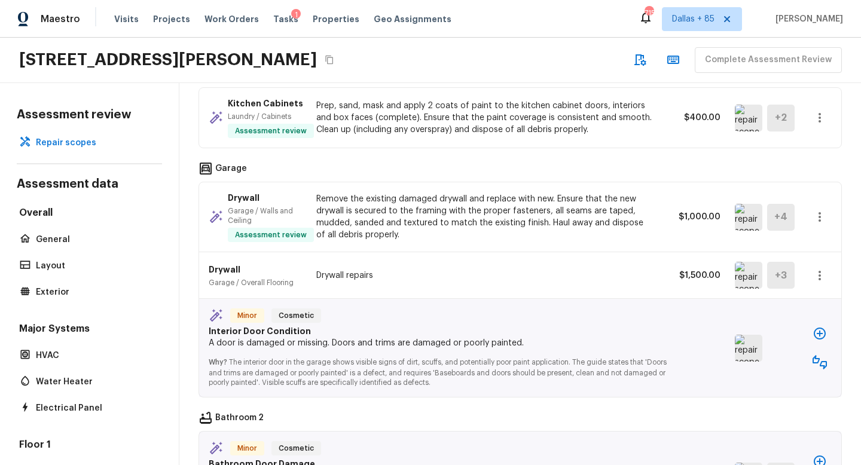
click at [825, 355] on icon "button" at bounding box center [820, 362] width 14 height 14
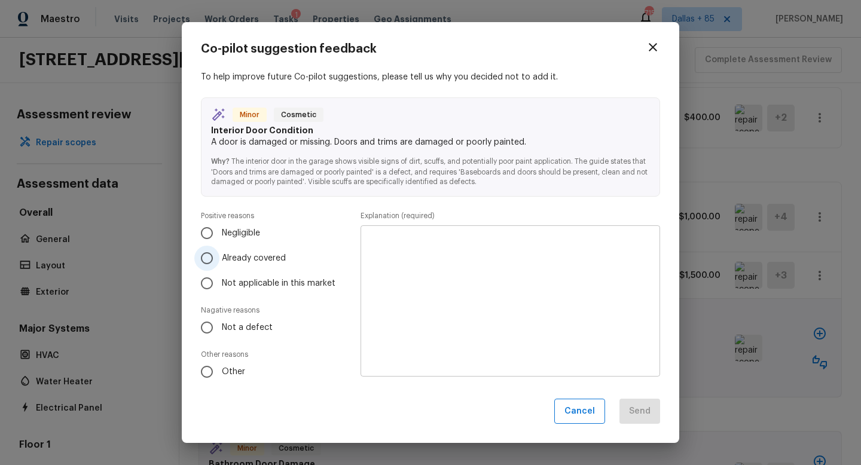
click at [237, 257] on span "Already covered" at bounding box center [254, 258] width 64 height 12
click at [220, 257] on input "Already covered" at bounding box center [206, 258] width 25 height 25
radio input "true"
click at [491, 292] on textarea at bounding box center [510, 301] width 283 height 132
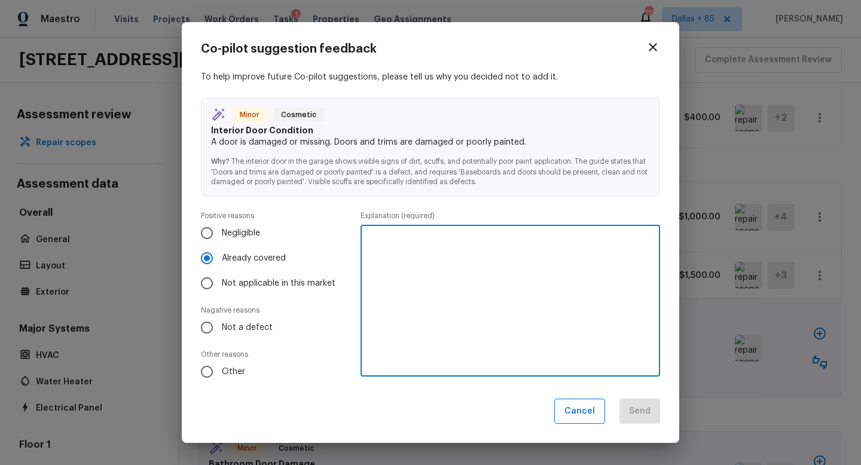
type textarea "I"
type textarea "Covered by interior paint"
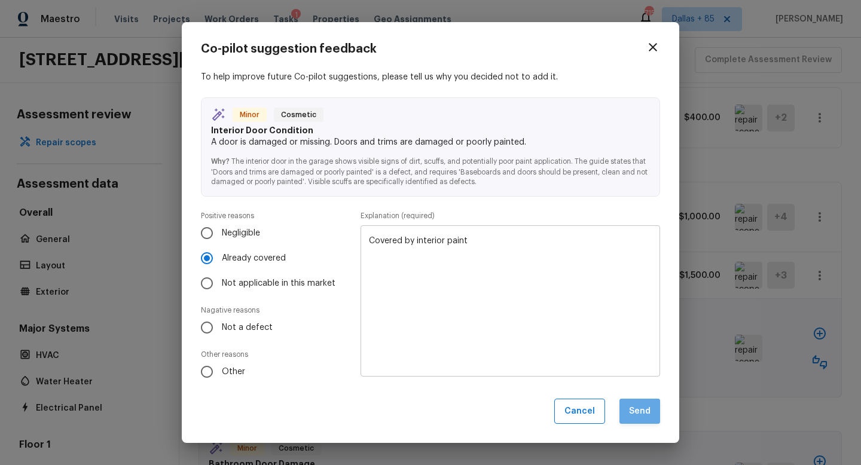
click at [636, 417] on button "Send" at bounding box center [640, 412] width 41 height 26
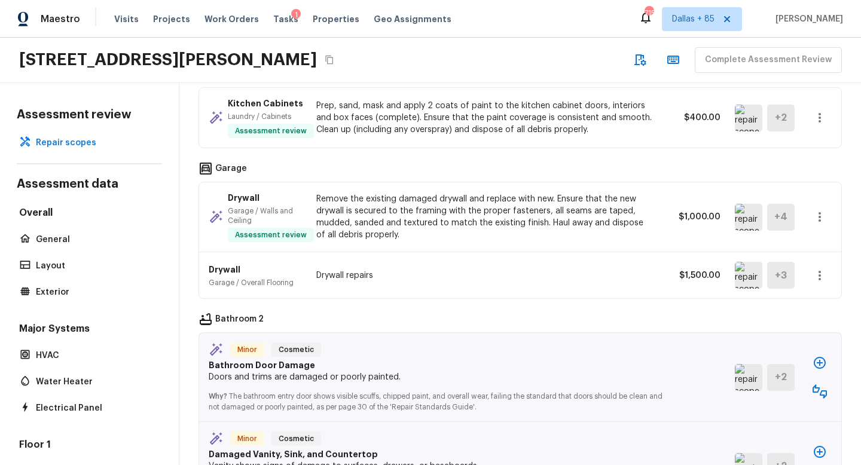
click at [739, 364] on img at bounding box center [749, 377] width 28 height 27
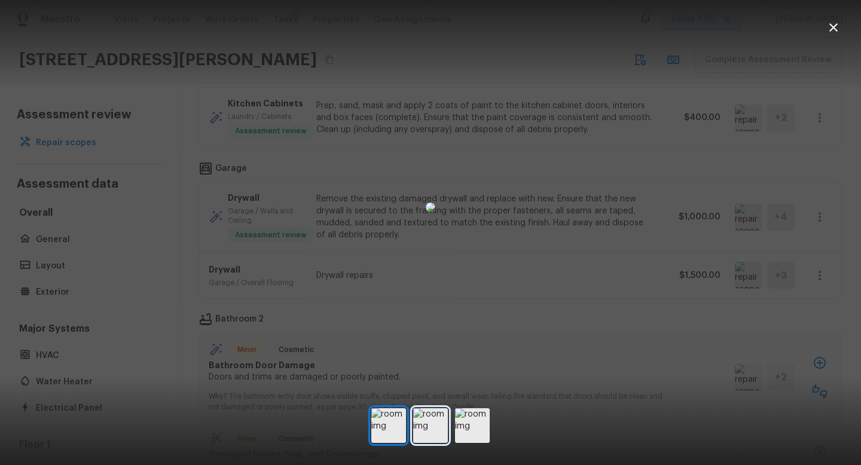
click at [437, 417] on img at bounding box center [430, 426] width 35 height 35
click at [473, 427] on img at bounding box center [472, 426] width 35 height 35
click at [829, 25] on icon "button" at bounding box center [834, 27] width 14 height 14
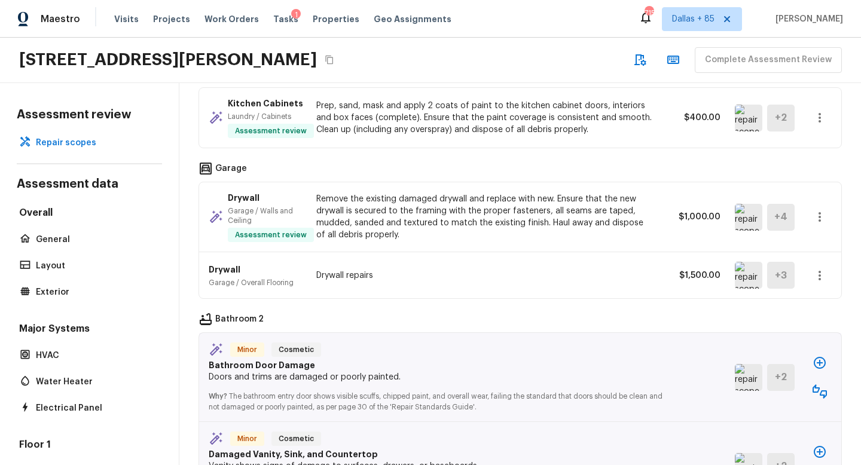
click at [822, 385] on icon "button" at bounding box center [820, 392] width 14 height 14
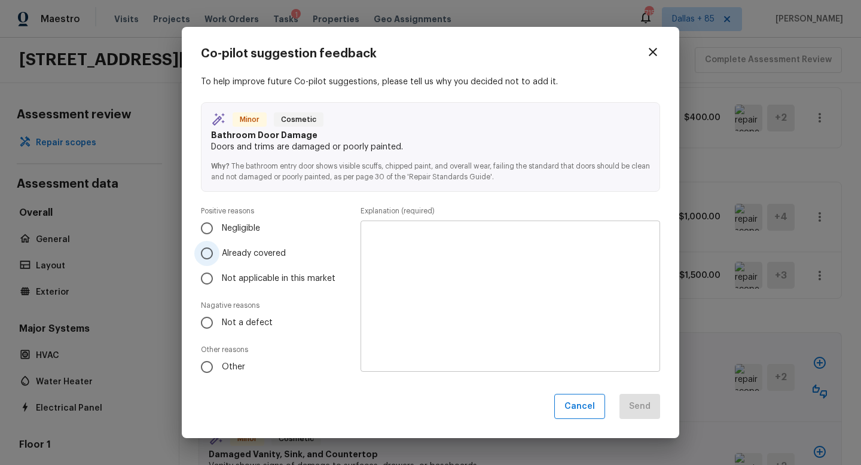
click at [223, 250] on span "Already covered" at bounding box center [254, 254] width 64 height 12
click at [220, 250] on input "Already covered" at bounding box center [206, 253] width 25 height 25
radio input "true"
click at [443, 261] on textarea at bounding box center [510, 296] width 283 height 132
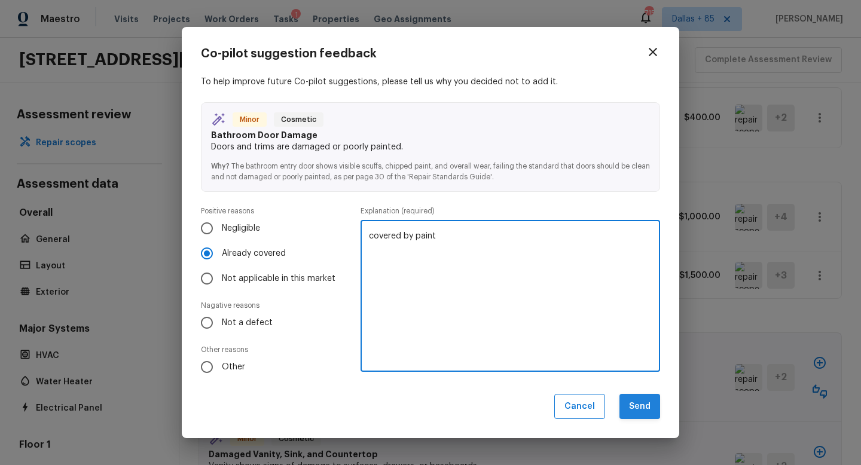
type textarea "covered by paint"
click at [630, 407] on button "Send" at bounding box center [640, 407] width 41 height 26
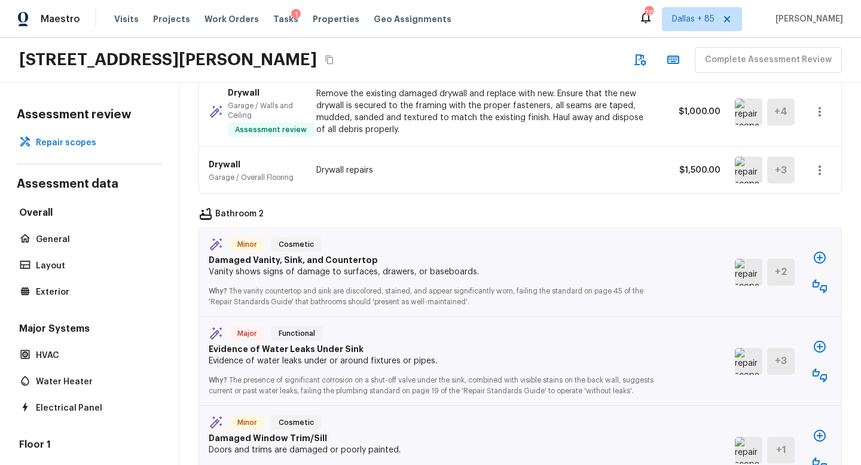
scroll to position [2292, 0]
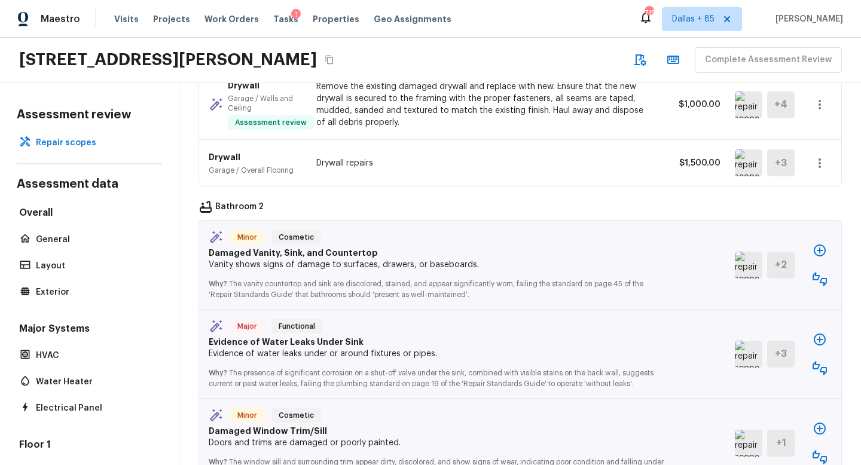
click at [753, 252] on img at bounding box center [749, 265] width 28 height 27
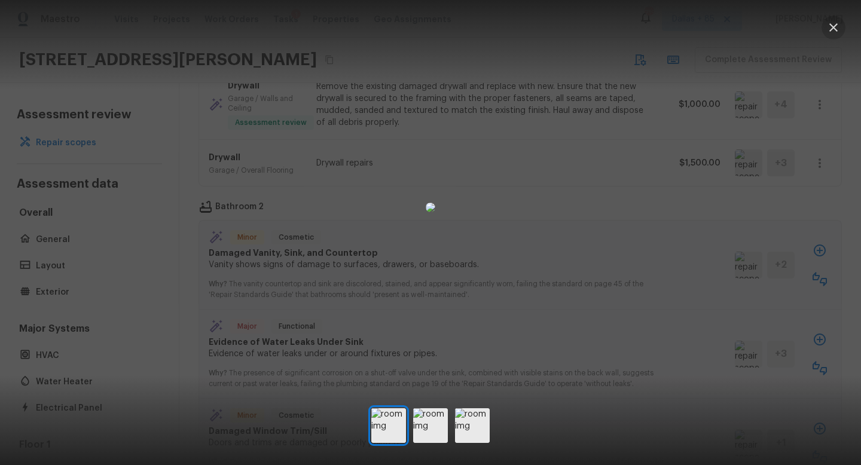
click at [834, 24] on icon "button" at bounding box center [834, 27] width 14 height 14
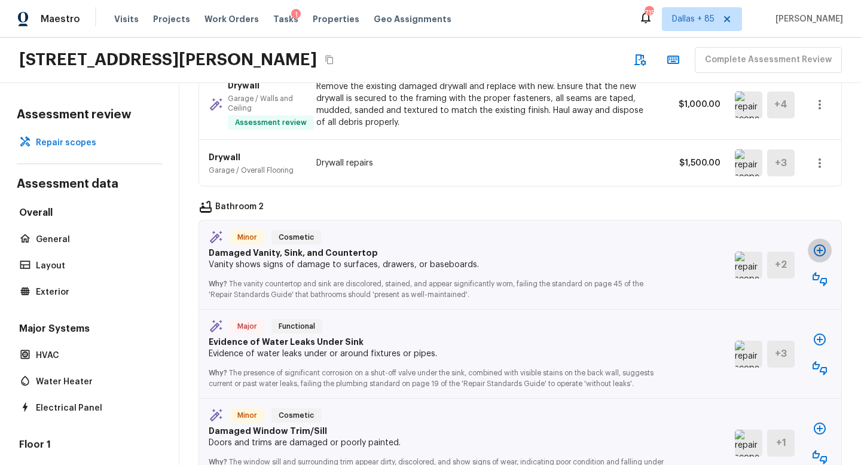
click at [817, 243] on icon "button" at bounding box center [820, 250] width 14 height 14
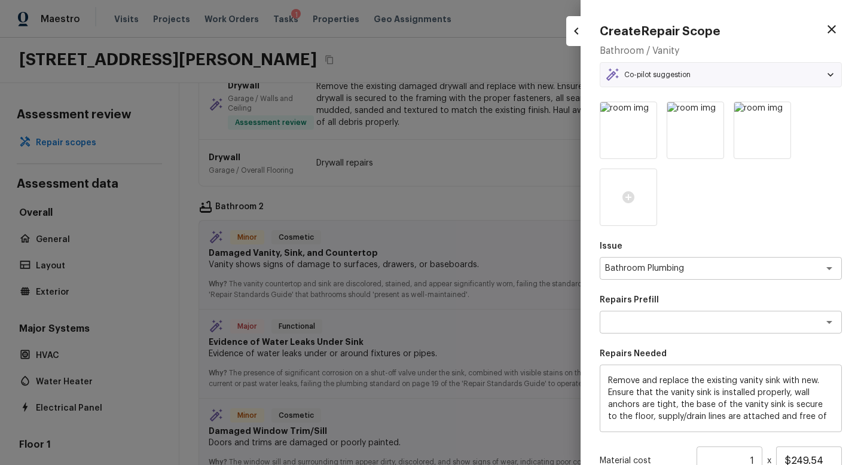
type textarea "Replace Vanity w/Sink"
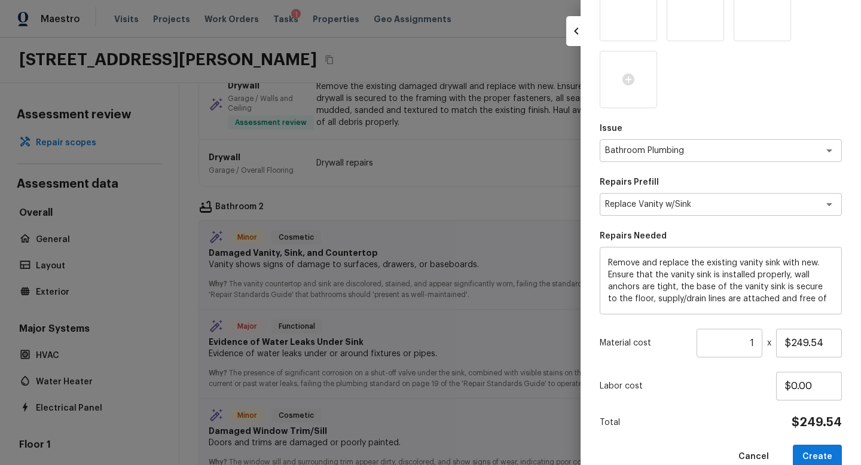
scroll to position [141, 0]
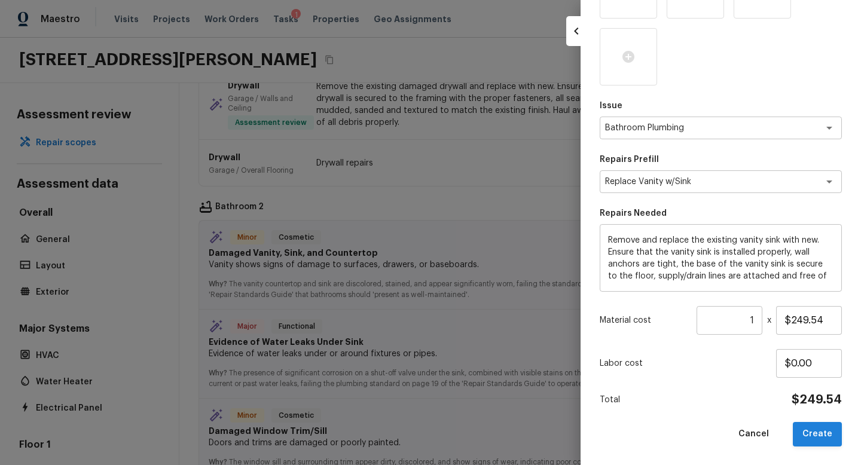
click at [812, 428] on button "Create" at bounding box center [817, 434] width 49 height 25
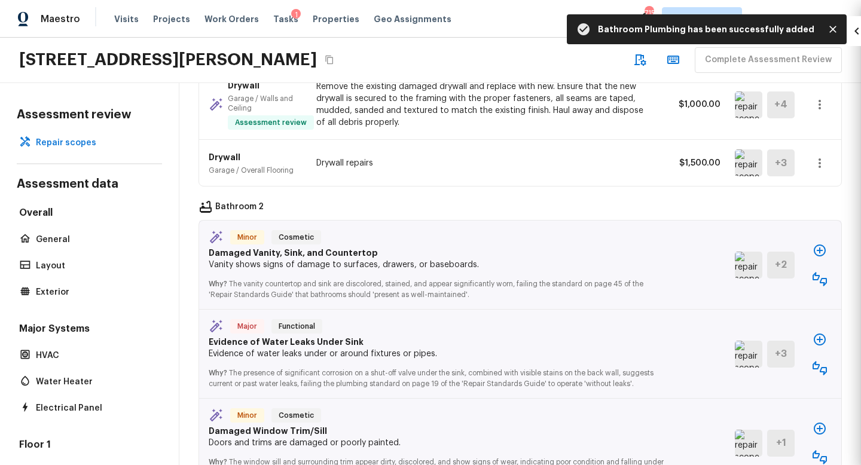
type input "$0.00"
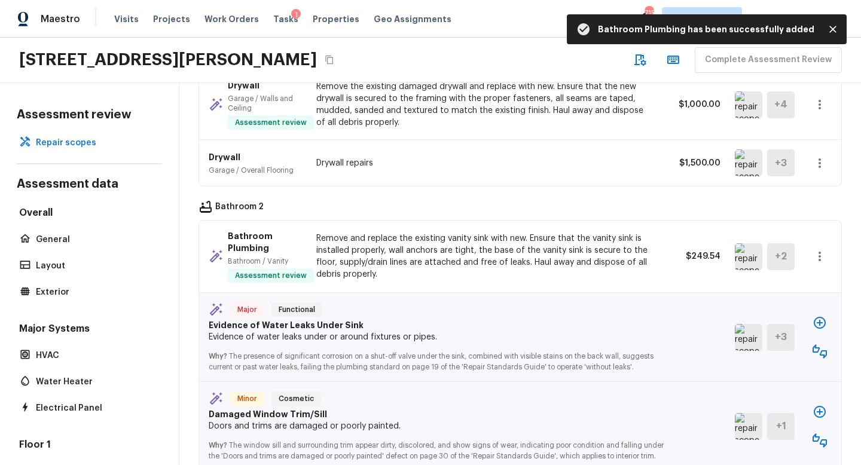
click at [746, 324] on img at bounding box center [749, 337] width 28 height 27
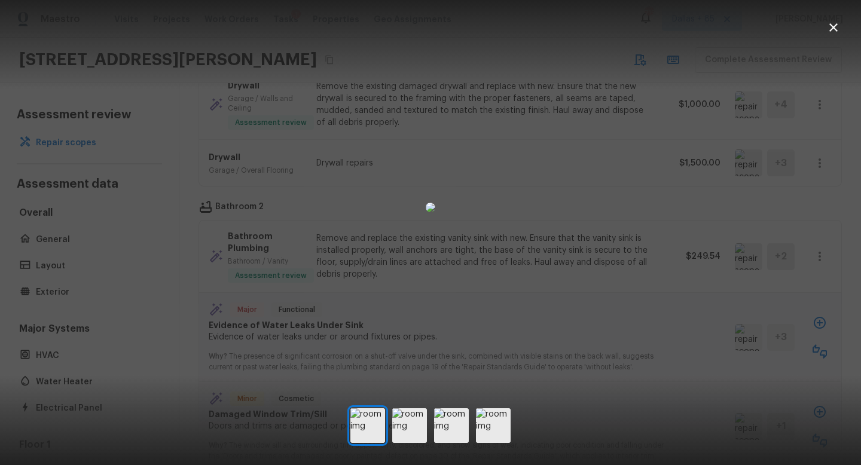
click at [829, 23] on icon "button" at bounding box center [834, 27] width 14 height 14
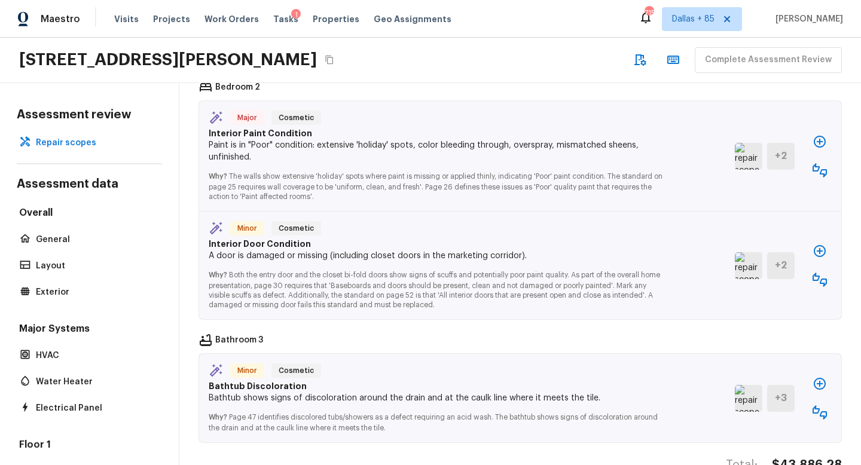
scroll to position [2851, 0]
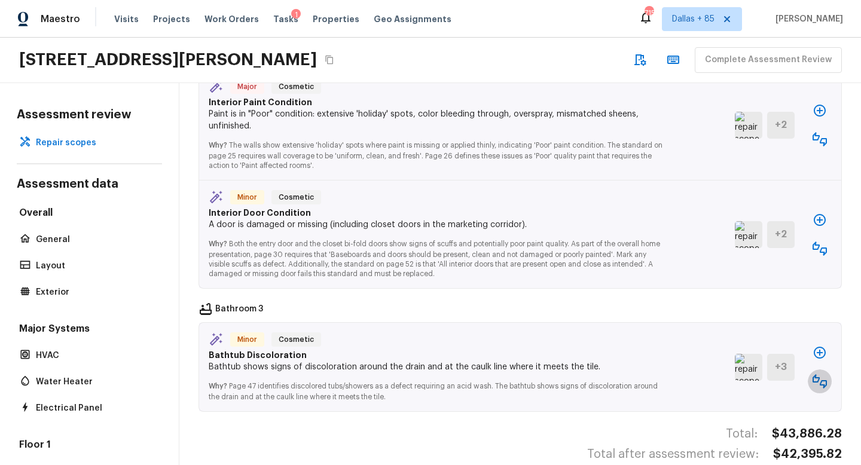
click at [825, 374] on icon "button" at bounding box center [820, 381] width 14 height 14
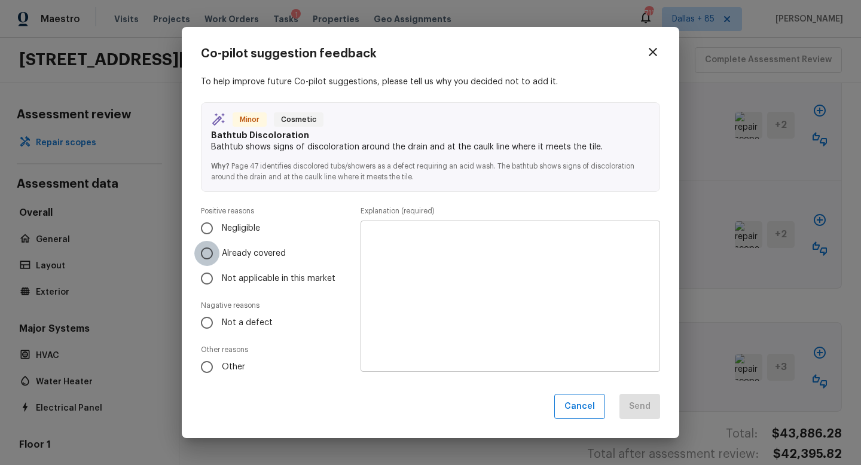
click at [206, 255] on input "Already covered" at bounding box center [206, 253] width 25 height 25
radio input "true"
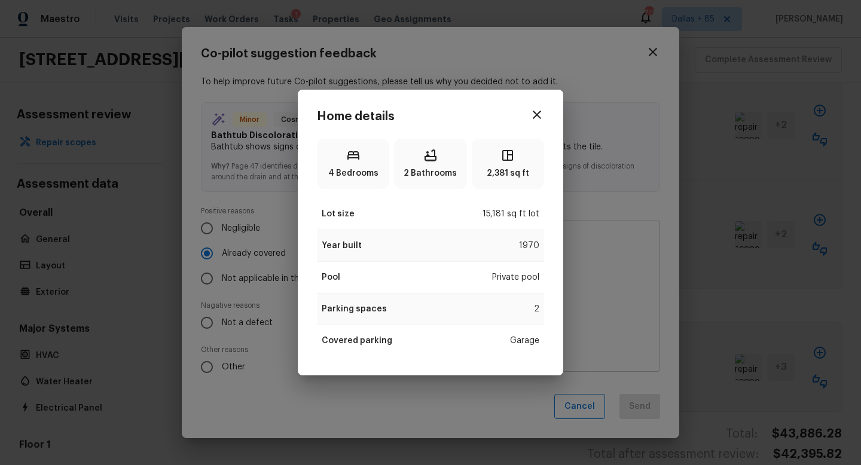
click at [246, 252] on div "Home details 4 Bedrooms 2 Bathrooms 2,381 sq ft Lot size 15,181 sq ft lot Year …" at bounding box center [430, 232] width 861 height 465
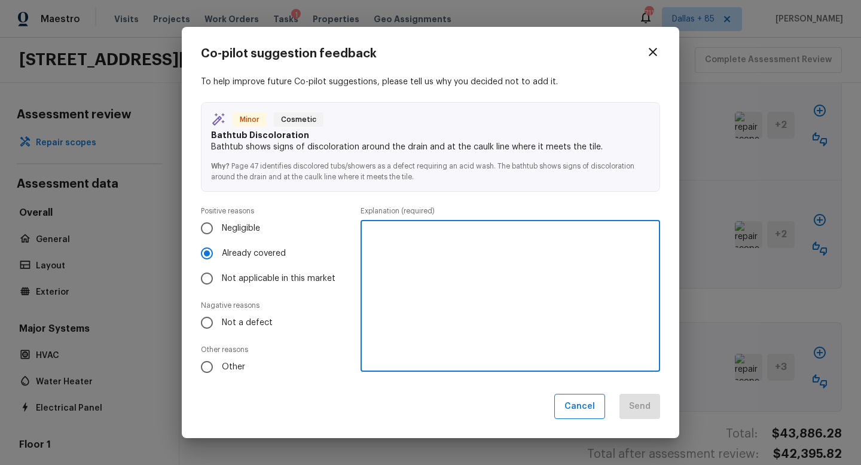
click at [409, 243] on textarea at bounding box center [510, 296] width 283 height 132
type textarea "Covered by interior refinihs."
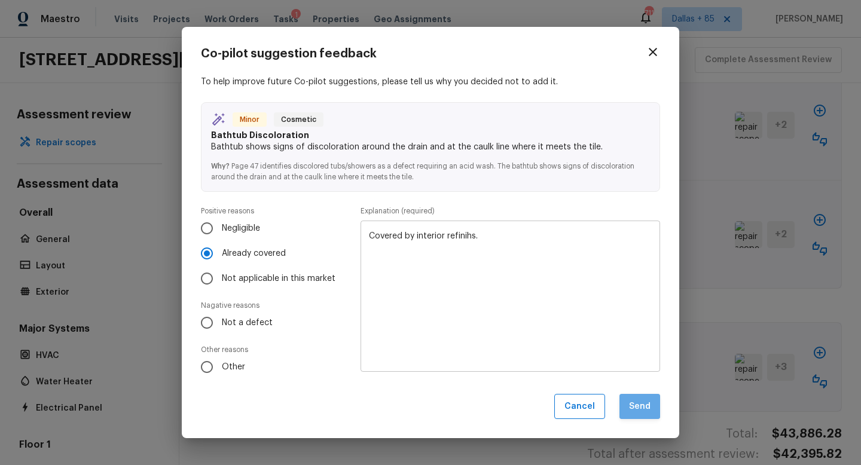
click at [628, 398] on button "Send" at bounding box center [640, 407] width 41 height 26
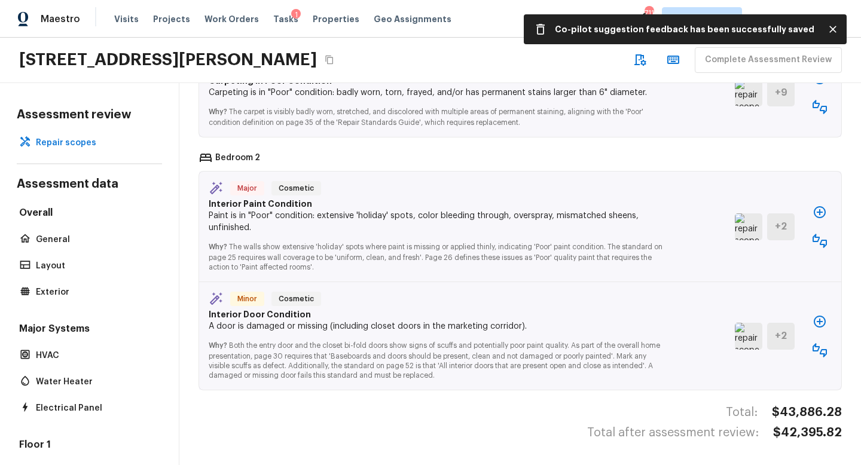
scroll to position [2728, 0]
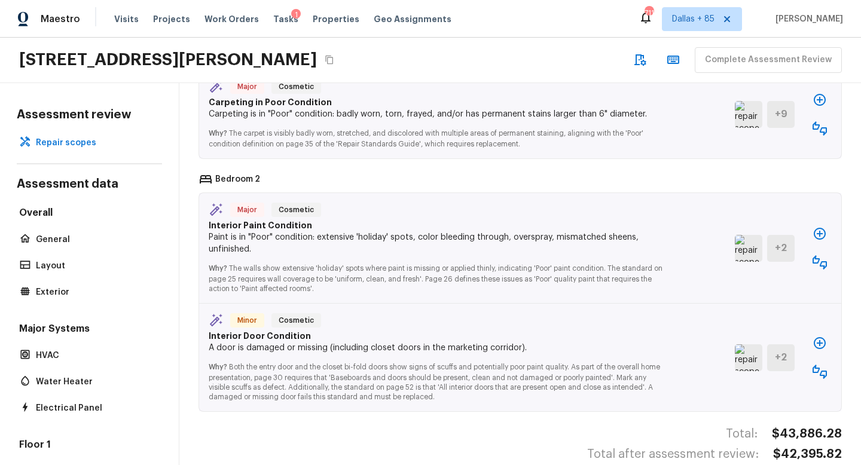
click at [747, 345] on img at bounding box center [749, 358] width 28 height 27
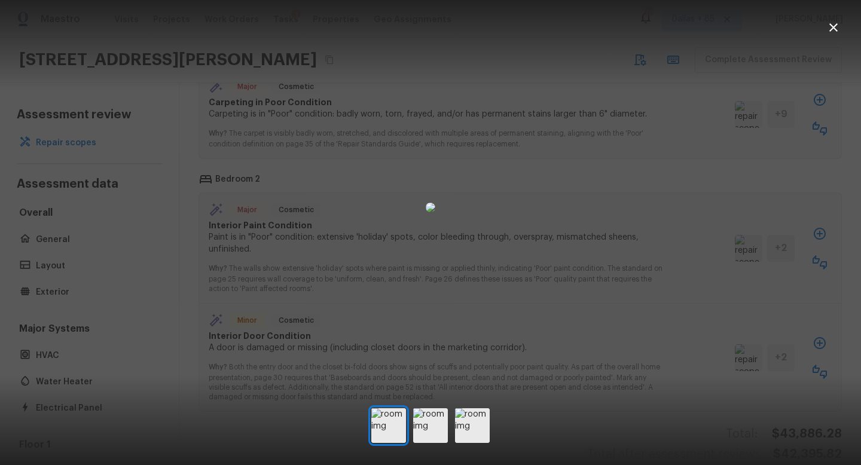
click at [230, 288] on div at bounding box center [430, 207] width 861 height 377
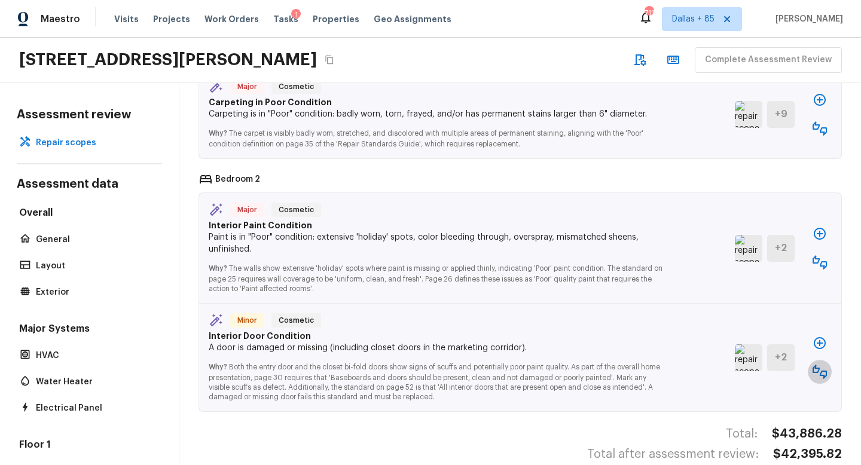
click at [815, 365] on icon "button" at bounding box center [820, 372] width 14 height 14
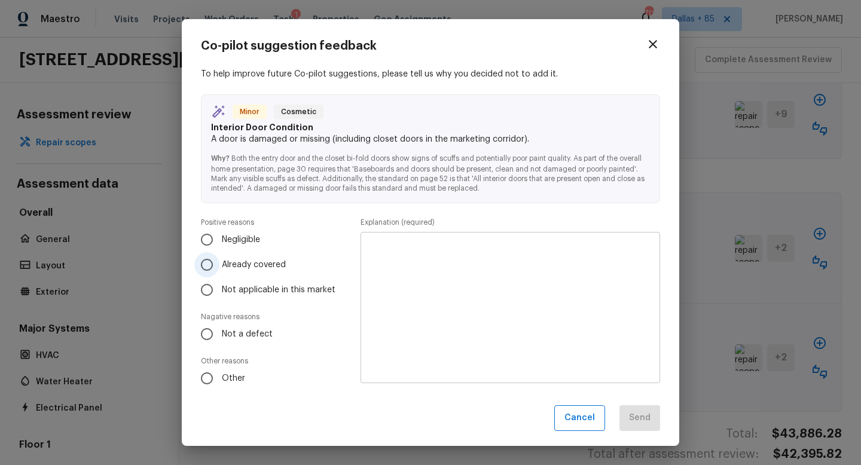
click at [299, 263] on label "Already covered" at bounding box center [267, 264] width 147 height 25
click at [220, 263] on input "Already covered" at bounding box center [206, 264] width 25 height 25
radio input "true"
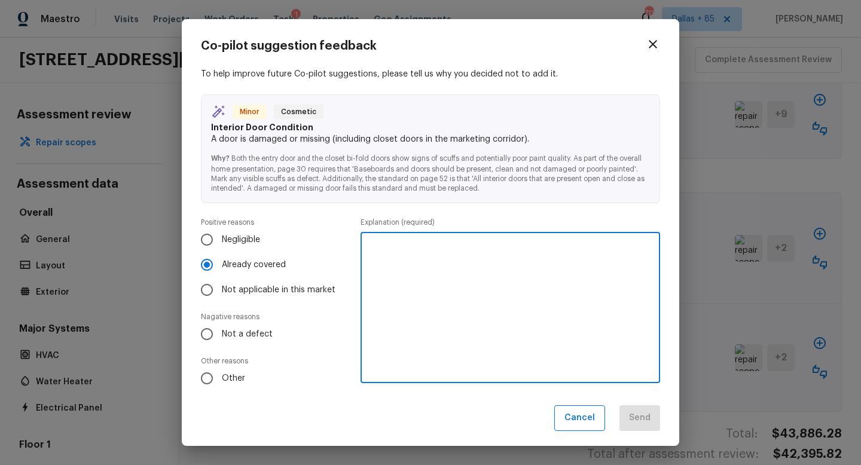
click at [432, 264] on textarea at bounding box center [510, 308] width 283 height 132
click at [439, 245] on textarea "covered by interior paint" at bounding box center [510, 308] width 283 height 132
click at [439, 252] on textarea "covered by interior paint" at bounding box center [510, 308] width 283 height 132
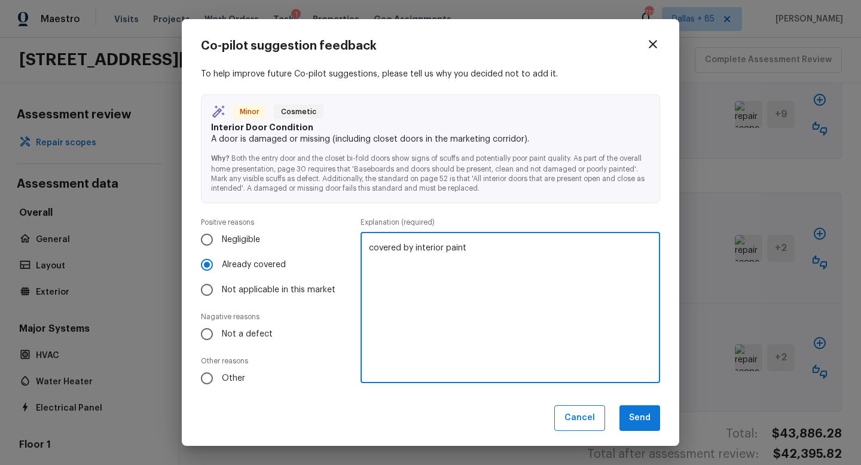
click at [439, 252] on textarea "covered by interior paint" at bounding box center [510, 308] width 283 height 132
type textarea "covered by interior paint"
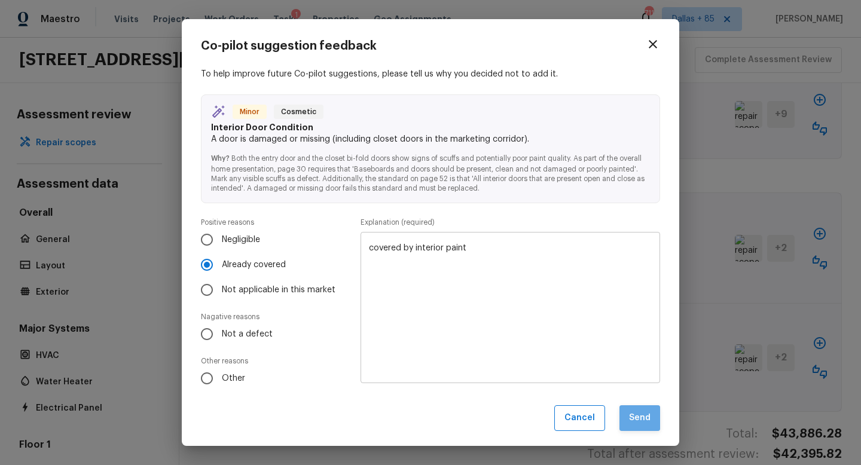
click at [633, 416] on button "Send" at bounding box center [640, 419] width 41 height 26
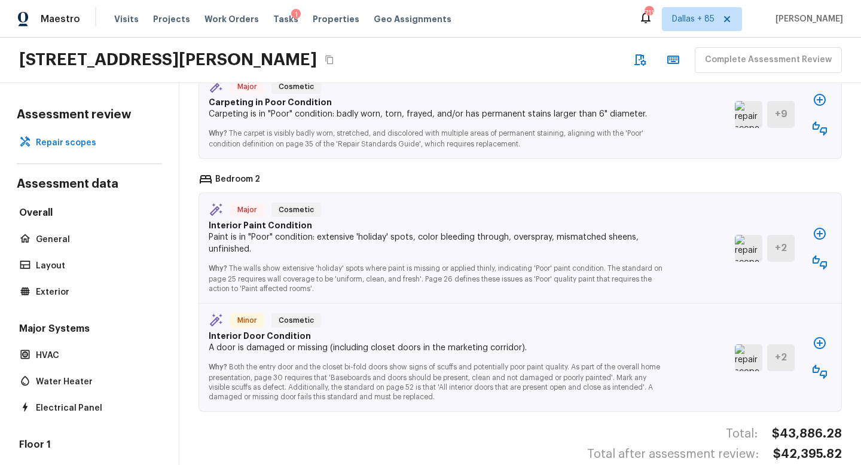
click at [821, 365] on icon "button" at bounding box center [820, 372] width 14 height 14
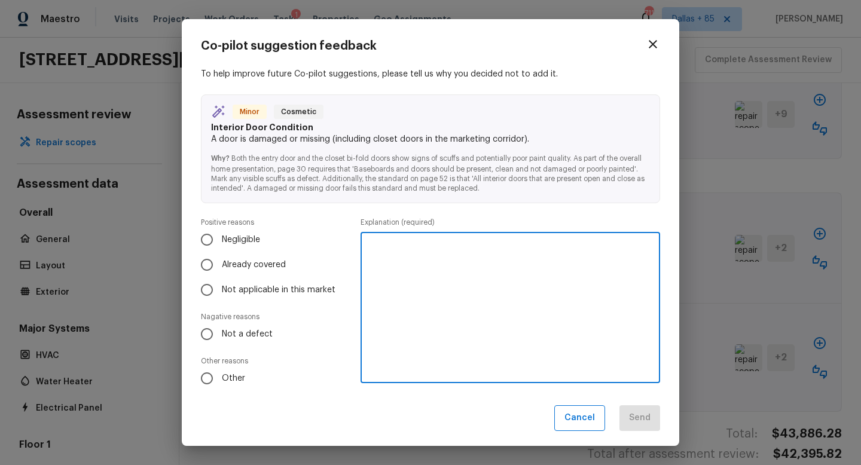
click at [389, 276] on textarea at bounding box center [510, 308] width 283 height 132
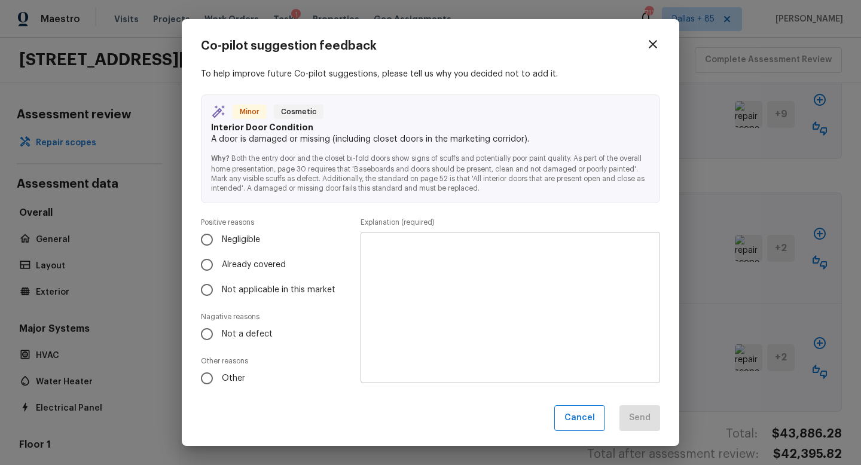
click at [599, 431] on div "Co-pilot suggestion feedback To help improve future Co-pilot suggestions, pleas…" at bounding box center [431, 232] width 498 height 427
click at [595, 425] on button "Cancel" at bounding box center [580, 419] width 51 height 26
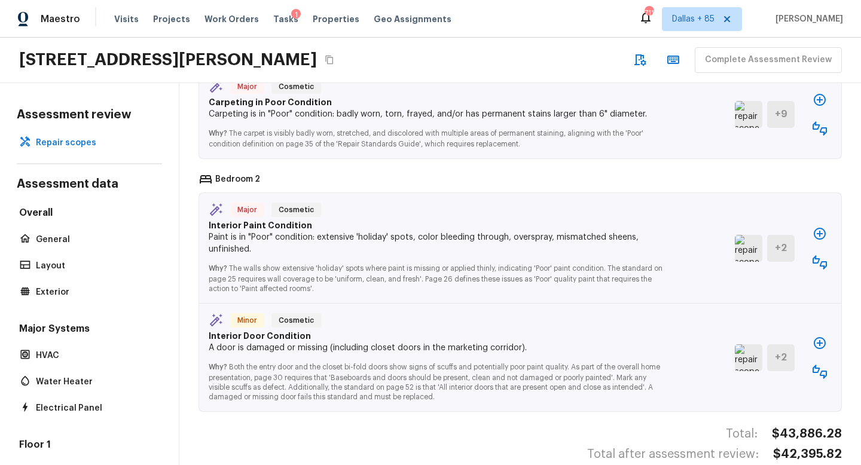
click at [828, 251] on button "button" at bounding box center [820, 263] width 24 height 24
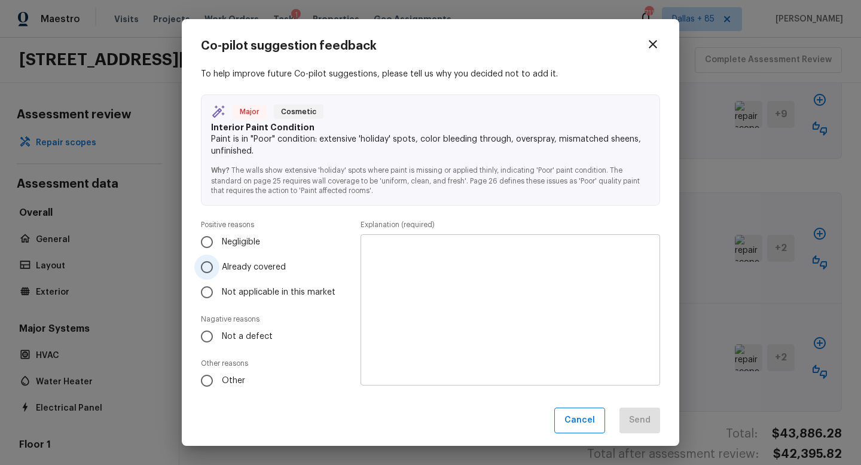
click at [271, 276] on label "Already covered" at bounding box center [267, 267] width 147 height 25
click at [220, 276] on input "Already covered" at bounding box center [206, 267] width 25 height 25
radio input "true"
click at [437, 294] on textarea at bounding box center [510, 311] width 283 height 132
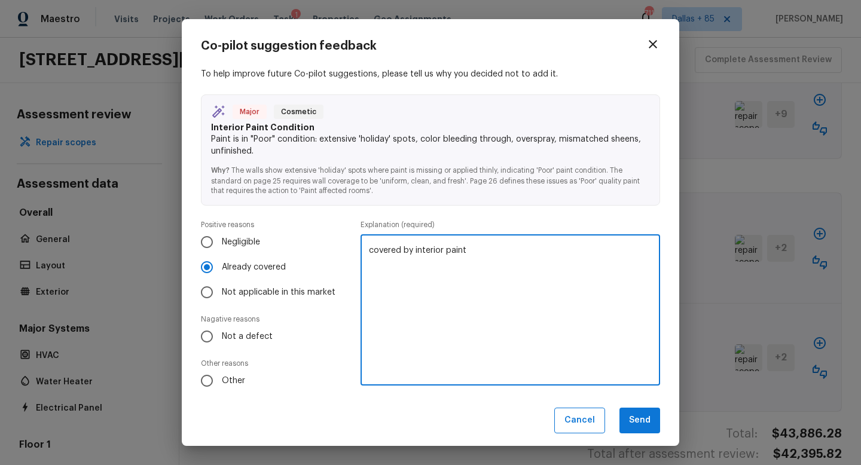
drag, startPoint x: 479, startPoint y: 256, endPoint x: 368, endPoint y: 251, distance: 110.8
click at [368, 251] on div "covered by interior paint x ​" at bounding box center [511, 309] width 300 height 151
click at [586, 319] on textarea "covered by interior paint" at bounding box center [510, 311] width 283 height 132
type textarea "covered by interior paint"
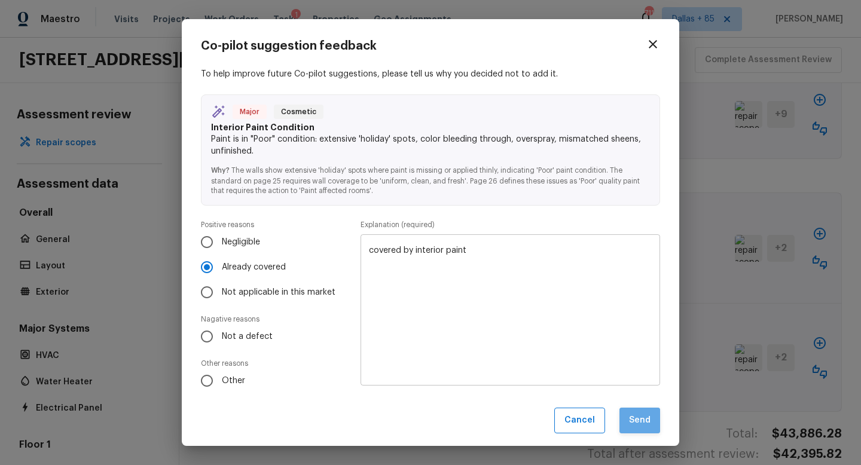
click at [639, 419] on button "Send" at bounding box center [640, 421] width 41 height 26
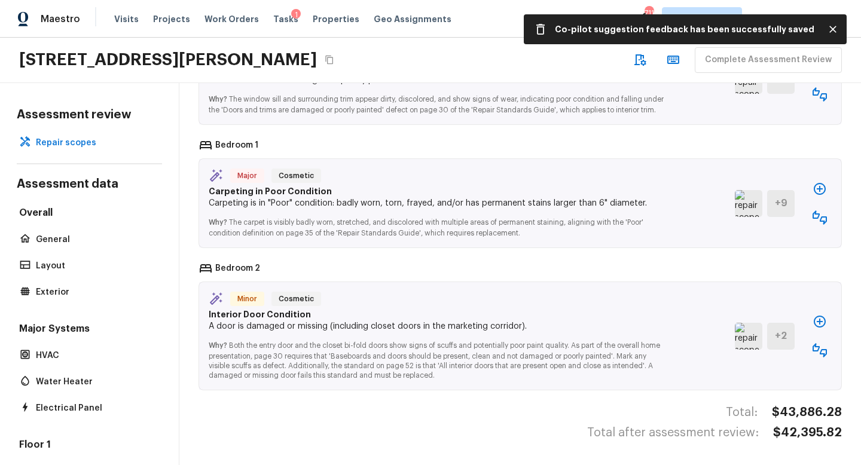
scroll to position [2617, 0]
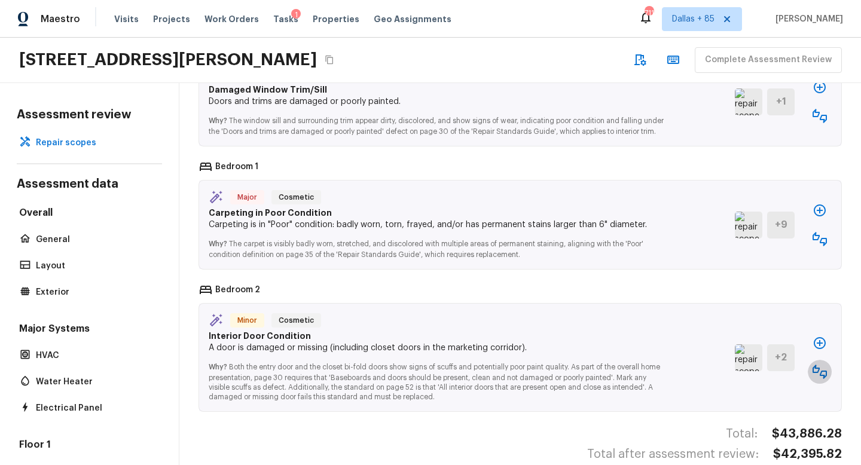
click at [827, 360] on button "button" at bounding box center [820, 372] width 24 height 24
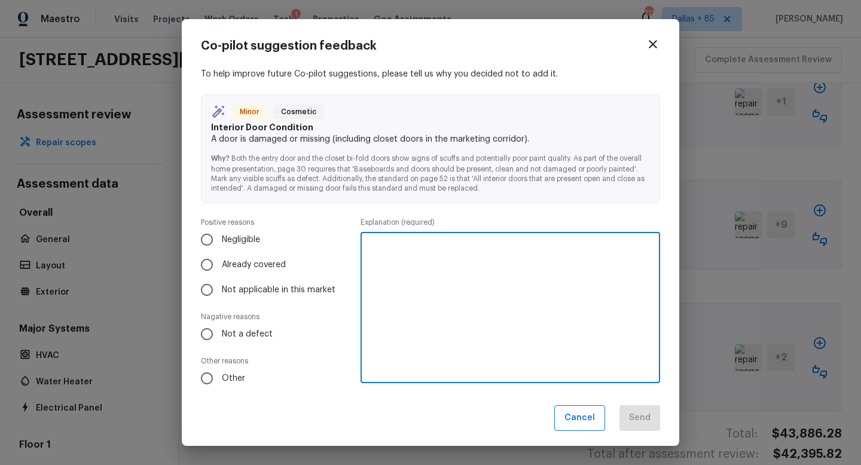
click at [525, 282] on textarea at bounding box center [510, 308] width 283 height 132
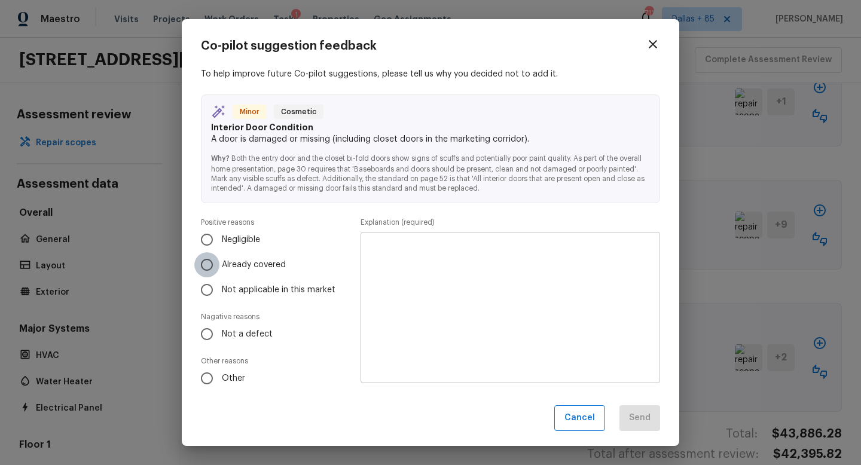
click at [214, 261] on input "Already covered" at bounding box center [206, 264] width 25 height 25
radio input "true"
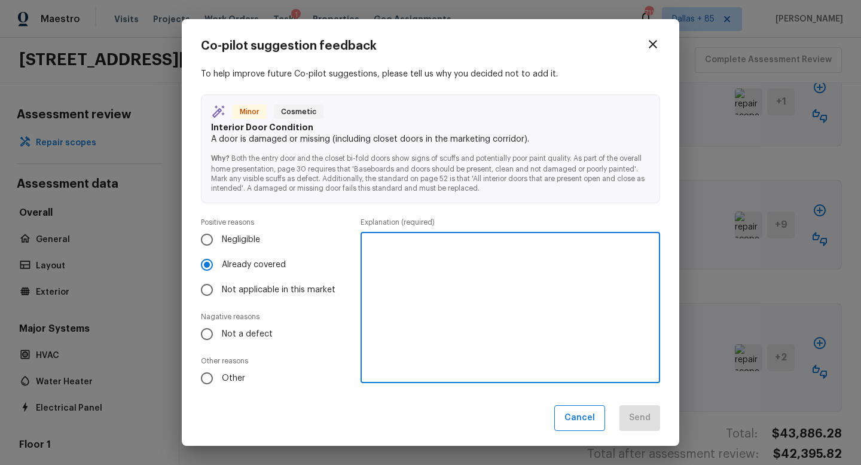
click at [390, 264] on textarea at bounding box center [510, 308] width 283 height 132
type textarea "covered by interior paint"
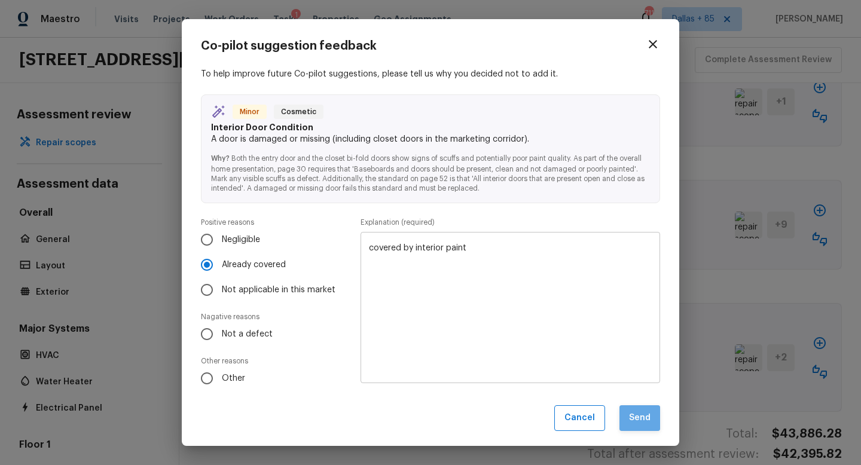
click at [627, 423] on button "Send" at bounding box center [640, 419] width 41 height 26
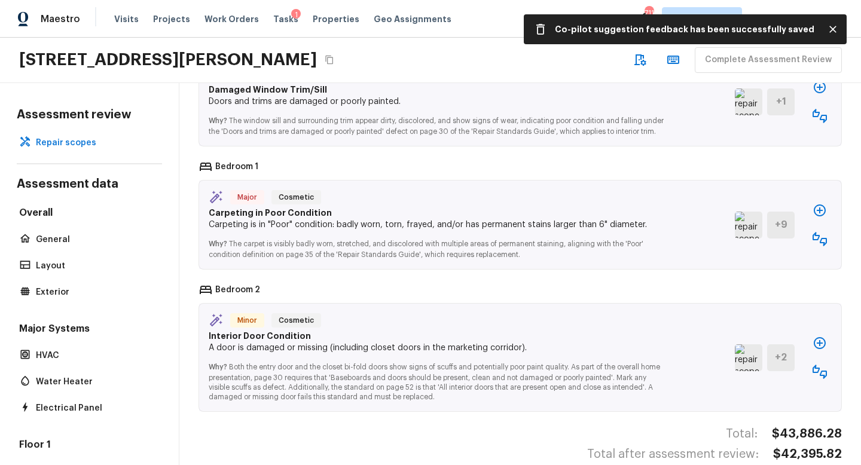
scroll to position [2475, 0]
